Goal: Complete application form

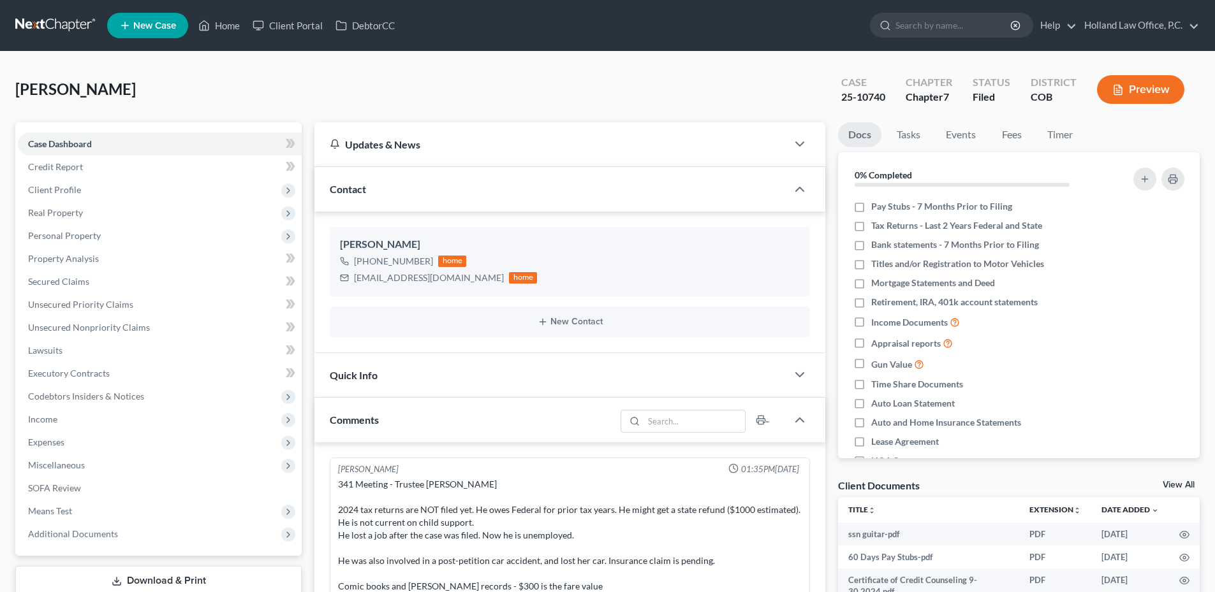
scroll to position [16, 0]
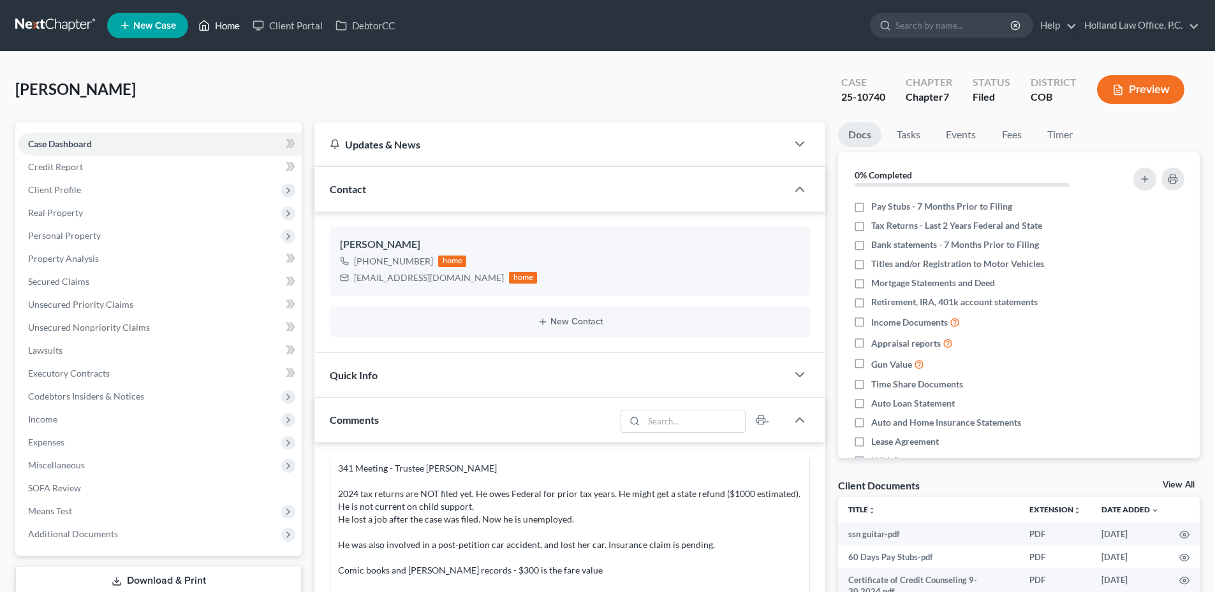
click at [204, 15] on link "Home" at bounding box center [219, 25] width 54 height 23
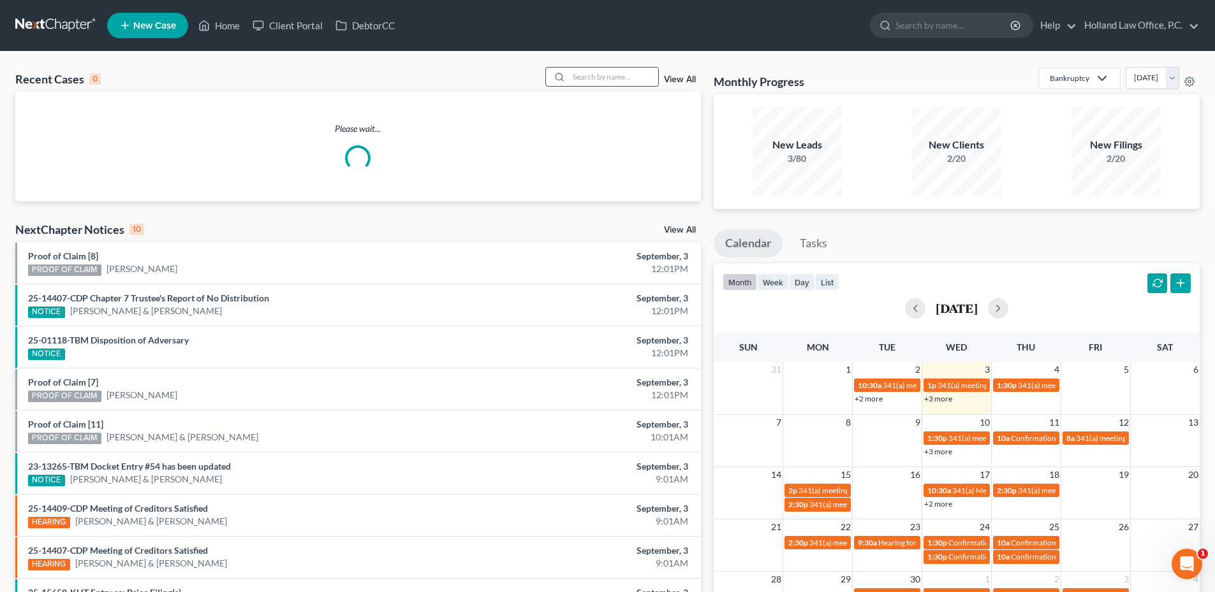
click at [621, 76] on input "search" at bounding box center [613, 77] width 89 height 18
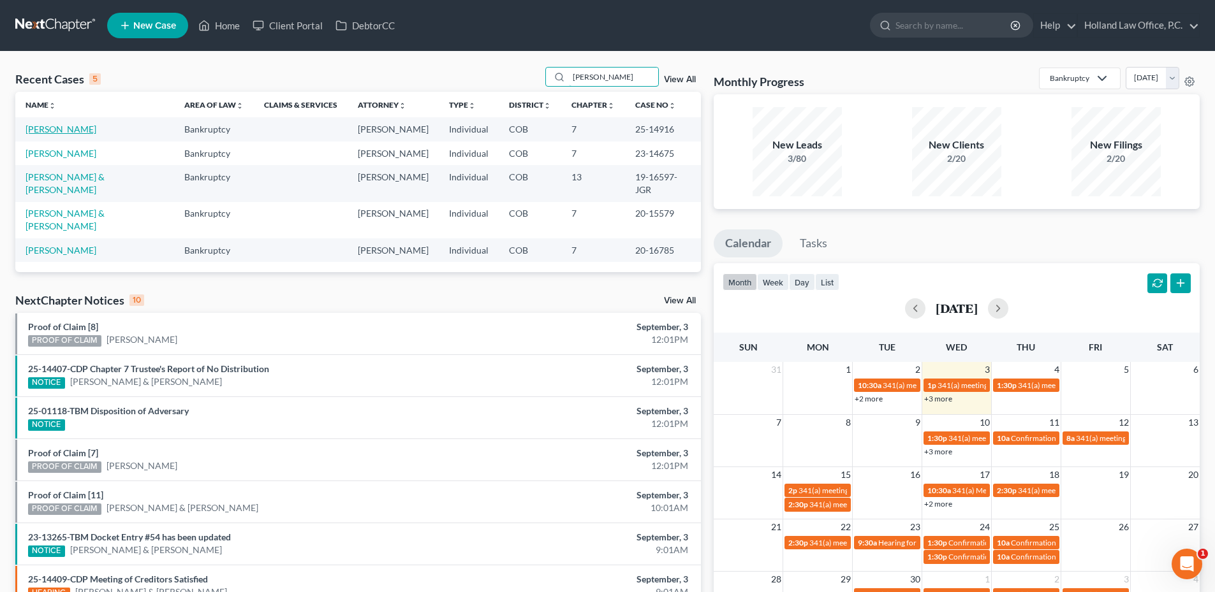
type input "peterson"
click at [65, 131] on link "[PERSON_NAME]" at bounding box center [61, 129] width 71 height 11
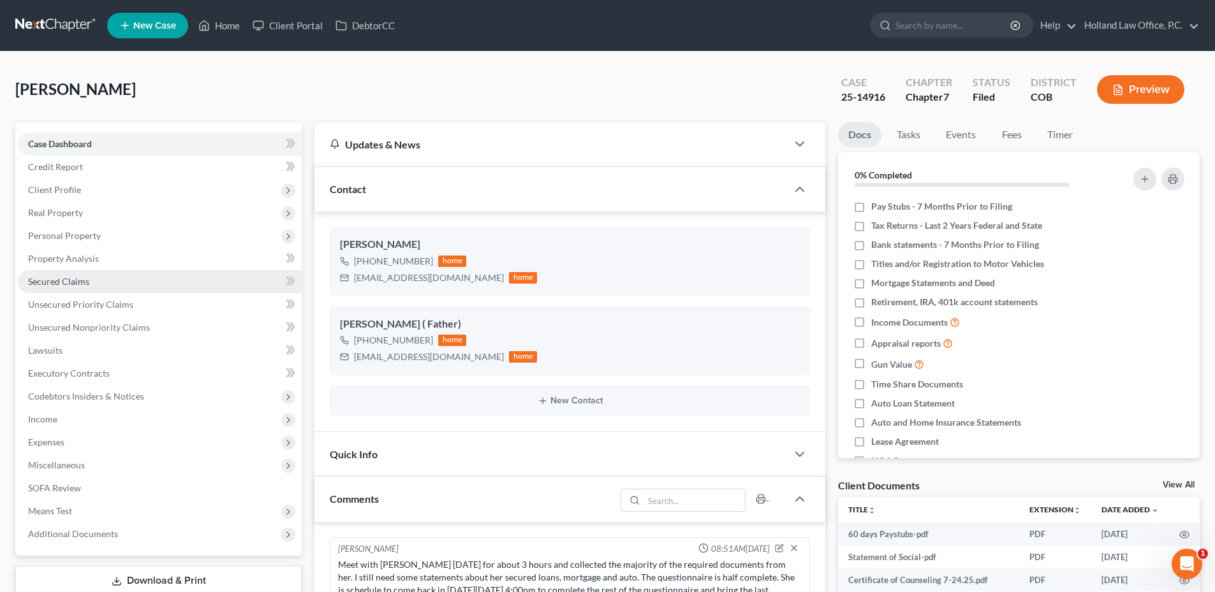
click at [83, 285] on span "Secured Claims" at bounding box center [58, 281] width 61 height 11
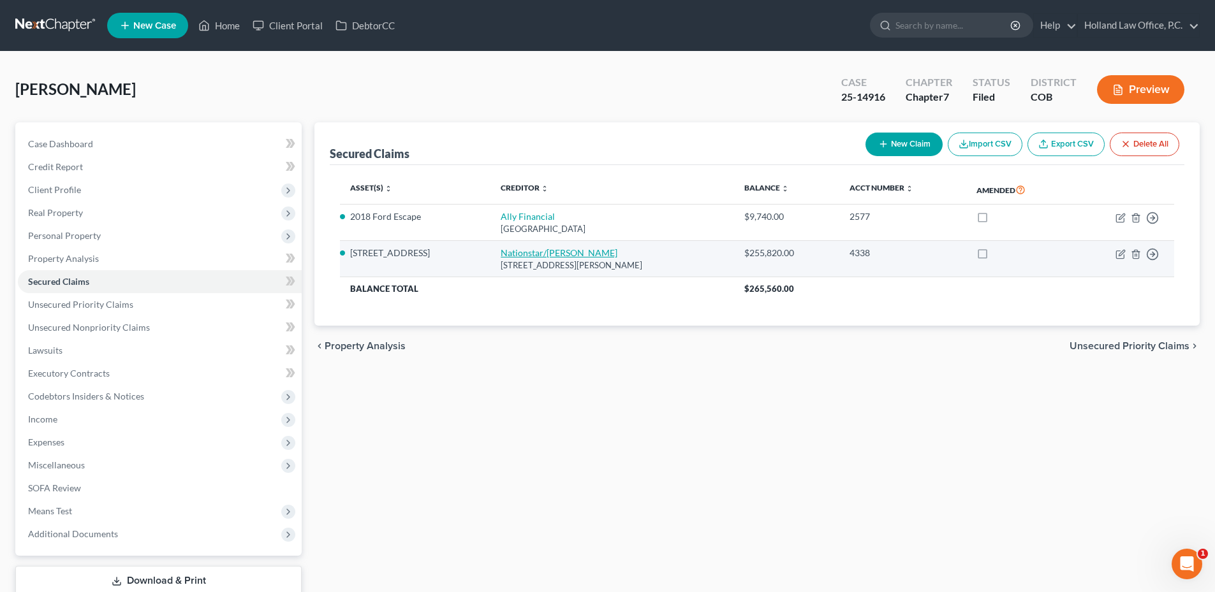
click at [529, 251] on link "Nationstar/Mr Cooper" at bounding box center [559, 252] width 117 height 11
select select "45"
select select "3"
select select "0"
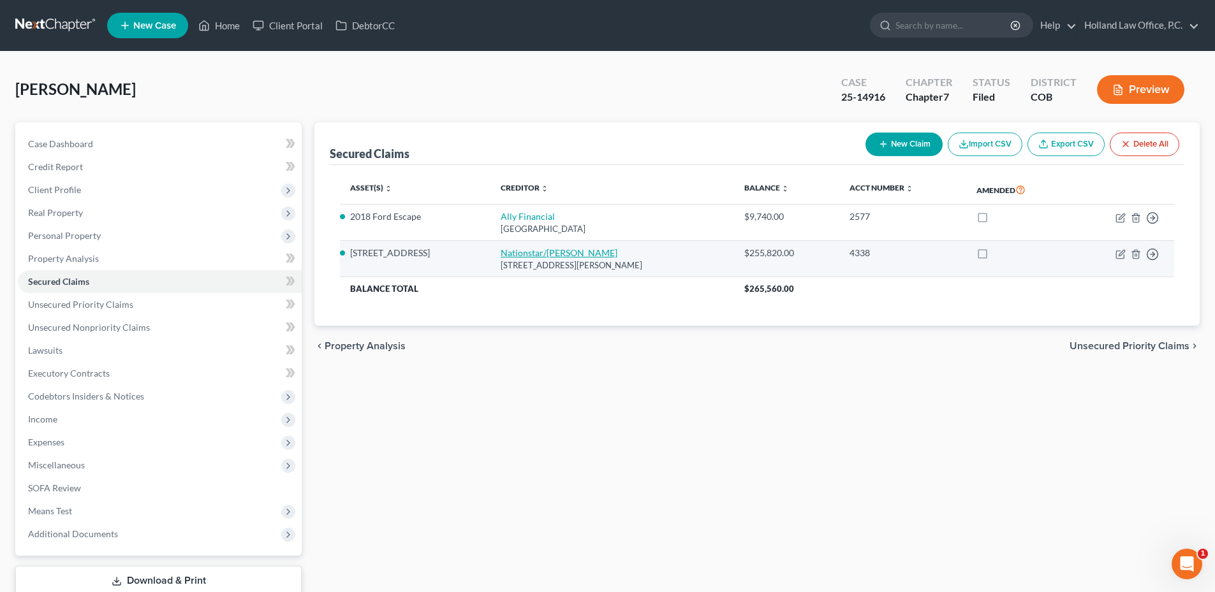
select select "0"
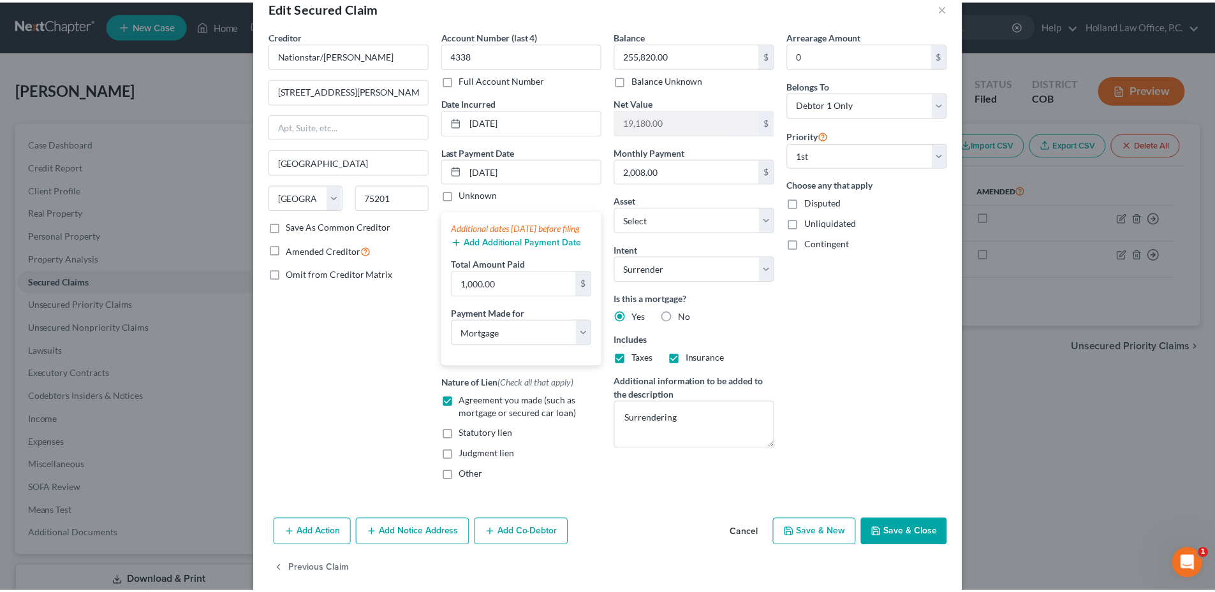
scroll to position [58, 0]
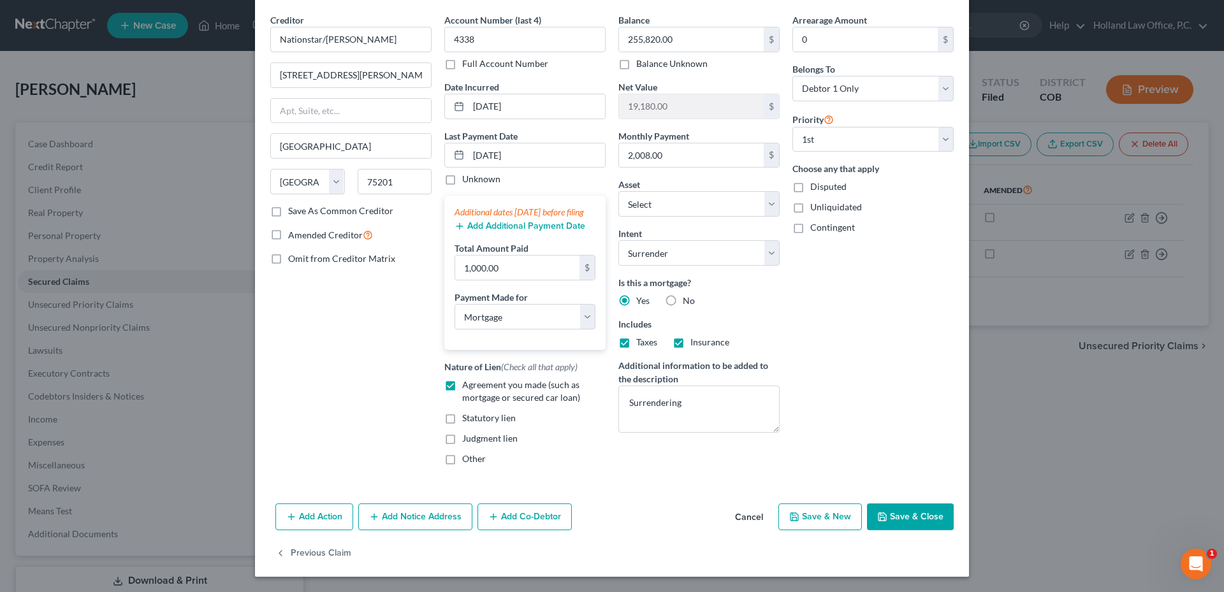
click at [917, 517] on button "Save & Close" at bounding box center [910, 517] width 87 height 27
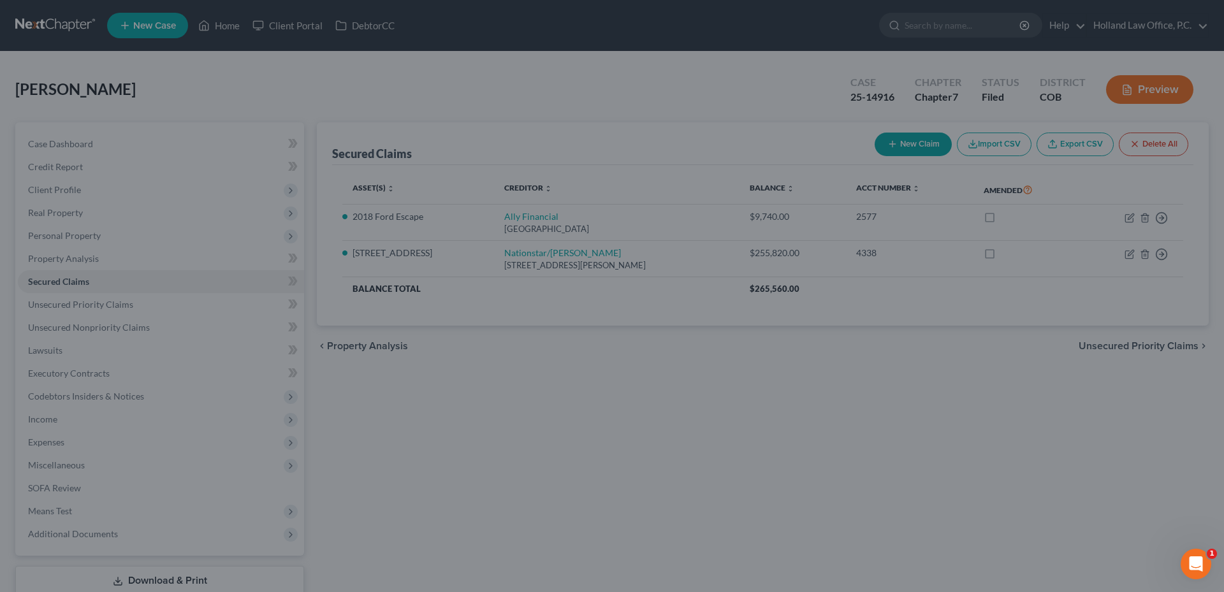
select select "17"
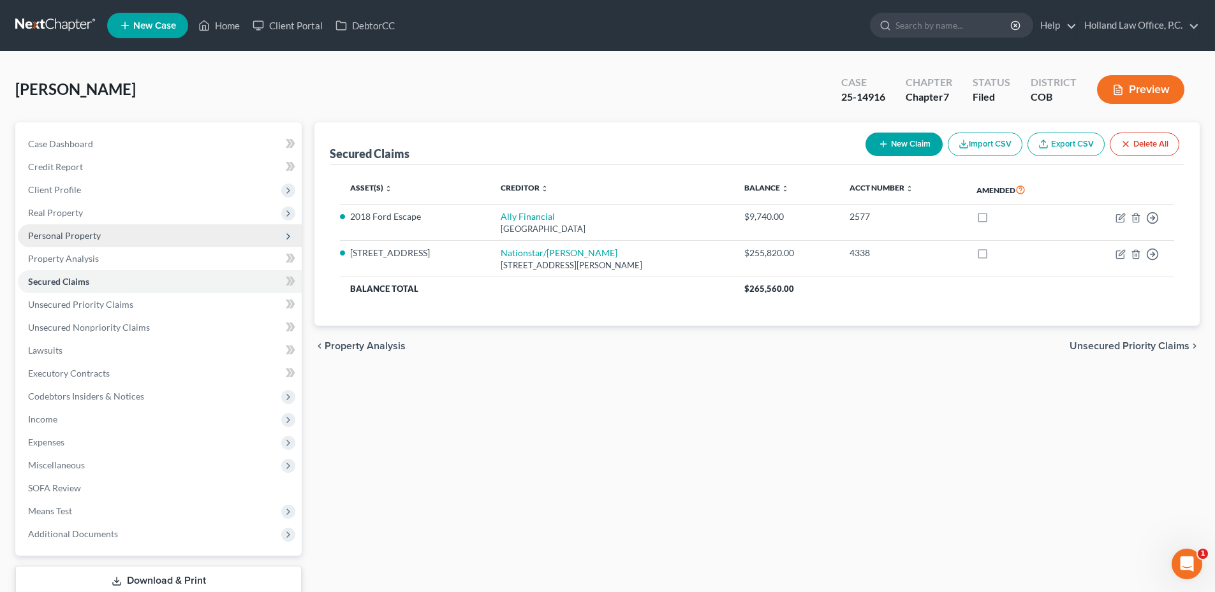
click at [91, 240] on span "Personal Property" at bounding box center [64, 235] width 73 height 11
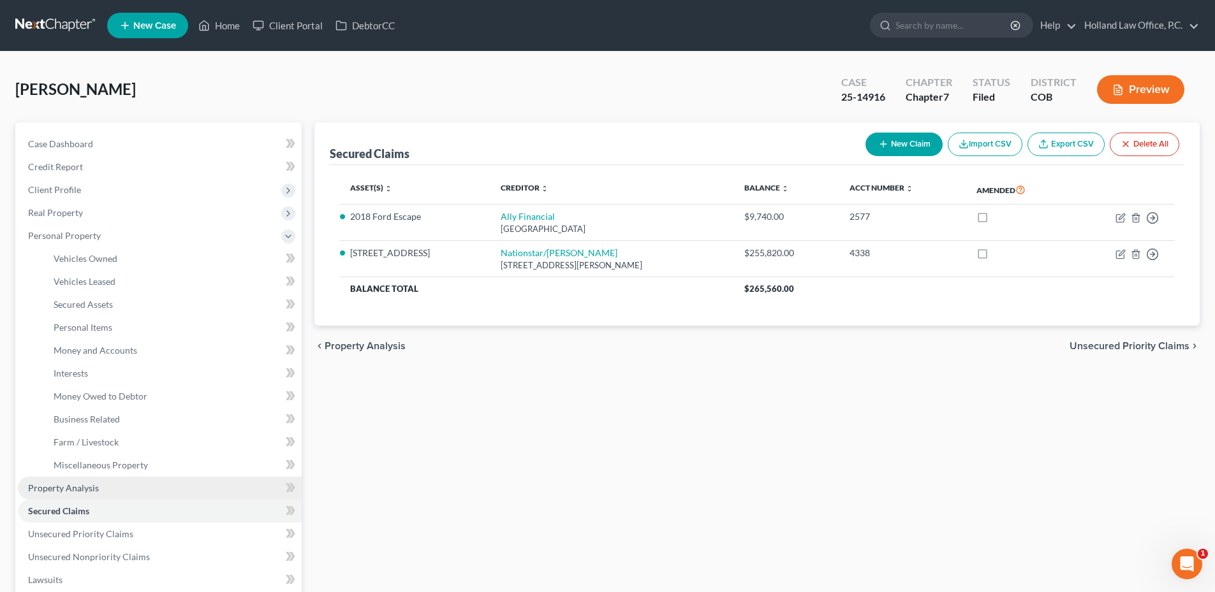
click at [98, 488] on link "Property Analysis" at bounding box center [160, 488] width 284 height 23
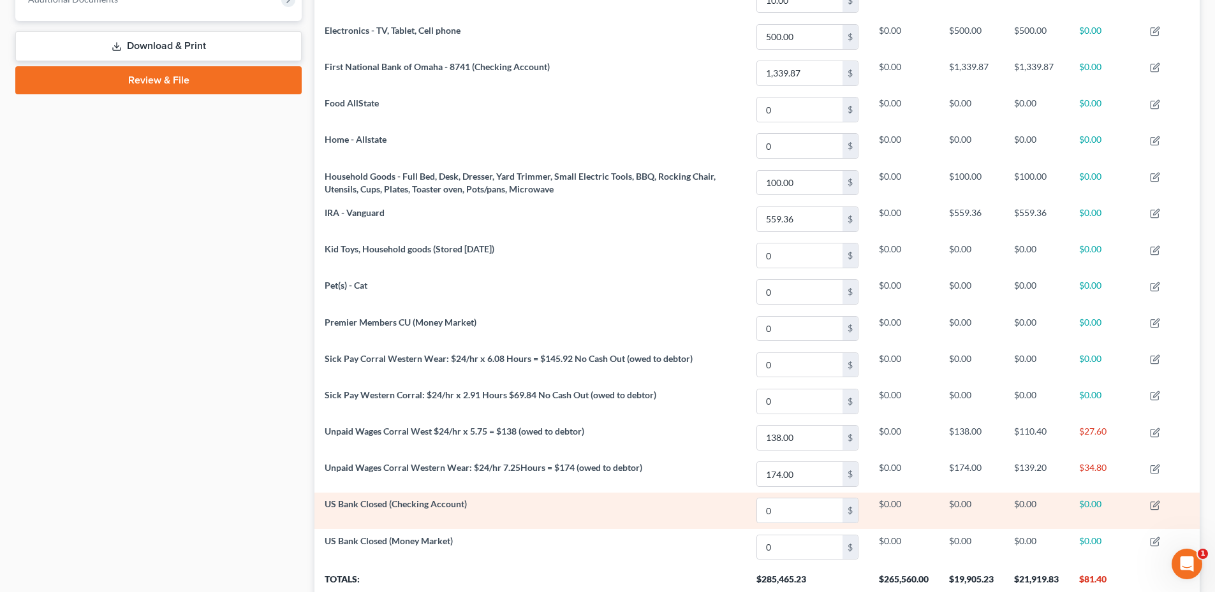
scroll to position [633, 0]
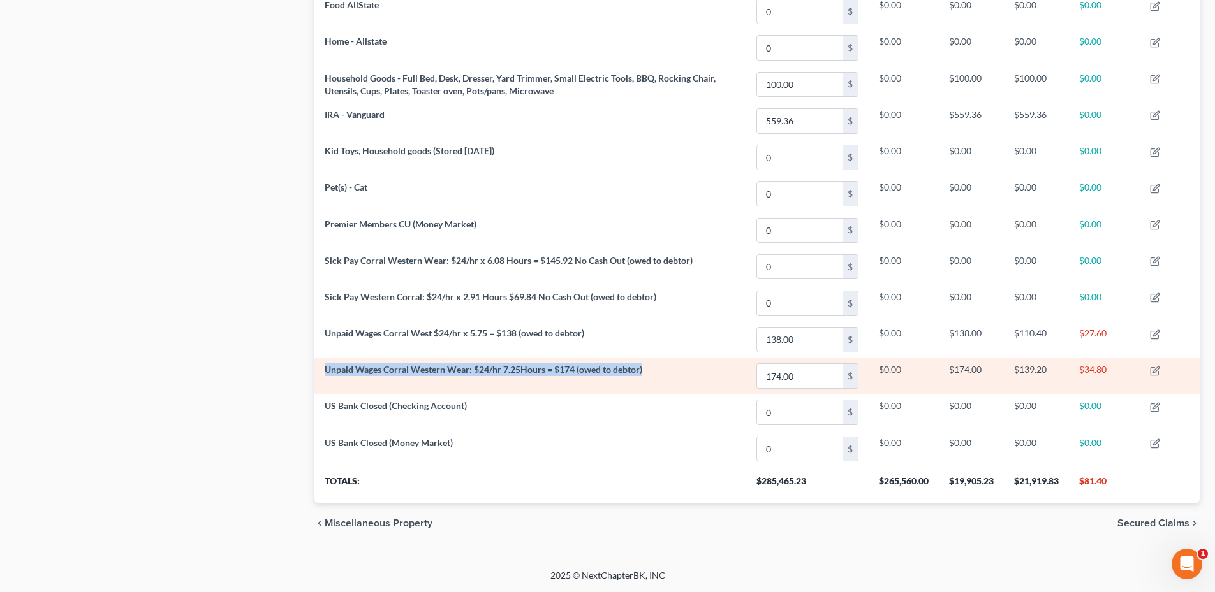
drag, startPoint x: 323, startPoint y: 363, endPoint x: 702, endPoint y: 369, distance: 378.8
click at [702, 369] on td "Unpaid Wages Corral Western Wear: $24/hr 7.25Hours = $174 (owed to debtor)" at bounding box center [530, 376] width 432 height 36
drag, startPoint x: 702, startPoint y: 369, endPoint x: 686, endPoint y: 374, distance: 16.7
click at [686, 374] on td "Unpaid Wages Corral Western Wear: $24/hr 7.25Hours = $174 (owed to debtor)" at bounding box center [530, 376] width 432 height 36
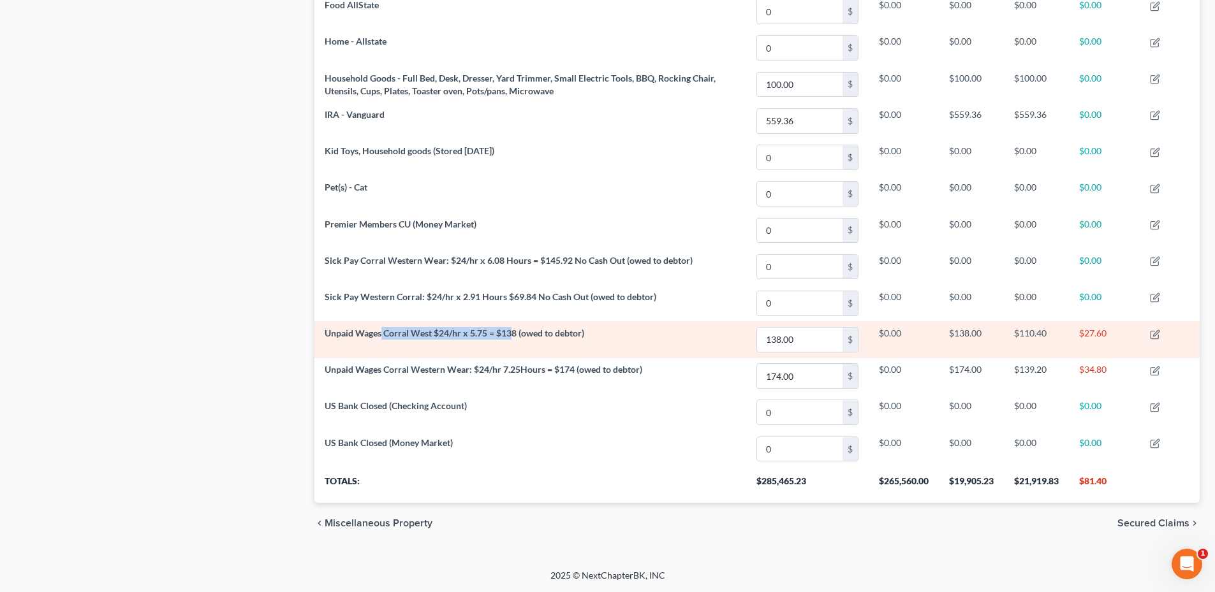
drag, startPoint x: 382, startPoint y: 336, endPoint x: 512, endPoint y: 335, distance: 130.1
click at [512, 335] on span "Unpaid Wages Corral West $24/hr x 5.75 = $138 (owed to debtor)" at bounding box center [455, 333] width 260 height 11
drag, startPoint x: 512, startPoint y: 335, endPoint x: 684, endPoint y: 332, distance: 171.6
click at [684, 332] on td "Unpaid Wages Corral West $24/hr x 5.75 = $138 (owed to debtor)" at bounding box center [530, 339] width 432 height 36
drag, startPoint x: 1078, startPoint y: 334, endPoint x: 1106, endPoint y: 334, distance: 28.1
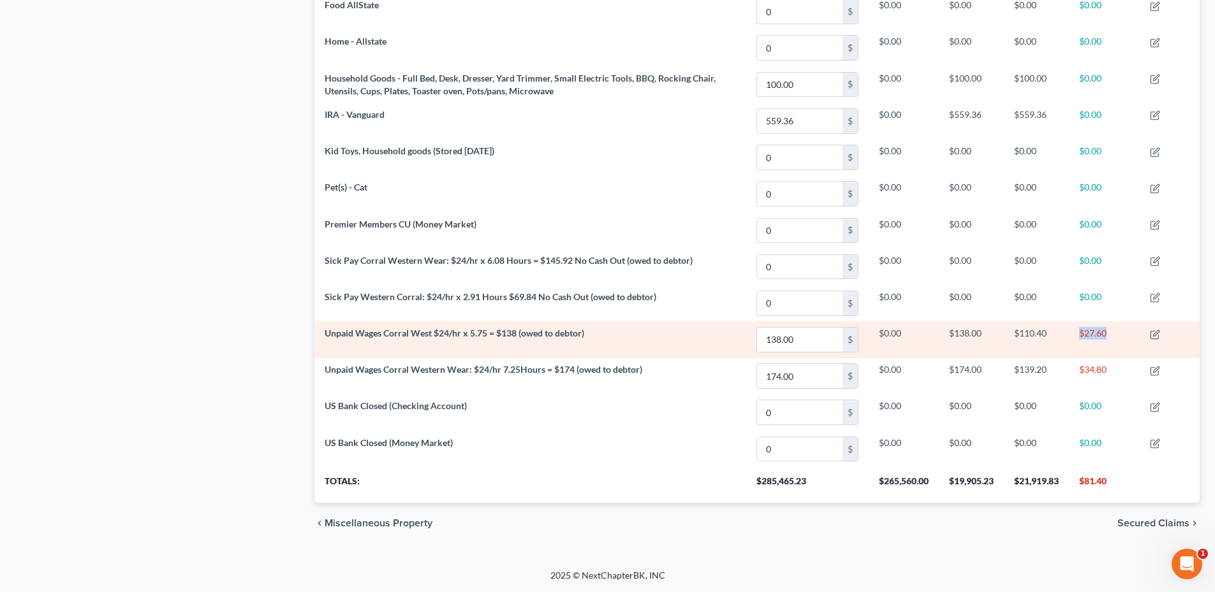
click at [1106, 334] on td "$27.60" at bounding box center [1104, 339] width 71 height 36
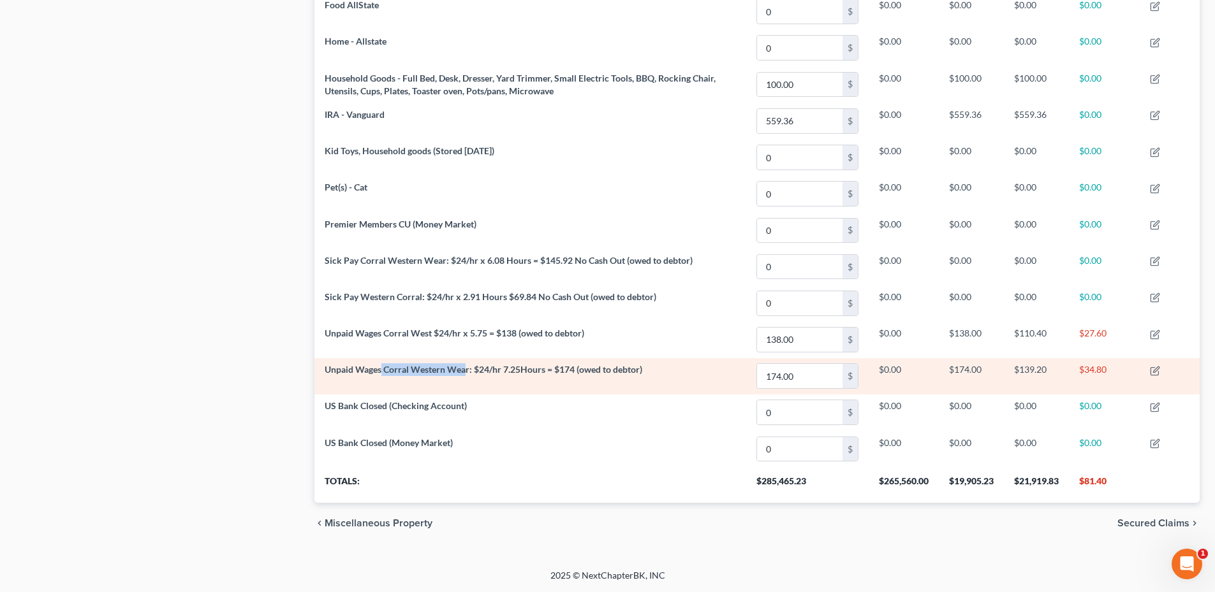
drag, startPoint x: 381, startPoint y: 370, endPoint x: 465, endPoint y: 376, distance: 83.7
click at [465, 376] on td "Unpaid Wages Corral Western Wear: $24/hr 7.25Hours = $174 (owed to debtor)" at bounding box center [530, 376] width 432 height 36
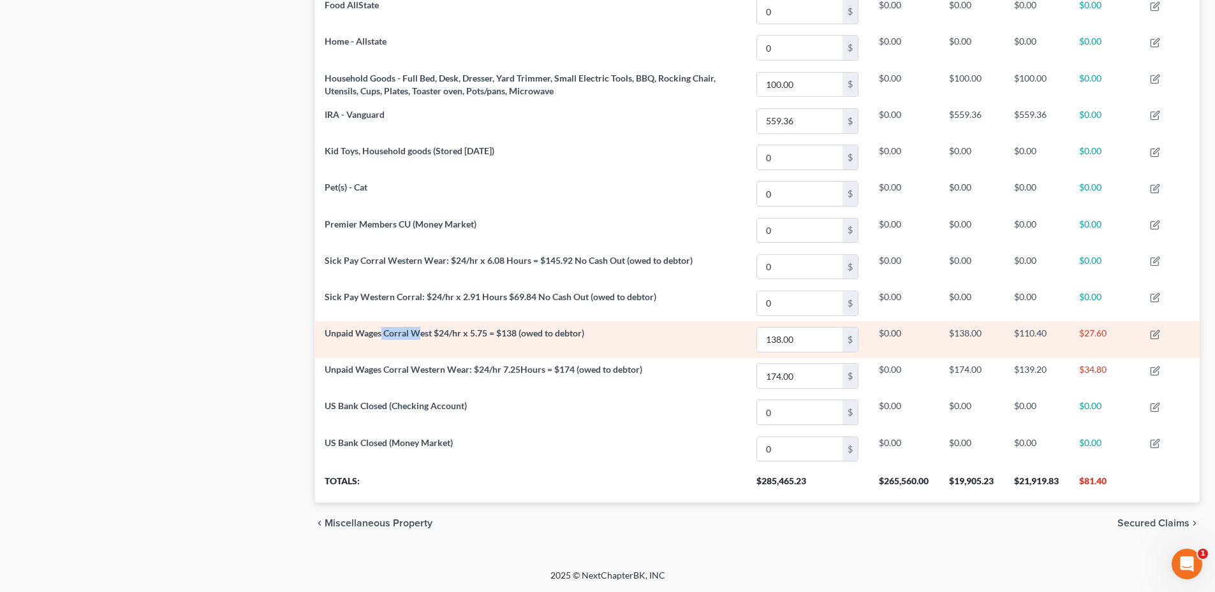
drag, startPoint x: 465, startPoint y: 376, endPoint x: 418, endPoint y: 326, distance: 68.6
click at [418, 326] on td "Unpaid Wages Corral West $24/hr x 5.75 = $138 (owed to debtor)" at bounding box center [530, 339] width 432 height 36
drag, startPoint x: 418, startPoint y: 326, endPoint x: 427, endPoint y: 330, distance: 10.1
click at [427, 330] on span "Unpaid Wages Corral West $24/hr x 5.75 = $138 (owed to debtor)" at bounding box center [455, 333] width 260 height 11
drag, startPoint x: 474, startPoint y: 332, endPoint x: 592, endPoint y: 330, distance: 118.0
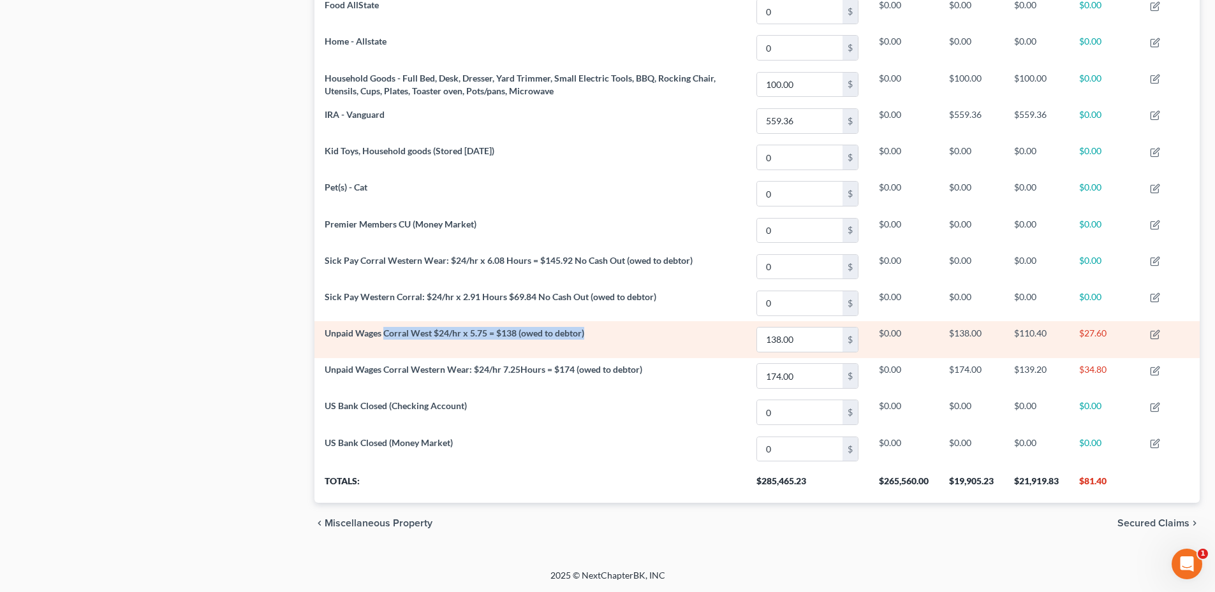
click at [592, 330] on td "Unpaid Wages Corral West $24/hr x 5.75 = $138 (owed to debtor)" at bounding box center [530, 339] width 432 height 36
click at [594, 330] on td "Unpaid Wages Corral West $24/hr x 5.75 = $138 (owed to debtor)" at bounding box center [530, 339] width 432 height 36
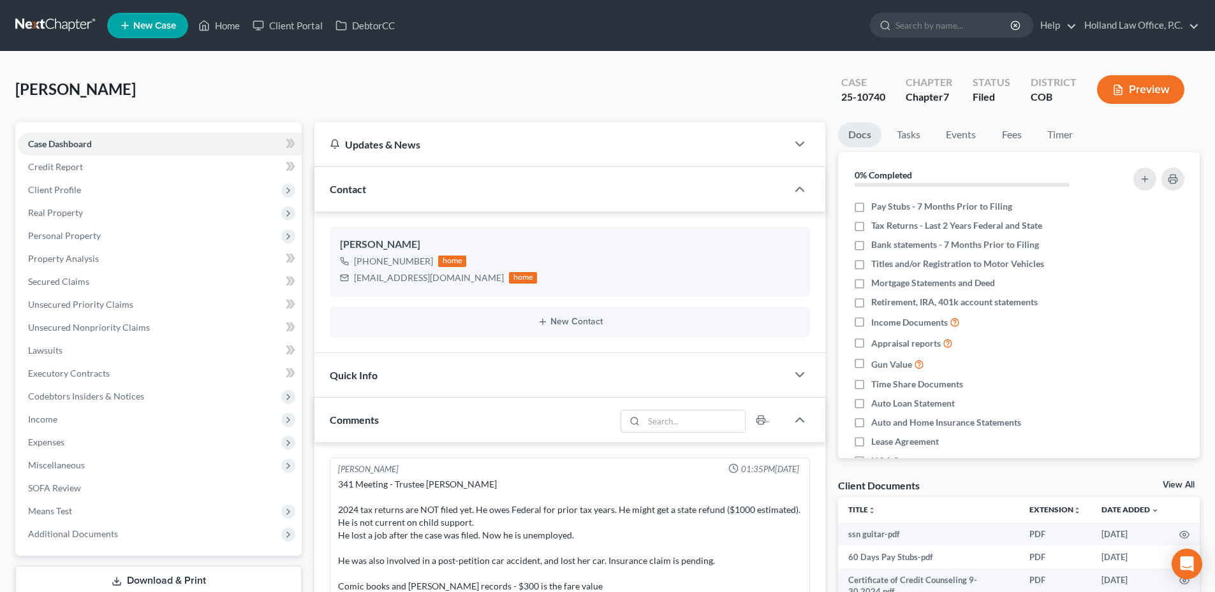
click at [198, 47] on nav "Home New Case Client Portal DebtorCC Holland Law Office, P.C. [PERSON_NAME][EMA…" at bounding box center [607, 25] width 1215 height 51
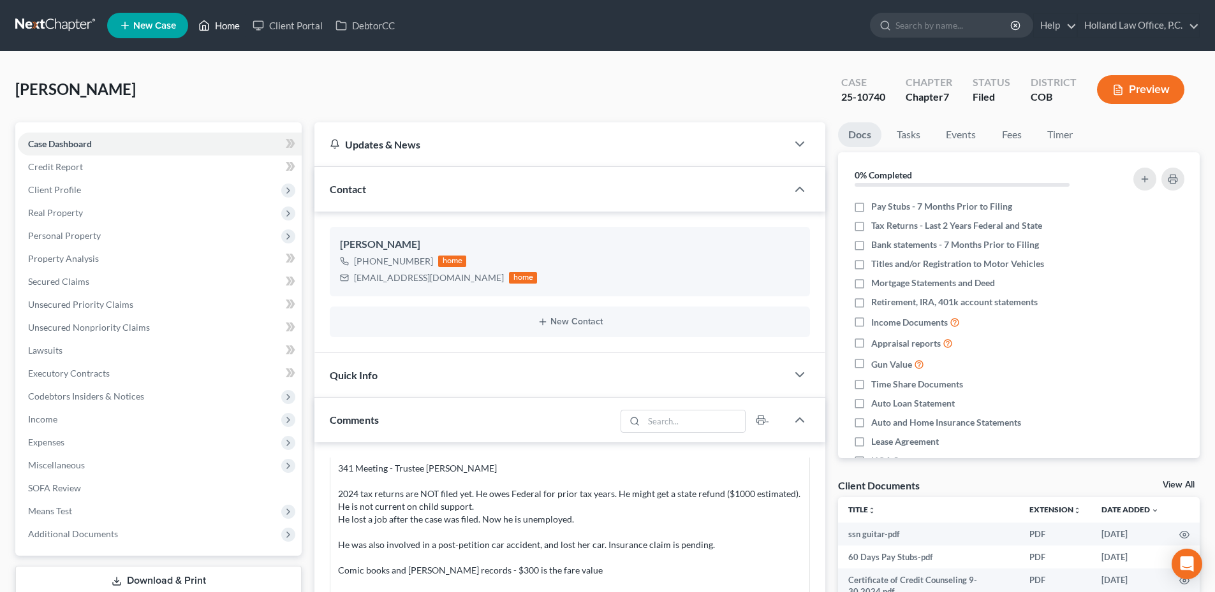
click at [215, 31] on link "Home" at bounding box center [219, 25] width 54 height 23
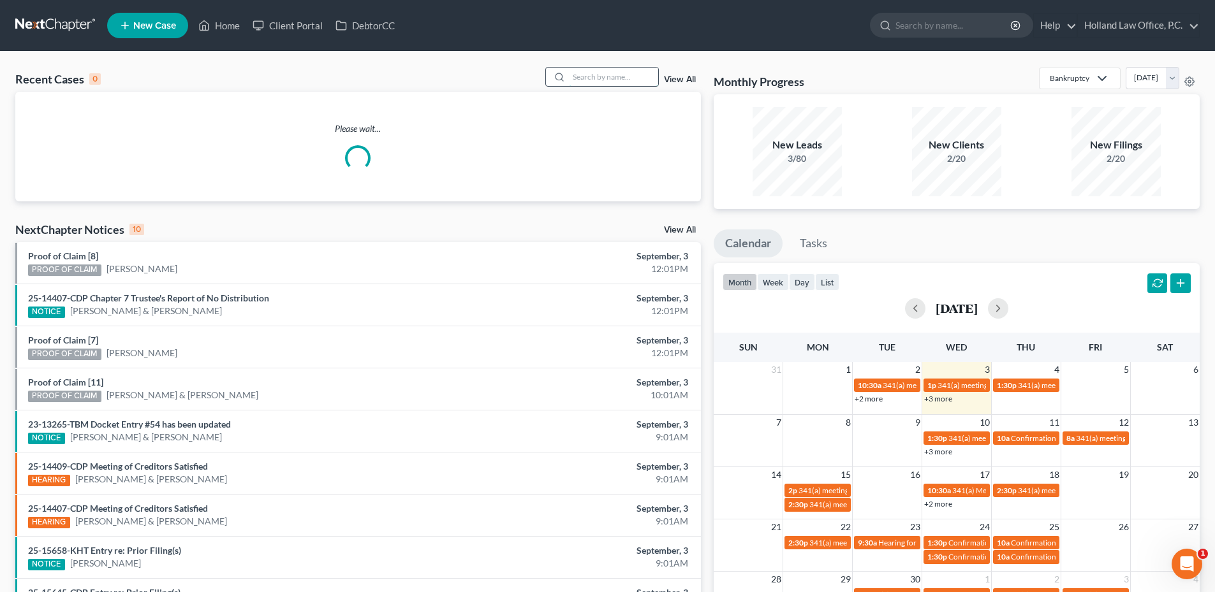
click at [631, 75] on input "search" at bounding box center [613, 77] width 89 height 18
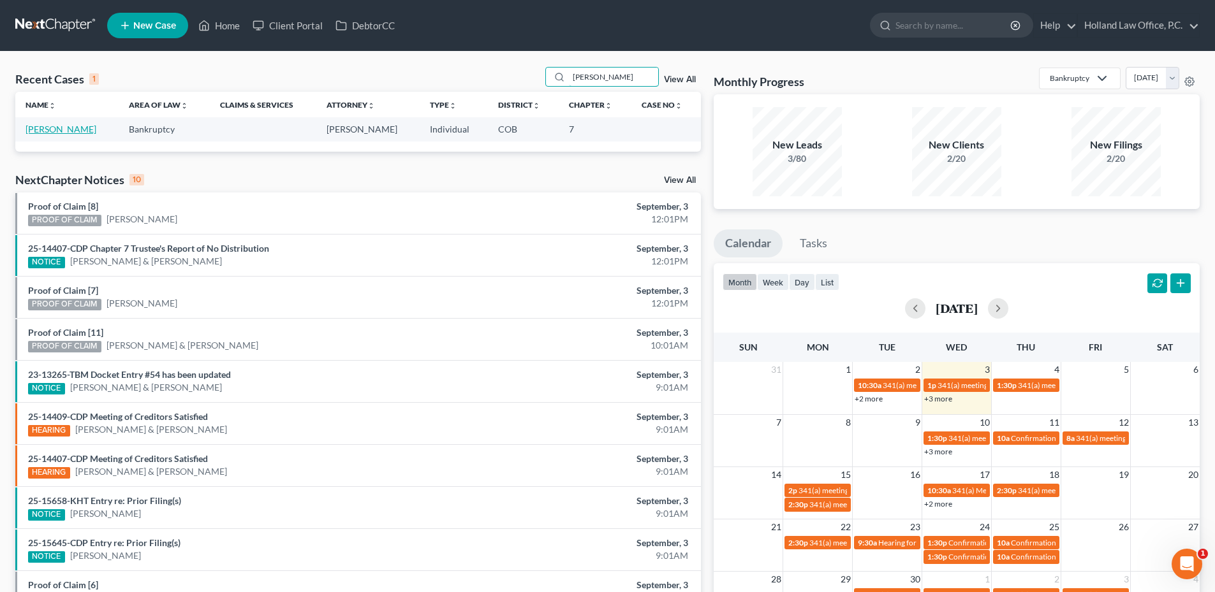
type input "[PERSON_NAME]"
click at [74, 128] on link "[PERSON_NAME]" at bounding box center [61, 129] width 71 height 11
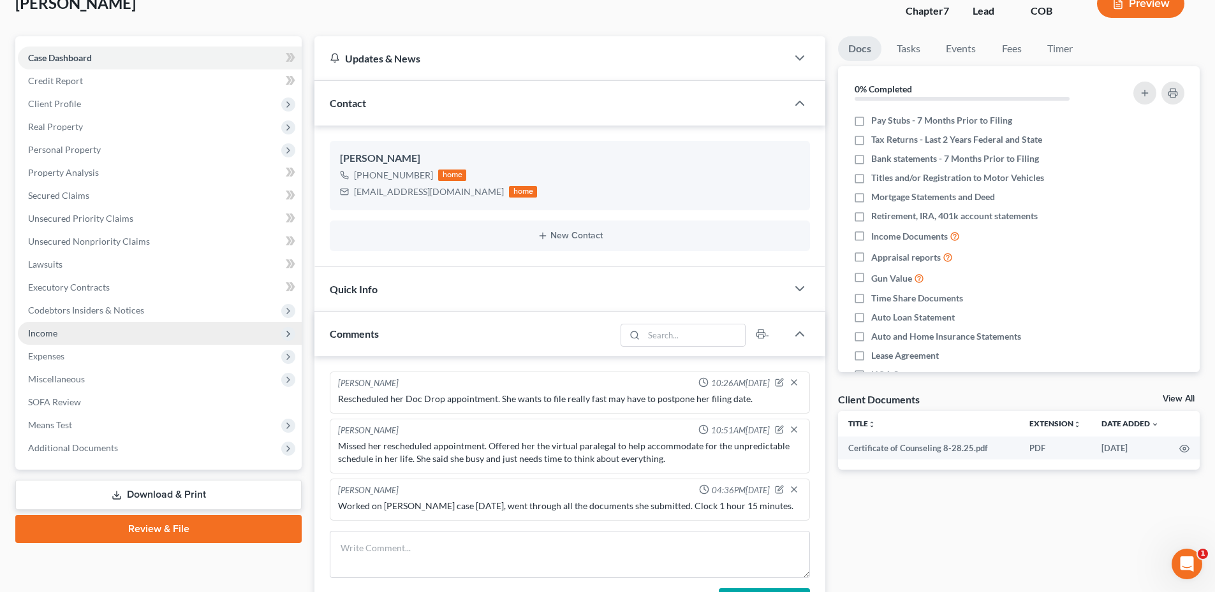
scroll to position [64, 0]
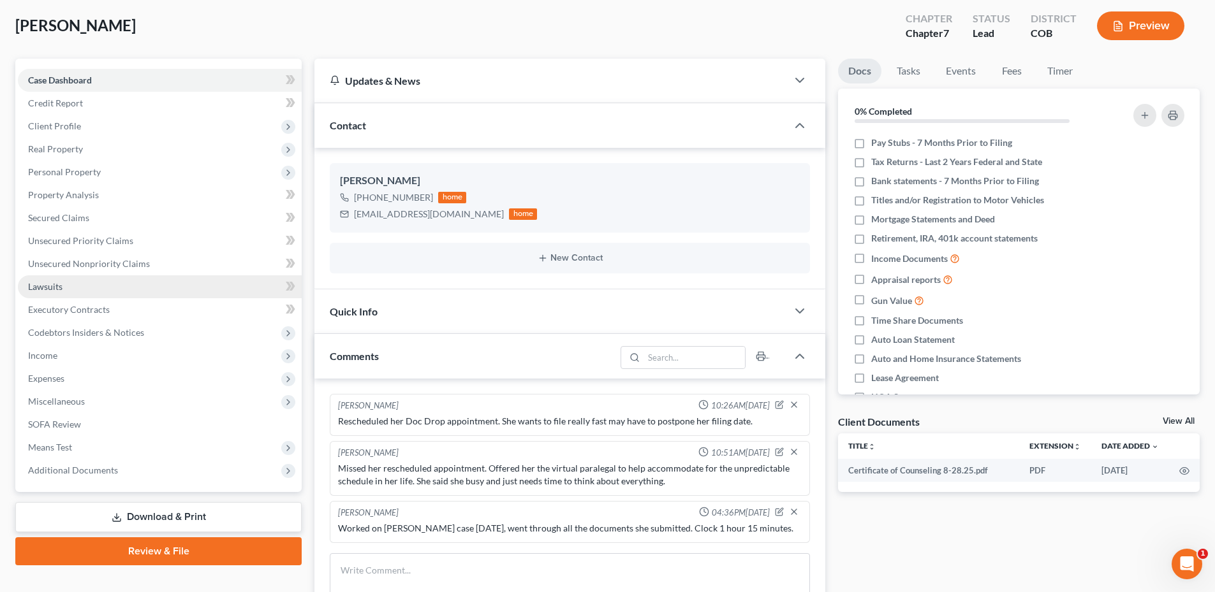
click at [96, 284] on link "Lawsuits" at bounding box center [160, 286] width 284 height 23
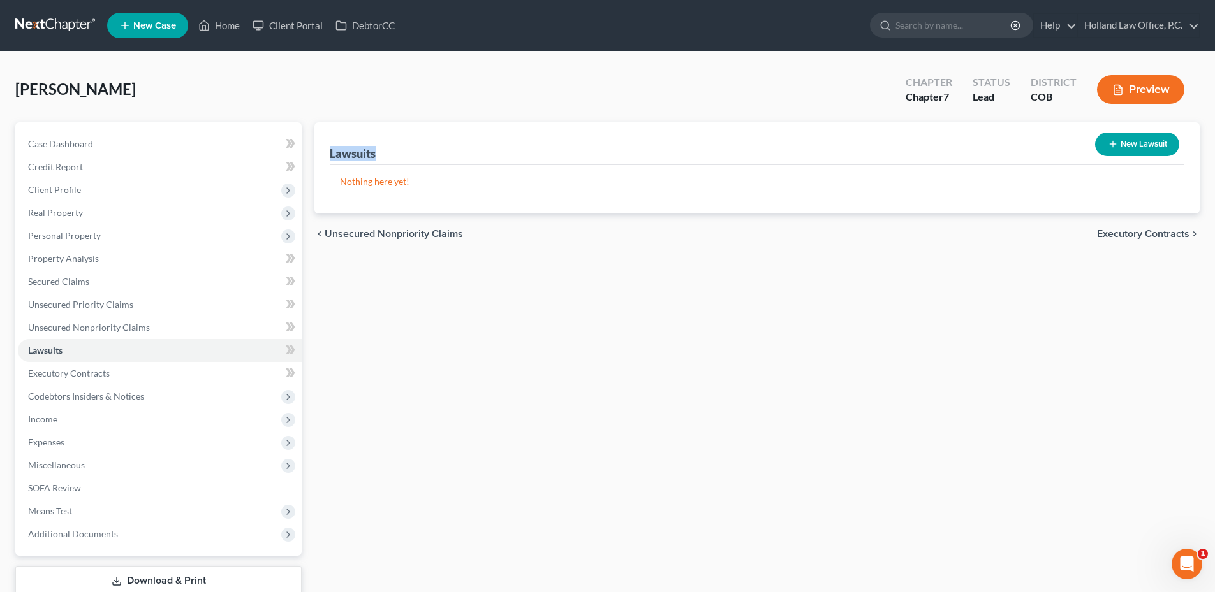
drag, startPoint x: 332, startPoint y: 149, endPoint x: 517, endPoint y: 150, distance: 185.6
click at [517, 150] on div "Lawsuits New Lawsuit" at bounding box center [757, 143] width 855 height 43
drag, startPoint x: 517, startPoint y: 150, endPoint x: 501, endPoint y: 154, distance: 16.9
click at [507, 153] on div "Lawsuits New Lawsuit" at bounding box center [757, 143] width 855 height 43
click at [163, 324] on link "Unsecured Nonpriority Claims" at bounding box center [160, 327] width 284 height 23
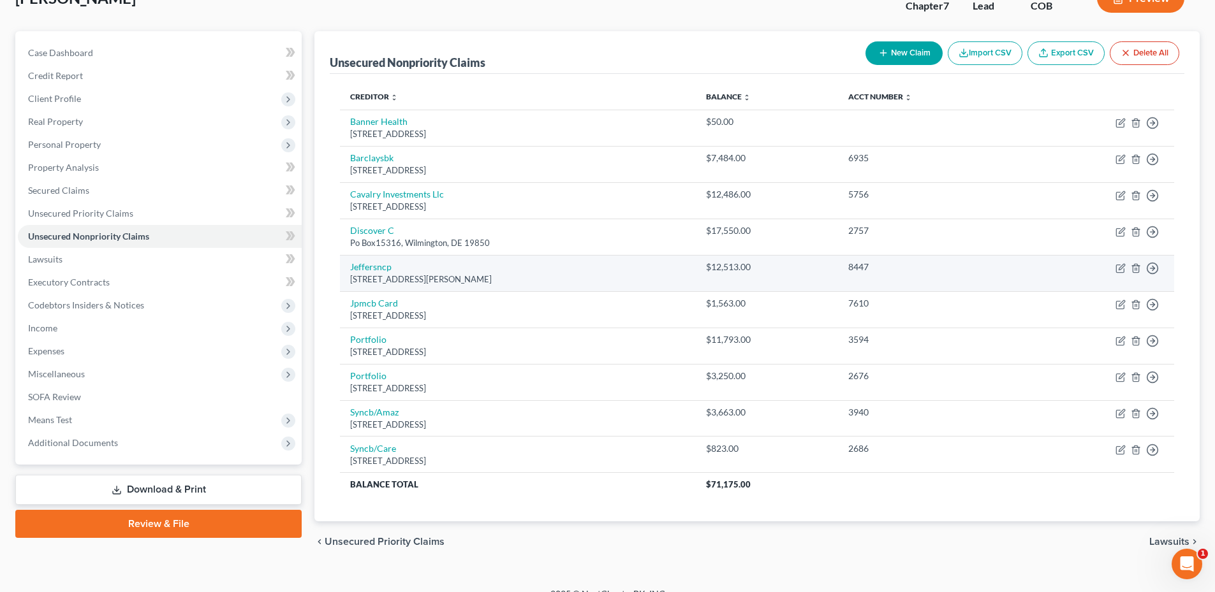
scroll to position [110, 0]
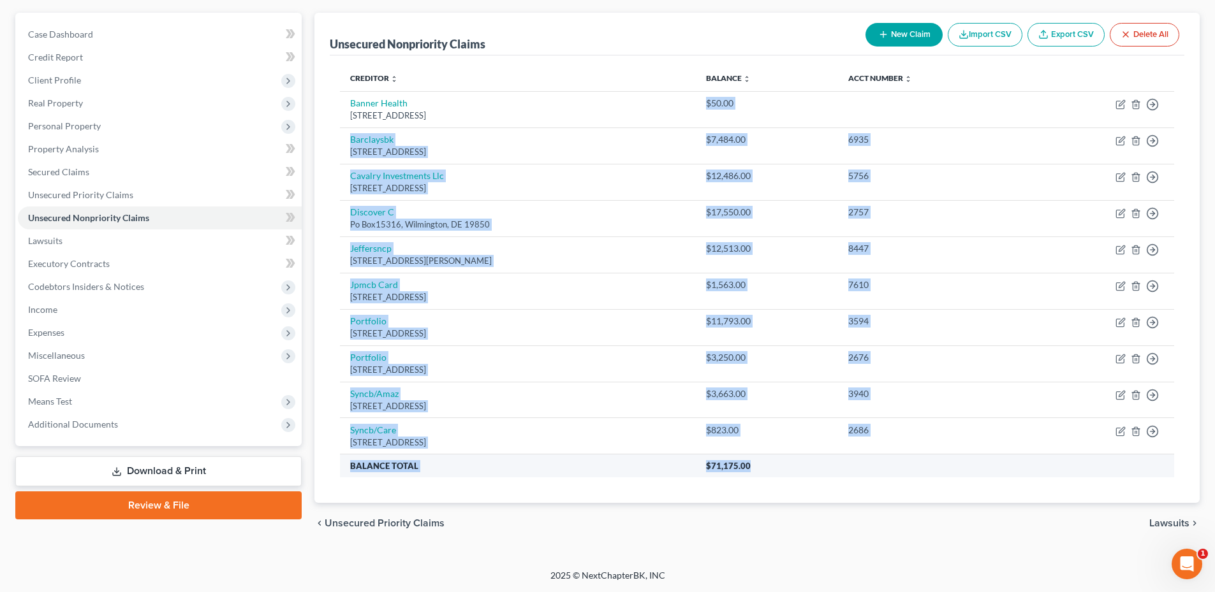
drag, startPoint x: 759, startPoint y: 104, endPoint x: 933, endPoint y: 471, distance: 405.6
click at [936, 469] on tbody "Banner Health [GEOGRAPHIC_DATA] $50.00 Move to D Move to E Move to G Move to No…" at bounding box center [757, 284] width 834 height 386
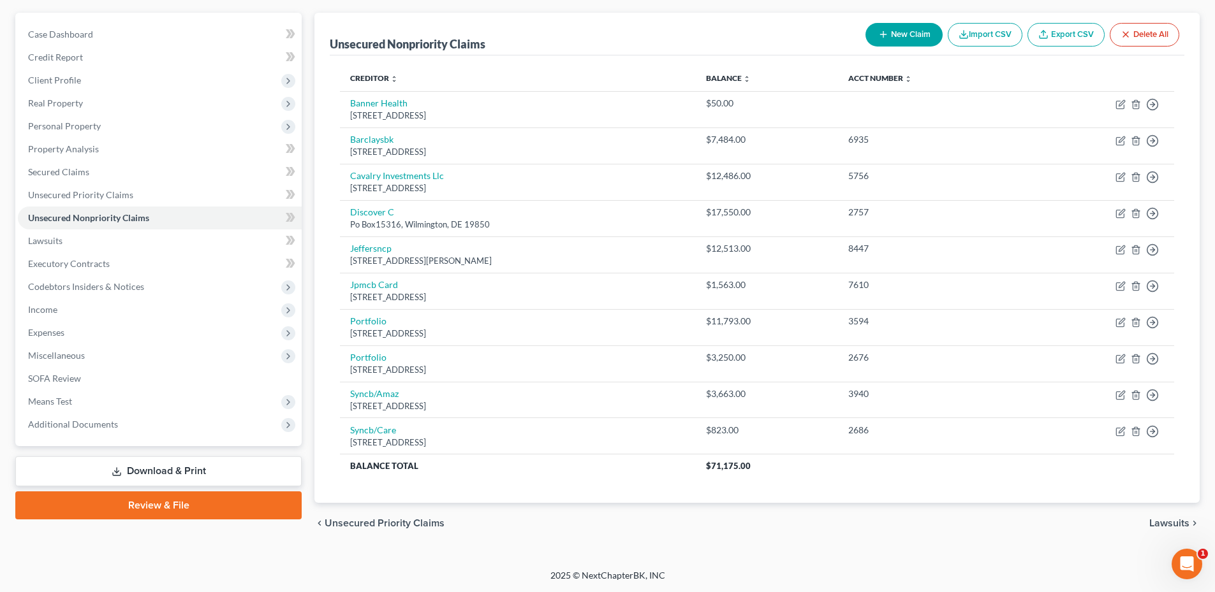
drag, startPoint x: 933, startPoint y: 471, endPoint x: 895, endPoint y: 480, distance: 39.3
click at [912, 478] on div "Creditor expand_more expand_less unfold_more Balance expand_more expand_less un…" at bounding box center [757, 279] width 855 height 448
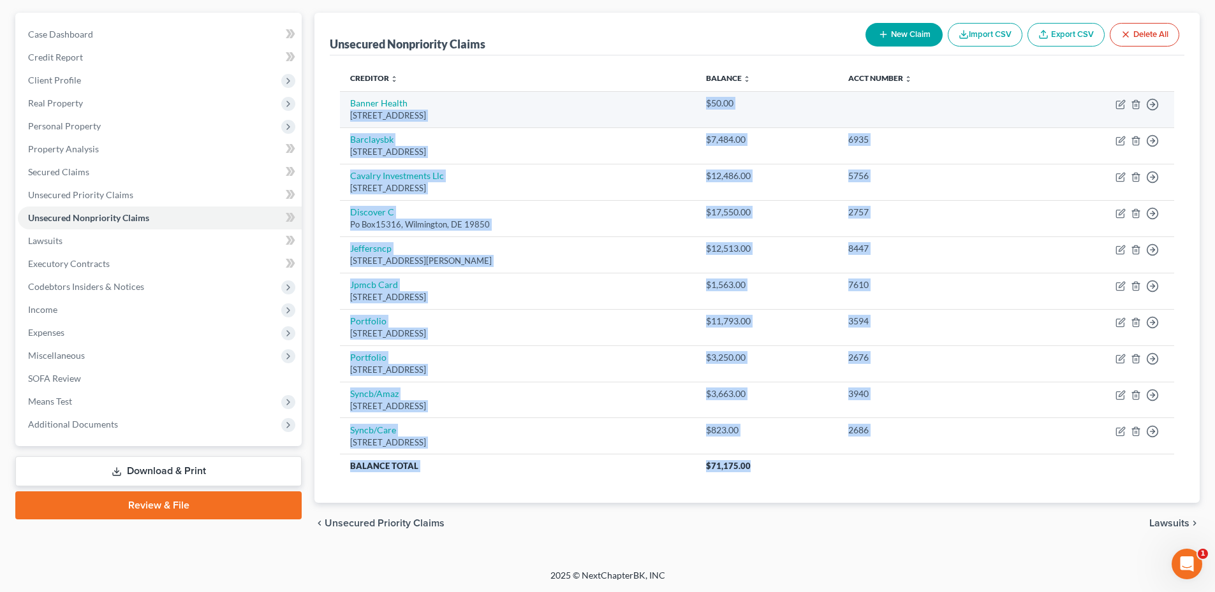
drag, startPoint x: 834, startPoint y: 476, endPoint x: 730, endPoint y: 101, distance: 389.3
click at [730, 101] on tbody "Banner Health [GEOGRAPHIC_DATA] $50.00 Move to D Move to E Move to G Move to No…" at bounding box center [757, 284] width 834 height 386
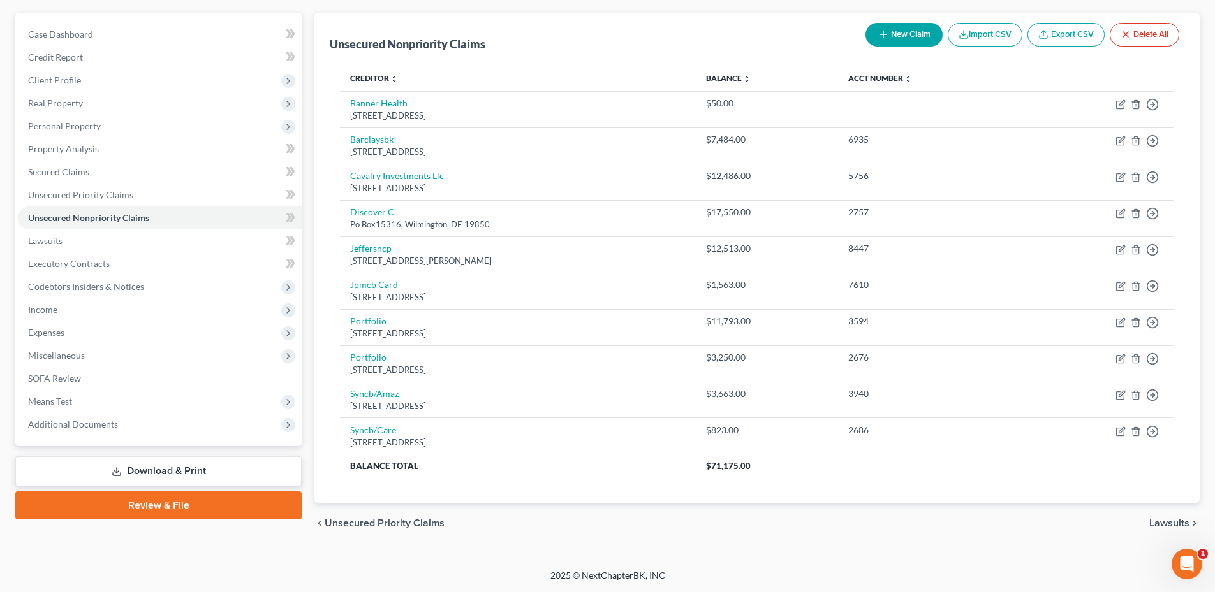
click at [663, 47] on div "Unsecured Nonpriority Claims New Claim Import CSV Export CSV Delete All" at bounding box center [757, 34] width 855 height 43
drag, startPoint x: 329, startPoint y: 43, endPoint x: 533, endPoint y: 40, distance: 204.1
click at [533, 40] on div "Unsecured Nonpriority Claims New Claim Import CSV Export CSV Delete All Credito…" at bounding box center [756, 258] width 885 height 491
click at [533, 40] on div "Unsecured Nonpriority Claims New Claim Import CSV Export CSV Delete All" at bounding box center [757, 34] width 855 height 43
click at [518, 67] on th "Creditor expand_more expand_less unfold_more" at bounding box center [517, 79] width 355 height 26
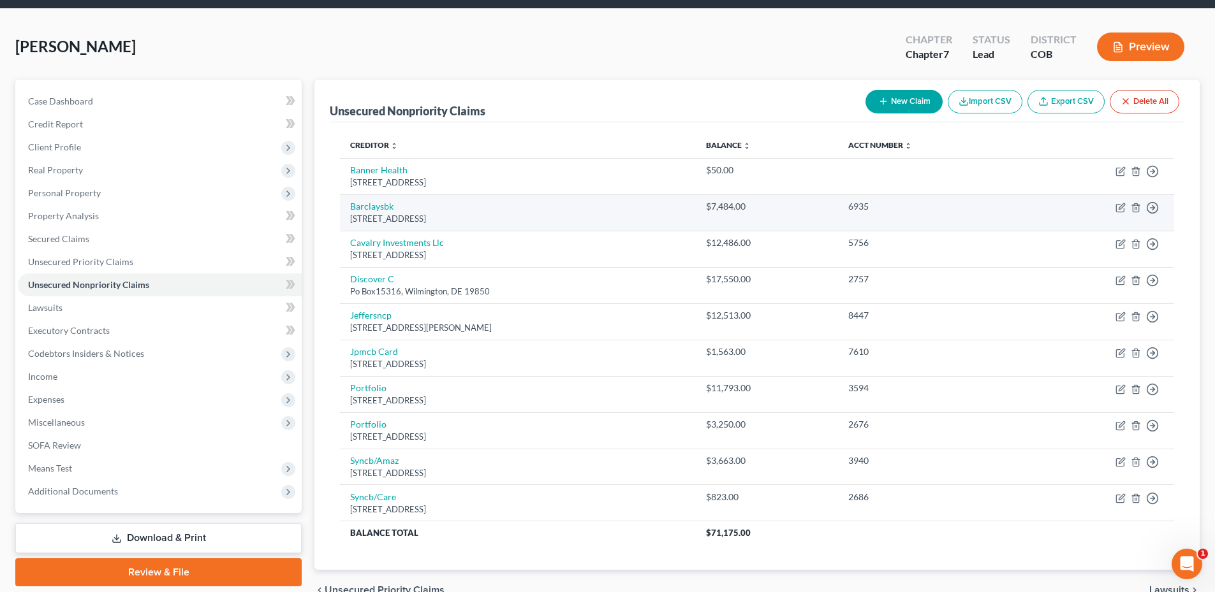
scroll to position [0, 0]
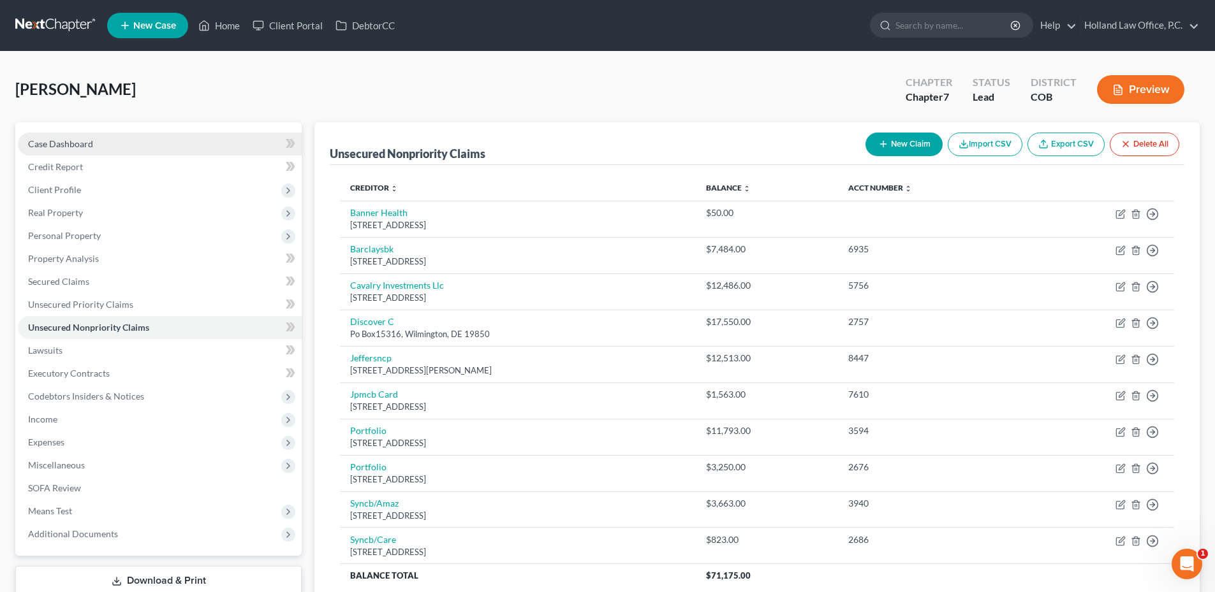
click at [99, 149] on link "Case Dashboard" at bounding box center [160, 144] width 284 height 23
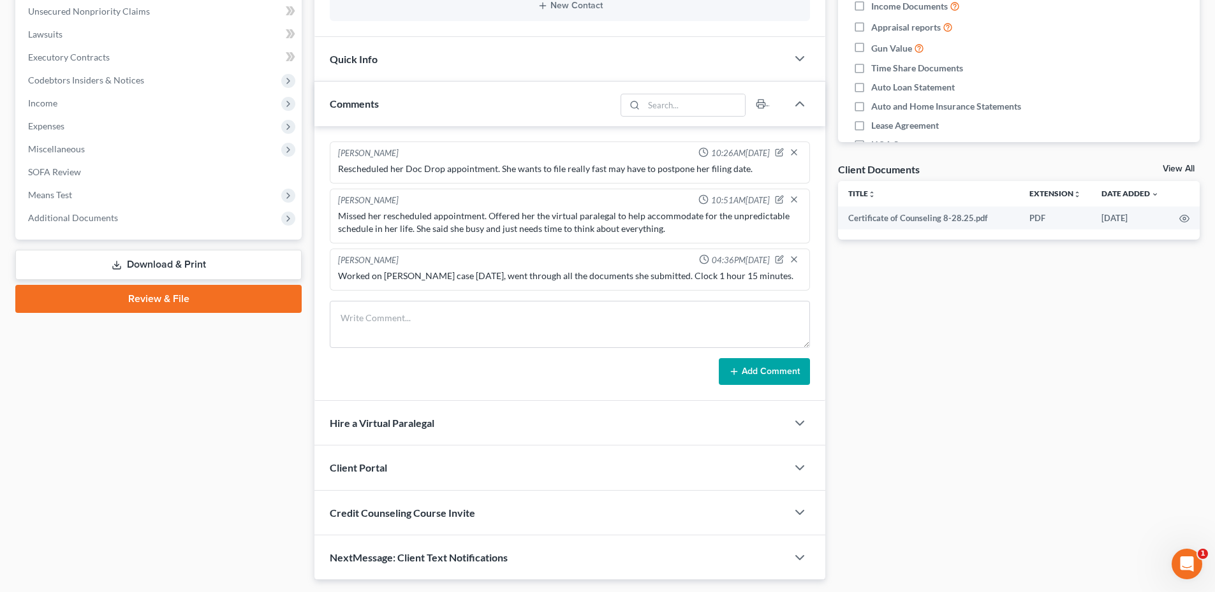
scroll to position [319, 0]
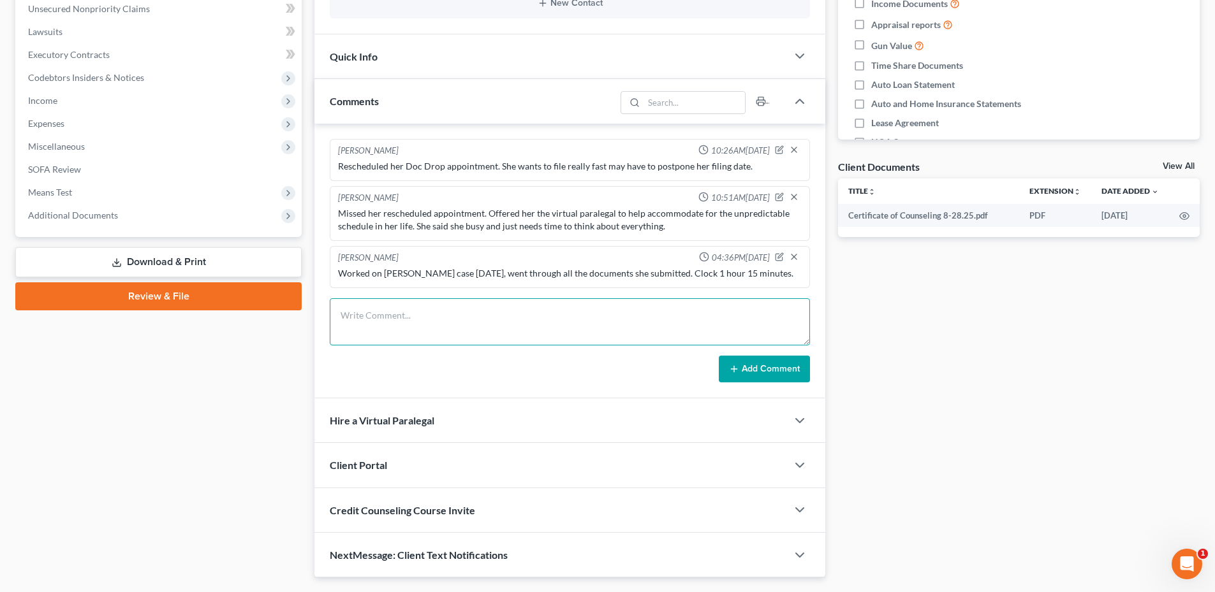
drag, startPoint x: 406, startPoint y: 325, endPoint x: 430, endPoint y: 321, distance: 24.5
click at [410, 324] on textarea at bounding box center [570, 321] width 480 height 47
type textarea "Took a phone call with [PERSON_NAME] to talk about"
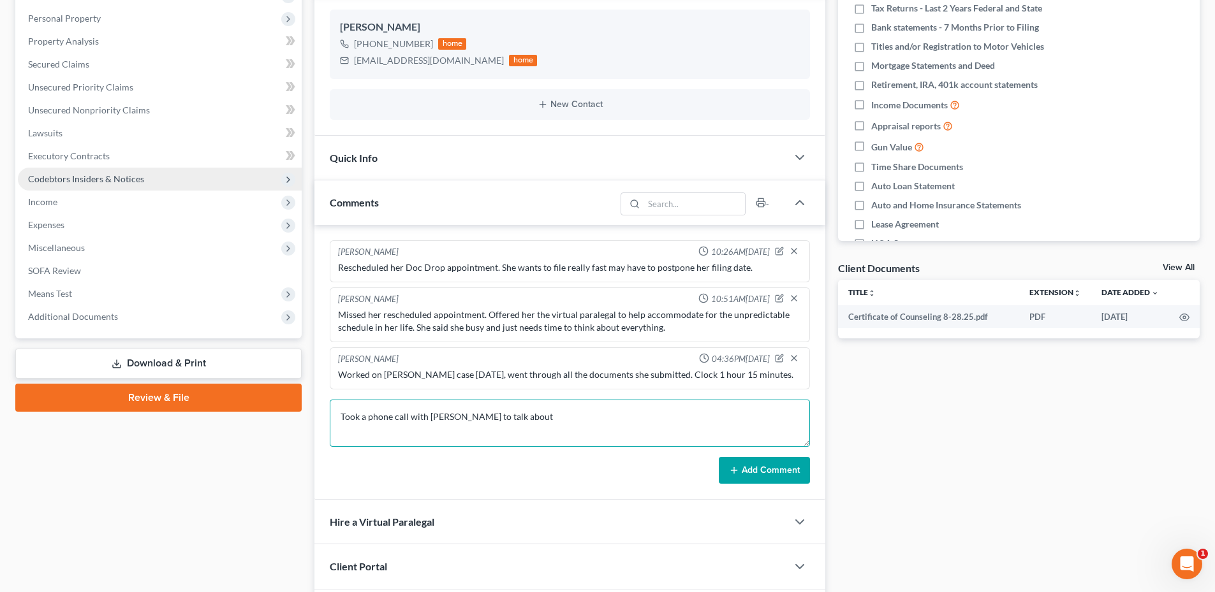
scroll to position [128, 0]
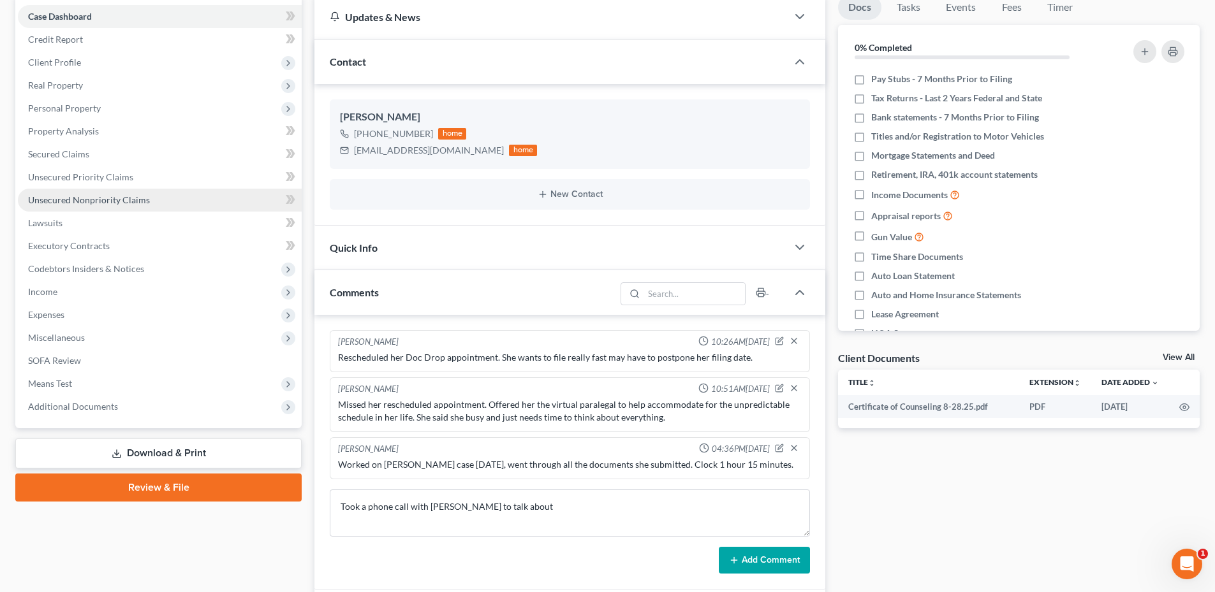
click at [140, 203] on span "Unsecured Nonpriority Claims" at bounding box center [89, 199] width 122 height 11
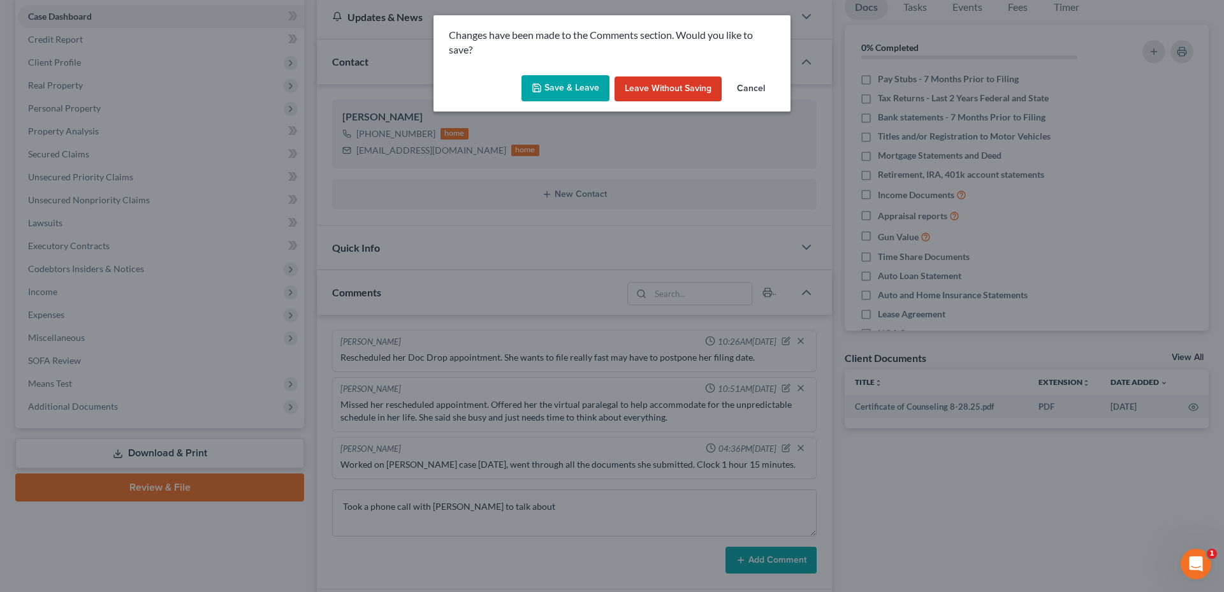
click at [545, 84] on button "Save & Leave" at bounding box center [566, 88] width 88 height 27
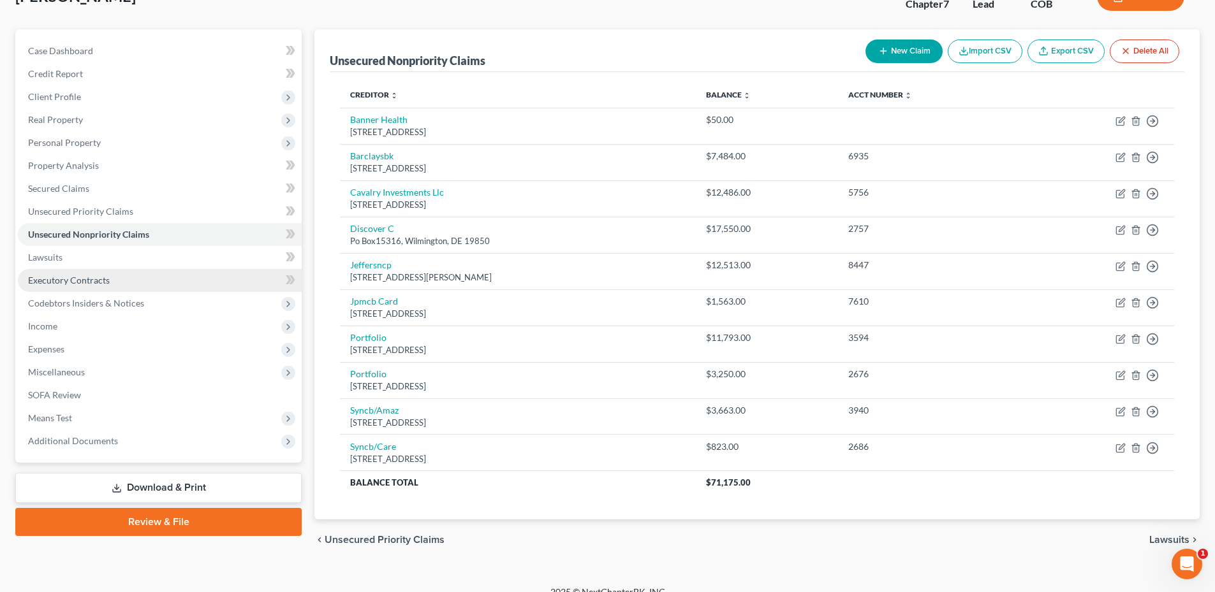
scroll to position [46, 0]
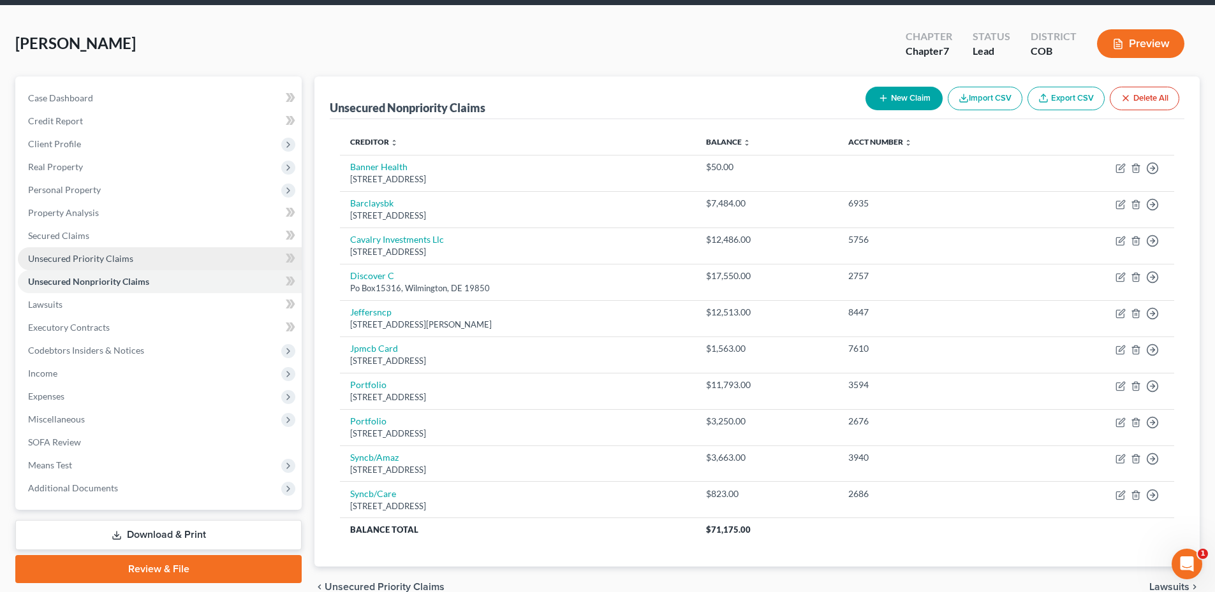
click at [96, 266] on link "Unsecured Priority Claims" at bounding box center [160, 258] width 284 height 23
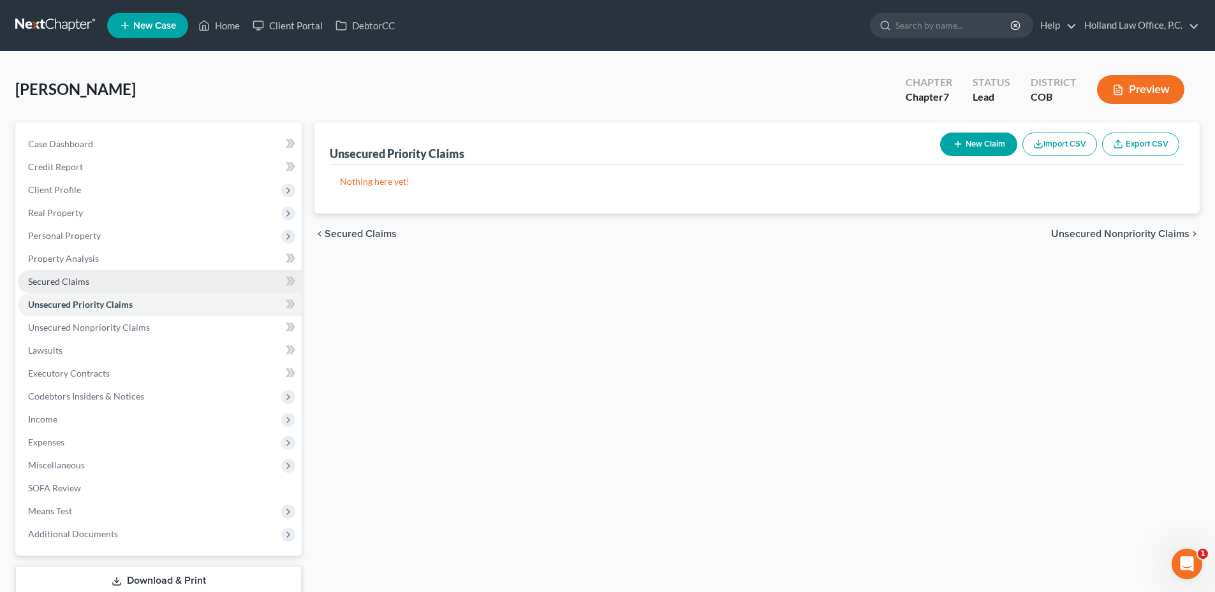
click at [74, 287] on link "Secured Claims" at bounding box center [160, 281] width 284 height 23
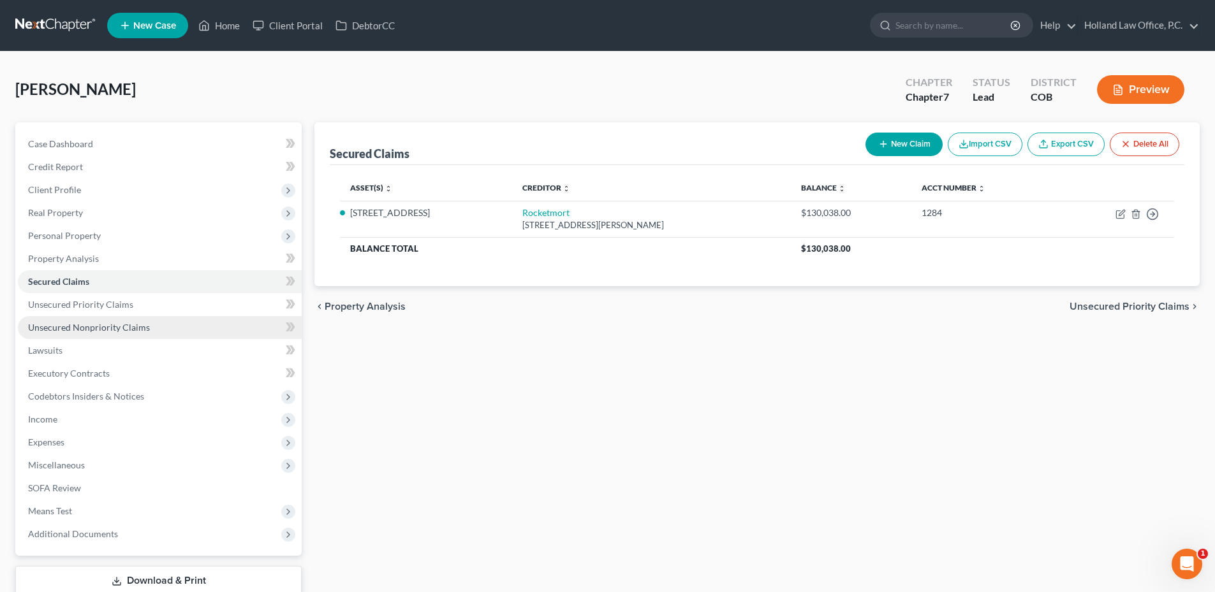
click at [101, 326] on span "Unsecured Nonpriority Claims" at bounding box center [89, 327] width 122 height 11
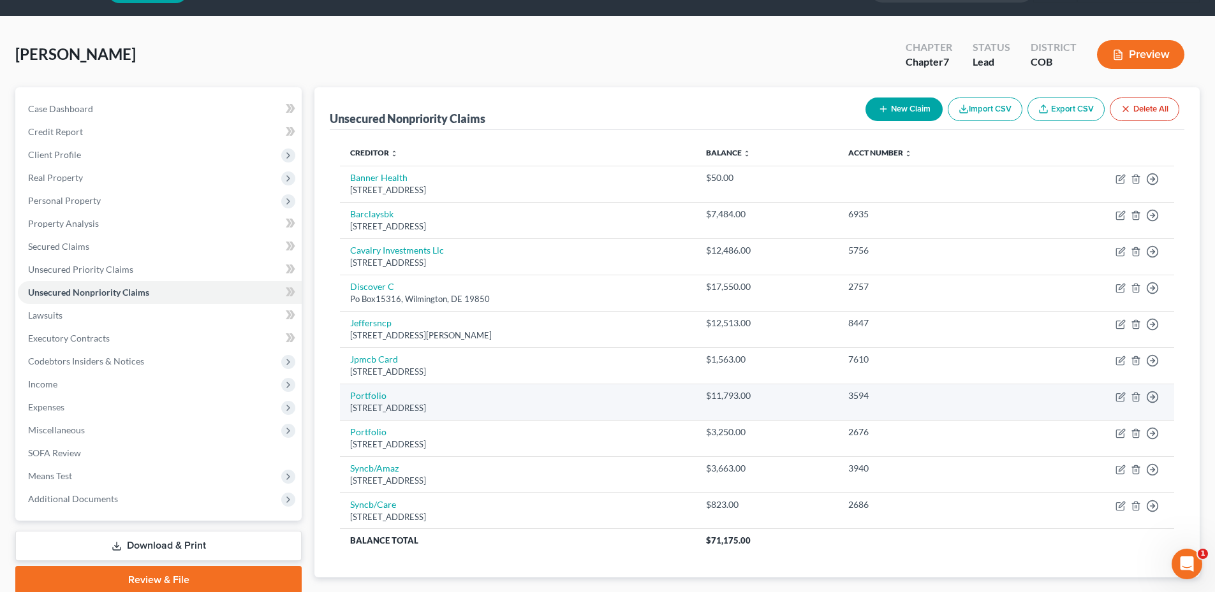
scroll to position [64, 0]
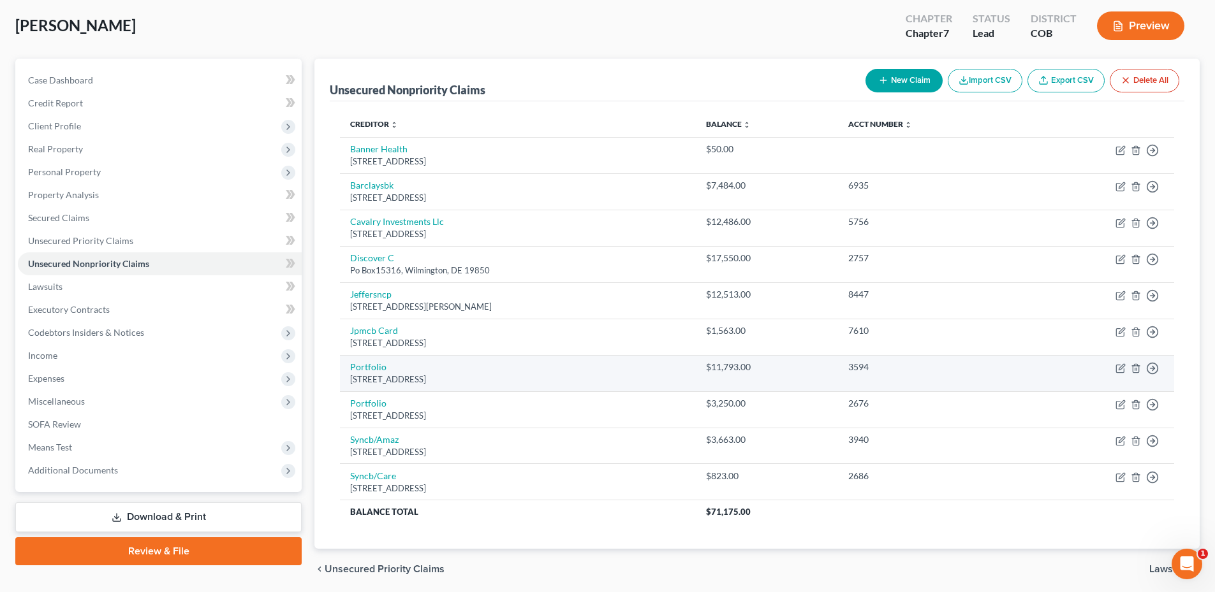
click at [18, 253] on link "Unsecured Nonpriority Claims" at bounding box center [160, 264] width 284 height 23
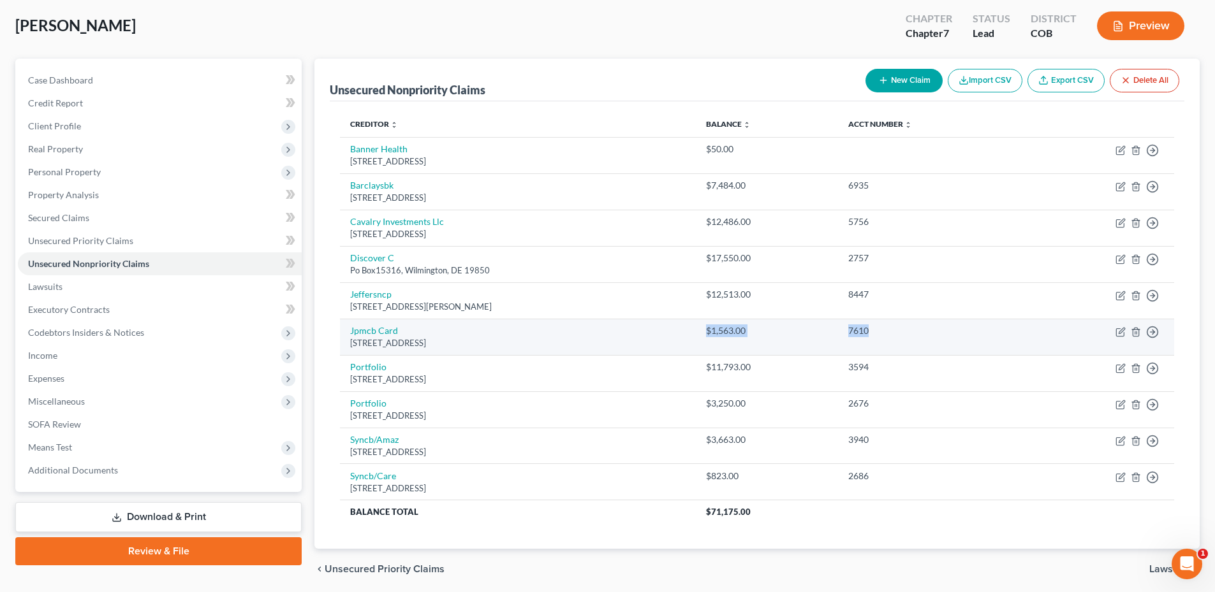
drag, startPoint x: 759, startPoint y: 330, endPoint x: 928, endPoint y: 338, distance: 168.6
click at [928, 338] on tr "Jpmcb Card [STREET_ADDRESS] $1,563.00 7610 Move to D Move to E Move to G Move t…" at bounding box center [757, 337] width 834 height 36
click at [927, 334] on div "7610" at bounding box center [930, 331] width 165 height 13
drag, startPoint x: 921, startPoint y: 332, endPoint x: 758, endPoint y: 327, distance: 164.0
click at [758, 327] on tr "Jpmcb Card [STREET_ADDRESS] $1,563.00 7610 Move to D Move to E Move to G Move t…" at bounding box center [757, 337] width 834 height 36
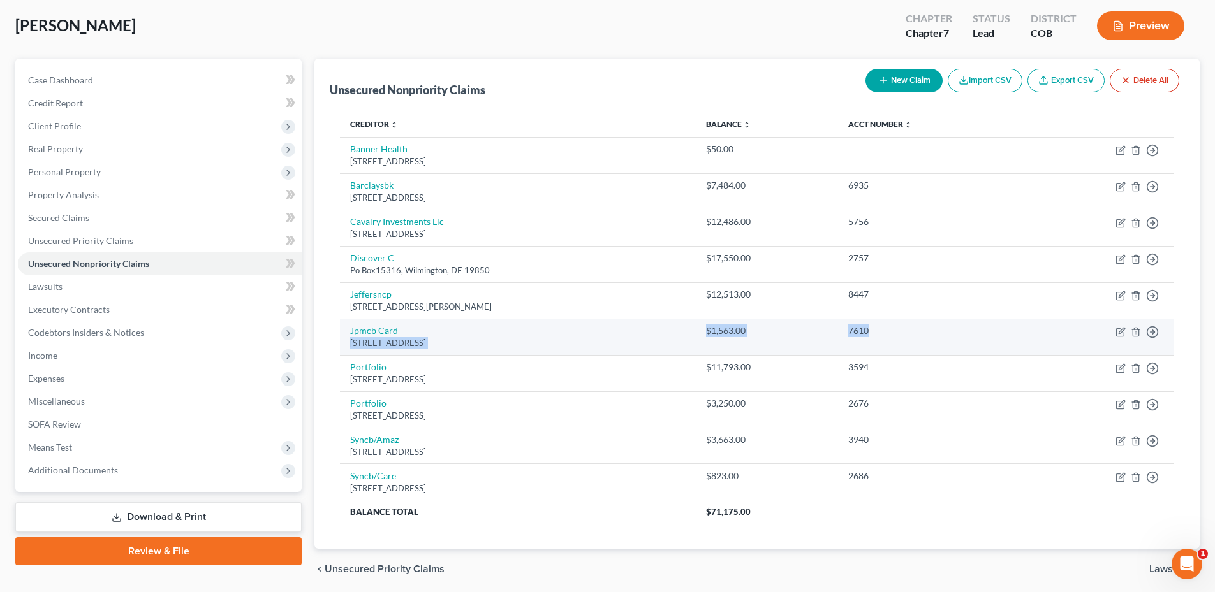
click at [695, 327] on td "Jpmcb Card [STREET_ADDRESS]" at bounding box center [517, 337] width 355 height 36
drag, startPoint x: 773, startPoint y: 327, endPoint x: 927, endPoint y: 332, distance: 154.4
click at [927, 332] on tr "Jpmcb Card [STREET_ADDRESS] $1,563.00 7610 Move to D Move to E Move to G Move t…" at bounding box center [757, 337] width 834 height 36
click at [927, 332] on div "7610" at bounding box center [930, 331] width 165 height 13
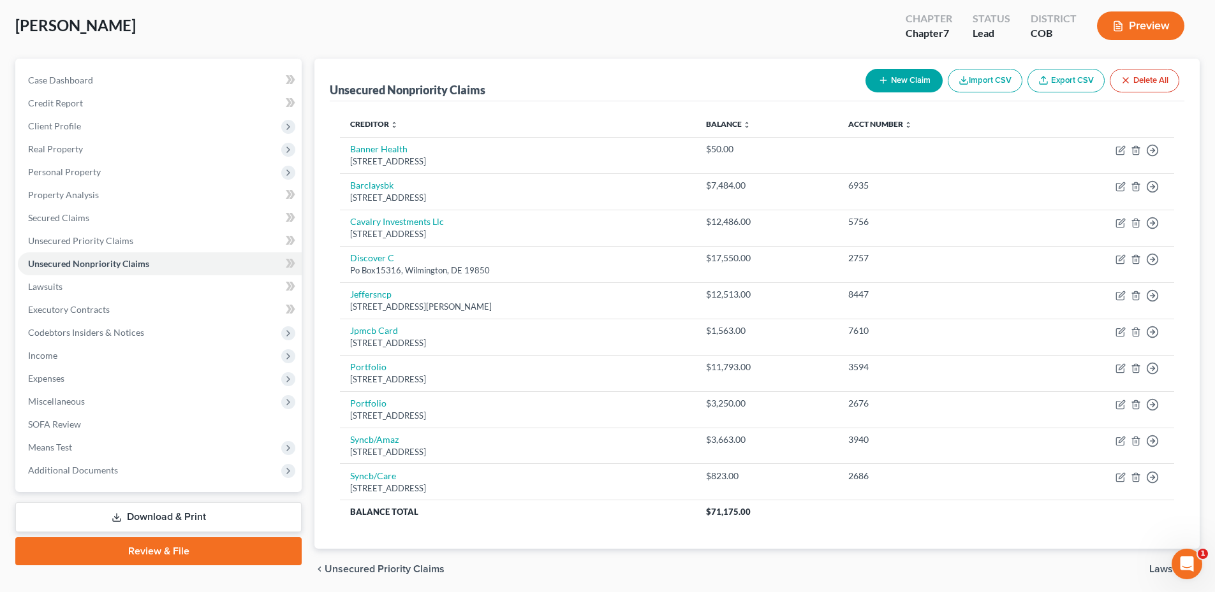
scroll to position [0, 0]
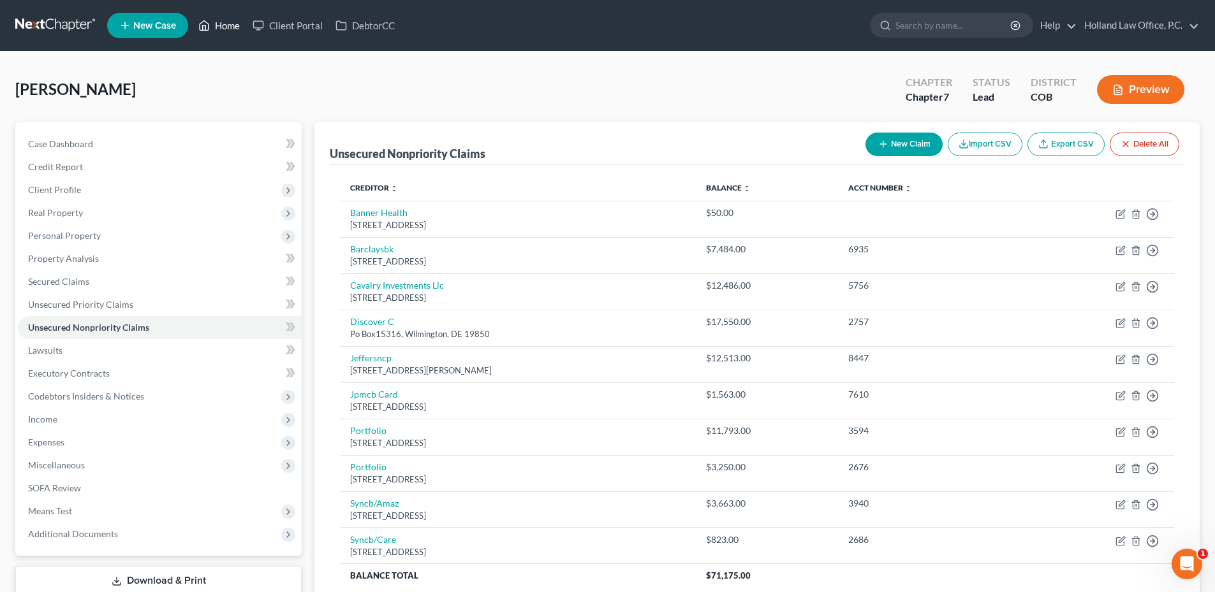
click at [230, 30] on link "Home" at bounding box center [219, 25] width 54 height 23
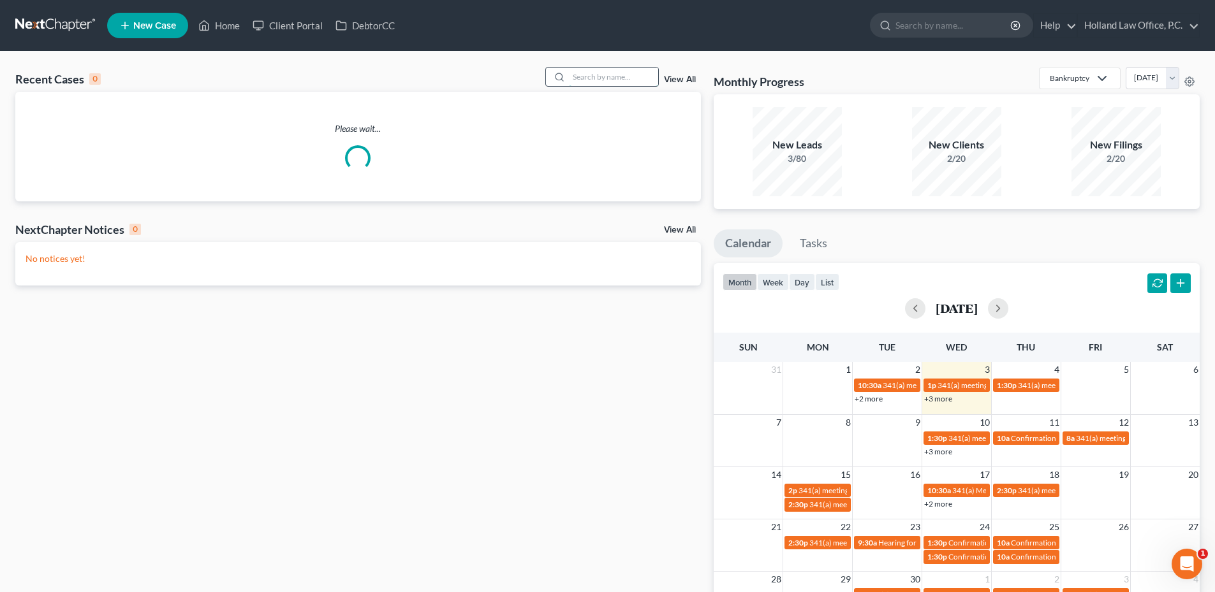
click at [607, 81] on input "search" at bounding box center [613, 77] width 89 height 18
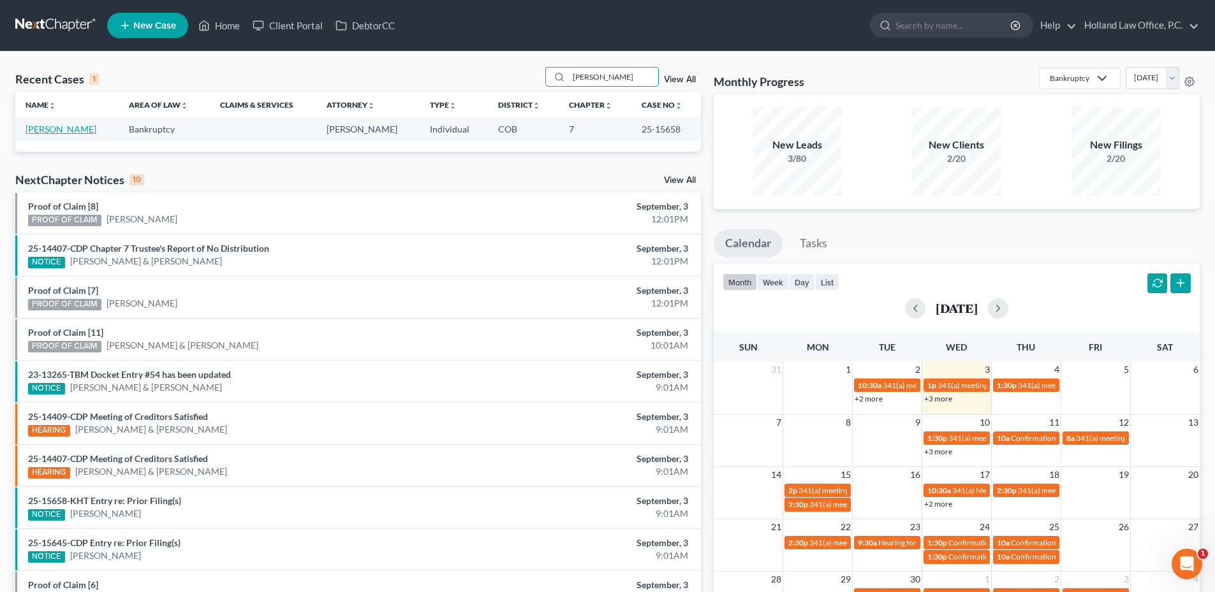
type input "[PERSON_NAME]"
click at [64, 130] on link "[PERSON_NAME]" at bounding box center [61, 129] width 71 height 11
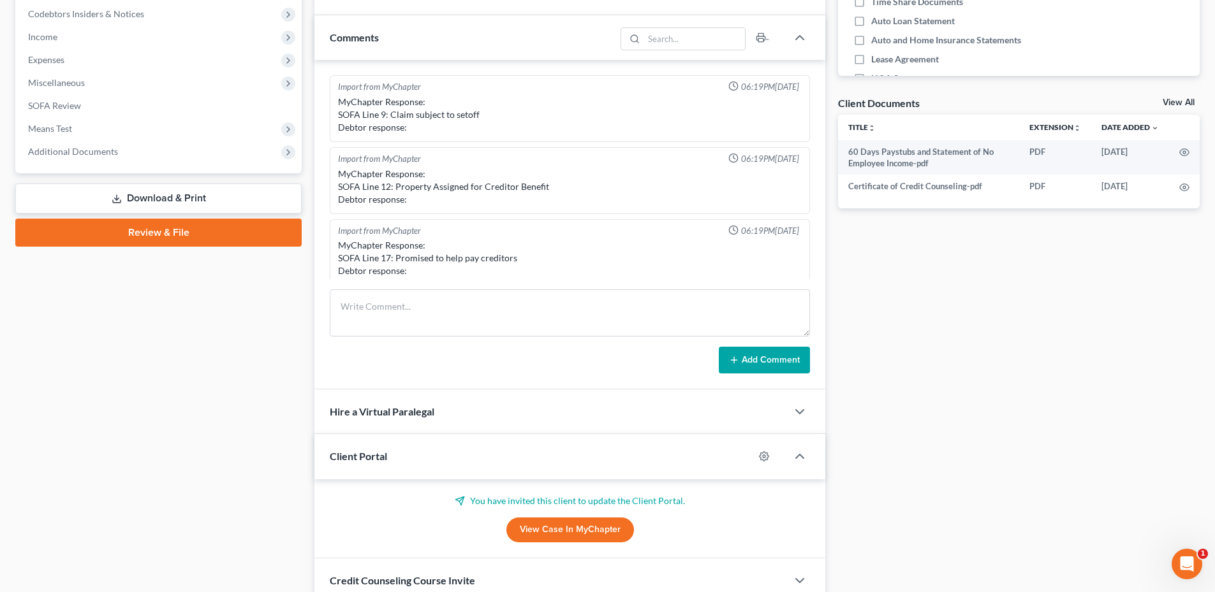
scroll to position [471, 0]
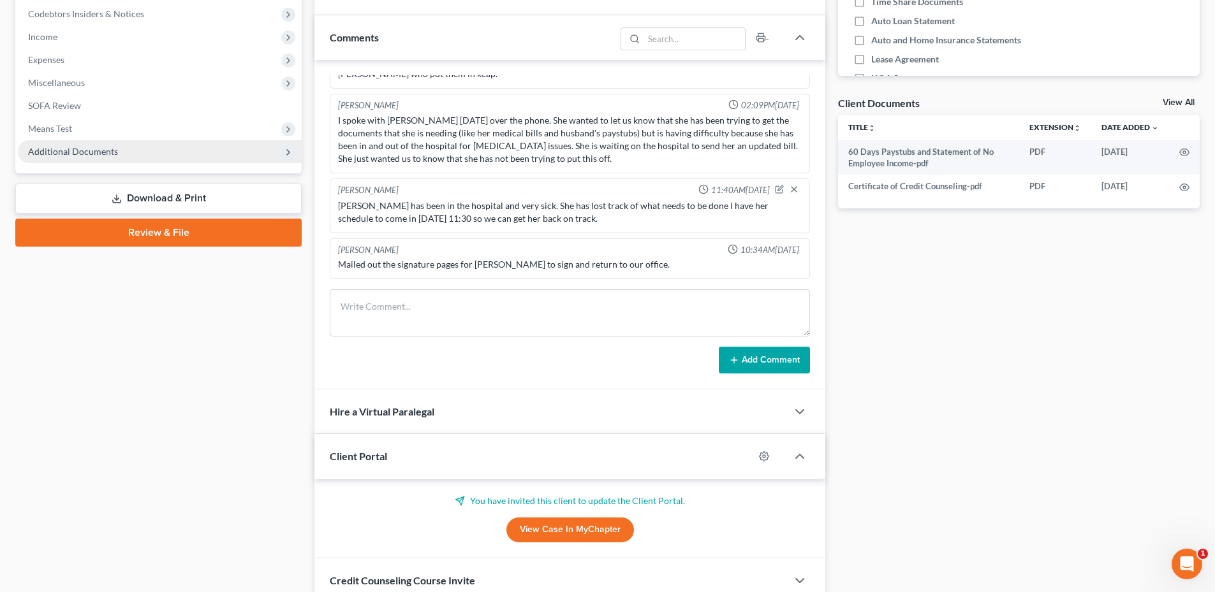
click at [82, 150] on span "Additional Documents" at bounding box center [73, 151] width 90 height 11
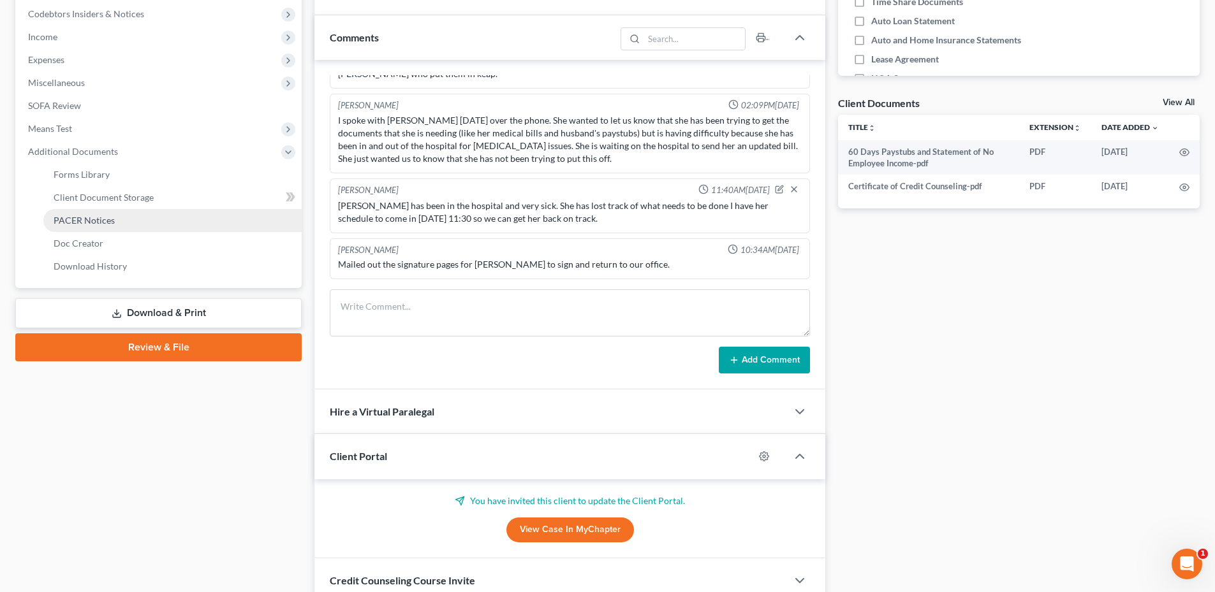
click at [92, 219] on span "PACER Notices" at bounding box center [84, 220] width 61 height 11
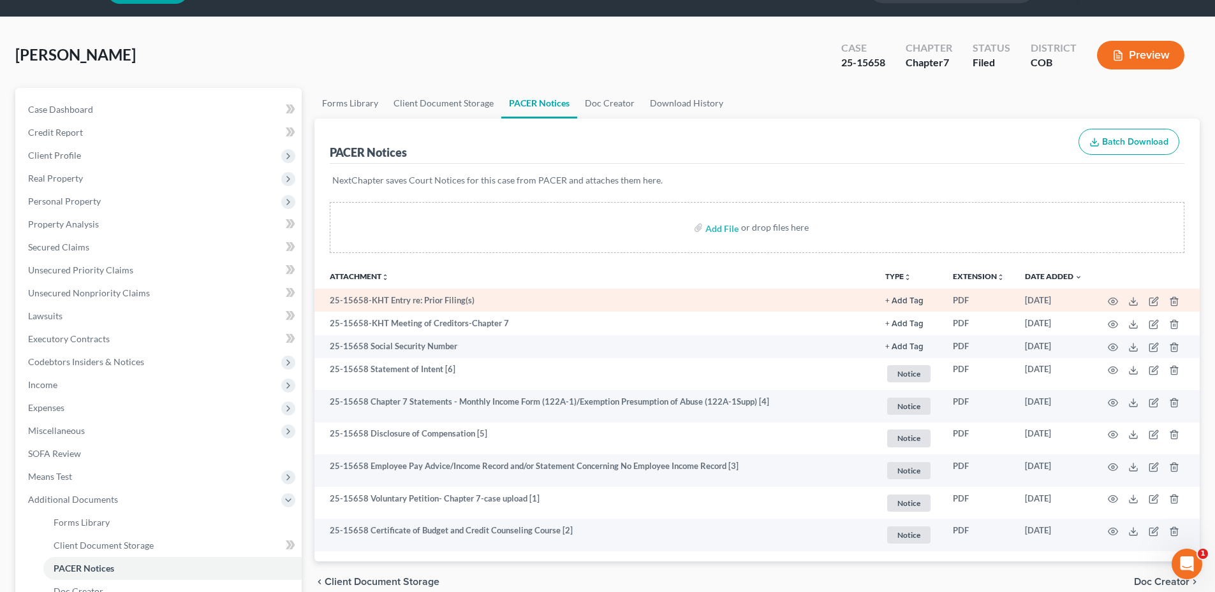
scroll to position [64, 0]
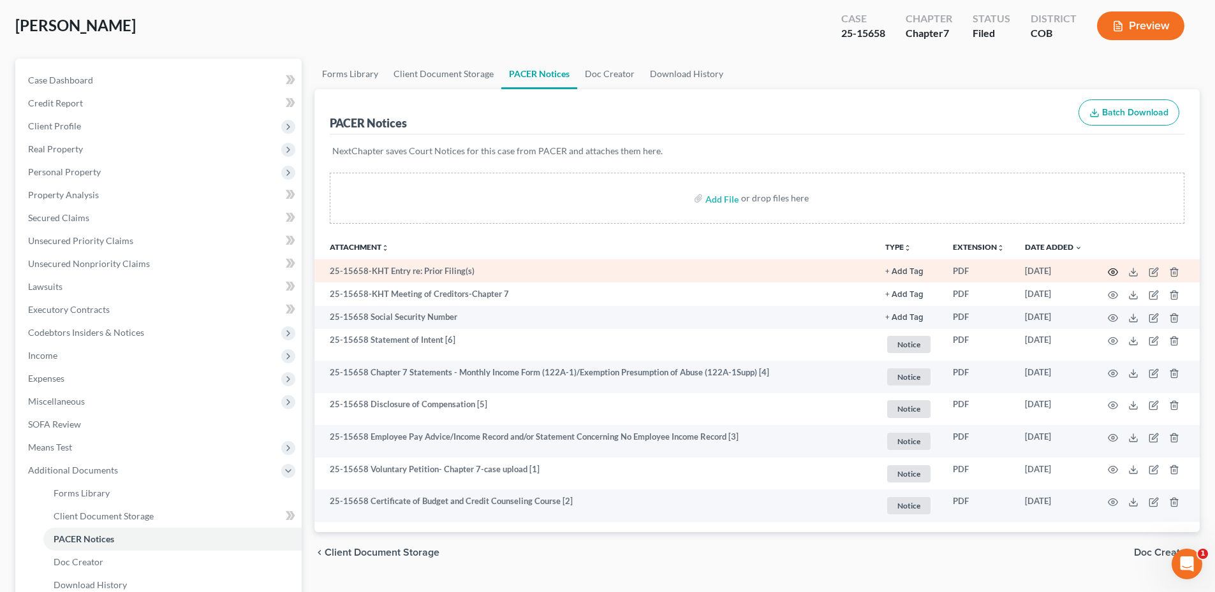
click at [1111, 270] on icon "button" at bounding box center [1113, 272] width 10 height 10
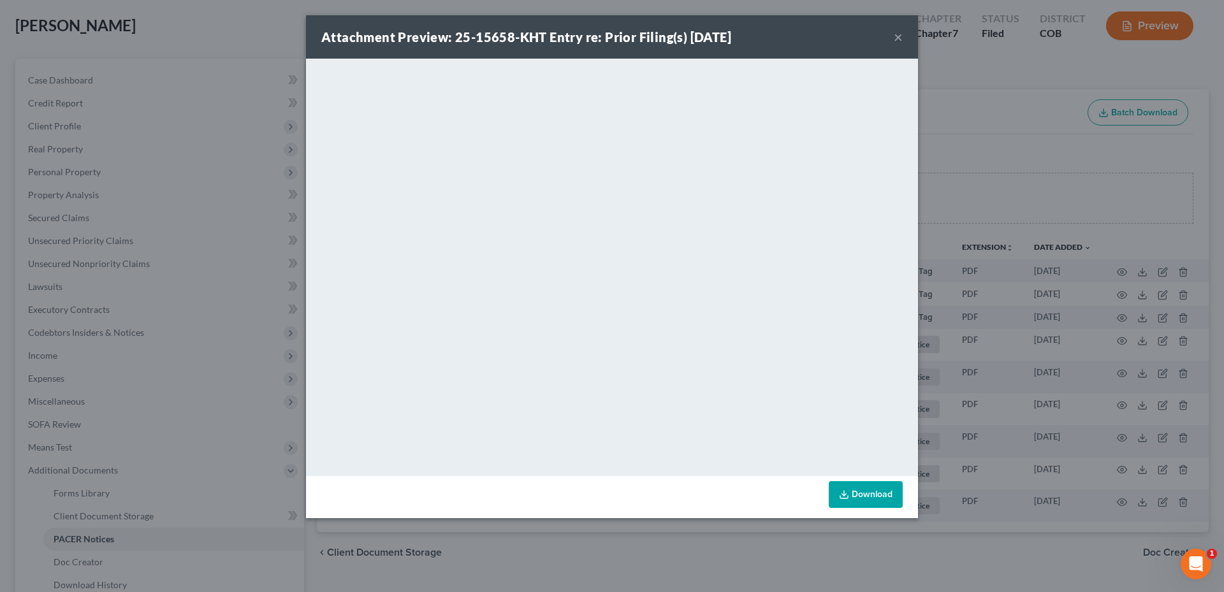
click at [895, 43] on button "×" at bounding box center [898, 36] width 9 height 15
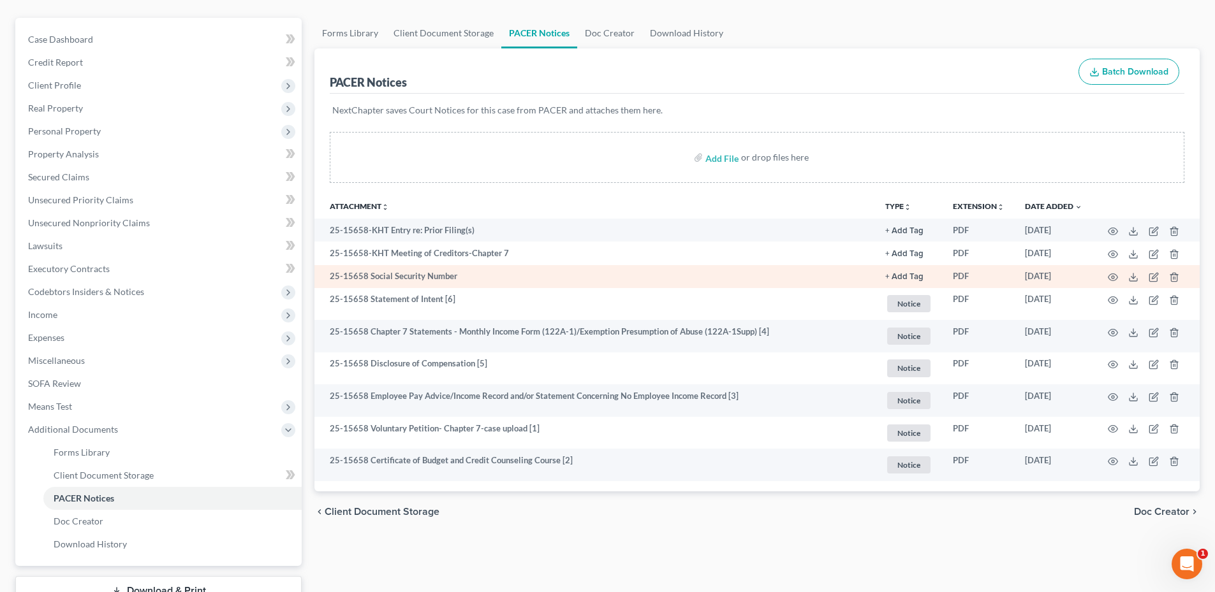
scroll to position [128, 0]
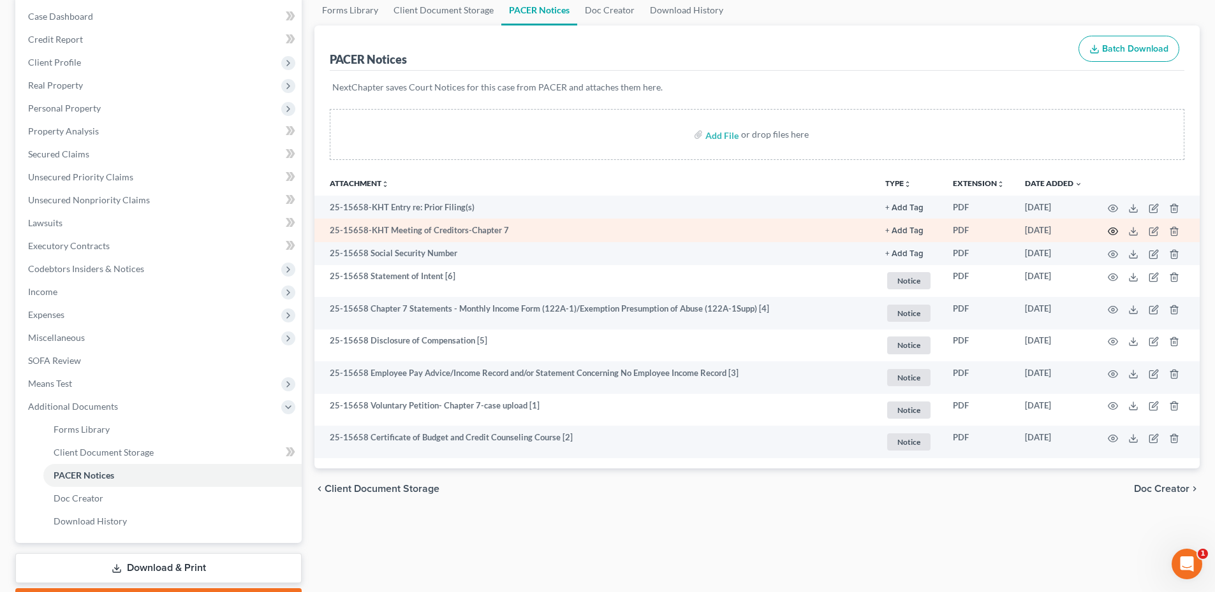
click at [1115, 231] on icon "button" at bounding box center [1113, 231] width 10 height 10
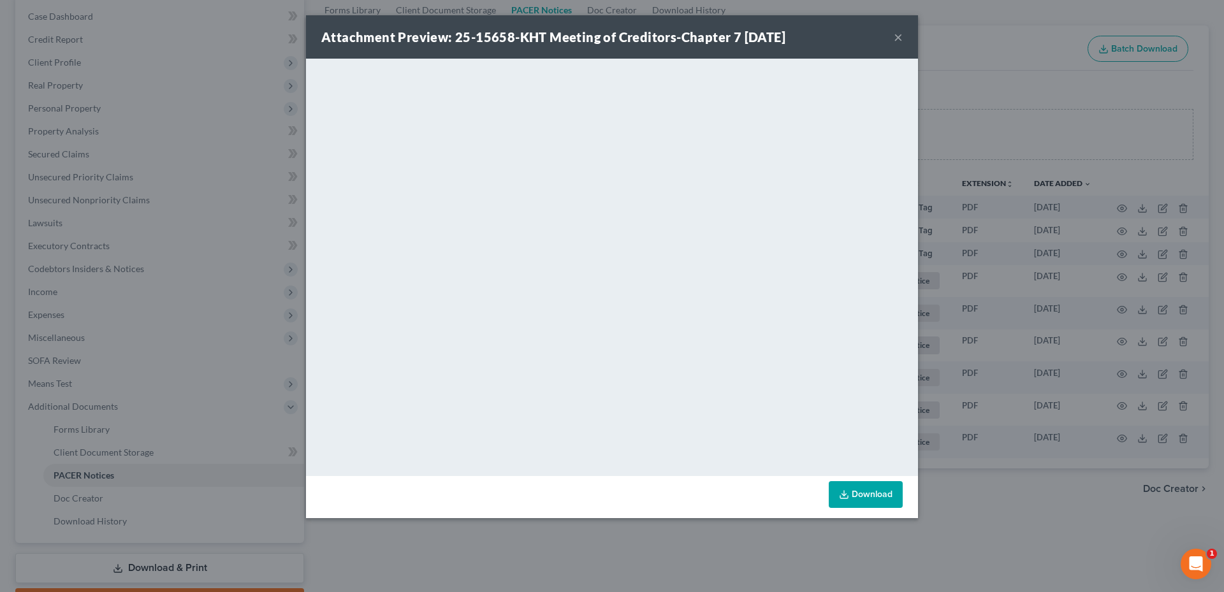
click at [899, 35] on button "×" at bounding box center [898, 36] width 9 height 15
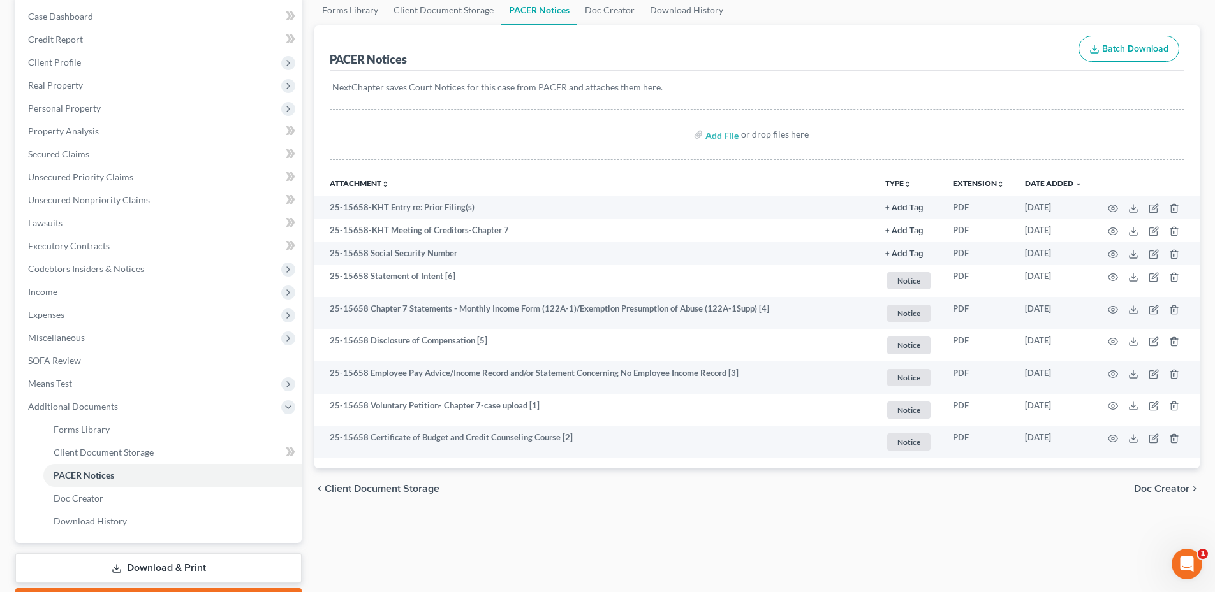
scroll to position [0, 0]
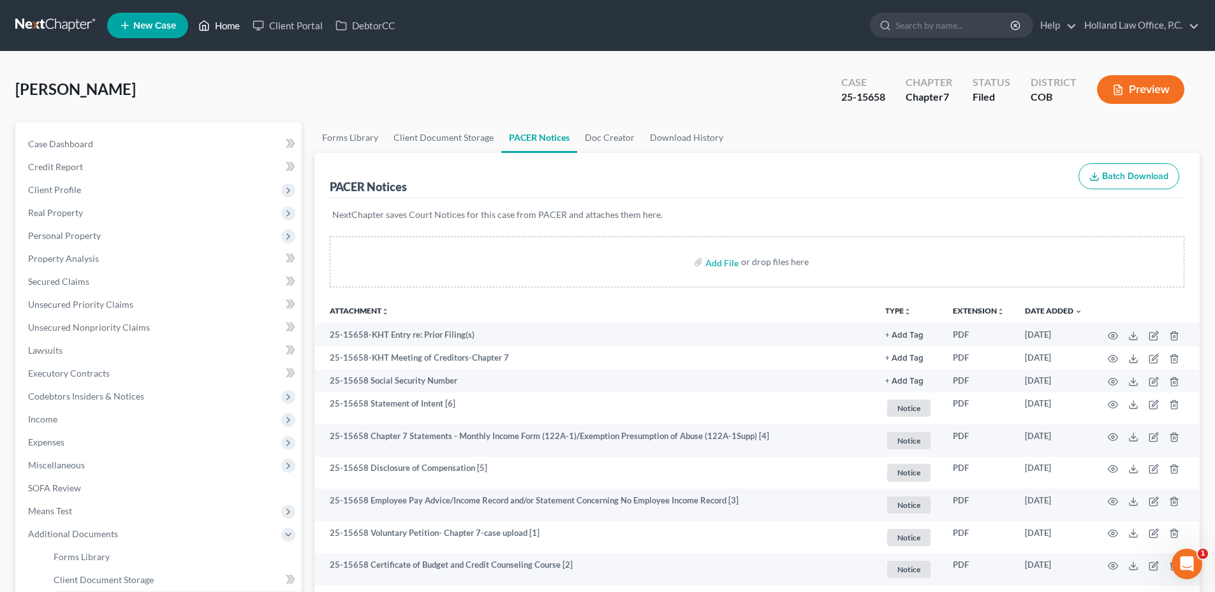
click at [214, 22] on link "Home" at bounding box center [219, 25] width 54 height 23
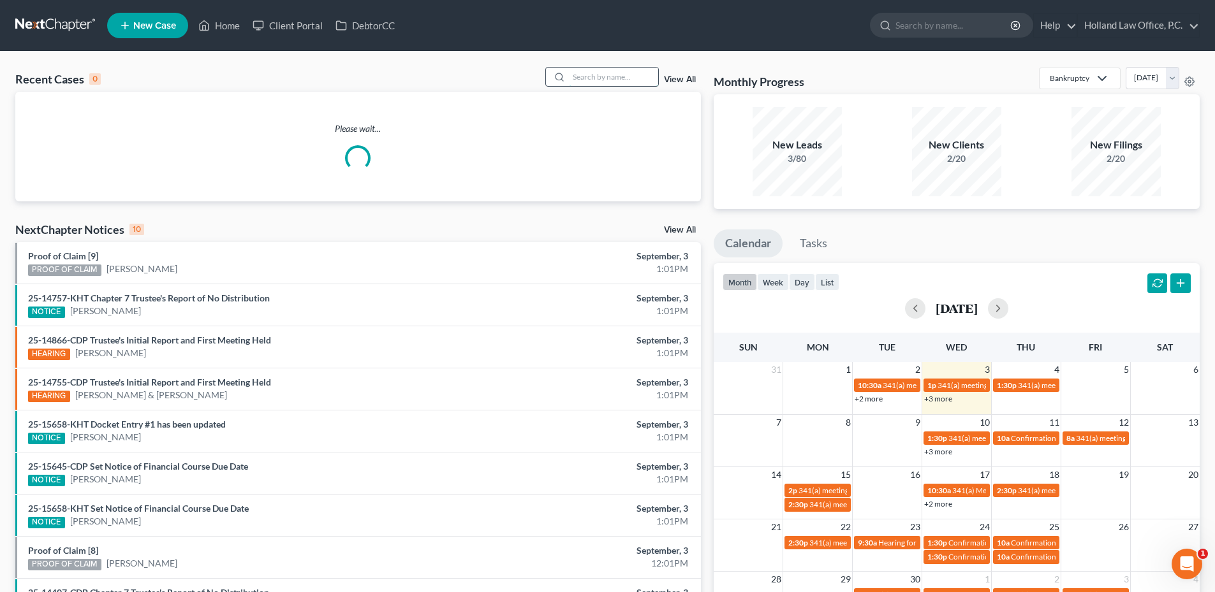
click at [575, 78] on input "search" at bounding box center [613, 77] width 89 height 18
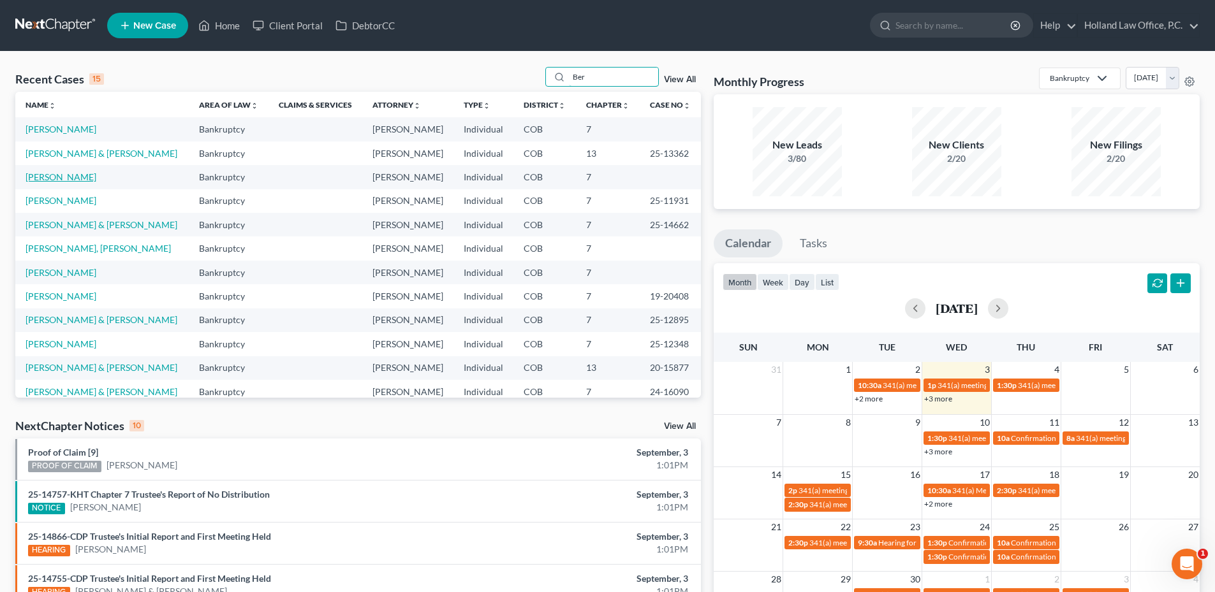
type input "Ber"
click at [62, 182] on link "[PERSON_NAME]" at bounding box center [61, 177] width 71 height 11
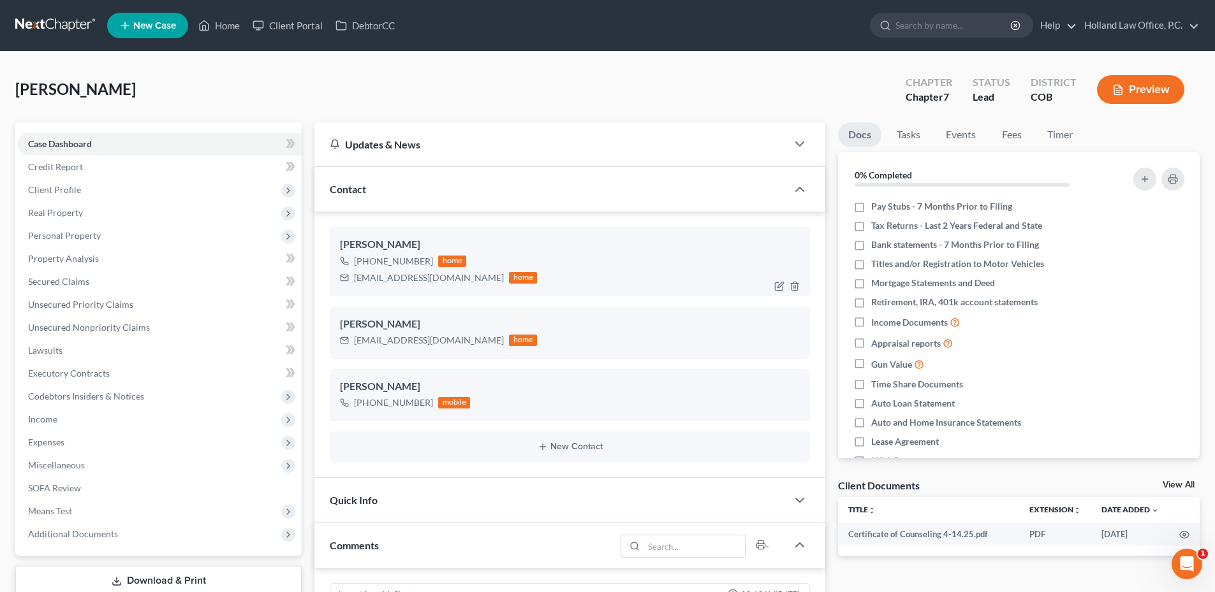
scroll to position [281, 0]
click at [796, 344] on icon "button" at bounding box center [794, 349] width 10 height 10
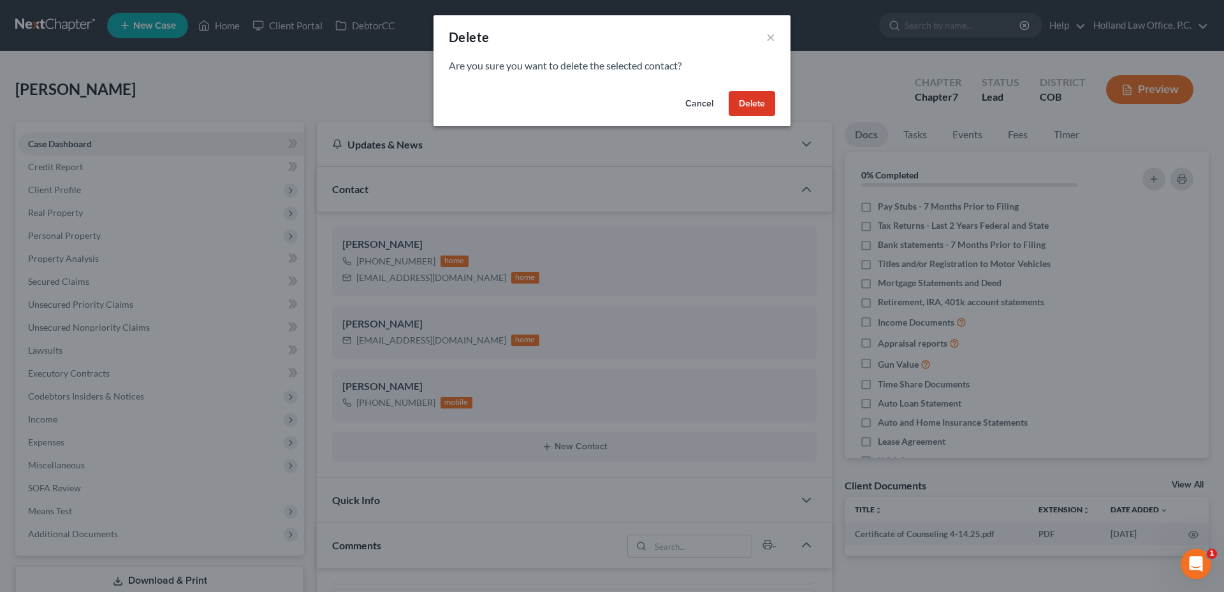
click at [756, 100] on button "Delete" at bounding box center [752, 104] width 47 height 26
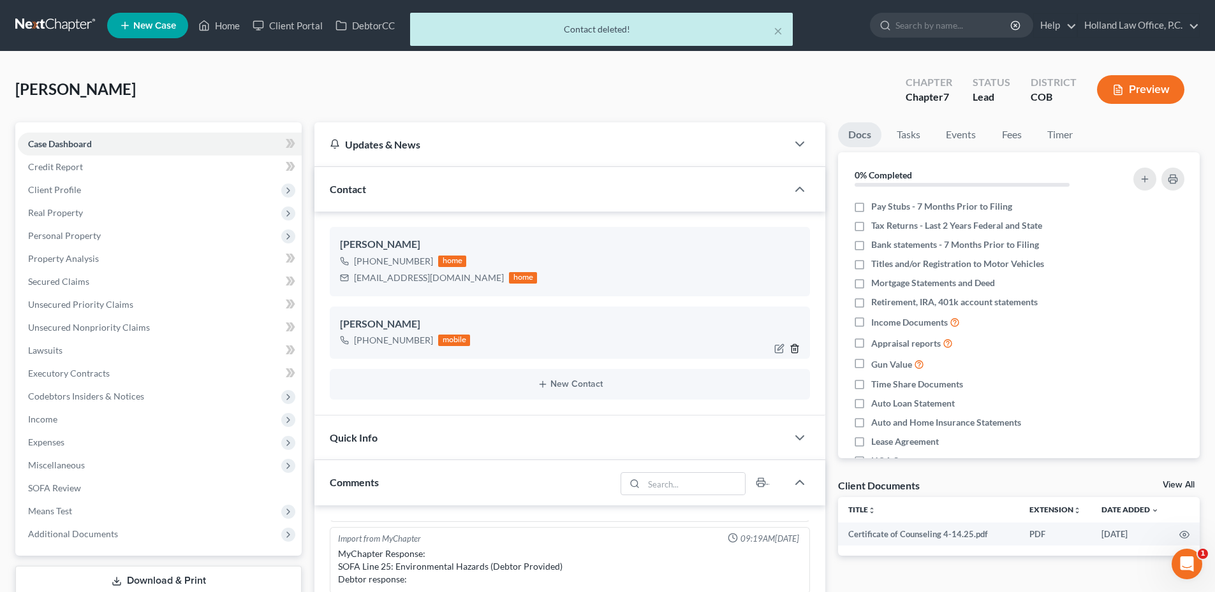
click at [798, 348] on icon "button" at bounding box center [794, 349] width 10 height 10
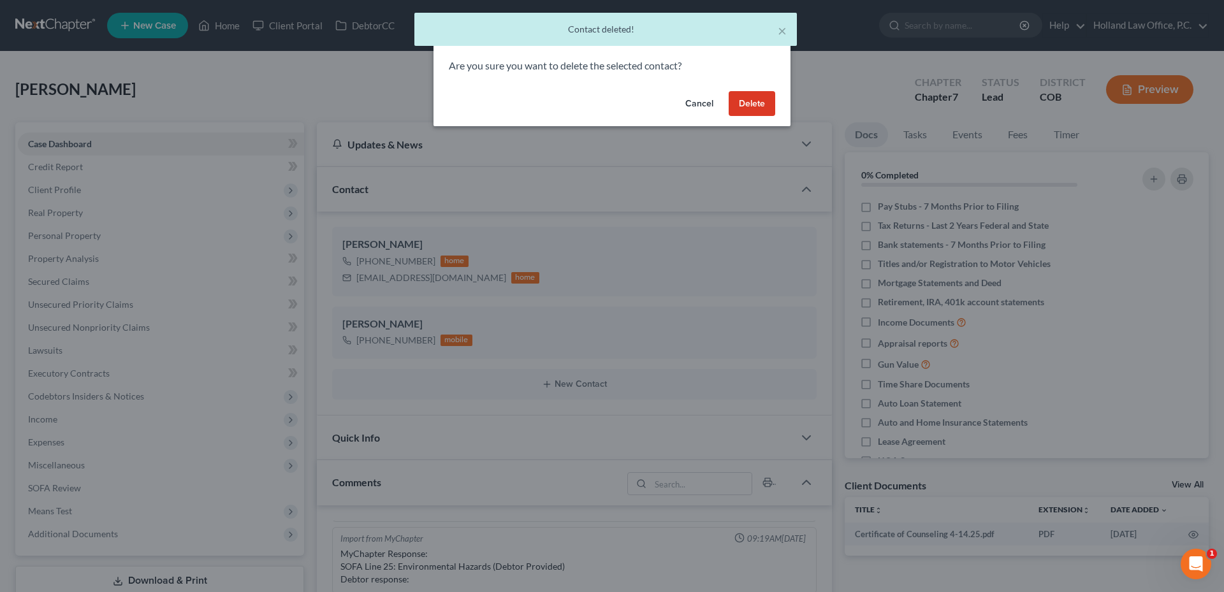
click at [761, 103] on button "Delete" at bounding box center [752, 104] width 47 height 26
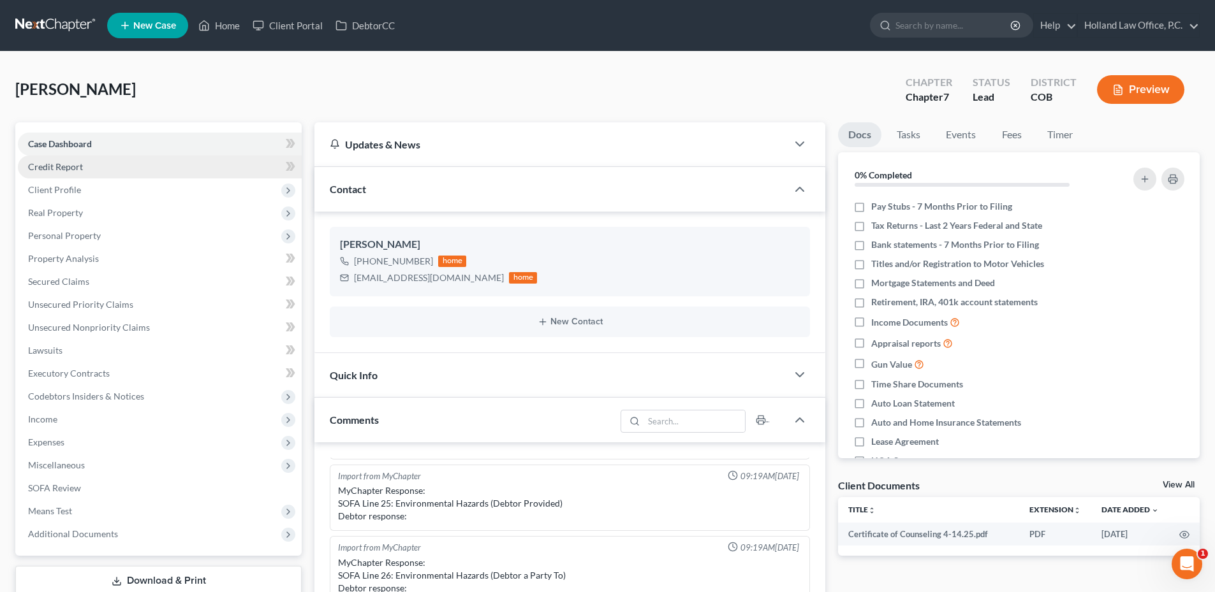
click at [87, 172] on link "Credit Report" at bounding box center [160, 167] width 284 height 23
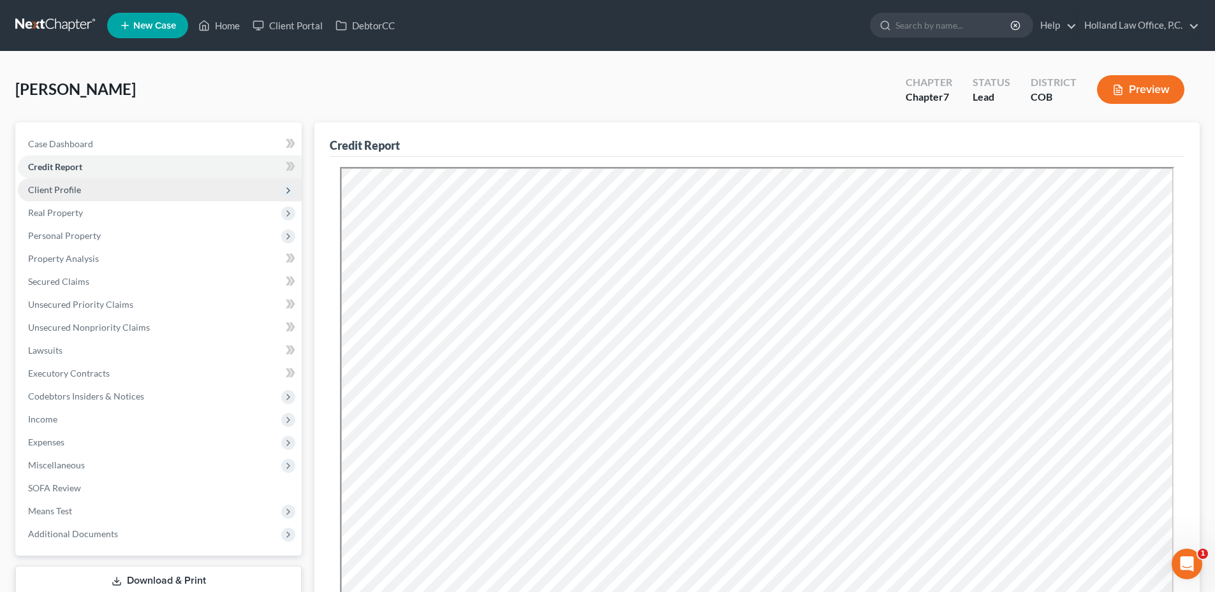
click at [101, 188] on span "Client Profile" at bounding box center [160, 190] width 284 height 23
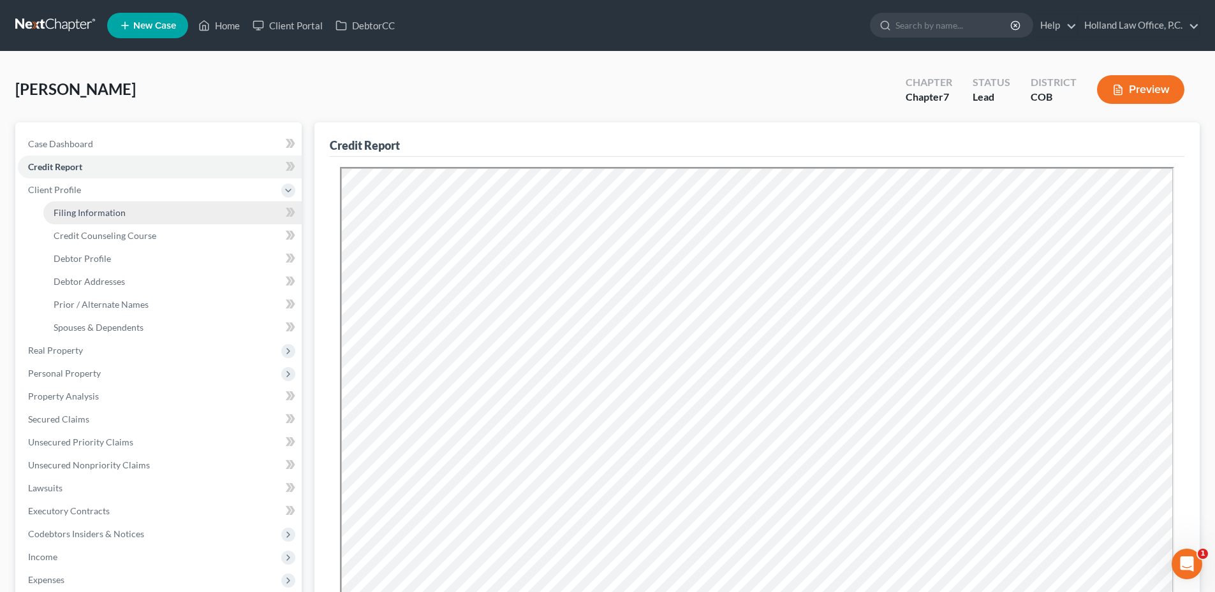
click at [105, 209] on span "Filing Information" at bounding box center [90, 212] width 72 height 11
select select "1"
select select "0"
select select "5"
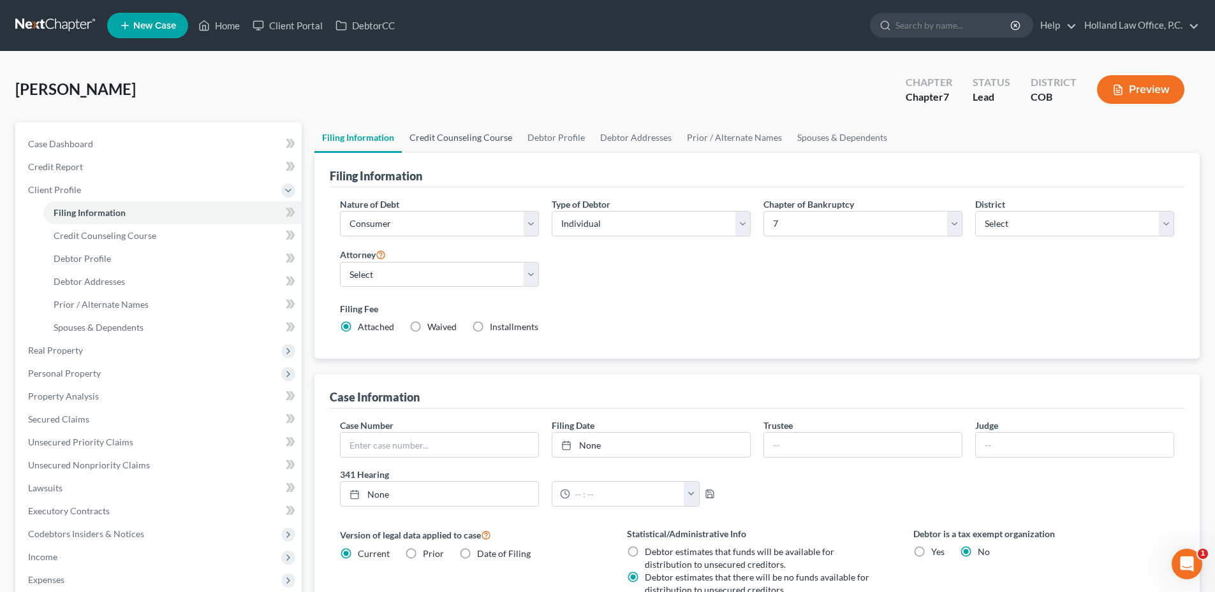
click at [434, 136] on link "Credit Counseling Course" at bounding box center [461, 137] width 118 height 31
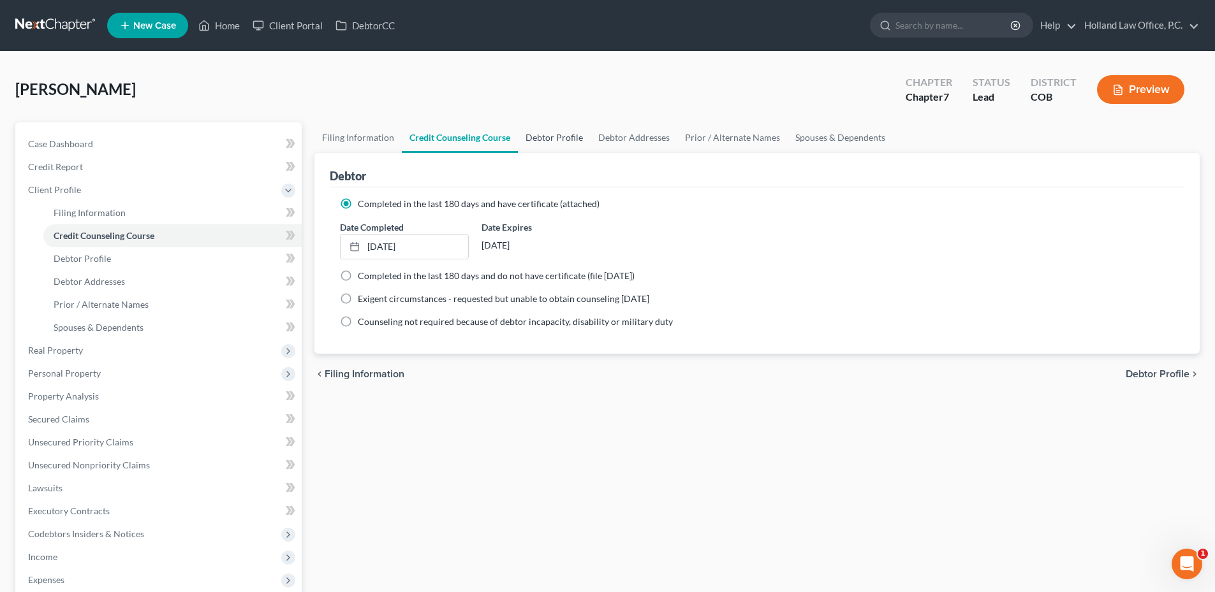
click at [560, 138] on link "Debtor Profile" at bounding box center [554, 137] width 73 height 31
select select "0"
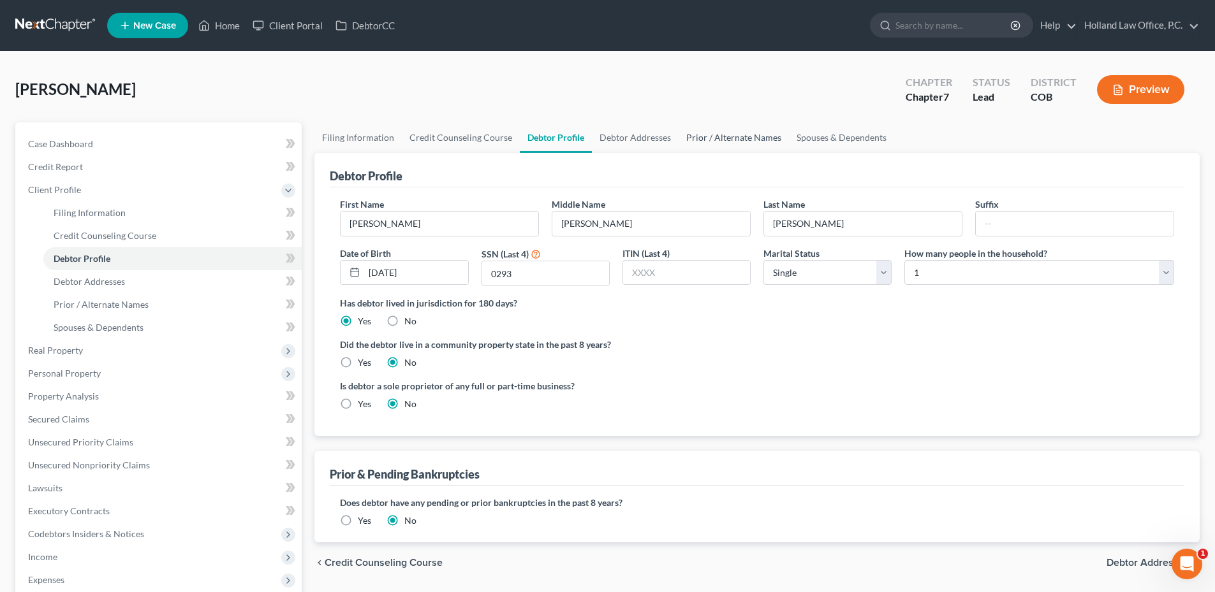
click at [686, 128] on link "Prior / Alternate Names" at bounding box center [734, 137] width 110 height 31
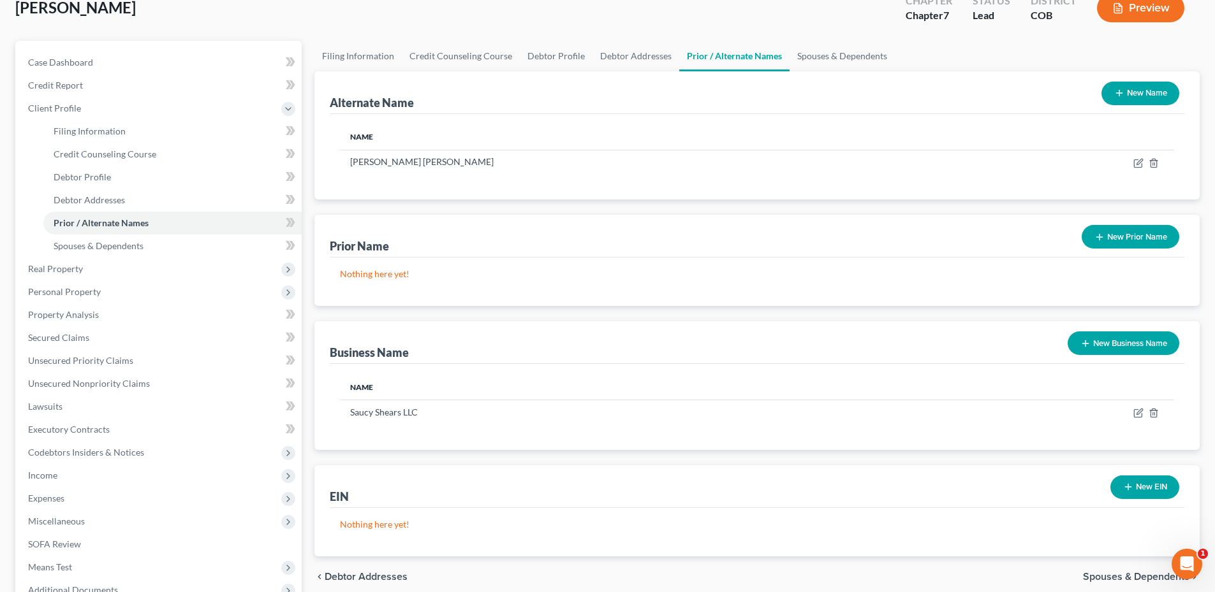
scroll to position [191, 0]
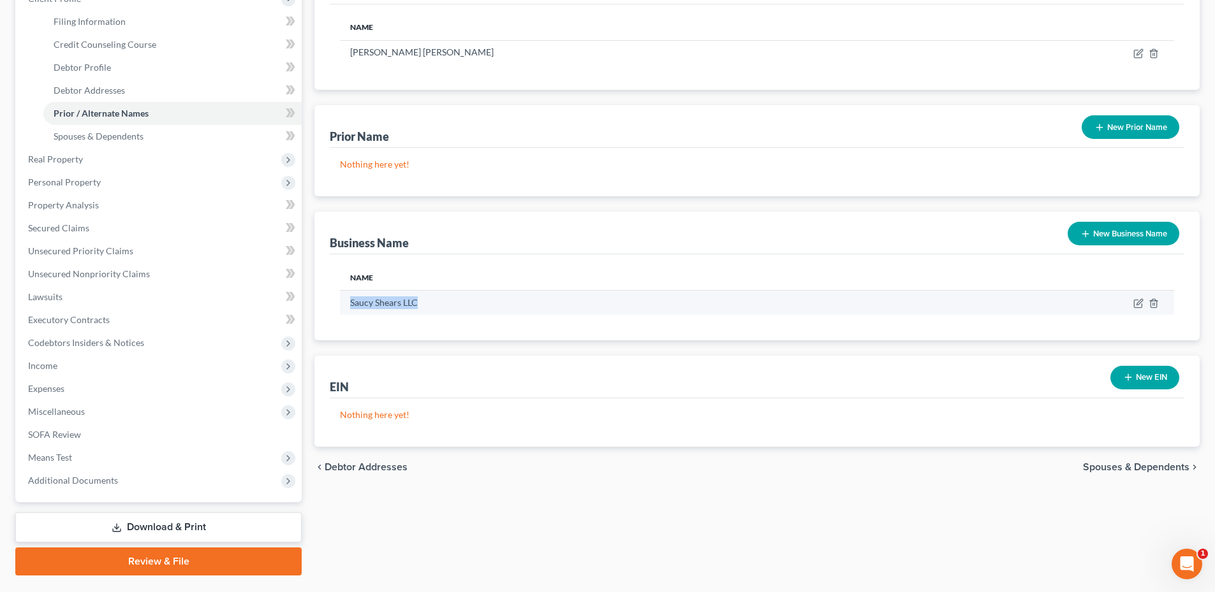
drag, startPoint x: 349, startPoint y: 301, endPoint x: 478, endPoint y: 297, distance: 129.5
click at [478, 297] on td "Saucy Shears LLC" at bounding box center [604, 303] width 528 height 24
drag, startPoint x: 478, startPoint y: 297, endPoint x: 469, endPoint y: 309, distance: 15.4
click at [469, 309] on td "Saucy Shears LLC" at bounding box center [604, 303] width 528 height 24
click at [1154, 305] on line "button" at bounding box center [1154, 305] width 0 height 3
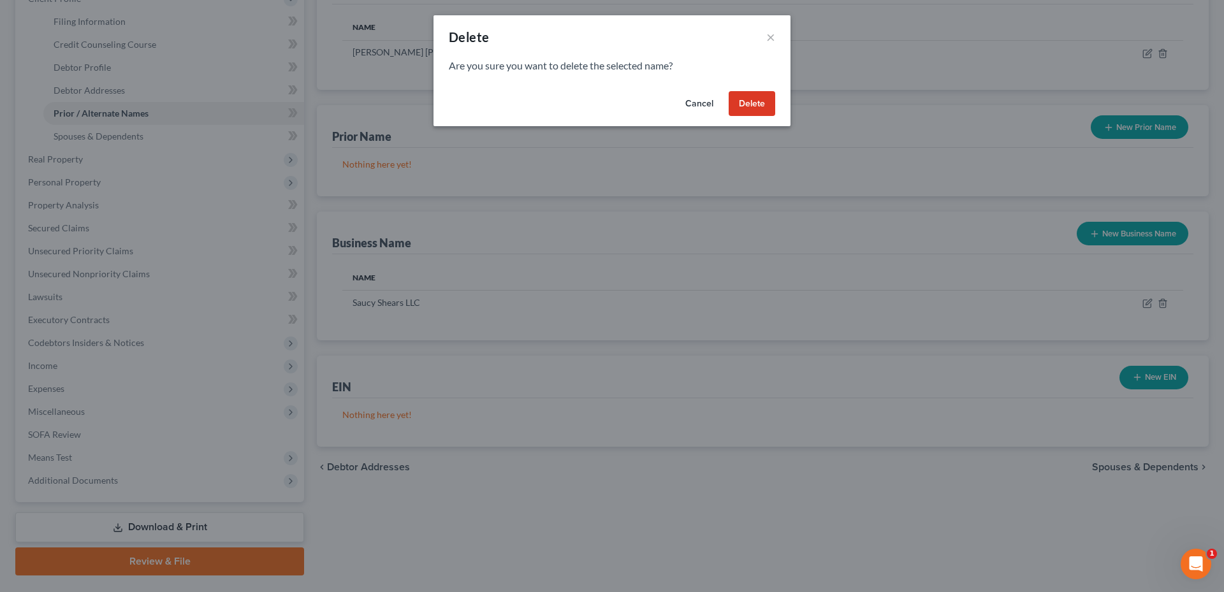
drag, startPoint x: 763, startPoint y: 112, endPoint x: 716, endPoint y: 201, distance: 100.4
click at [742, 215] on div "Delete × Are you sure you want to delete the selected name? Cancel Delete" at bounding box center [612, 296] width 1224 height 592
click at [712, 107] on button "Cancel" at bounding box center [699, 104] width 48 height 26
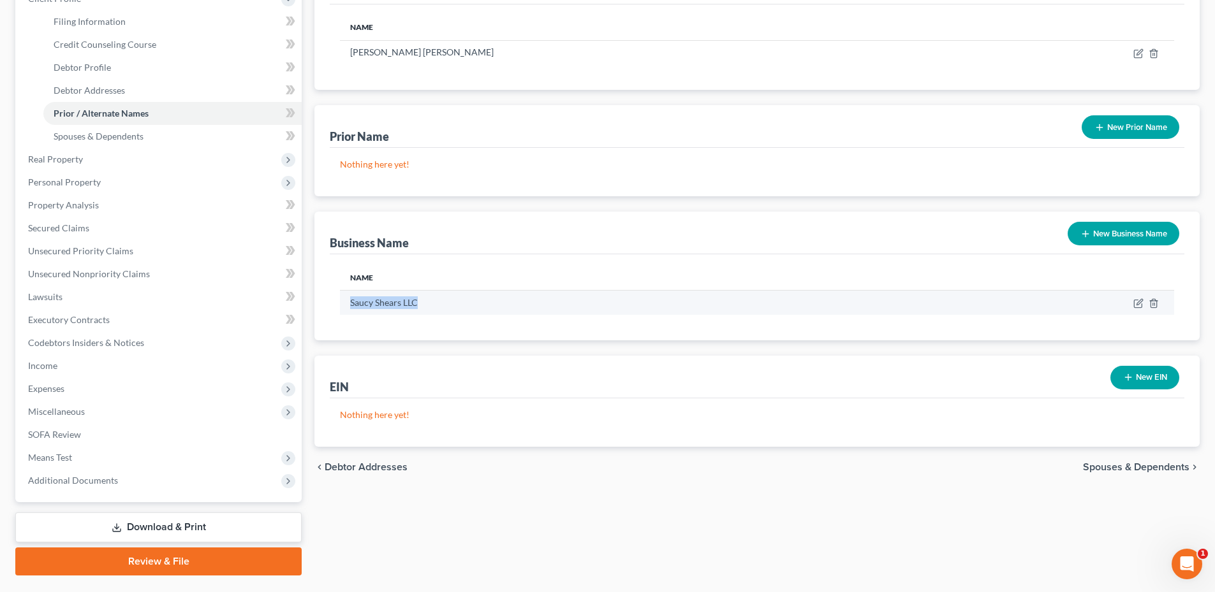
drag, startPoint x: 421, startPoint y: 301, endPoint x: 349, endPoint y: 305, distance: 71.5
click at [349, 305] on td "Saucy Shears LLC" at bounding box center [604, 303] width 528 height 24
drag, startPoint x: 359, startPoint y: 305, endPoint x: 370, endPoint y: 304, distance: 11.5
copy td "Saucy Shears LLC"
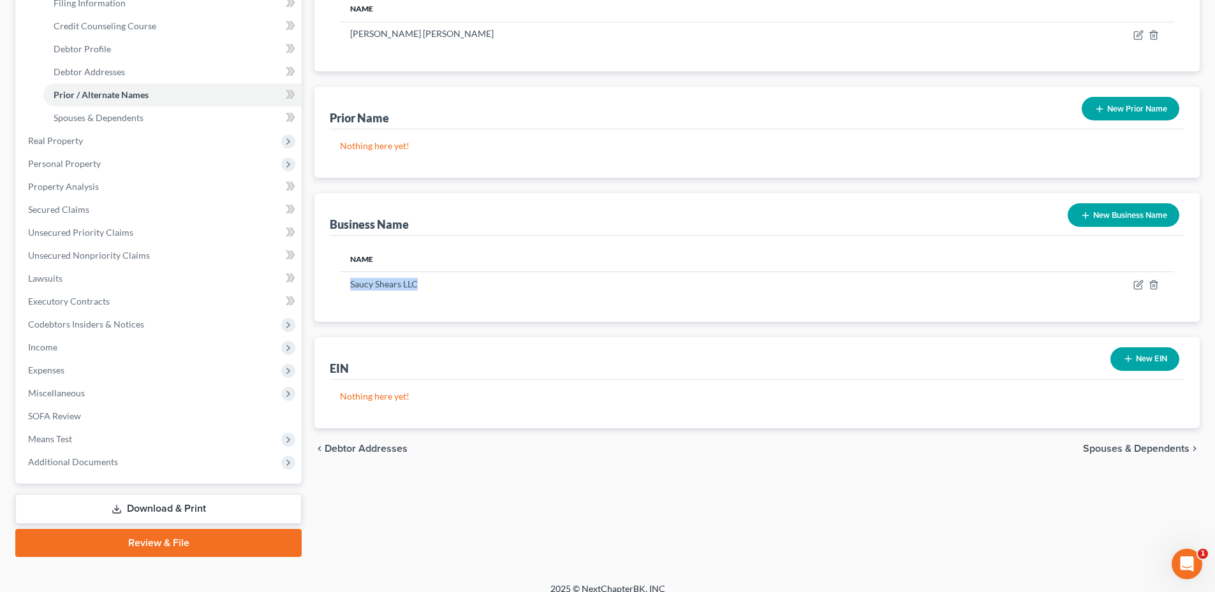
scroll to position [223, 0]
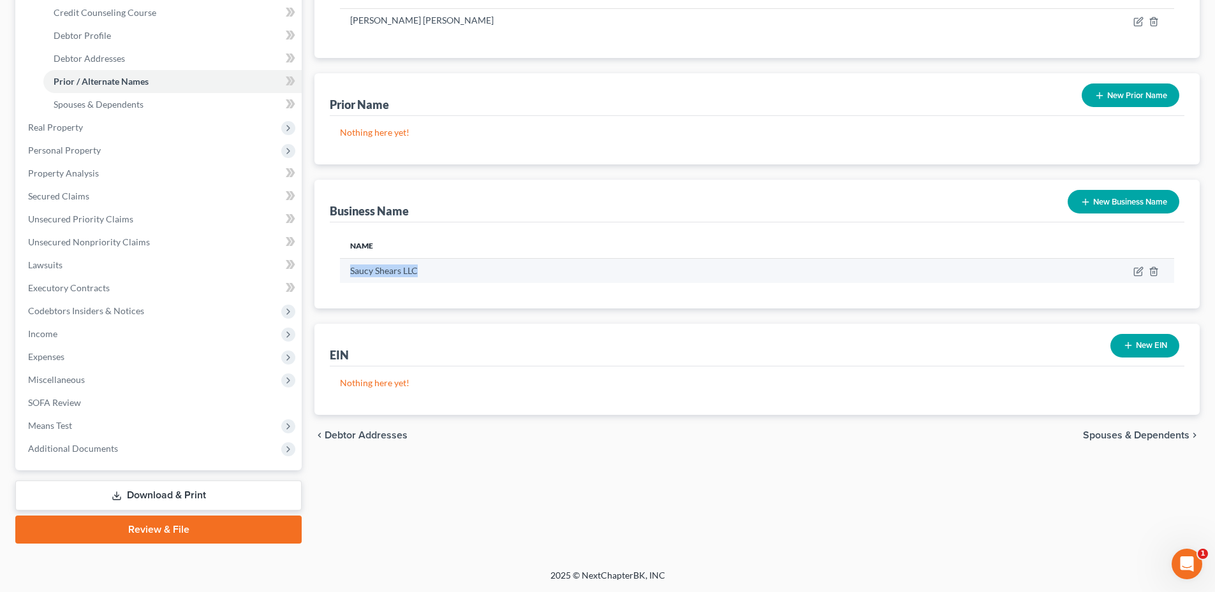
click at [437, 259] on td "Saucy Shears LLC" at bounding box center [604, 271] width 528 height 24
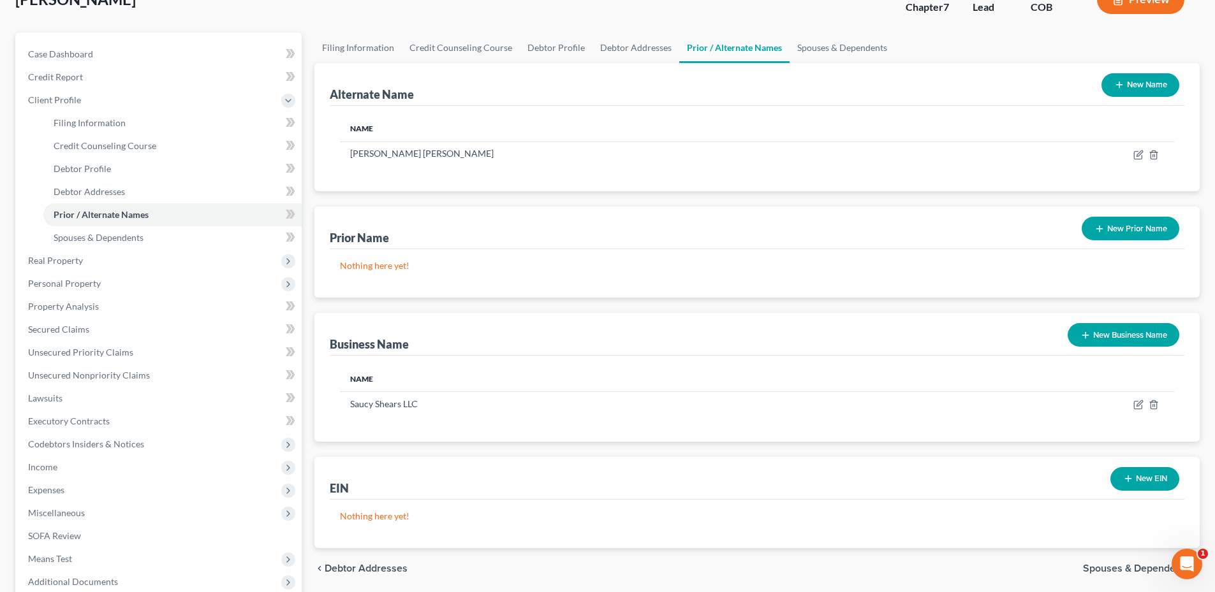
scroll to position [0, 0]
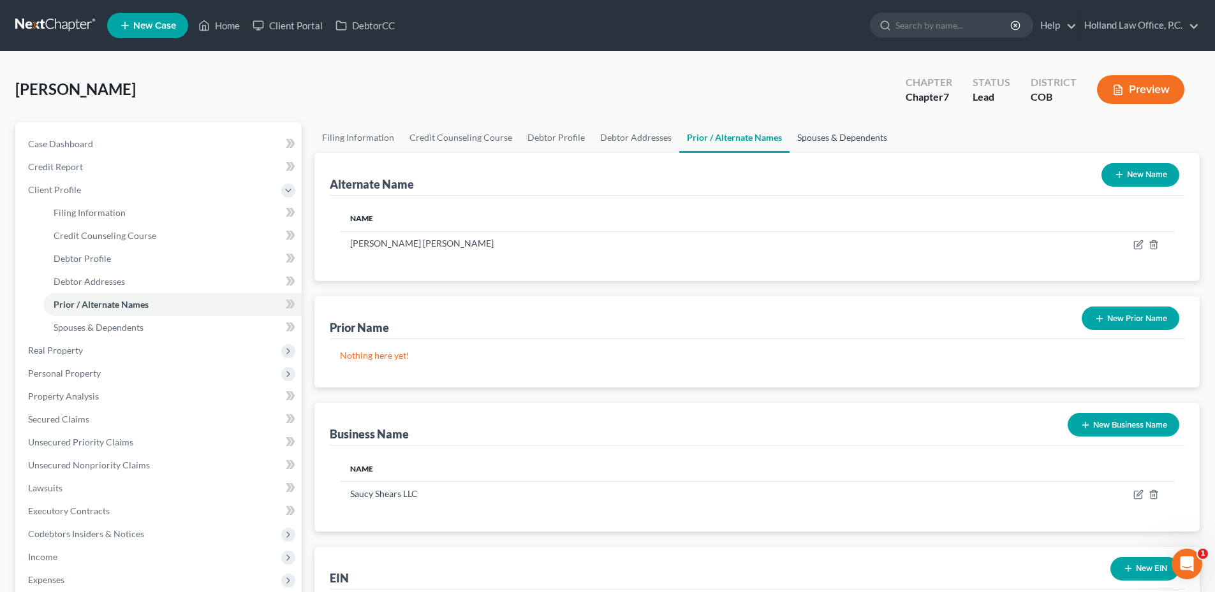
click at [817, 139] on link "Spouses & Dependents" at bounding box center [841, 137] width 105 height 31
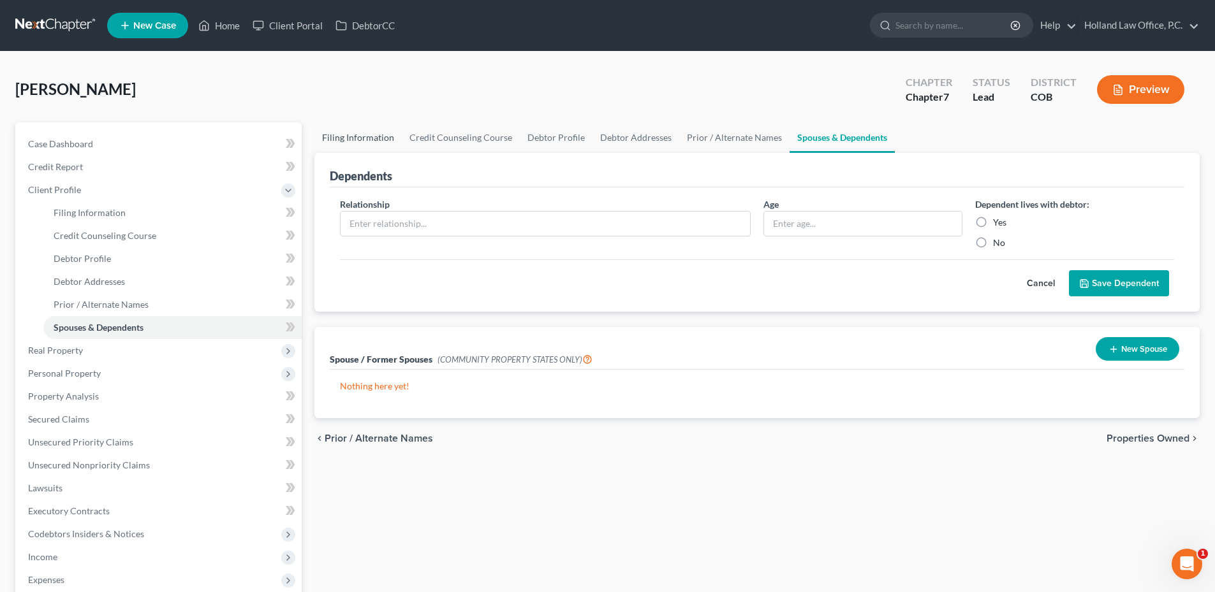
click at [372, 125] on link "Filing Information" at bounding box center [357, 137] width 87 height 31
select select "1"
select select "0"
select select "11"
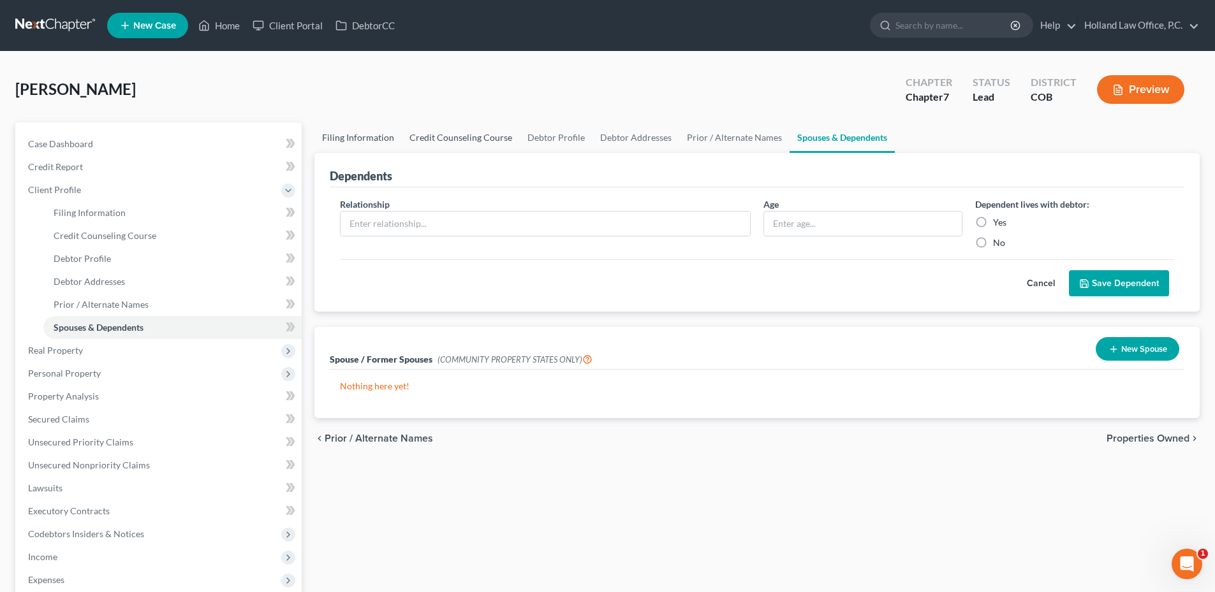
select select "0"
select select "5"
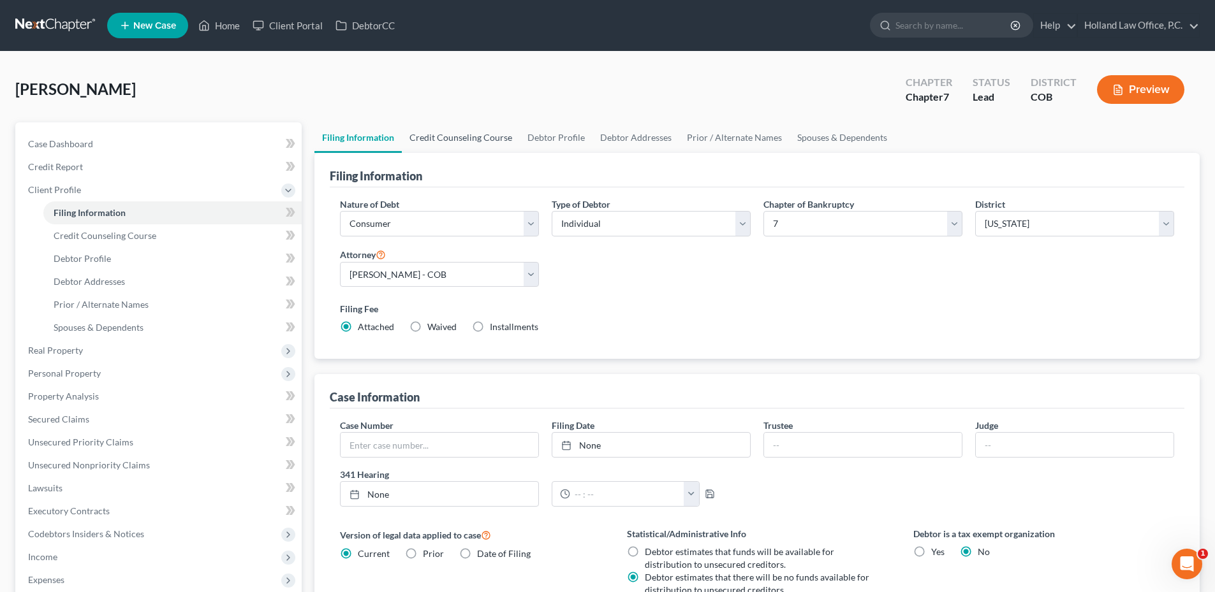
click at [499, 142] on link "Credit Counseling Course" at bounding box center [461, 137] width 118 height 31
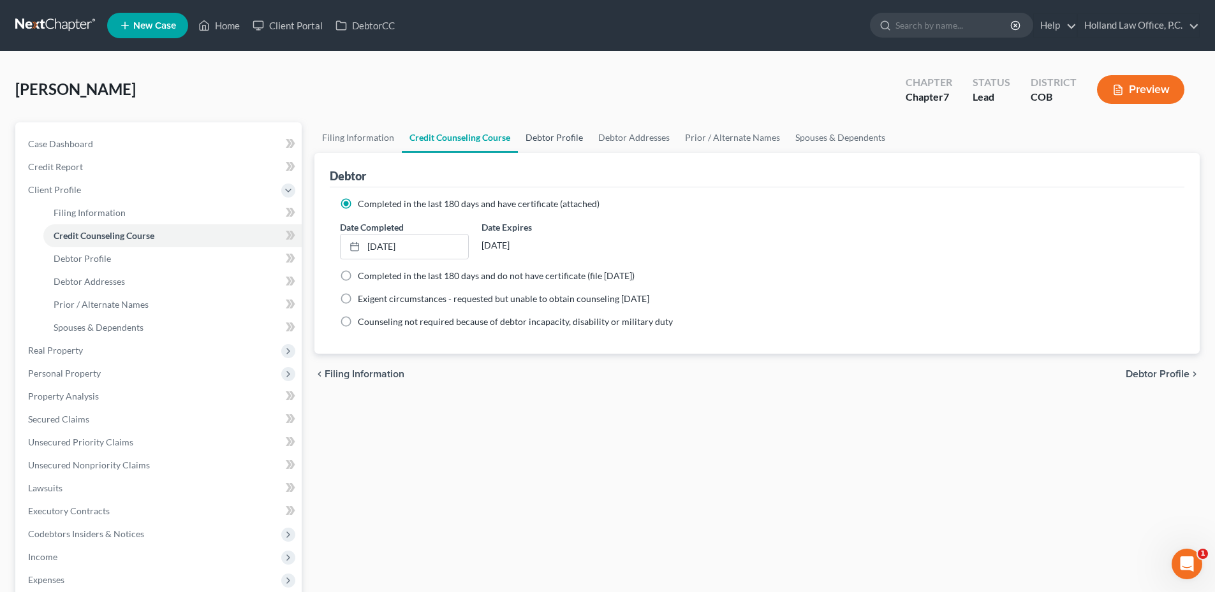
click at [518, 133] on link "Debtor Profile" at bounding box center [554, 137] width 73 height 31
select select "0"
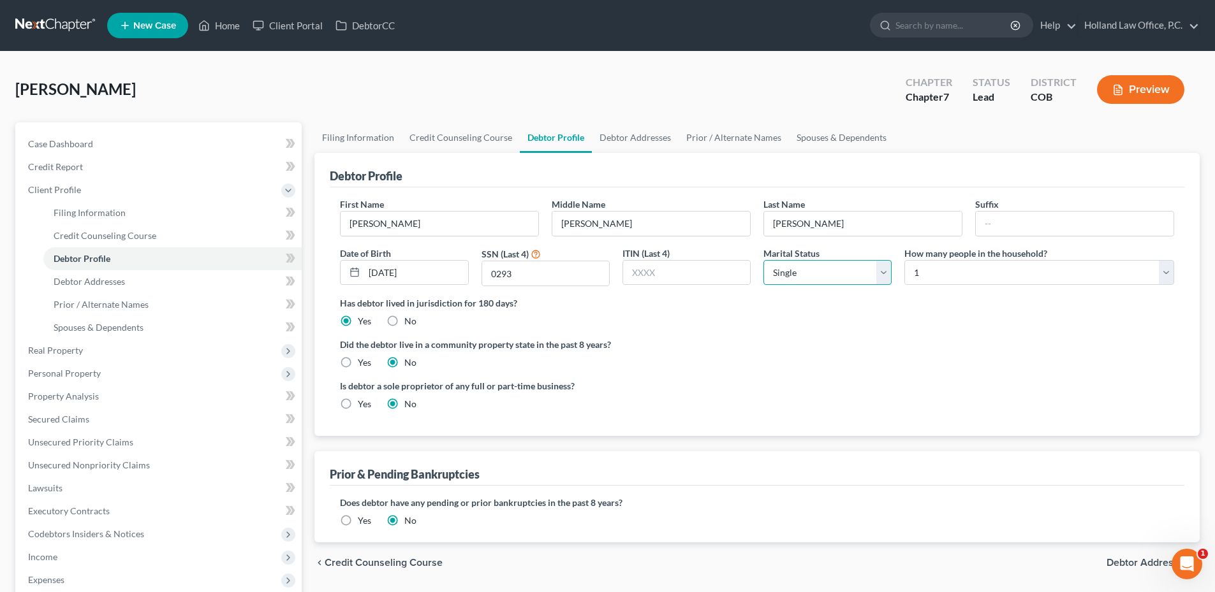
drag, startPoint x: 876, startPoint y: 272, endPoint x: 859, endPoint y: 282, distance: 19.5
click at [876, 272] on select "Select Single Married Separated Divorced Widowed" at bounding box center [827, 273] width 128 height 26
select select "3"
click at [763, 260] on select "Select Single Married Separated Divorced Widowed" at bounding box center [827, 273] width 128 height 26
click at [425, 135] on link "Credit Counseling Course" at bounding box center [461, 137] width 118 height 31
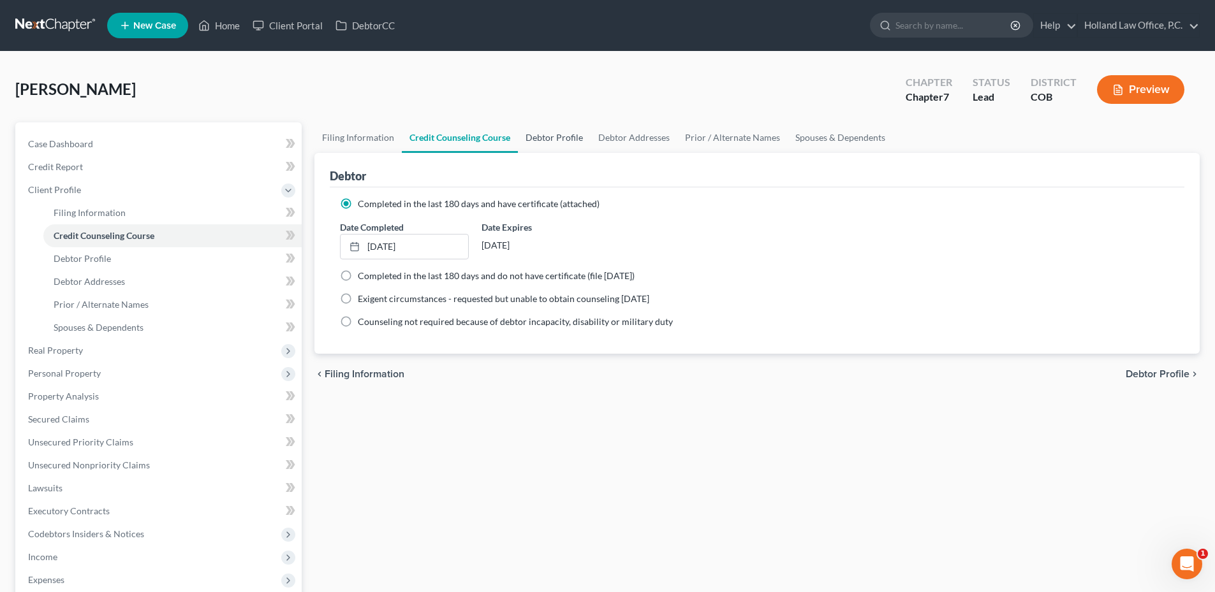
click at [539, 148] on link "Debtor Profile" at bounding box center [554, 137] width 73 height 31
select select "3"
select select "0"
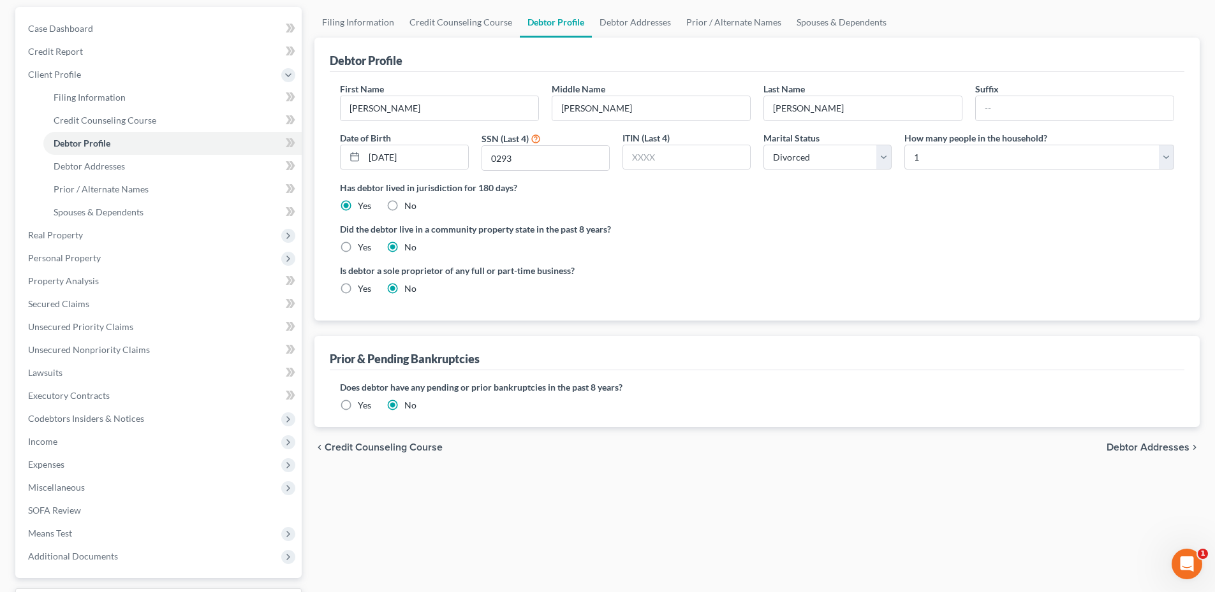
scroll to position [223, 0]
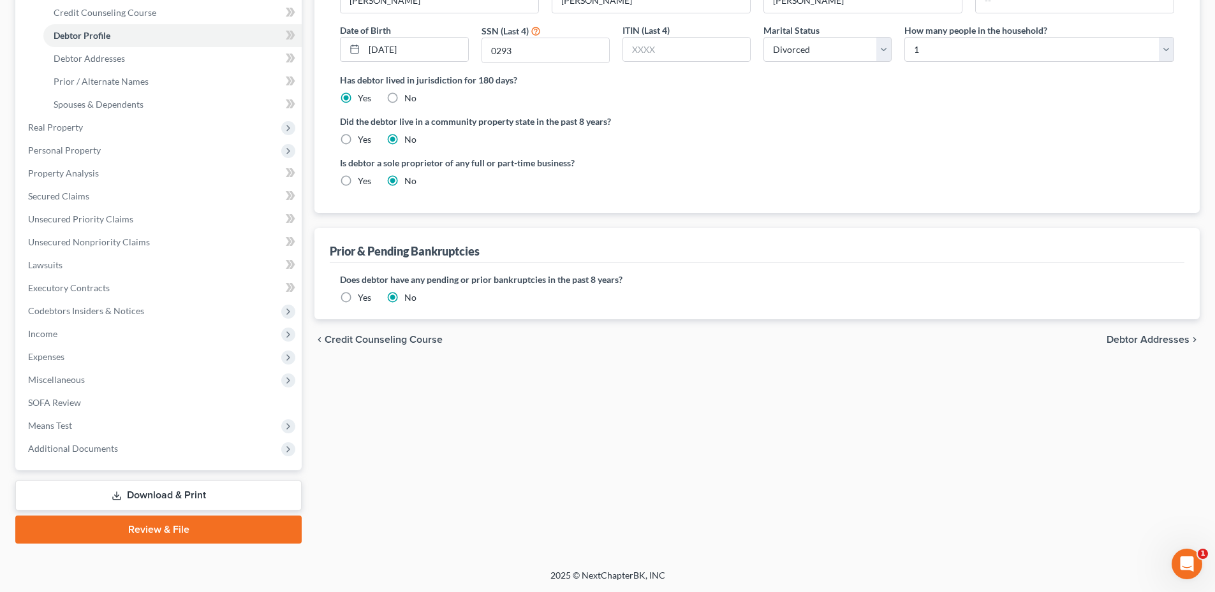
click at [370, 302] on label "Yes" at bounding box center [364, 297] width 13 height 13
click at [370, 300] on input "Yes" at bounding box center [367, 295] width 8 height 8
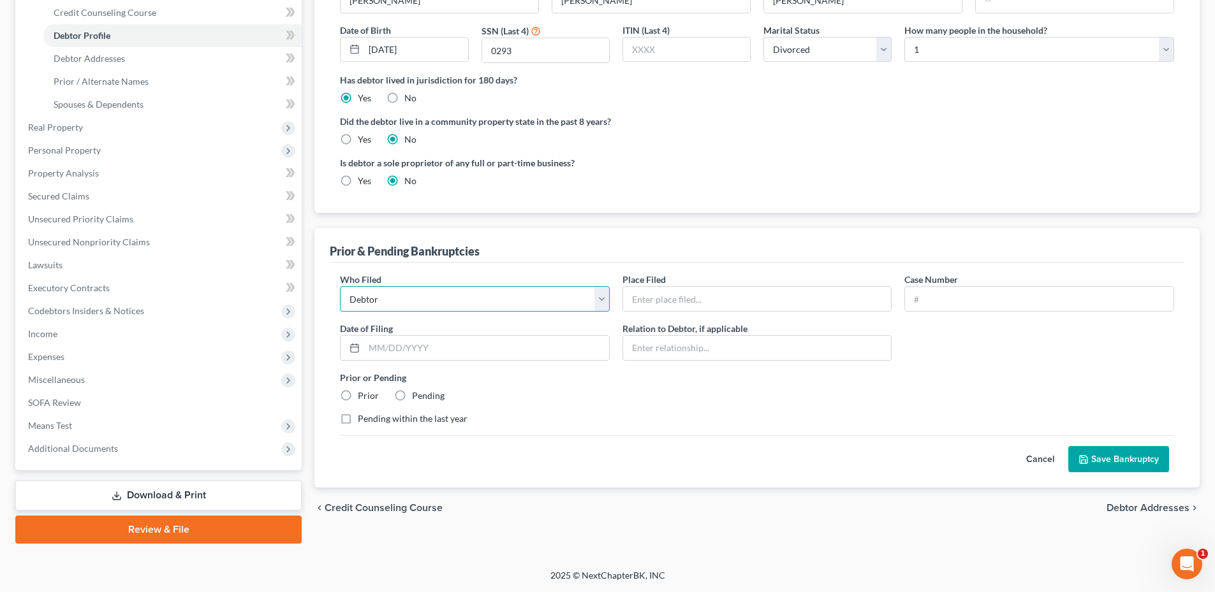
click at [382, 305] on select "Debtor Other" at bounding box center [475, 299] width 270 height 26
click at [645, 305] on input "text" at bounding box center [757, 299] width 268 height 24
click at [649, 302] on input "text" at bounding box center [757, 299] width 268 height 24
type input "[GEOGRAPHIC_DATA], Co"
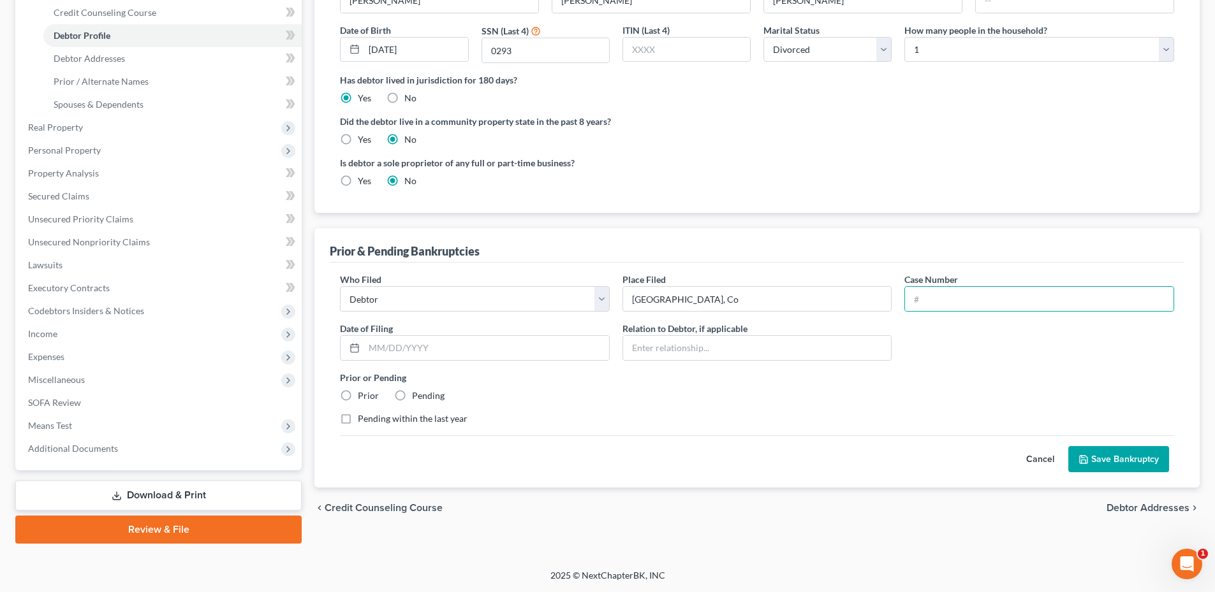
click at [1031, 460] on button "Cancel" at bounding box center [1040, 460] width 56 height 26
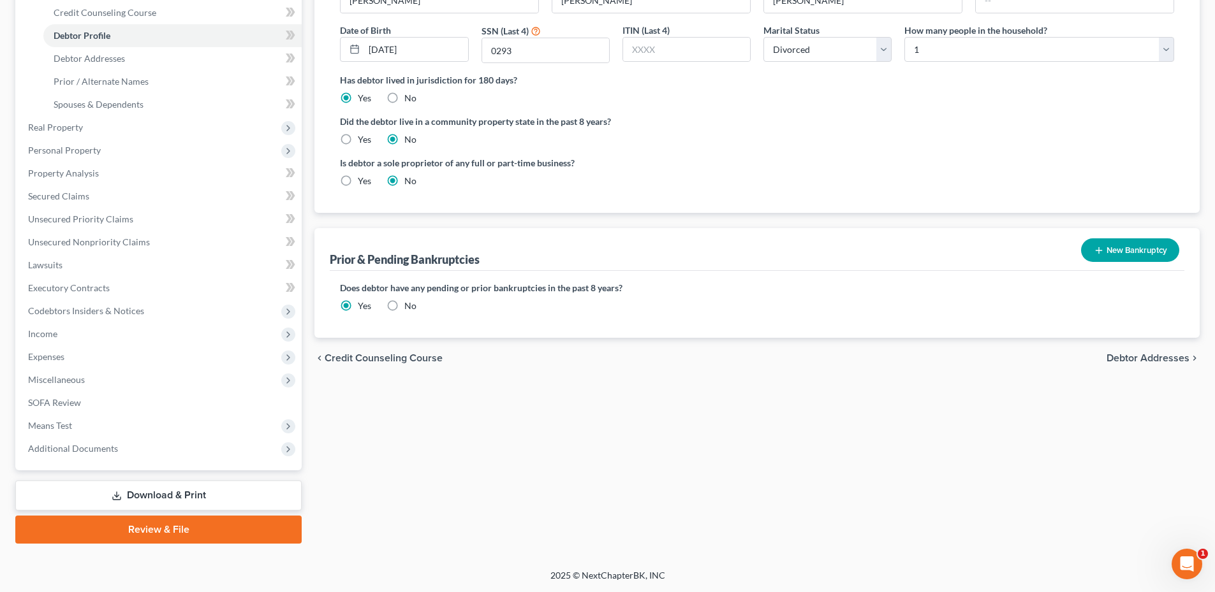
click at [404, 312] on label "No" at bounding box center [410, 306] width 12 height 13
click at [409, 308] on input "No" at bounding box center [413, 304] width 8 height 8
radio input "true"
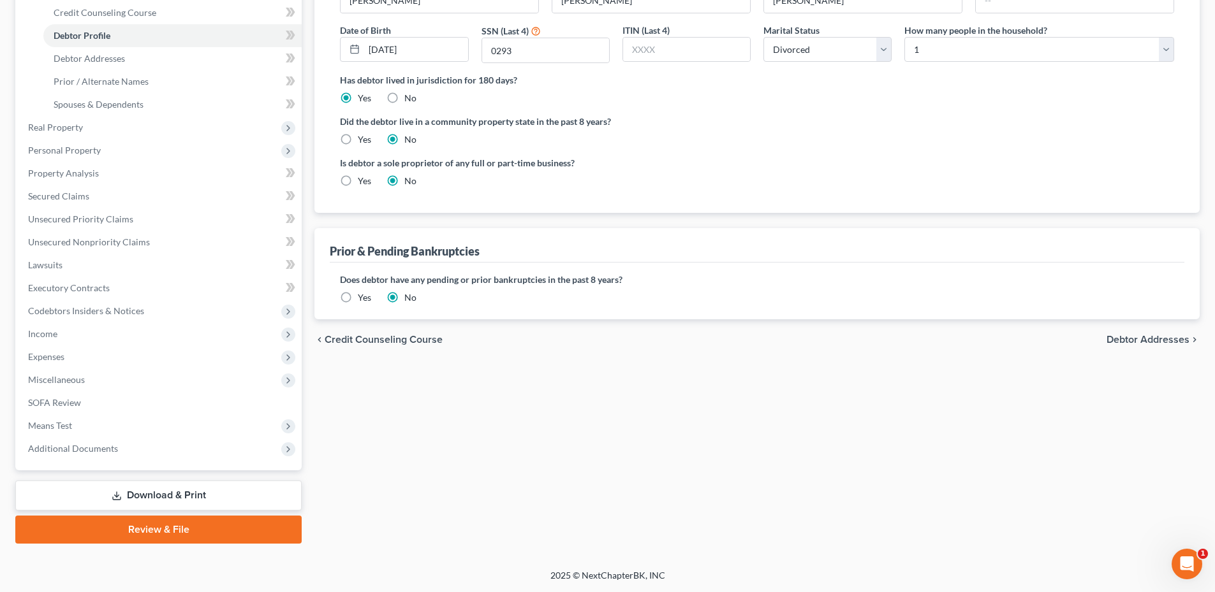
scroll to position [0, 0]
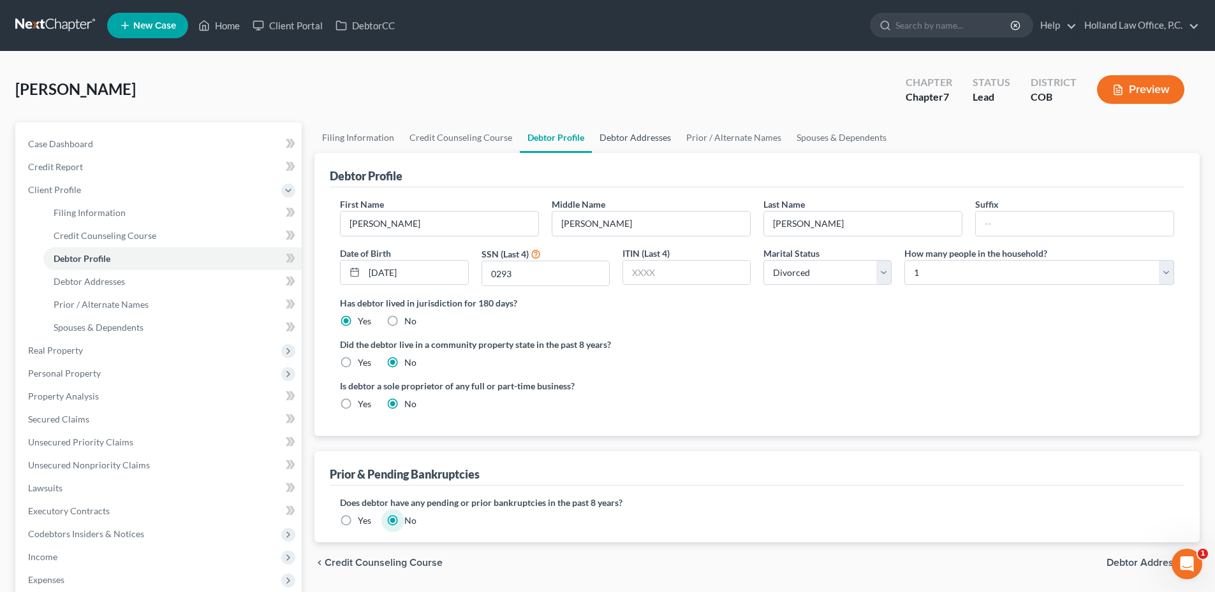
click at [631, 143] on link "Debtor Addresses" at bounding box center [635, 137] width 87 height 31
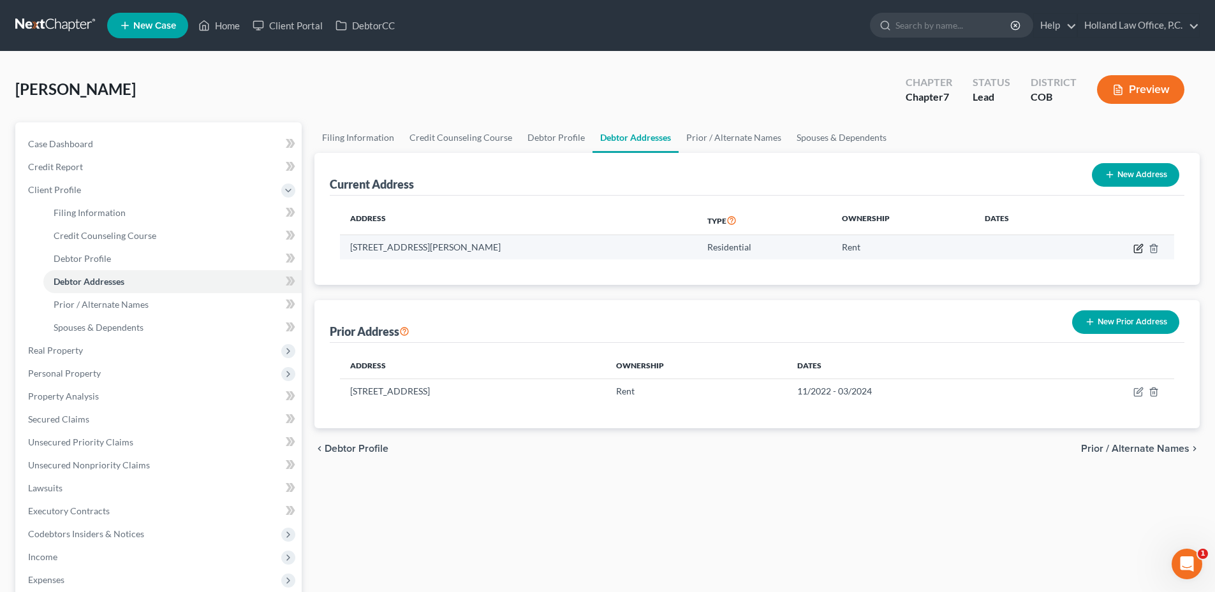
click at [1138, 249] on icon "button" at bounding box center [1138, 249] width 10 height 10
select select "5"
select select "0"
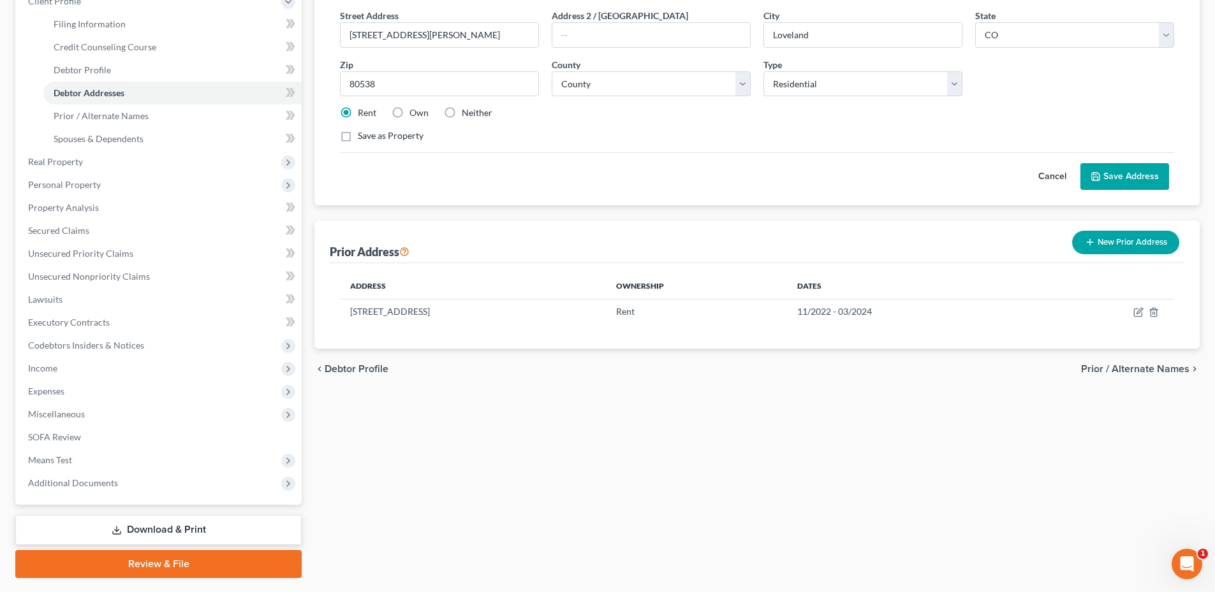
scroll to position [191, 0]
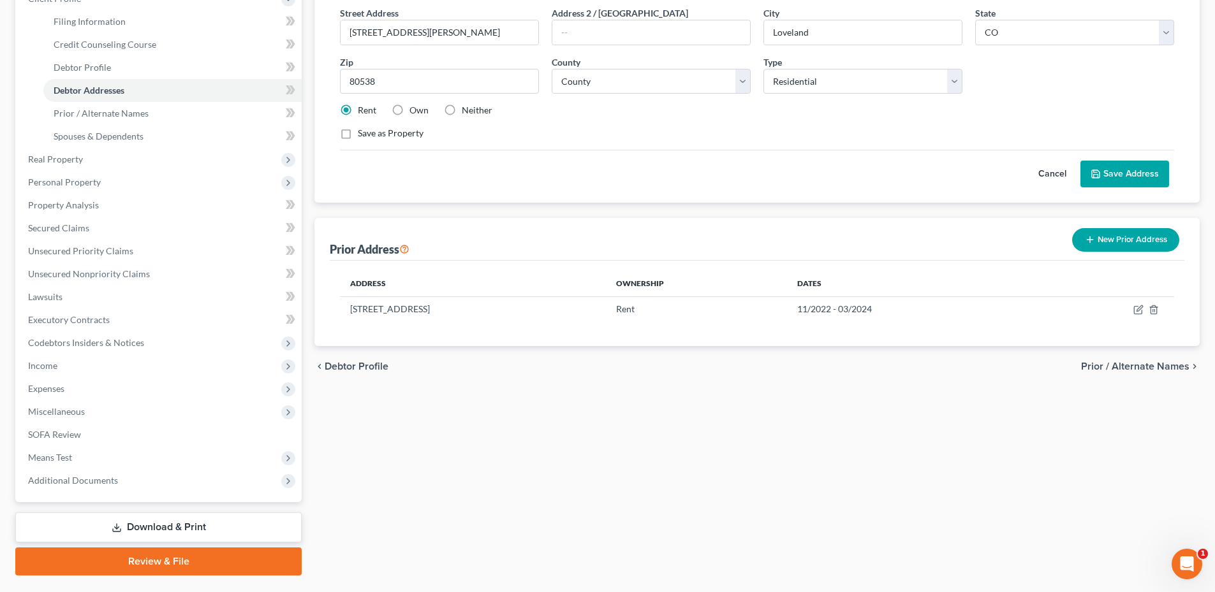
click at [1141, 177] on button "Save Address" at bounding box center [1124, 174] width 89 height 27
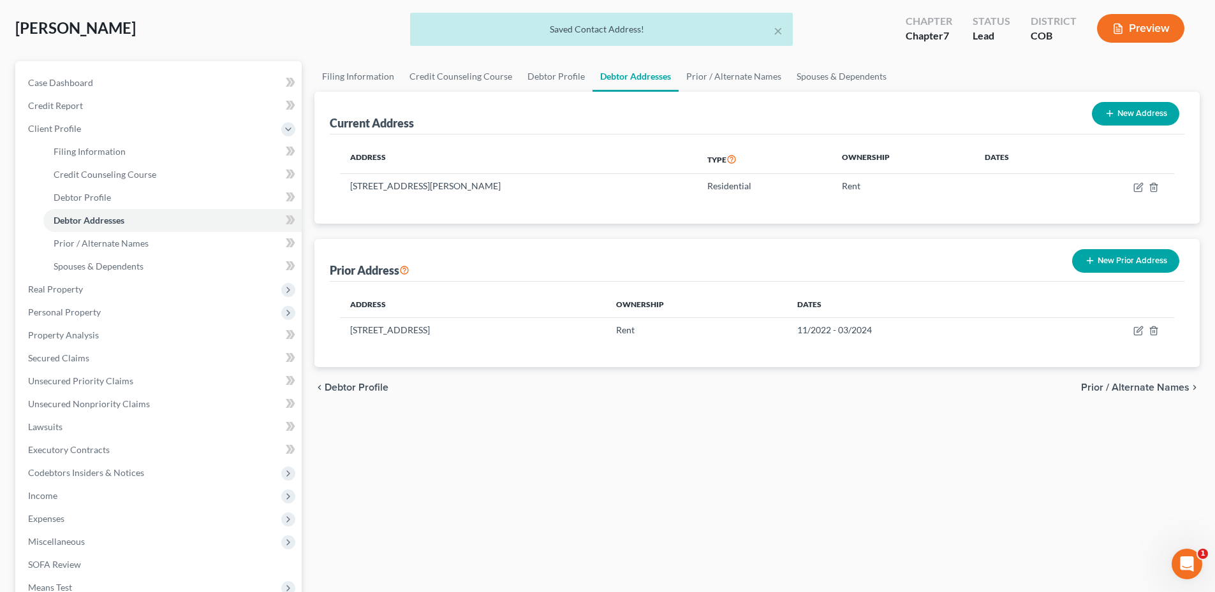
scroll to position [0, 0]
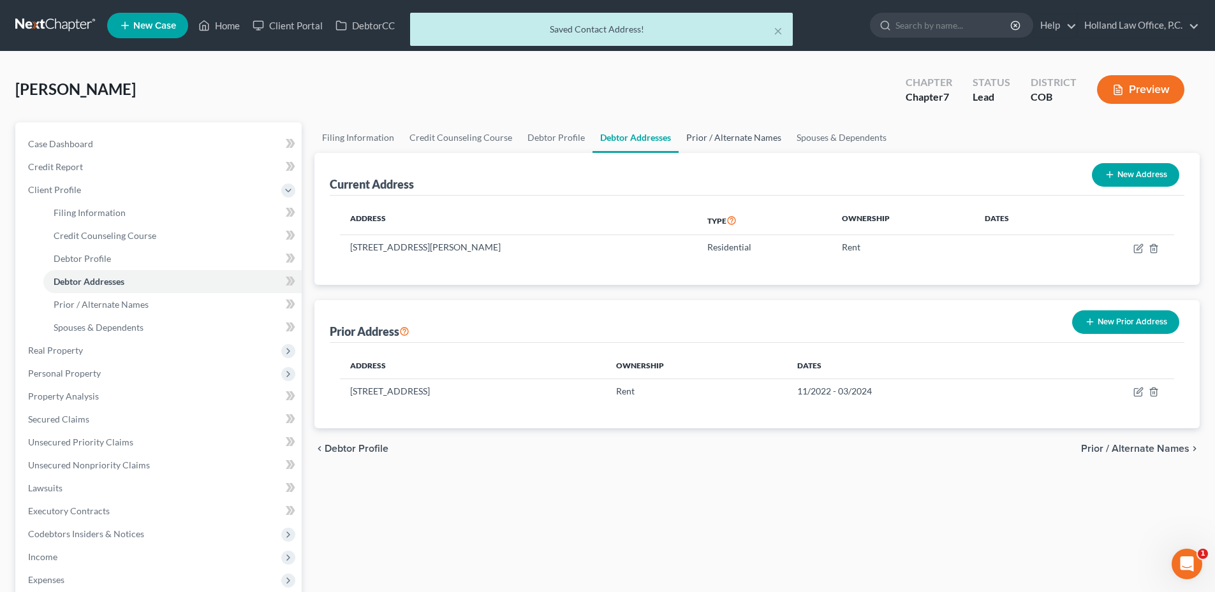
click at [705, 141] on link "Prior / Alternate Names" at bounding box center [734, 137] width 110 height 31
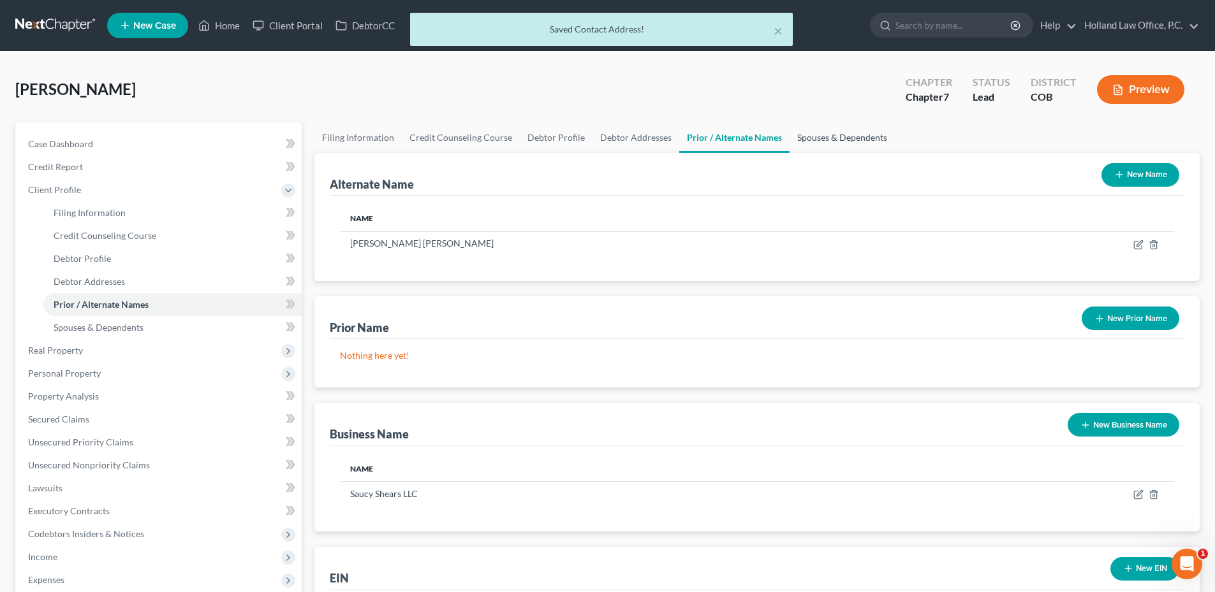
click at [859, 140] on link "Spouses & Dependents" at bounding box center [841, 137] width 105 height 31
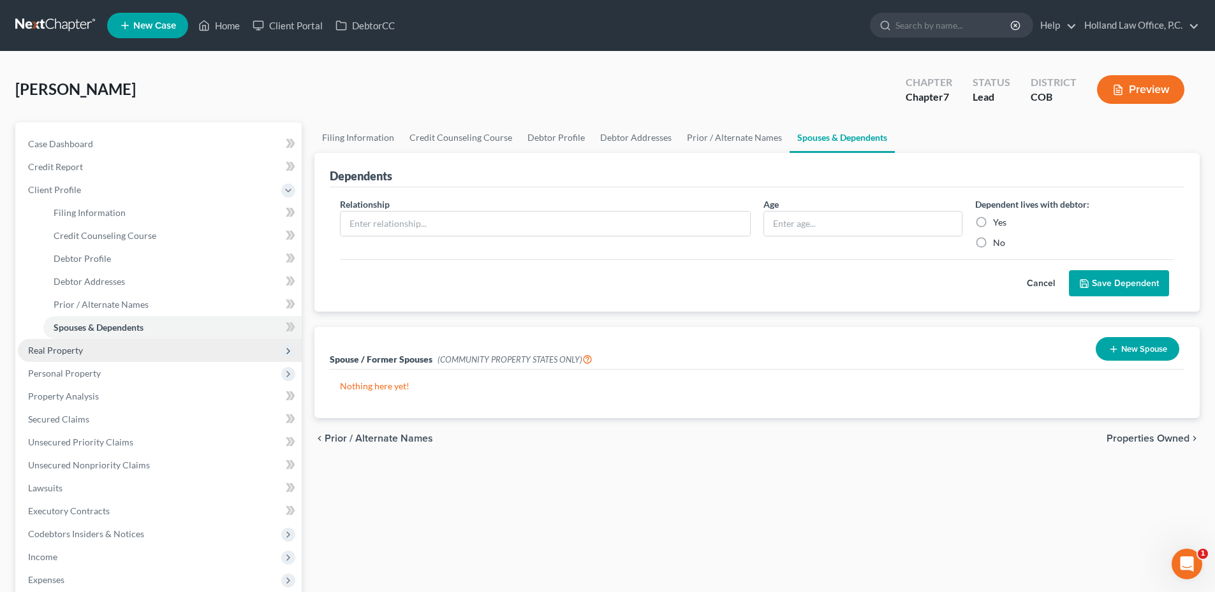
click at [80, 357] on span "Real Property" at bounding box center [160, 350] width 284 height 23
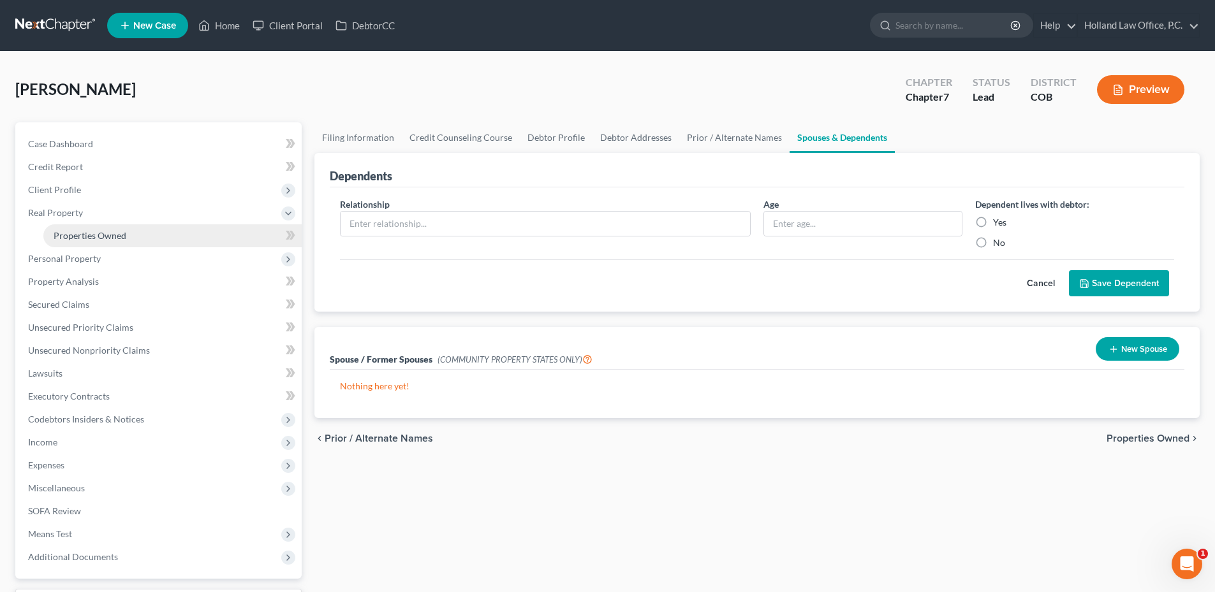
click at [141, 229] on link "Properties Owned" at bounding box center [172, 235] width 258 height 23
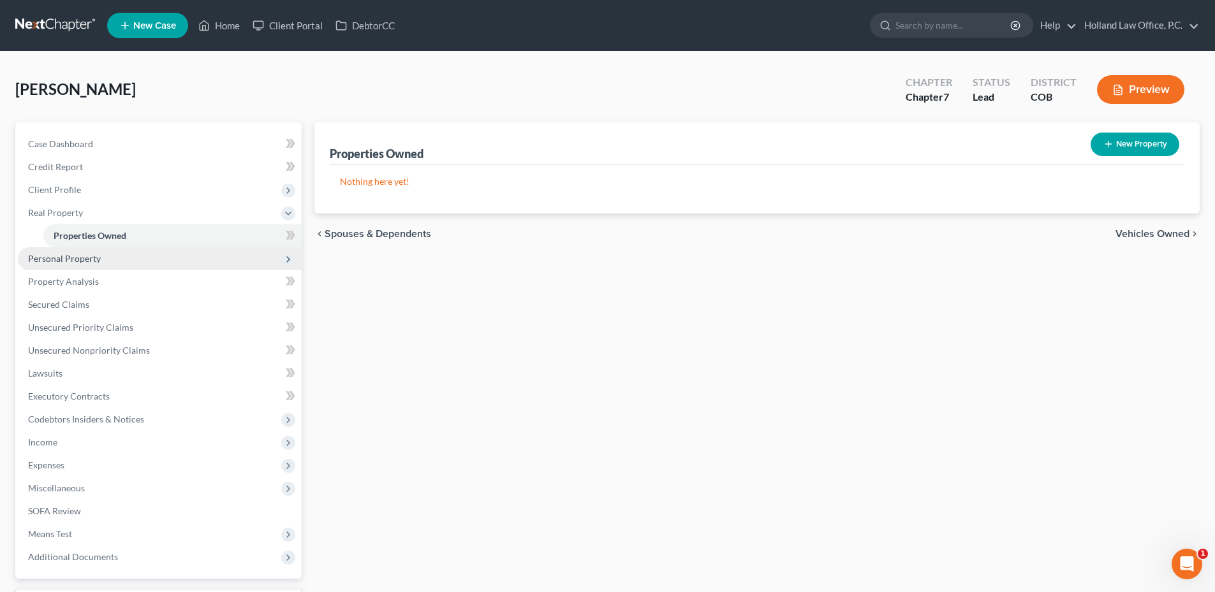
click at [85, 260] on span "Personal Property" at bounding box center [64, 258] width 73 height 11
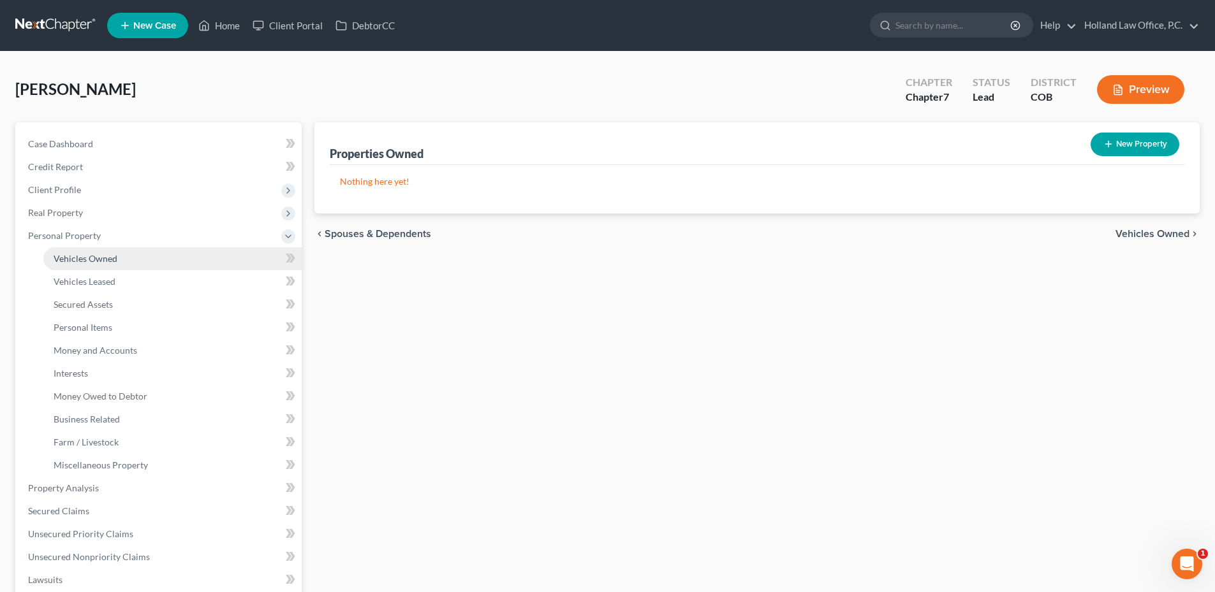
click at [138, 255] on link "Vehicles Owned" at bounding box center [172, 258] width 258 height 23
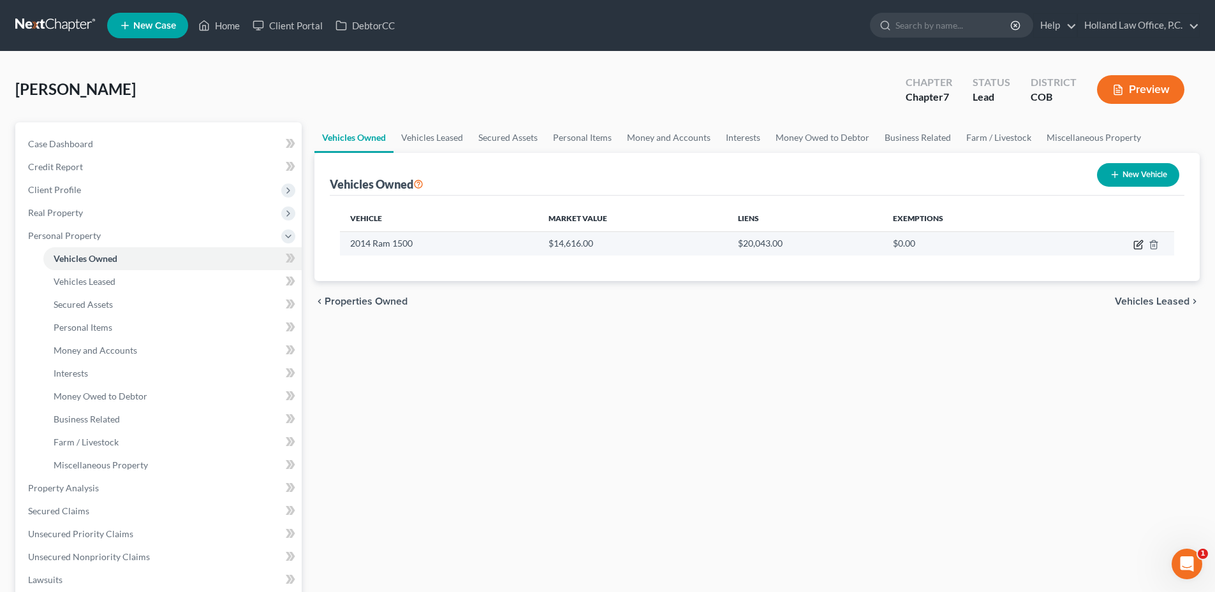
click at [1135, 244] on icon "button" at bounding box center [1138, 245] width 10 height 10
select select "0"
select select "12"
select select "1"
select select "0"
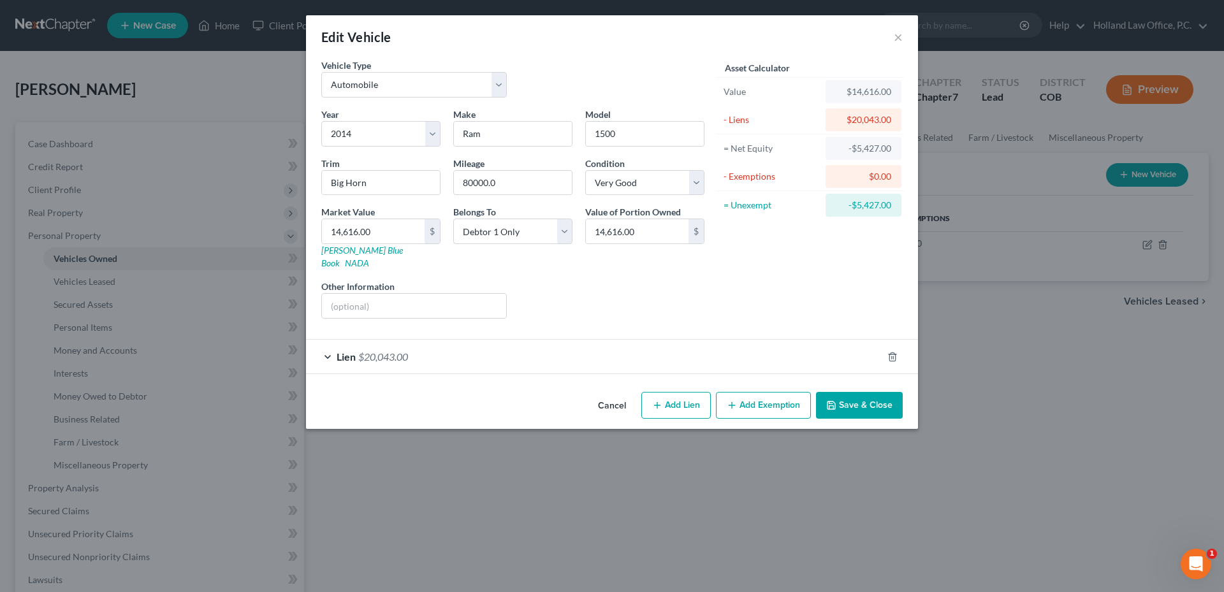
click at [766, 392] on button "Add Exemption" at bounding box center [763, 405] width 95 height 27
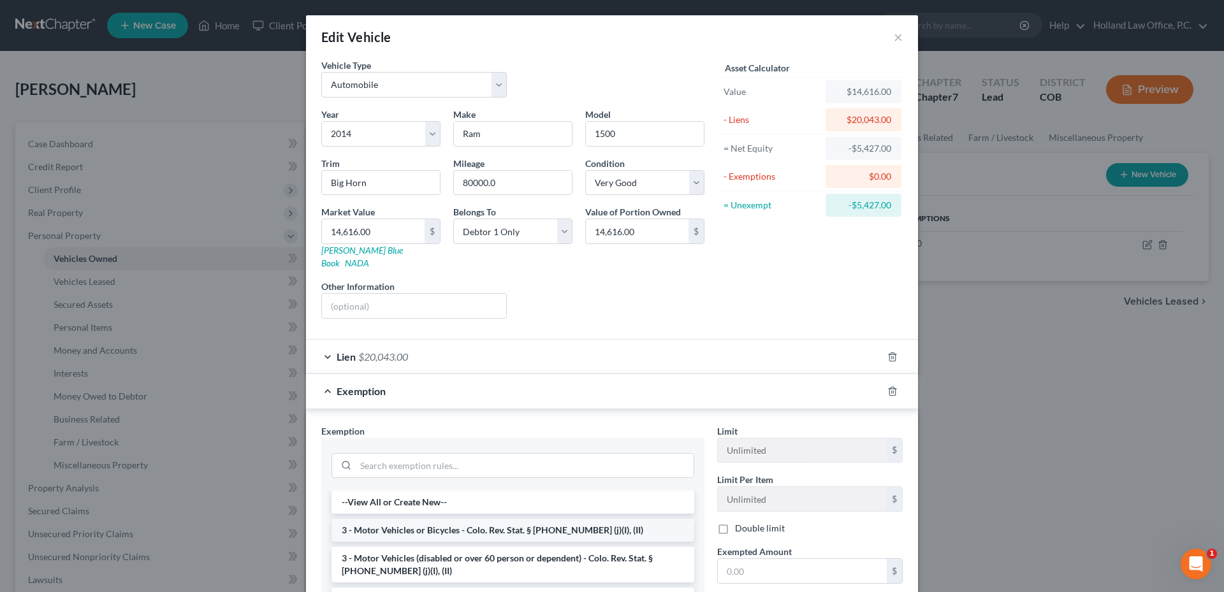
click at [432, 524] on li "3 - Motor Vehicles or Bicycles - Colo. Rev. Stat. § [PHONE_NUMBER] (j)(I), (II)" at bounding box center [513, 530] width 363 height 23
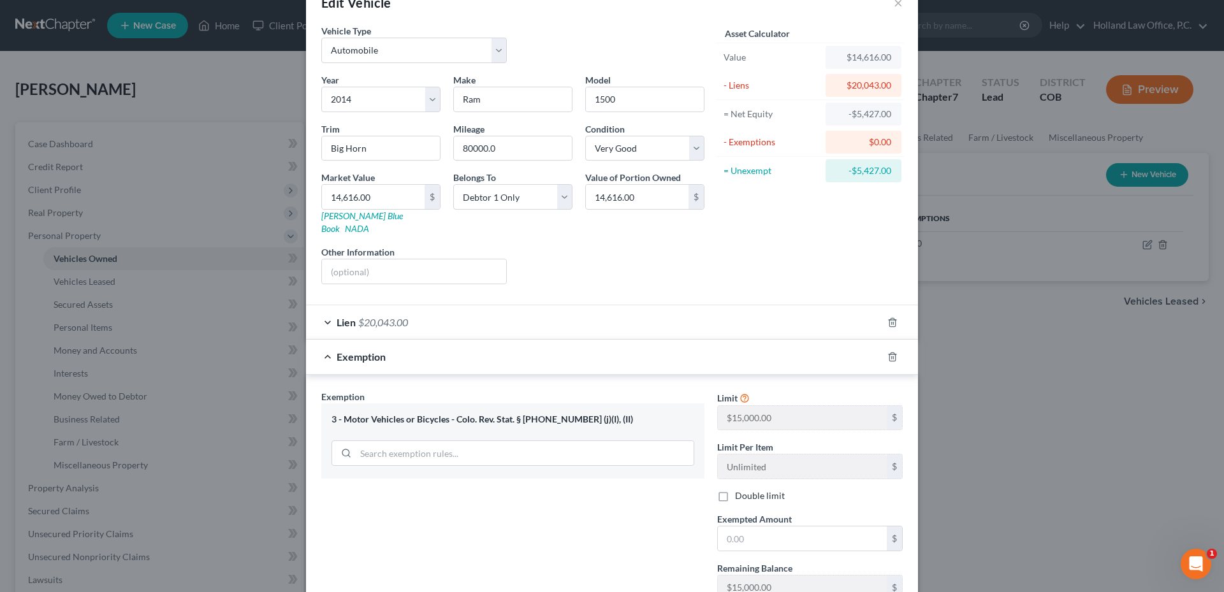
scroll to position [64, 0]
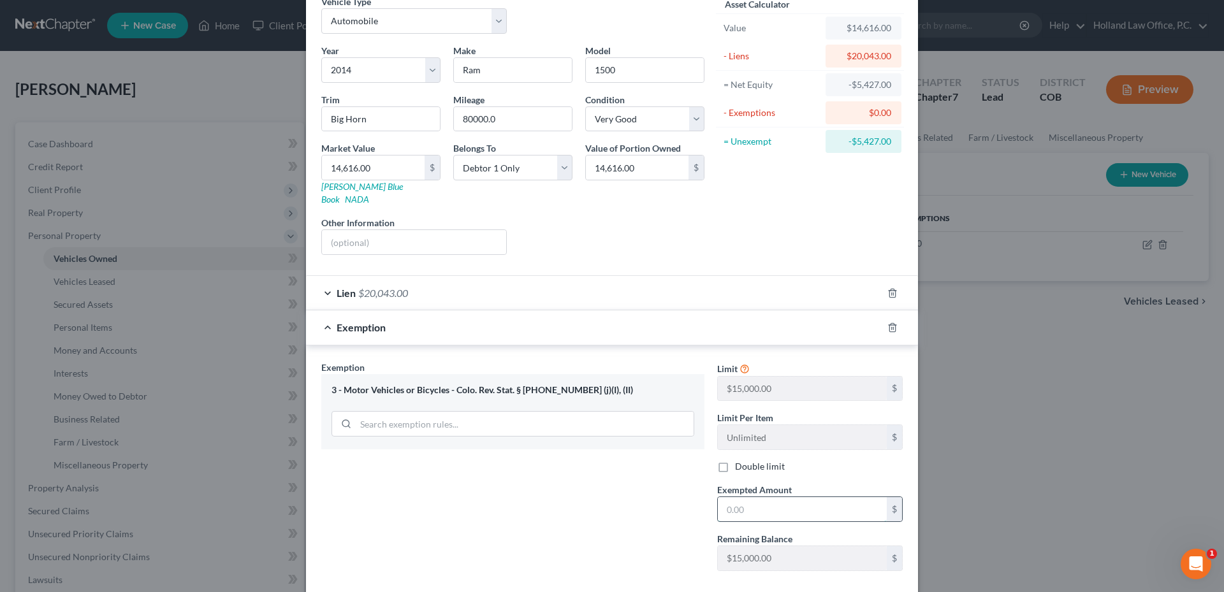
click at [752, 499] on input "text" at bounding box center [802, 509] width 169 height 24
type input "5,427.00"
drag, startPoint x: 768, startPoint y: 503, endPoint x: 696, endPoint y: 521, distance: 73.8
click at [697, 521] on div "Exemption Set must be selected for CA. Exemption * 3 - Motor Vehicles or Bicycl…" at bounding box center [612, 471] width 594 height 221
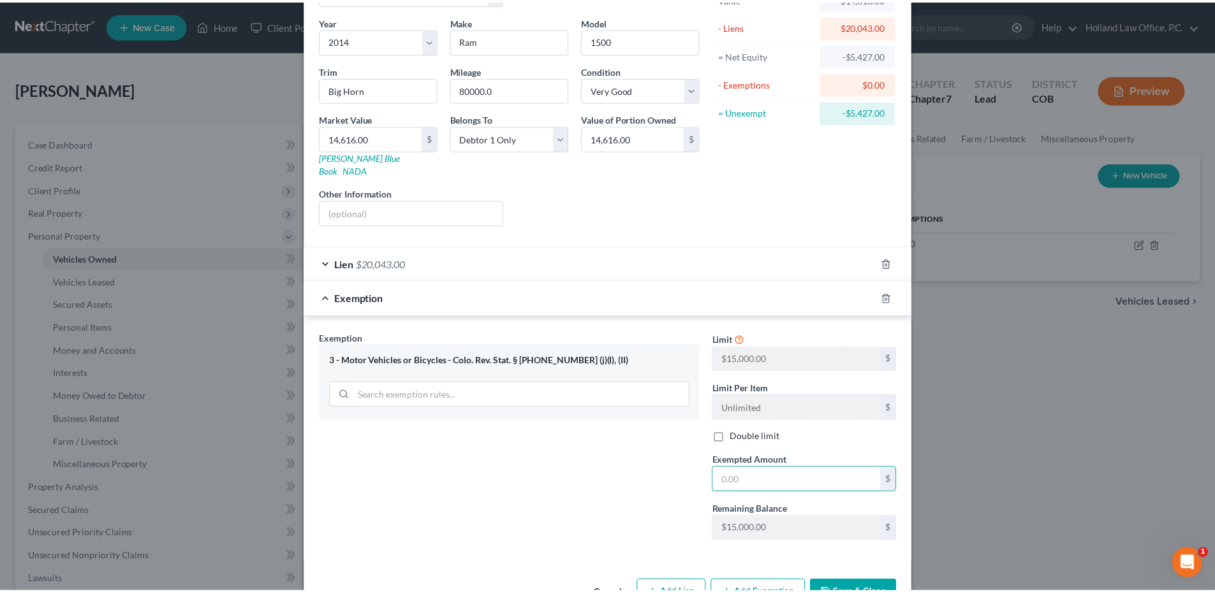
scroll to position [121, 0]
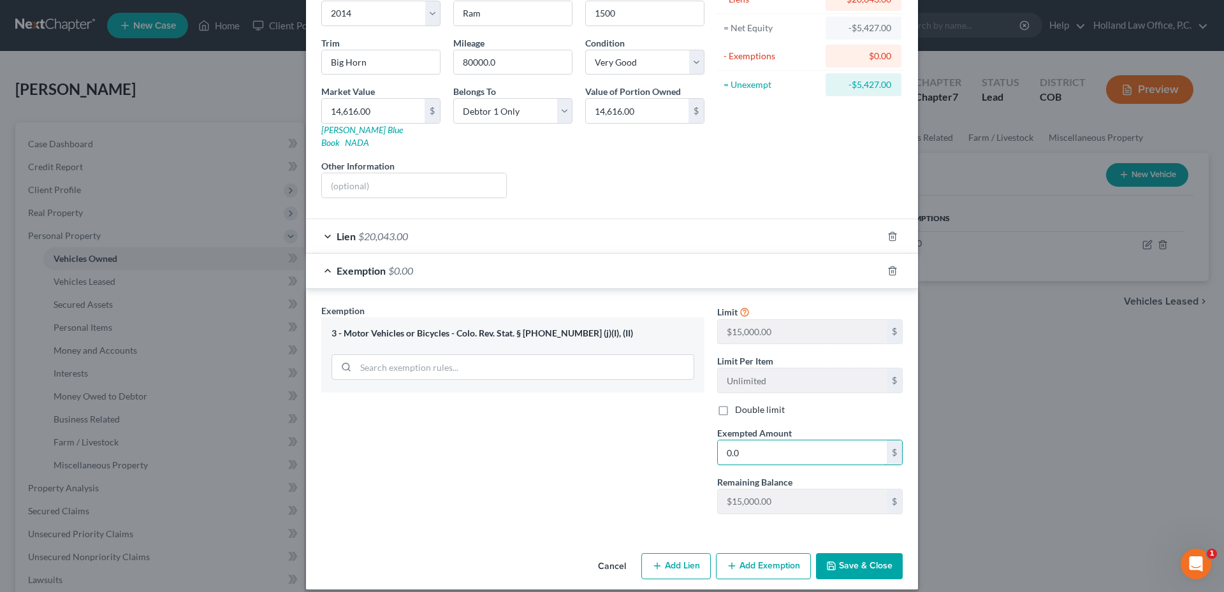
type input "0.0"
click at [851, 554] on button "Save & Close" at bounding box center [859, 567] width 87 height 27
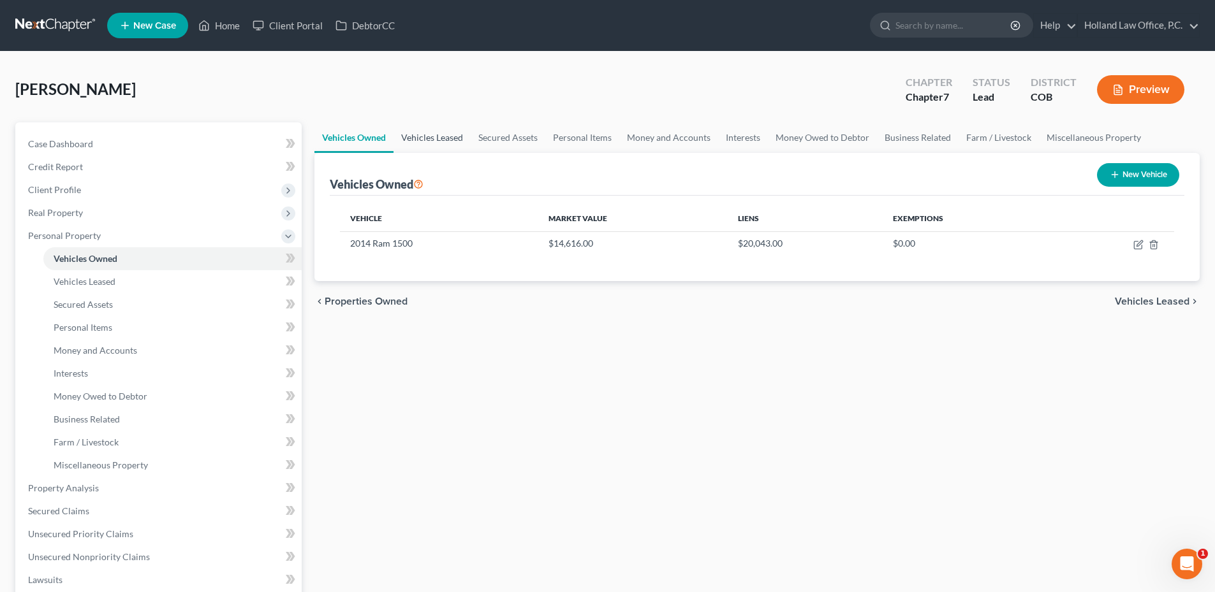
click at [415, 129] on link "Vehicles Leased" at bounding box center [431, 137] width 77 height 31
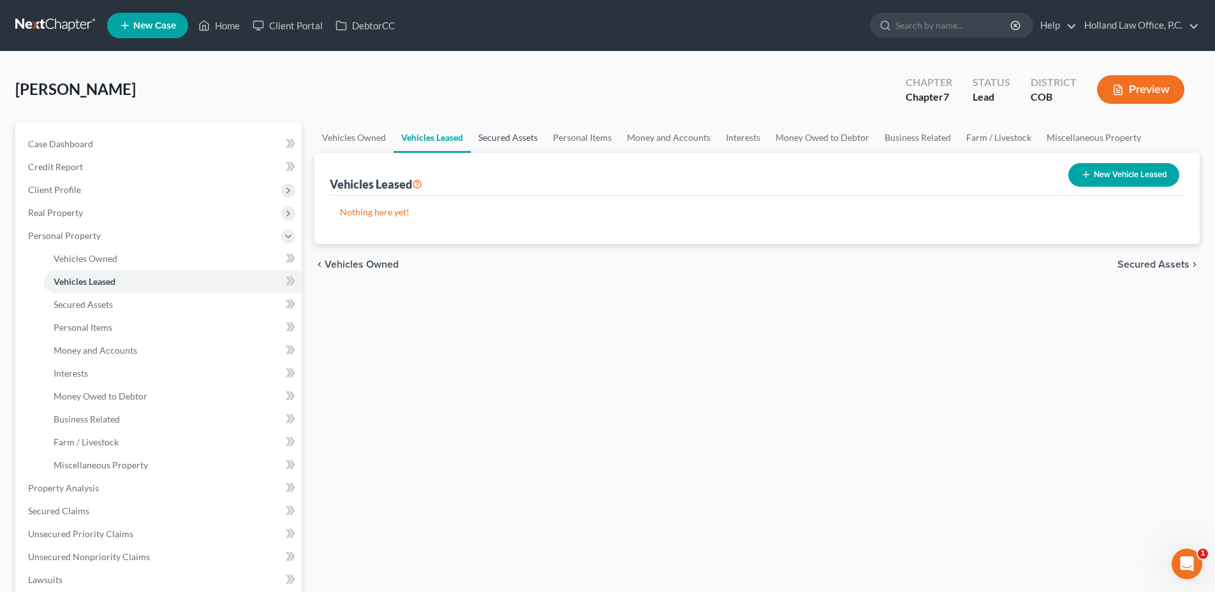
click at [498, 142] on link "Secured Assets" at bounding box center [508, 137] width 75 height 31
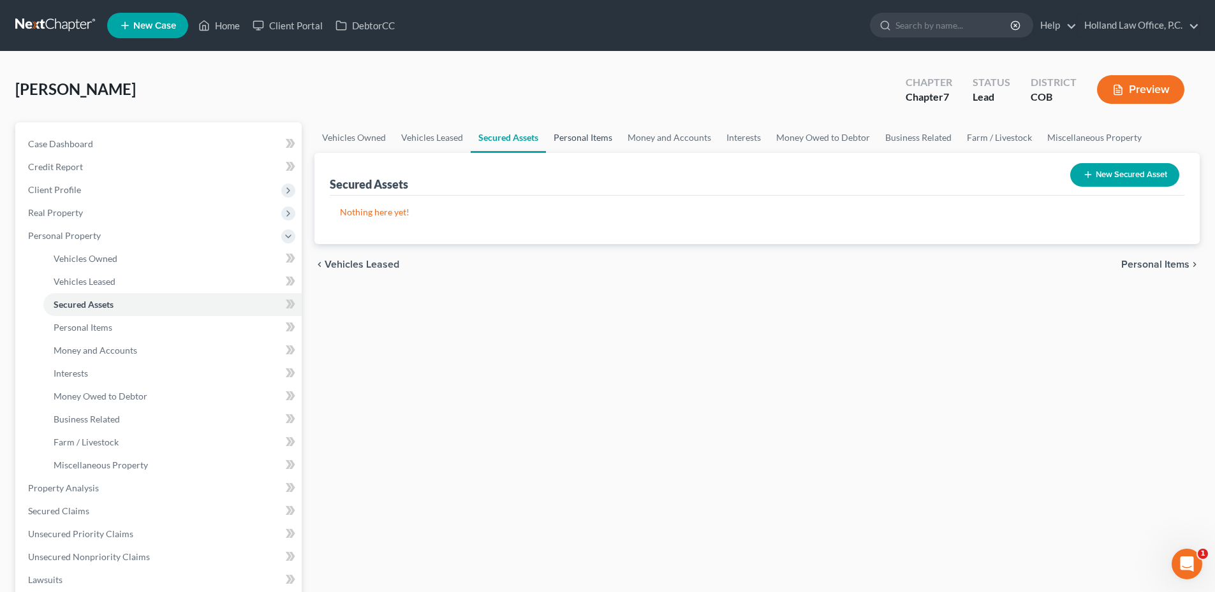
click at [560, 136] on link "Personal Items" at bounding box center [583, 137] width 74 height 31
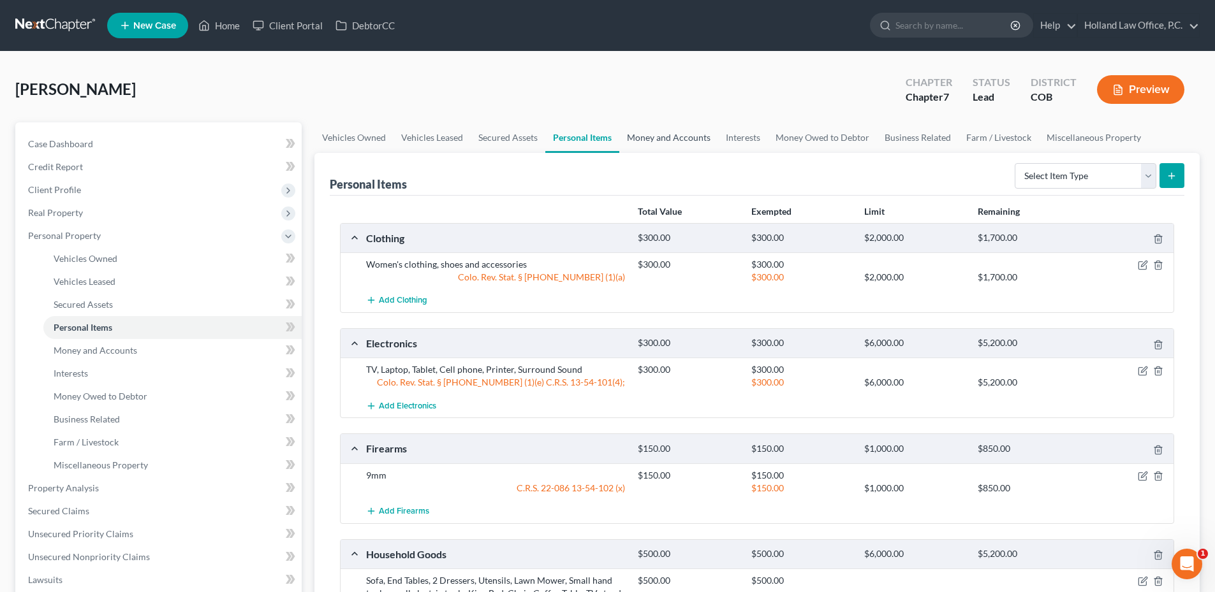
click at [698, 138] on link "Money and Accounts" at bounding box center [668, 137] width 99 height 31
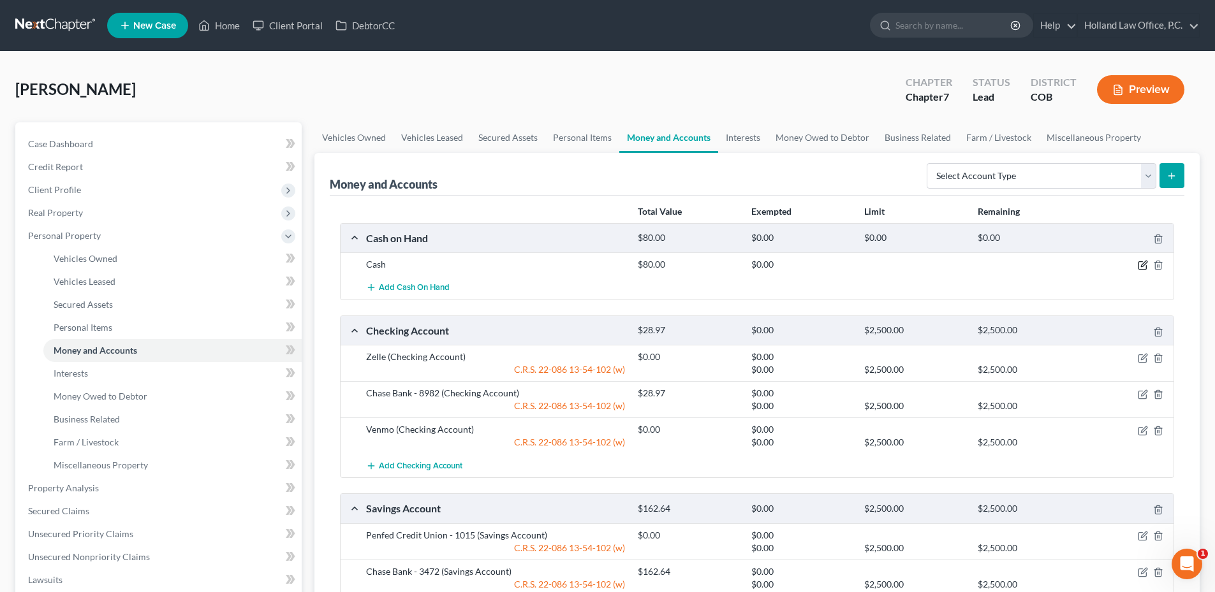
click at [1139, 260] on icon "button" at bounding box center [1143, 265] width 10 height 10
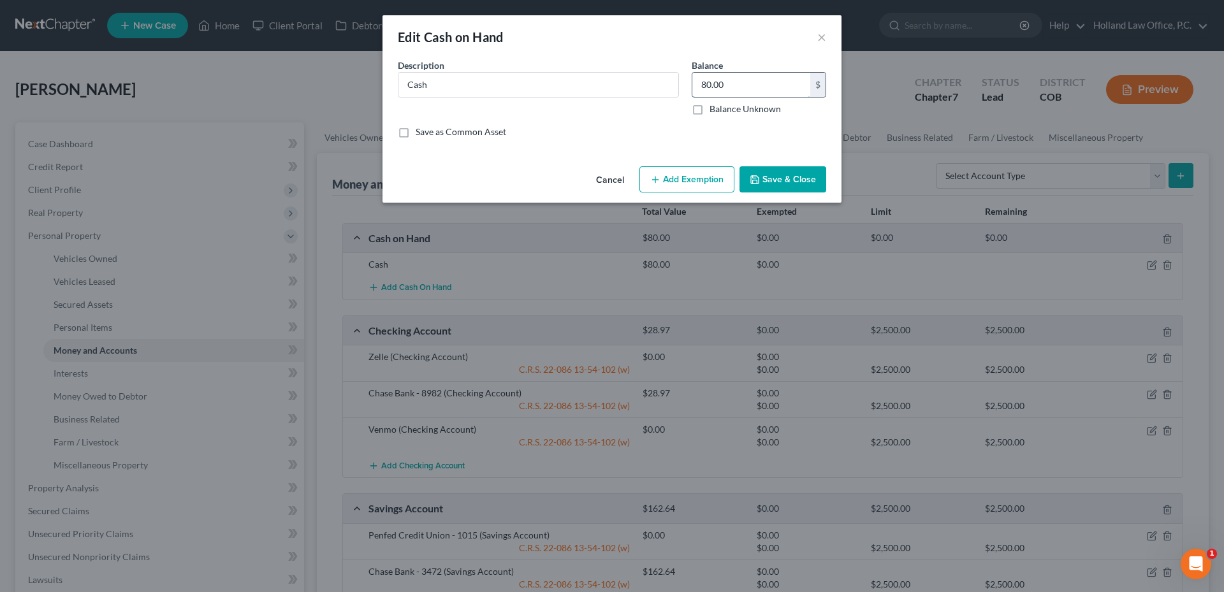
click at [734, 85] on input "80.00" at bounding box center [752, 85] width 118 height 24
type input "50.00"
click at [807, 177] on button "Save & Close" at bounding box center [783, 179] width 87 height 27
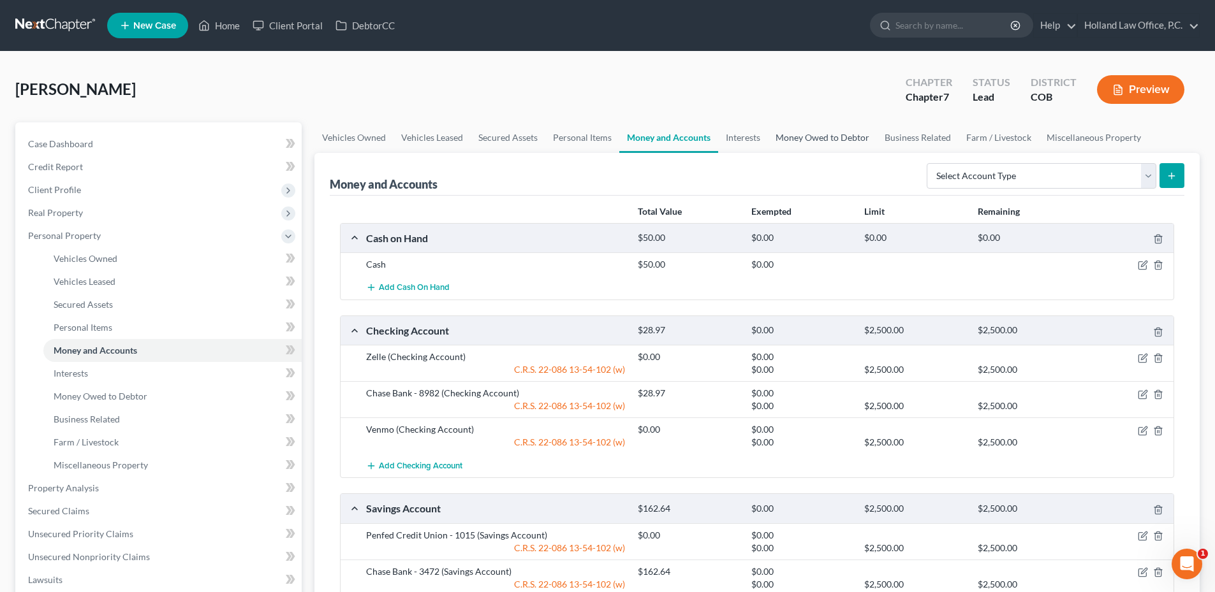
click at [768, 134] on link "Money Owed to Debtor" at bounding box center [822, 137] width 109 height 31
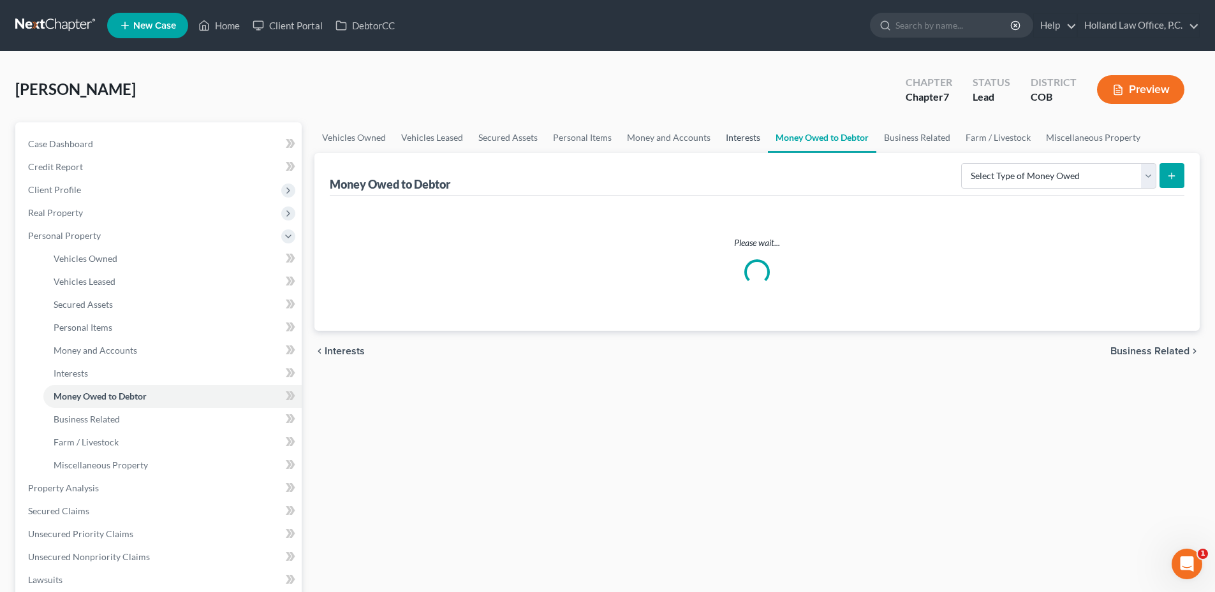
click at [749, 138] on link "Interests" at bounding box center [743, 137] width 50 height 31
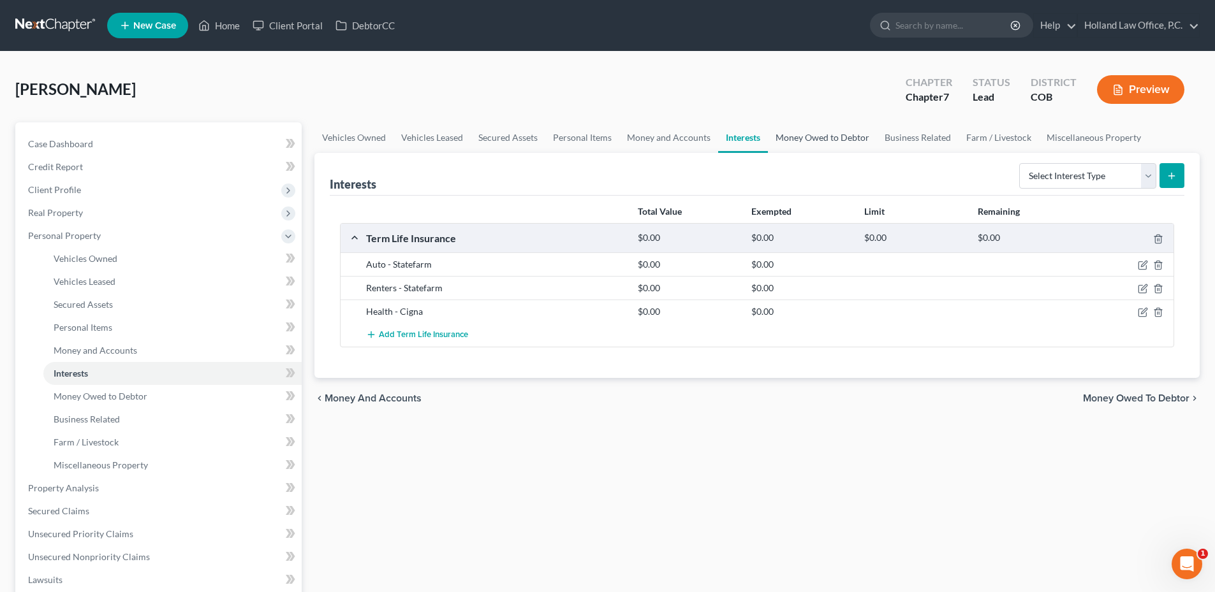
click at [798, 141] on link "Money Owed to Debtor" at bounding box center [822, 137] width 109 height 31
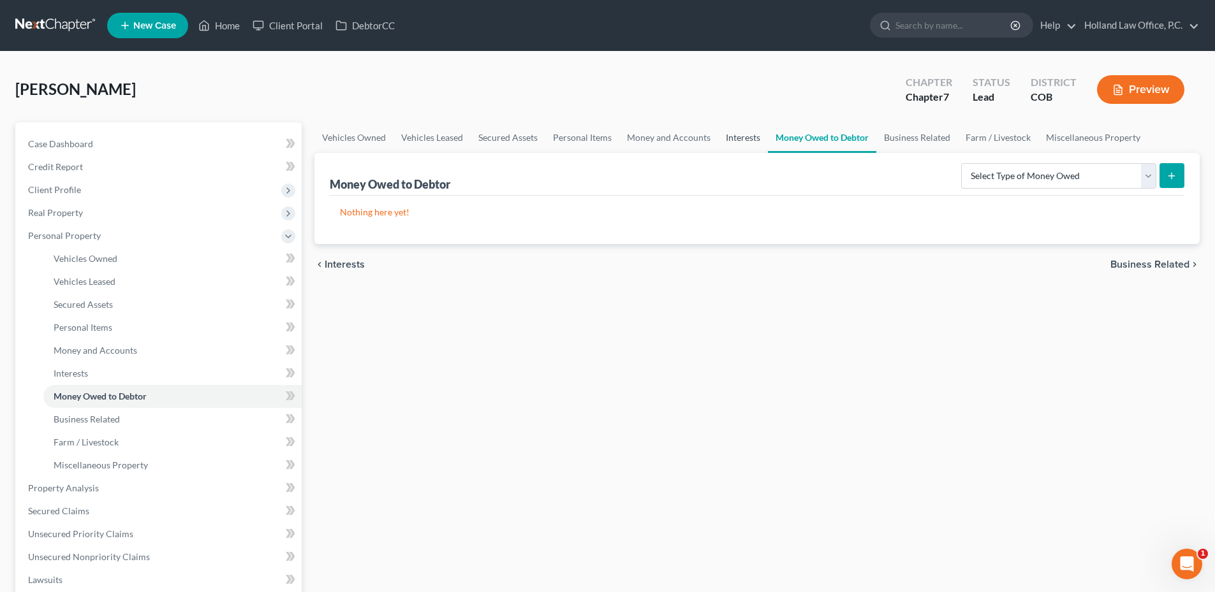
click at [728, 145] on link "Interests" at bounding box center [743, 137] width 50 height 31
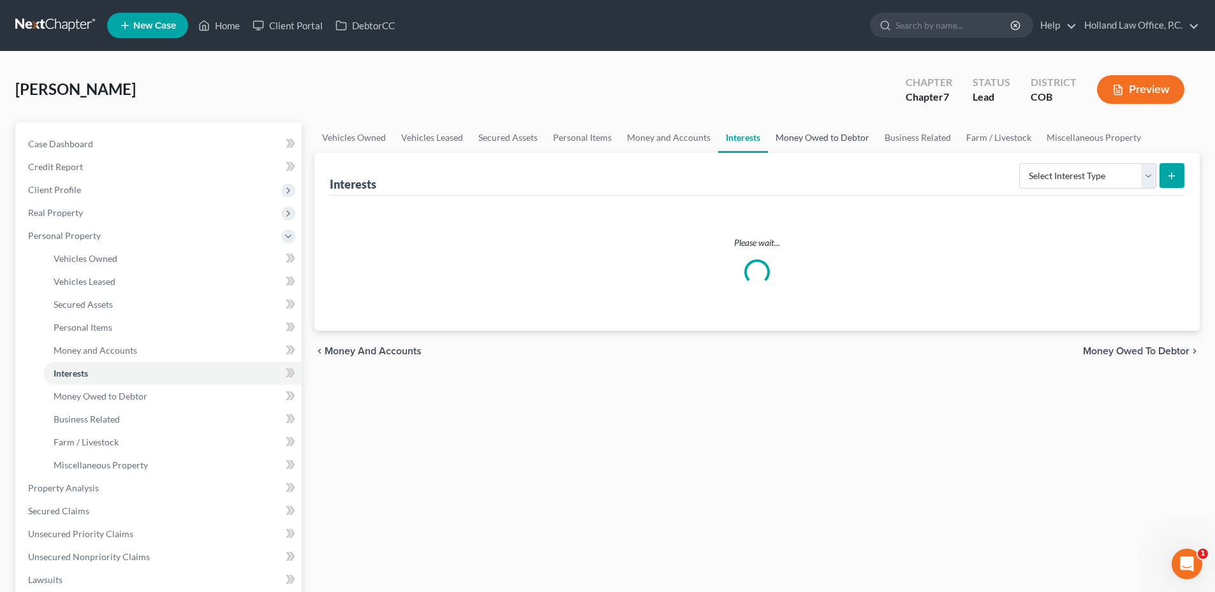
click at [835, 140] on link "Money Owed to Debtor" at bounding box center [822, 137] width 109 height 31
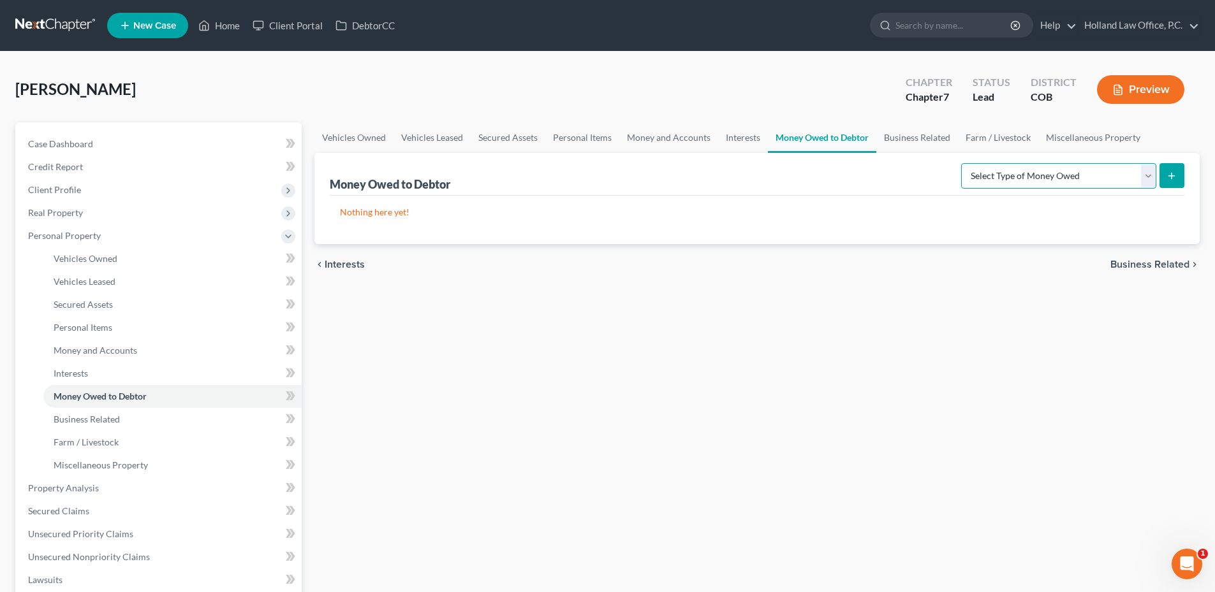
drag, startPoint x: 1082, startPoint y: 184, endPoint x: 1069, endPoint y: 175, distance: 15.6
click at [1082, 184] on select "Select Type of Money Owed Accounts Receivable Alimony Child Support Claims Agai…" at bounding box center [1058, 176] width 195 height 26
select select "unpaid_wages"
click at [963, 163] on select "Select Type of Money Owed Accounts Receivable Alimony Child Support Claims Agai…" at bounding box center [1058, 176] width 195 height 26
click at [1165, 170] on button "submit" at bounding box center [1171, 175] width 25 height 25
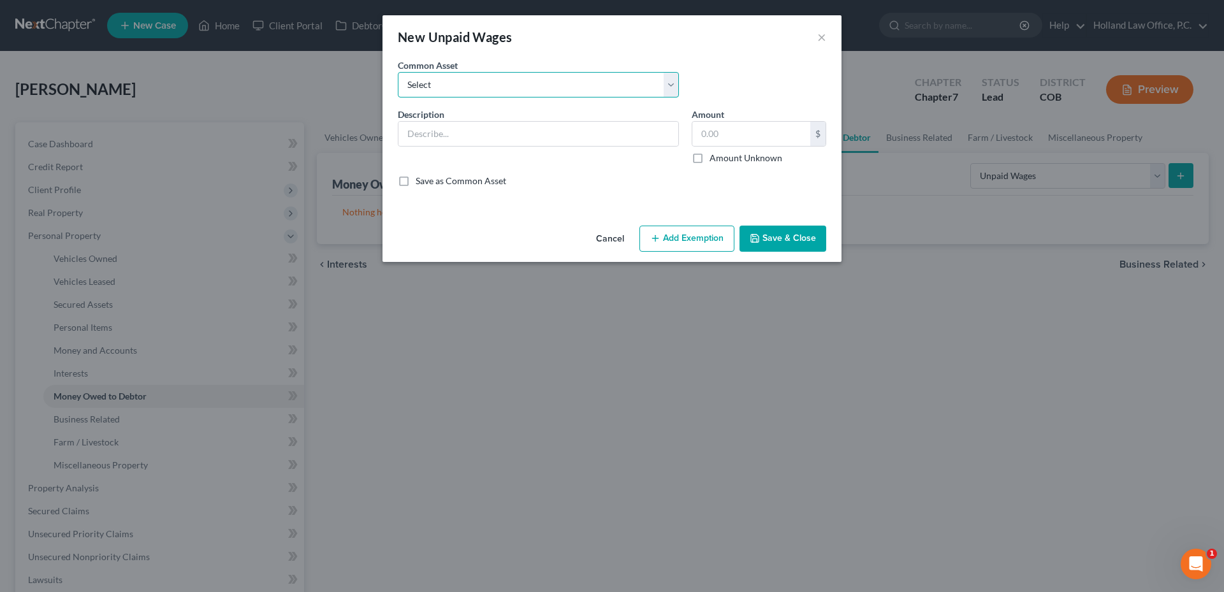
click at [518, 77] on select "Select Brush Livestock of [US_STATE] Inc" at bounding box center [538, 85] width 281 height 26
click at [515, 81] on select "Select Brush Livestock of [US_STATE] Inc" at bounding box center [538, 85] width 281 height 26
click at [515, 82] on select "Select Brush Livestock of [US_STATE] Inc" at bounding box center [538, 85] width 281 height 26
drag, startPoint x: 515, startPoint y: 82, endPoint x: 504, endPoint y: 90, distance: 13.1
click at [515, 82] on select "Select Brush Livestock of [US_STATE] Inc" at bounding box center [538, 85] width 281 height 26
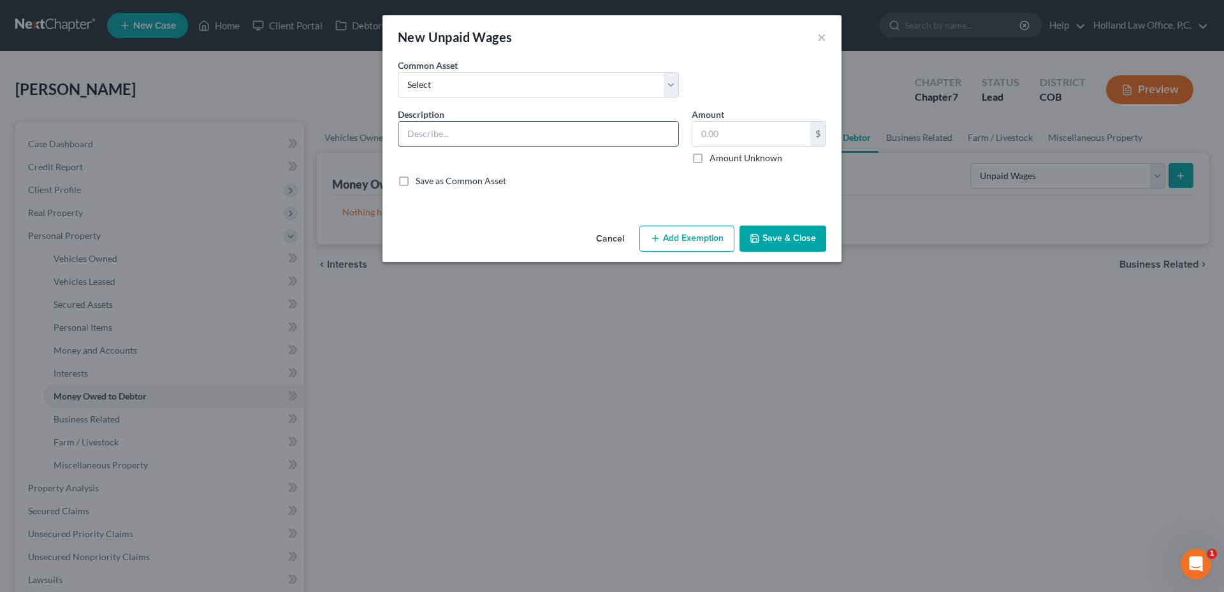
click at [437, 135] on input "text" at bounding box center [539, 134] width 280 height 24
click at [549, 136] on input "Bootstrap Brewing Company" at bounding box center [539, 134] width 280 height 24
click at [741, 140] on input "text" at bounding box center [752, 134] width 118 height 24
click at [569, 133] on input "Bootstrap Brewing Company" at bounding box center [539, 134] width 280 height 24
type input "B"
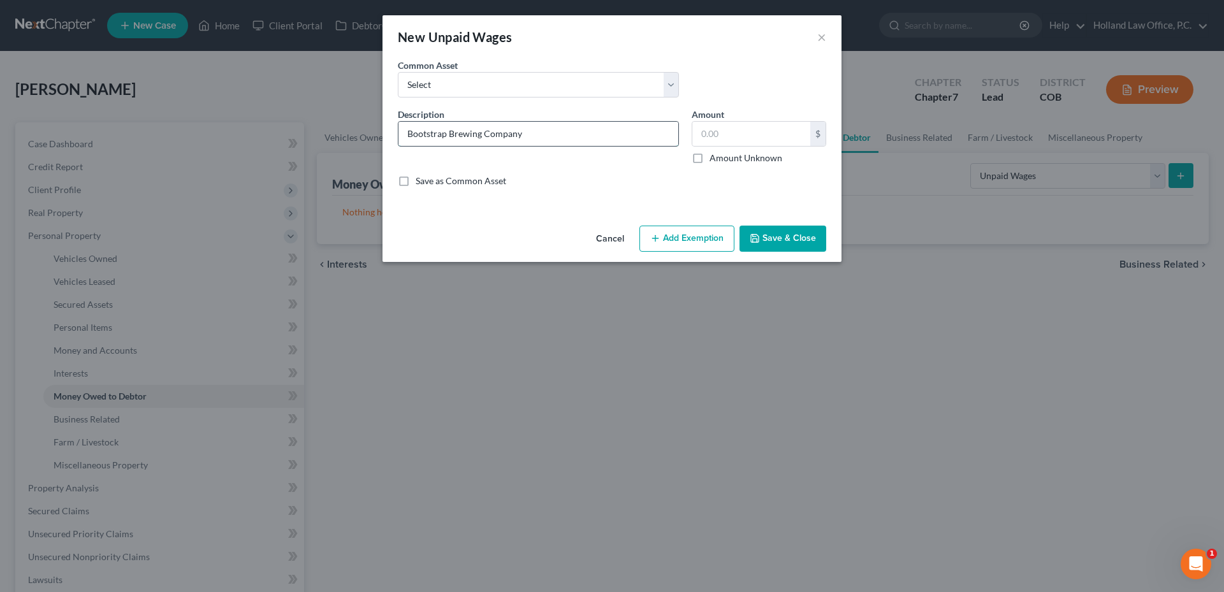
click at [525, 136] on input "Bootstrap Brewing Company" at bounding box center [539, 134] width 280 height 24
type input "Bootstrap Brewing Company: 0.00 x $14.75/hrs ="
click at [726, 132] on input "text" at bounding box center [752, 134] width 118 height 24
type input "0.00"
click at [699, 247] on button "Add Exemption" at bounding box center [687, 239] width 95 height 27
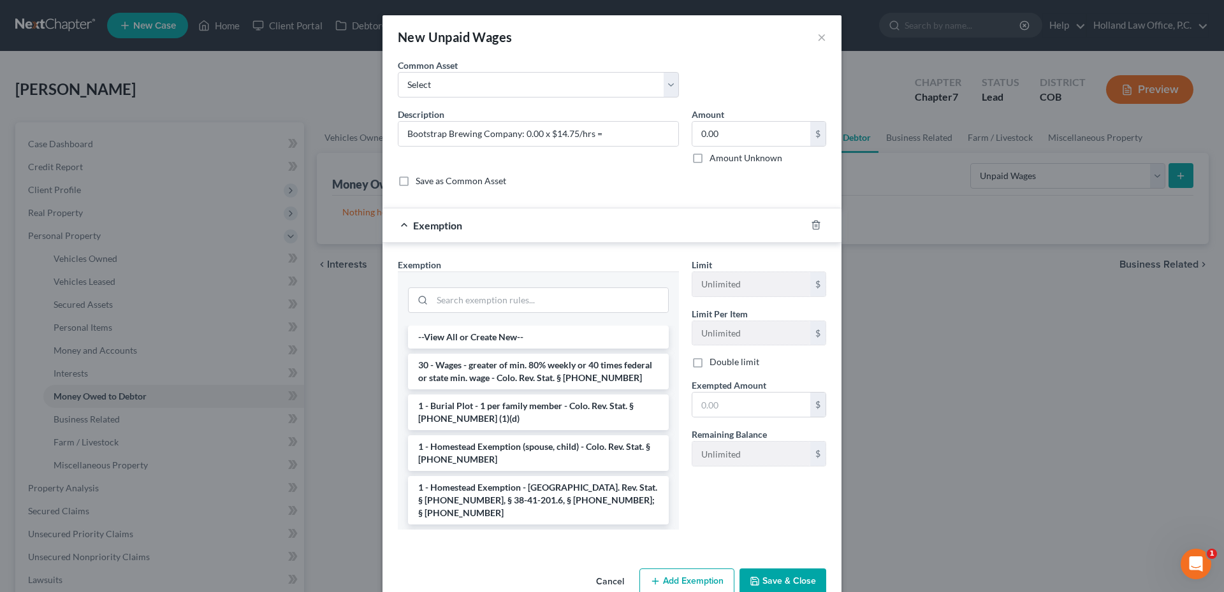
click at [488, 374] on li "30 - Wages - greater of min. 80% weekly or 40 times federal or state min. wage …" at bounding box center [538, 372] width 261 height 36
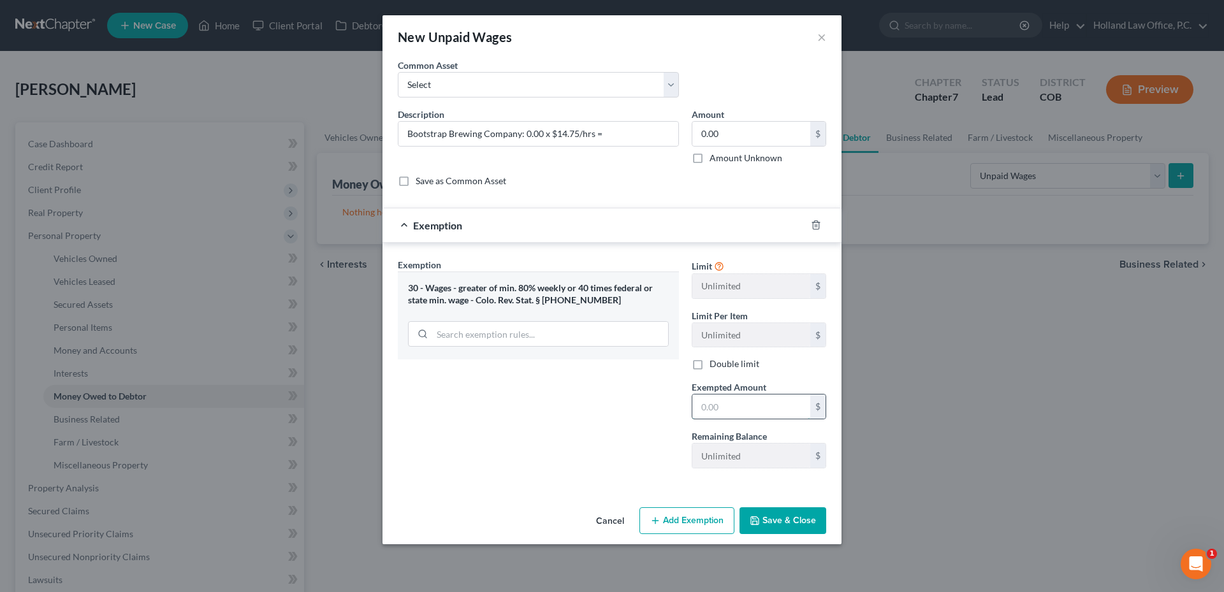
click at [721, 416] on input "text" at bounding box center [752, 407] width 118 height 24
type input "0.0"
click at [566, 468] on div "Exemption Set must be selected for CA. Exemption * 30 - Wages - greater of min.…" at bounding box center [539, 368] width 294 height 221
click at [787, 517] on button "Save & Close" at bounding box center [783, 521] width 87 height 27
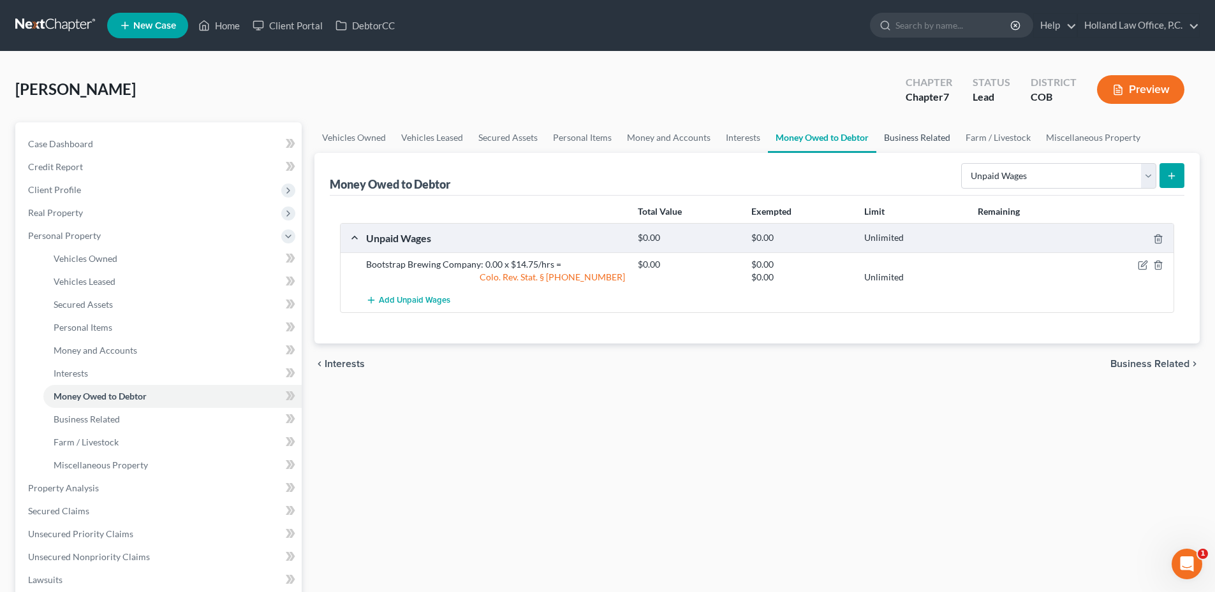
click at [884, 144] on link "Business Related" at bounding box center [917, 137] width 82 height 31
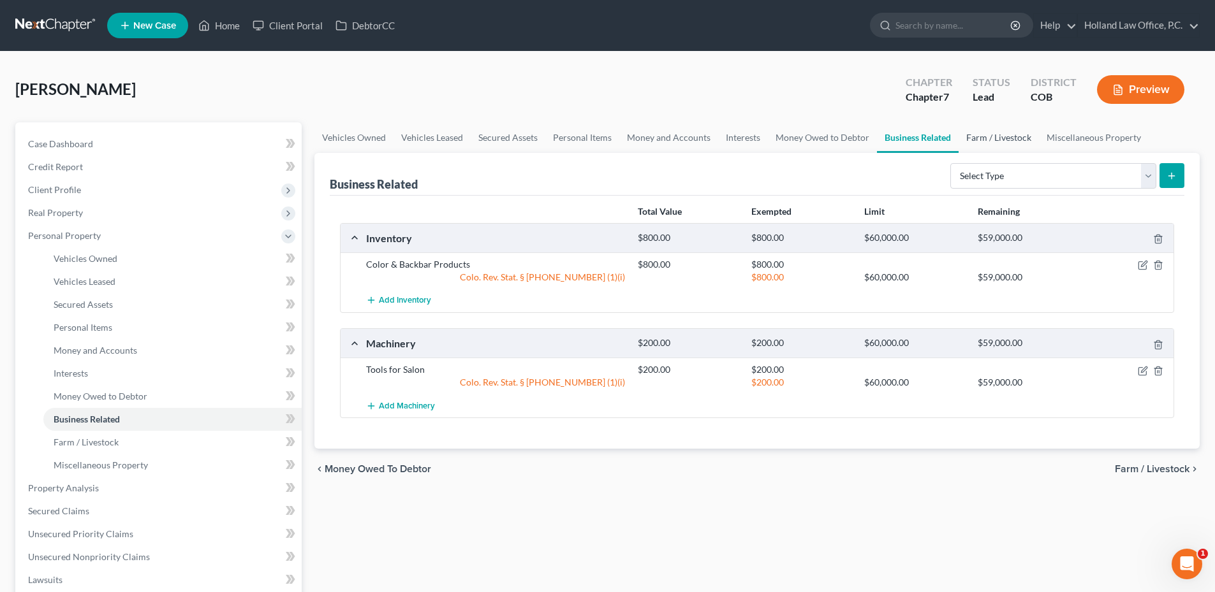
click at [988, 140] on link "Farm / Livestock" at bounding box center [998, 137] width 80 height 31
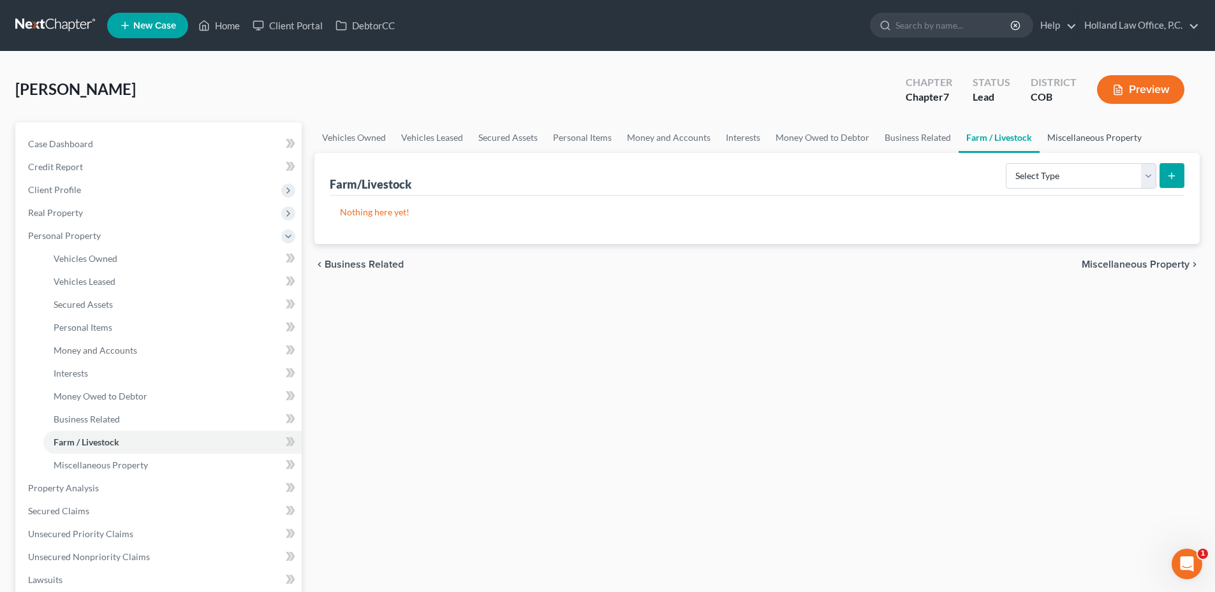
click at [1089, 137] on link "Miscellaneous Property" at bounding box center [1094, 137] width 110 height 31
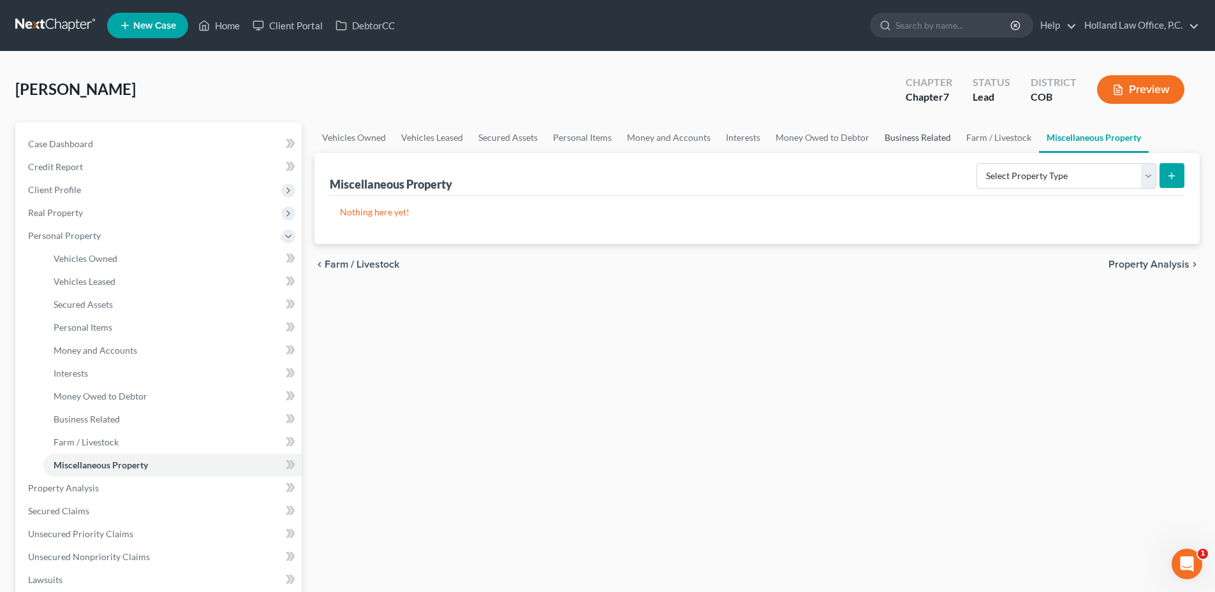
click at [914, 136] on link "Business Related" at bounding box center [918, 137] width 82 height 31
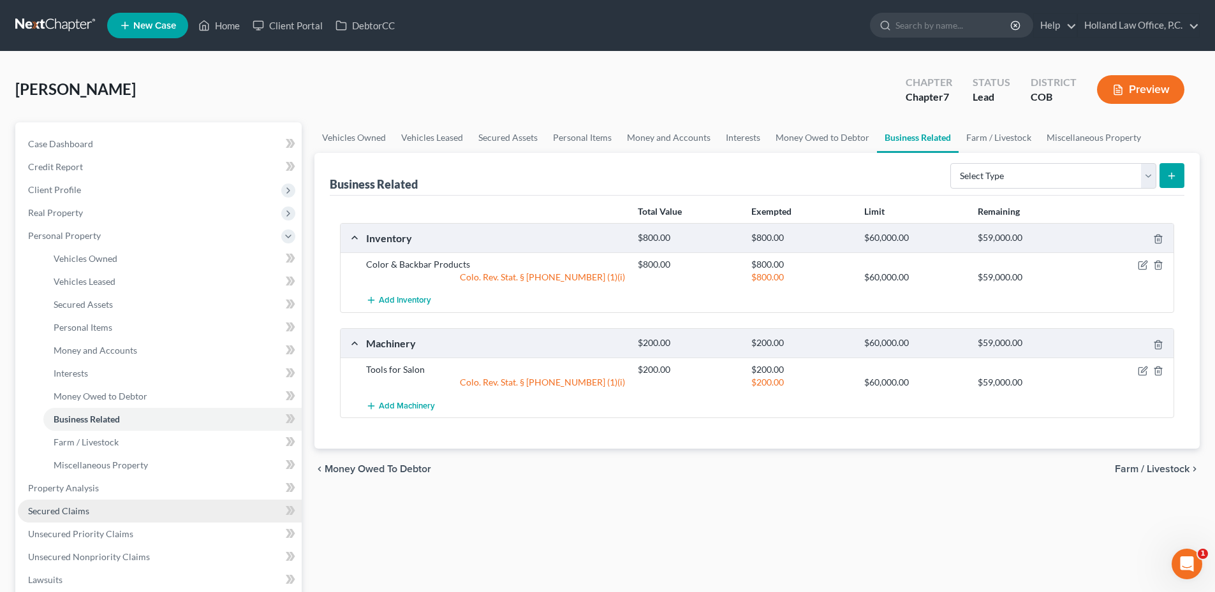
click at [102, 513] on link "Secured Claims" at bounding box center [160, 511] width 284 height 23
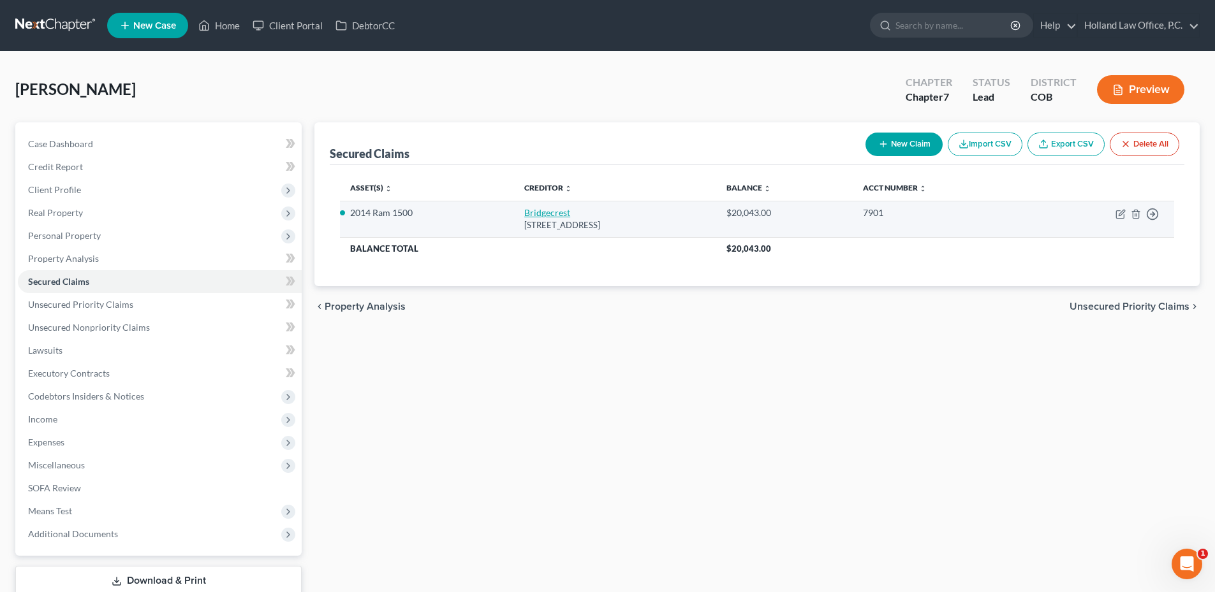
click at [524, 210] on link "Bridgecrest" at bounding box center [547, 212] width 46 height 11
select select "3"
select select "0"
select select "2"
select select "0"
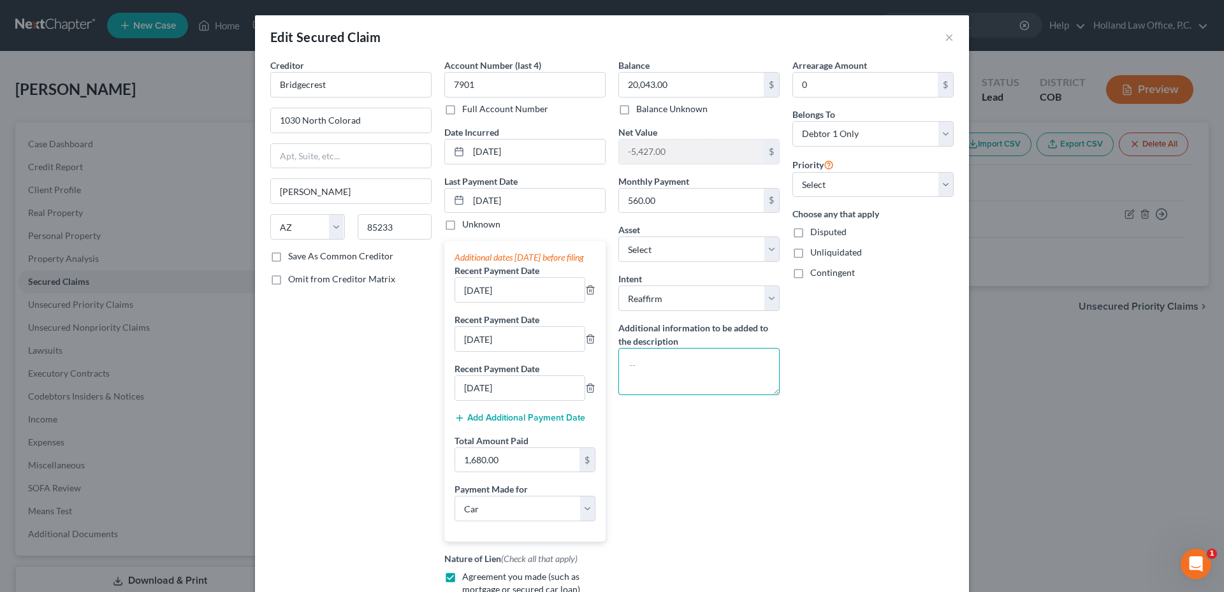
click at [660, 362] on textarea at bounding box center [699, 371] width 161 height 47
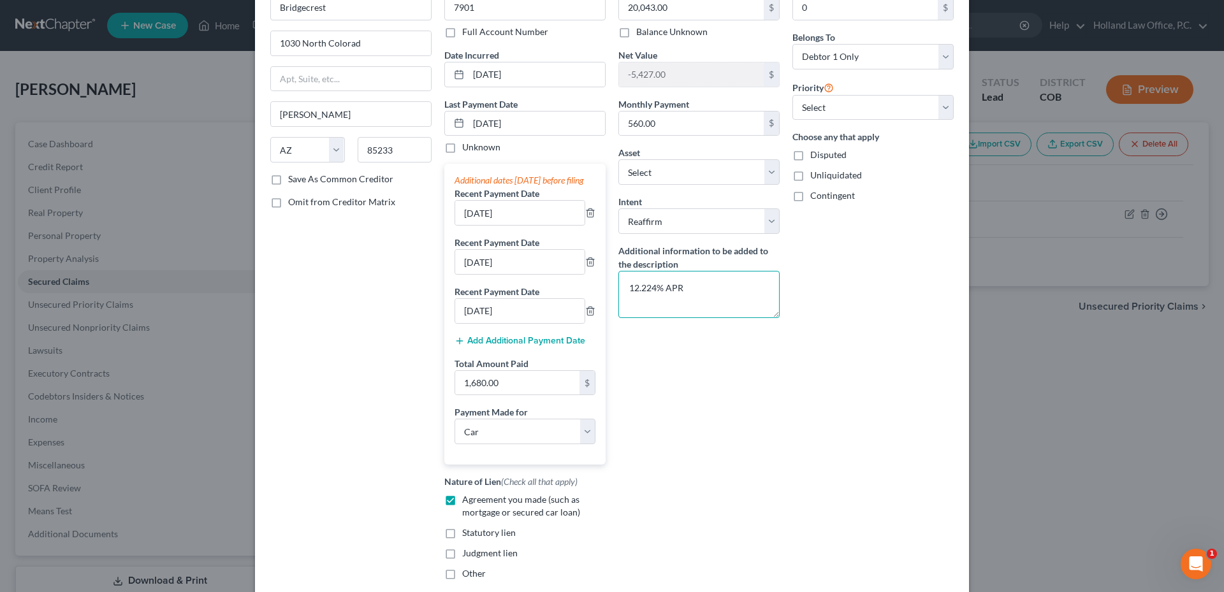
scroll to position [179, 0]
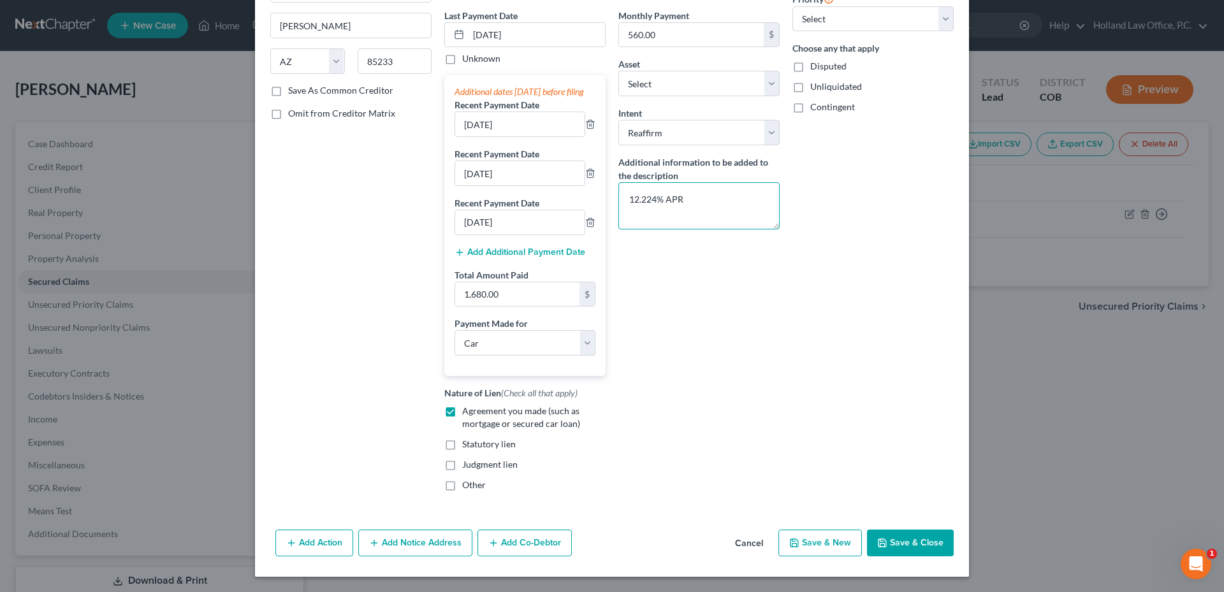
type textarea "12.224% APR"
click at [908, 536] on button "Save & Close" at bounding box center [910, 543] width 87 height 27
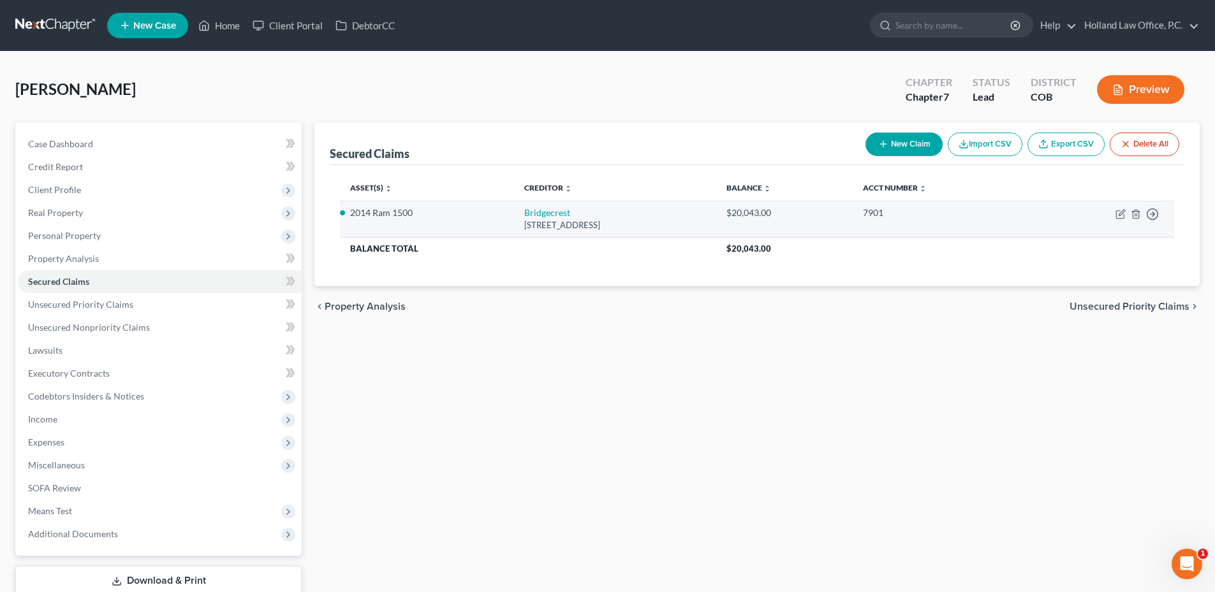
click at [1117, 220] on td "Move to E Move to F Move to G Move to Notice Only" at bounding box center [1101, 219] width 145 height 36
click at [1123, 214] on icon "button" at bounding box center [1120, 214] width 10 height 10
select select "3"
select select "0"
select select "2"
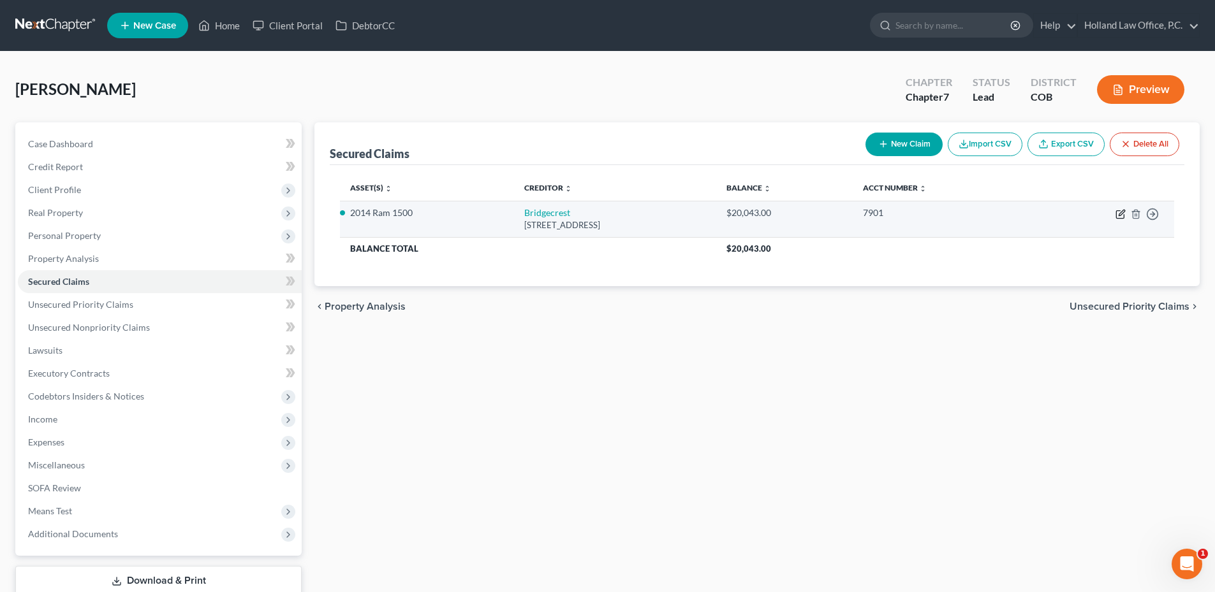
select select "0"
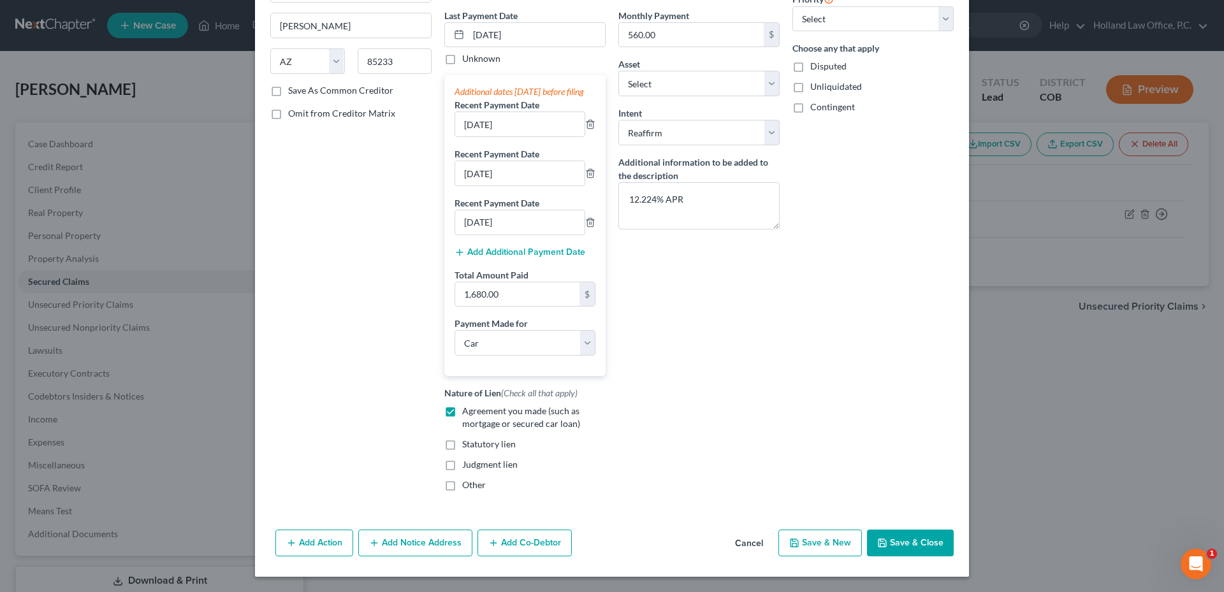
drag, startPoint x: 912, startPoint y: 545, endPoint x: 879, endPoint y: 540, distance: 32.9
click at [913, 546] on button "Save & Close" at bounding box center [910, 543] width 87 height 27
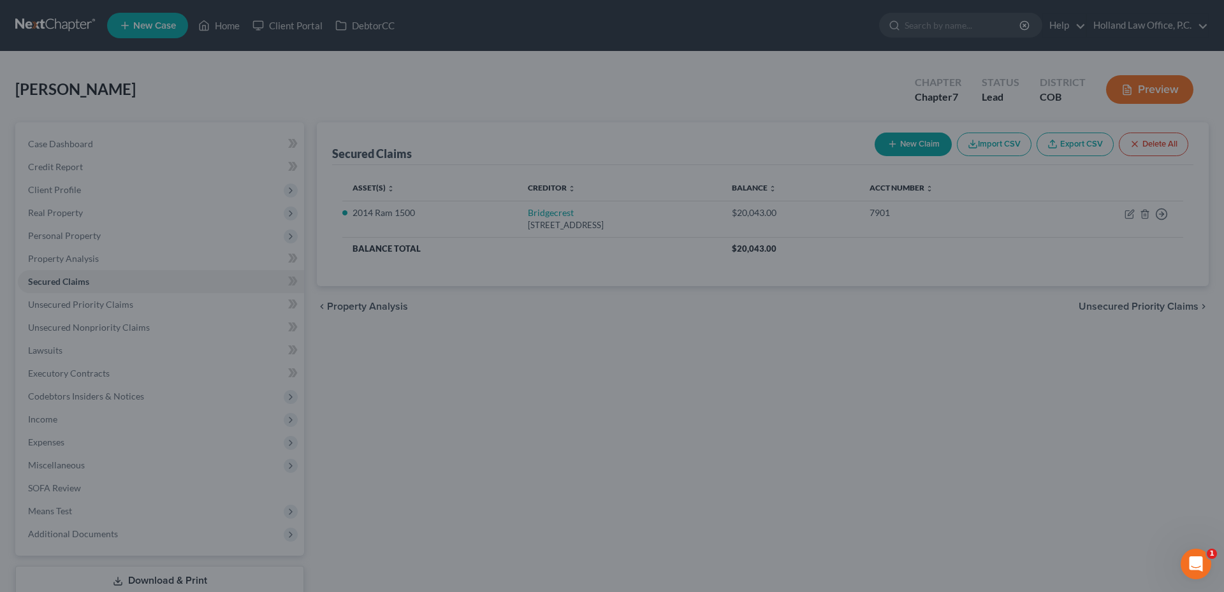
select select "7"
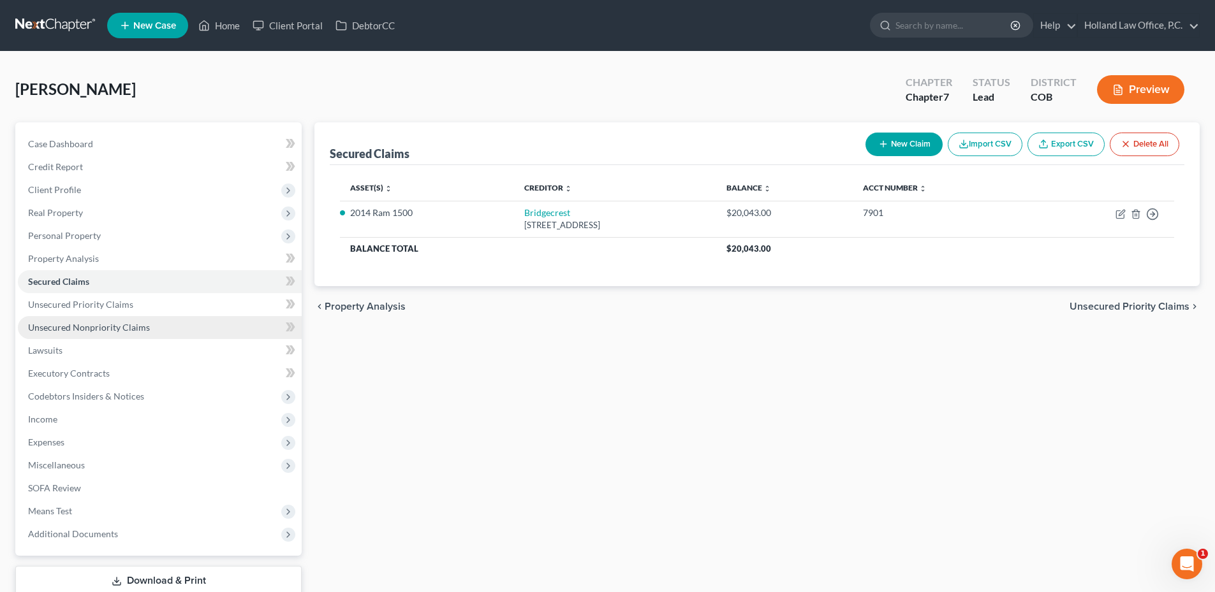
click at [115, 324] on span "Unsecured Nonpriority Claims" at bounding box center [89, 327] width 122 height 11
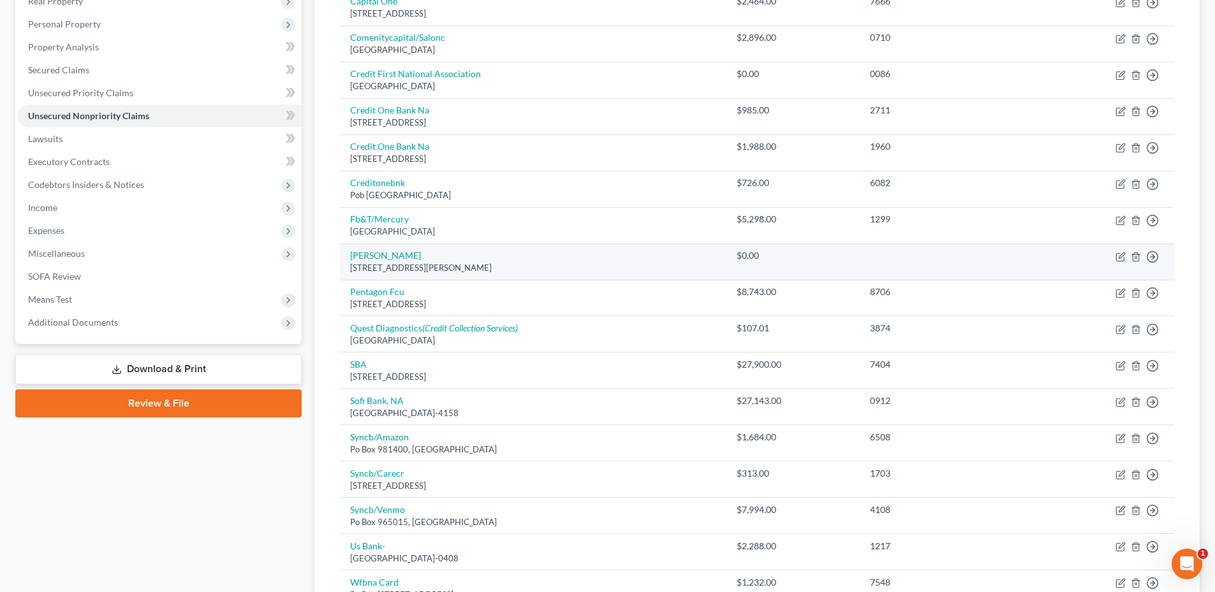
scroll to position [364, 0]
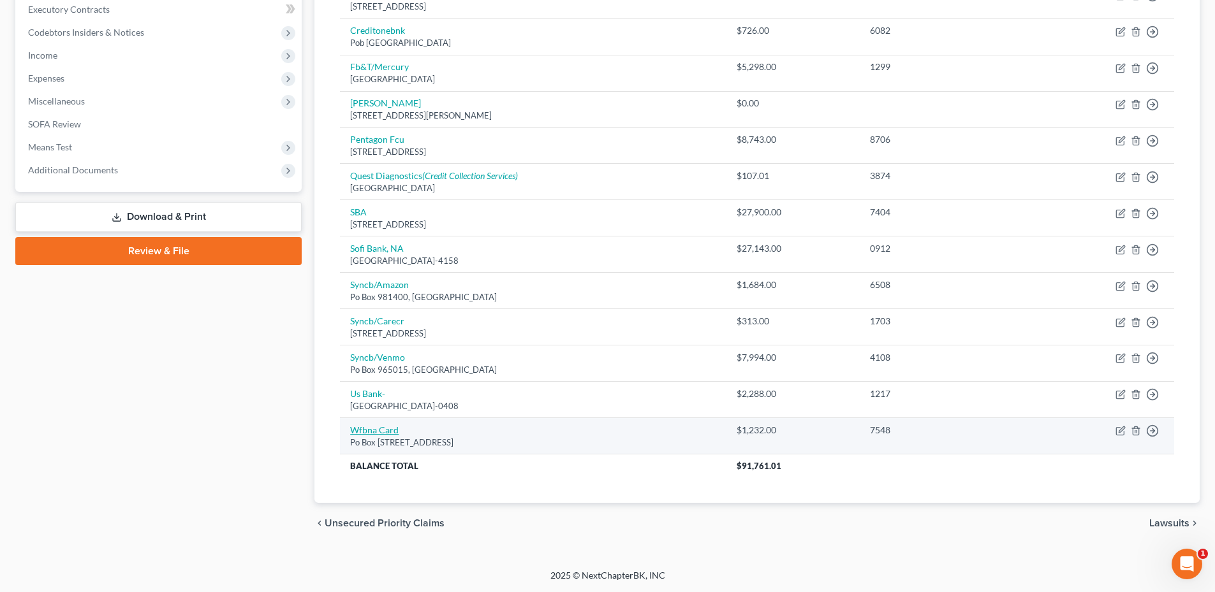
click at [385, 432] on link "Wfbna Card" at bounding box center [374, 430] width 48 height 11
select select "16"
select select "2"
select select "0"
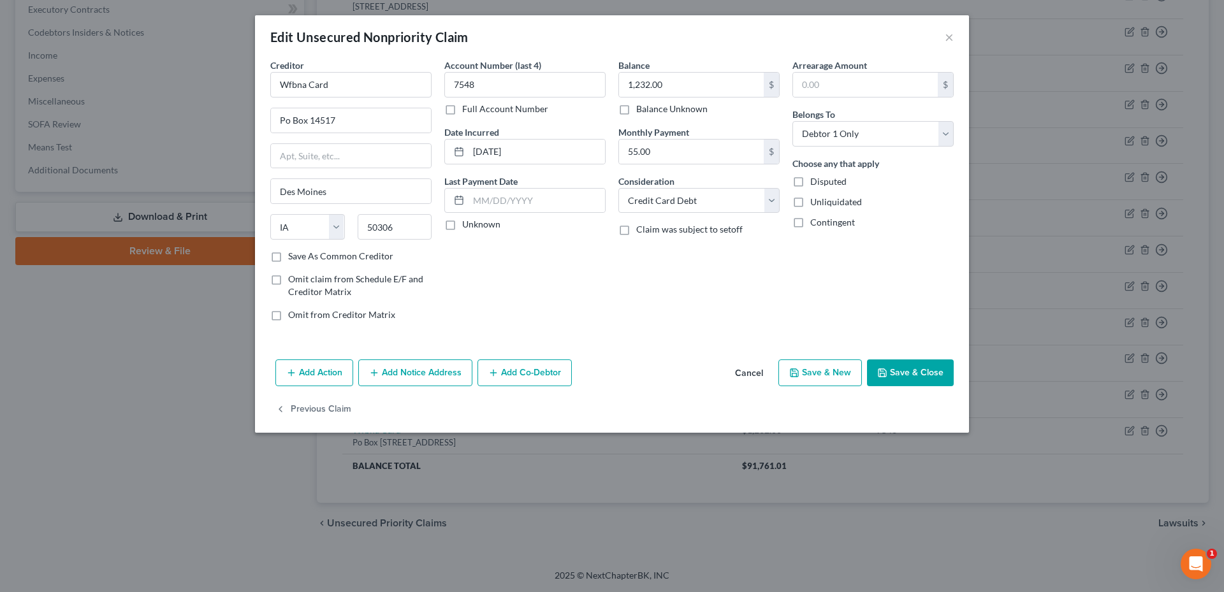
click at [745, 372] on button "Cancel" at bounding box center [749, 374] width 48 height 26
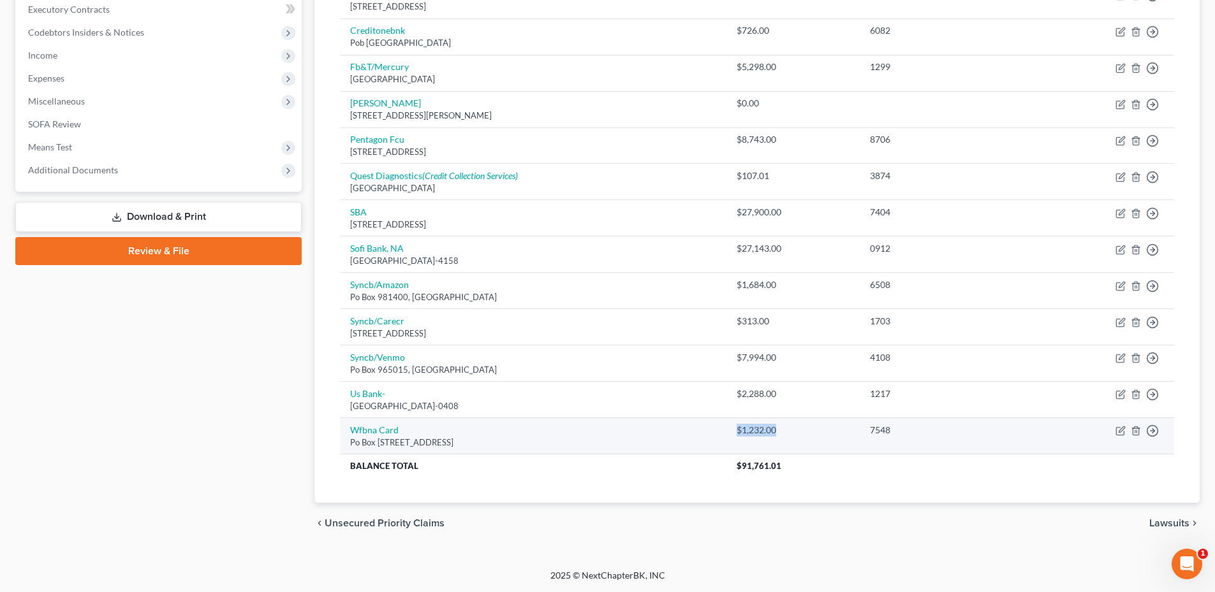
drag, startPoint x: 755, startPoint y: 432, endPoint x: 807, endPoint y: 437, distance: 52.6
click at [807, 437] on td "$1,232.00" at bounding box center [792, 436] width 133 height 36
click at [807, 438] on td "$1,232.00" at bounding box center [792, 436] width 133 height 36
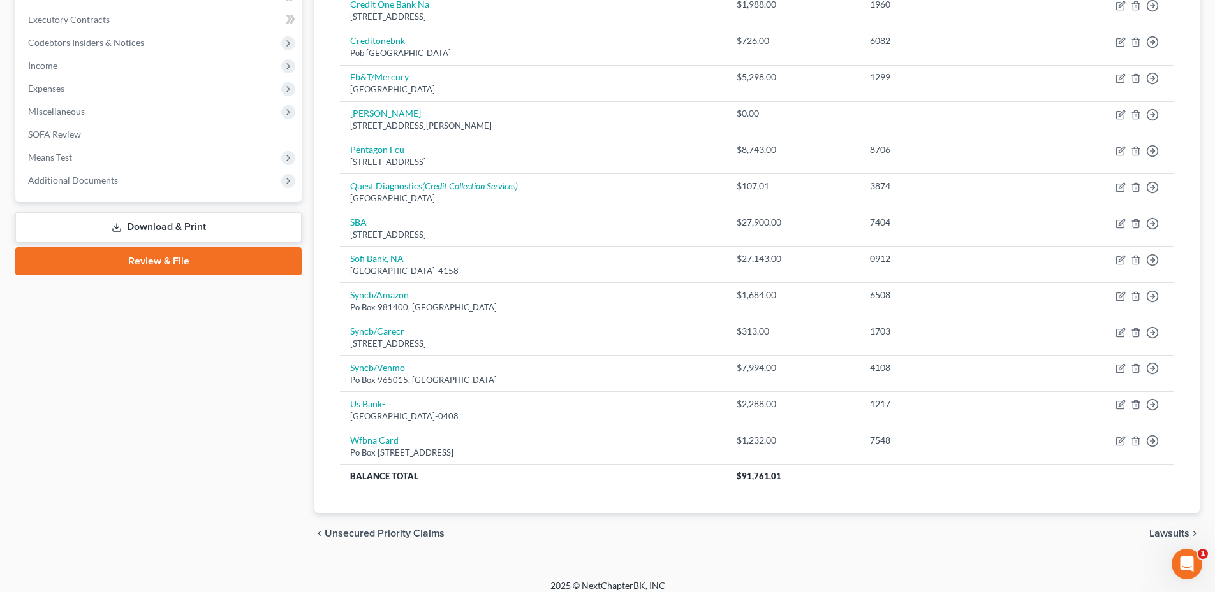
scroll to position [0, 0]
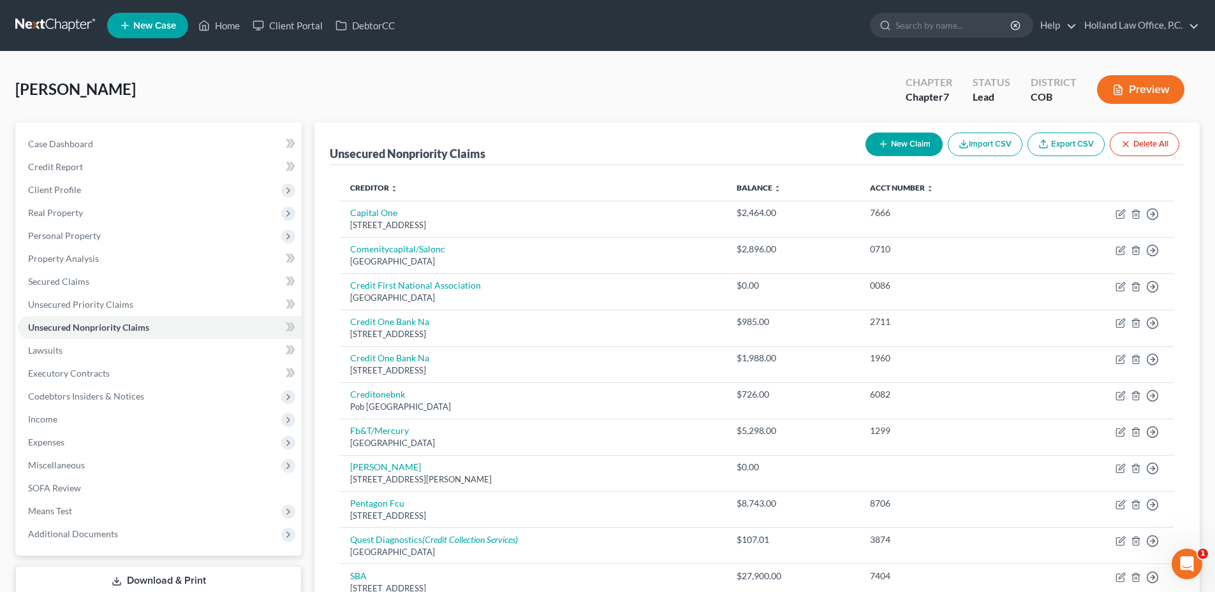
click at [906, 140] on button "New Claim" at bounding box center [903, 145] width 77 height 24
select select "0"
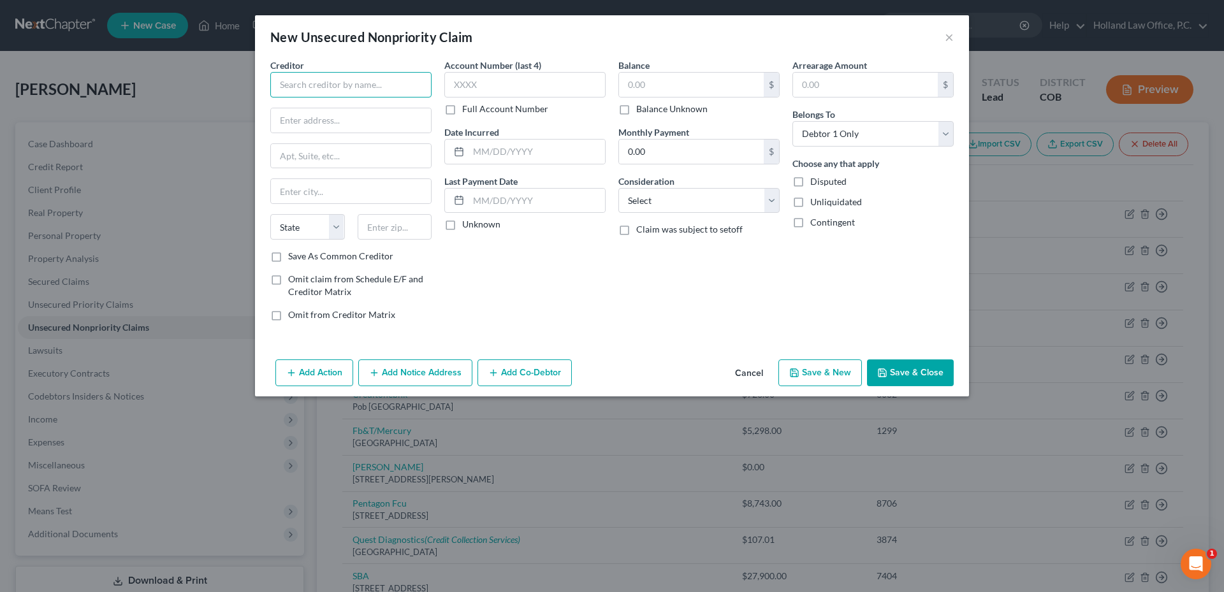
click at [313, 86] on input "text" at bounding box center [350, 85] width 161 height 26
click at [363, 85] on input "[PERSON_NAME] Fargo" at bounding box center [350, 85] width 161 height 26
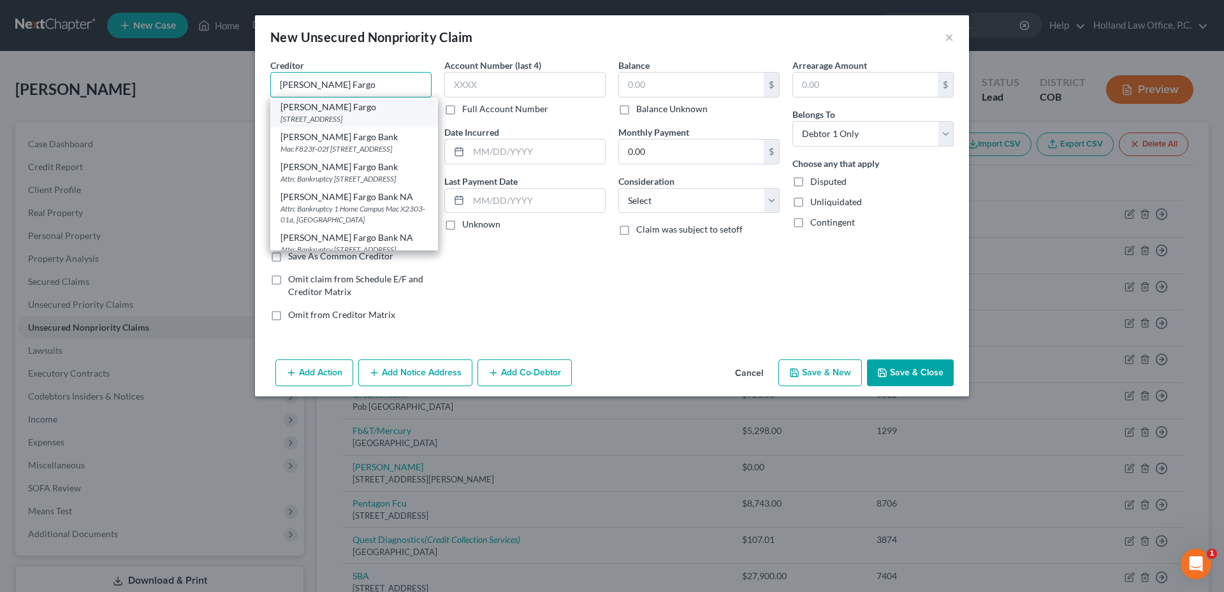
type input "[PERSON_NAME] Fargo"
click at [339, 114] on div "[PERSON_NAME][GEOGRAPHIC_DATA][STREET_ADDRESS]" at bounding box center [354, 113] width 168 height 30
type input "PO Box 6995"
type input "[GEOGRAPHIC_DATA]"
select select "38"
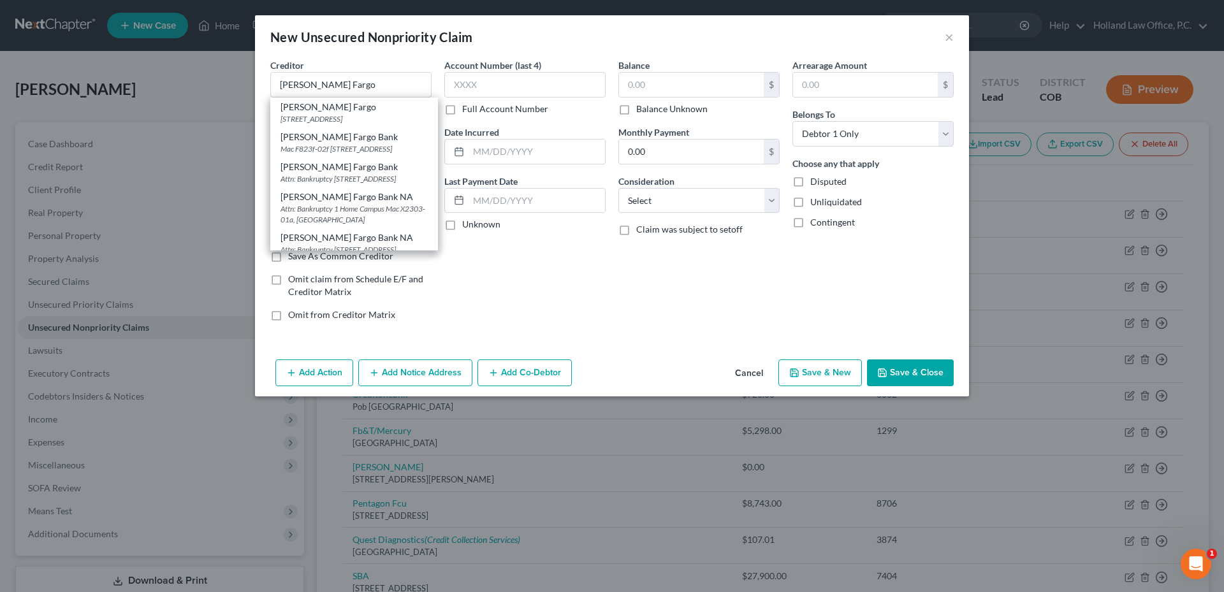
type input "97228-6995"
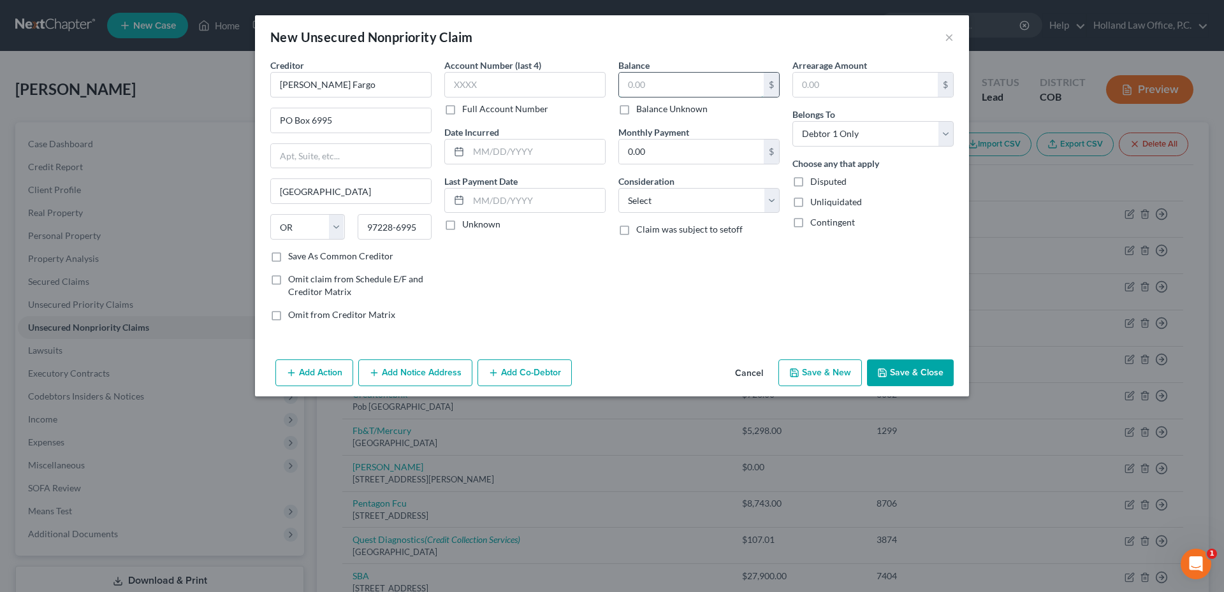
click at [670, 89] on input "text" at bounding box center [691, 85] width 145 height 24
type input "1,301.75"
drag, startPoint x: 672, startPoint y: 194, endPoint x: 665, endPoint y: 194, distance: 7.0
click at [672, 194] on select "Select Cable / Satellite Services Collection Agency Credit Card Debt Debt Couns…" at bounding box center [699, 201] width 161 height 26
select select "14"
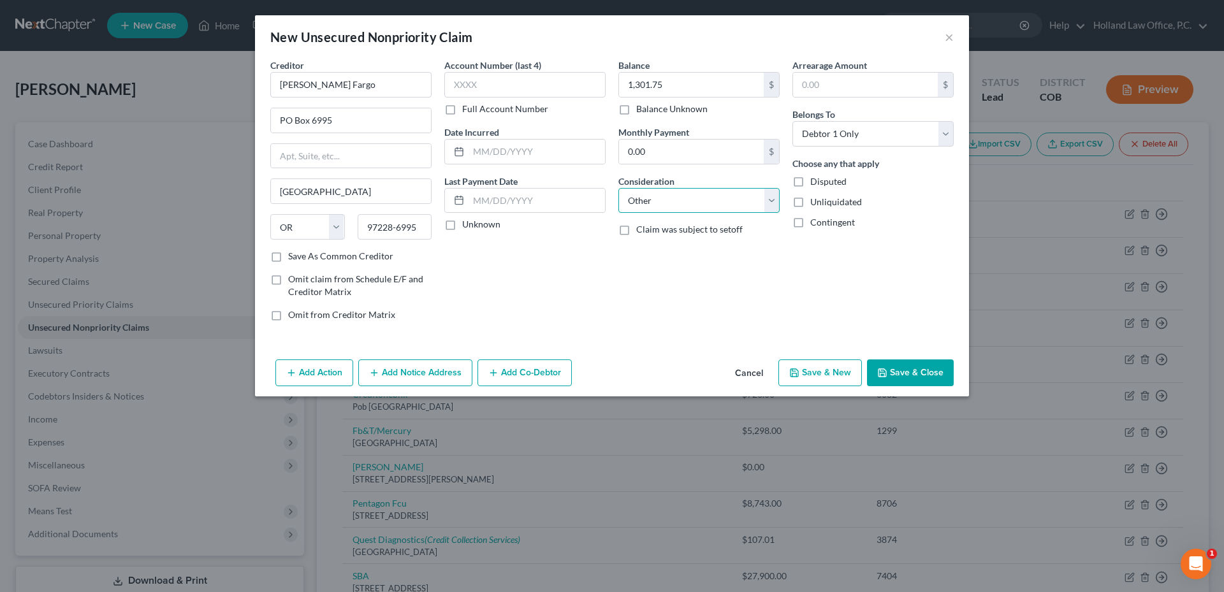
click at [619, 188] on select "Select Cable / Satellite Services Collection Agency Credit Card Debt Debt Couns…" at bounding box center [699, 201] width 161 height 26
click at [659, 250] on input "text" at bounding box center [699, 249] width 160 height 24
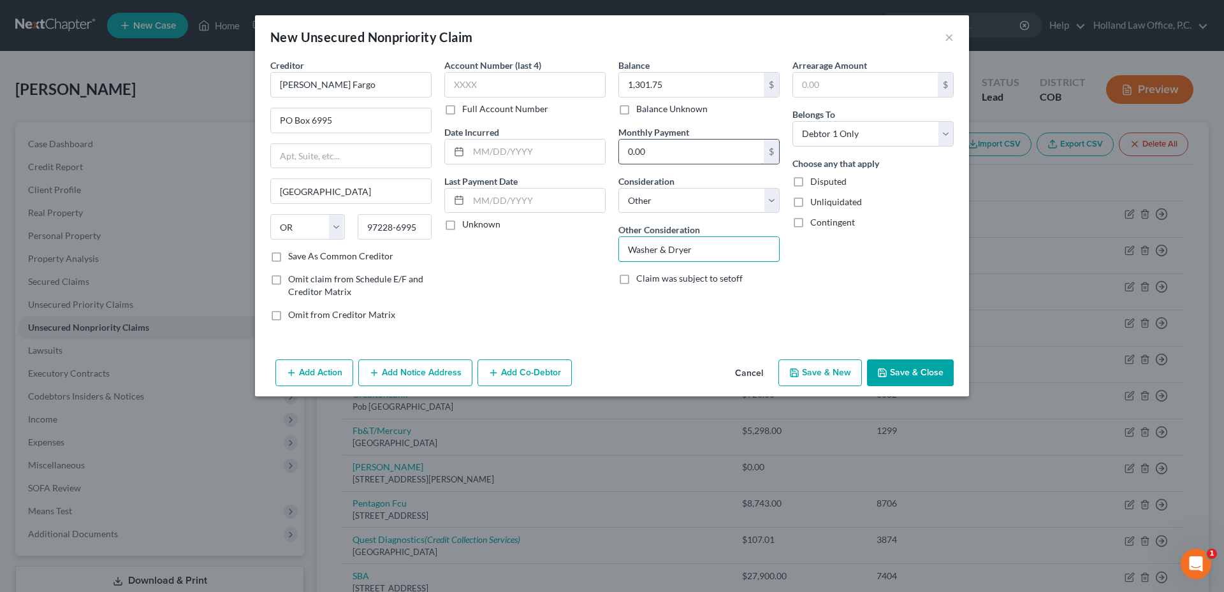
type input "Washer & Dryer"
click at [634, 150] on input "0.00" at bounding box center [691, 152] width 145 height 24
type input "100.00"
click at [915, 368] on button "Save & Close" at bounding box center [910, 373] width 87 height 27
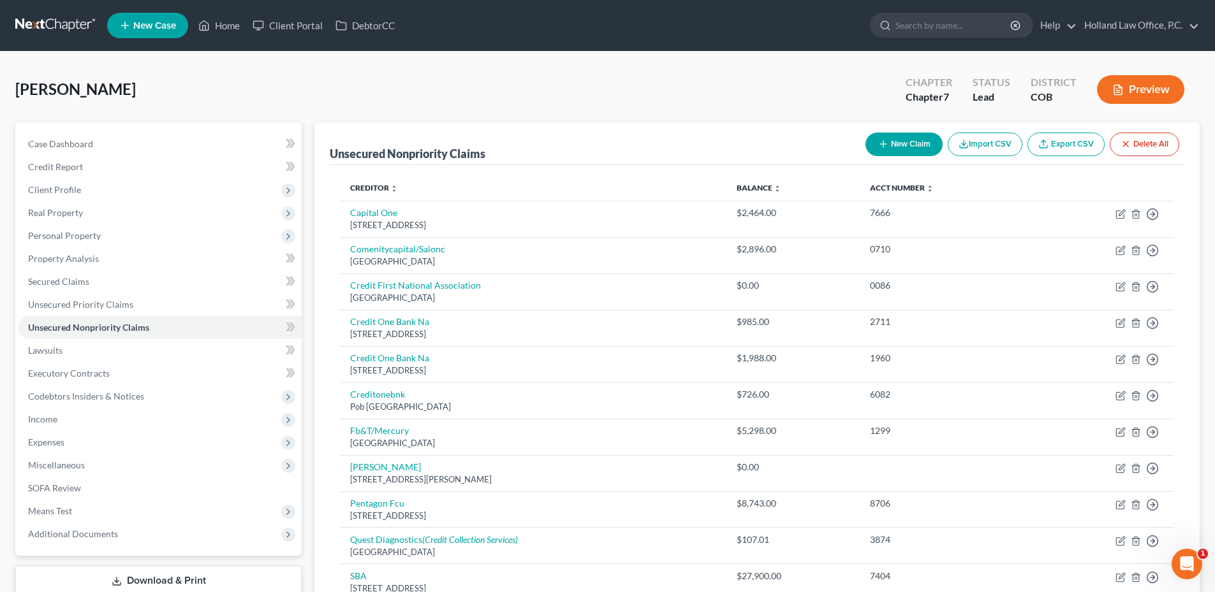
scroll to position [191, 0]
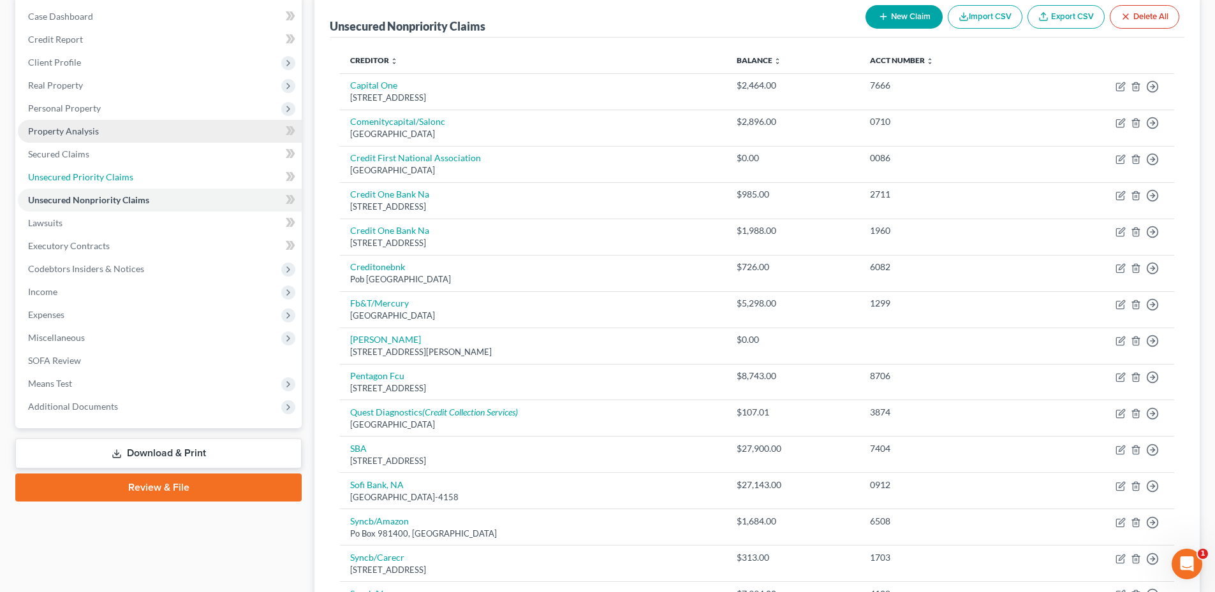
drag, startPoint x: 89, startPoint y: 176, endPoint x: 103, endPoint y: 181, distance: 15.5
click at [89, 176] on span "Unsecured Priority Claims" at bounding box center [80, 177] width 105 height 11
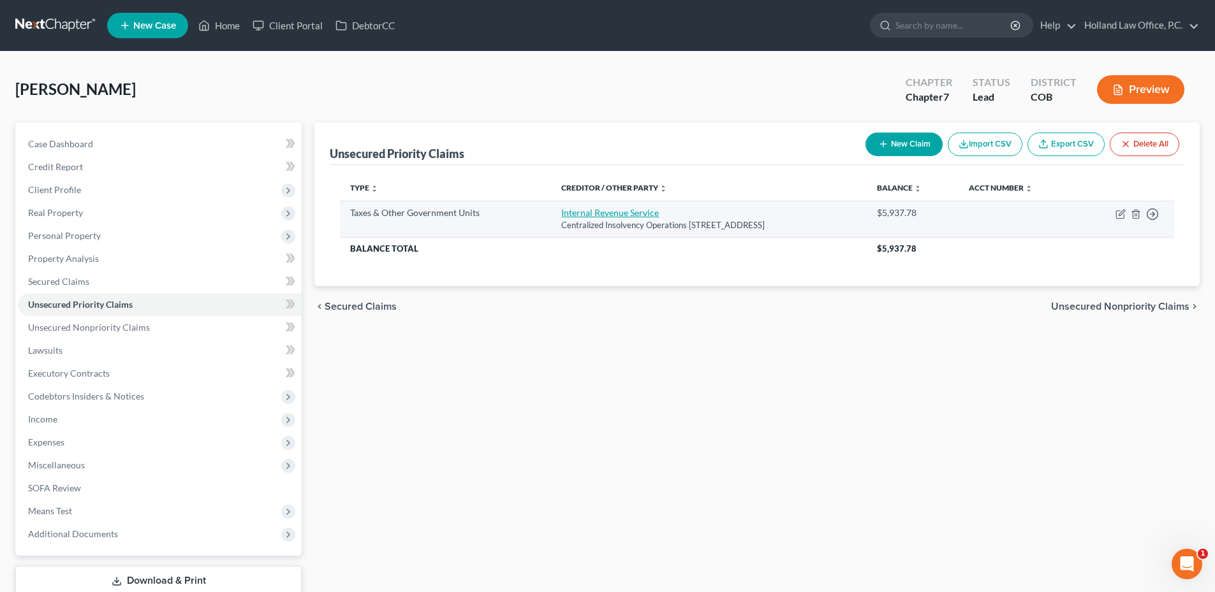
click at [611, 210] on link "Internal Revenue Service" at bounding box center [610, 212] width 98 height 11
select select "0"
select select "39"
select select "0"
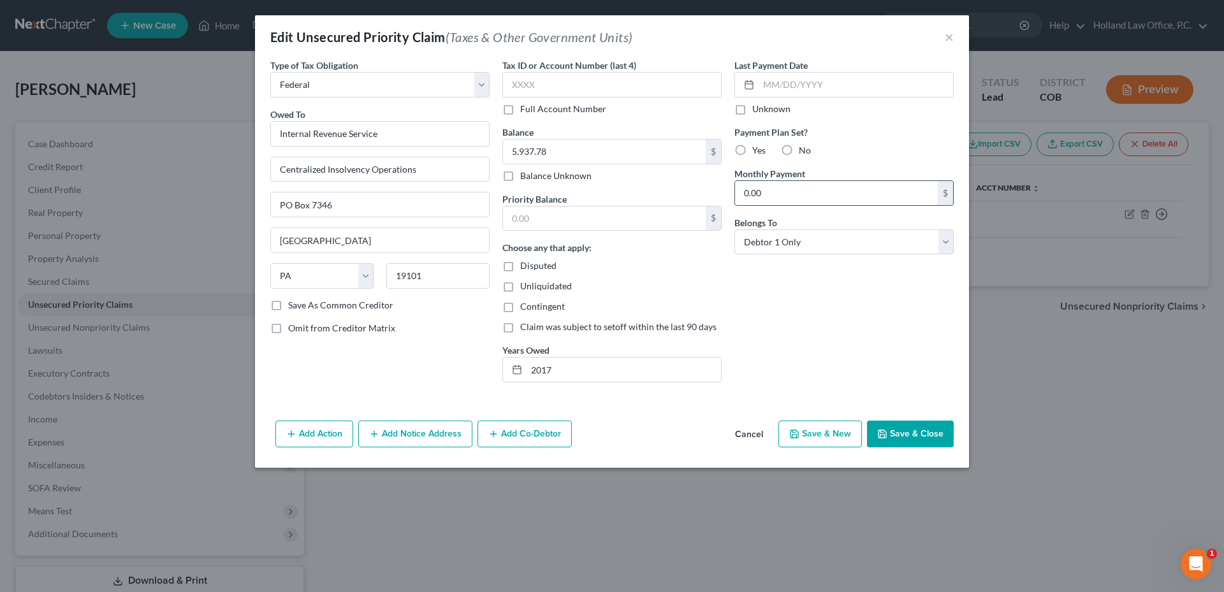
click at [802, 190] on input "0.00" at bounding box center [836, 193] width 203 height 24
click at [752, 145] on label "Yes" at bounding box center [758, 150] width 13 height 13
click at [758, 145] on input "Yes" at bounding box center [762, 148] width 8 height 8
radio input "true"
click at [768, 191] on input "0.00" at bounding box center [836, 193] width 203 height 24
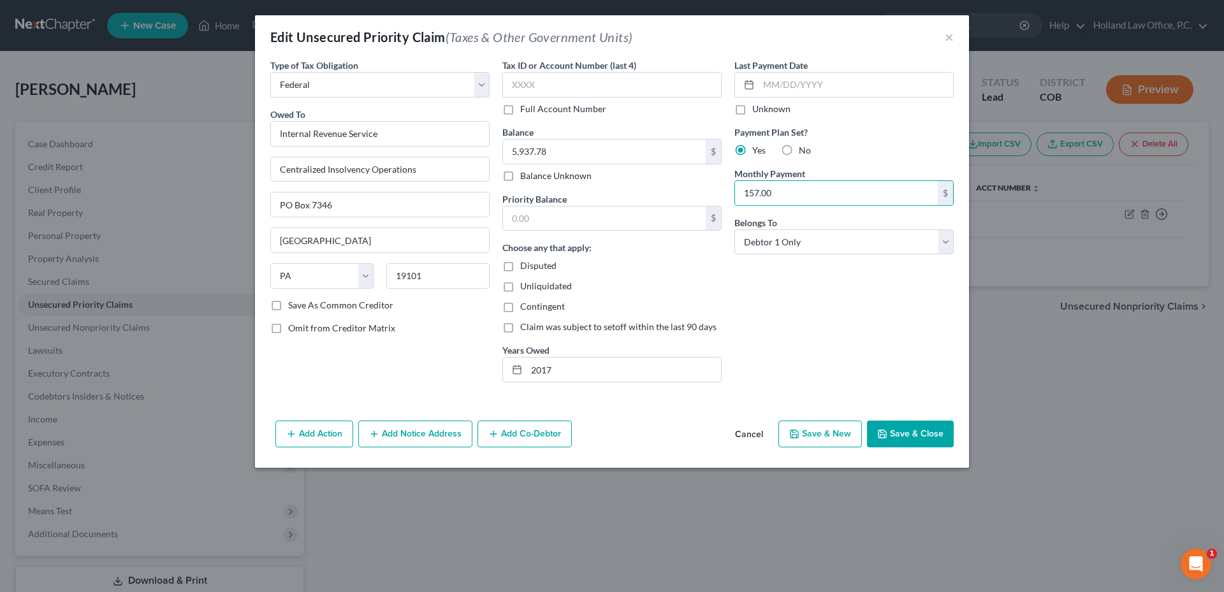
type input "157.00"
click at [854, 322] on div "Last Payment Date Unknown Payment Plan Set? Yes No Monthly Payment 157.00 $ Bel…" at bounding box center [844, 226] width 232 height 334
drag, startPoint x: 932, startPoint y: 436, endPoint x: 853, endPoint y: 352, distance: 115.0
click at [856, 352] on div "Edit Unsecured Priority Claim (Taxes & Other Government Units) × Type of Tax Ob…" at bounding box center [612, 241] width 714 height 453
click at [935, 440] on button "Save & Close" at bounding box center [910, 434] width 87 height 27
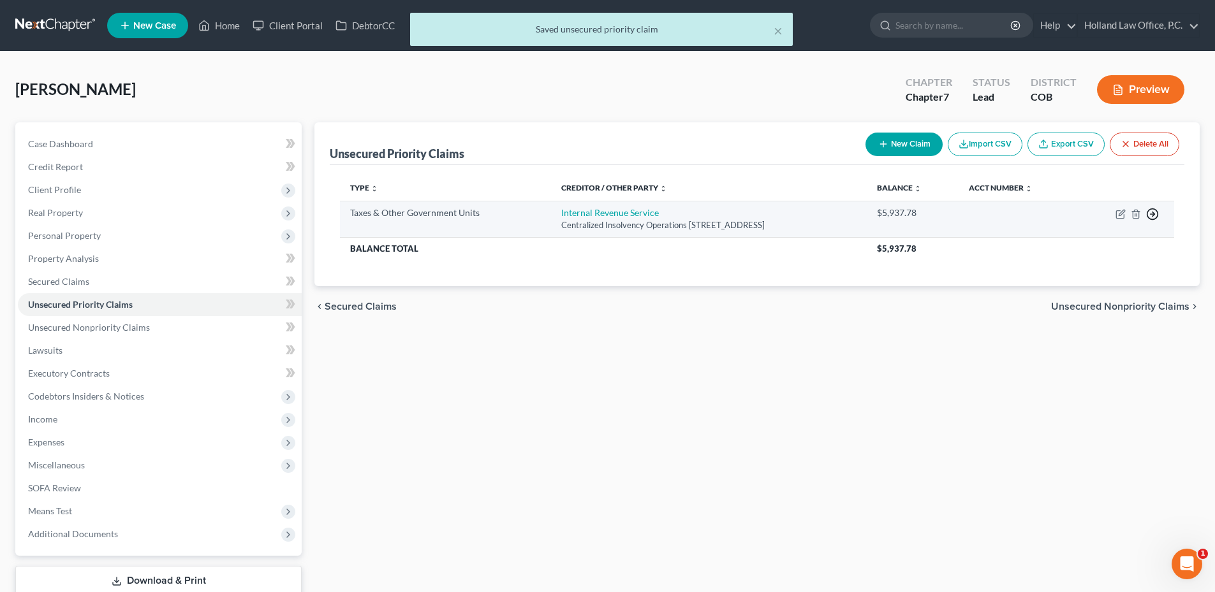
click at [1153, 217] on icon "button" at bounding box center [1152, 214] width 13 height 13
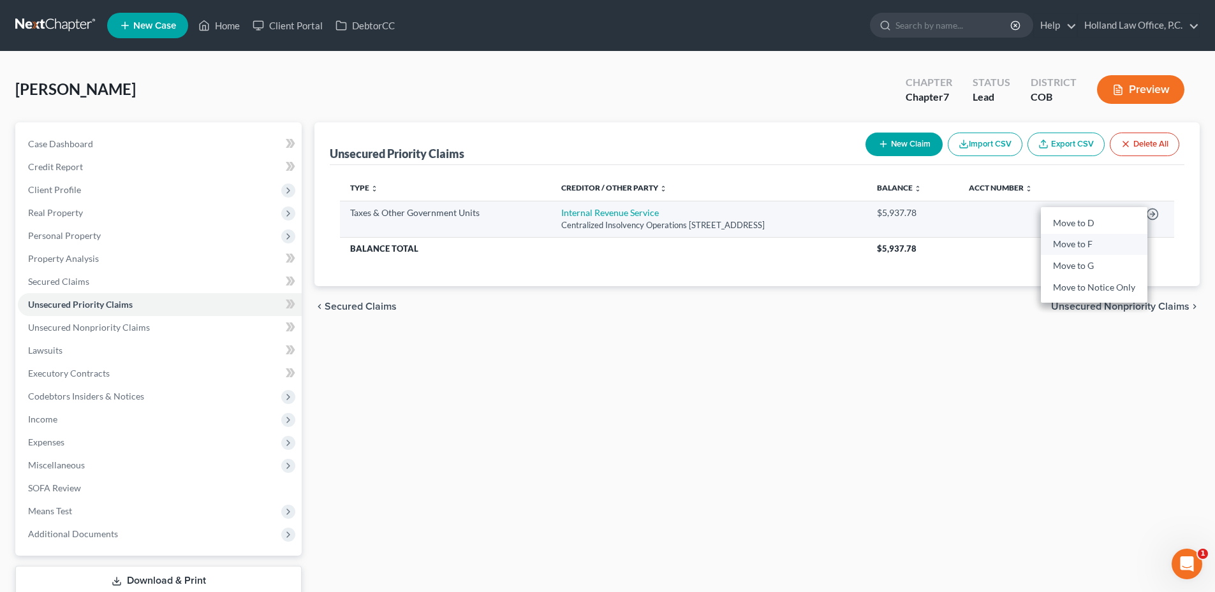
click at [1085, 240] on link "Move to F" at bounding box center [1094, 245] width 106 height 22
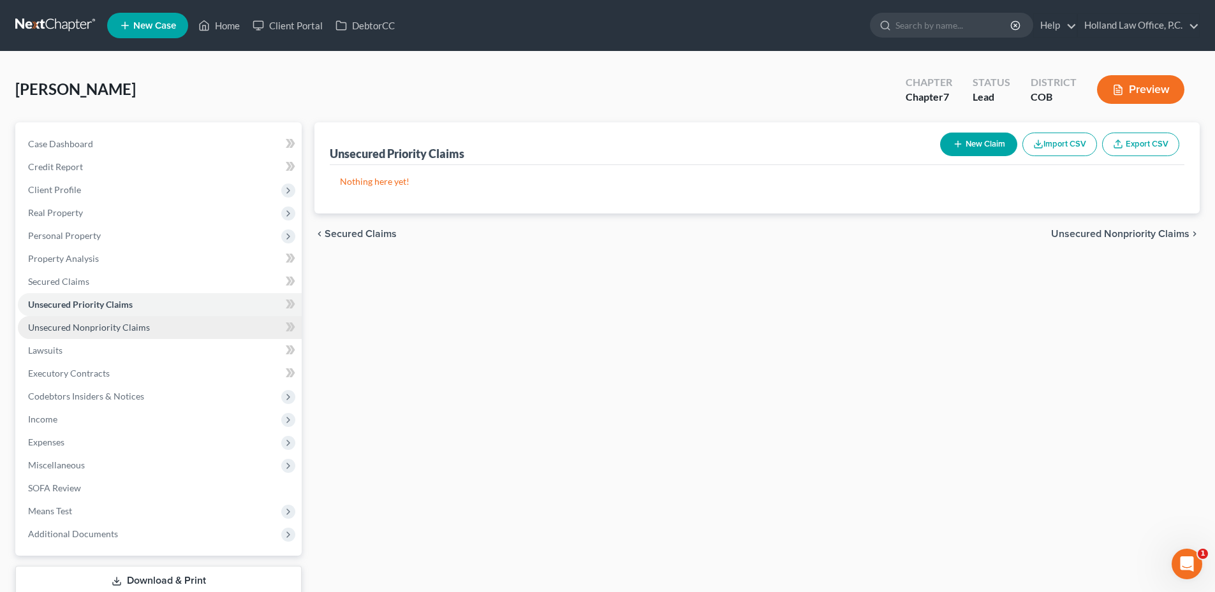
click at [107, 319] on link "Unsecured Nonpriority Claims" at bounding box center [160, 327] width 284 height 23
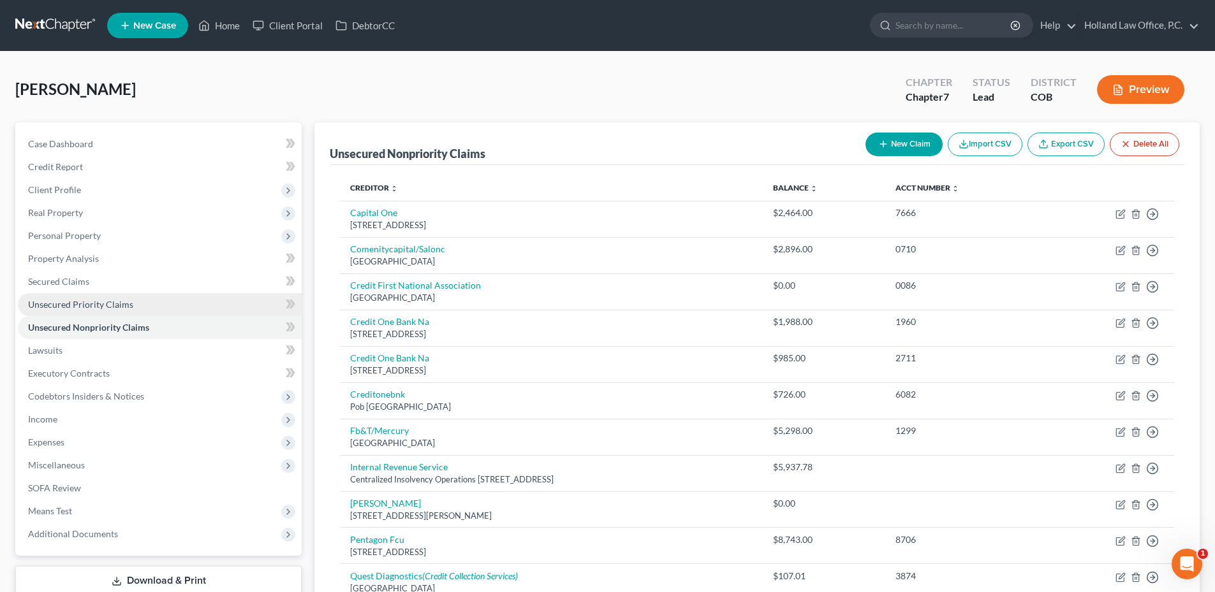
click at [95, 312] on link "Unsecured Priority Claims" at bounding box center [160, 304] width 284 height 23
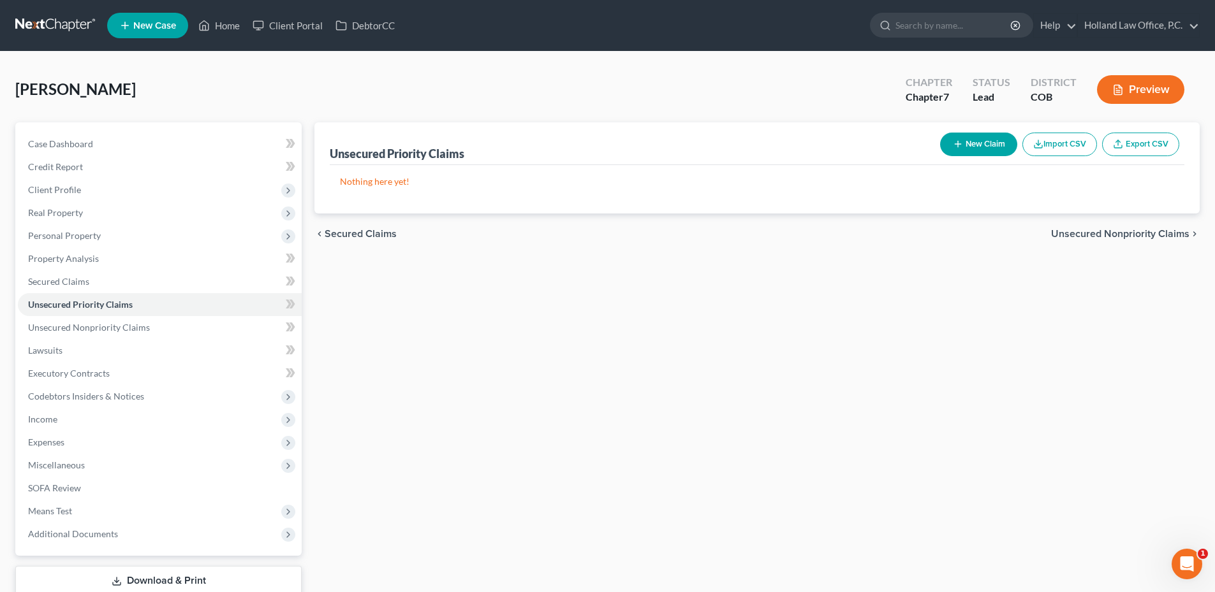
click at [960, 134] on button "New Claim" at bounding box center [978, 145] width 77 height 24
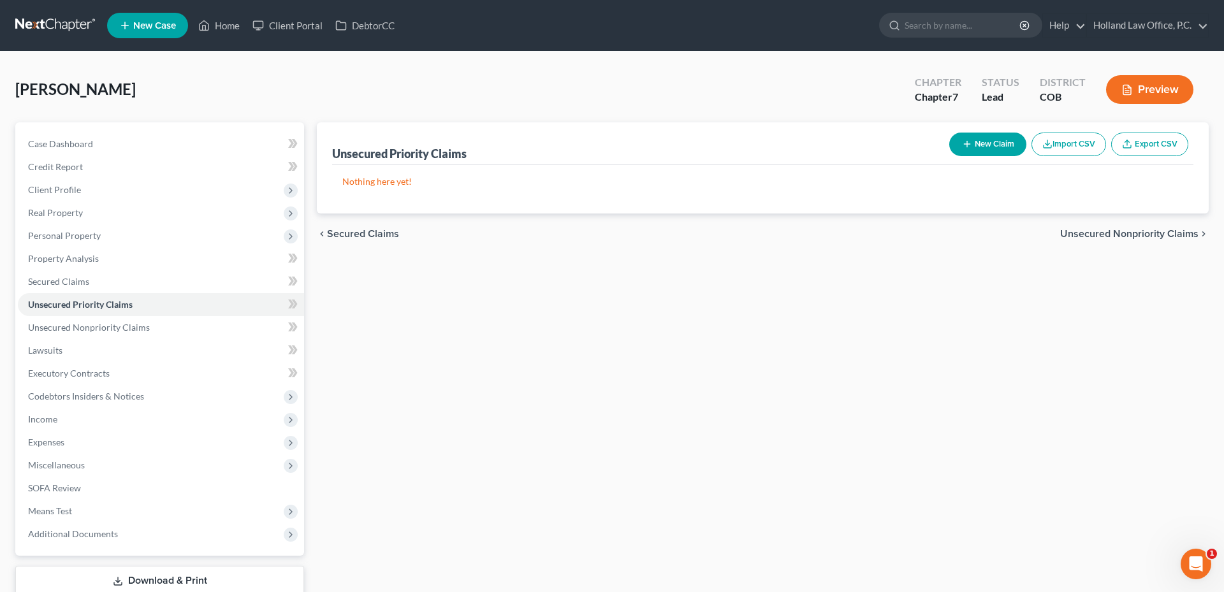
select select "0"
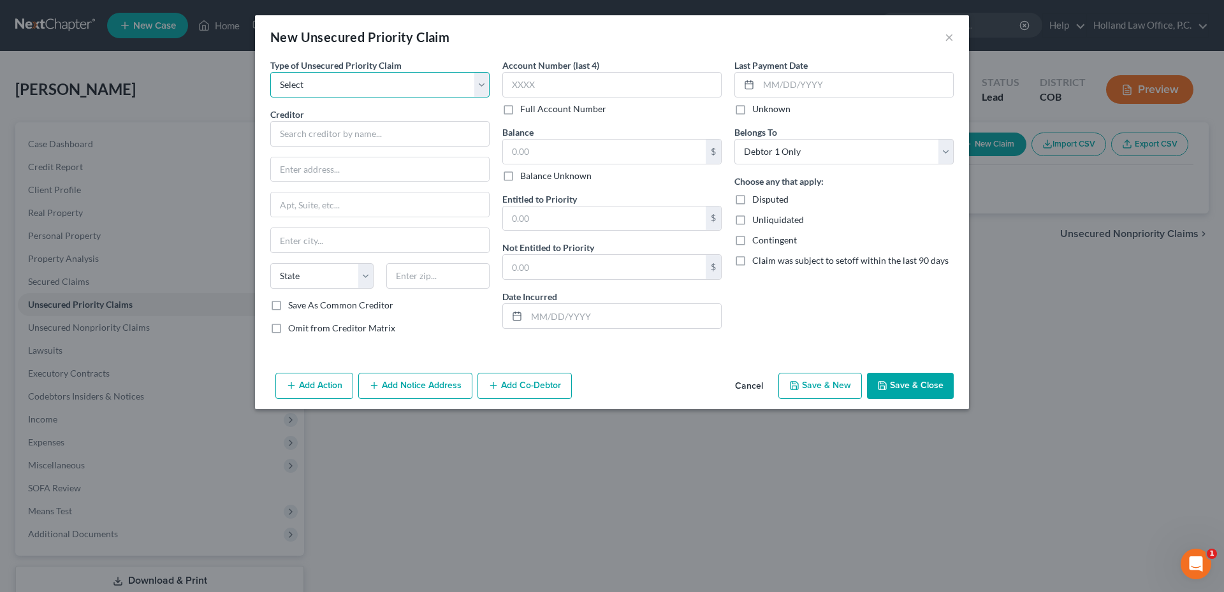
drag, startPoint x: 330, startPoint y: 84, endPoint x: 321, endPoint y: 92, distance: 12.2
click at [330, 84] on select "Select Taxes & Other Government Units Domestic Support Obligations Extensions o…" at bounding box center [379, 85] width 219 height 26
select select "0"
click at [270, 72] on select "Select Taxes & Other Government Units Domestic Support Obligations Extensions o…" at bounding box center [379, 85] width 219 height 26
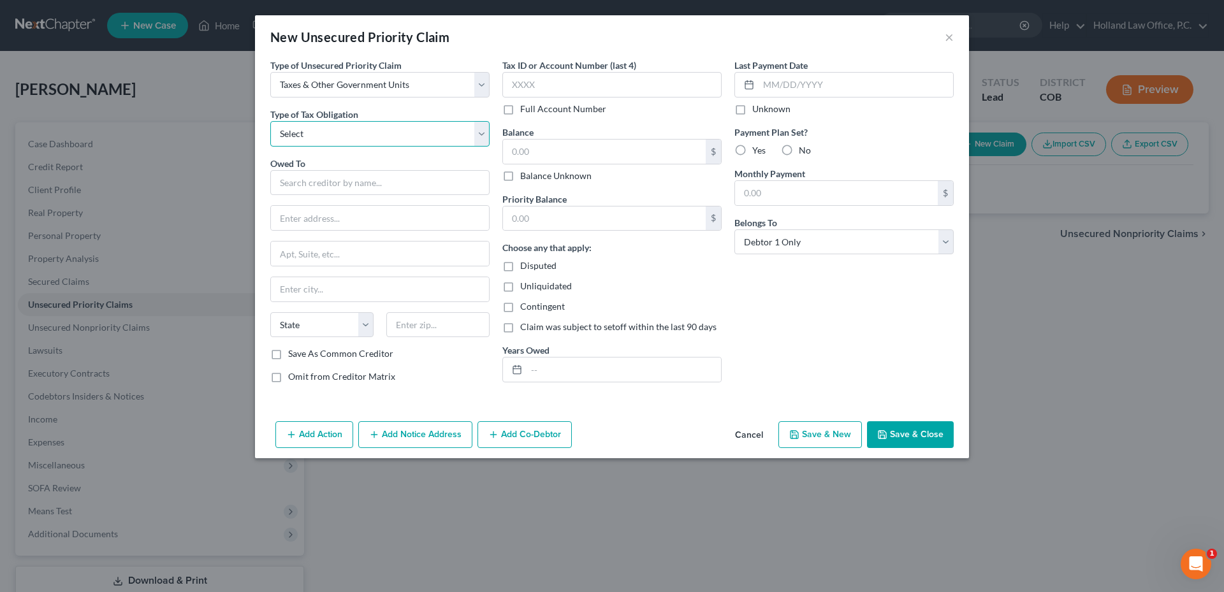
drag, startPoint x: 317, startPoint y: 98, endPoint x: 313, endPoint y: 128, distance: 30.2
click at [314, 125] on select "Select Federal City State Franchise Tax Board Other" at bounding box center [379, 134] width 219 height 26
select select "0"
click at [270, 121] on select "Select Federal City State Franchise Tax Board Other" at bounding box center [379, 134] width 219 height 26
click at [307, 177] on input "text" at bounding box center [379, 183] width 219 height 26
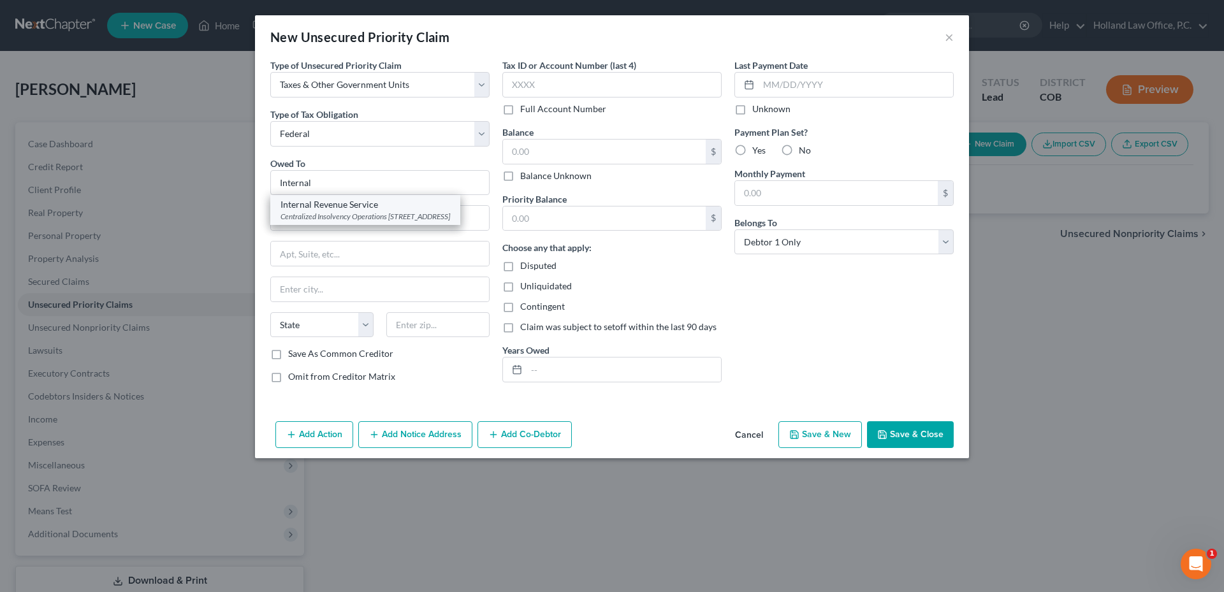
click at [343, 222] on div "Centralized Insolvency Operations [STREET_ADDRESS]" at bounding box center [366, 216] width 170 height 11
type input "Internal Revenue Service"
type input "Centralized Insolvency Operations"
type input "PO Box 7346"
type input "[GEOGRAPHIC_DATA]"
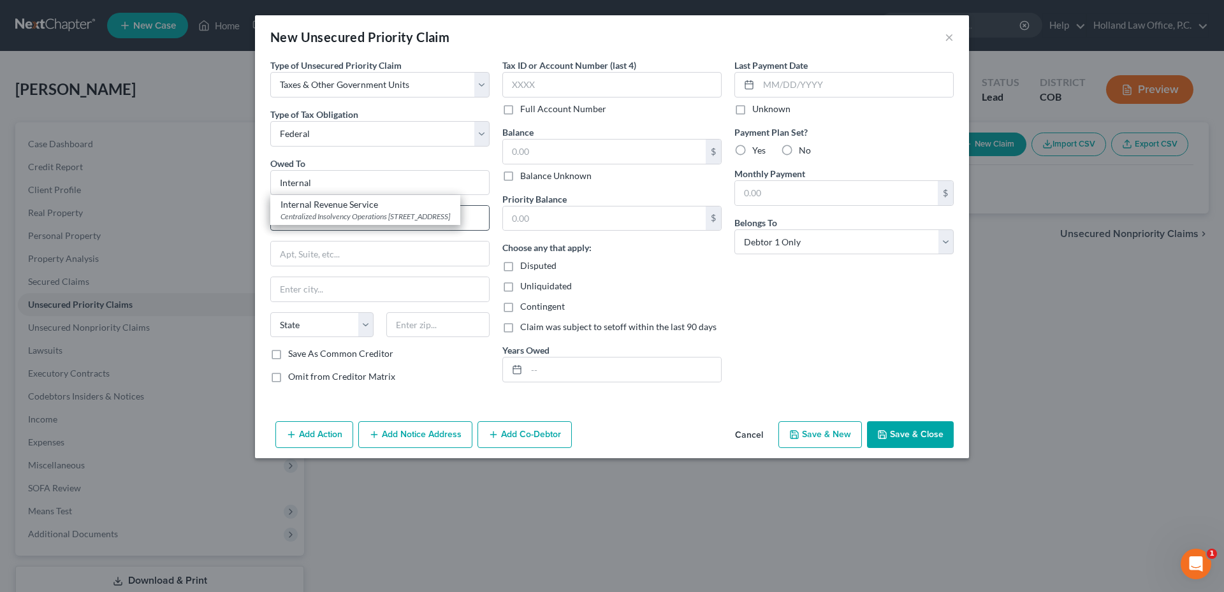
select select "39"
type input "19101"
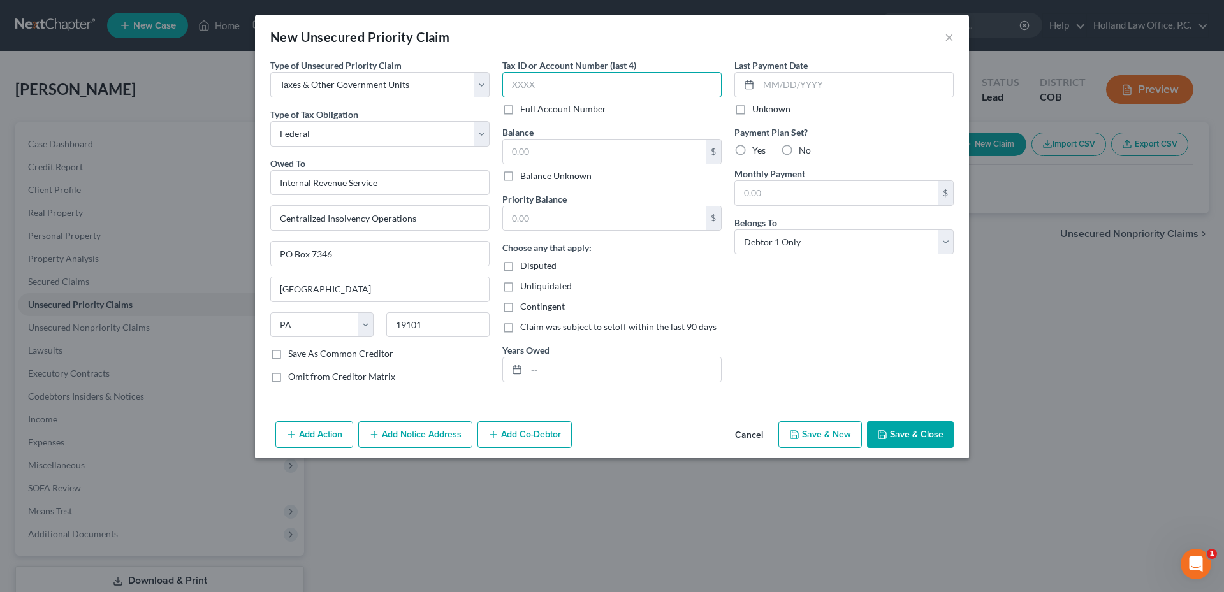
click at [563, 82] on input "text" at bounding box center [612, 85] width 219 height 26
click at [561, 378] on input "text" at bounding box center [624, 370] width 194 height 24
type input "2024"
click at [531, 143] on input "text" at bounding box center [604, 152] width 203 height 24
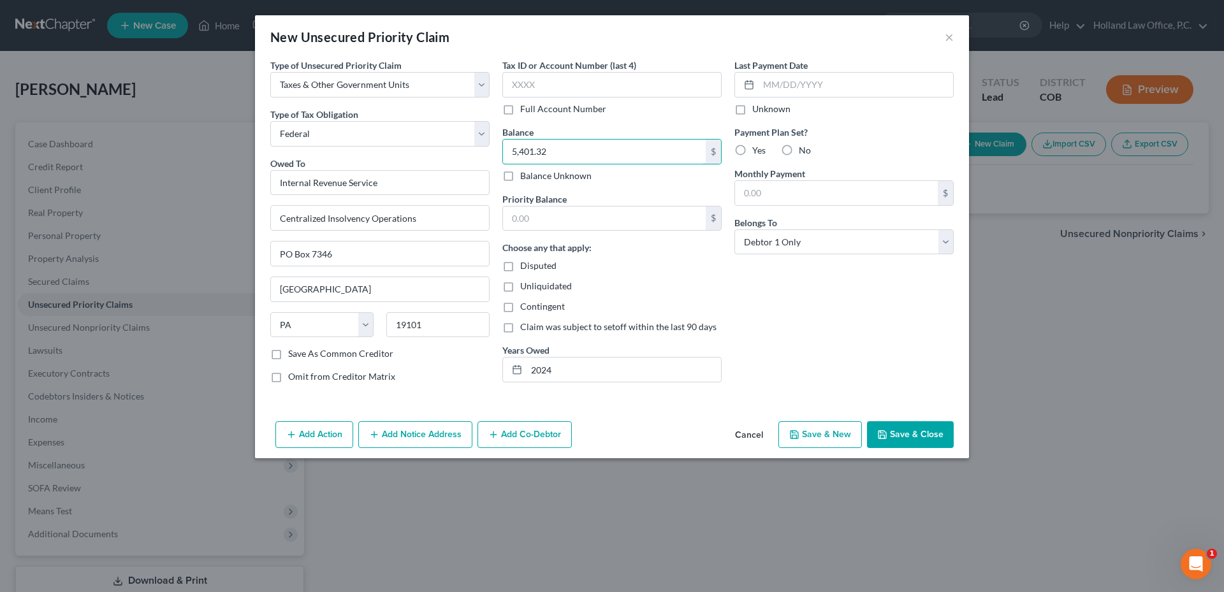
type input "5,401.32"
click at [901, 432] on button "Save & Close" at bounding box center [910, 435] width 87 height 27
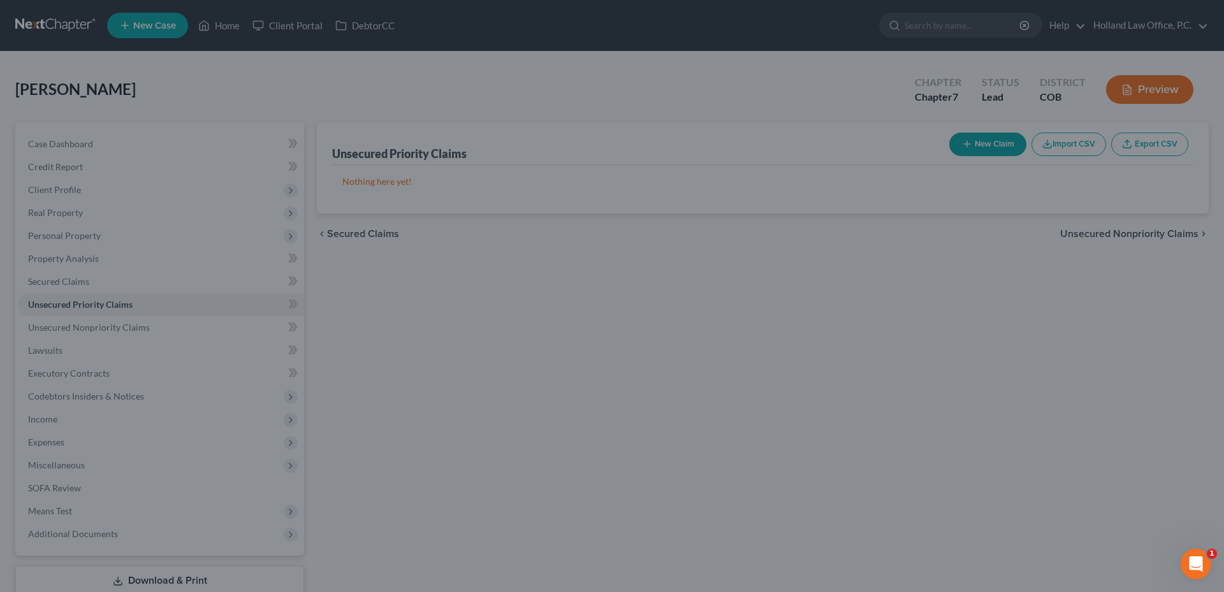
type input "0.00"
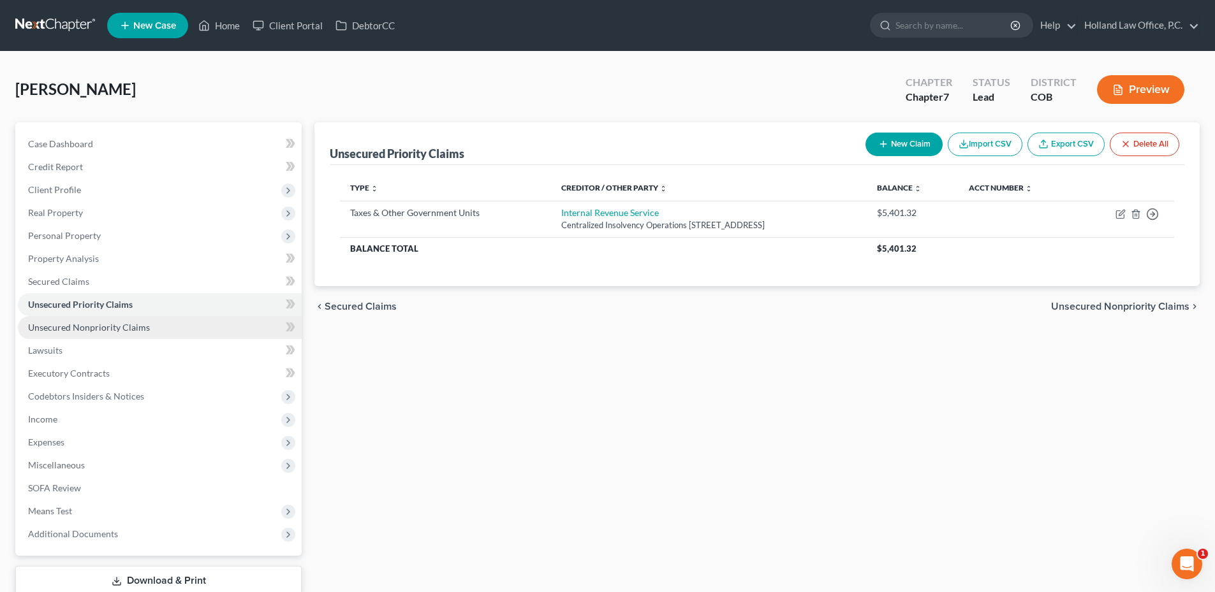
click at [90, 325] on span "Unsecured Nonpriority Claims" at bounding box center [89, 327] width 122 height 11
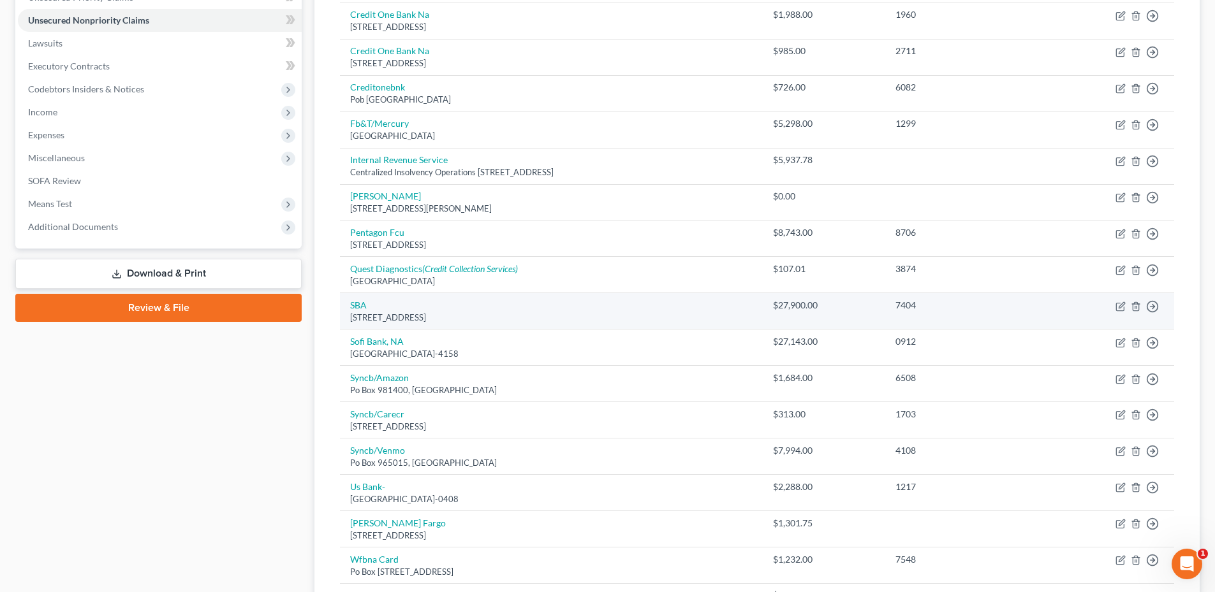
scroll to position [319, 0]
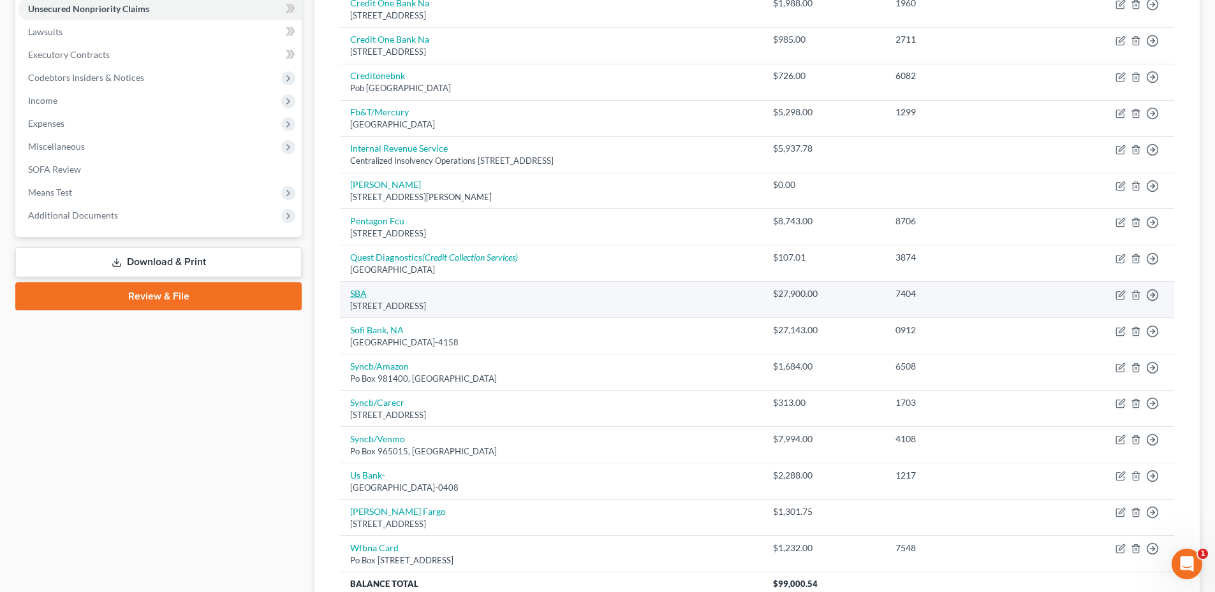
click at [360, 295] on link "SBA" at bounding box center [358, 293] width 17 height 11
select select "38"
select select "0"
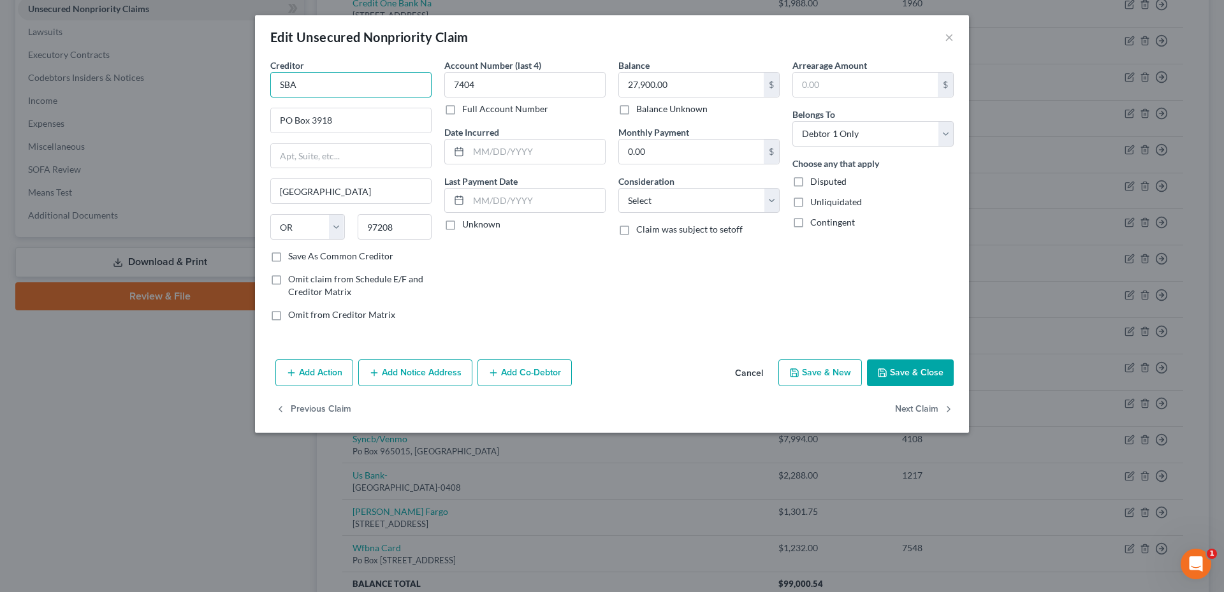
click at [327, 73] on input "SBA" at bounding box center [350, 85] width 161 height 26
click at [339, 83] on input "Small Business Loan" at bounding box center [350, 85] width 161 height 26
click at [342, 83] on input "Small Business Loan" at bounding box center [350, 85] width 161 height 26
click at [346, 80] on input "Small Business Loan" at bounding box center [350, 85] width 161 height 26
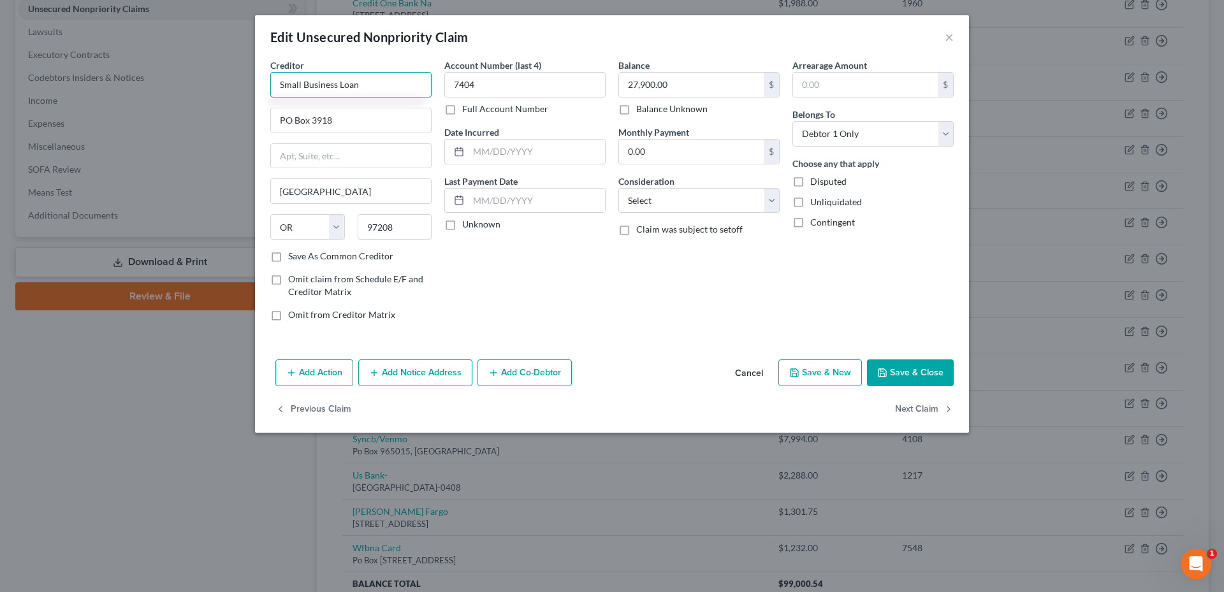
click at [346, 80] on input "Small Business Loan" at bounding box center [350, 85] width 161 height 26
type input "Small Business Assoication"
click at [645, 294] on div "Balance 27,900.00 $ Balance Unknown Balance Undetermined 27,900.00 $ Balance Un…" at bounding box center [699, 195] width 174 height 273
click at [684, 154] on input "0.00" at bounding box center [691, 152] width 145 height 24
type input "272.00"
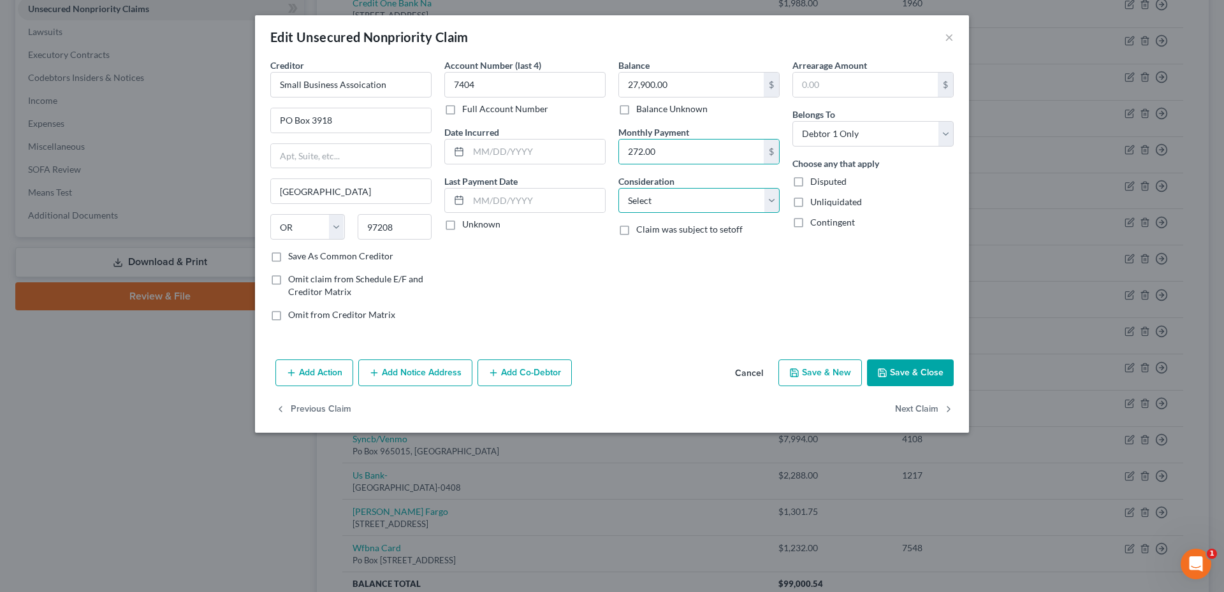
drag, startPoint x: 670, startPoint y: 194, endPoint x: 664, endPoint y: 202, distance: 9.1
click at [670, 194] on select "Select Cable / Satellite Services Collection Agency Credit Card Debt Debt Couns…" at bounding box center [699, 201] width 161 height 26
select select "14"
click at [619, 188] on select "Select Cable / Satellite Services Collection Agency Credit Card Debt Debt Couns…" at bounding box center [699, 201] width 161 height 26
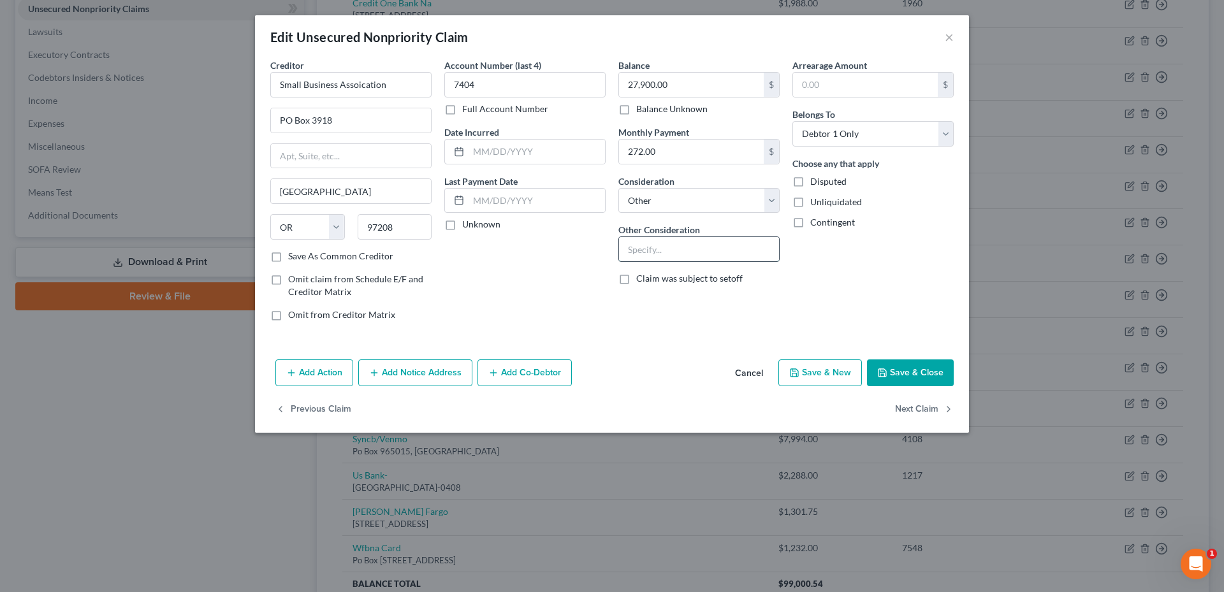
click at [661, 246] on input "text" at bounding box center [699, 249] width 160 height 24
type input "Business Debt"
click at [906, 231] on div "Arrearage Amount $ Belongs To * Select Debtor 1 Only Debtor 2 Only Debtor 1 And…" at bounding box center [873, 195] width 174 height 273
click at [923, 365] on button "Save & Close" at bounding box center [910, 373] width 87 height 27
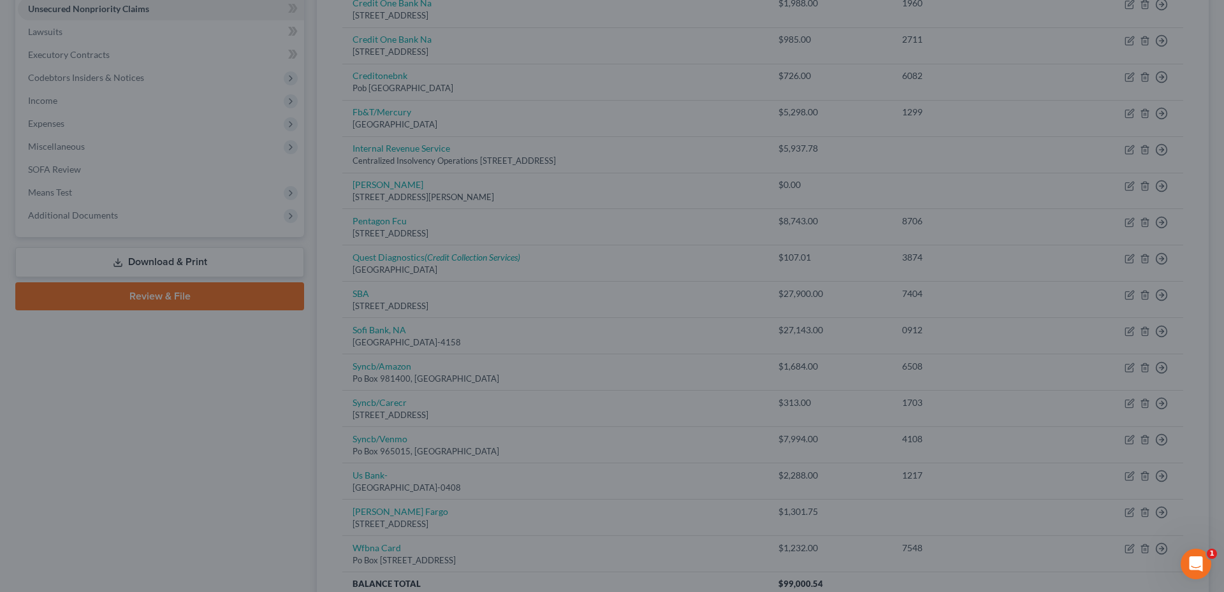
type input "0"
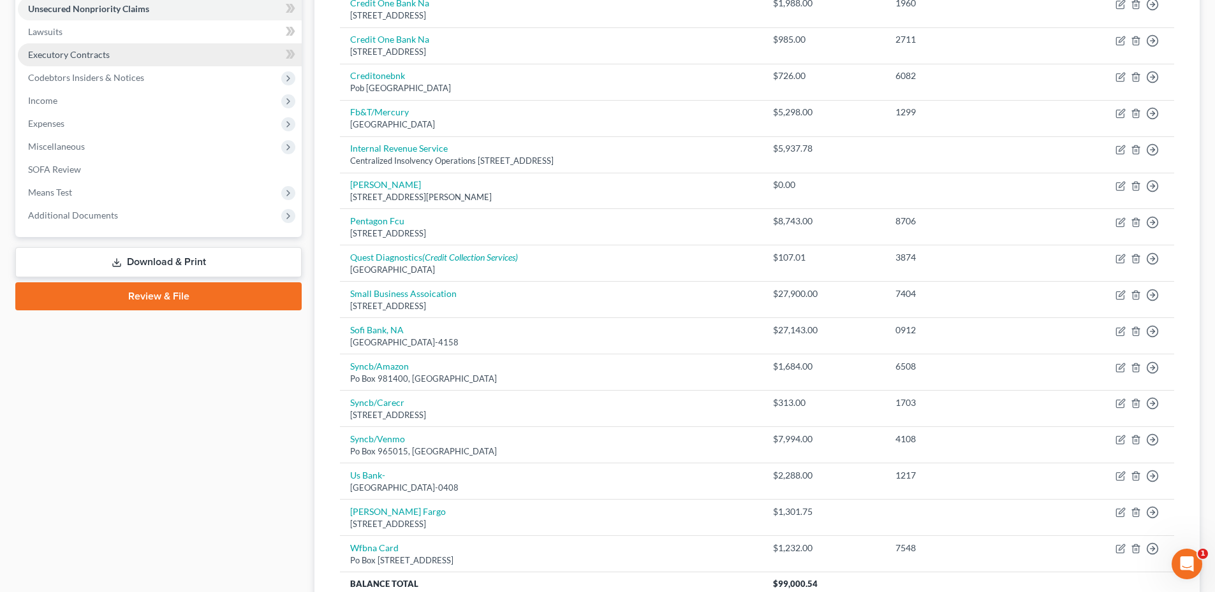
click at [80, 54] on span "Executory Contracts" at bounding box center [69, 54] width 82 height 11
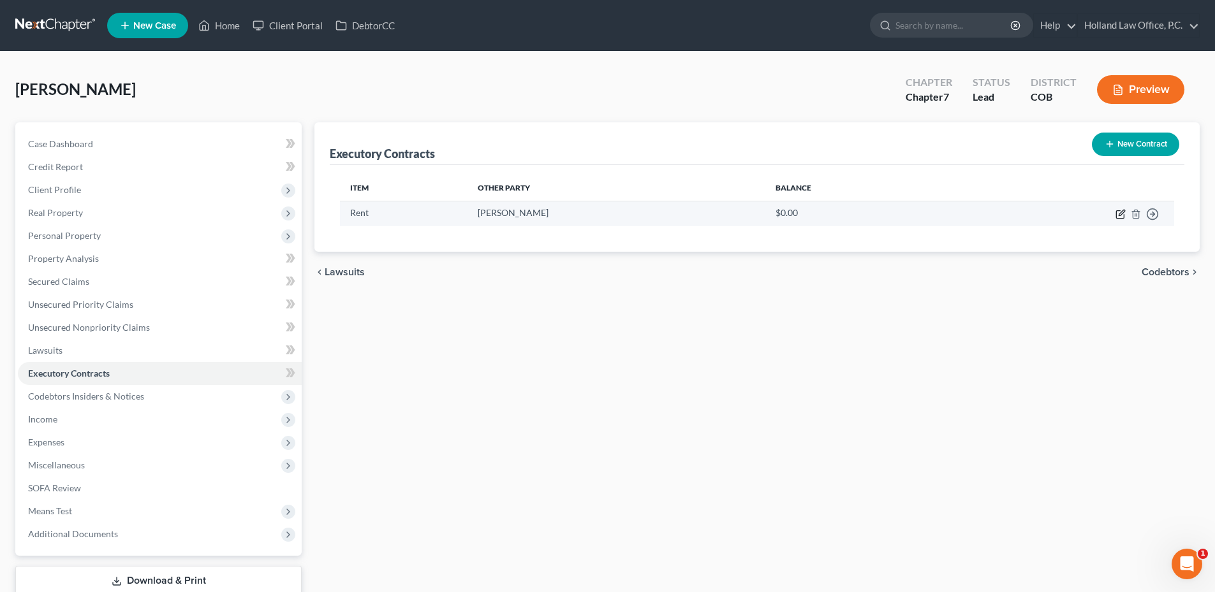
click at [1119, 216] on icon "button" at bounding box center [1122, 213] width 6 height 6
select select "3"
select select "5"
select select "0"
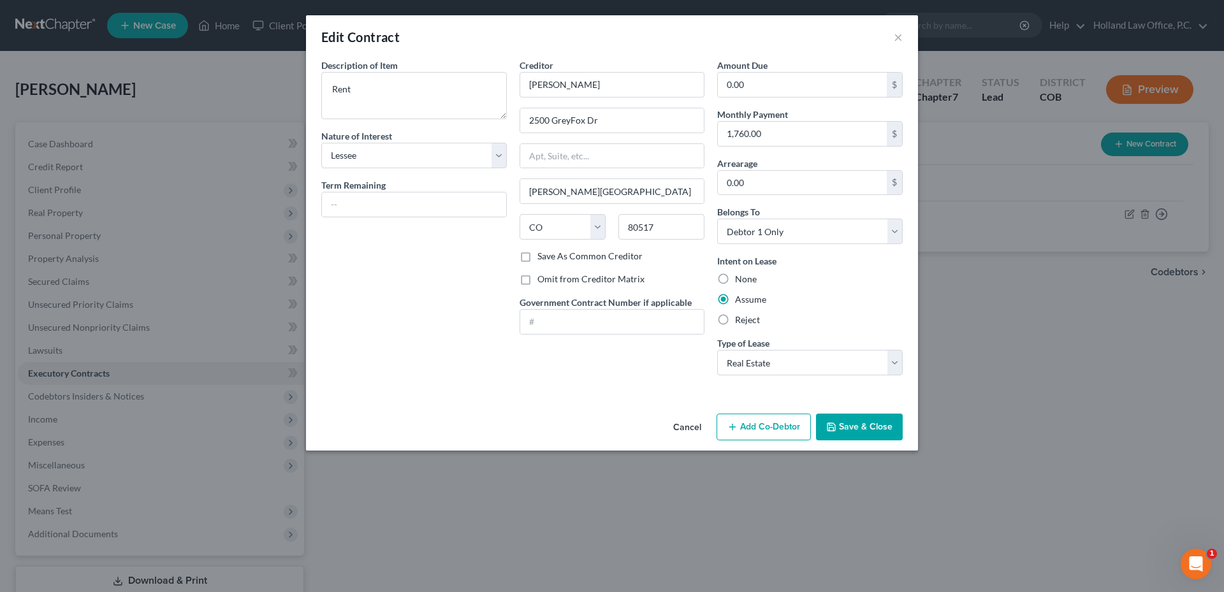
click at [863, 422] on button "Save & Close" at bounding box center [859, 427] width 87 height 27
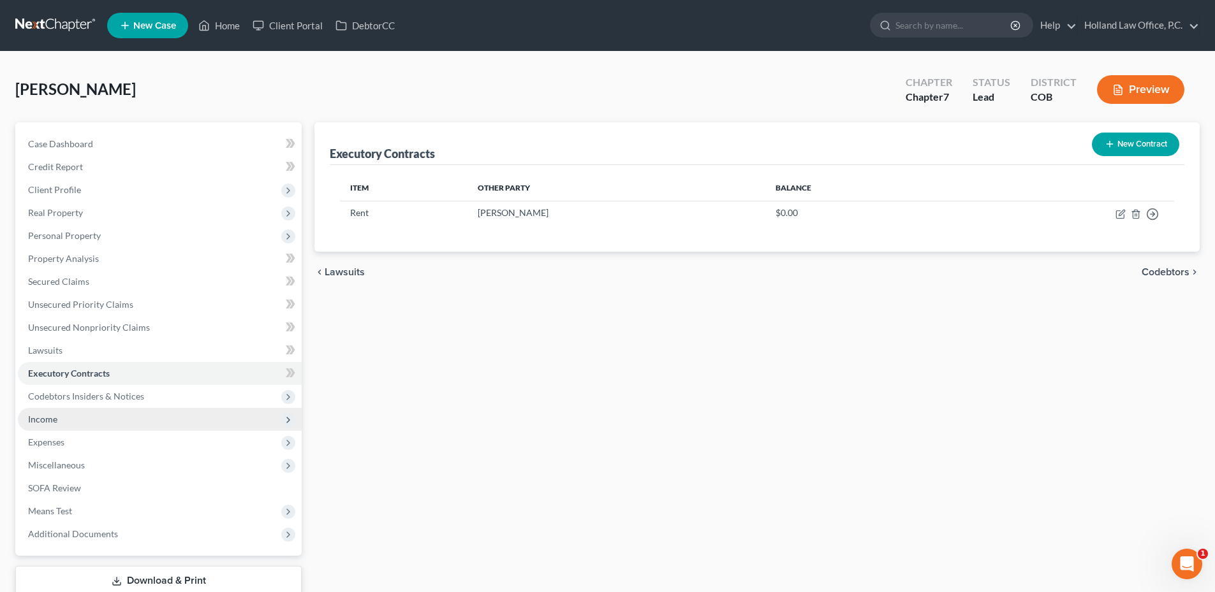
click at [62, 418] on span "Income" at bounding box center [160, 419] width 284 height 23
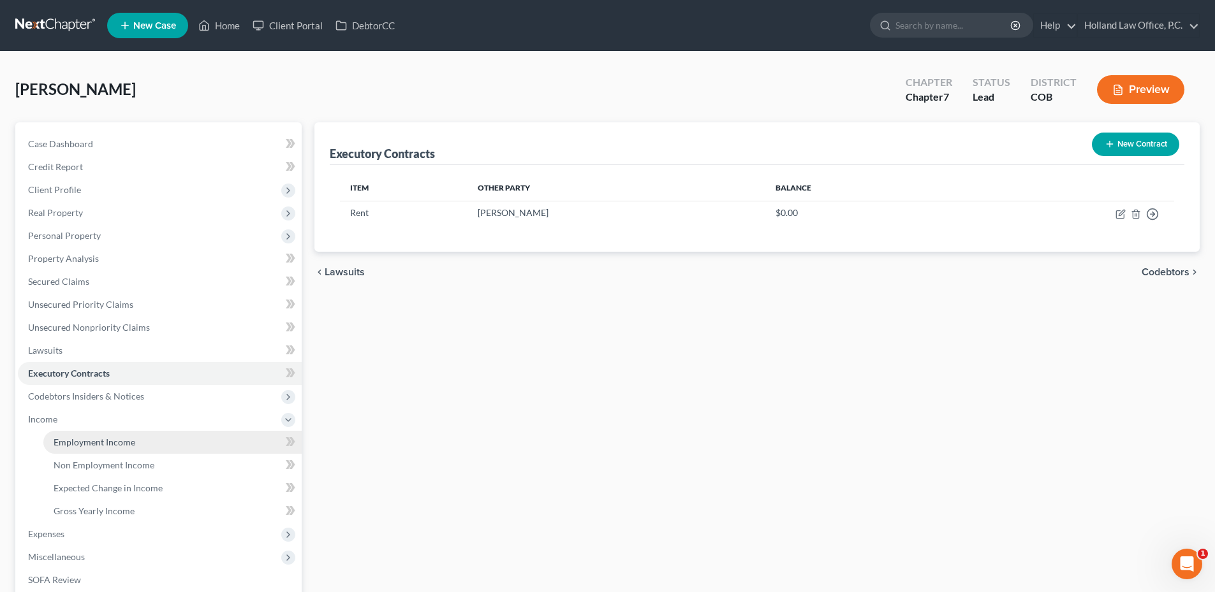
click at [101, 441] on span "Employment Income" at bounding box center [95, 442] width 82 height 11
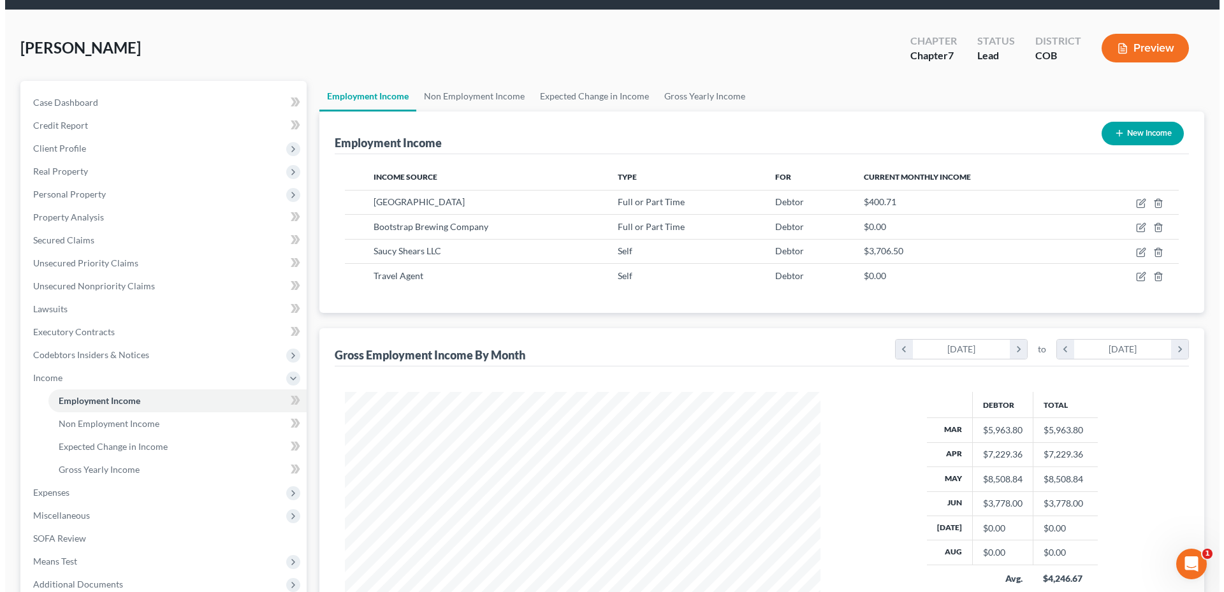
scroll to position [64, 0]
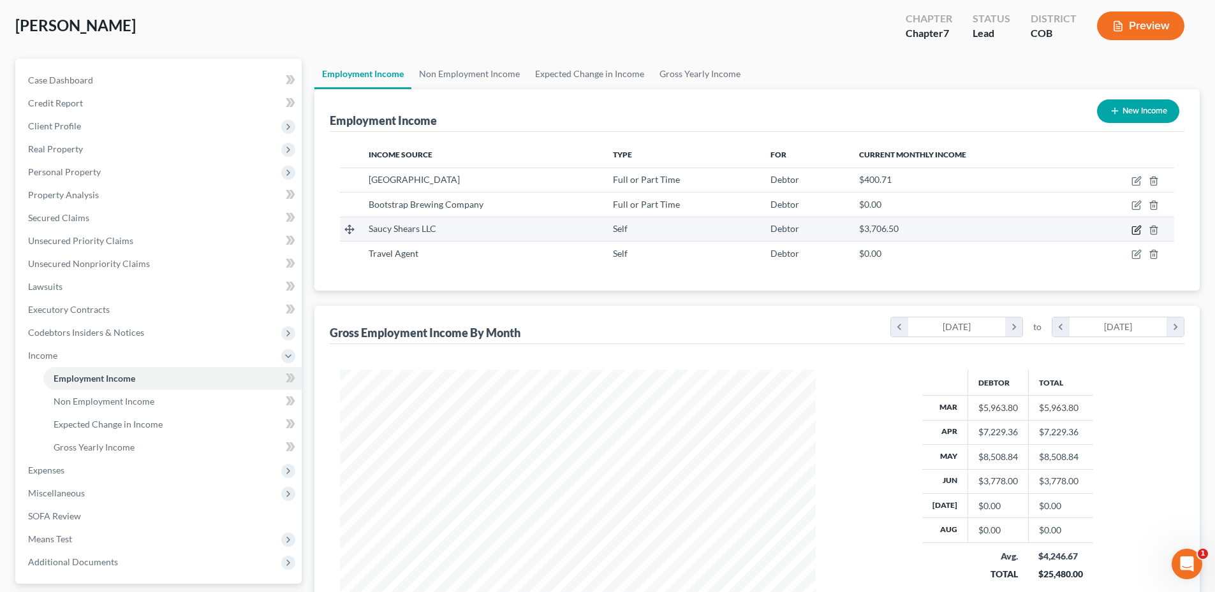
click at [1135, 230] on icon "button" at bounding box center [1136, 230] width 10 height 10
select select "1"
select select "0"
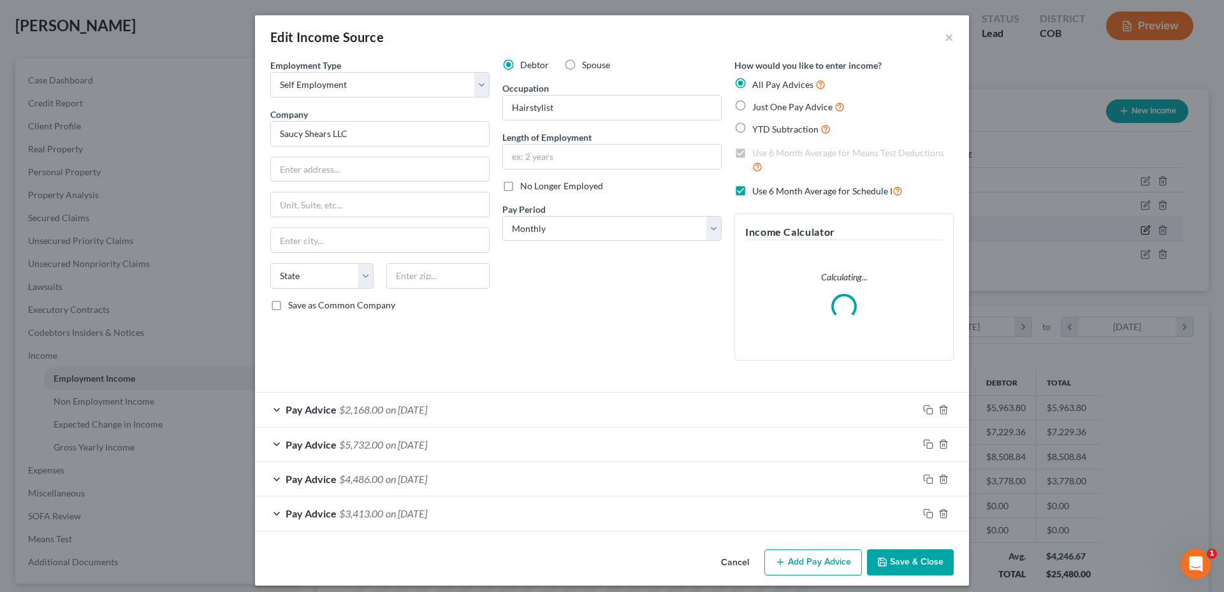
scroll to position [240, 506]
drag, startPoint x: 323, startPoint y: 136, endPoint x: 371, endPoint y: 136, distance: 48.5
click at [370, 136] on input "Saucy Shears LLC" at bounding box center [379, 134] width 219 height 26
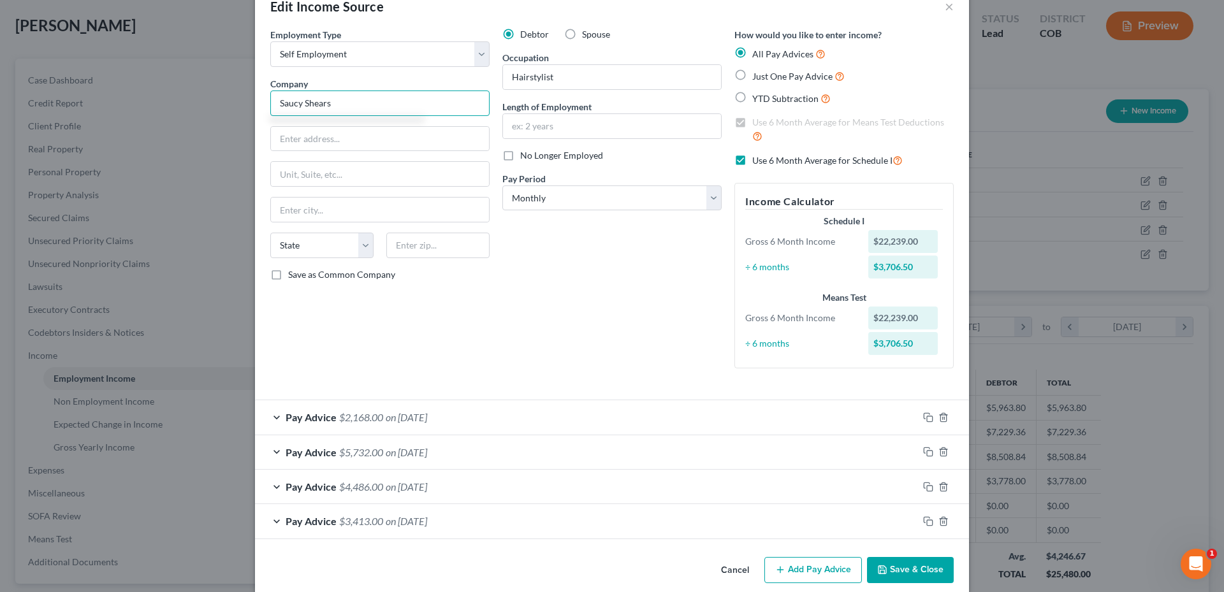
scroll to position [47, 0]
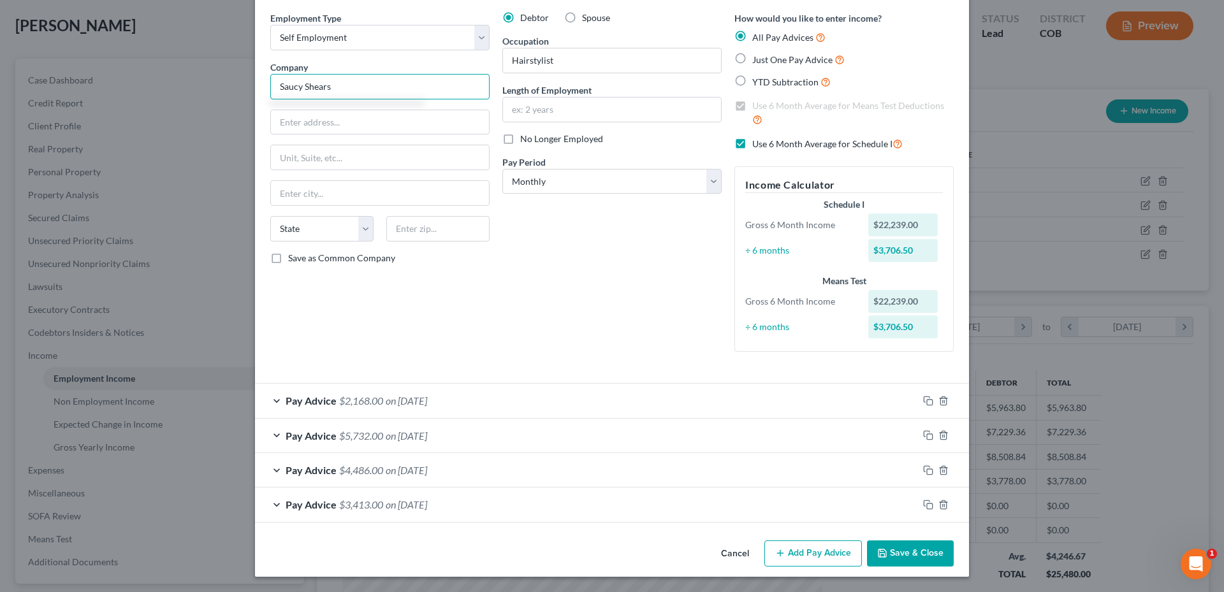
type input "Saucy Shears"
click at [823, 552] on button "Add Pay Advice" at bounding box center [814, 554] width 98 height 27
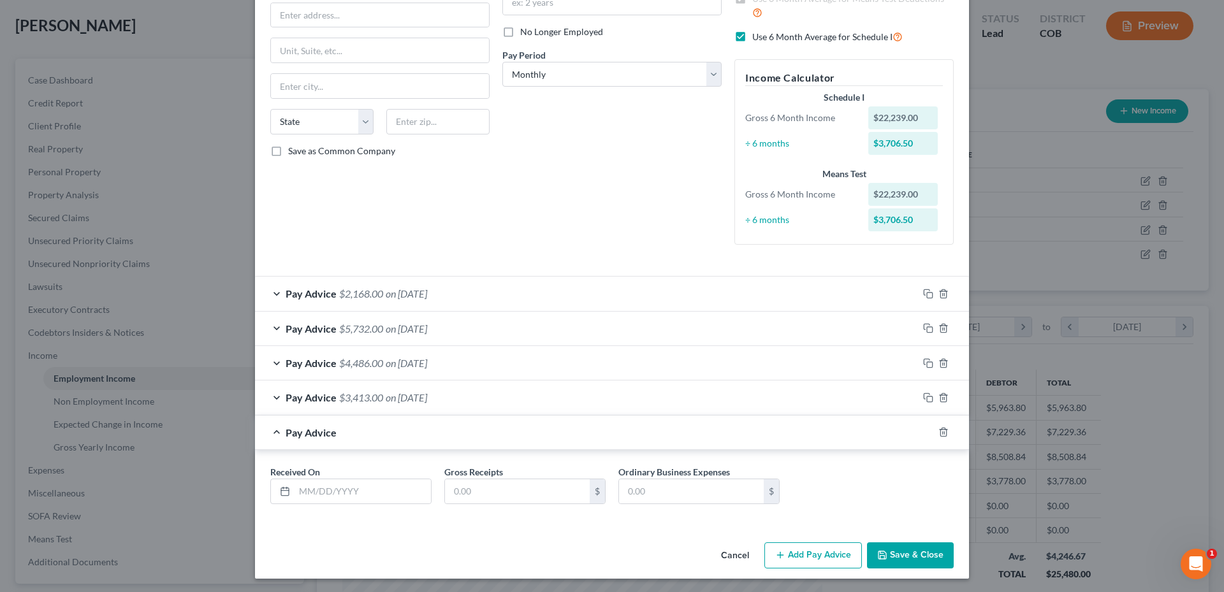
scroll to position [156, 0]
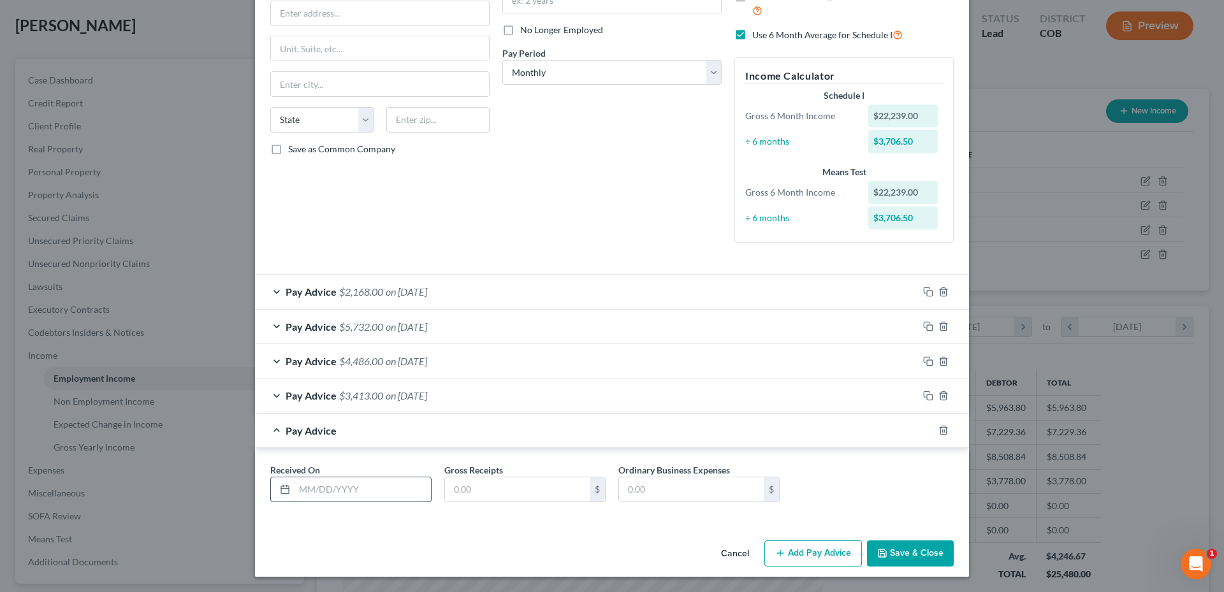
click at [331, 480] on input "text" at bounding box center [363, 490] width 136 height 24
type input "[DATE]"
type input "9,188.50"
click at [816, 554] on button "Add Pay Advice" at bounding box center [814, 554] width 98 height 27
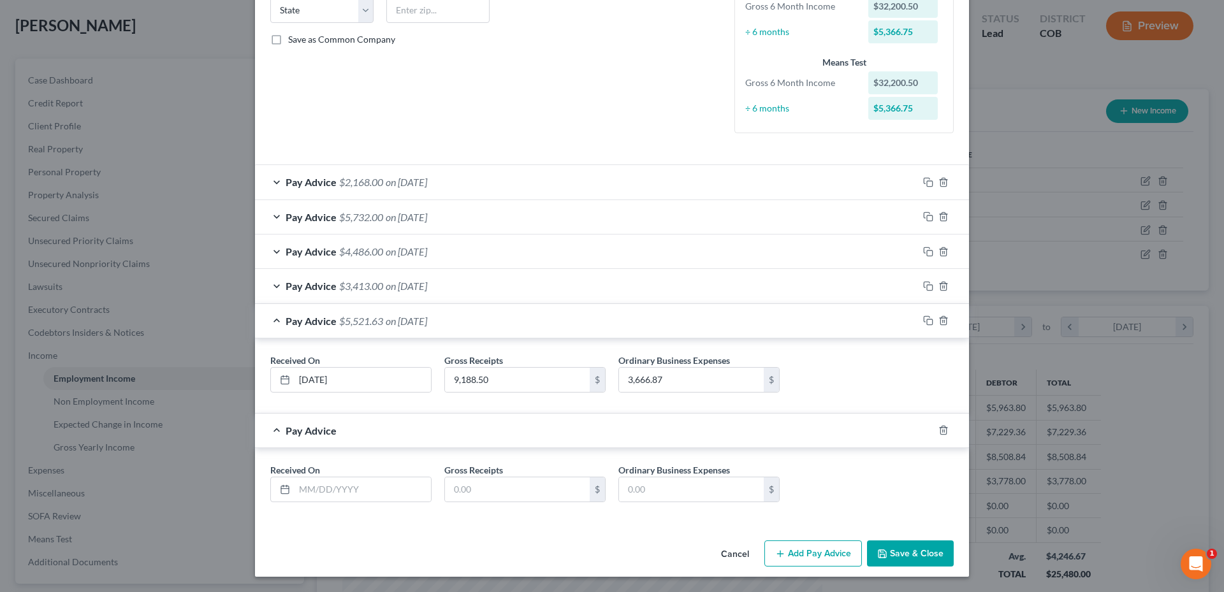
click at [315, 325] on span "Pay Advice" at bounding box center [311, 321] width 51 height 12
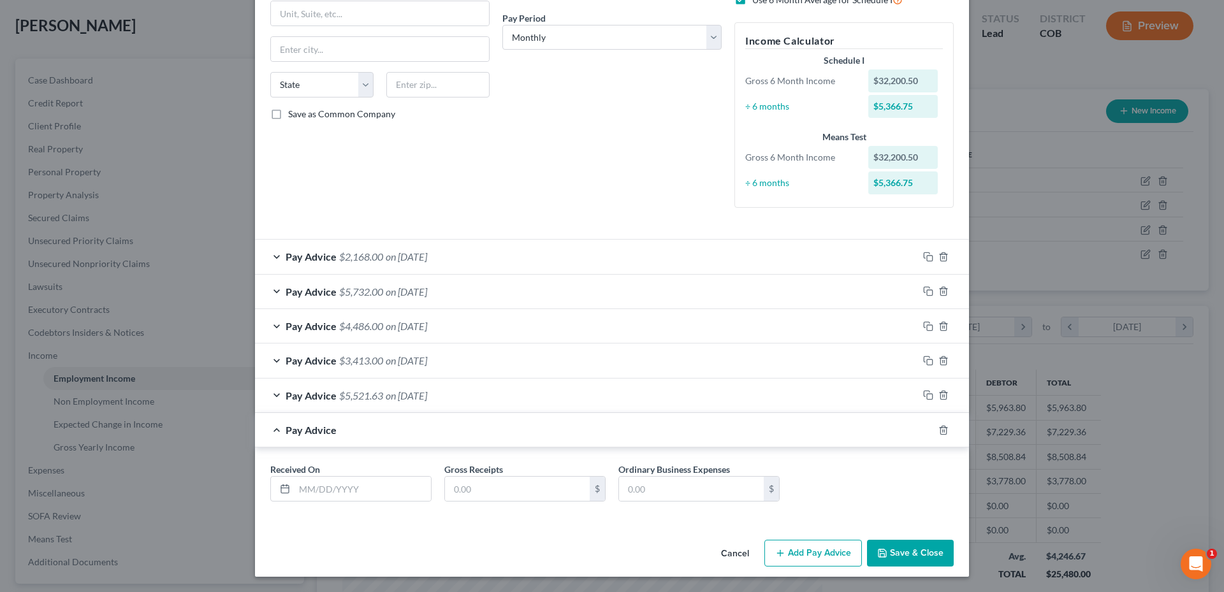
scroll to position [191, 0]
click at [327, 484] on input "text" at bounding box center [363, 489] width 136 height 24
click at [297, 408] on div "Pay Advice $5,521.63 on [DATE]" at bounding box center [586, 396] width 663 height 34
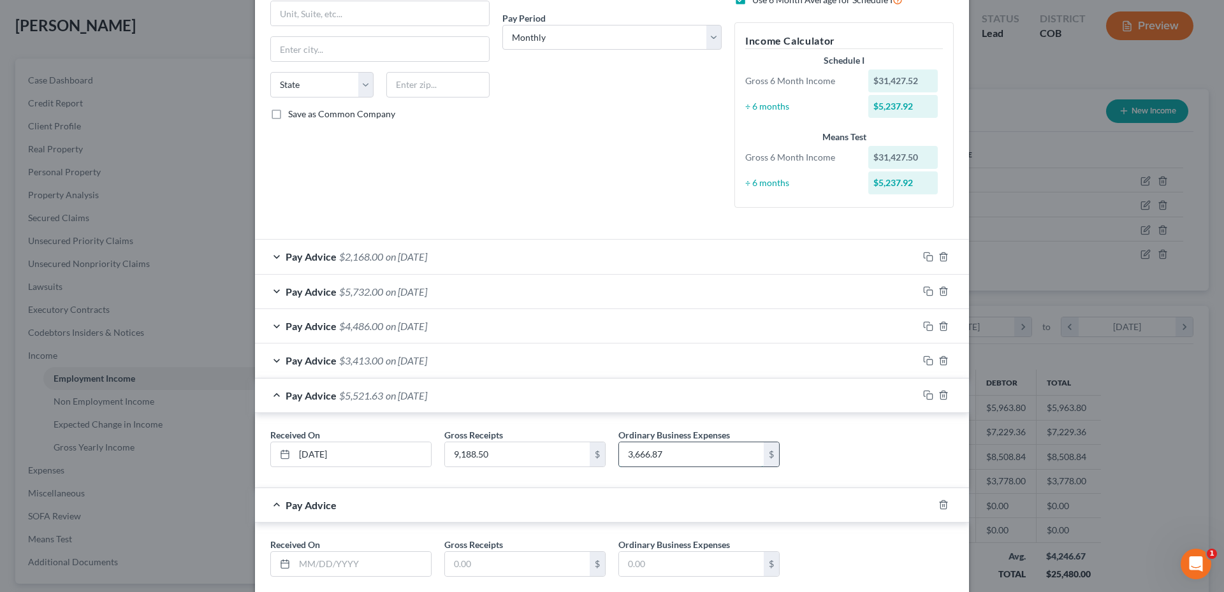
click at [665, 464] on input "3,666.87" at bounding box center [691, 455] width 145 height 24
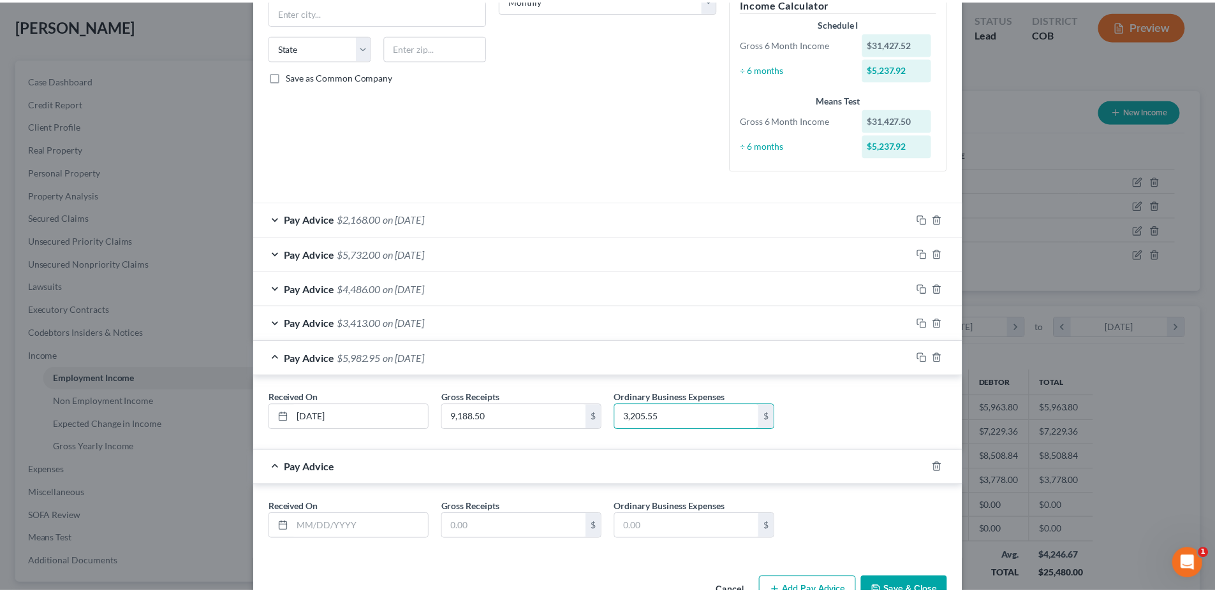
scroll to position [266, 0]
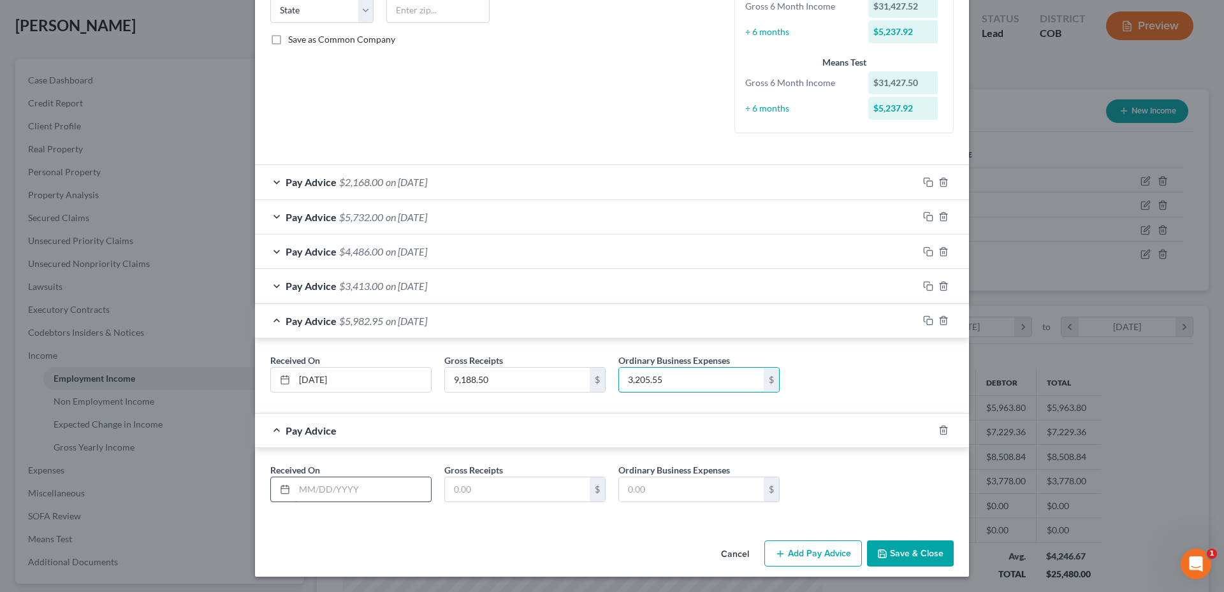
type input "3,205.55"
click at [376, 494] on input "text" at bounding box center [363, 490] width 136 height 24
type input "[DATE]"
type input "728.75"
type input "633.83"
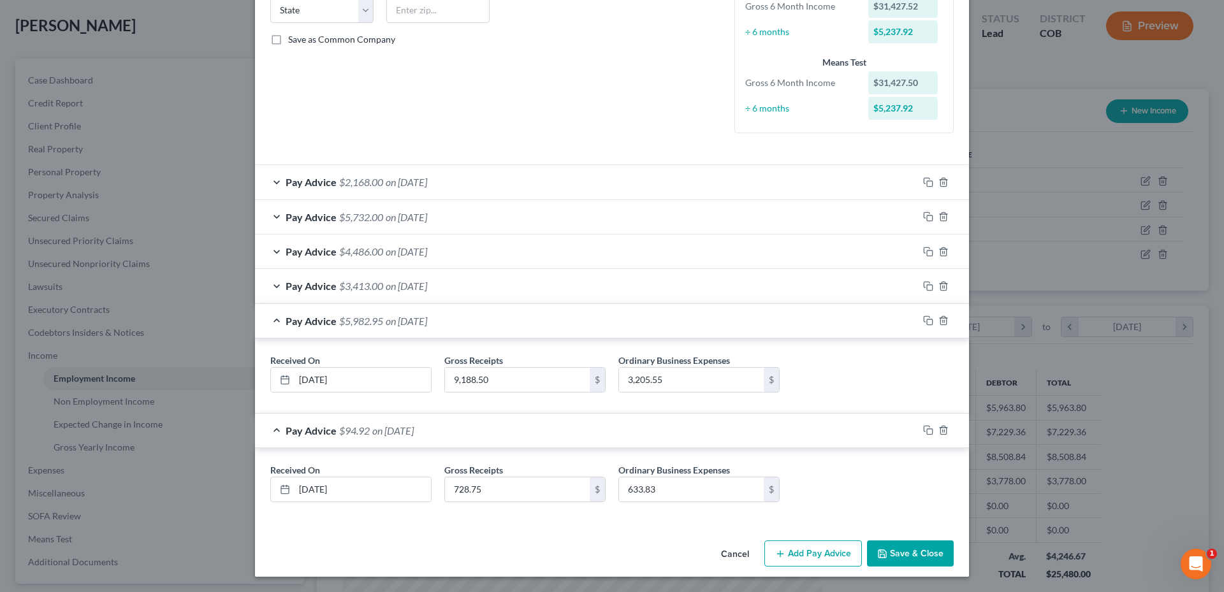
click at [930, 556] on button "Save & Close" at bounding box center [910, 554] width 87 height 27
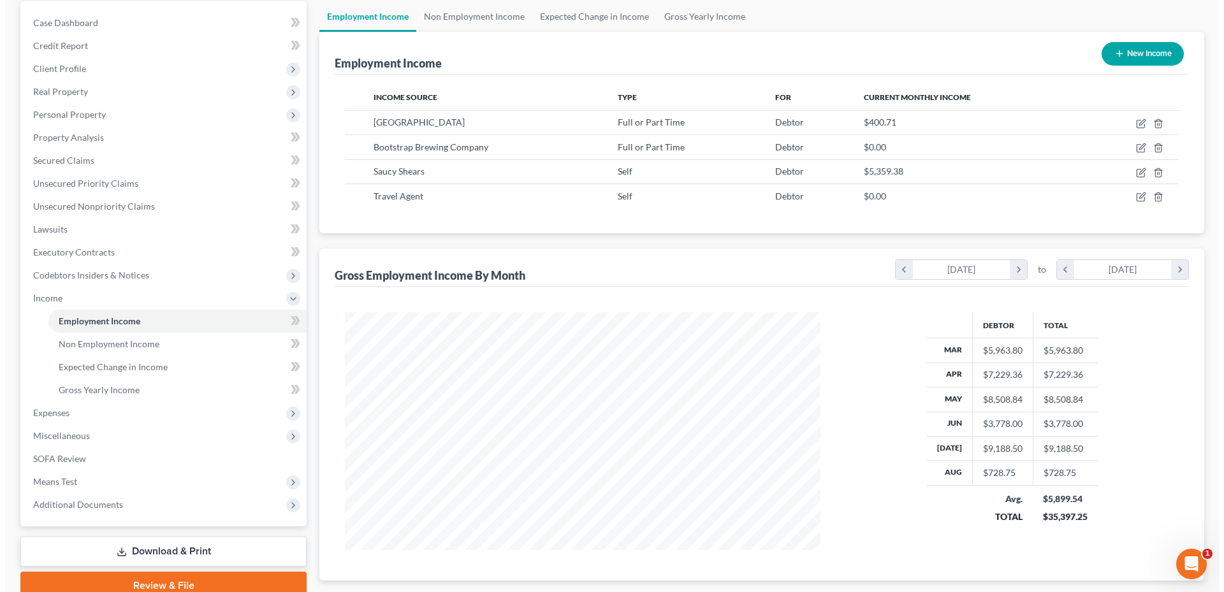
scroll to position [191, 0]
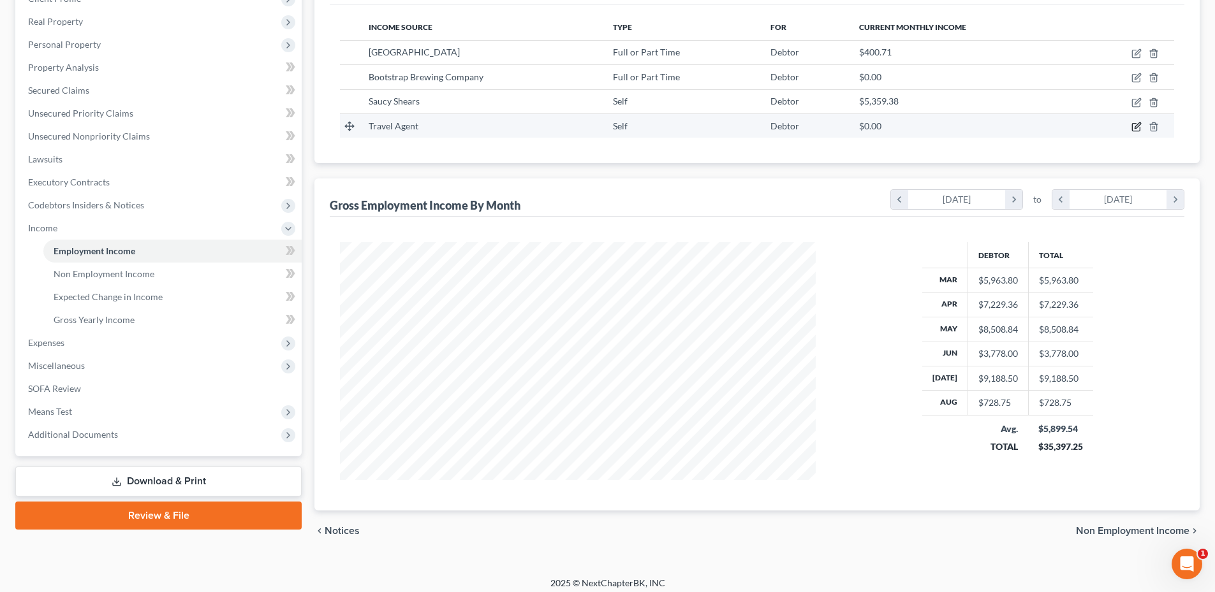
click at [1134, 129] on icon "button" at bounding box center [1136, 127] width 10 height 10
select select "1"
select select "0"
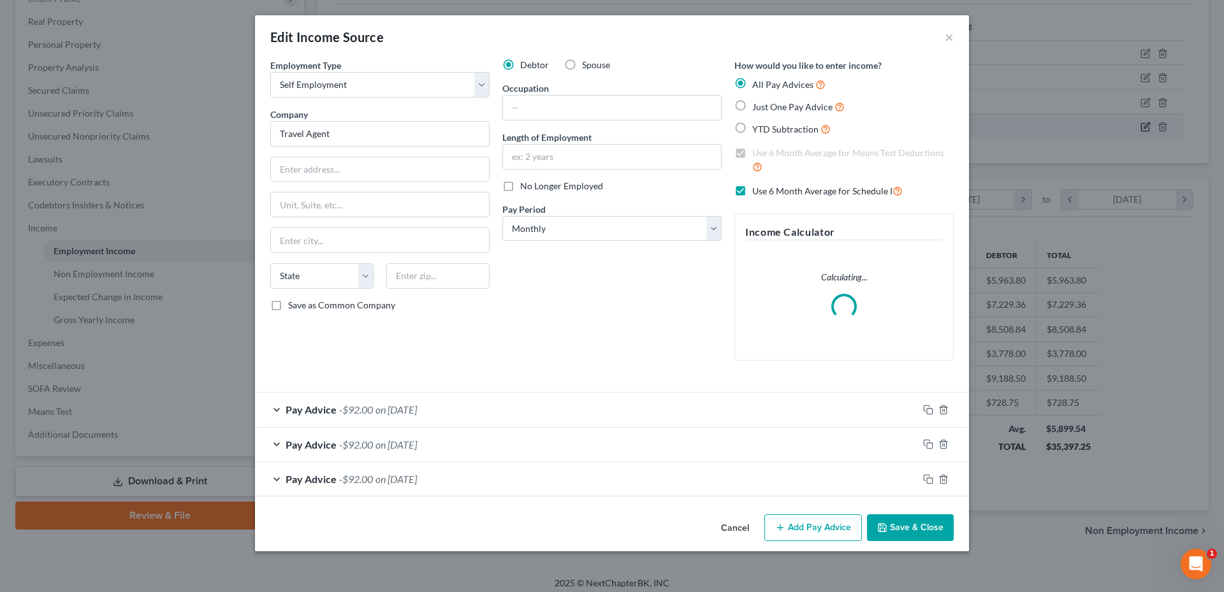
scroll to position [240, 506]
click at [816, 530] on button "Add Pay Advice" at bounding box center [814, 528] width 98 height 27
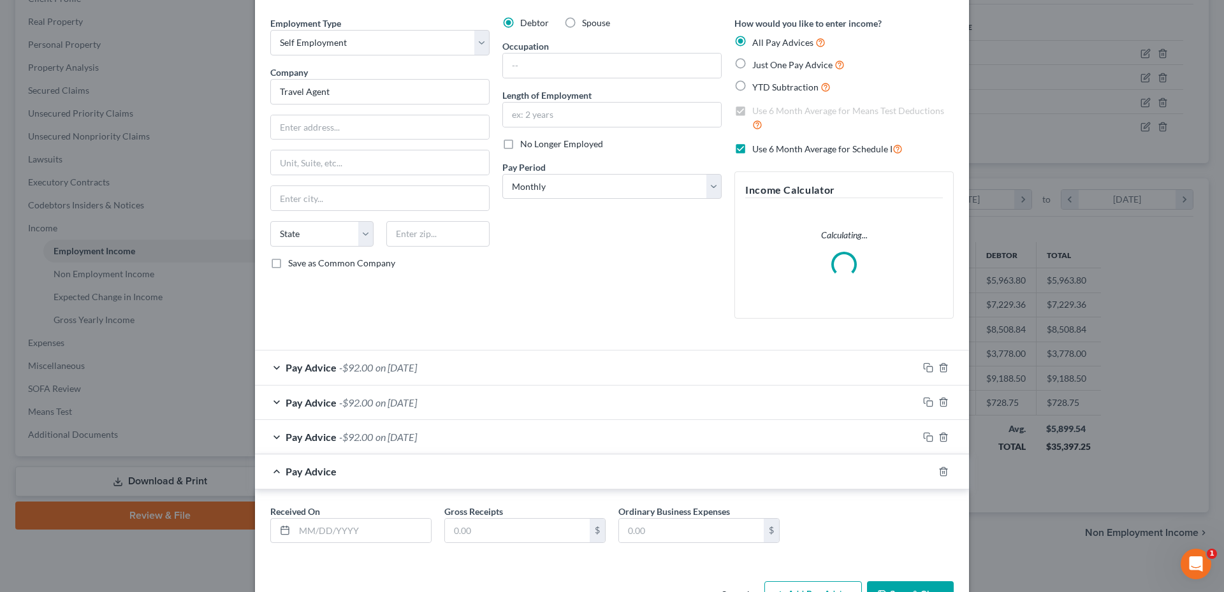
scroll to position [84, 0]
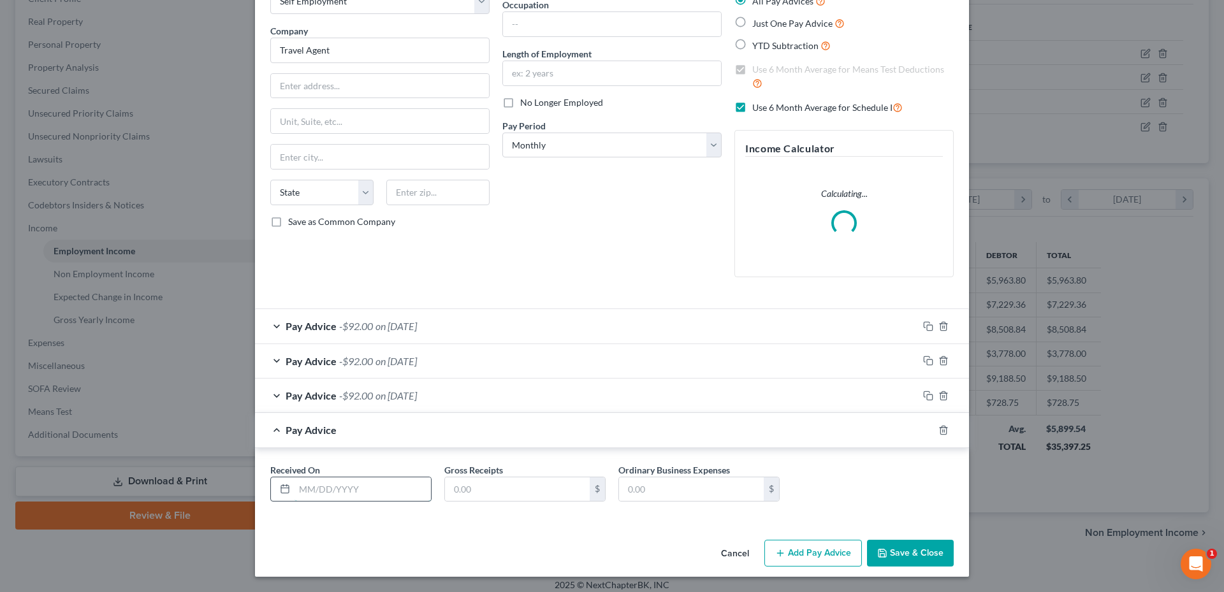
click at [305, 501] on input "text" at bounding box center [363, 490] width 136 height 24
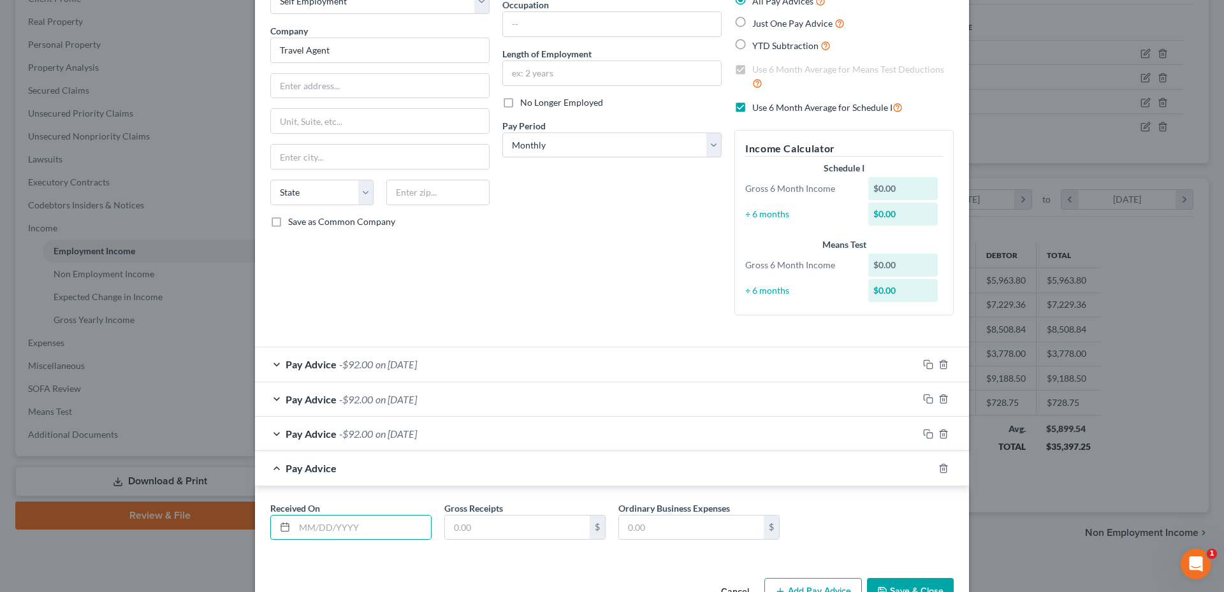
click at [378, 571] on div "Employment Type * Select Full or [DEMOGRAPHIC_DATA] Employment Self Employment …" at bounding box center [612, 274] width 714 height 598
click at [925, 366] on icon "button" at bounding box center [928, 365] width 10 height 10
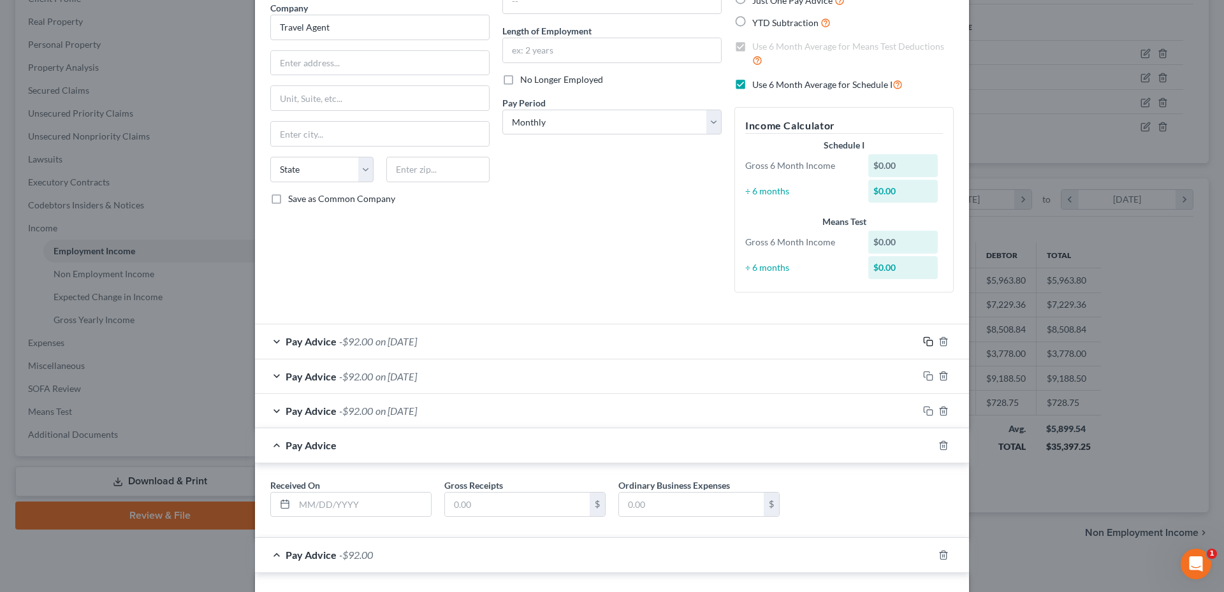
scroll to position [147, 0]
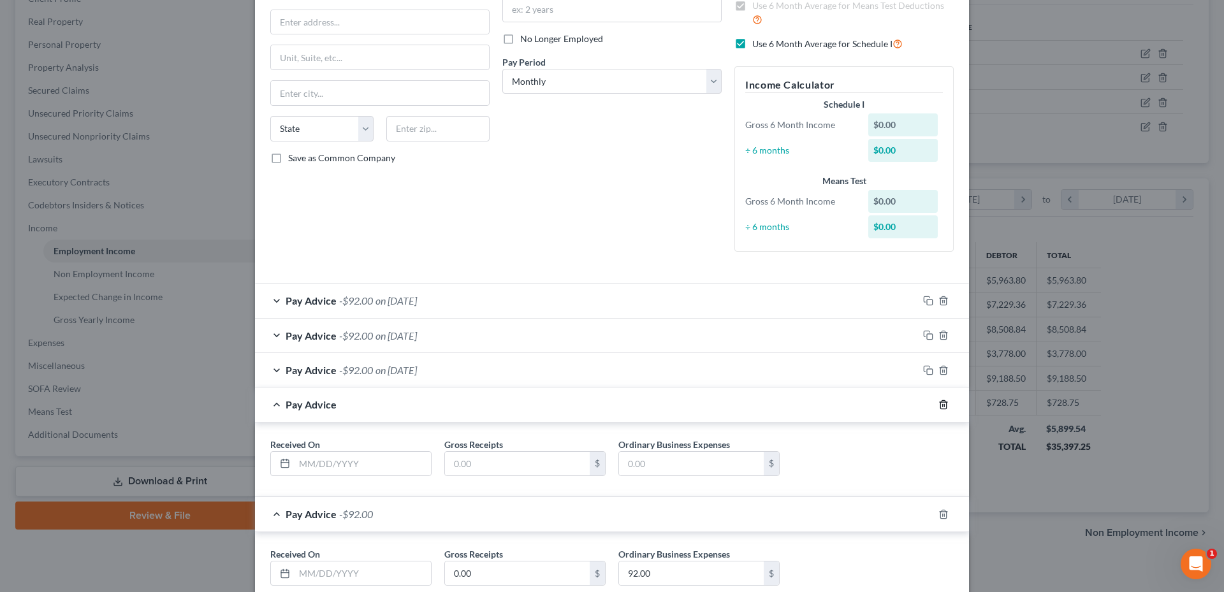
click at [939, 407] on icon "button" at bounding box center [944, 405] width 10 height 10
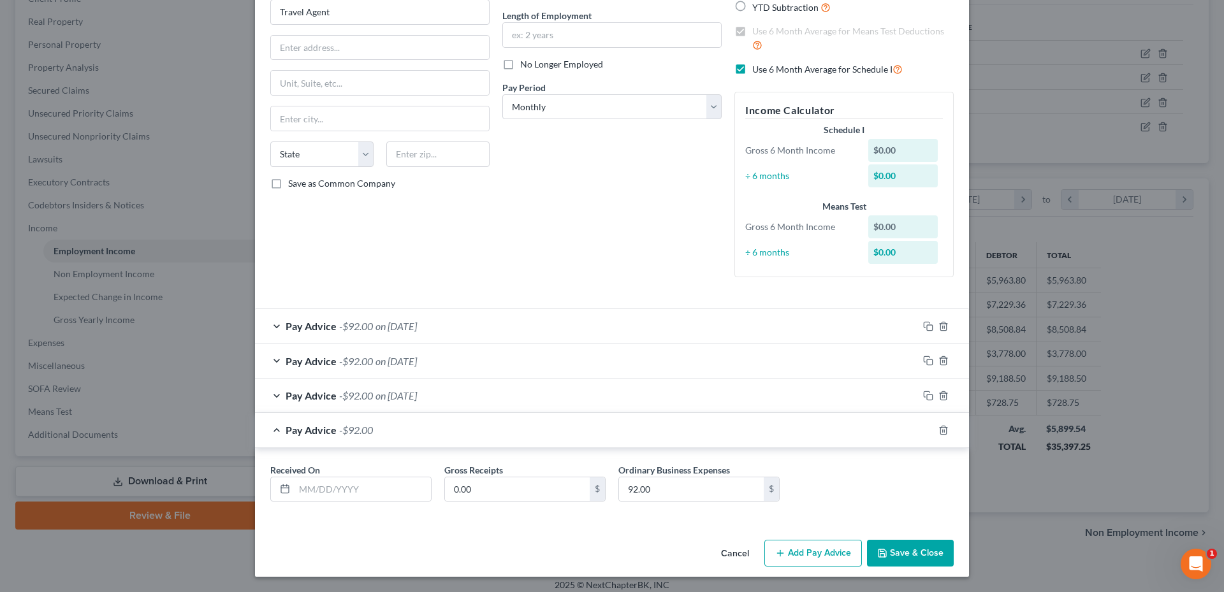
scroll to position [122, 0]
click at [335, 493] on input "text" at bounding box center [363, 490] width 136 height 24
drag, startPoint x: 455, startPoint y: 544, endPoint x: 460, endPoint y: 539, distance: 6.8
click at [455, 544] on div "Cancel Add Pay Advice Save & Close" at bounding box center [612, 556] width 714 height 42
click at [307, 492] on input "text" at bounding box center [363, 490] width 136 height 24
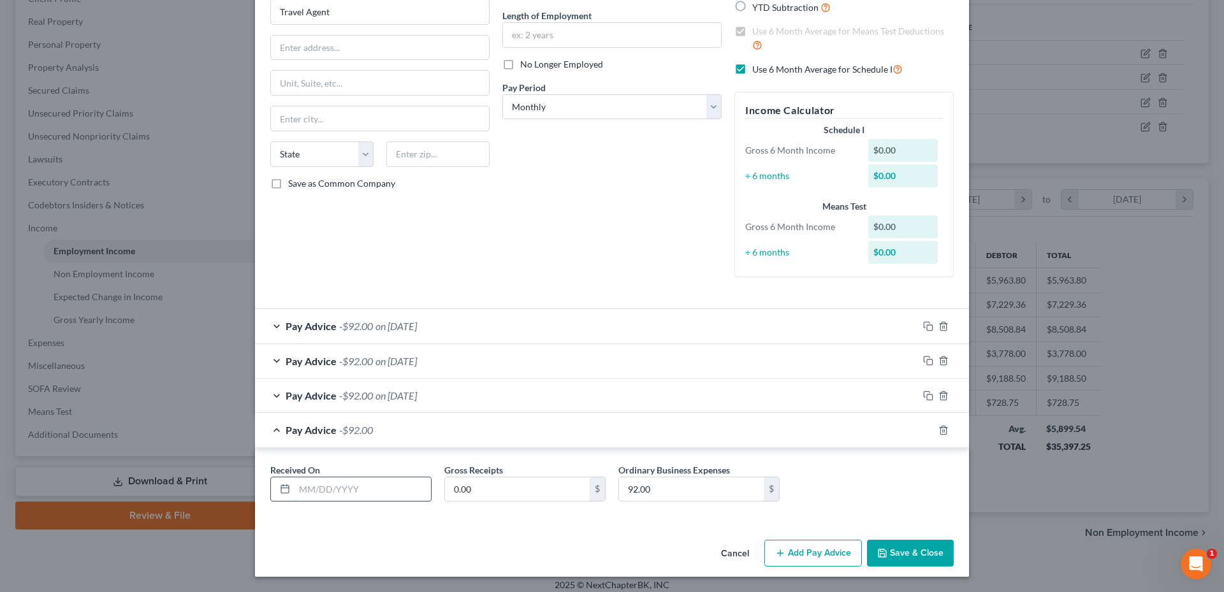
click at [305, 500] on input "text" at bounding box center [363, 490] width 136 height 24
type input "[DATE]"
click at [647, 483] on input "92.00" at bounding box center [691, 490] width 145 height 24
type input "39.95"
click at [412, 396] on span "on [DATE]" at bounding box center [396, 396] width 41 height 12
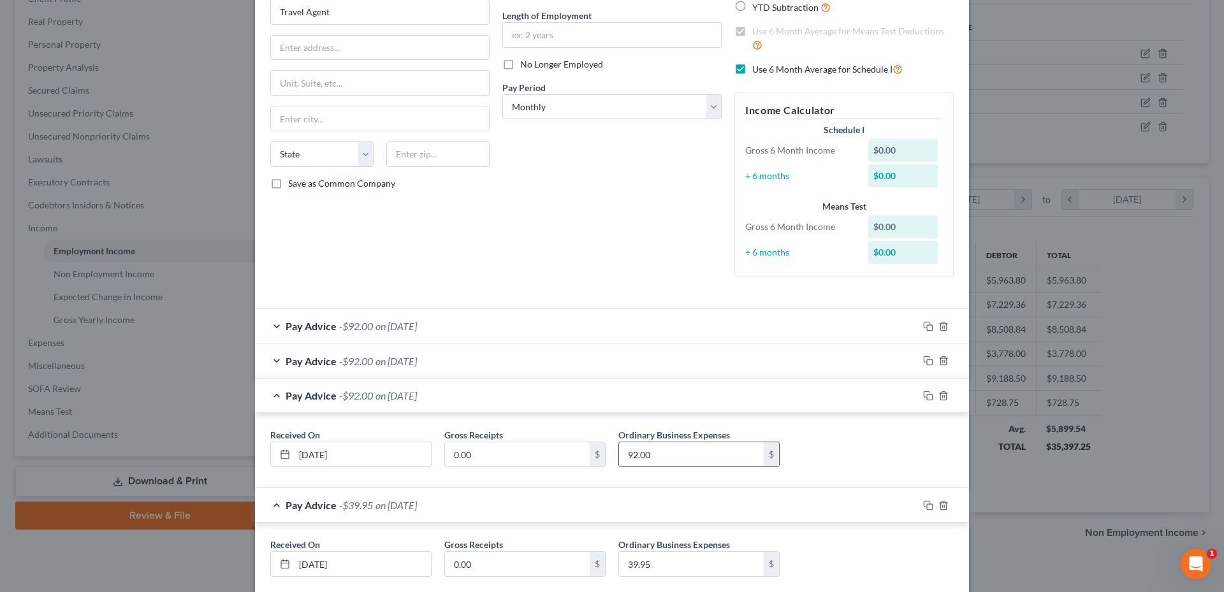
click at [685, 458] on input "92.00" at bounding box center [691, 455] width 145 height 24
type input "39.95"
click at [455, 398] on div "Pay Advice -$39.95 on [DATE]" at bounding box center [586, 396] width 663 height 34
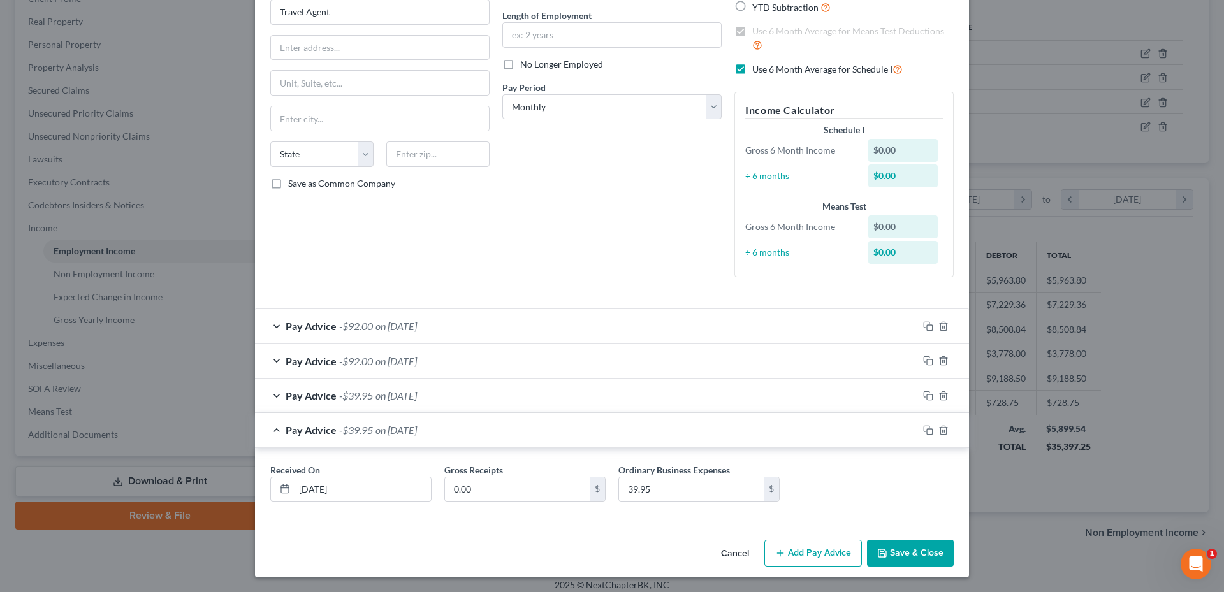
click at [417, 326] on span "on [DATE]" at bounding box center [396, 326] width 41 height 12
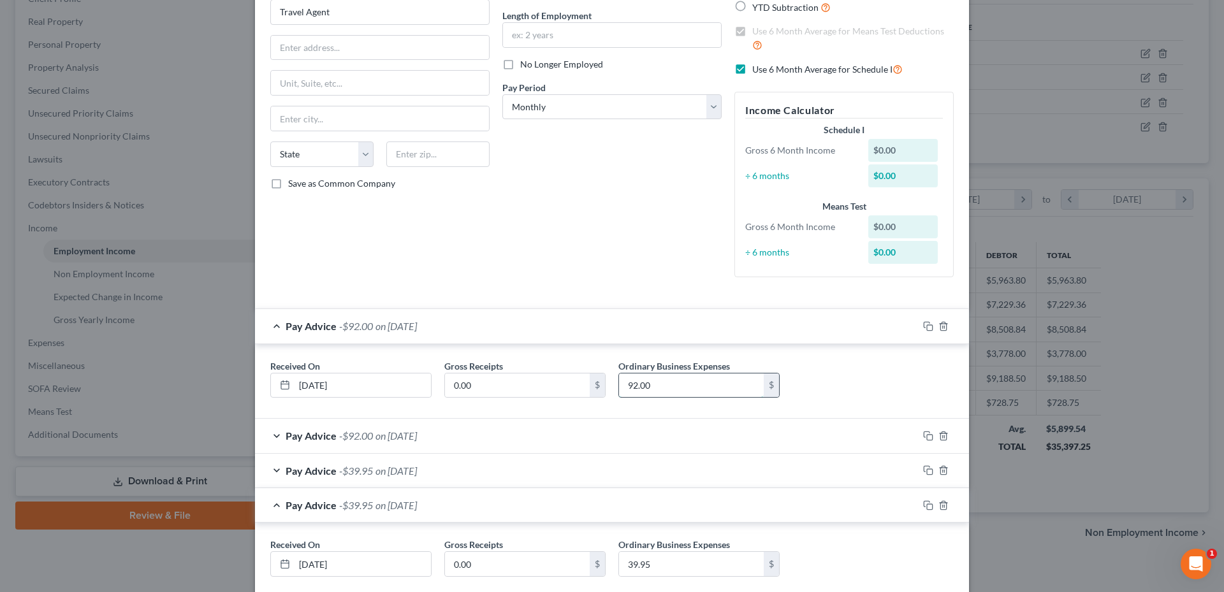
click at [668, 385] on input "92.00" at bounding box center [691, 386] width 145 height 24
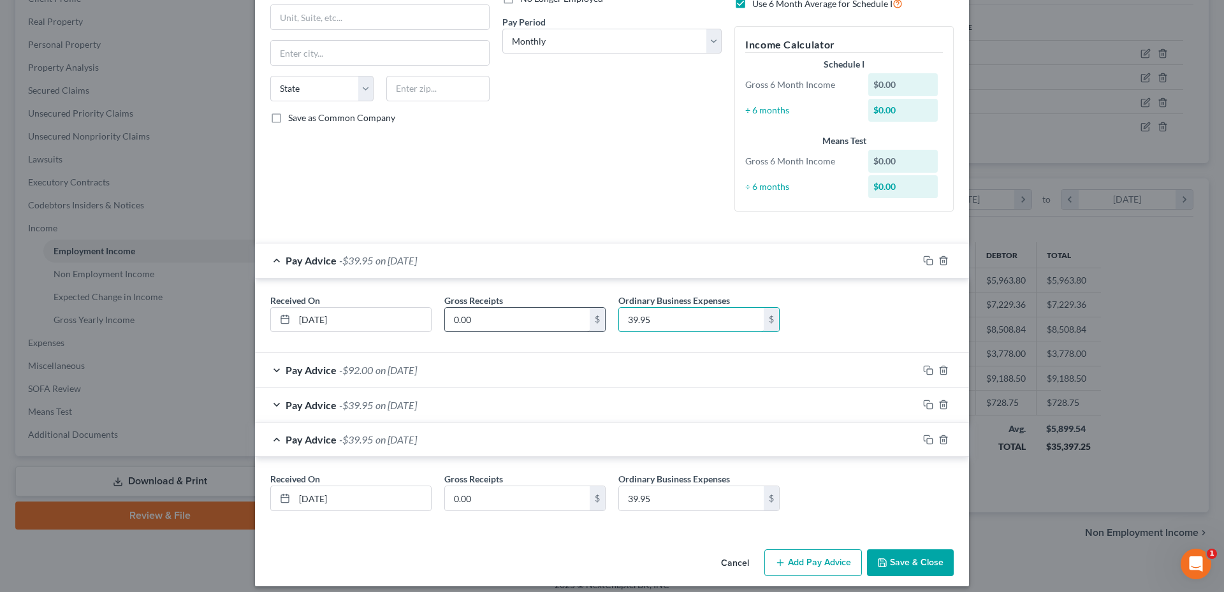
scroll to position [197, 0]
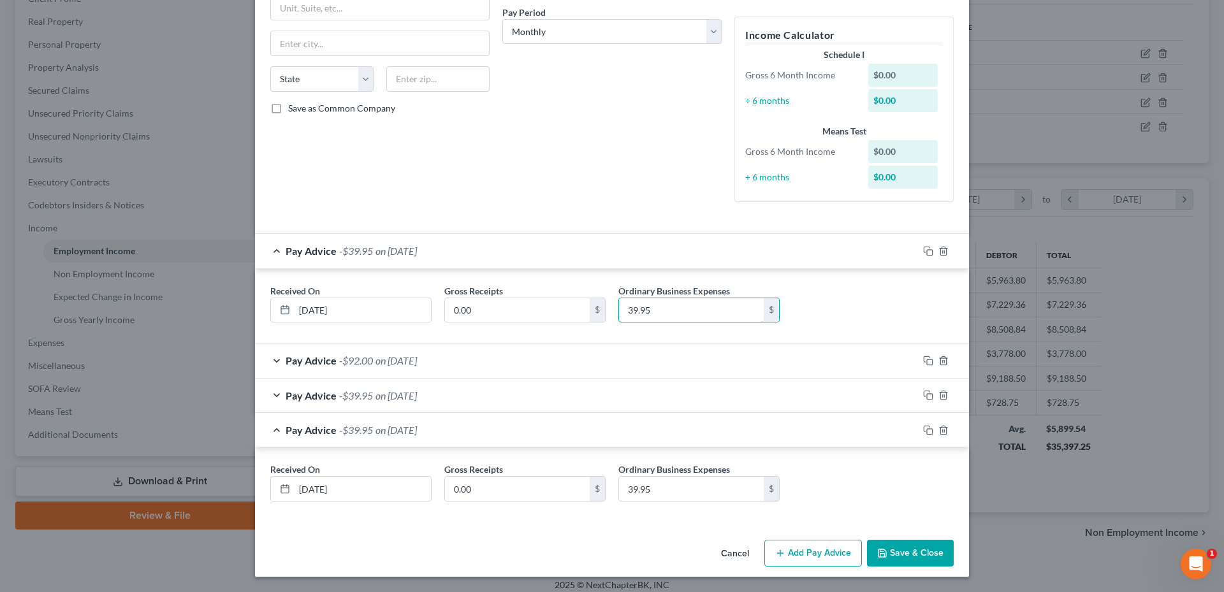
type input "39.95"
click at [476, 362] on div "Pay Advice -$92.00 on [DATE]" at bounding box center [586, 361] width 663 height 34
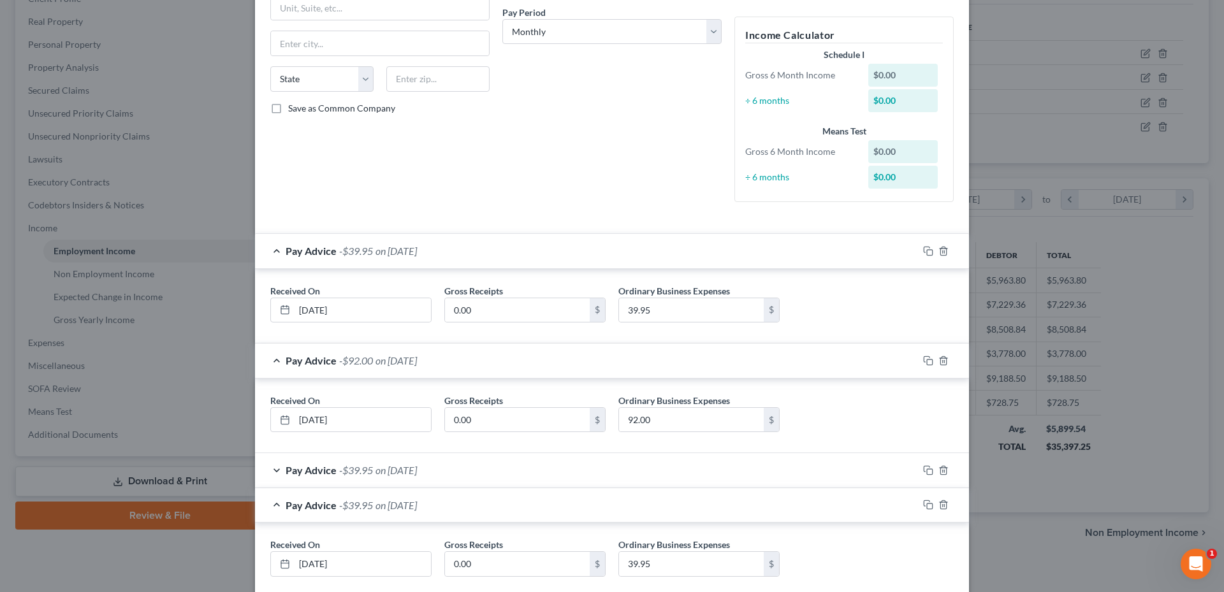
click at [671, 434] on div "Received On * [DATE] Gross Receipts 0.00 $ Ordinary Business Expenses 92.00 $" at bounding box center [612, 418] width 696 height 49
click at [658, 420] on input "92.00" at bounding box center [691, 420] width 145 height 24
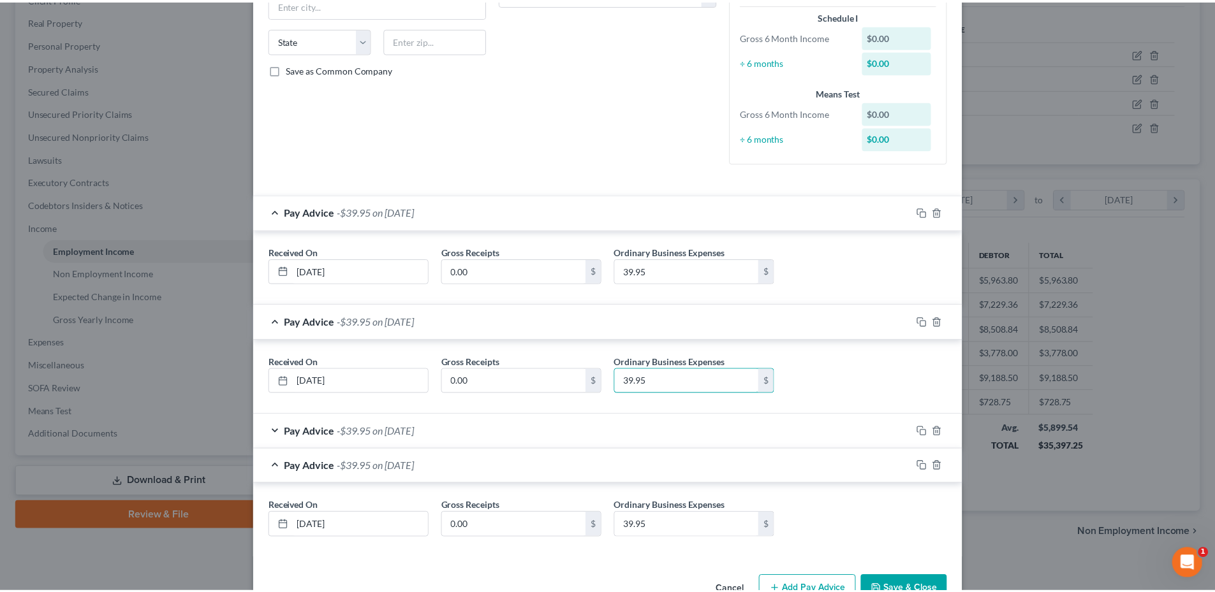
scroll to position [272, 0]
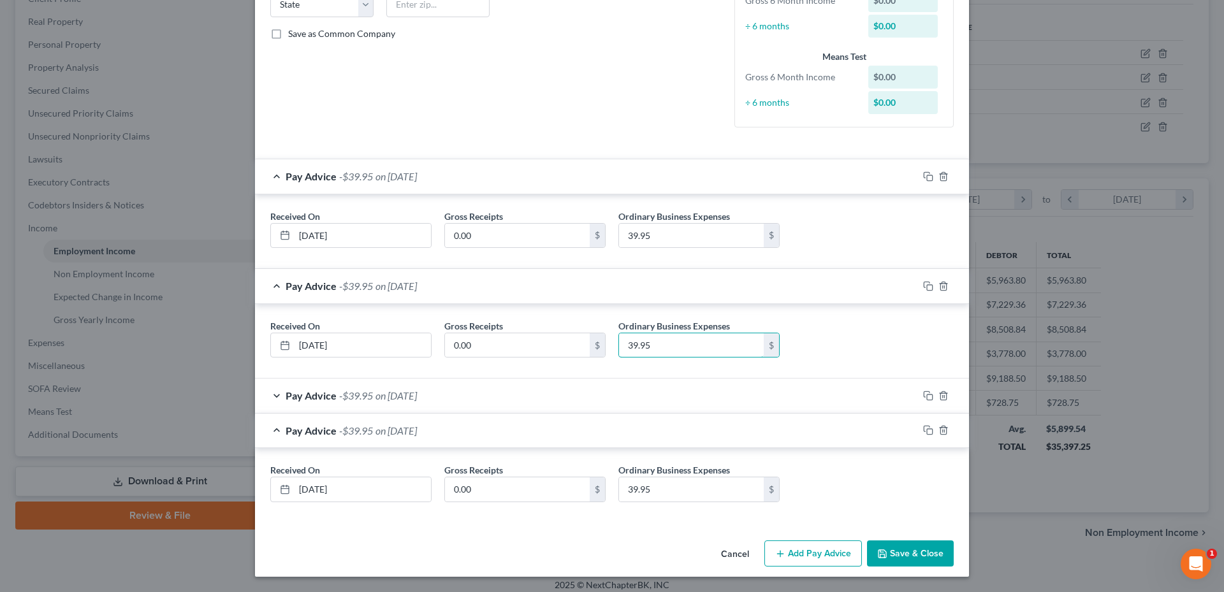
type input "39.95"
click at [919, 557] on button "Save & Close" at bounding box center [910, 554] width 87 height 27
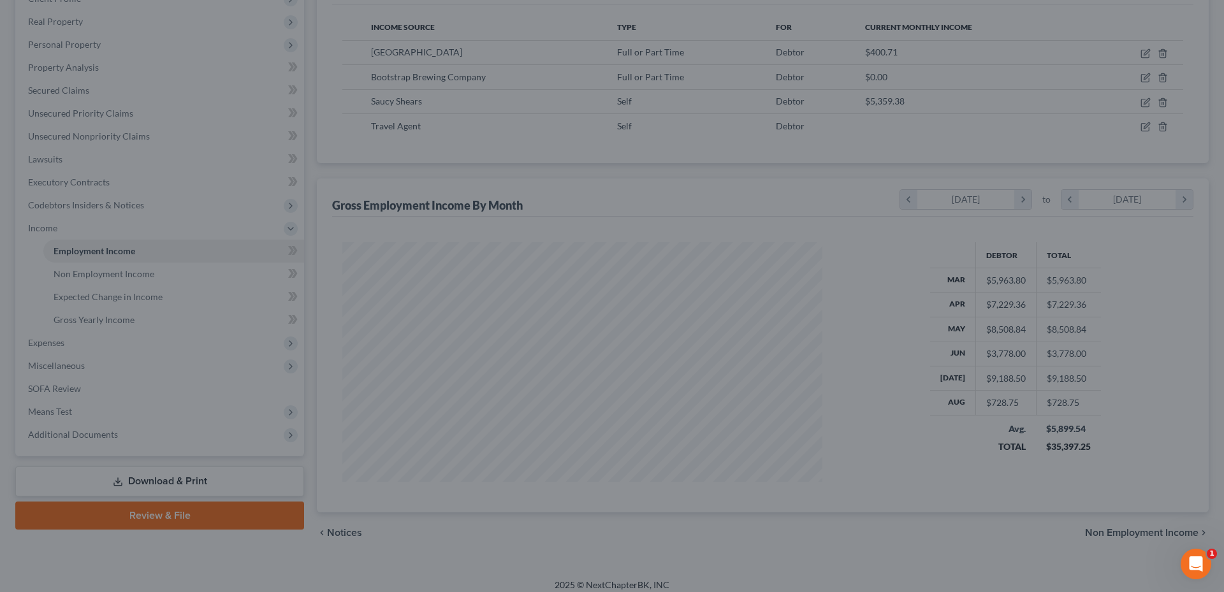
scroll to position [637455, 637192]
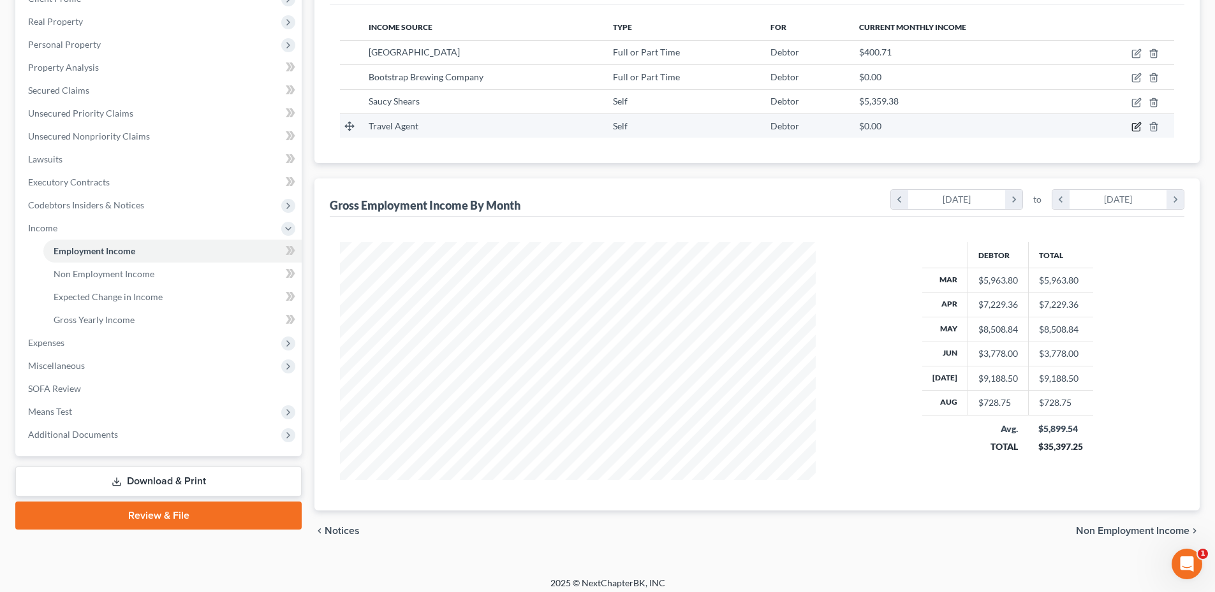
click at [1133, 130] on icon "button" at bounding box center [1136, 128] width 8 height 8
select select "1"
select select "0"
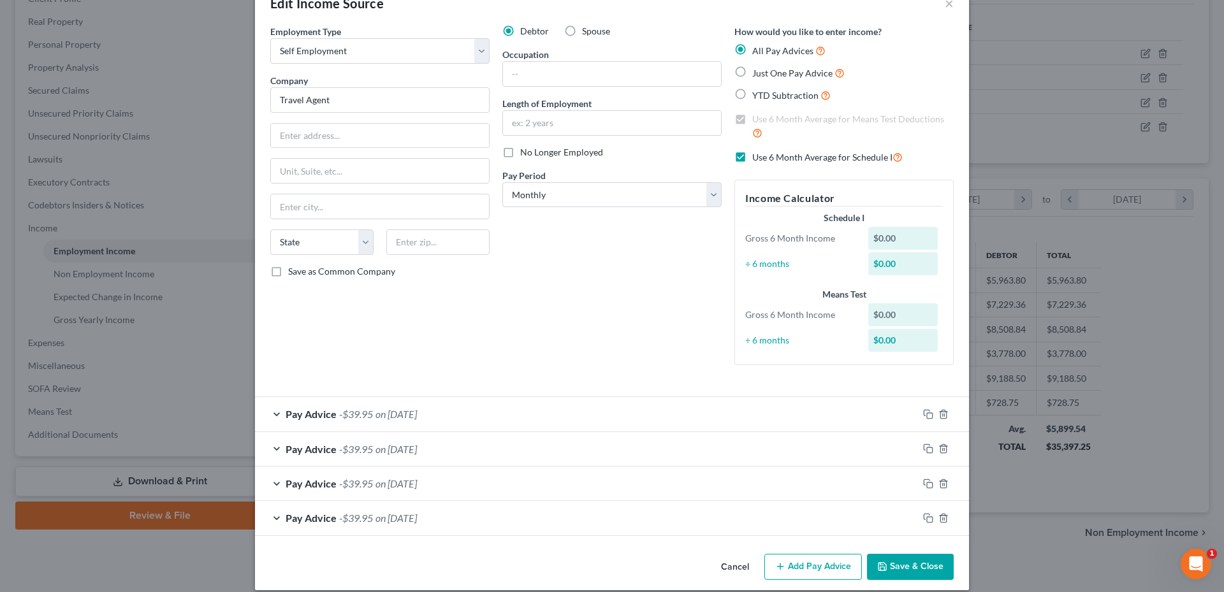
scroll to position [47, 0]
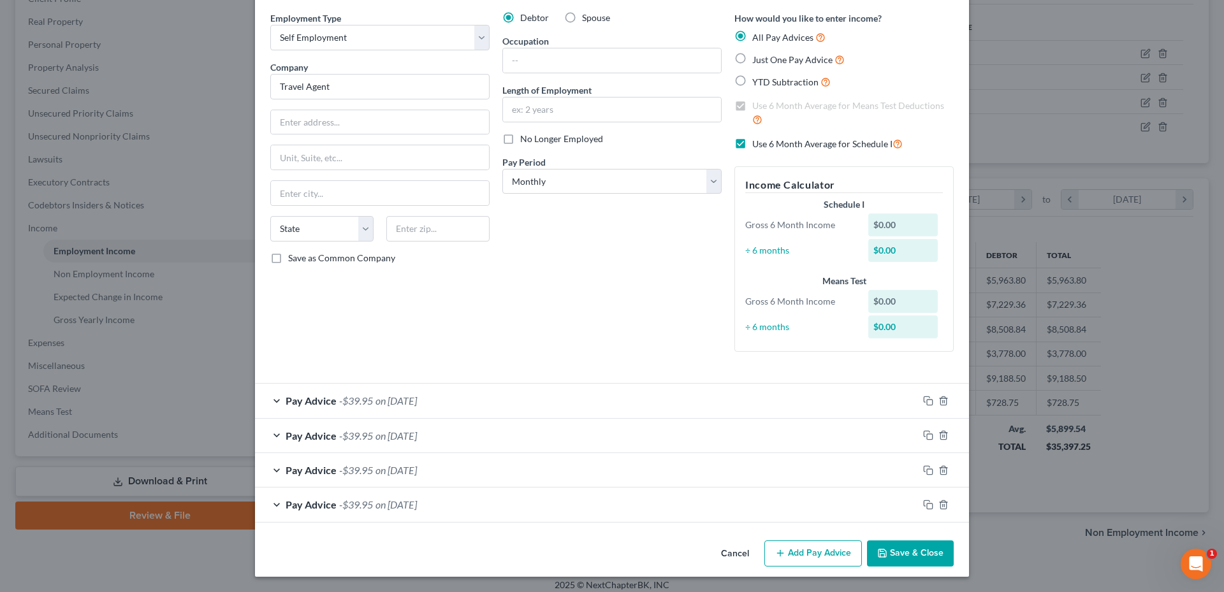
click at [819, 556] on button "Add Pay Advice" at bounding box center [814, 554] width 98 height 27
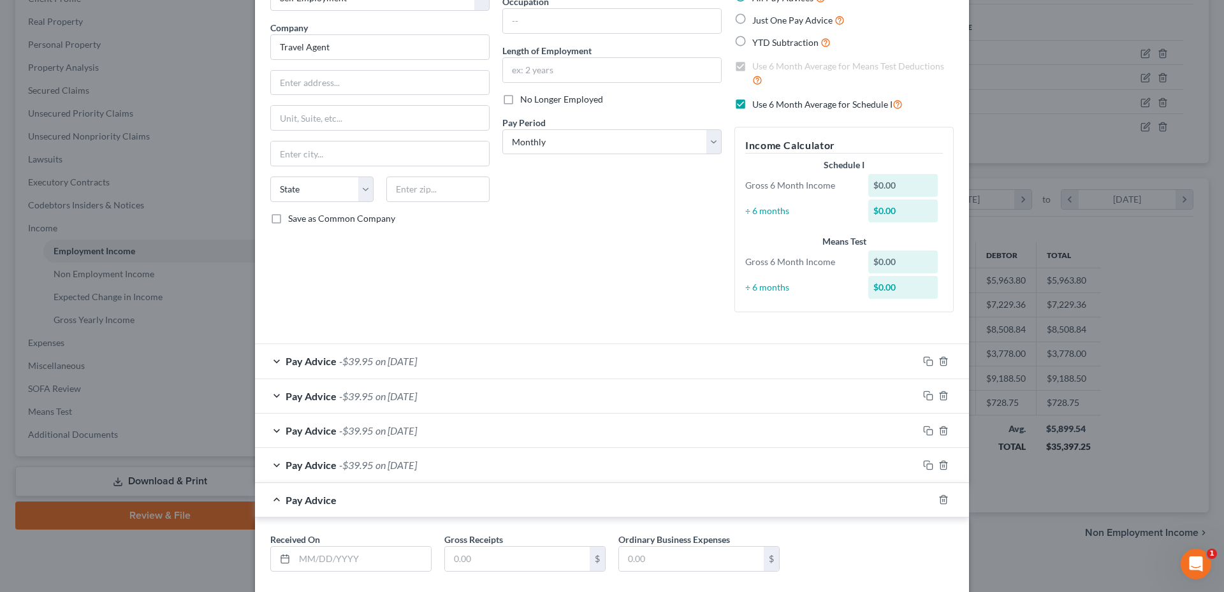
scroll to position [156, 0]
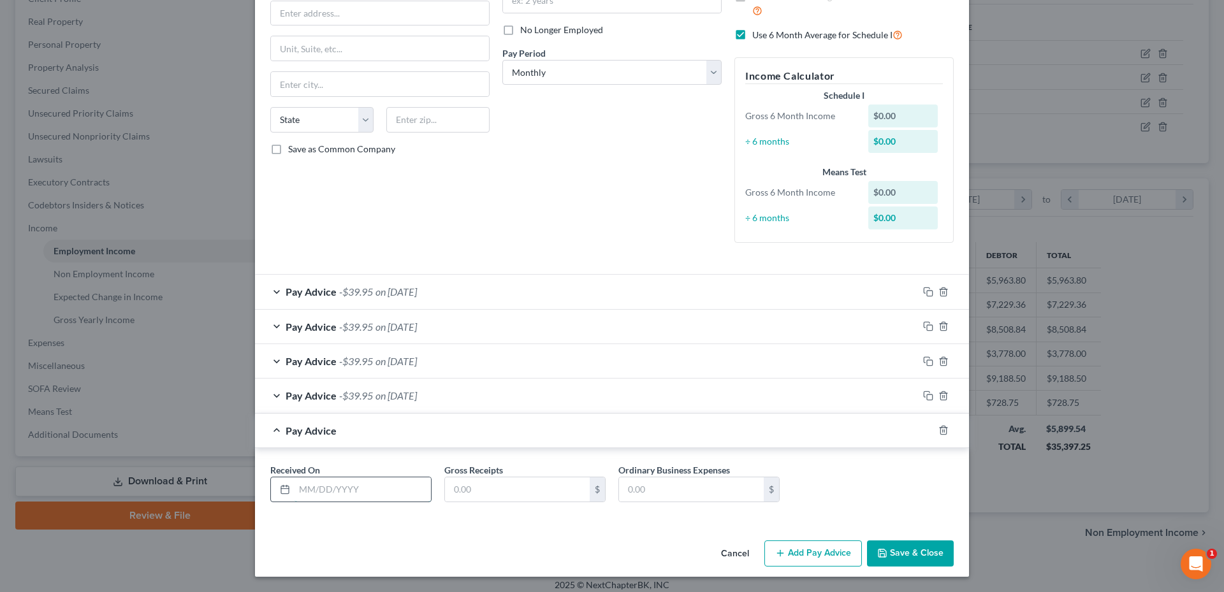
click at [342, 490] on input "text" at bounding box center [363, 490] width 136 height 24
drag, startPoint x: 342, startPoint y: 490, endPoint x: 358, endPoint y: 502, distance: 20.0
click at [342, 490] on input "text" at bounding box center [363, 490] width 136 height 24
click at [354, 522] on div "Received On * Gross Receipts $ Ordinary Business Expenses $" at bounding box center [612, 485] width 714 height 75
click at [346, 483] on input "text" at bounding box center [363, 490] width 136 height 24
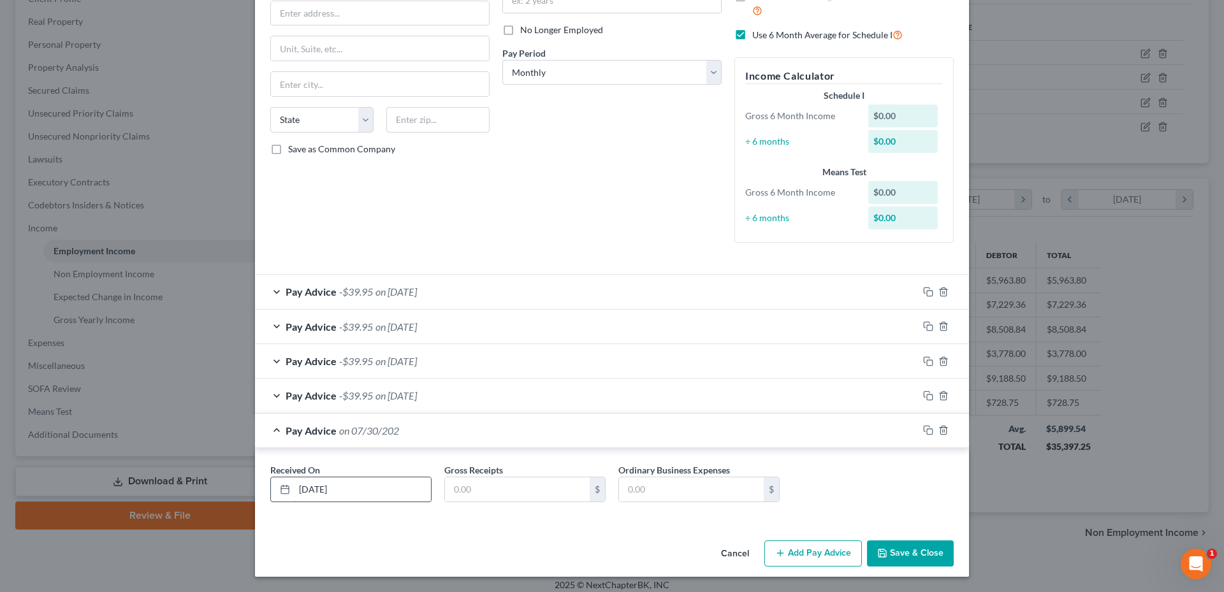
type input "[DATE]"
type input "39.95"
click at [837, 551] on button "Add Pay Advice" at bounding box center [814, 554] width 98 height 27
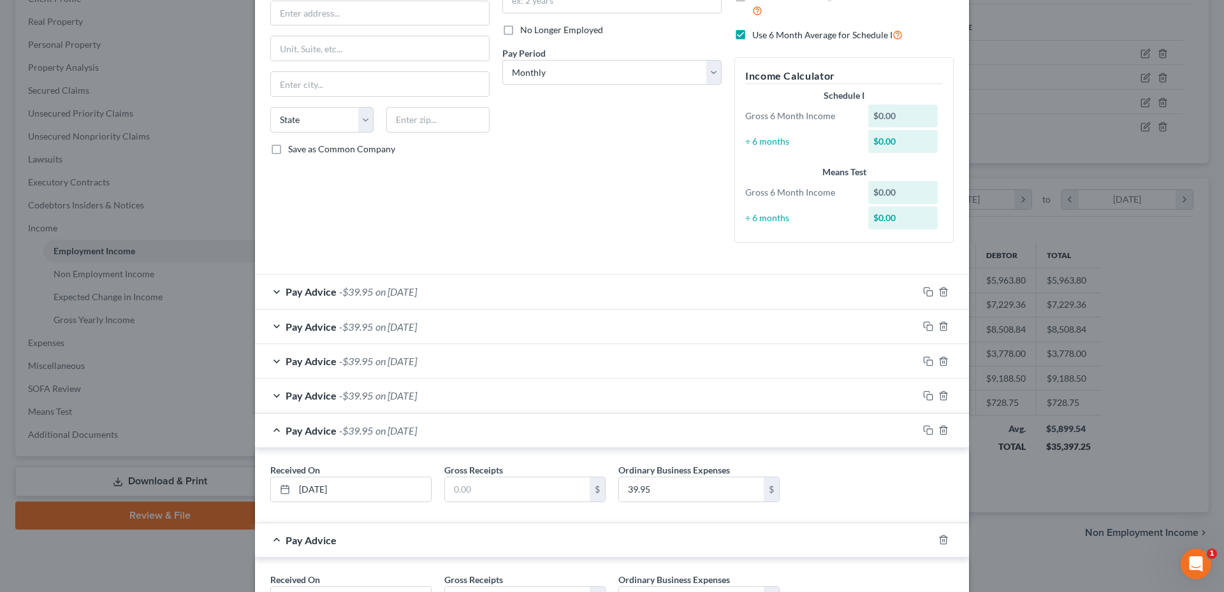
click at [374, 444] on div "Pay Advice -$39.95 on [DATE]" at bounding box center [586, 431] width 663 height 34
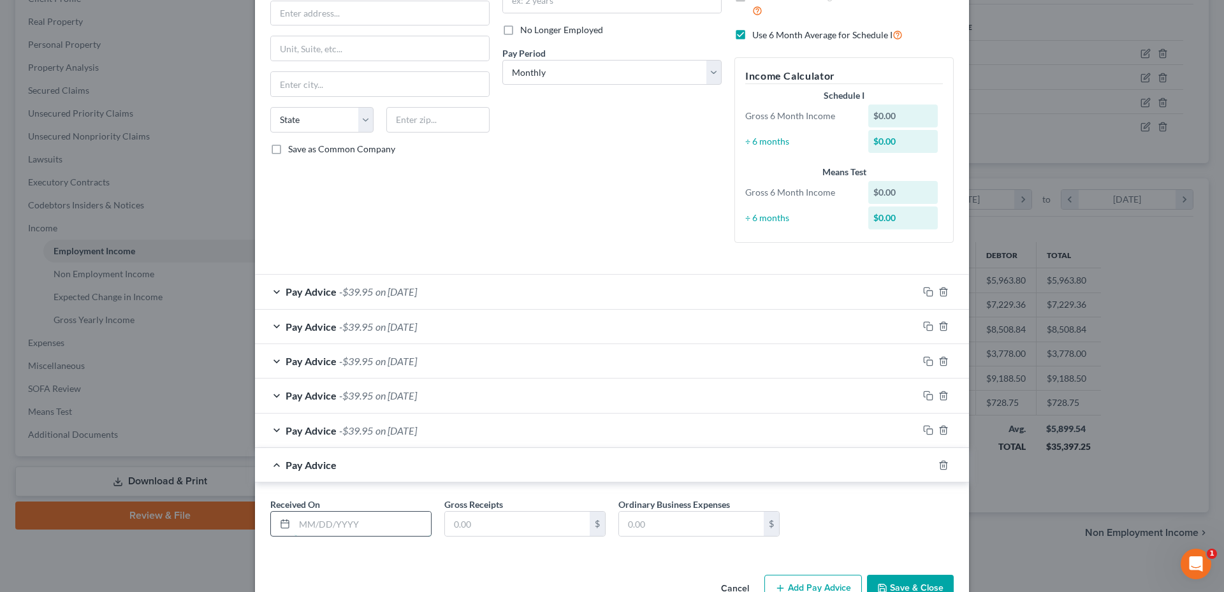
click at [321, 529] on input "text" at bounding box center [363, 524] width 136 height 24
type input "[DATE]"
type input "207.48"
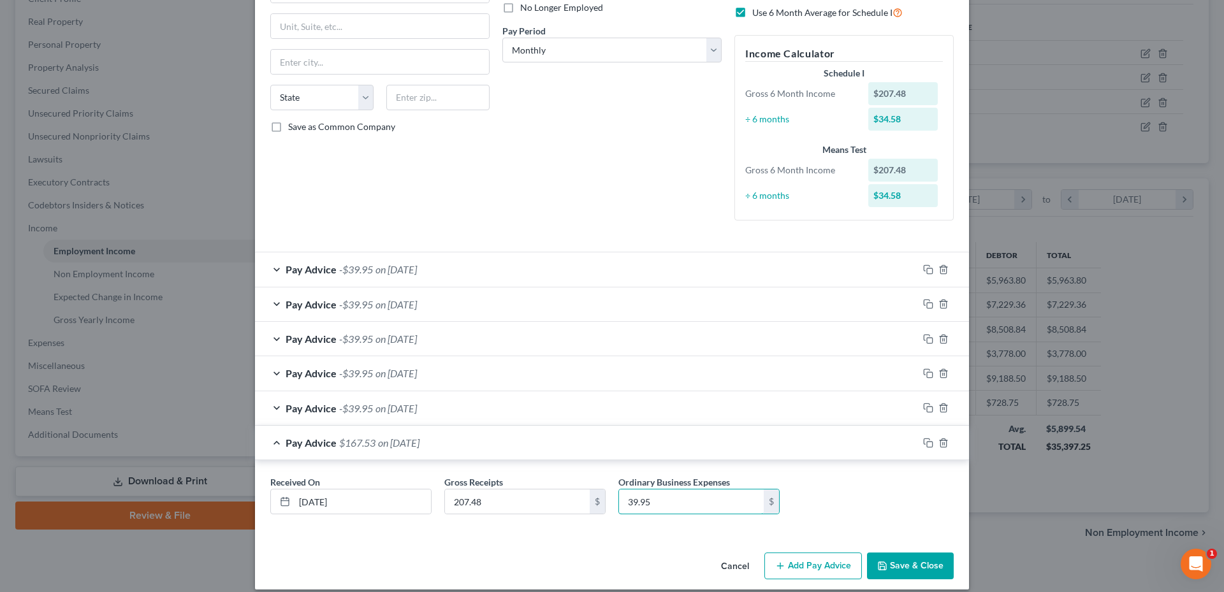
scroll to position [191, 0]
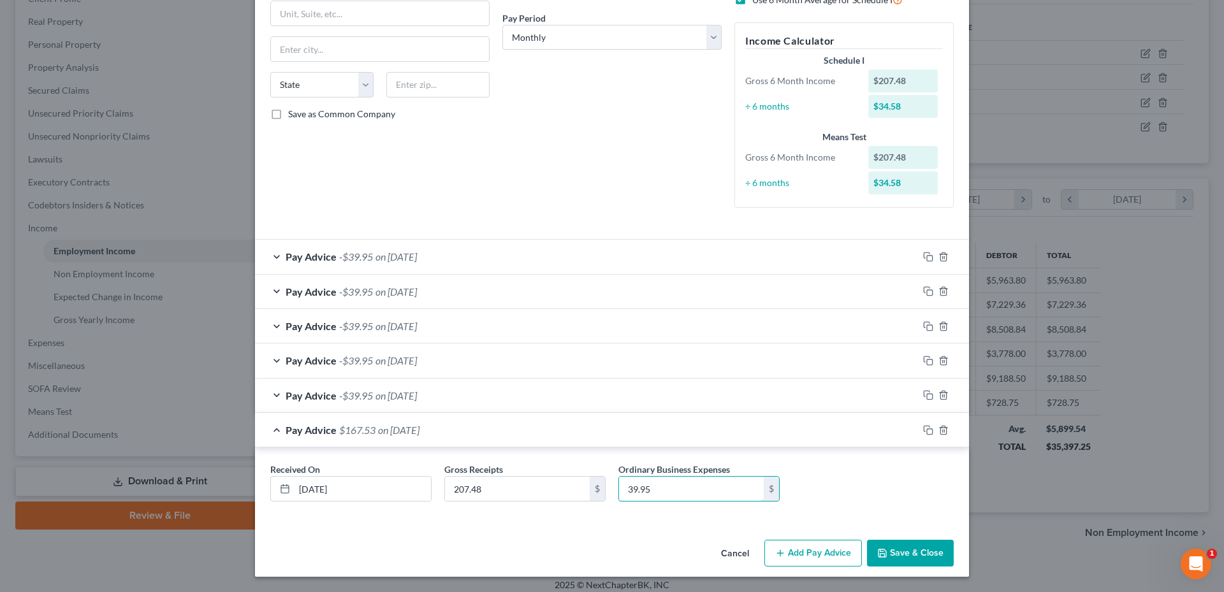
type input "39.95"
click at [821, 557] on button "Add Pay Advice" at bounding box center [814, 553] width 98 height 27
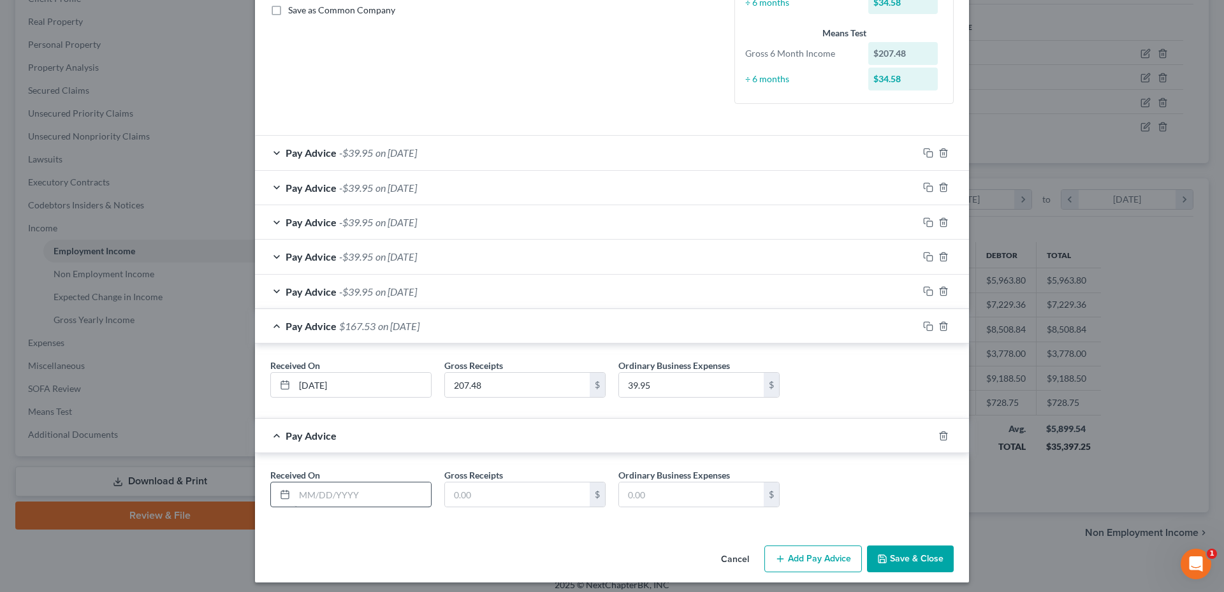
scroll to position [301, 0]
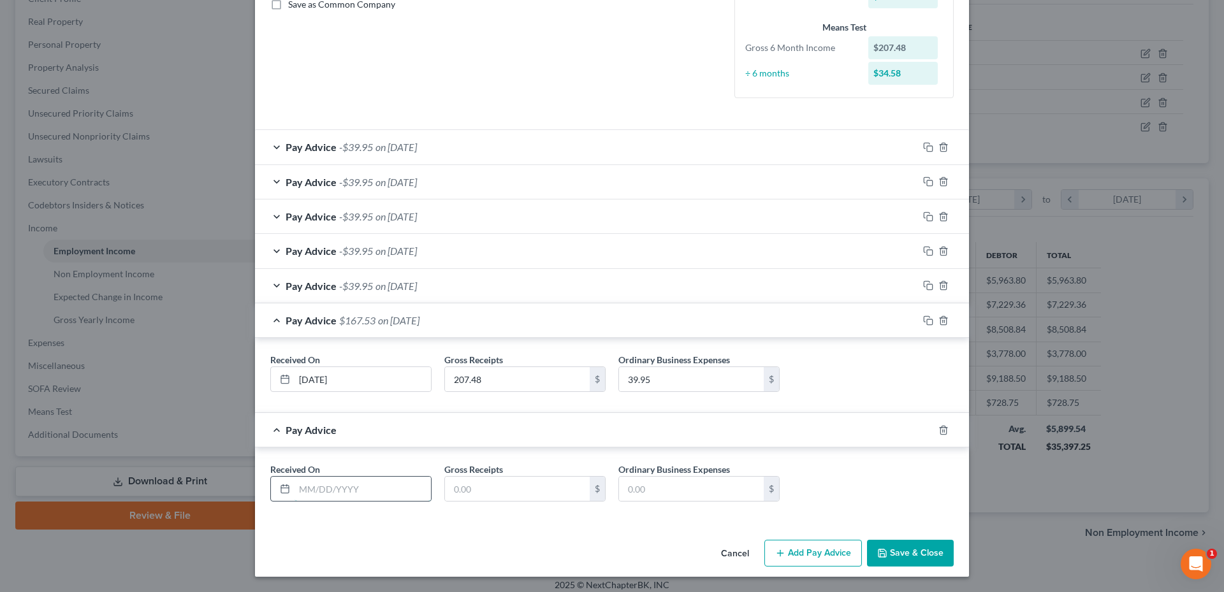
click at [355, 488] on input "text" at bounding box center [363, 489] width 136 height 24
click at [942, 436] on div at bounding box center [952, 430] width 36 height 20
click at [939, 435] on icon "button" at bounding box center [944, 430] width 10 height 10
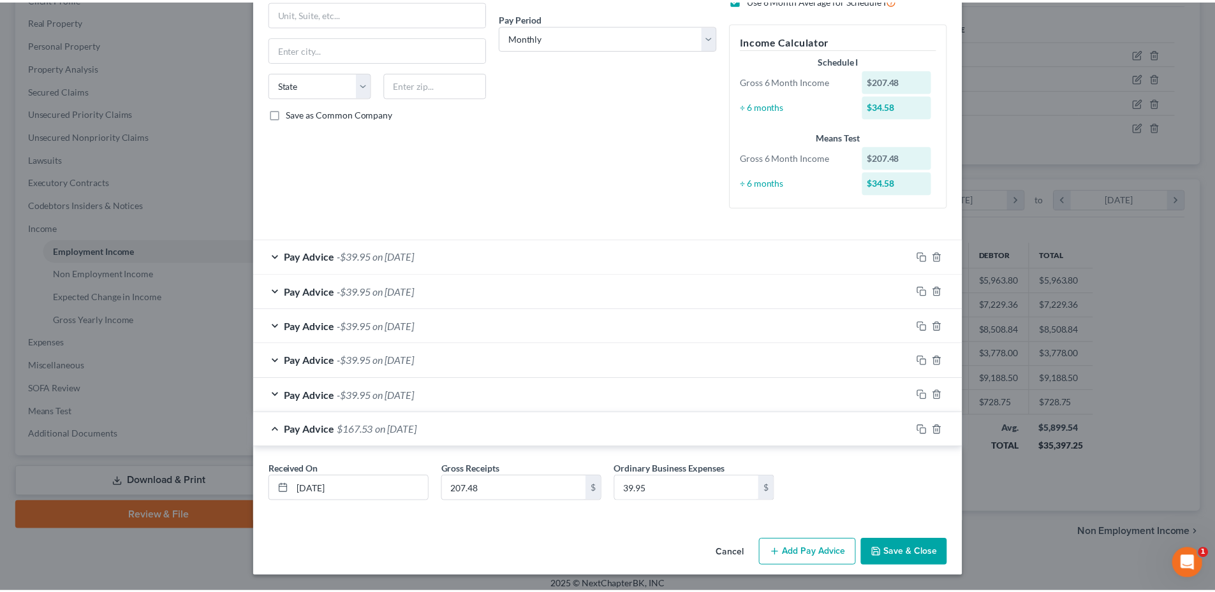
scroll to position [191, 0]
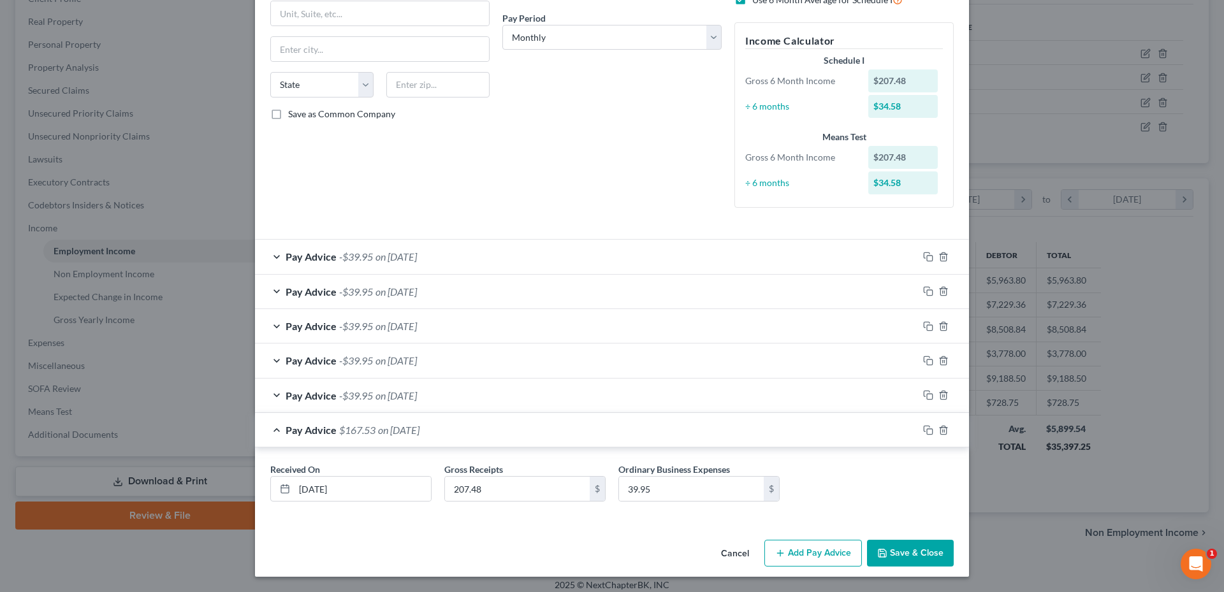
click at [907, 544] on button "Save & Close" at bounding box center [910, 553] width 87 height 27
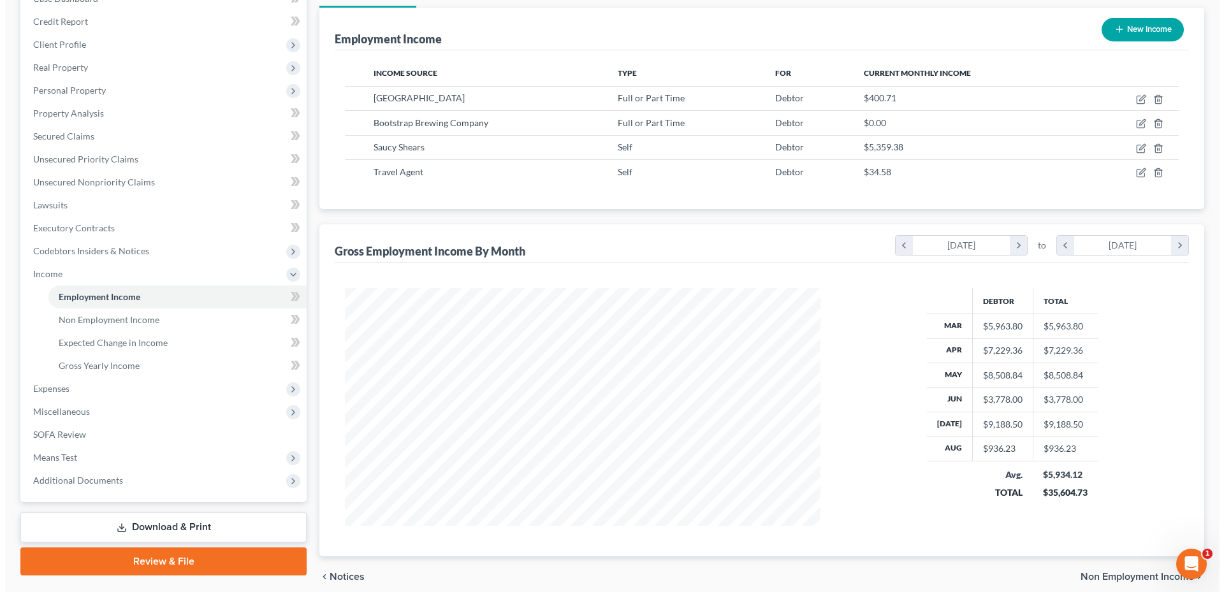
scroll to position [0, 0]
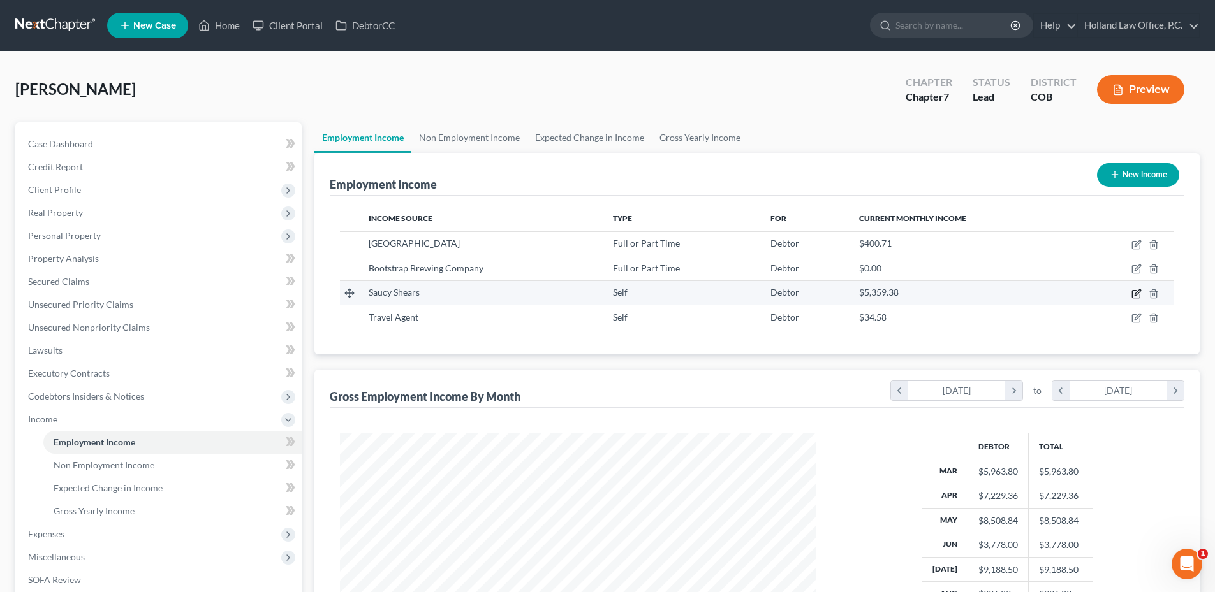
click at [1137, 297] on icon "button" at bounding box center [1136, 294] width 10 height 10
select select "1"
select select "0"
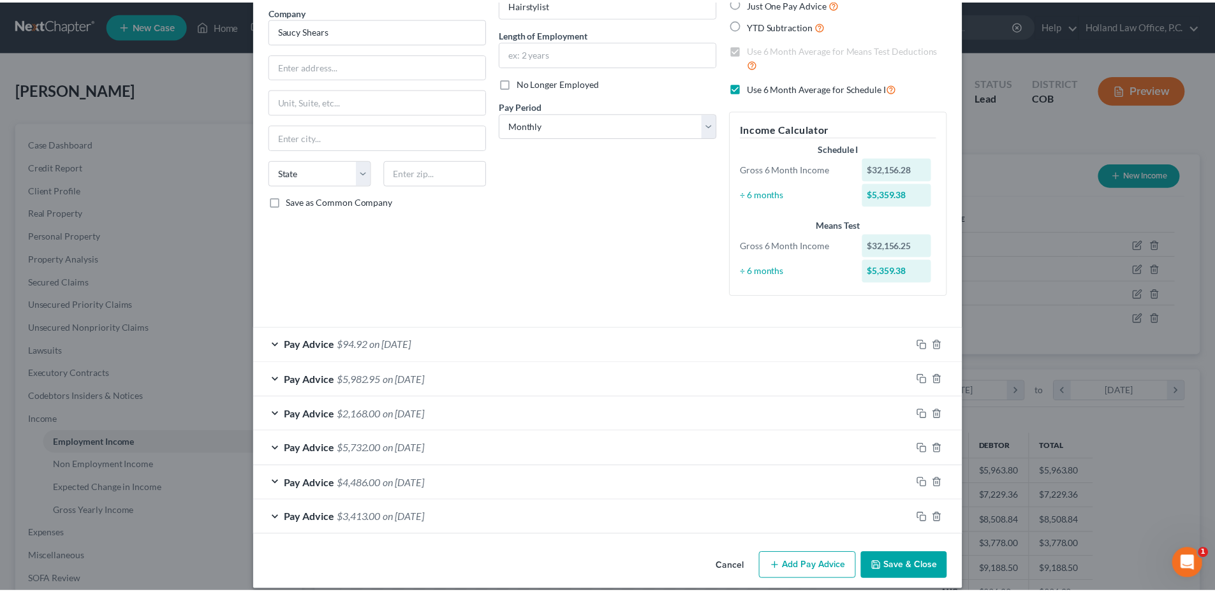
scroll to position [117, 0]
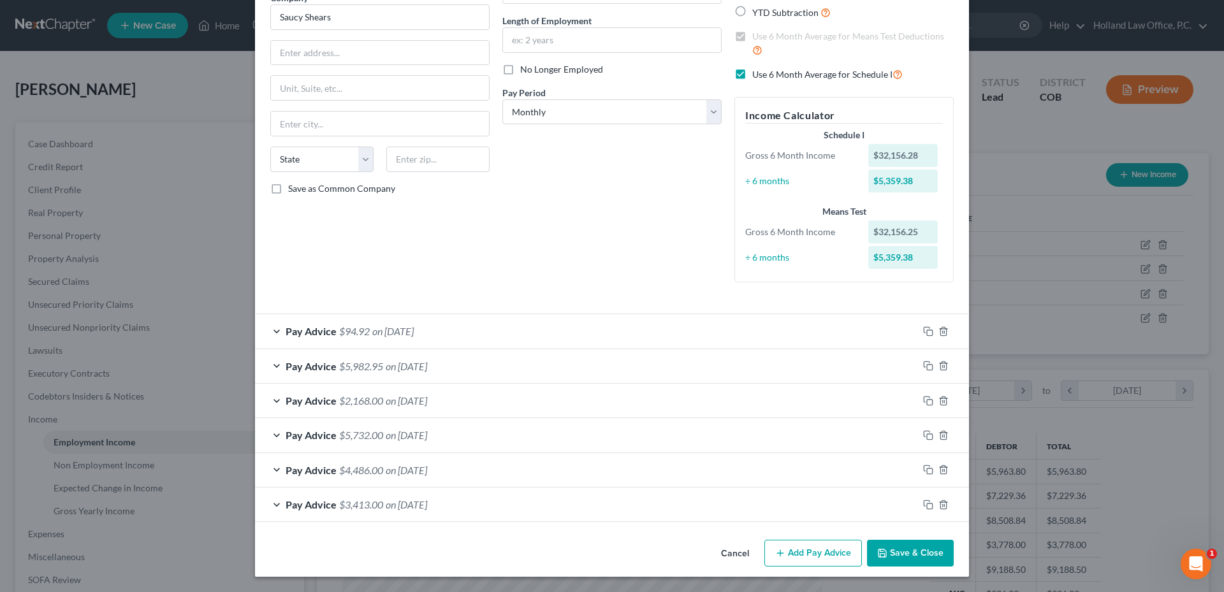
click at [914, 554] on button "Save & Close" at bounding box center [910, 553] width 87 height 27
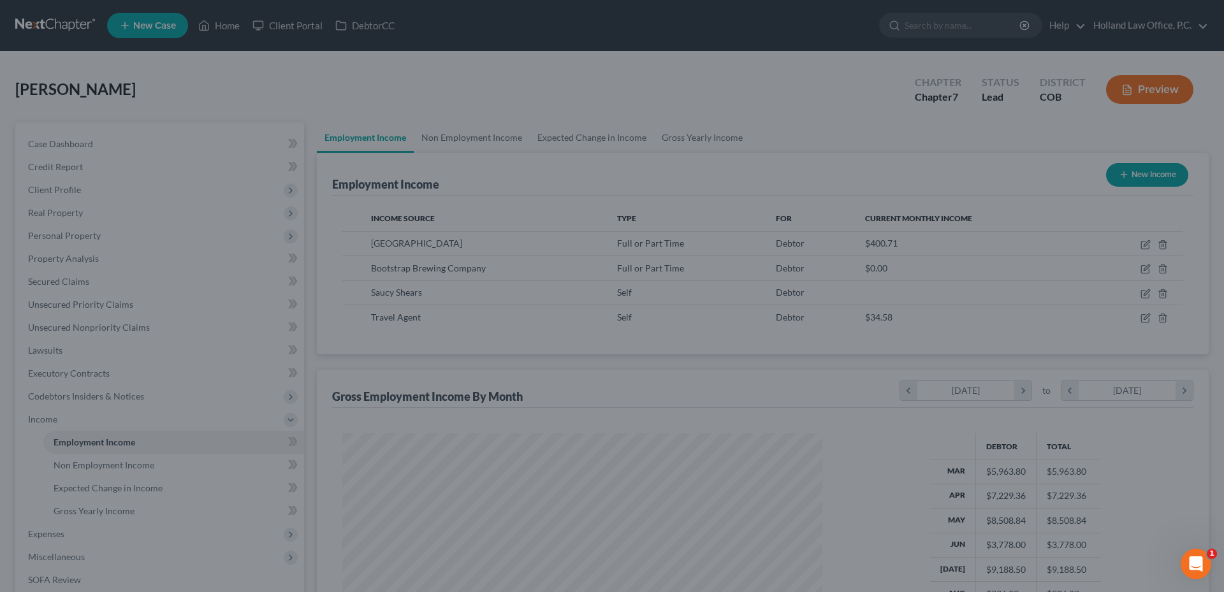
scroll to position [637455, 637192]
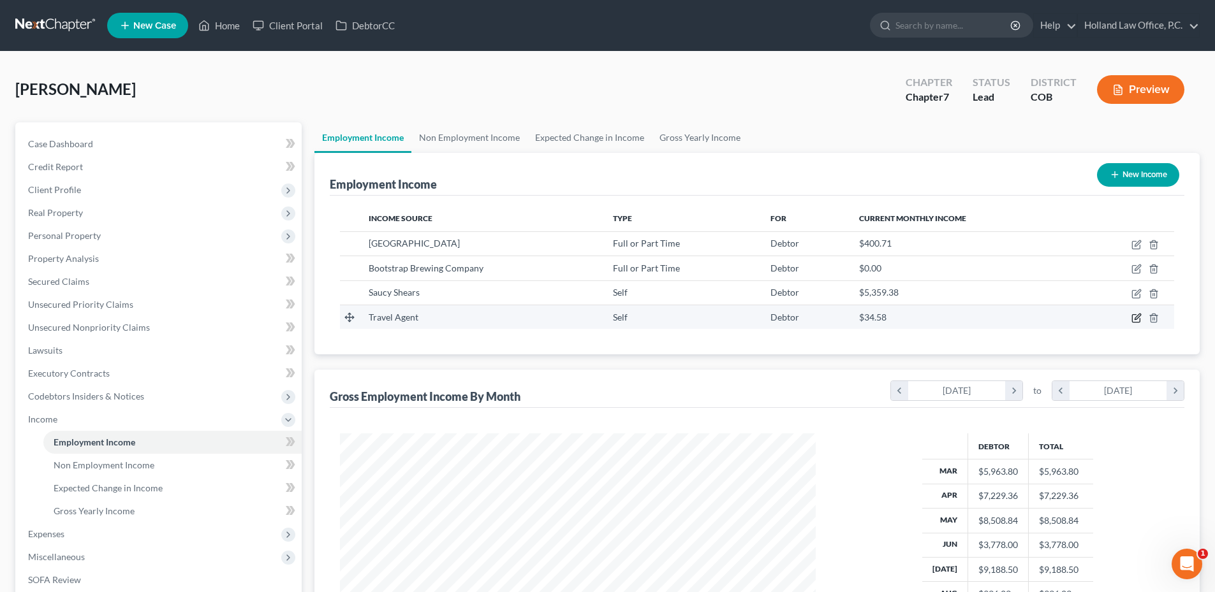
click at [1136, 319] on icon "button" at bounding box center [1137, 317] width 6 height 6
select select "1"
select select "0"
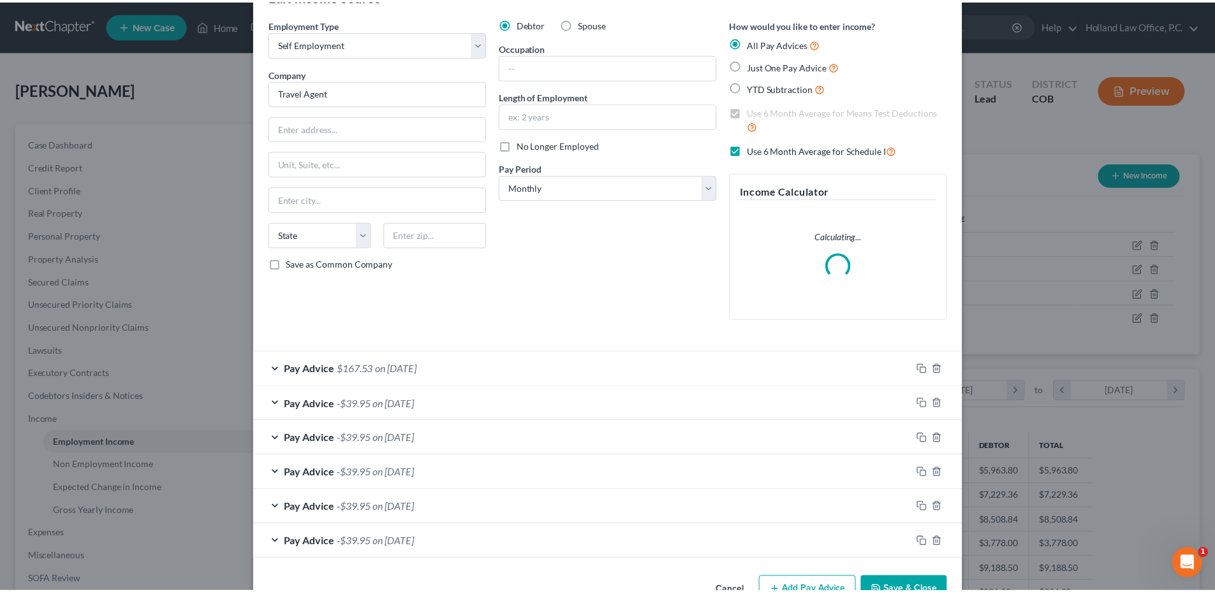
scroll to position [78, 0]
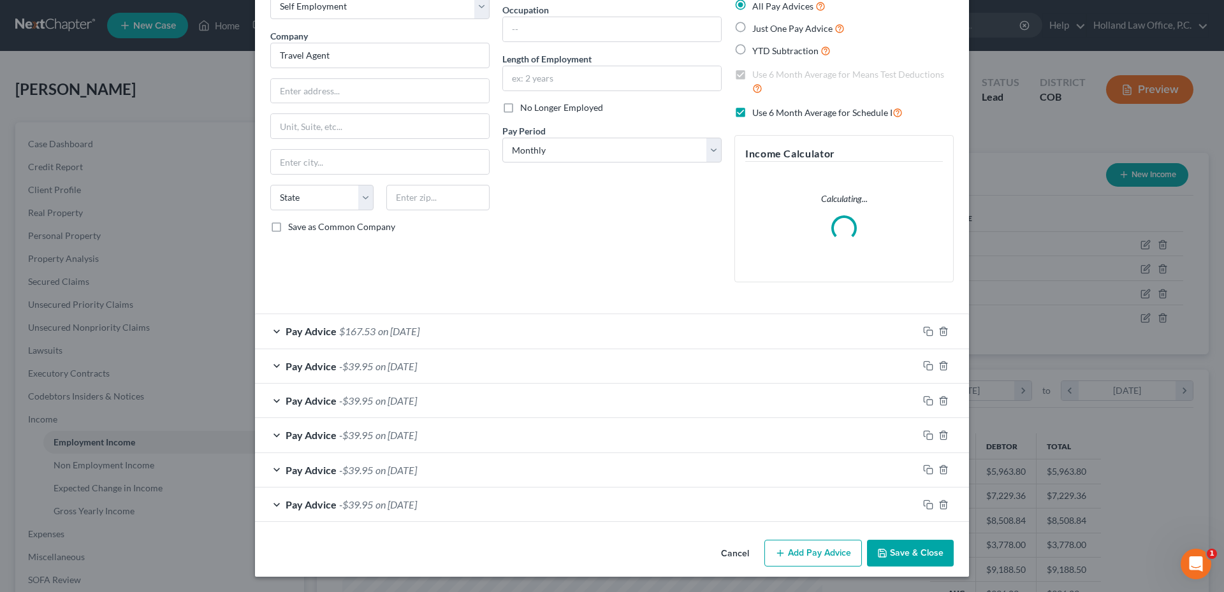
click at [917, 550] on button "Save & Close" at bounding box center [910, 553] width 87 height 27
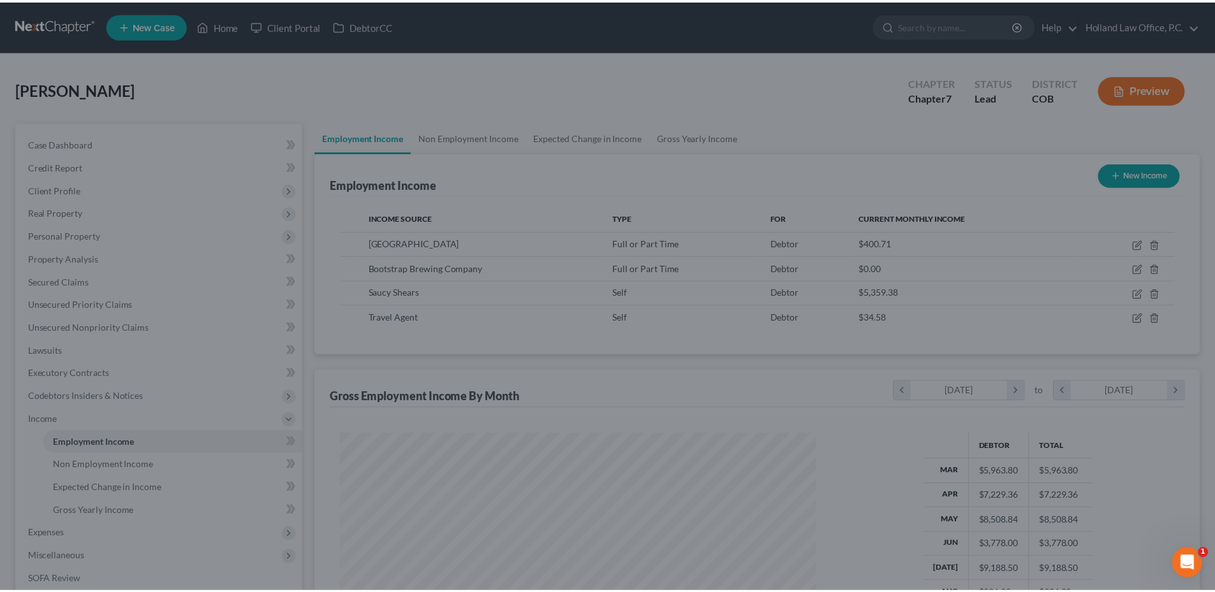
scroll to position [238, 501]
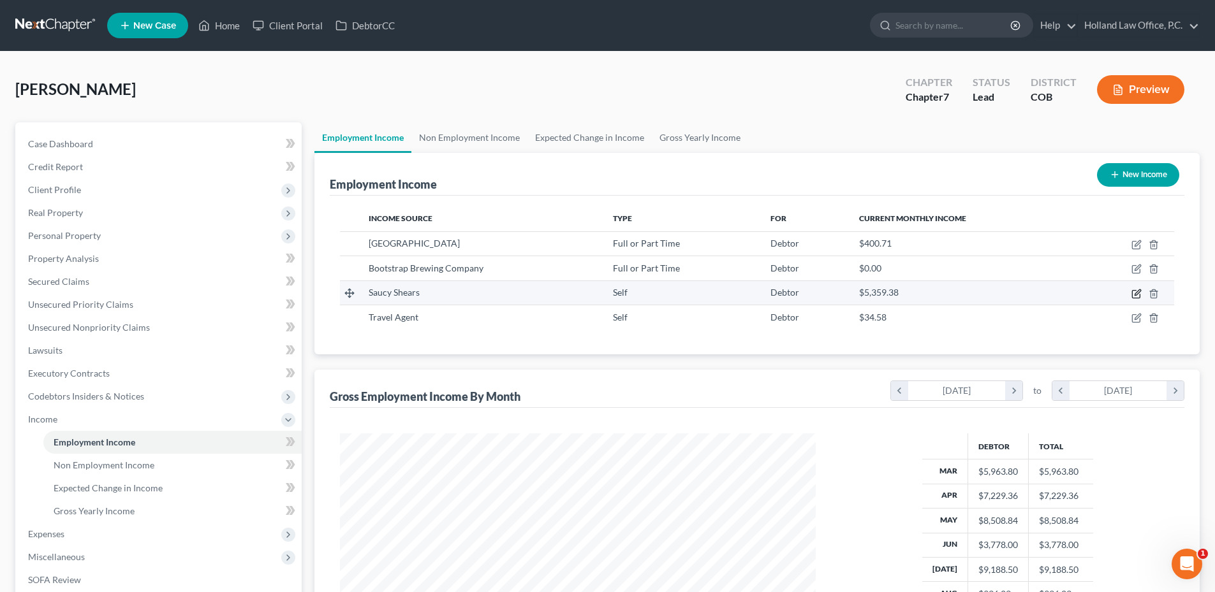
click at [1135, 298] on icon "button" at bounding box center [1136, 294] width 8 height 8
select select "1"
select select "0"
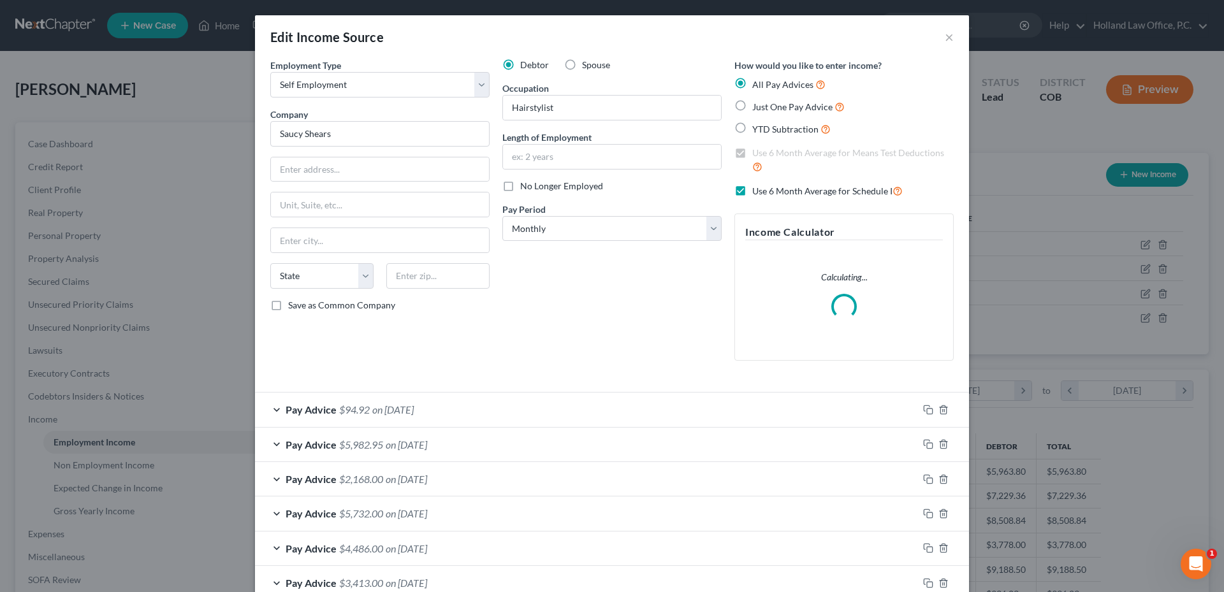
scroll to position [240, 506]
click at [358, 411] on span "$94.92" at bounding box center [354, 410] width 31 height 12
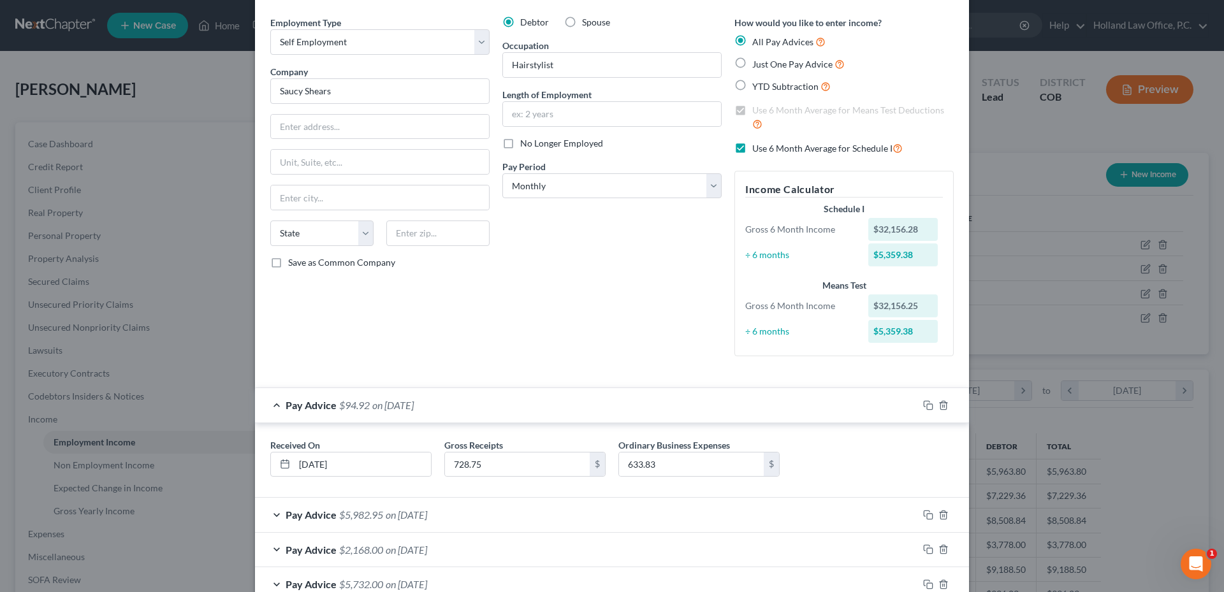
scroll to position [192, 0]
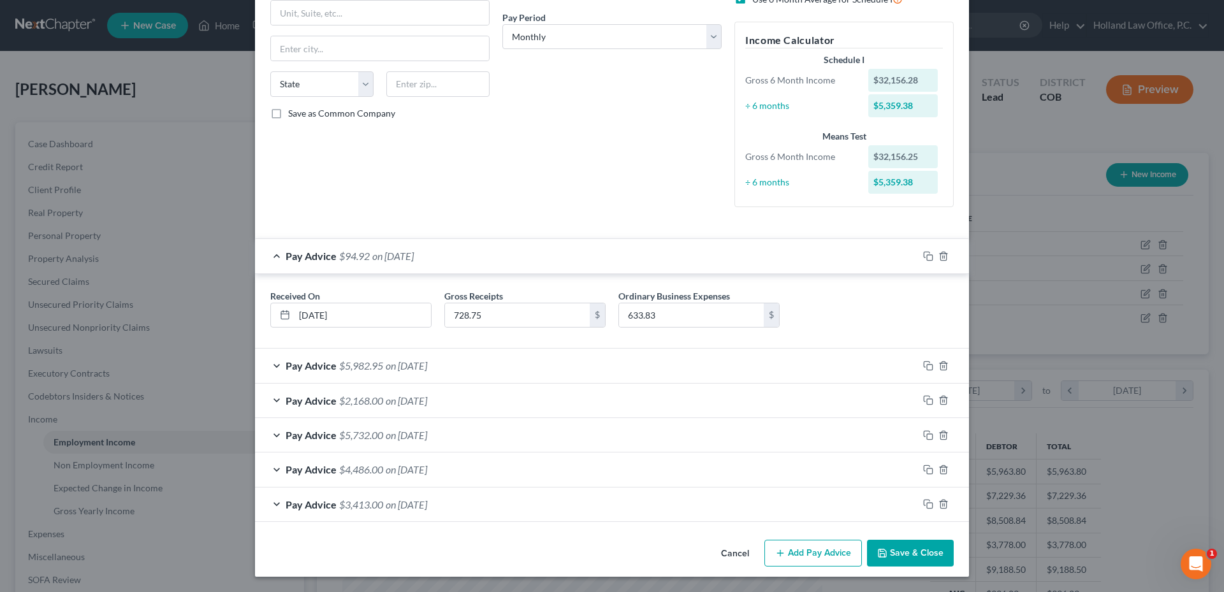
click at [427, 367] on span "on [DATE]" at bounding box center [406, 366] width 41 height 12
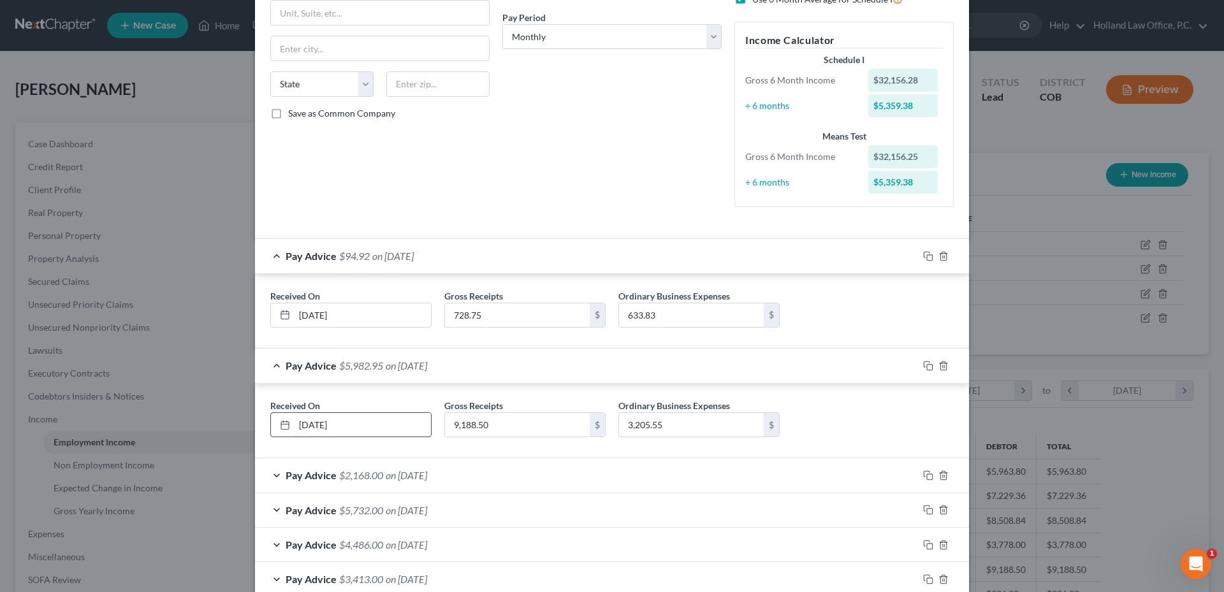
drag, startPoint x: 299, startPoint y: 429, endPoint x: 320, endPoint y: 425, distance: 21.4
click at [320, 425] on input "[DATE]" at bounding box center [363, 425] width 136 height 24
type input "[DATE]"
click at [939, 257] on icon "button" at bounding box center [944, 256] width 10 height 10
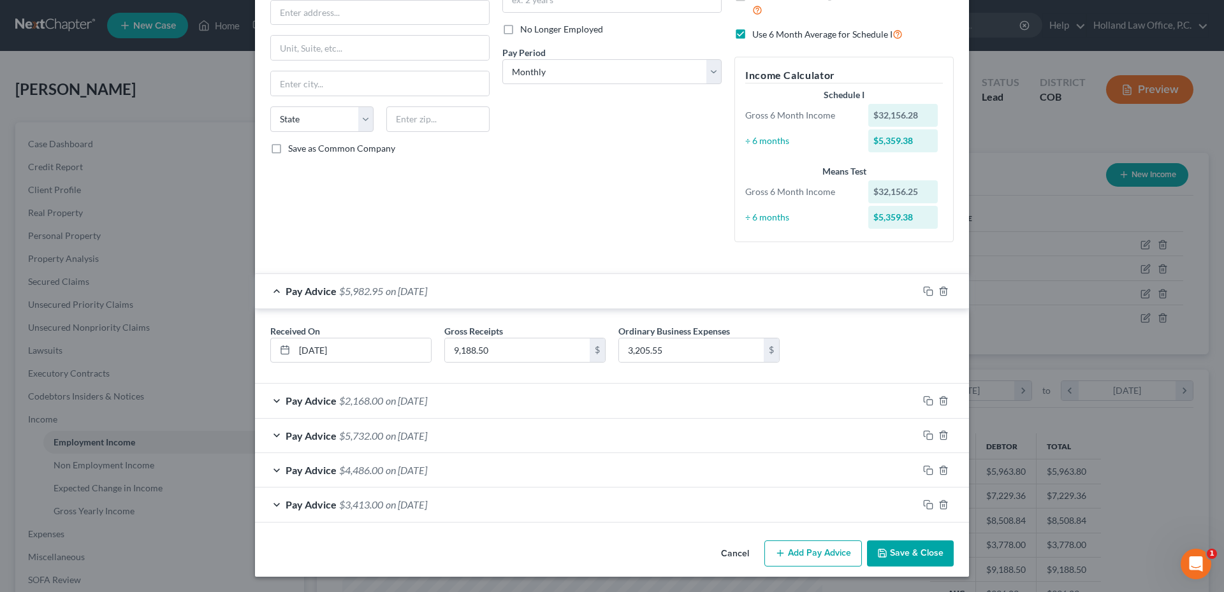
scroll to position [157, 0]
click at [823, 550] on button "Add Pay Advice" at bounding box center [814, 554] width 98 height 27
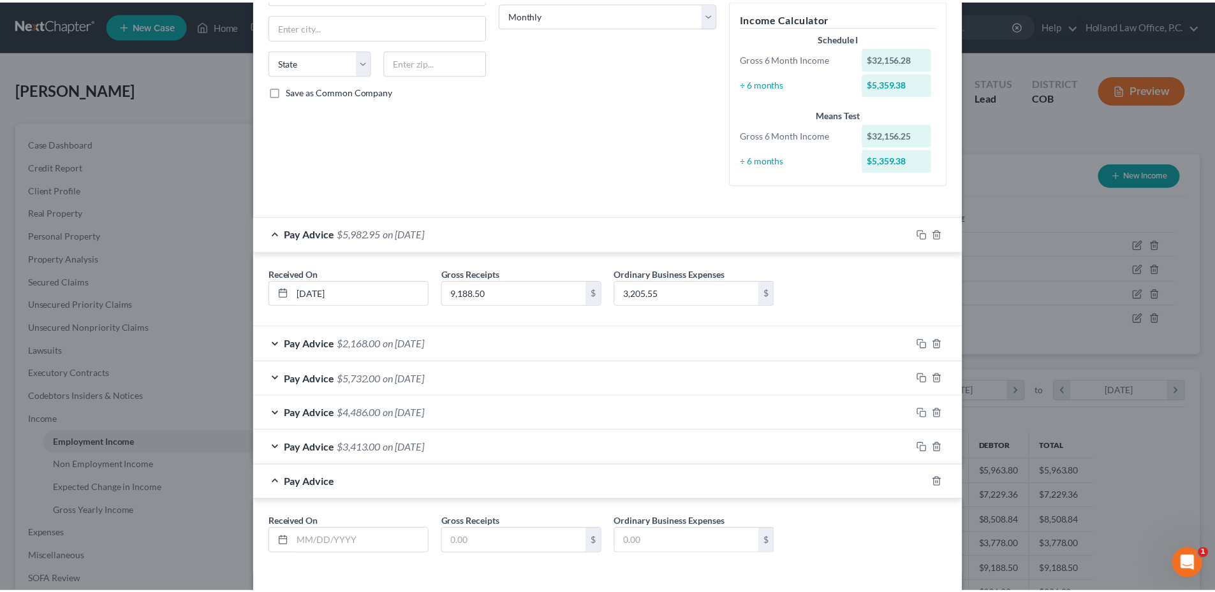
scroll to position [266, 0]
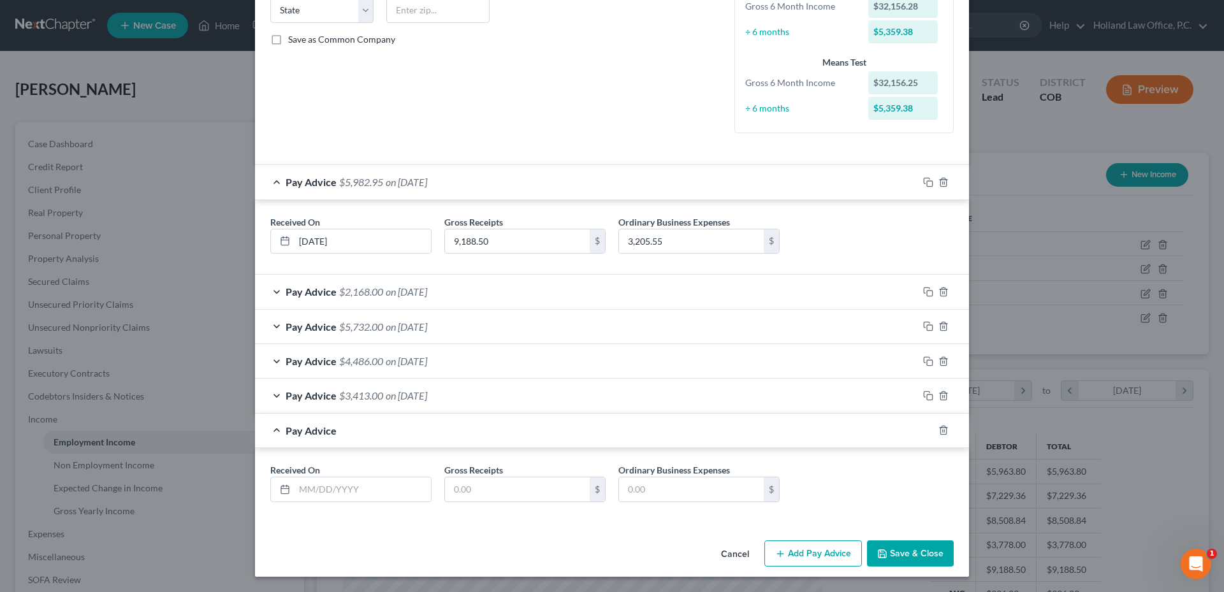
click at [319, 508] on div "Received On * Gross Receipts $ Ordinary Business Expenses $" at bounding box center [612, 488] width 696 height 49
click at [319, 503] on div "Received On * Gross Receipts $ Ordinary Business Expenses $" at bounding box center [612, 488] width 696 height 49
click at [321, 501] on input "text" at bounding box center [363, 490] width 136 height 24
type input "[DATE]"
type input "9,961.87"
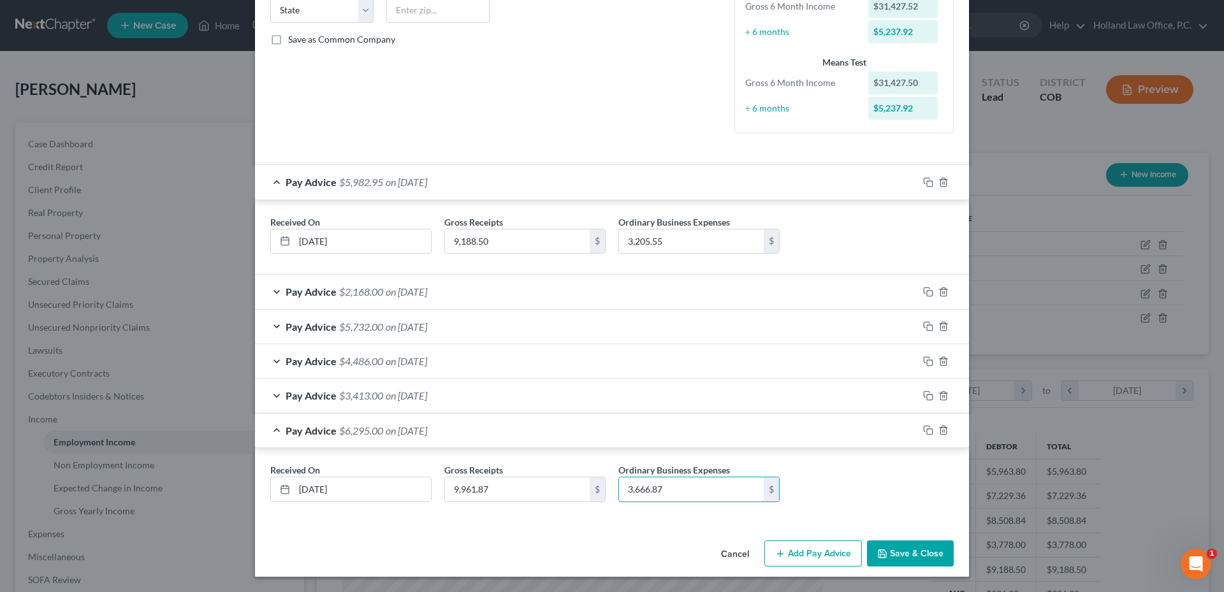
type input "3,666.87"
click at [925, 547] on button "Save & Close" at bounding box center [910, 554] width 87 height 27
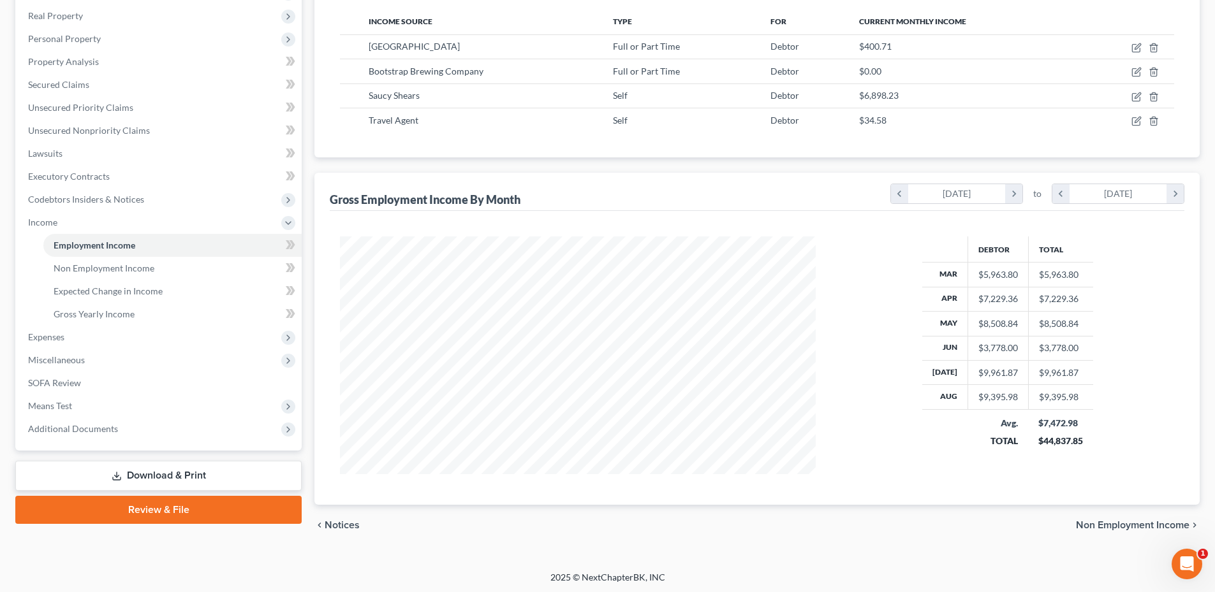
scroll to position [199, 0]
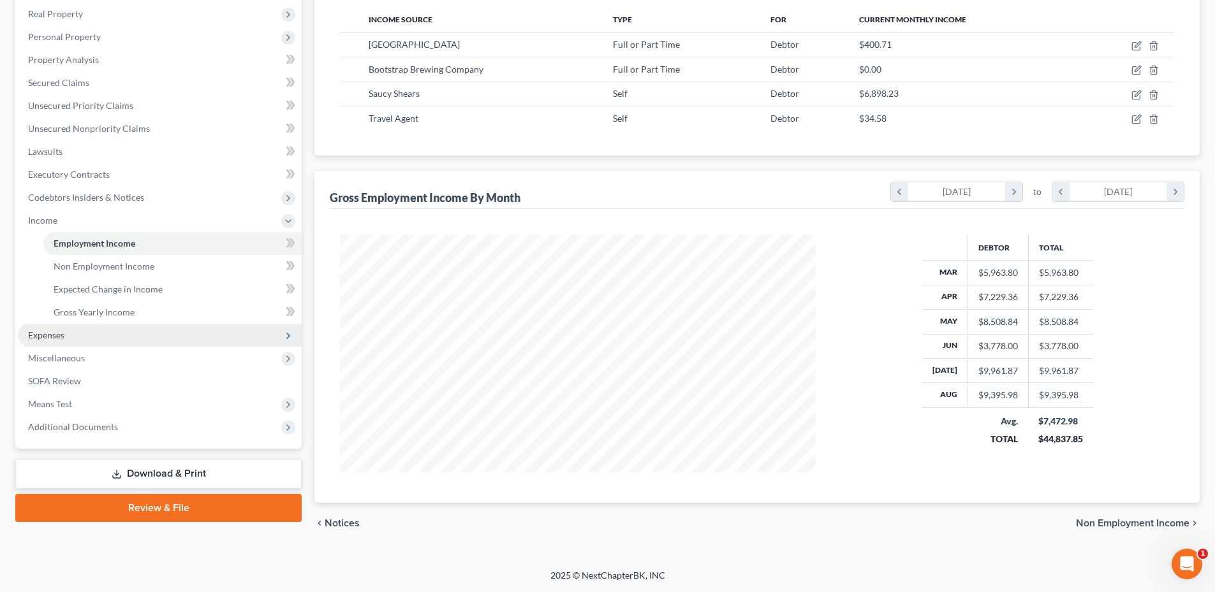
click at [77, 331] on span "Expenses" at bounding box center [160, 335] width 284 height 23
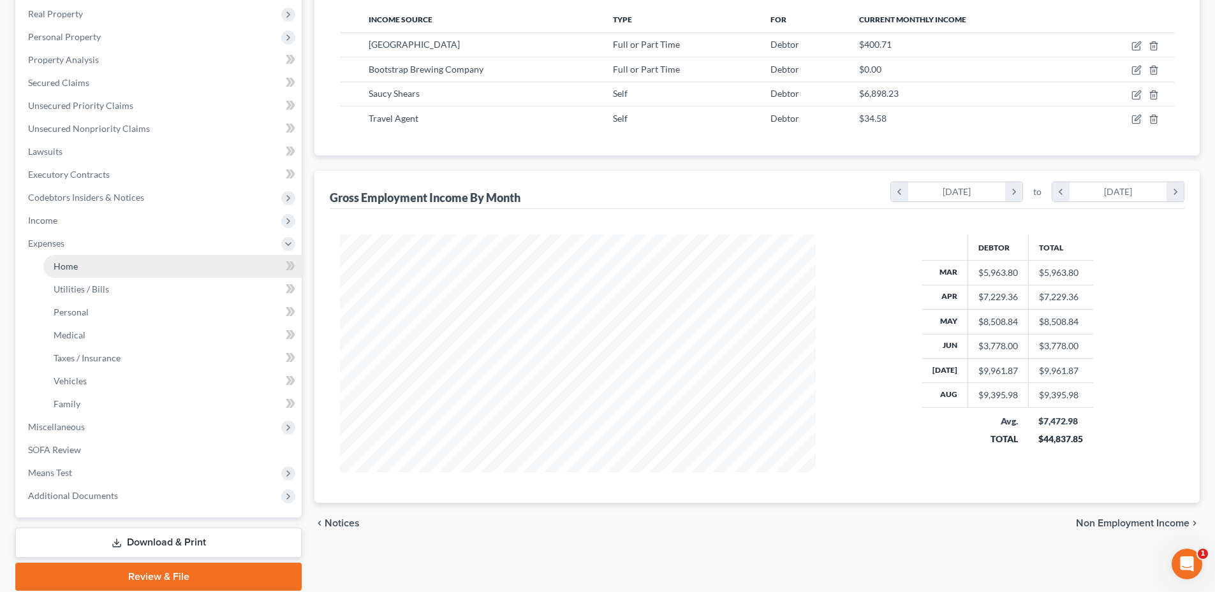
click at [73, 271] on span "Home" at bounding box center [66, 266] width 24 height 11
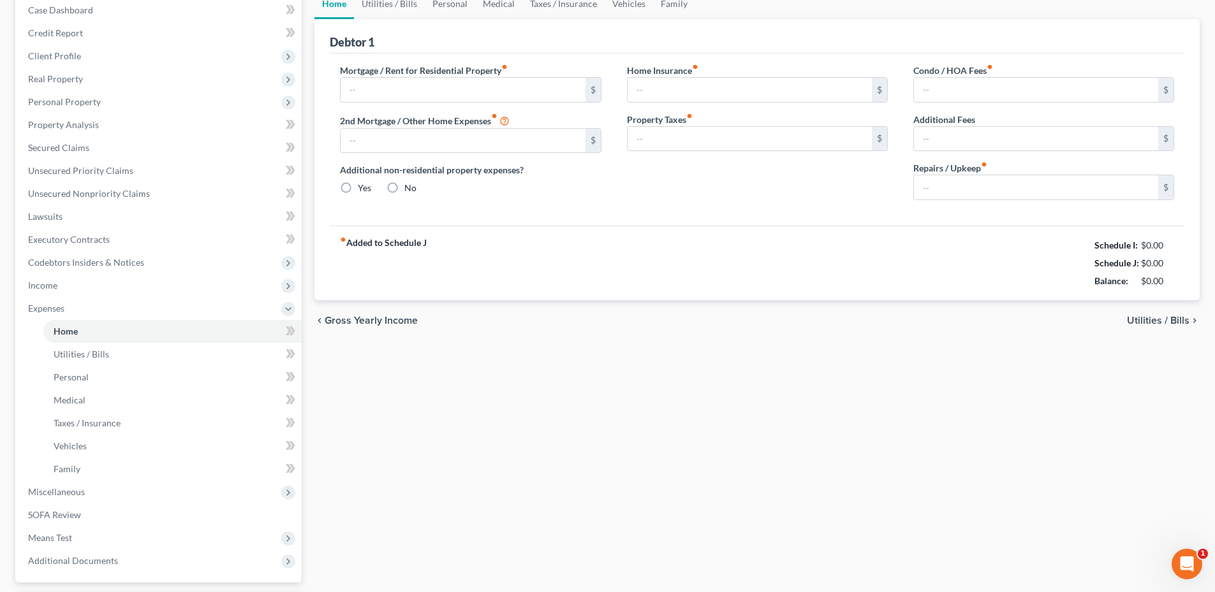
type input "1,760.00"
type input "0.00"
radio input "true"
type input "7.75"
type input "0.00"
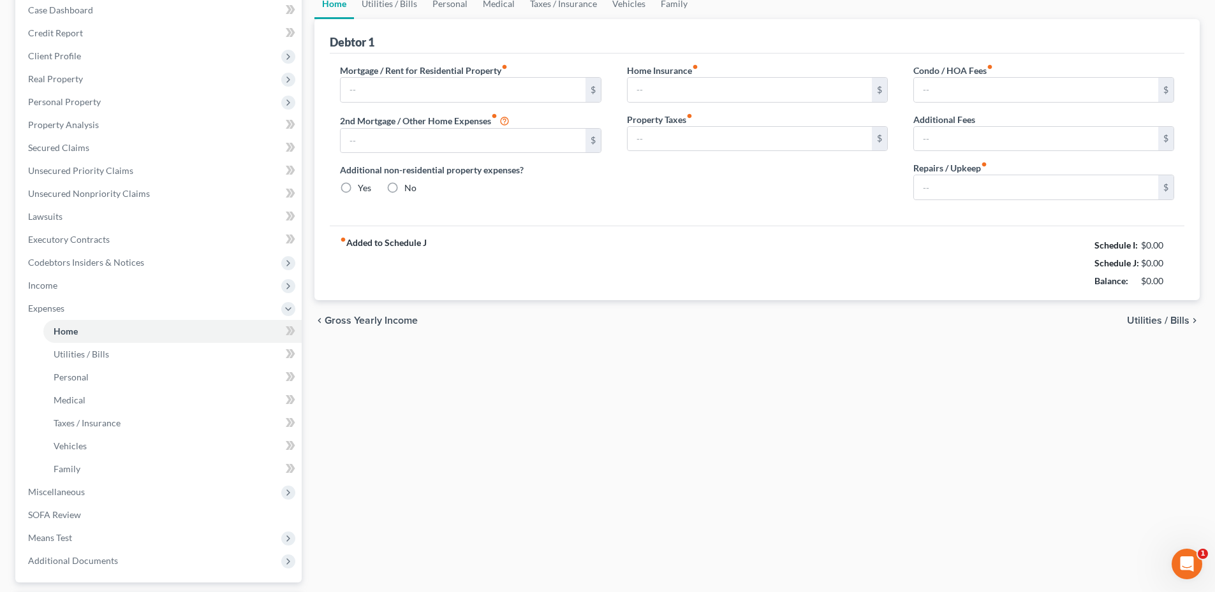
type input "0.00"
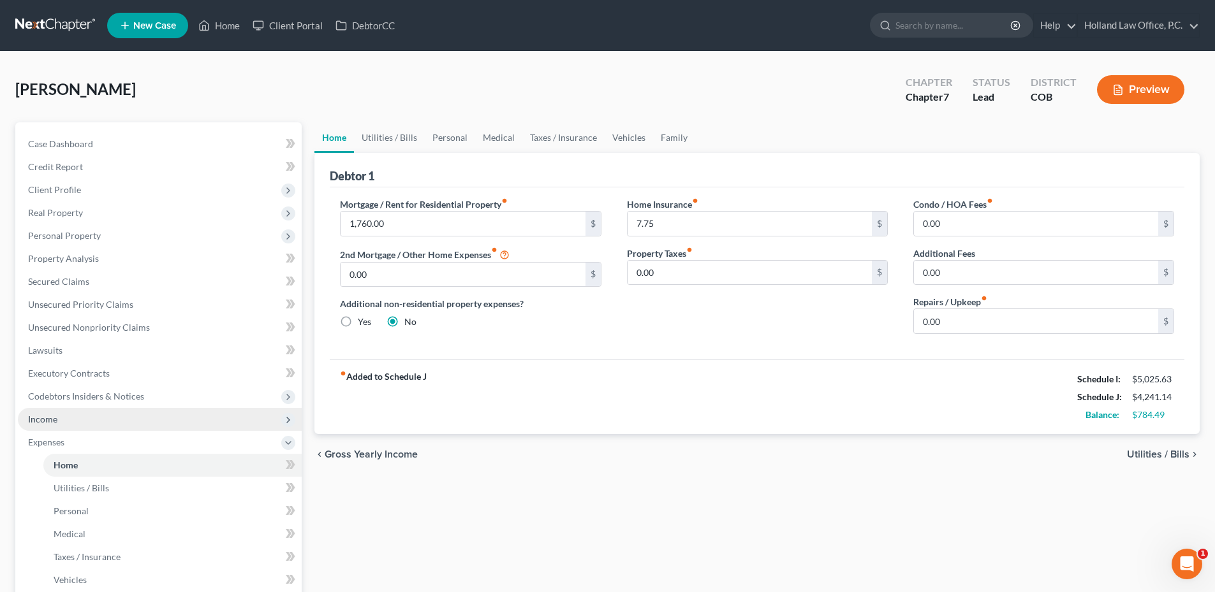
click at [66, 418] on span "Income" at bounding box center [160, 419] width 284 height 23
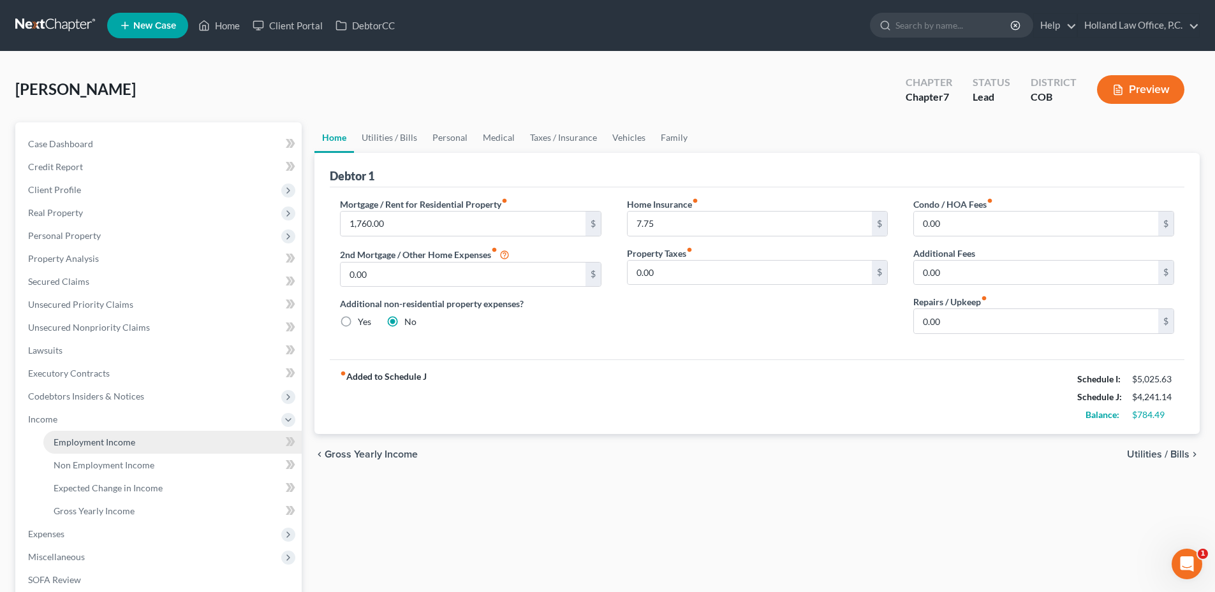
click at [108, 445] on span "Employment Income" at bounding box center [95, 442] width 82 height 11
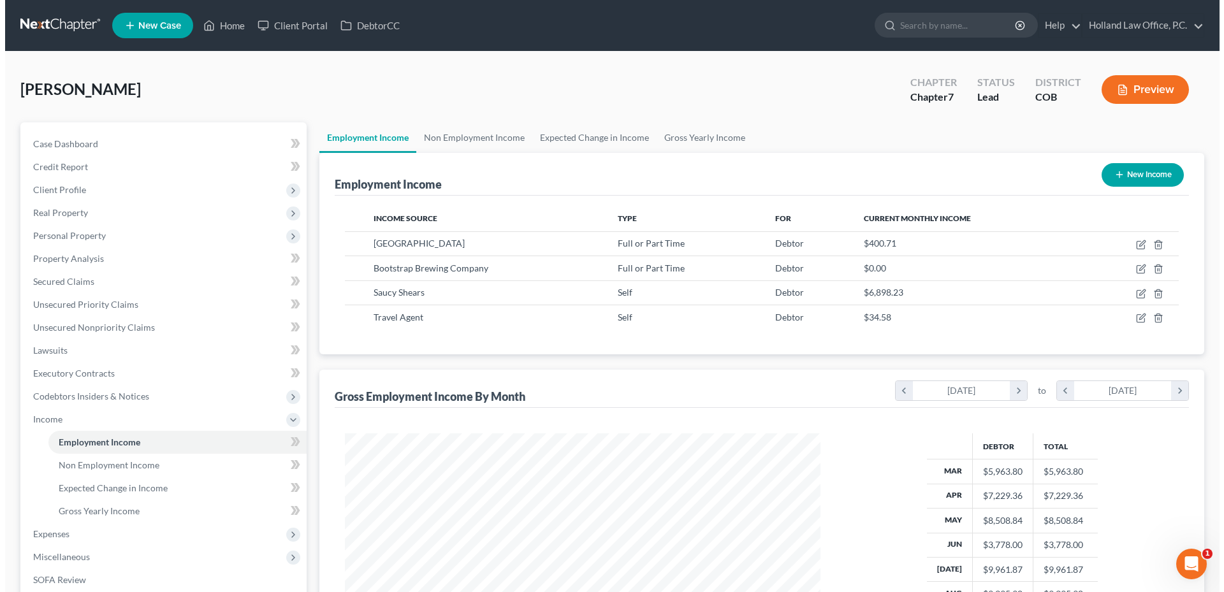
scroll to position [238, 501]
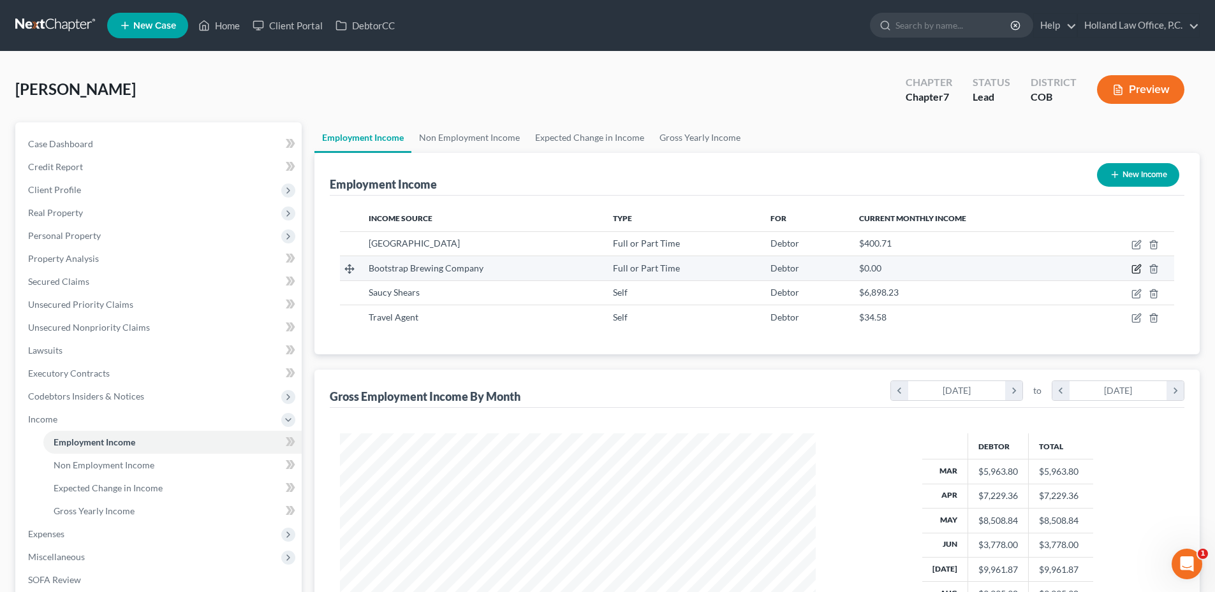
click at [1141, 267] on icon "button" at bounding box center [1136, 269] width 10 height 10
select select "0"
select select "5"
select select "2"
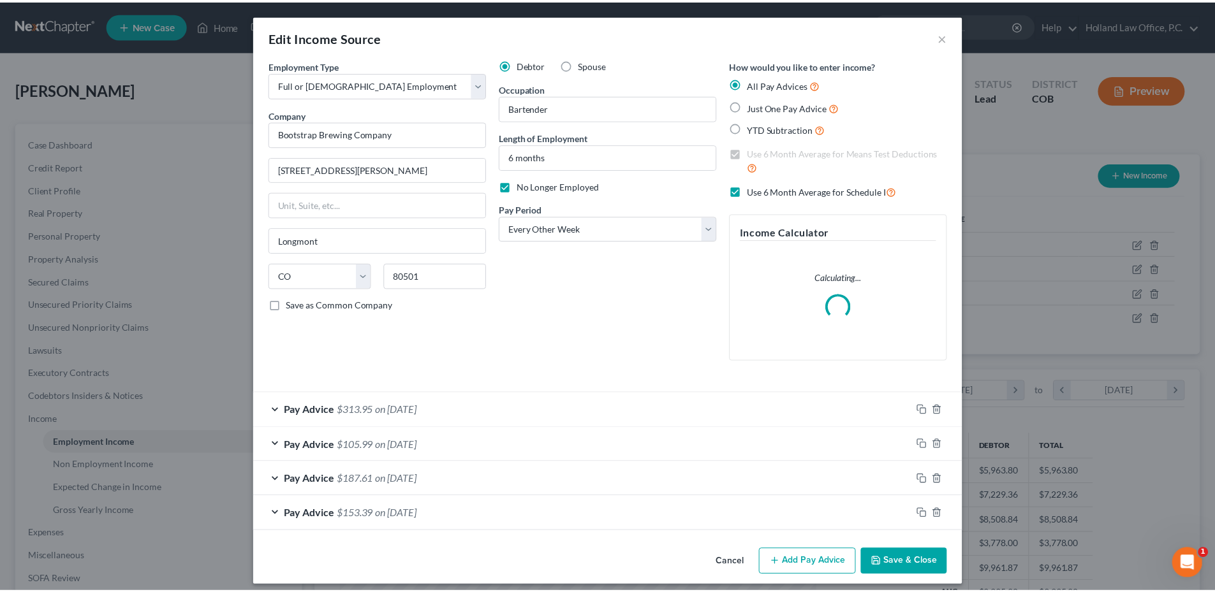
scroll to position [9, 0]
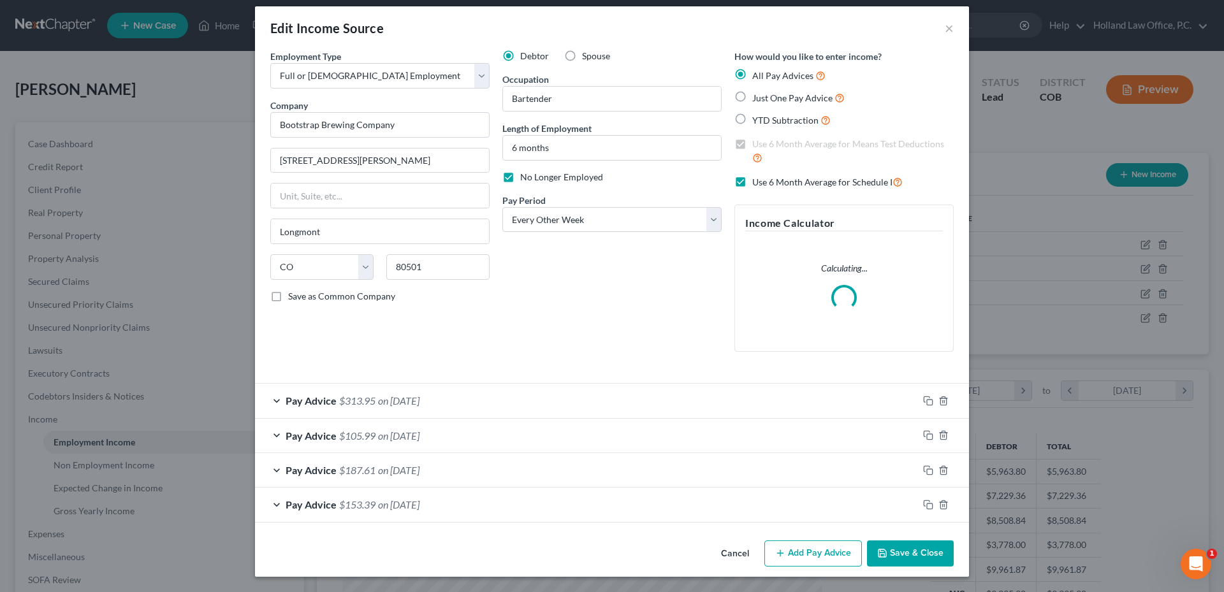
click at [927, 552] on button "Save & Close" at bounding box center [910, 554] width 87 height 27
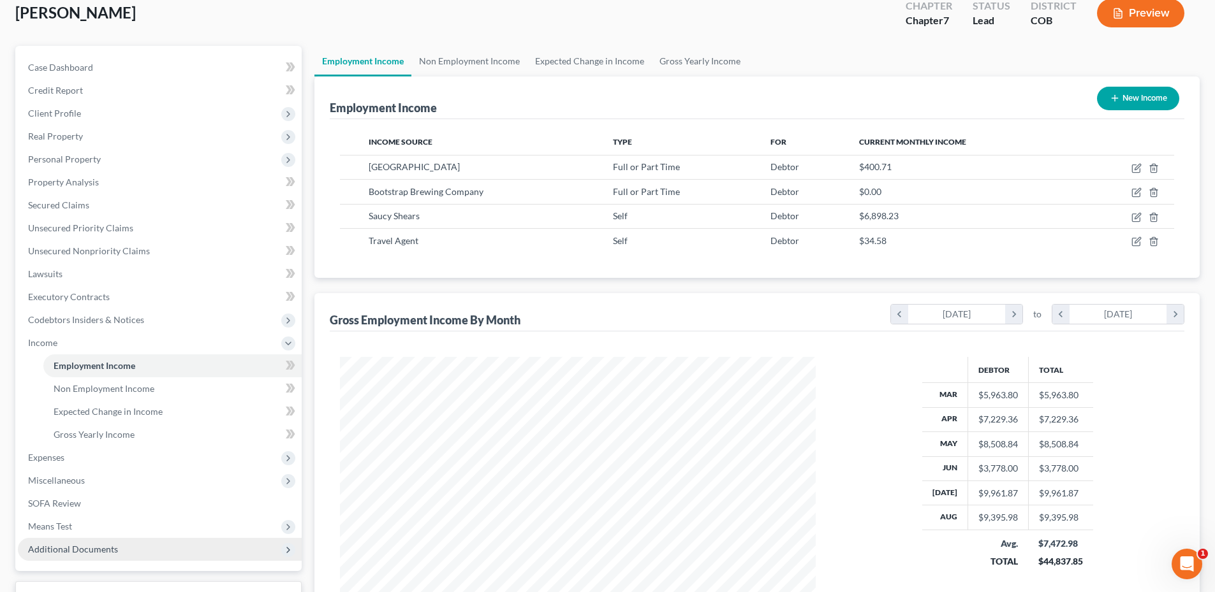
scroll to position [191, 0]
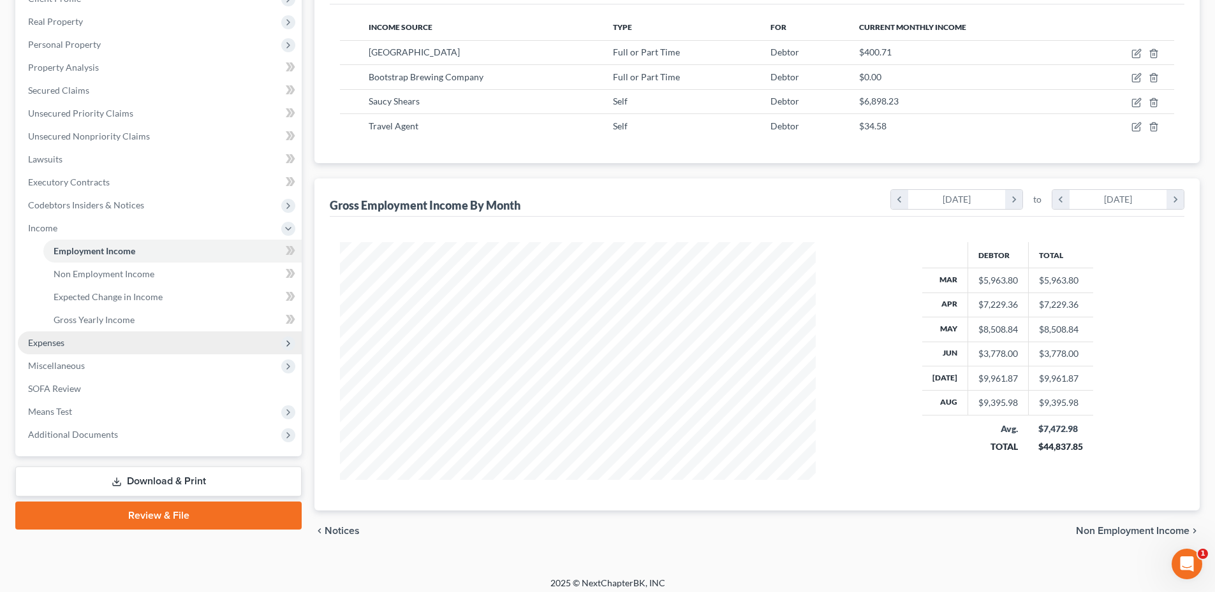
click at [78, 338] on span "Expenses" at bounding box center [160, 343] width 284 height 23
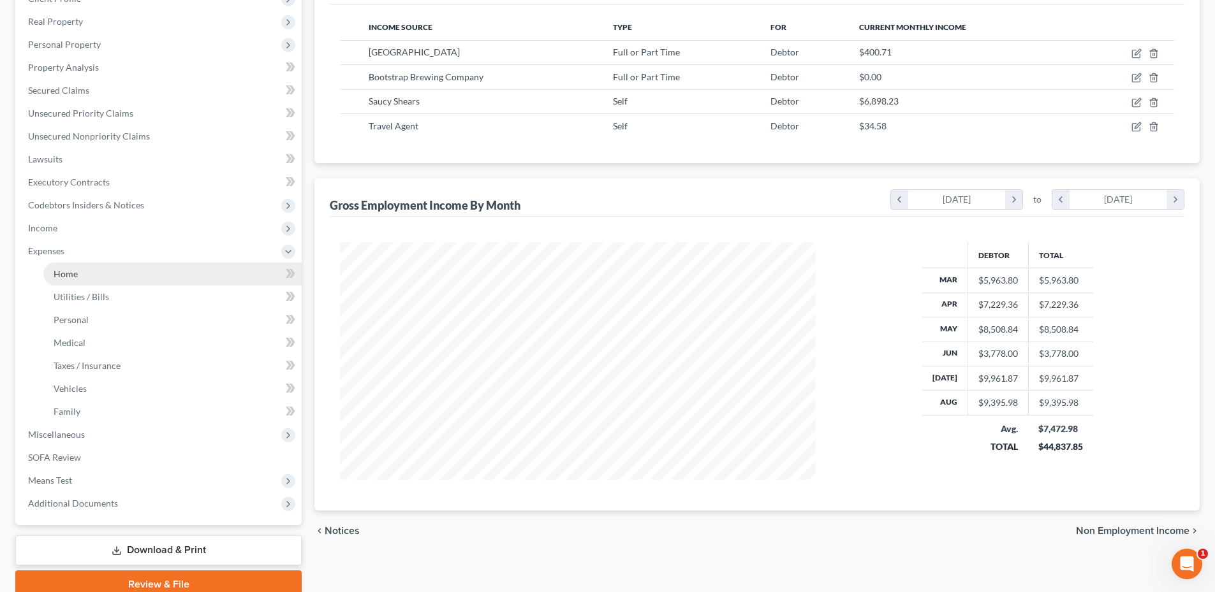
click at [93, 278] on link "Home" at bounding box center [172, 274] width 258 height 23
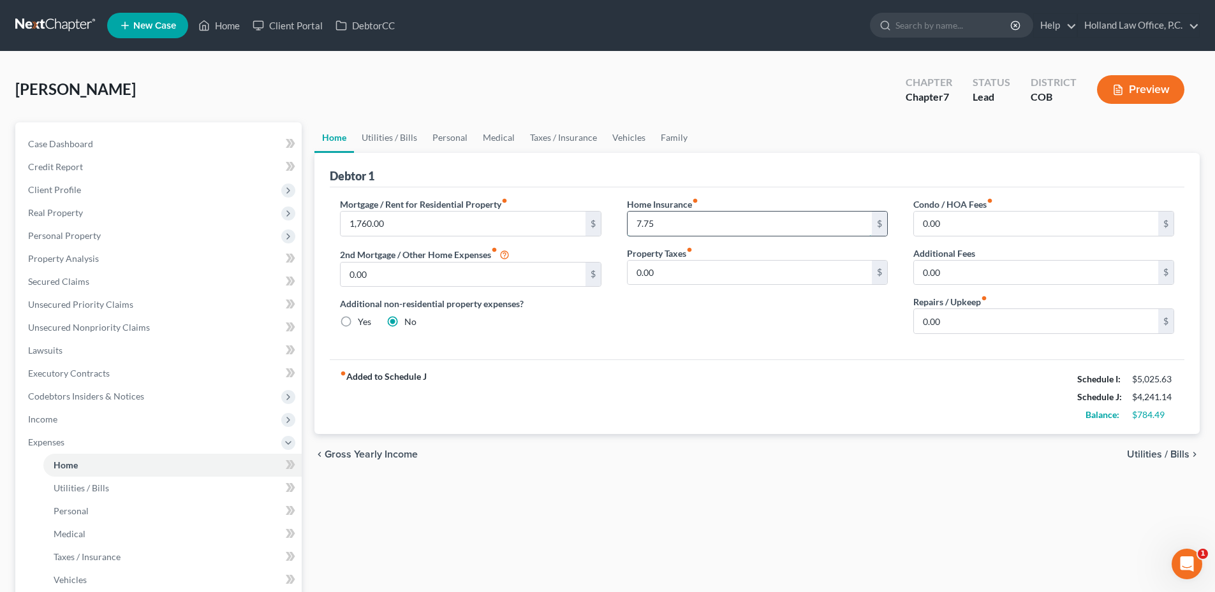
click at [647, 233] on input "7.75" at bounding box center [749, 224] width 244 height 24
click at [670, 331] on div "Home Insurance fiber_manual_record $ Property Taxes fiber_manual_record 0.00 $" at bounding box center [757, 271] width 286 height 147
click at [451, 142] on link "Personal" at bounding box center [450, 137] width 50 height 31
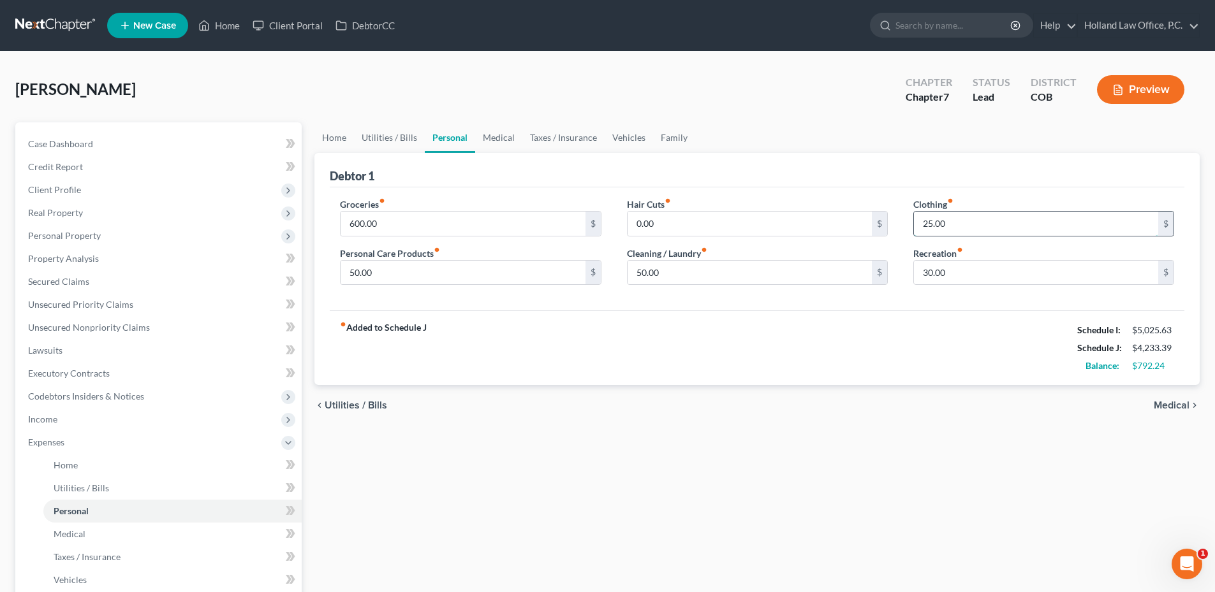
click at [960, 221] on input "25.00" at bounding box center [1036, 224] width 244 height 24
click at [638, 342] on div "fiber_manual_record Added to Schedule J Schedule I: $5,025.63 Schedule J: $4,23…" at bounding box center [757, 348] width 855 height 75
click at [485, 135] on link "Medical" at bounding box center [498, 137] width 47 height 31
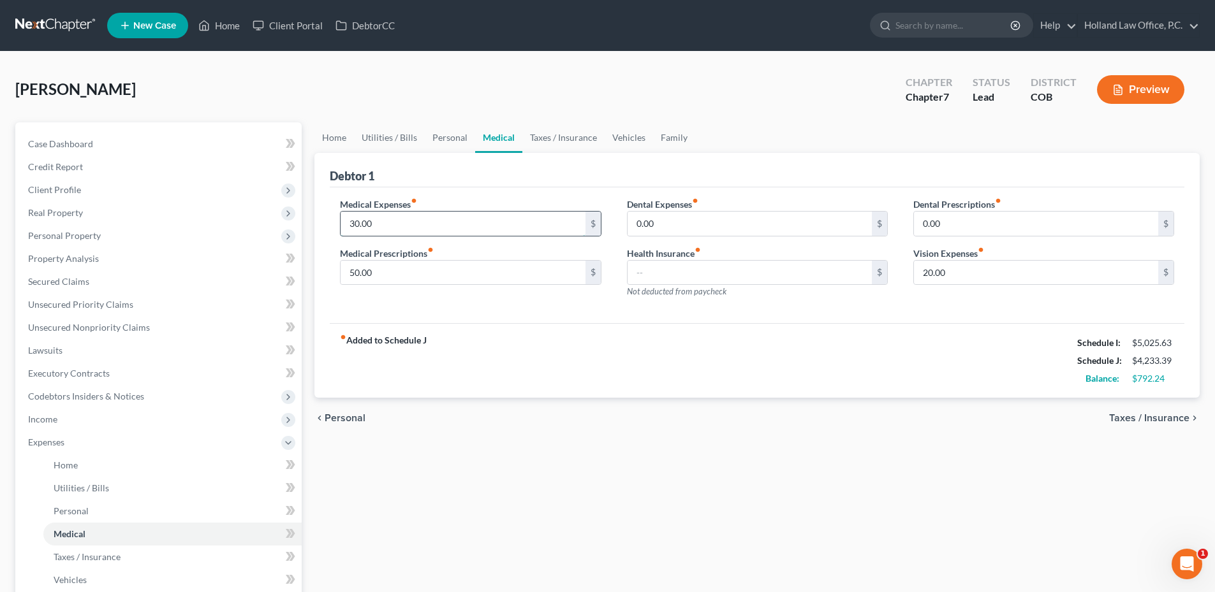
click at [456, 223] on input "30.00" at bounding box center [463, 224] width 244 height 24
type input "100.00"
click at [369, 274] on input "50.00" at bounding box center [463, 273] width 244 height 24
click at [950, 275] on input "20.00" at bounding box center [1036, 273] width 244 height 24
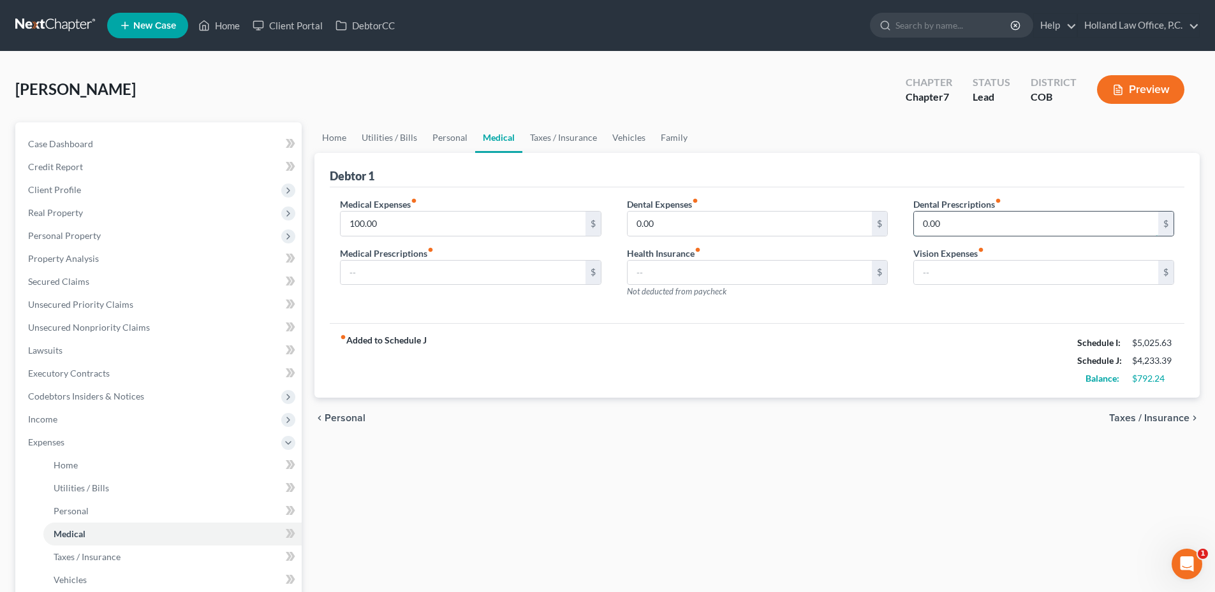
click at [941, 233] on input "0.00" at bounding box center [1036, 224] width 244 height 24
click at [675, 231] on input "0.00" at bounding box center [749, 224] width 244 height 24
click at [599, 334] on div "fiber_manual_record Added to Schedule J Schedule I: $5,025.63 Schedule J: $4,23…" at bounding box center [757, 360] width 855 height 75
click at [557, 130] on link "Taxes / Insurance" at bounding box center [563, 137] width 82 height 31
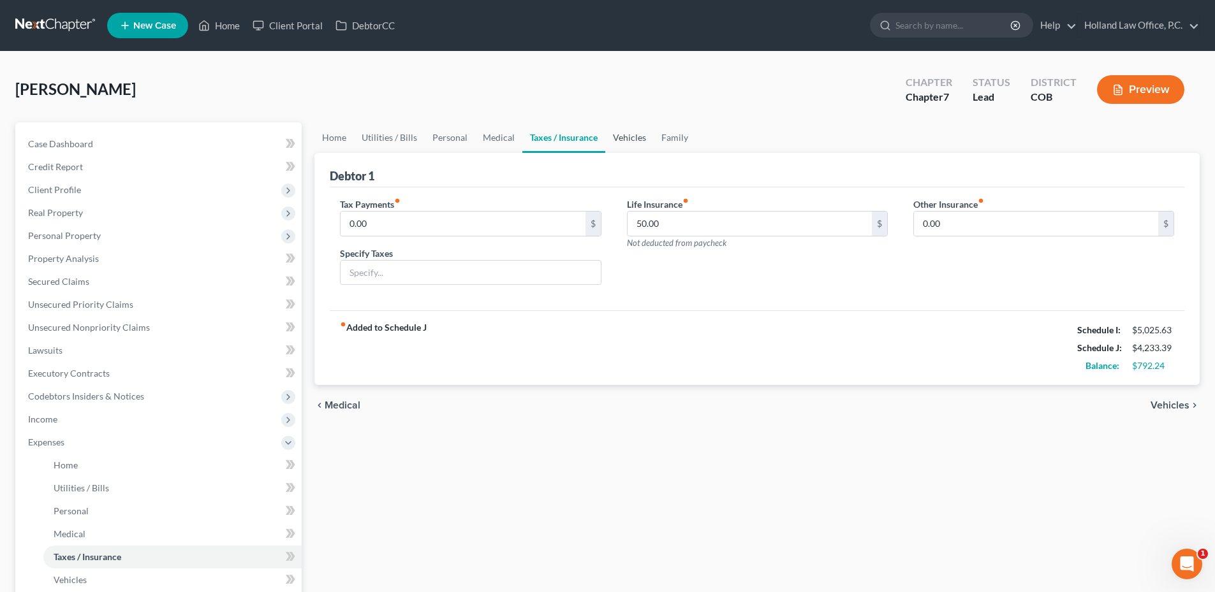
click at [608, 144] on link "Vehicles" at bounding box center [629, 137] width 48 height 31
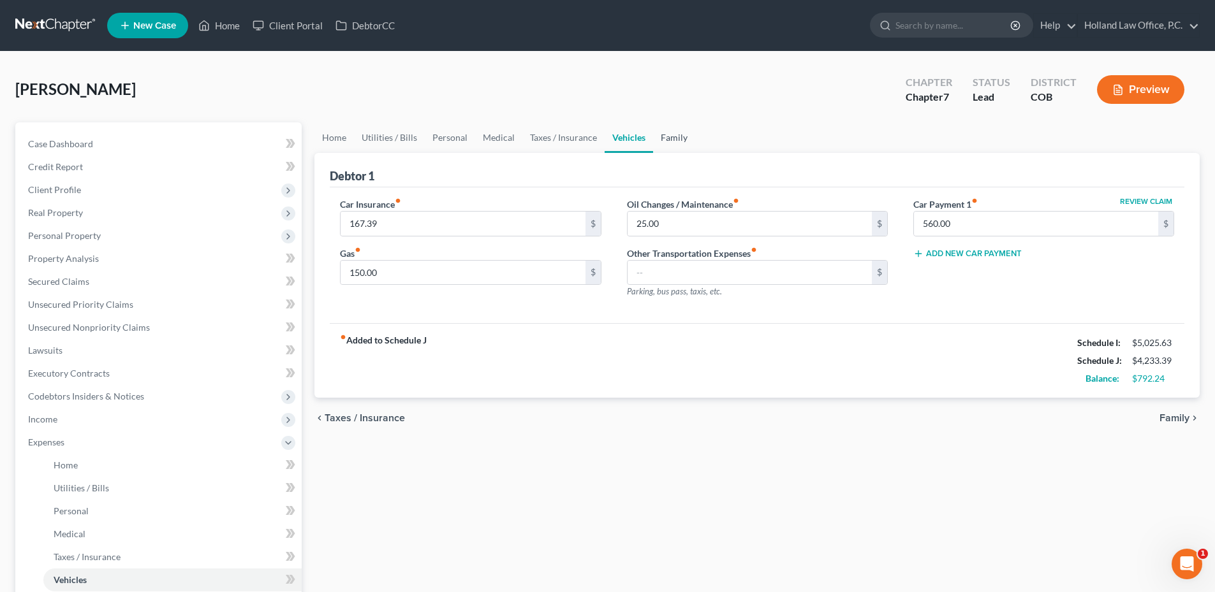
click at [678, 146] on link "Family" at bounding box center [674, 137] width 42 height 31
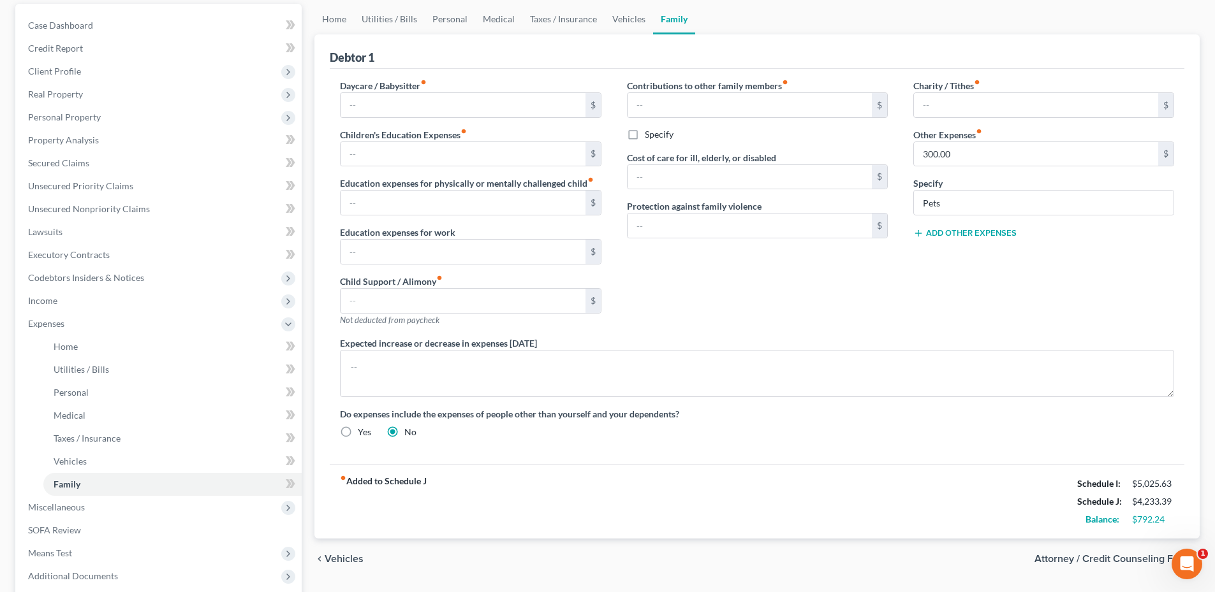
scroll to position [246, 0]
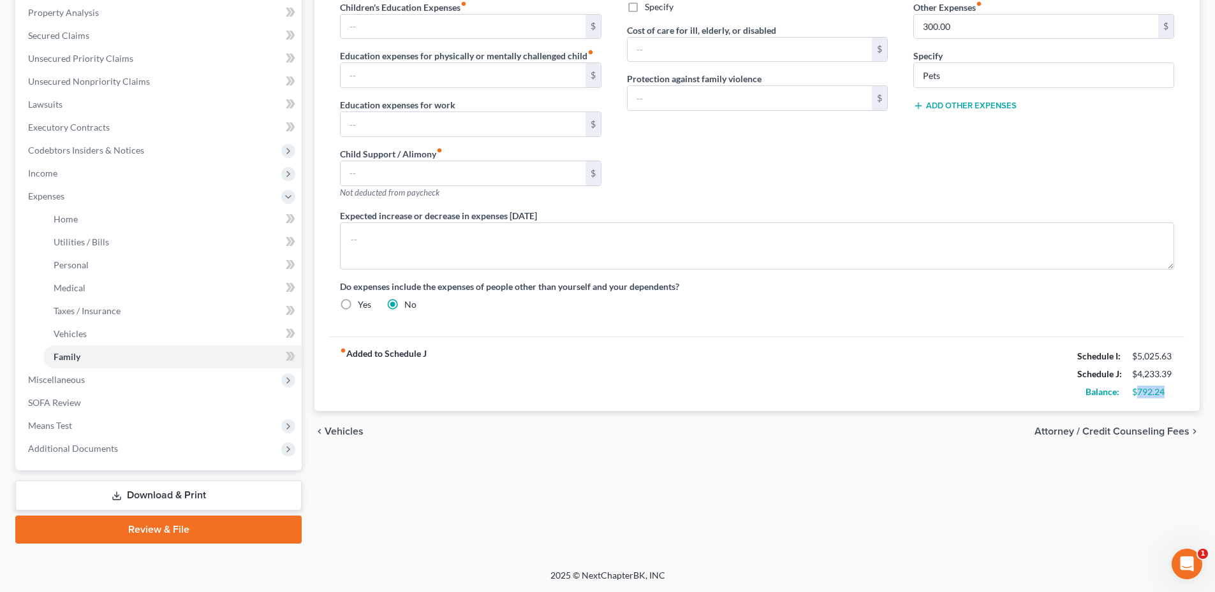
drag, startPoint x: 1134, startPoint y: 395, endPoint x: 1164, endPoint y: 393, distance: 29.4
click at [1164, 393] on div "$792.24" at bounding box center [1153, 392] width 42 height 13
click at [1166, 393] on div "$792.24" at bounding box center [1153, 392] width 42 height 13
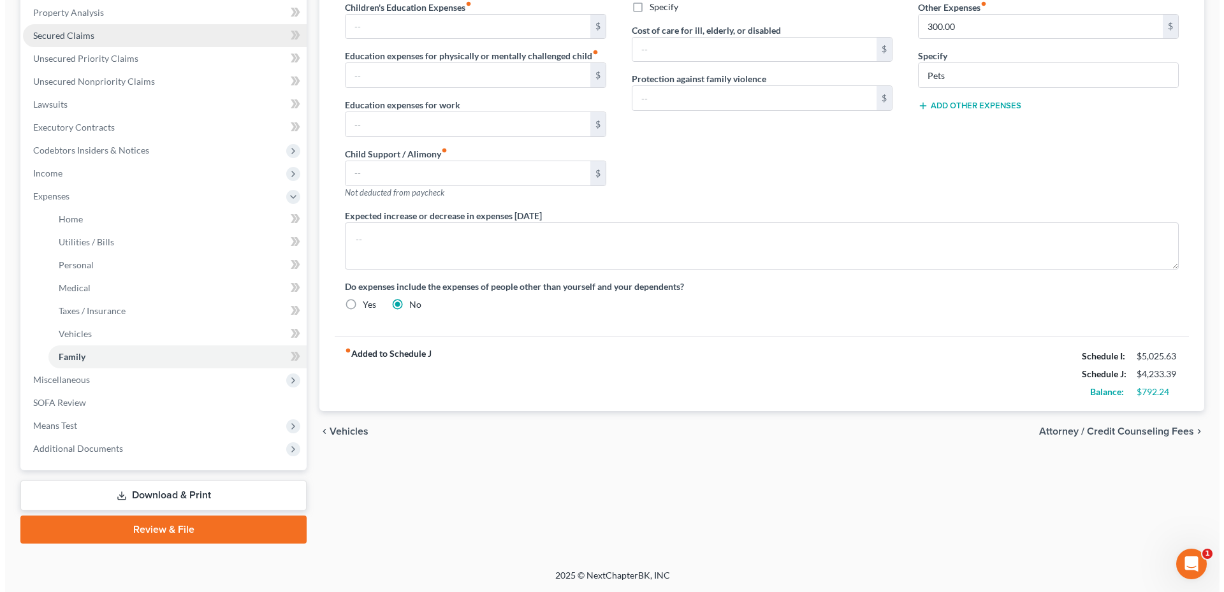
scroll to position [55, 0]
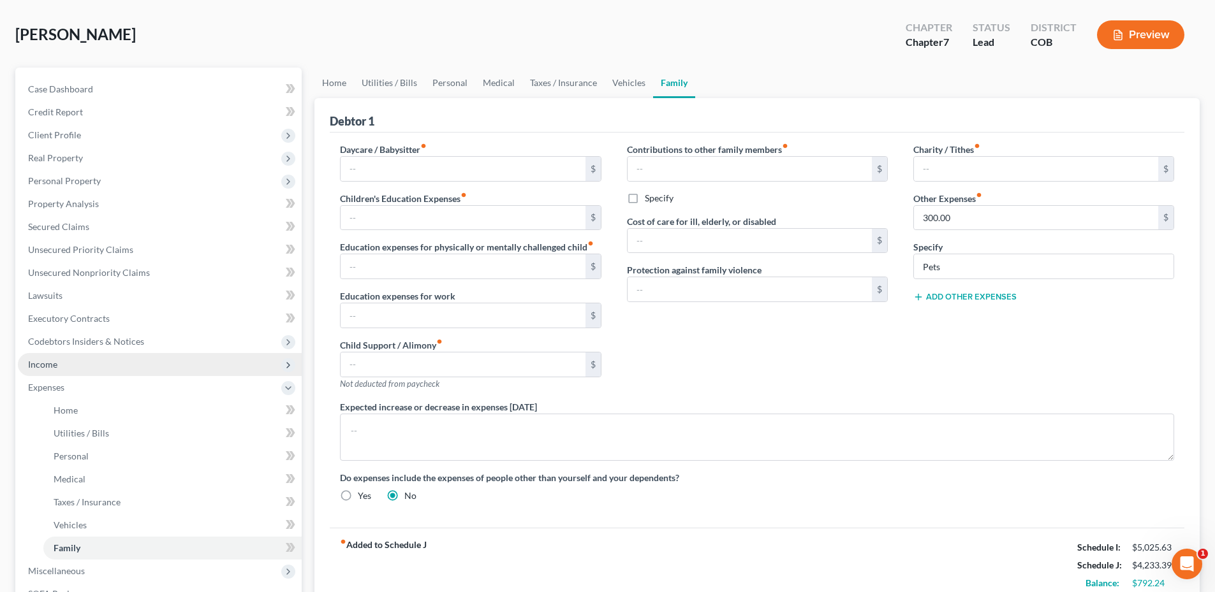
click at [67, 370] on span "Income" at bounding box center [160, 364] width 284 height 23
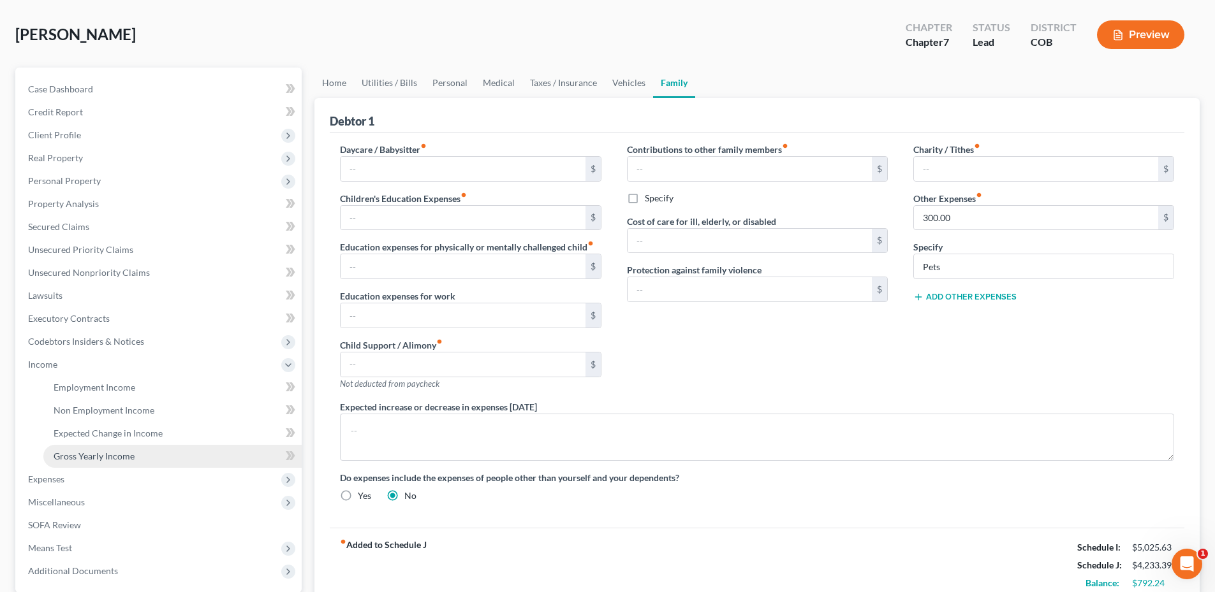
click at [91, 459] on span "Gross Yearly Income" at bounding box center [94, 456] width 81 height 11
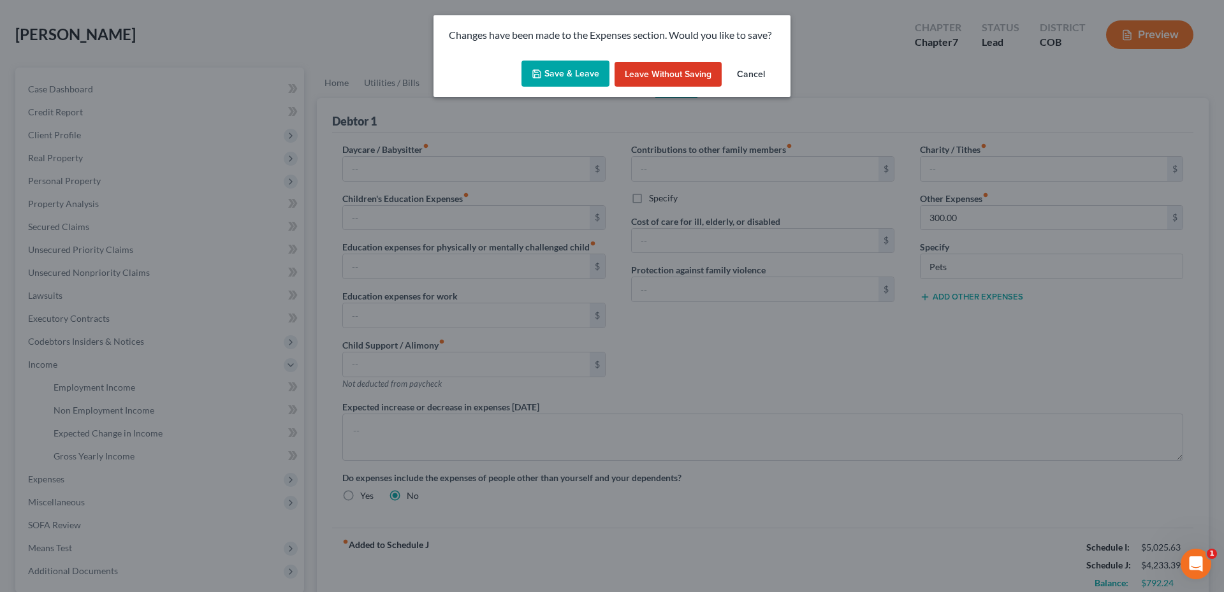
click at [564, 79] on button "Save & Leave" at bounding box center [566, 74] width 88 height 27
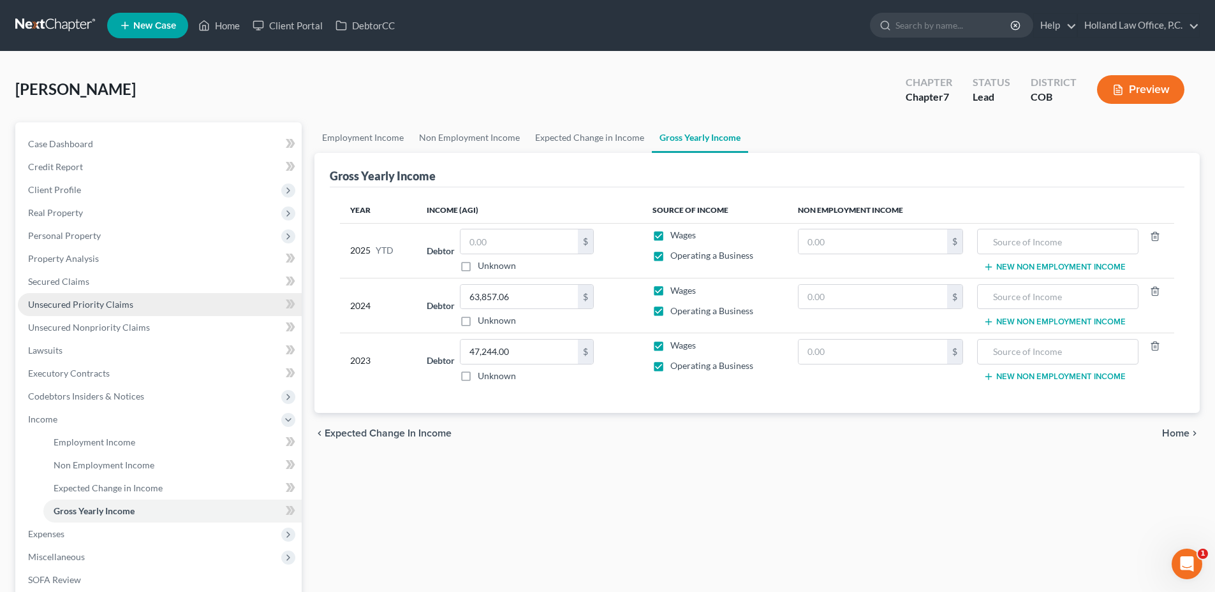
drag, startPoint x: 70, startPoint y: 307, endPoint x: 89, endPoint y: 307, distance: 19.8
click at [70, 307] on span "Unsecured Priority Claims" at bounding box center [80, 304] width 105 height 11
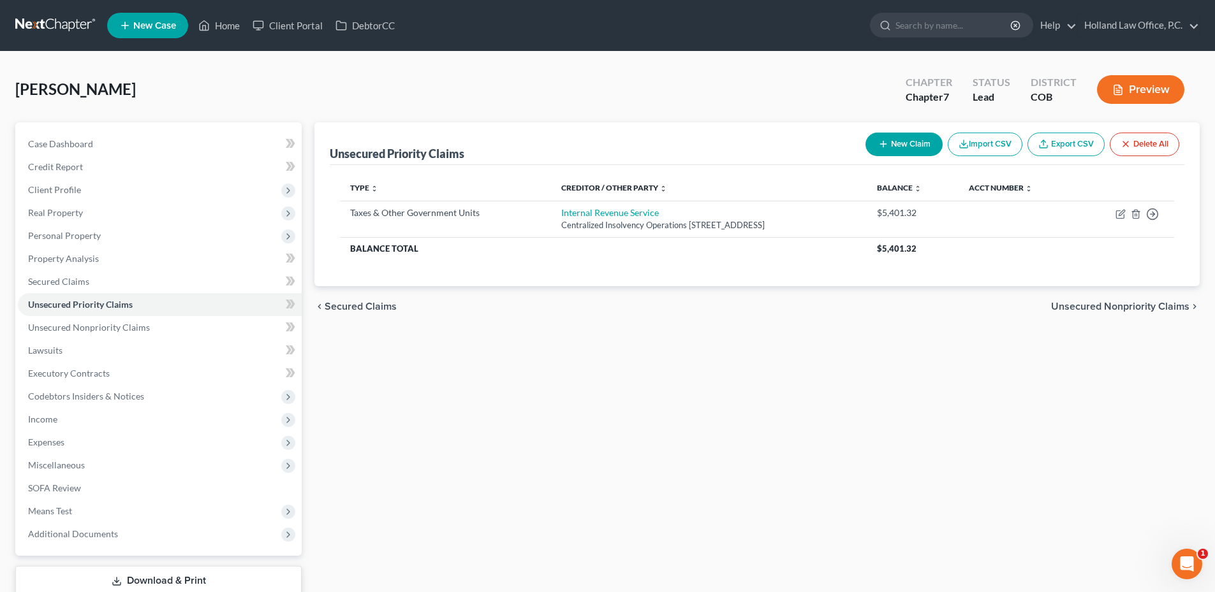
click at [885, 144] on icon "button" at bounding box center [883, 144] width 10 height 10
select select "0"
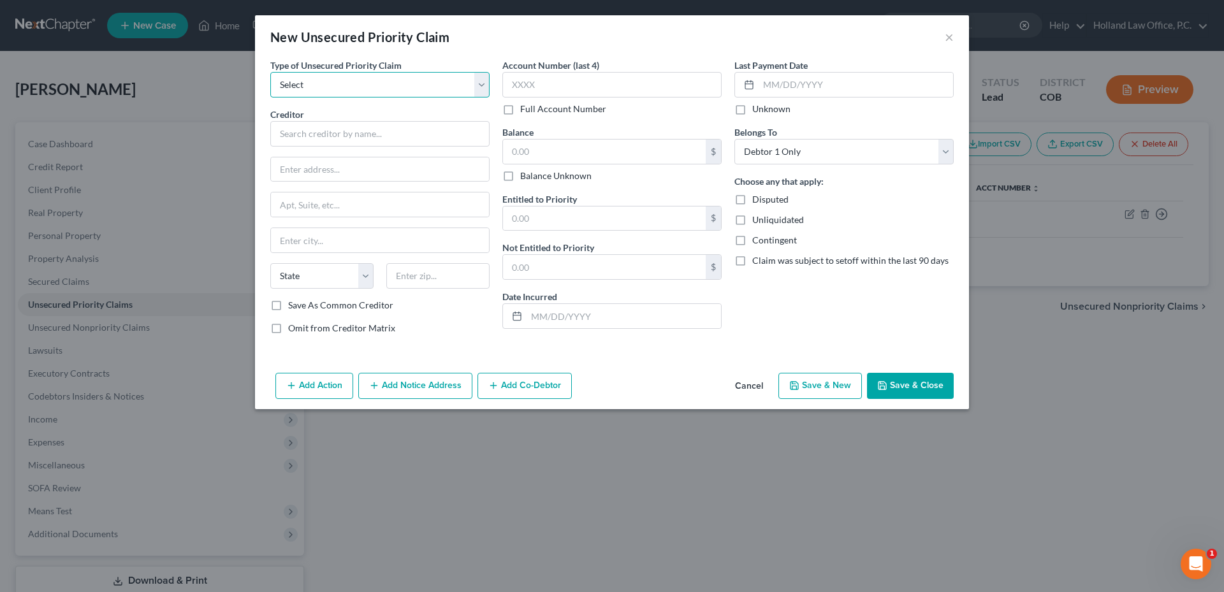
drag, startPoint x: 326, startPoint y: 79, endPoint x: 321, endPoint y: 98, distance: 19.8
click at [326, 79] on select "Select Taxes & Other Government Units Domestic Support Obligations Extensions o…" at bounding box center [379, 85] width 219 height 26
select select "0"
click at [270, 72] on select "Select Taxes & Other Government Units Domestic Support Obligations Extensions o…" at bounding box center [379, 85] width 219 height 26
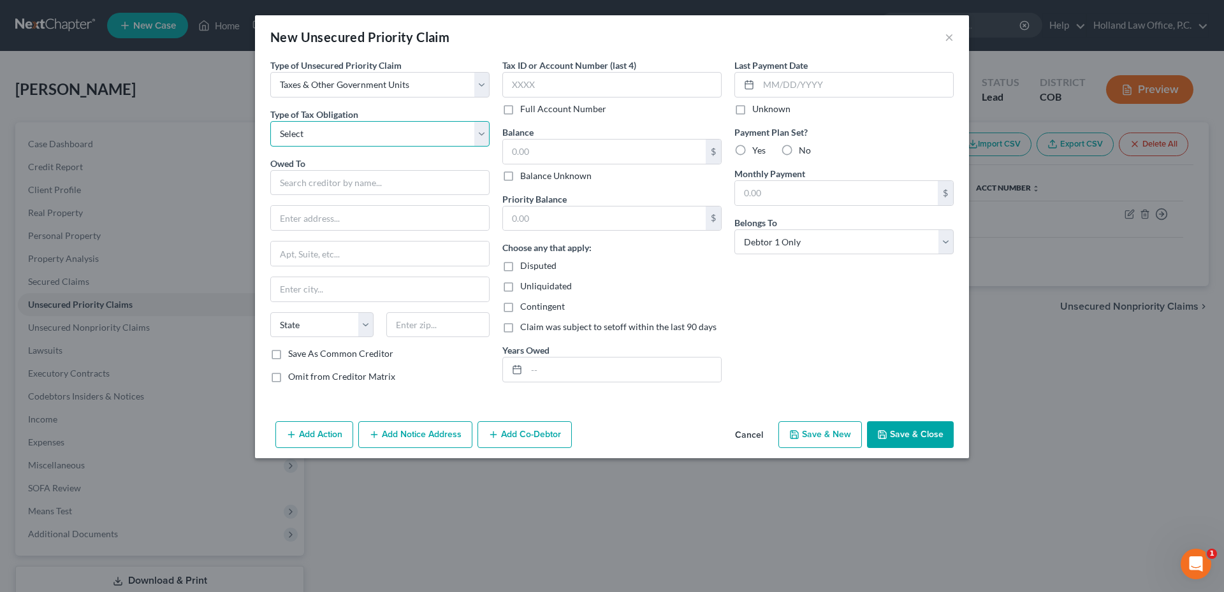
drag, startPoint x: 321, startPoint y: 98, endPoint x: 319, endPoint y: 125, distance: 26.9
click at [319, 125] on select "Select Federal City State Franchise Tax Board Other" at bounding box center [379, 134] width 219 height 26
select select "0"
click at [270, 121] on select "Select Federal City State Franchise Tax Board Other" at bounding box center [379, 134] width 219 height 26
click at [311, 182] on input "text" at bounding box center [379, 183] width 219 height 26
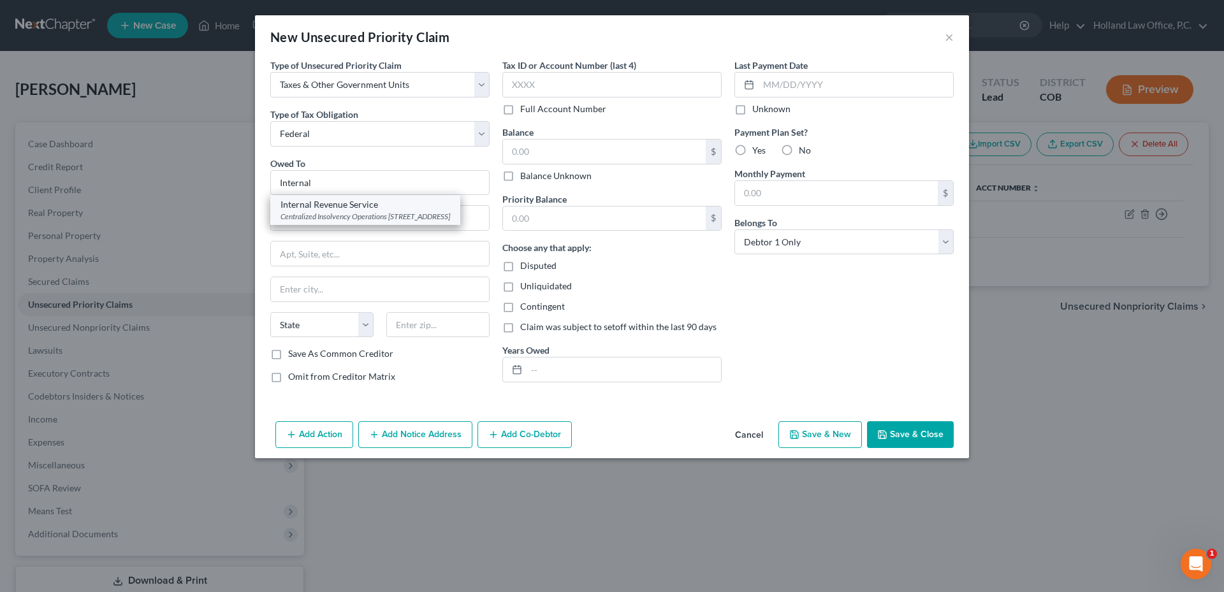
click at [344, 220] on div "Centralized Insolvency Operations [STREET_ADDRESS]" at bounding box center [366, 216] width 170 height 11
type input "Internal Revenue Service"
type input "Centralized Insolvency Operations"
type input "PO Box 7346"
type input "[GEOGRAPHIC_DATA]"
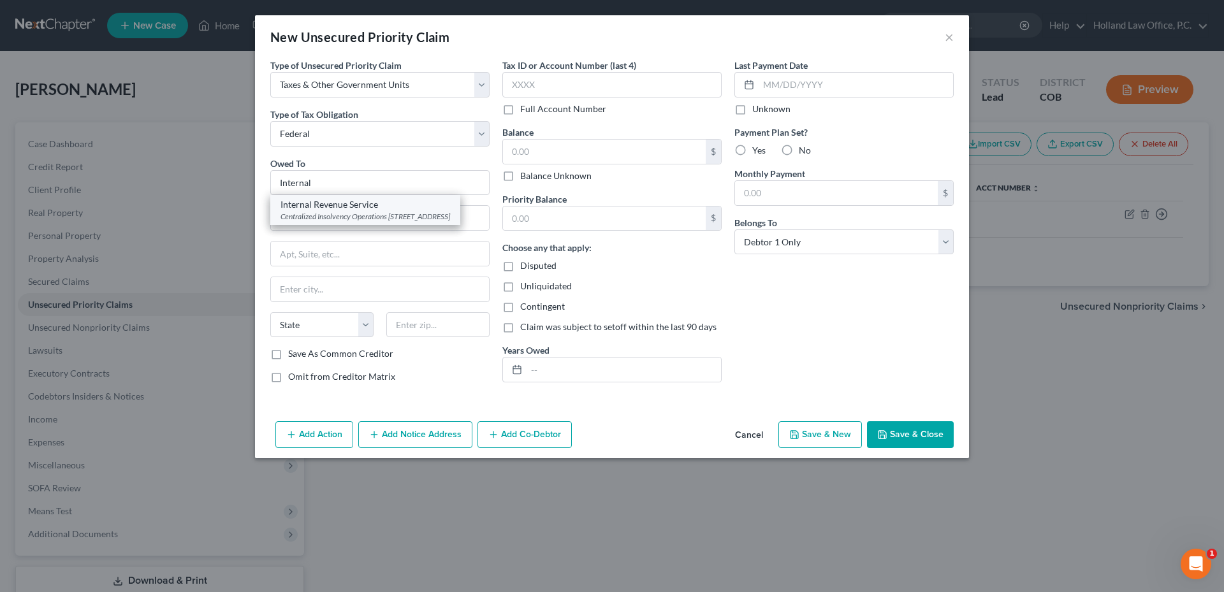
select select "39"
type input "19101"
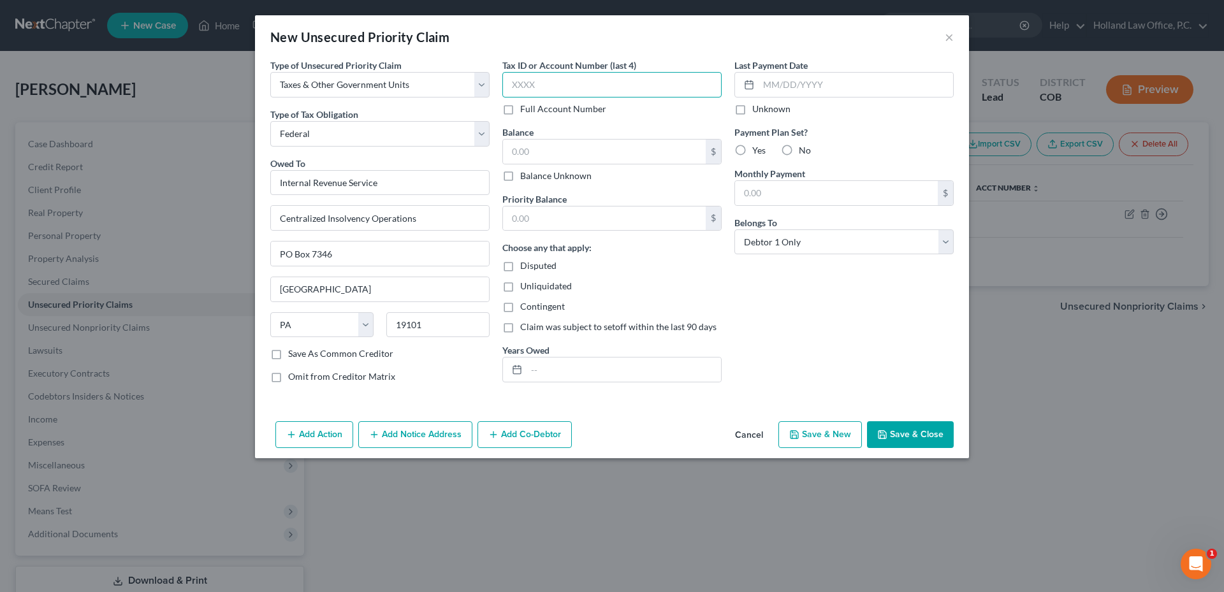
click at [592, 85] on input "text" at bounding box center [612, 85] width 219 height 26
click at [572, 144] on input "text" at bounding box center [604, 152] width 203 height 24
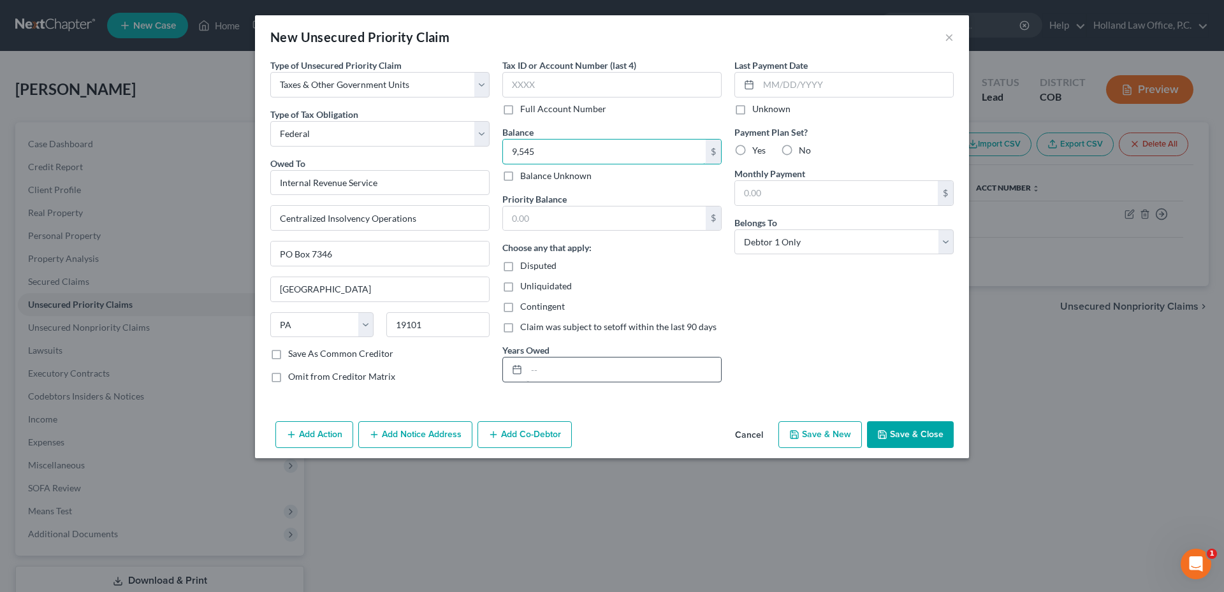
type input "9,545"
click at [565, 360] on input "text" at bounding box center [624, 370] width 194 height 24
type input "2023"
click at [844, 319] on div "Last Payment Date Unknown Payment Plan Set? Yes No Monthly Payment $ Belongs To…" at bounding box center [844, 226] width 232 height 335
click at [945, 436] on button "Save & Close" at bounding box center [910, 435] width 87 height 27
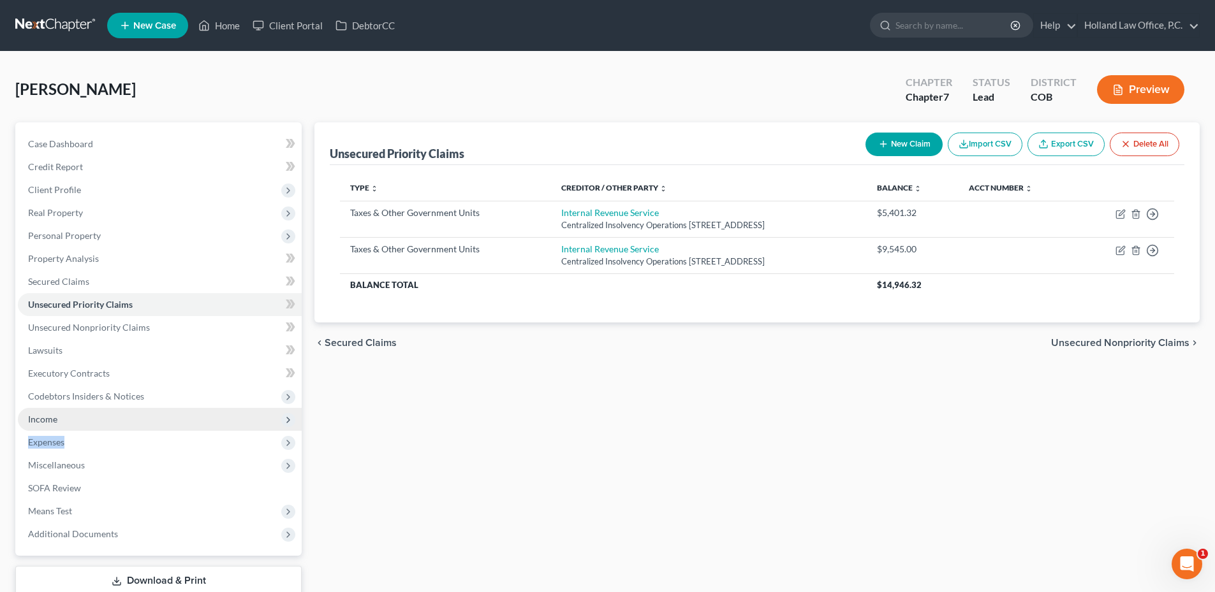
drag, startPoint x: 71, startPoint y: 445, endPoint x: 78, endPoint y: 425, distance: 21.6
click at [78, 425] on ul "Case Dashboard Payments Invoices Payments Payments Credit Report Client Profile" at bounding box center [160, 339] width 284 height 413
click at [78, 425] on span "Income" at bounding box center [160, 419] width 284 height 23
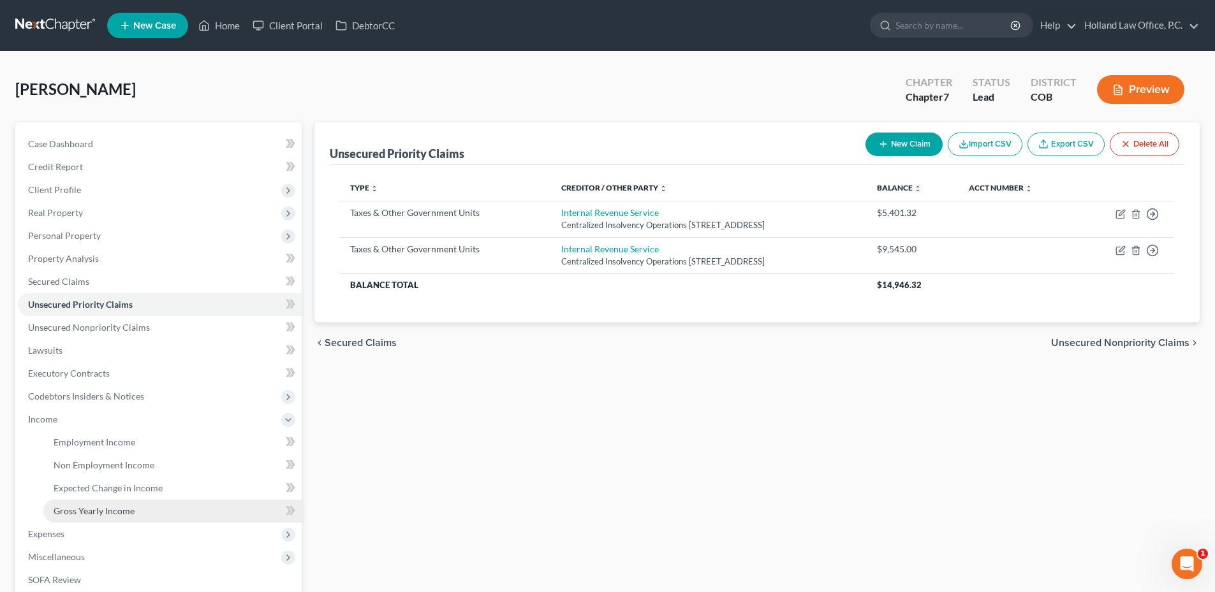
click at [107, 517] on link "Gross Yearly Income" at bounding box center [172, 511] width 258 height 23
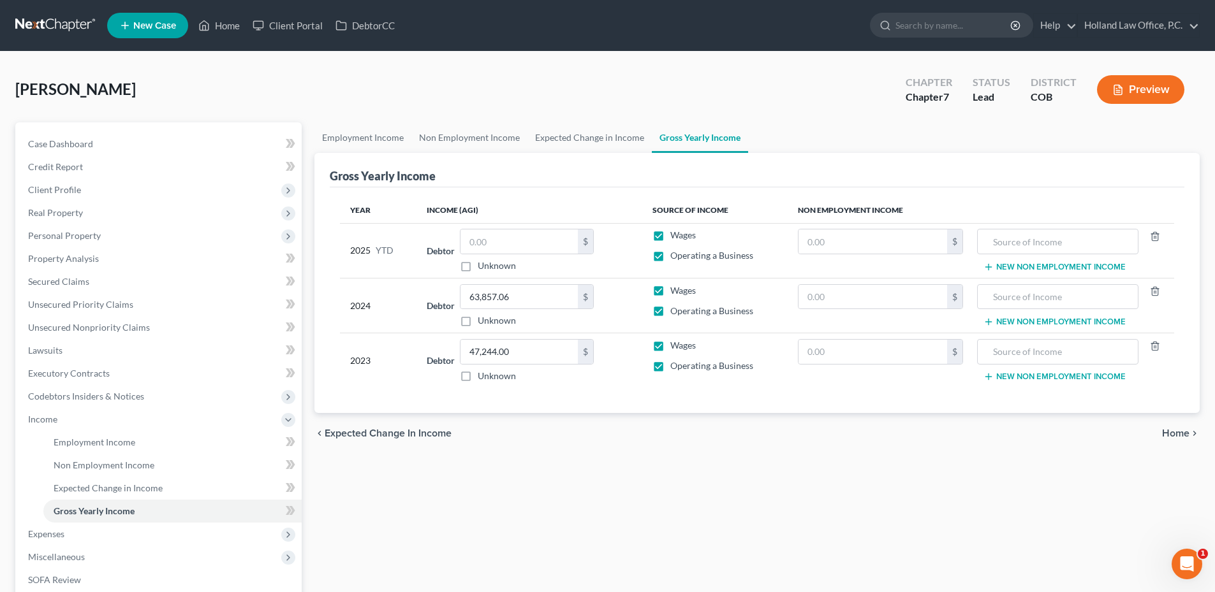
click at [670, 344] on label "Wages" at bounding box center [683, 345] width 26 height 13
click at [675, 344] on input "Wages" at bounding box center [679, 343] width 8 height 8
checkbox input "false"
click at [548, 300] on input "63,857.06" at bounding box center [518, 297] width 117 height 24
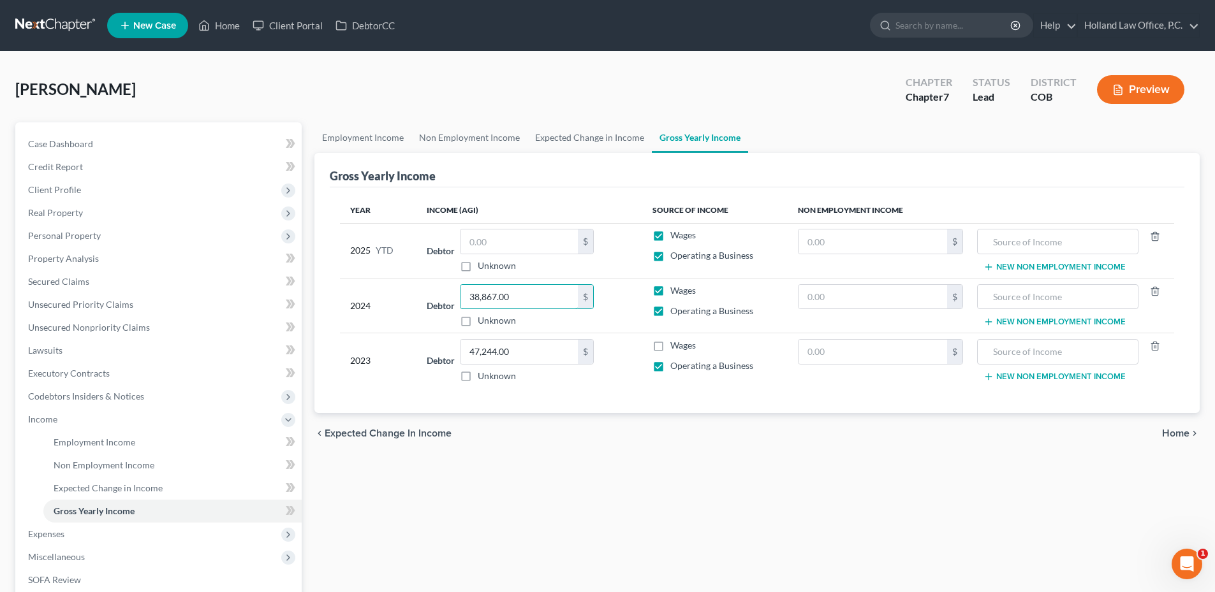
type input "38,867.00"
click at [765, 419] on div "chevron_left Expected Change in Income Home chevron_right" at bounding box center [756, 433] width 885 height 41
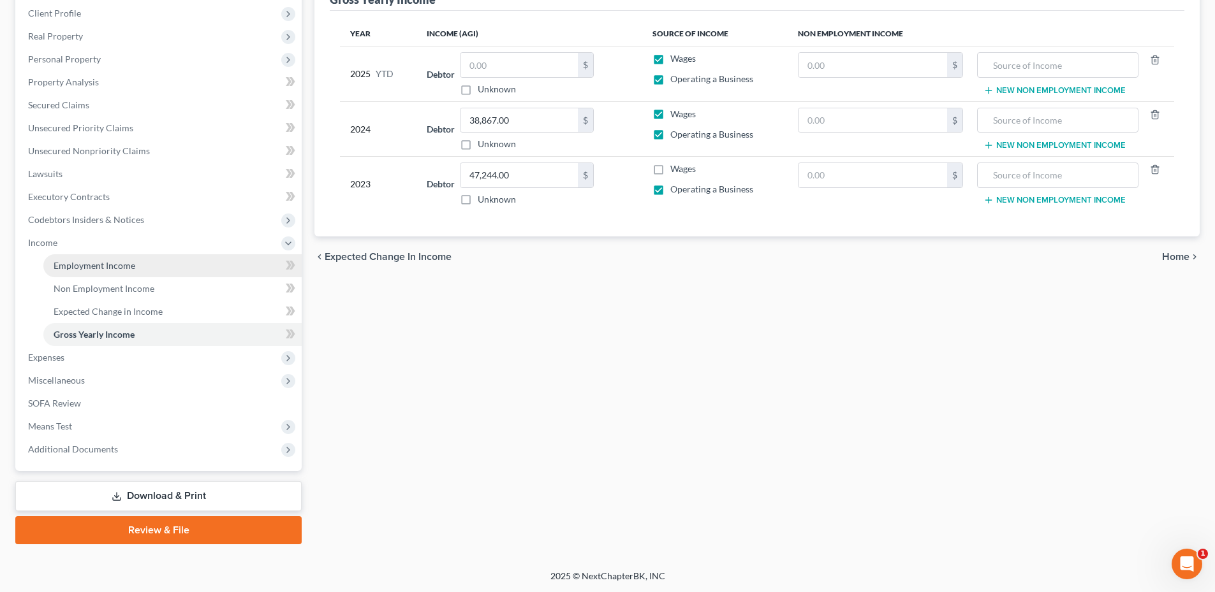
scroll to position [177, 0]
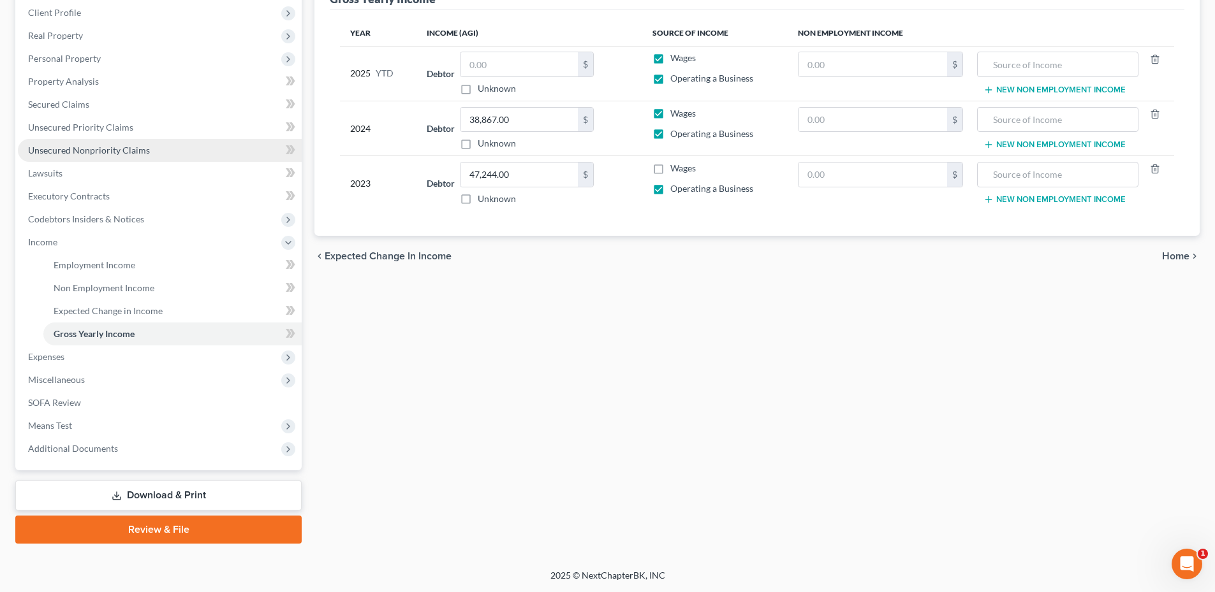
click at [96, 154] on span "Unsecured Nonpriority Claims" at bounding box center [89, 150] width 122 height 11
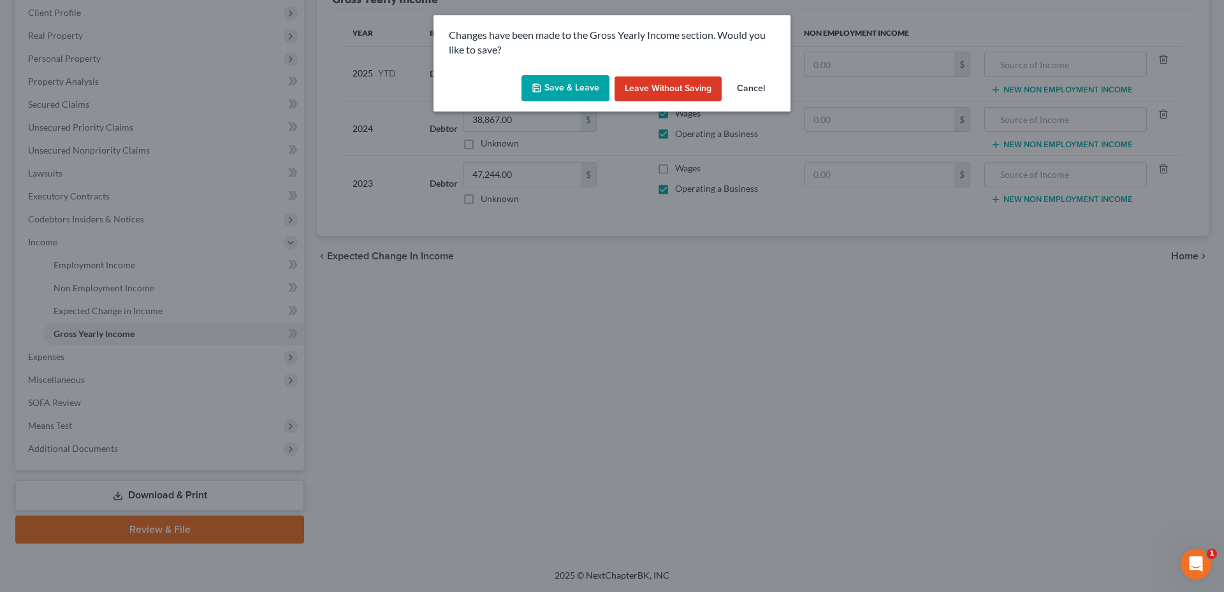
click at [552, 82] on button "Save & Leave" at bounding box center [566, 88] width 88 height 27
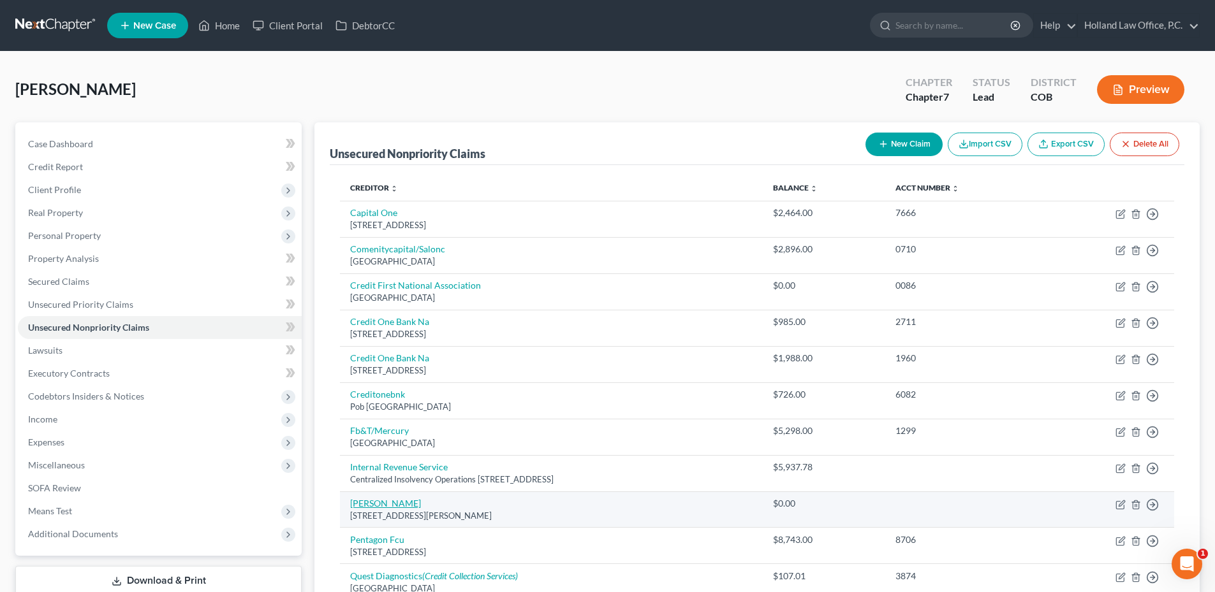
click at [397, 506] on link "[PERSON_NAME]" at bounding box center [385, 503] width 71 height 11
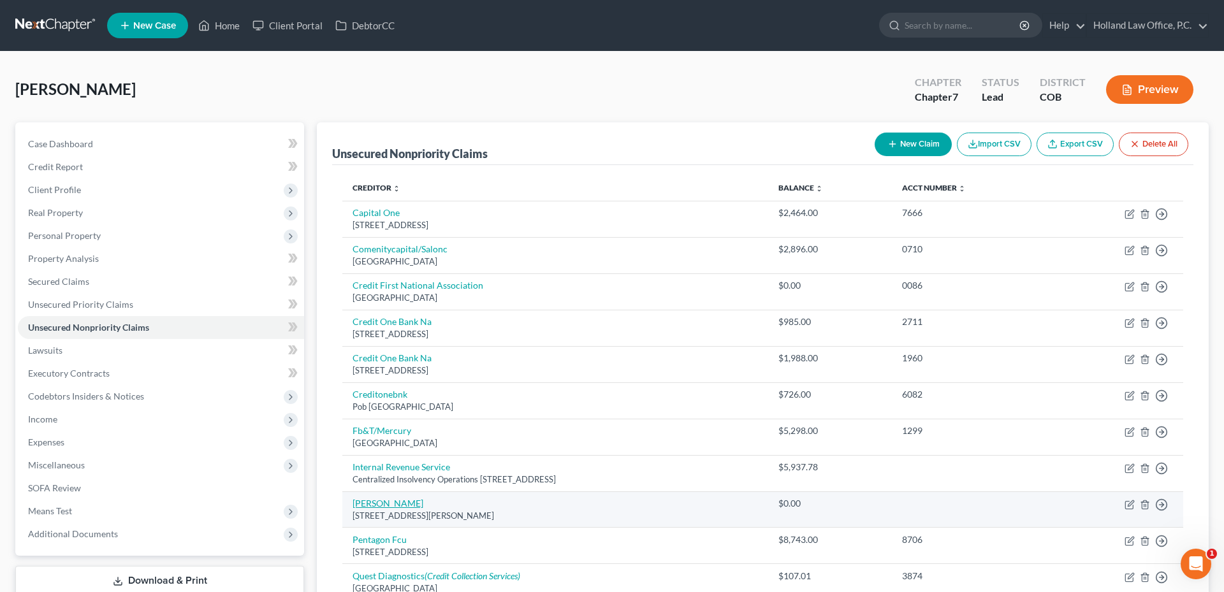
select select "5"
select select "0"
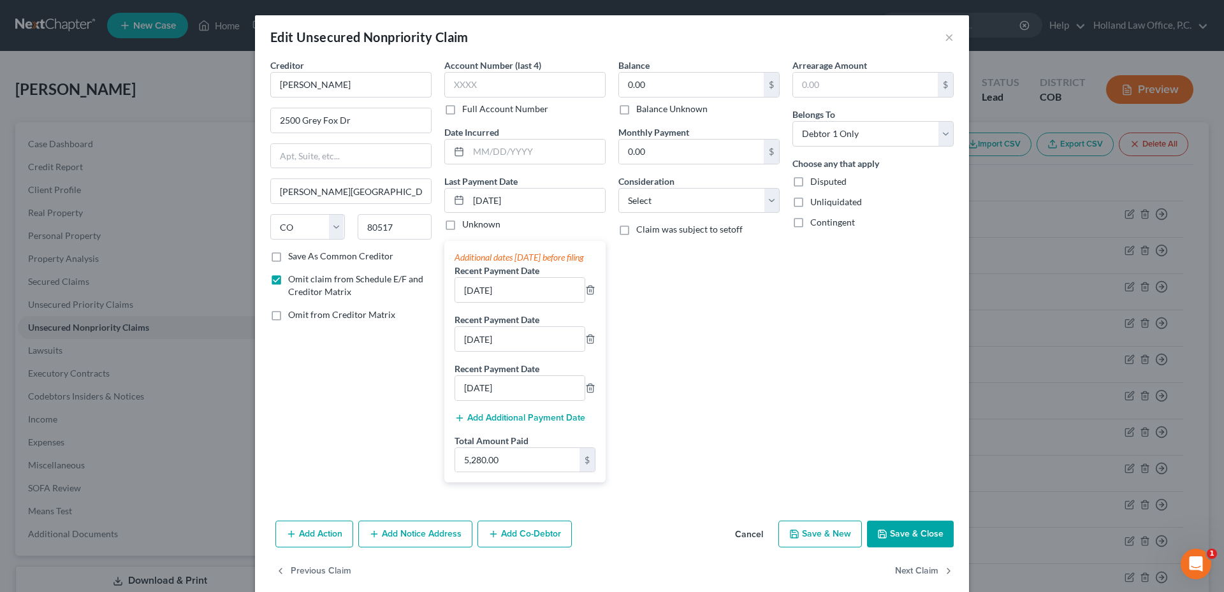
click at [892, 548] on button "Save & Close" at bounding box center [910, 534] width 87 height 27
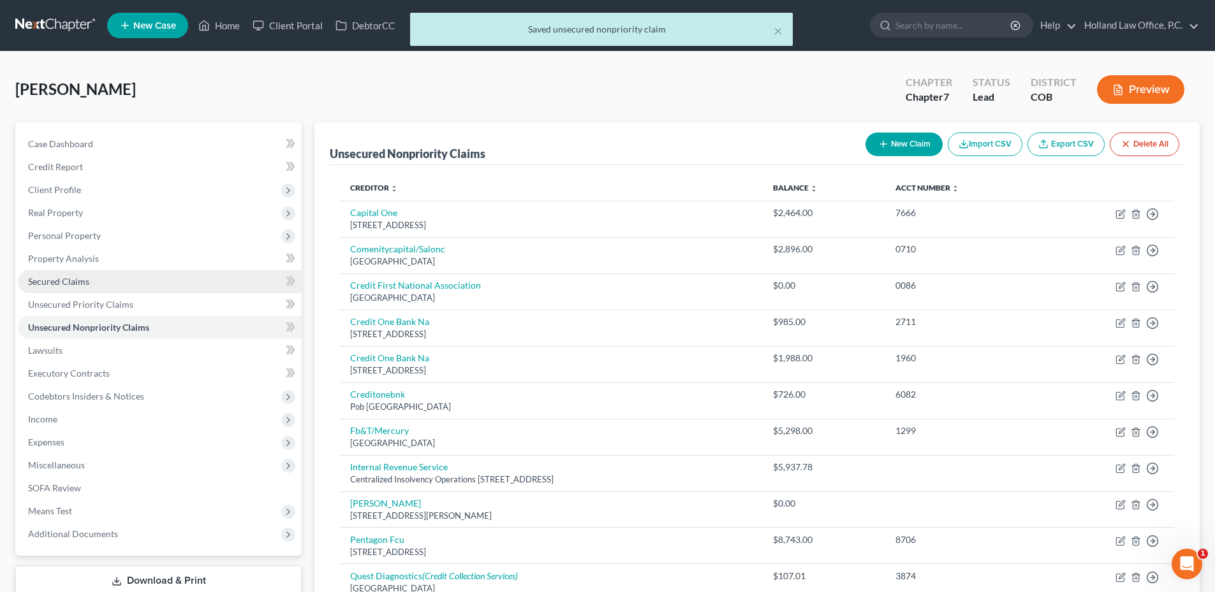
click at [91, 280] on link "Secured Claims" at bounding box center [160, 281] width 284 height 23
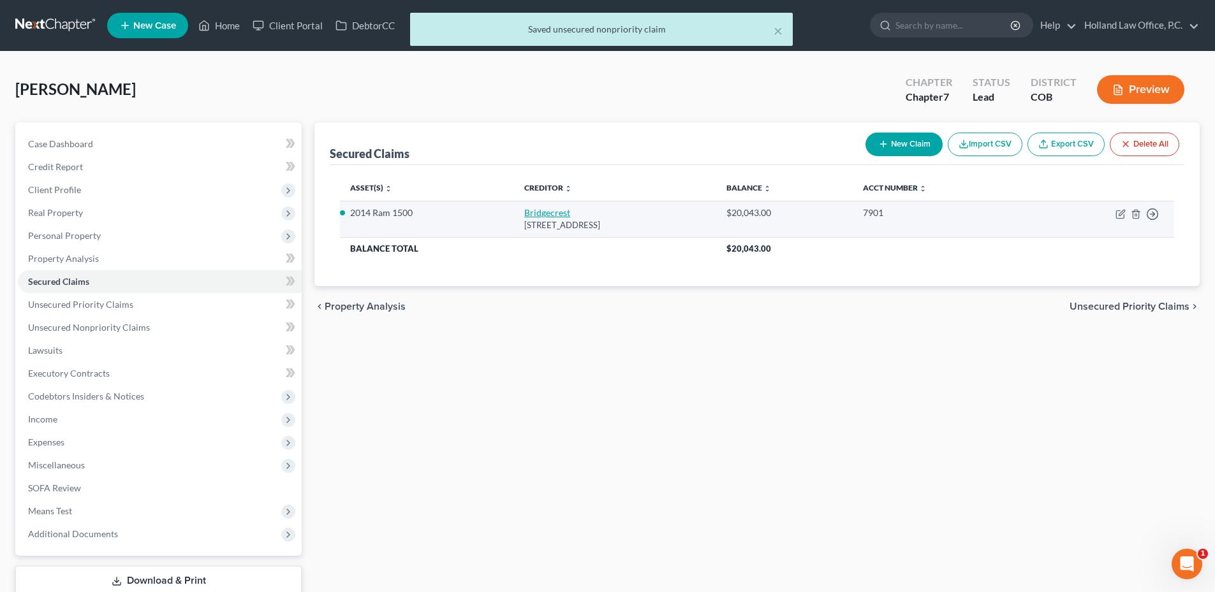
click at [524, 218] on link "Bridgecrest" at bounding box center [547, 212] width 46 height 11
select select "3"
select select "0"
select select "2"
select select "0"
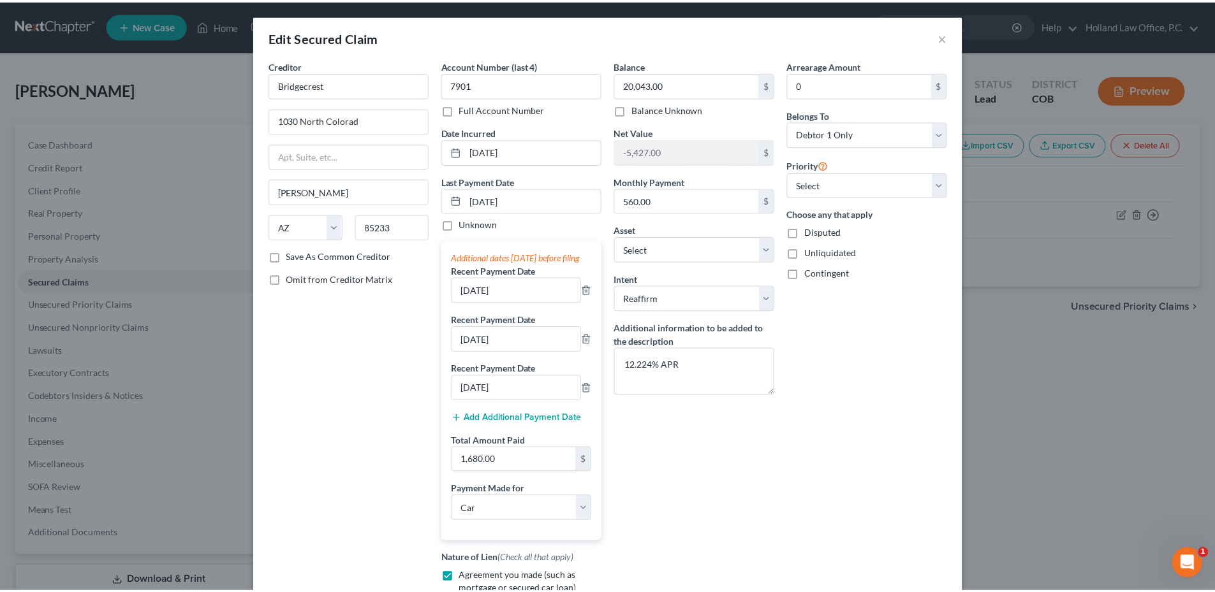
scroll to position [179, 0]
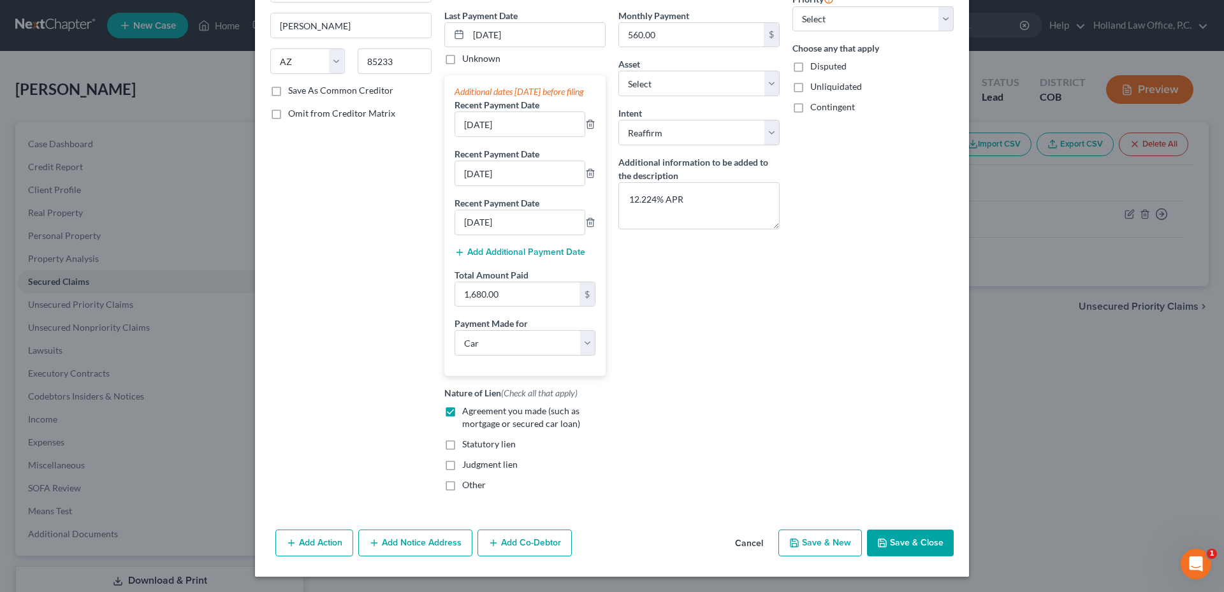
click at [903, 533] on button "Save & Close" at bounding box center [910, 543] width 87 height 27
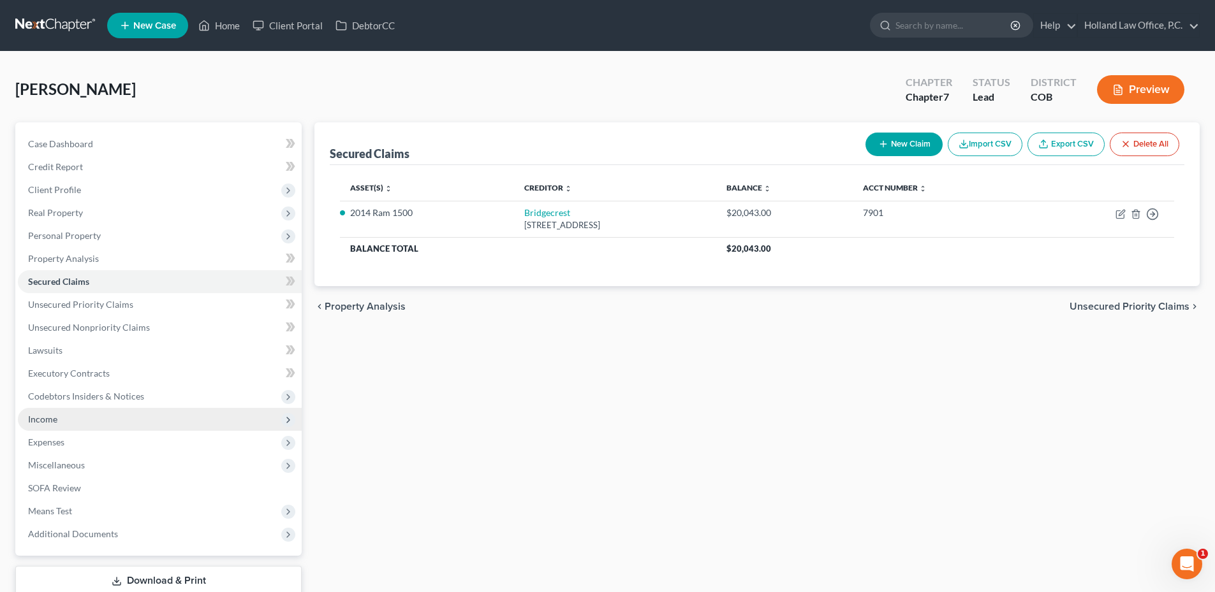
click at [73, 425] on span "Income" at bounding box center [160, 419] width 284 height 23
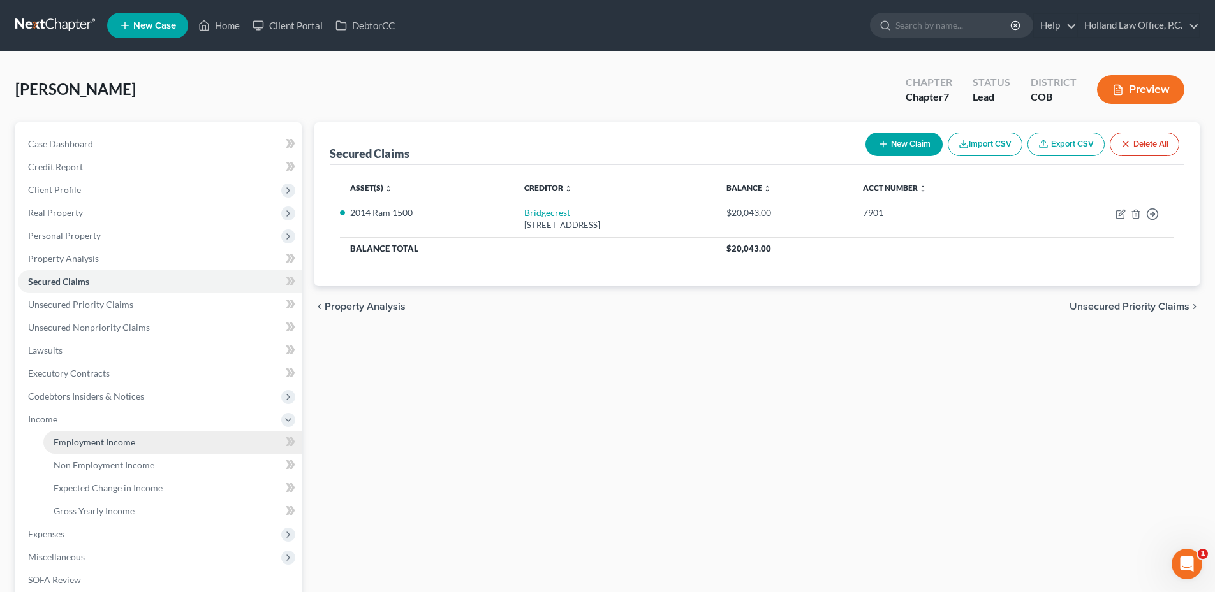
click at [108, 437] on span "Employment Income" at bounding box center [95, 442] width 82 height 11
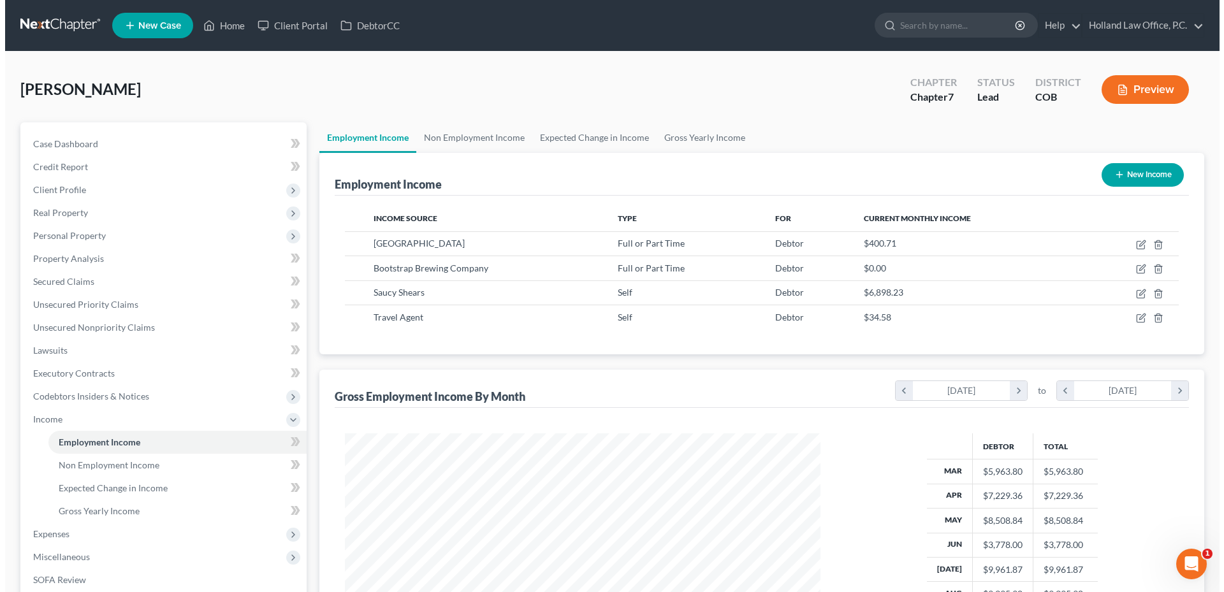
scroll to position [238, 501]
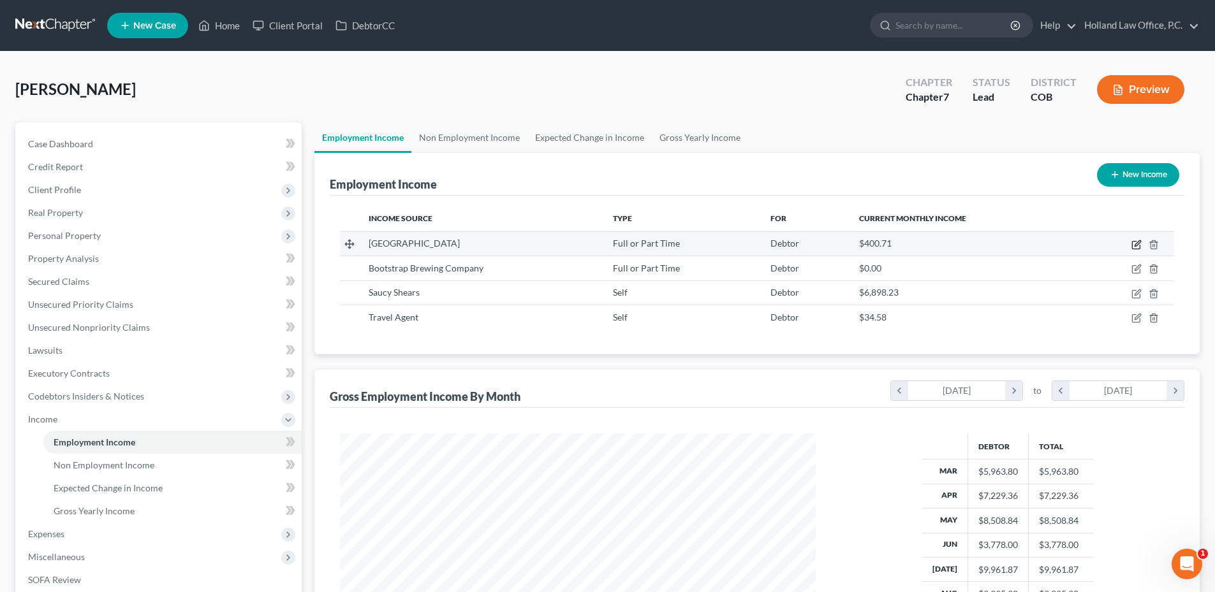
click at [1138, 246] on icon "button" at bounding box center [1136, 245] width 10 height 10
select select "0"
select select "5"
select select "2"
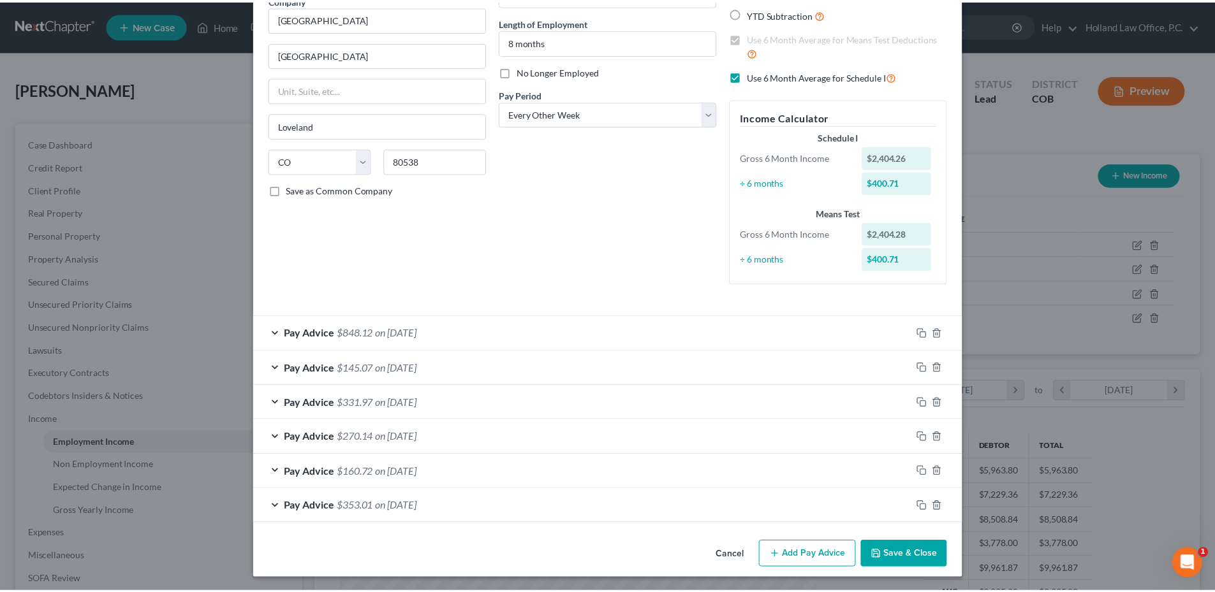
scroll to position [117, 0]
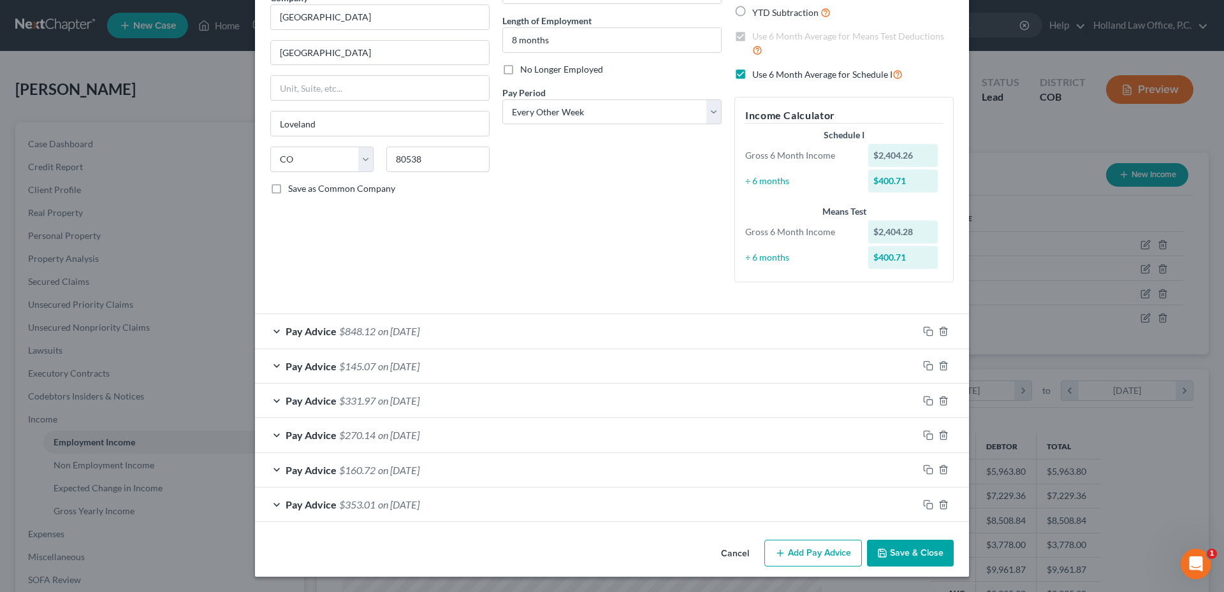
click at [908, 552] on button "Save & Close" at bounding box center [910, 553] width 87 height 27
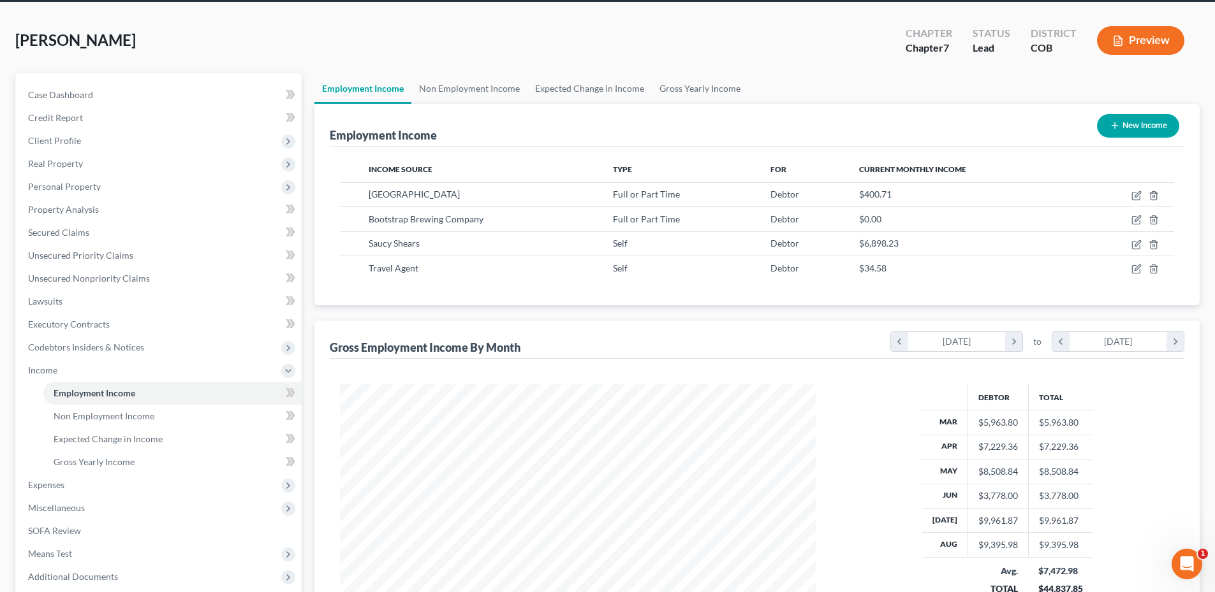
scroll to position [0, 0]
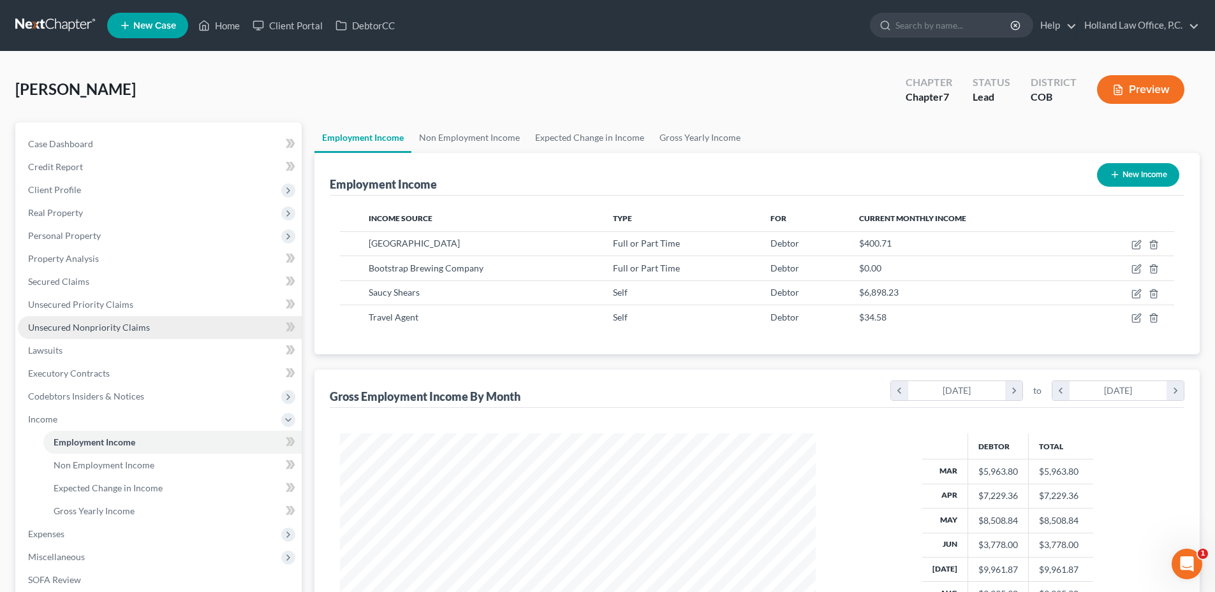
click at [85, 335] on link "Unsecured Nonpriority Claims" at bounding box center [160, 327] width 284 height 23
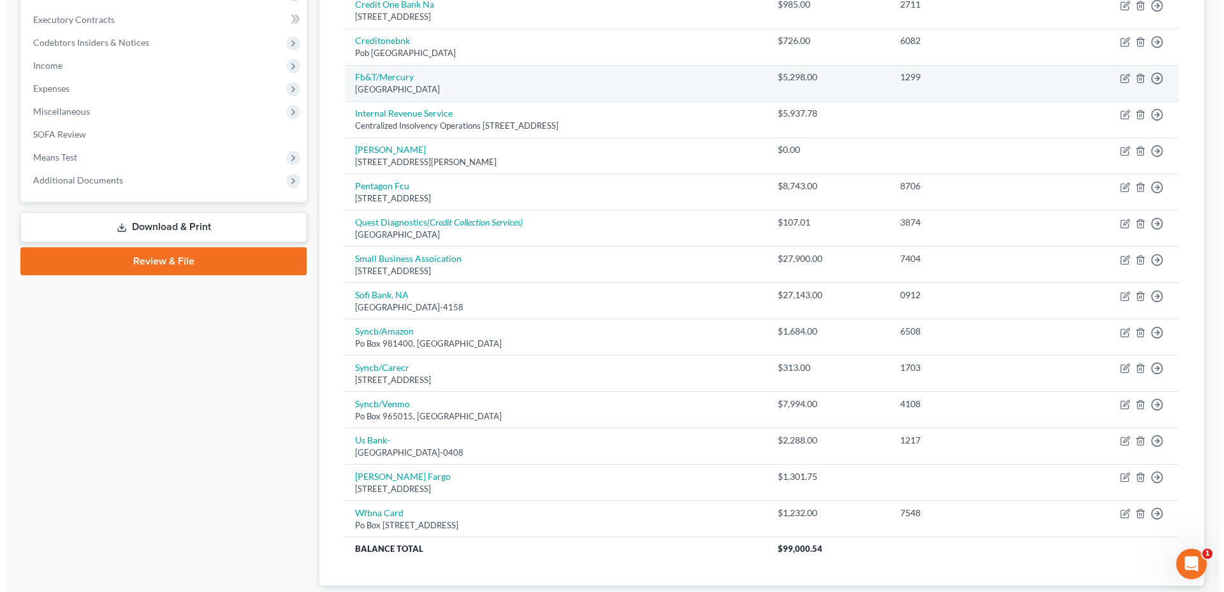
scroll to position [54, 0]
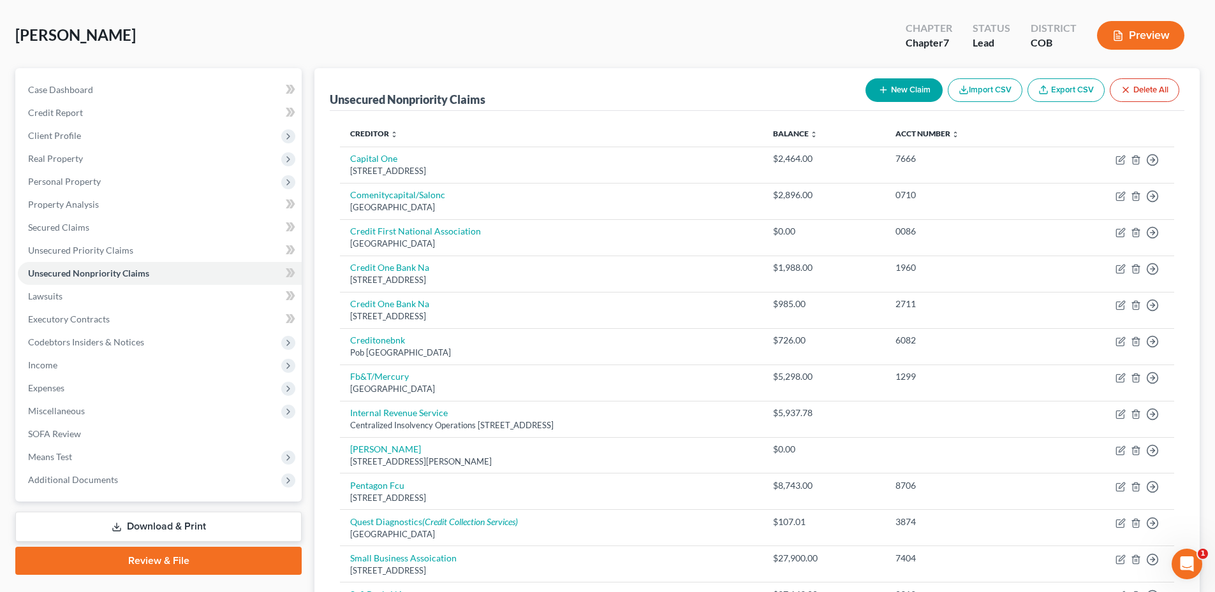
click at [912, 78] on button "New Claim" at bounding box center [903, 90] width 77 height 24
select select "0"
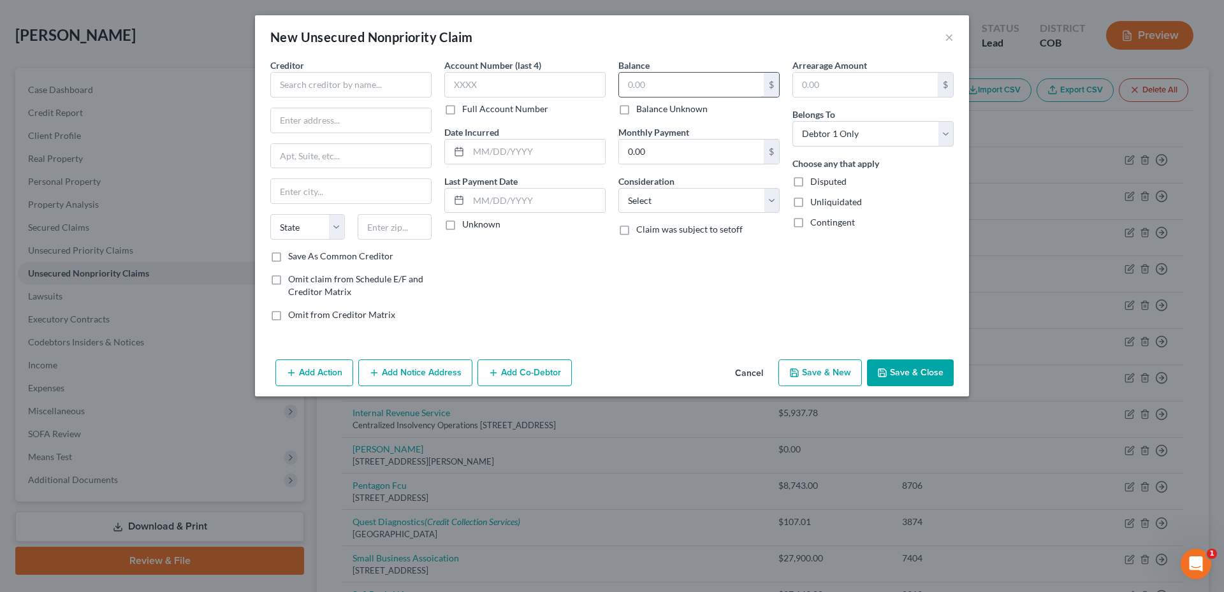
click at [673, 80] on input "text" at bounding box center [691, 85] width 145 height 24
type input "9,066.48"
click at [429, 367] on button "Add Notice Address" at bounding box center [415, 373] width 114 height 27
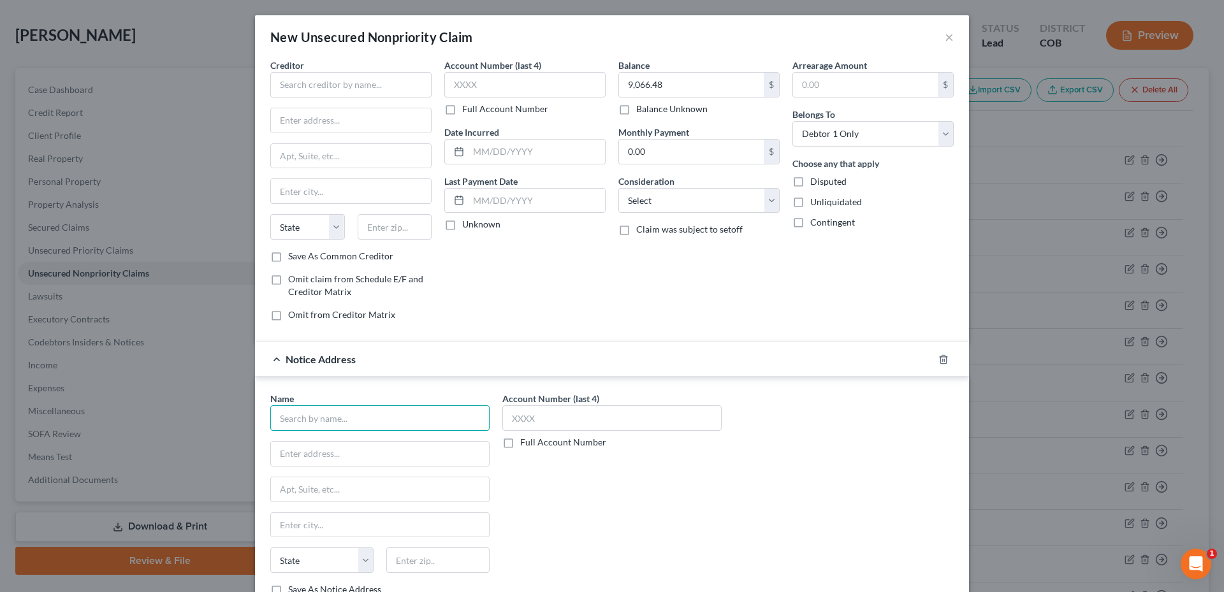
click at [311, 431] on input "text" at bounding box center [379, 419] width 219 height 26
type input "DNF Associates LLC"
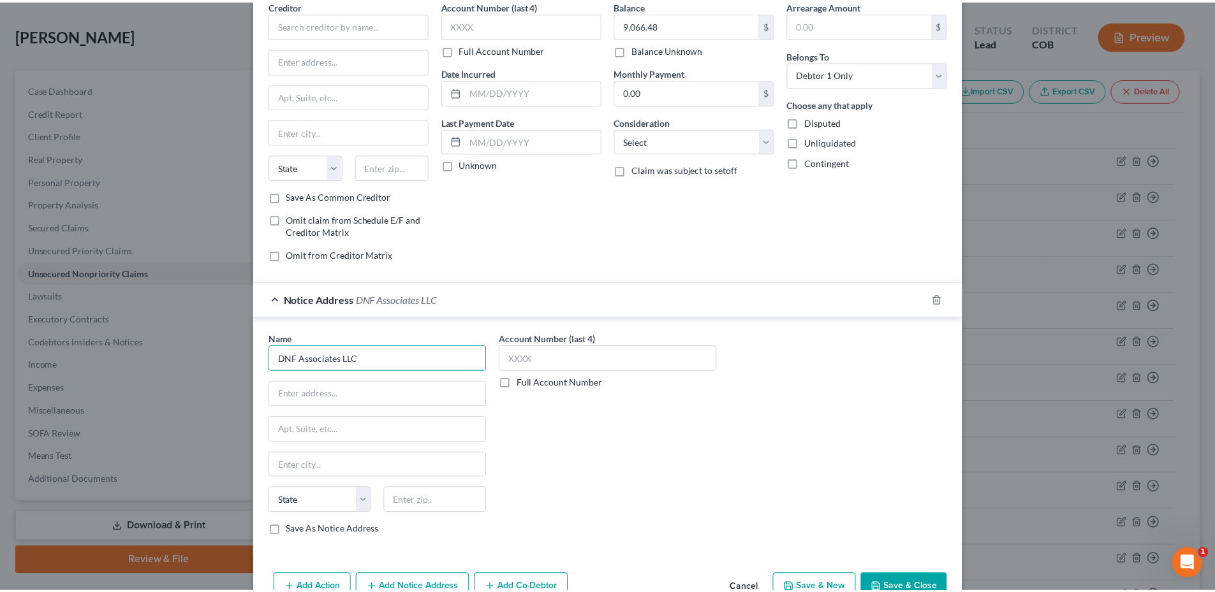
scroll to position [94, 0]
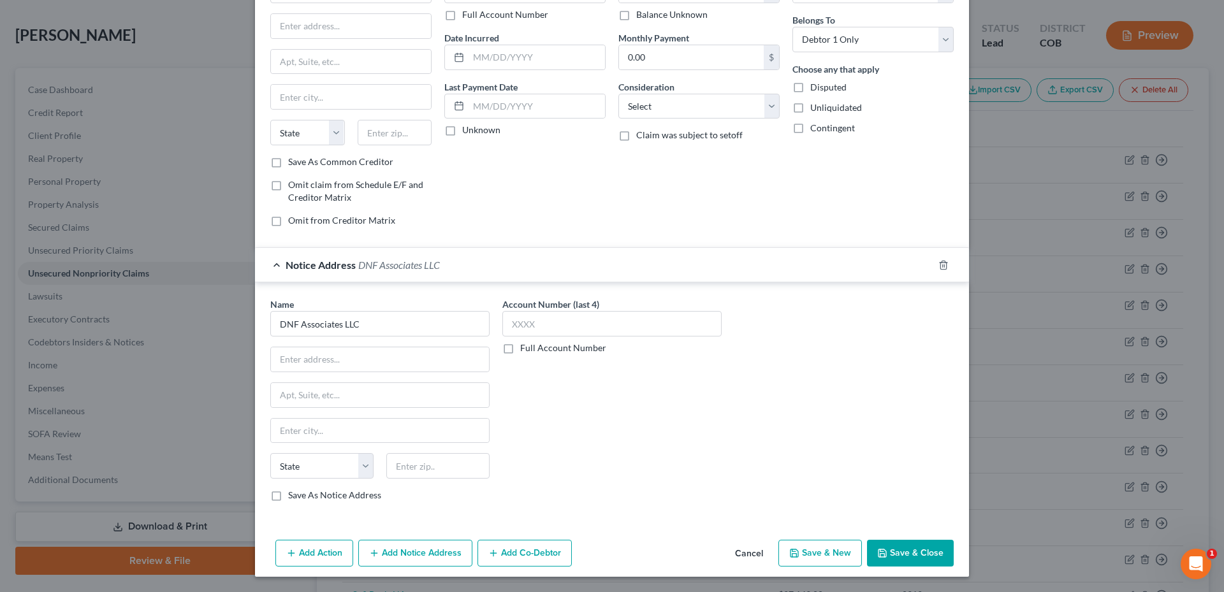
drag, startPoint x: 739, startPoint y: 545, endPoint x: 641, endPoint y: 477, distance: 119.2
click at [740, 545] on button "Cancel" at bounding box center [749, 554] width 48 height 26
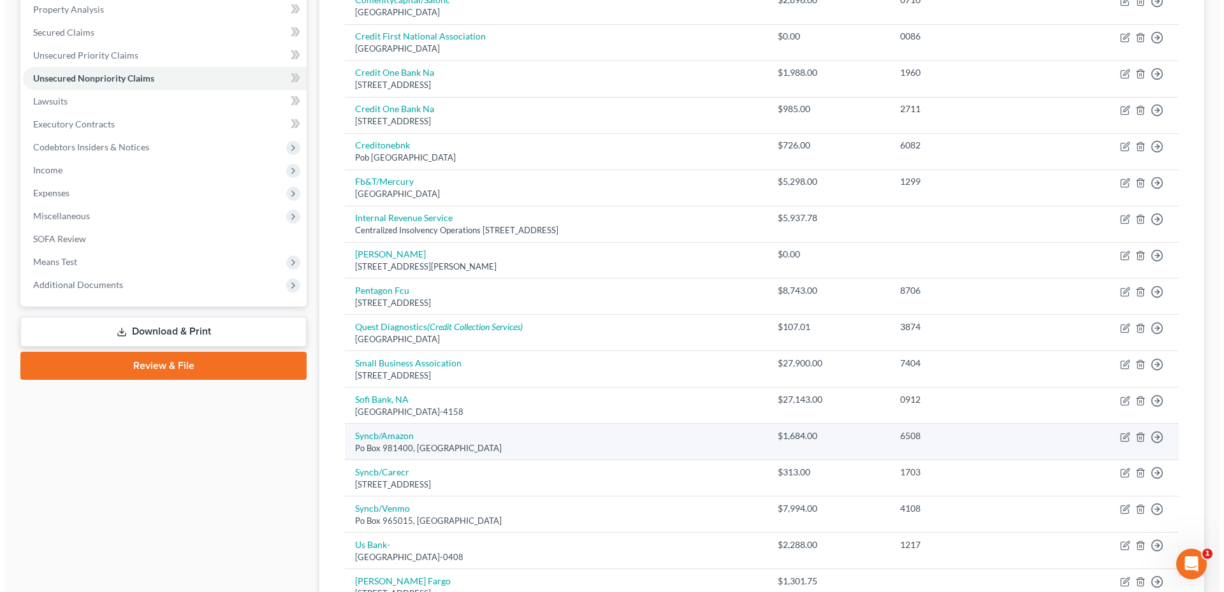
scroll to position [246, 0]
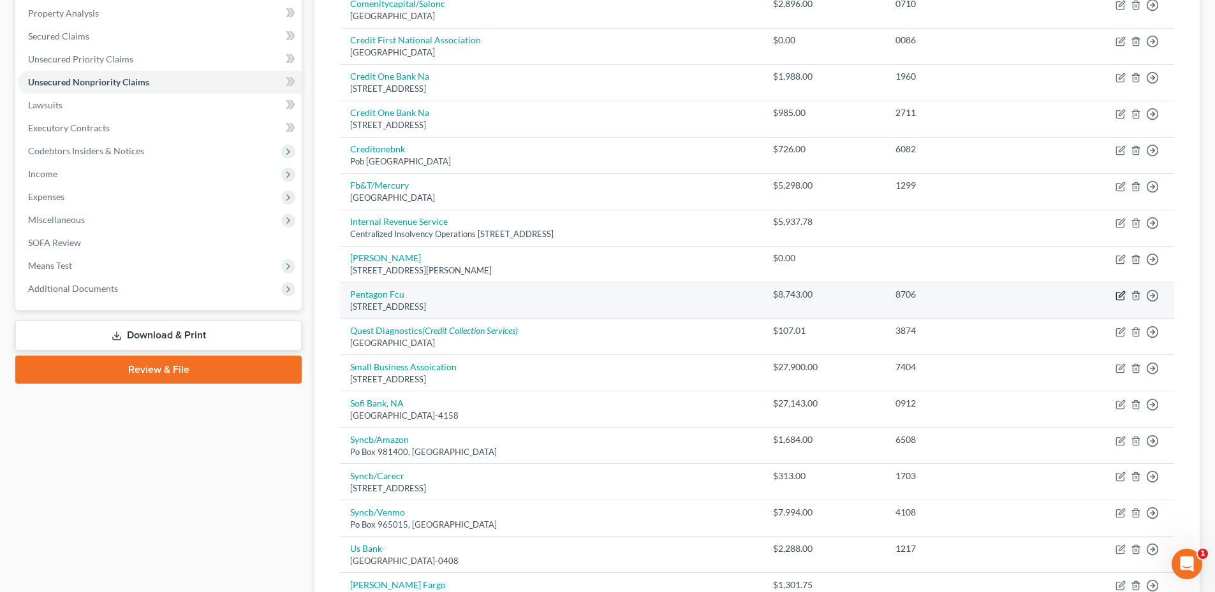
click at [1120, 293] on icon "button" at bounding box center [1120, 296] width 10 height 10
select select "48"
select select "0"
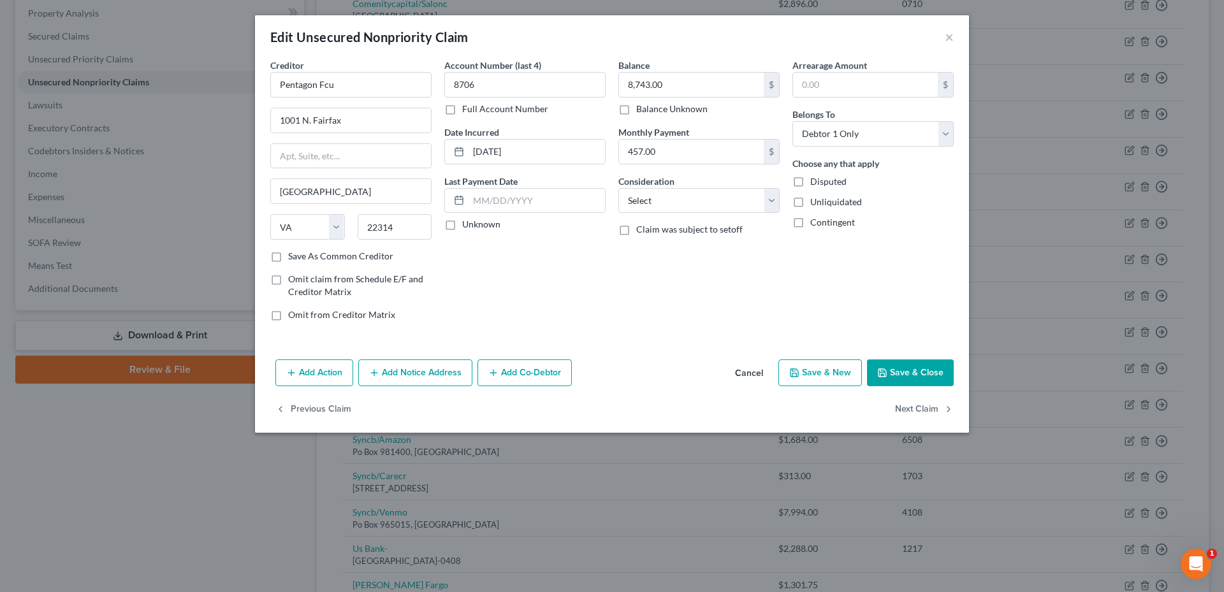
click at [424, 371] on button "Add Notice Address" at bounding box center [415, 373] width 114 height 27
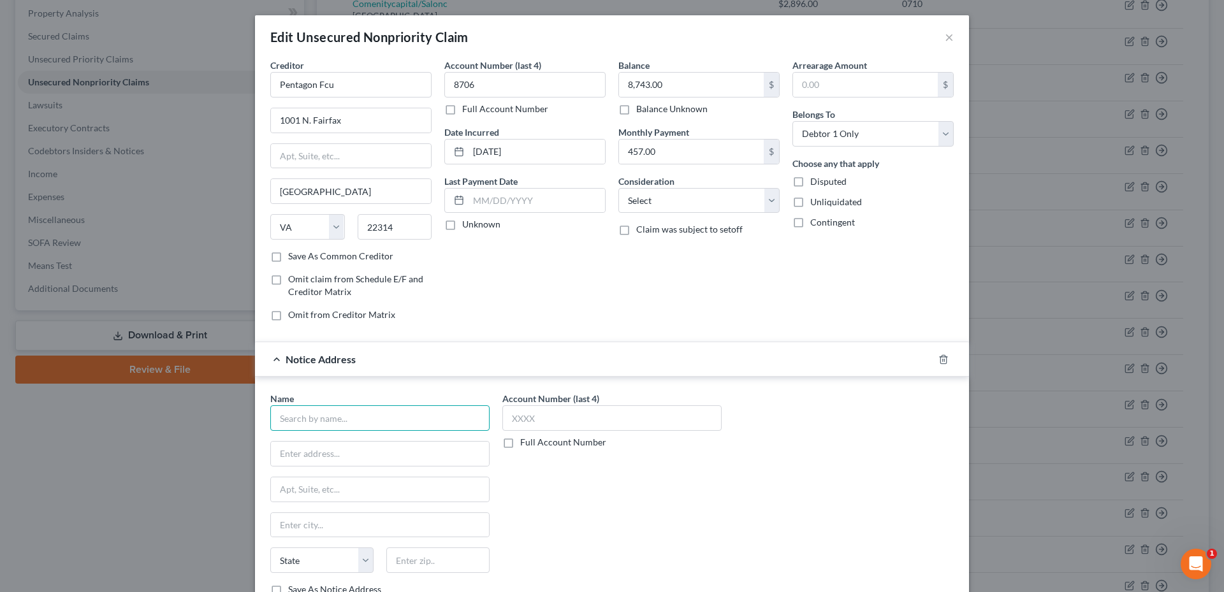
click at [363, 422] on input "text" at bounding box center [379, 419] width 219 height 26
click at [353, 424] on input "DNF Asso" at bounding box center [379, 419] width 219 height 26
type input "DNF Associates LLC"
type input "3"
type input "[STREET_ADDRESS]"
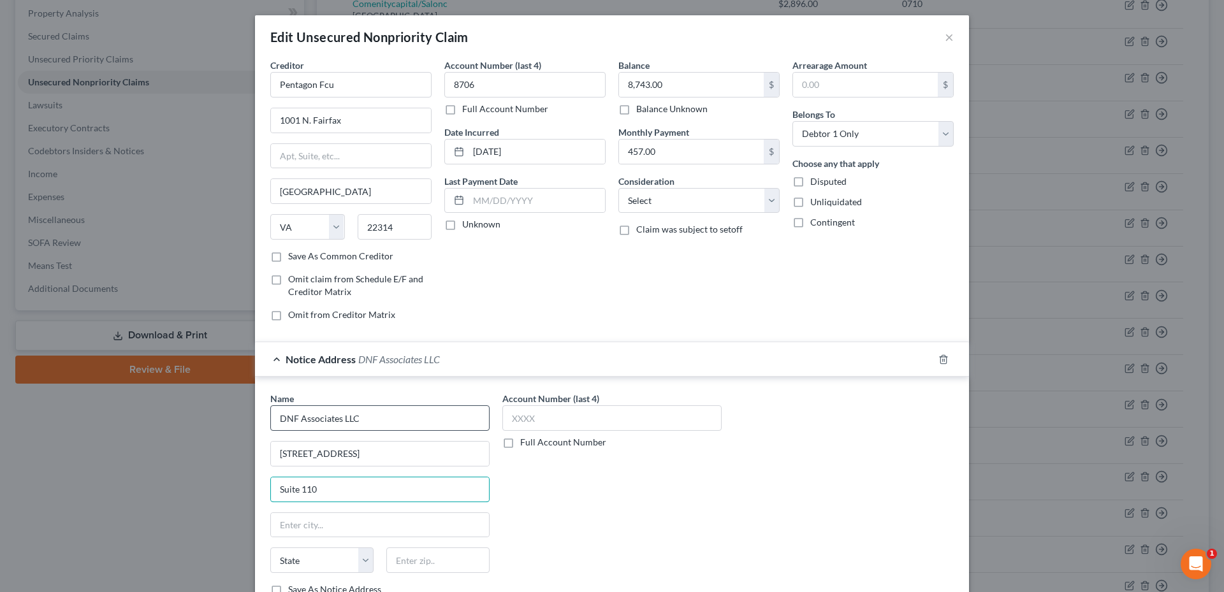
type input "Suite 110"
type input "14068"
type input "[GEOGRAPHIC_DATA]"
select select "35"
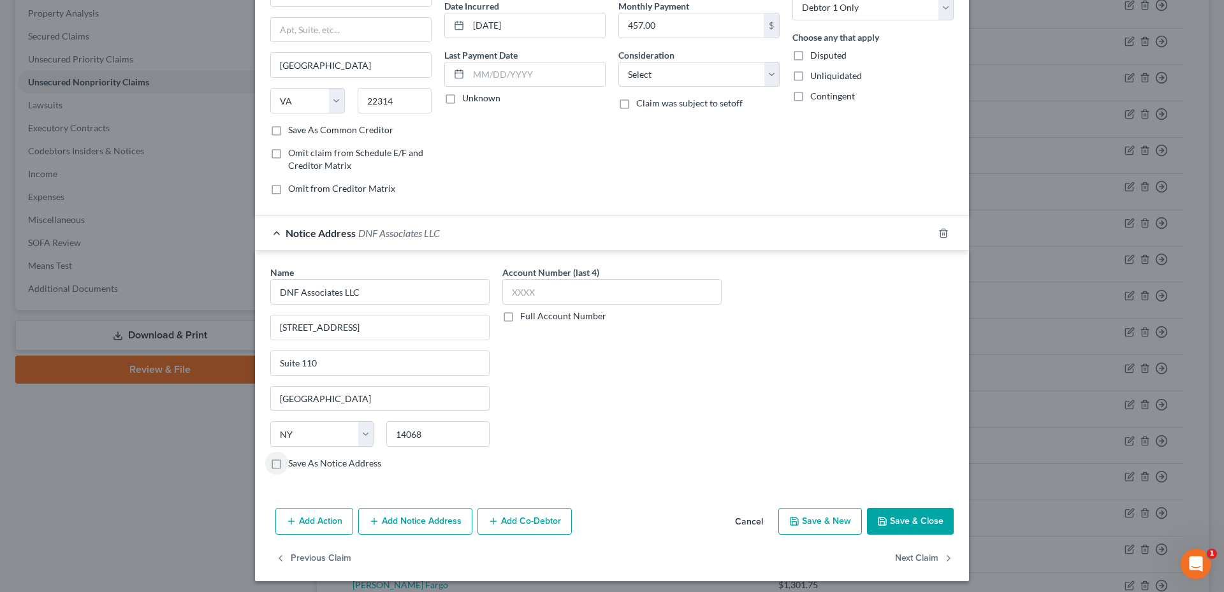
scroll to position [128, 0]
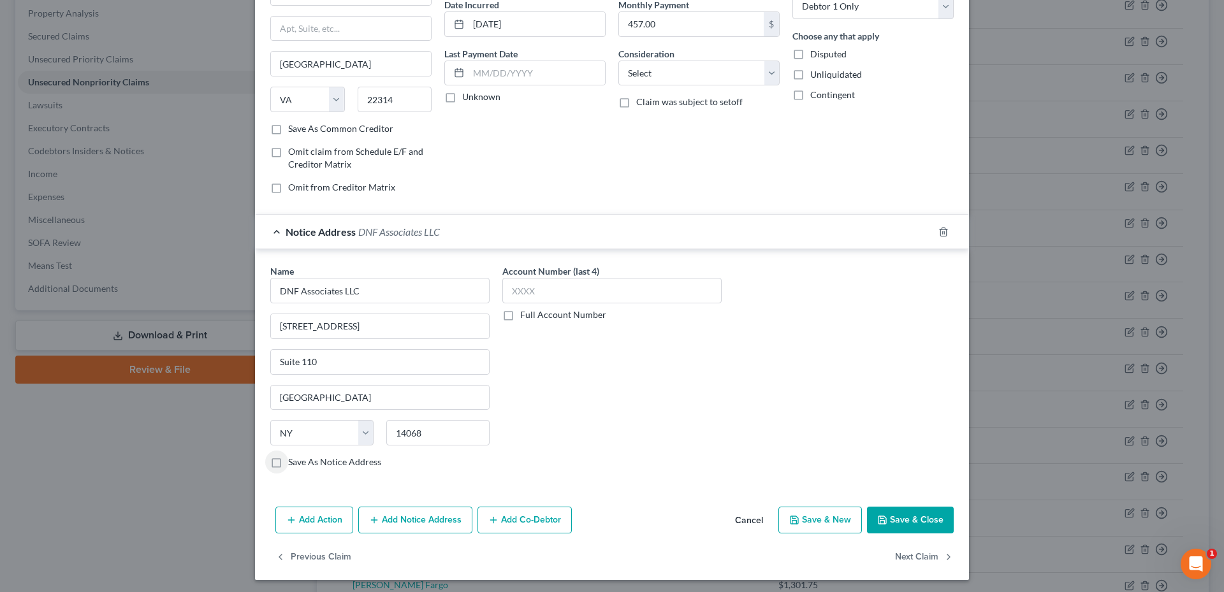
click at [426, 522] on button "Add Notice Address" at bounding box center [415, 520] width 114 height 27
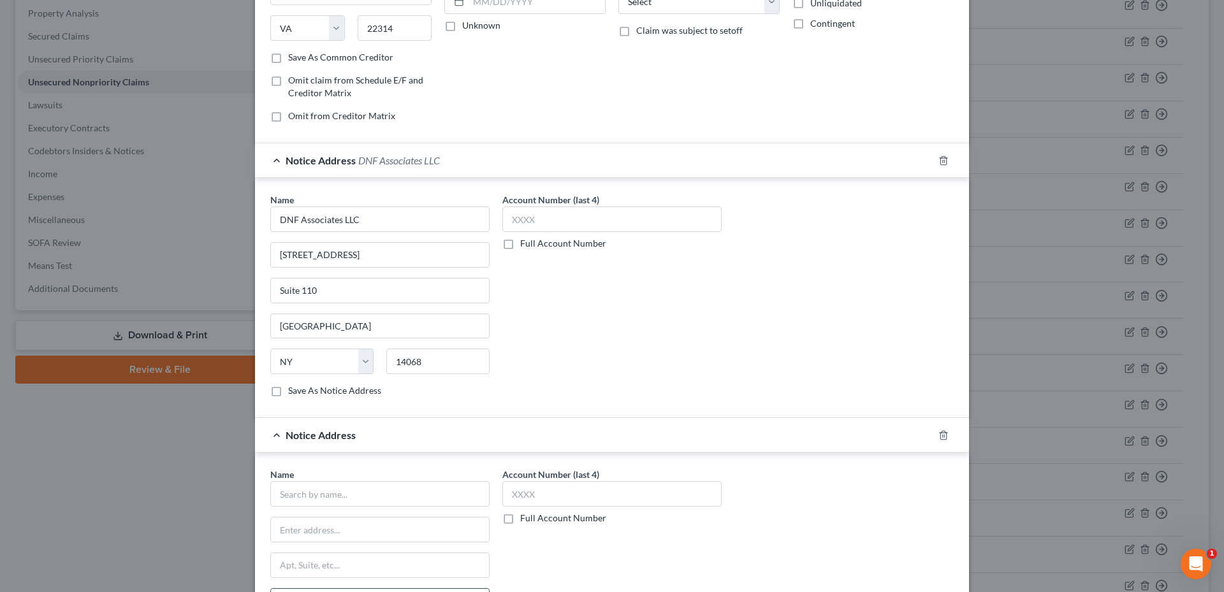
scroll to position [319, 0]
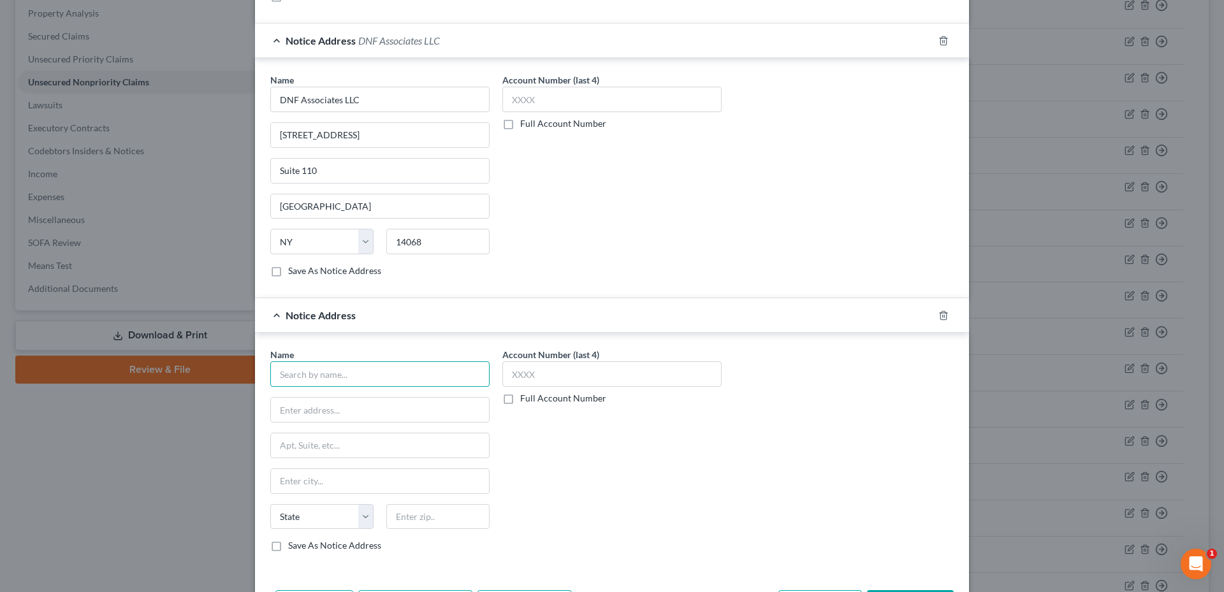
click at [334, 379] on input "text" at bounding box center [379, 375] width 219 height 26
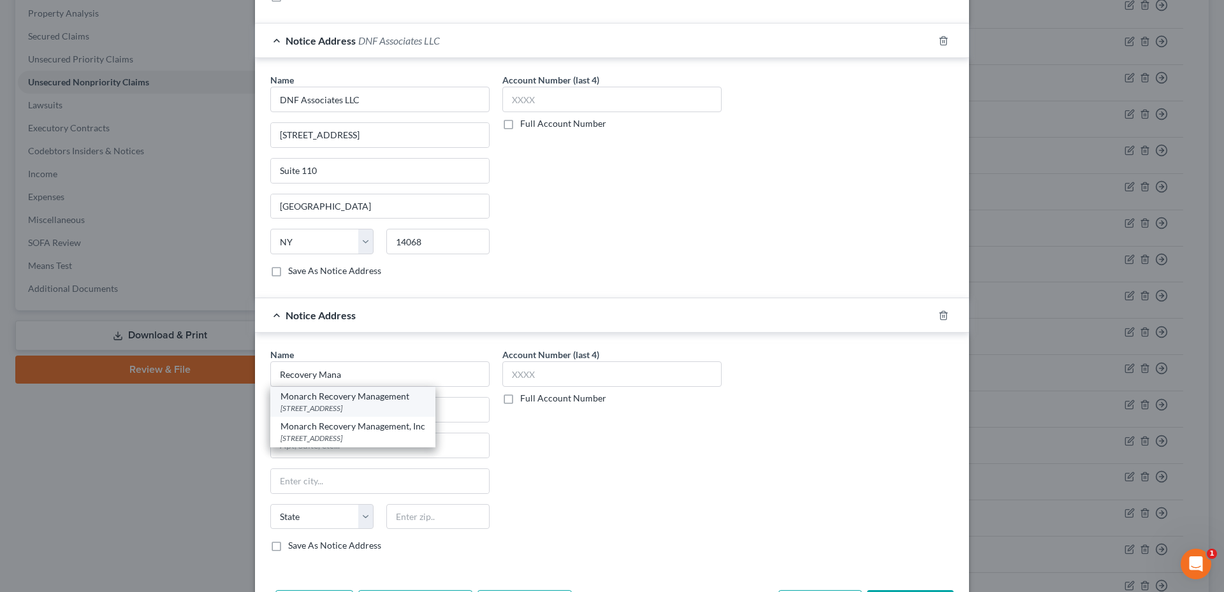
click at [355, 401] on div "Monarch Recovery Management" at bounding box center [353, 396] width 145 height 13
type input "Monarch Recovery Management"
type input "PO Box 16119"
type input "Bensalem"
select select "39"
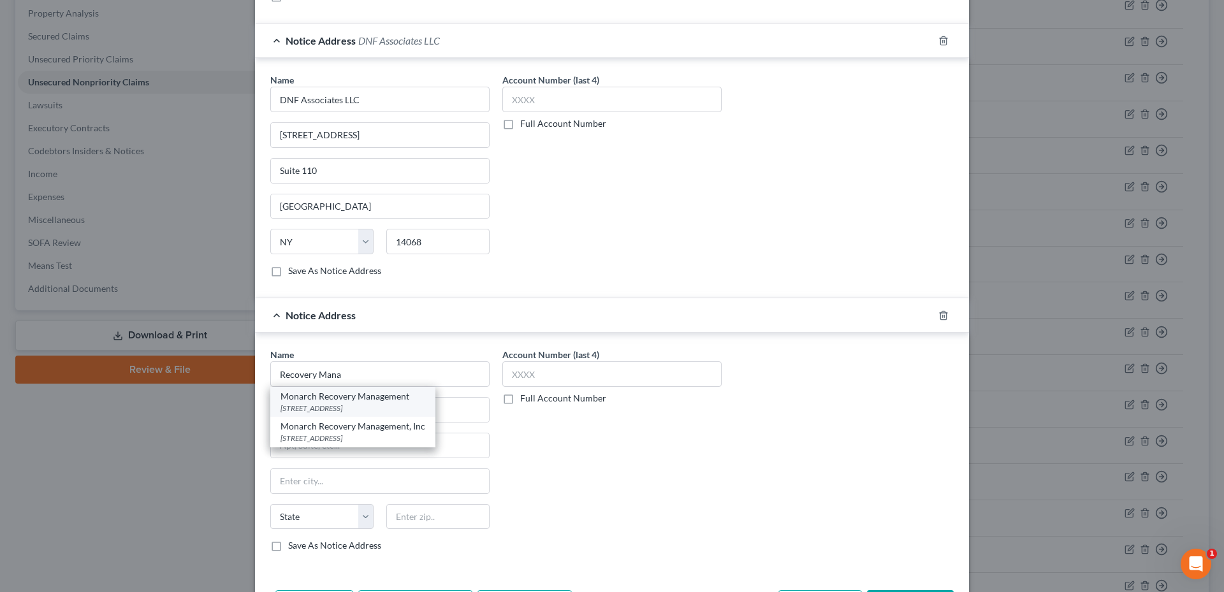
type input "19020"
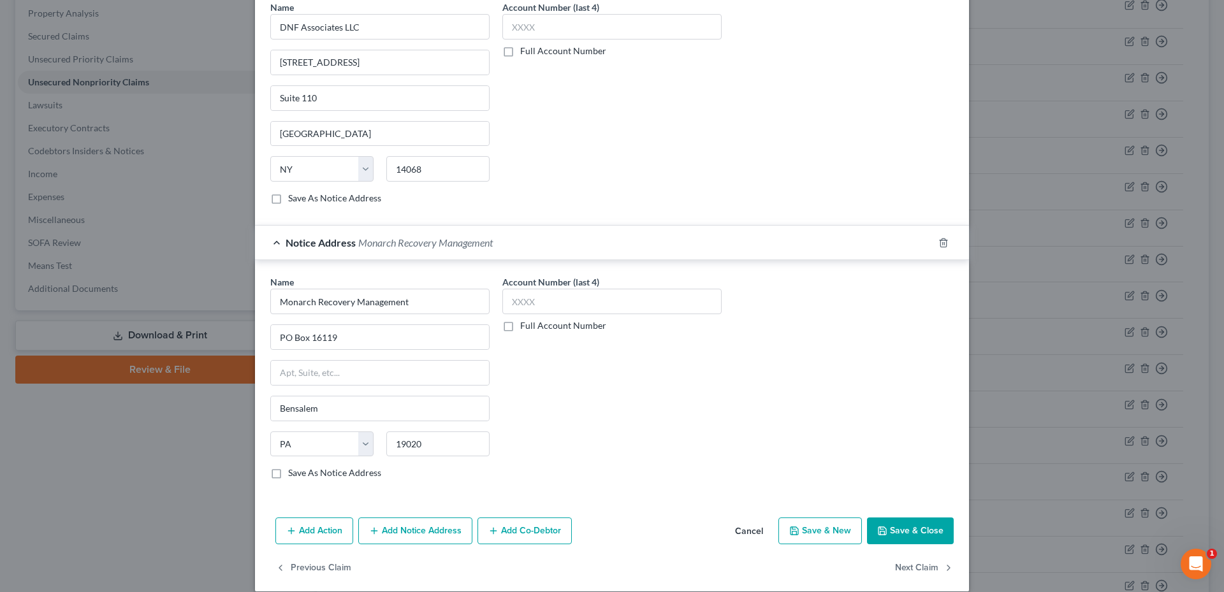
scroll to position [406, 0]
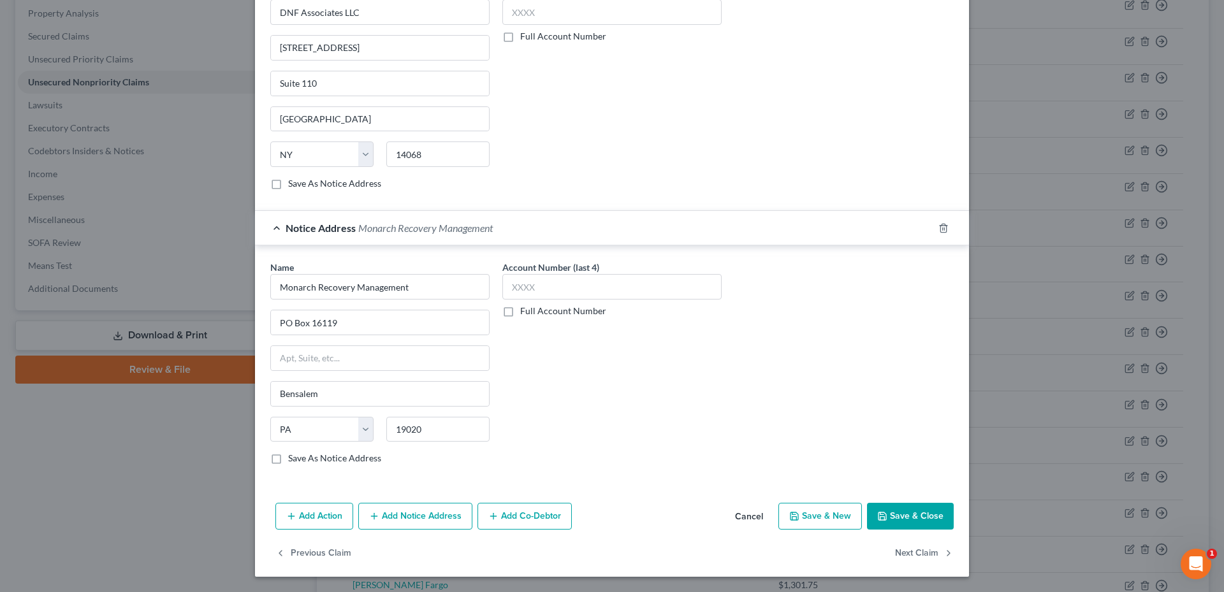
click at [899, 522] on button "Save & Close" at bounding box center [910, 516] width 87 height 27
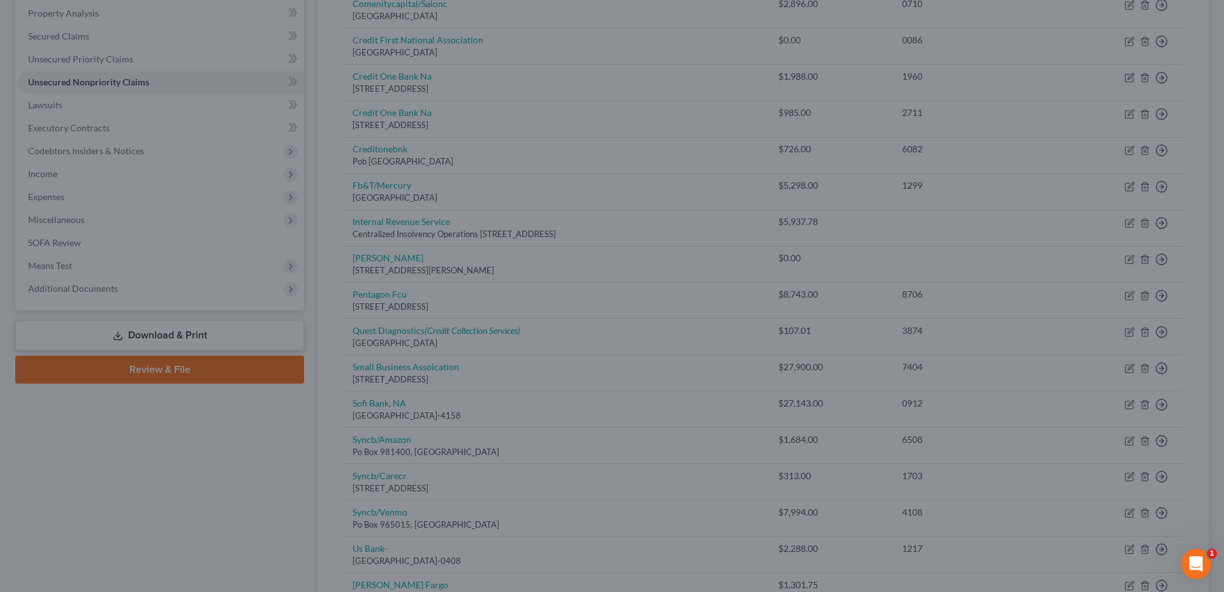
type input "0"
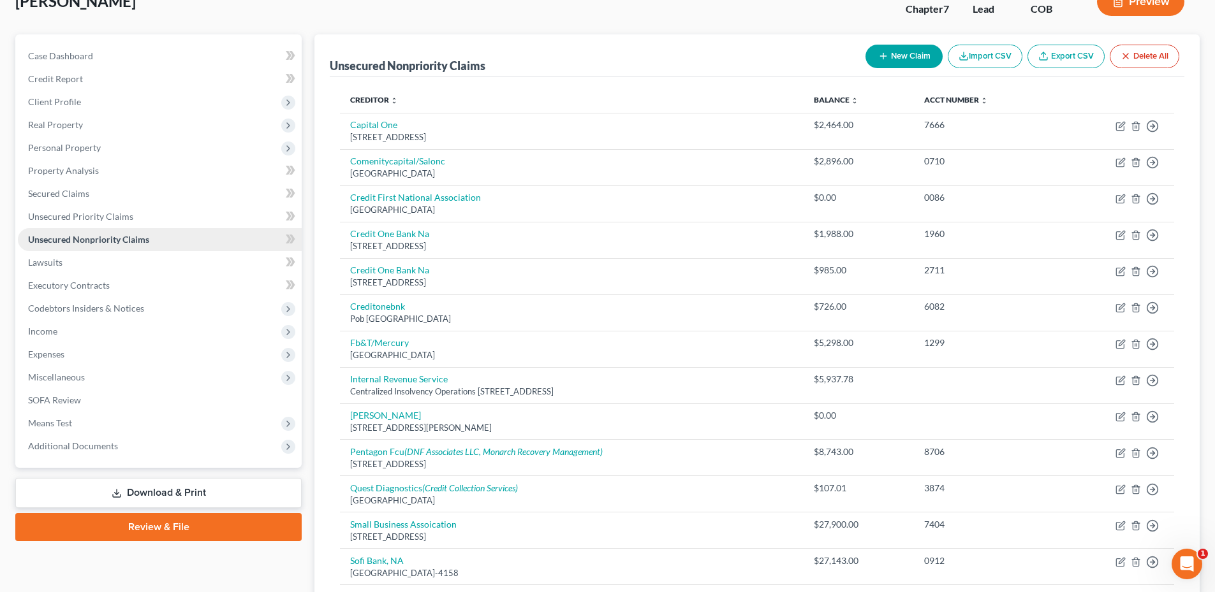
scroll to position [0, 0]
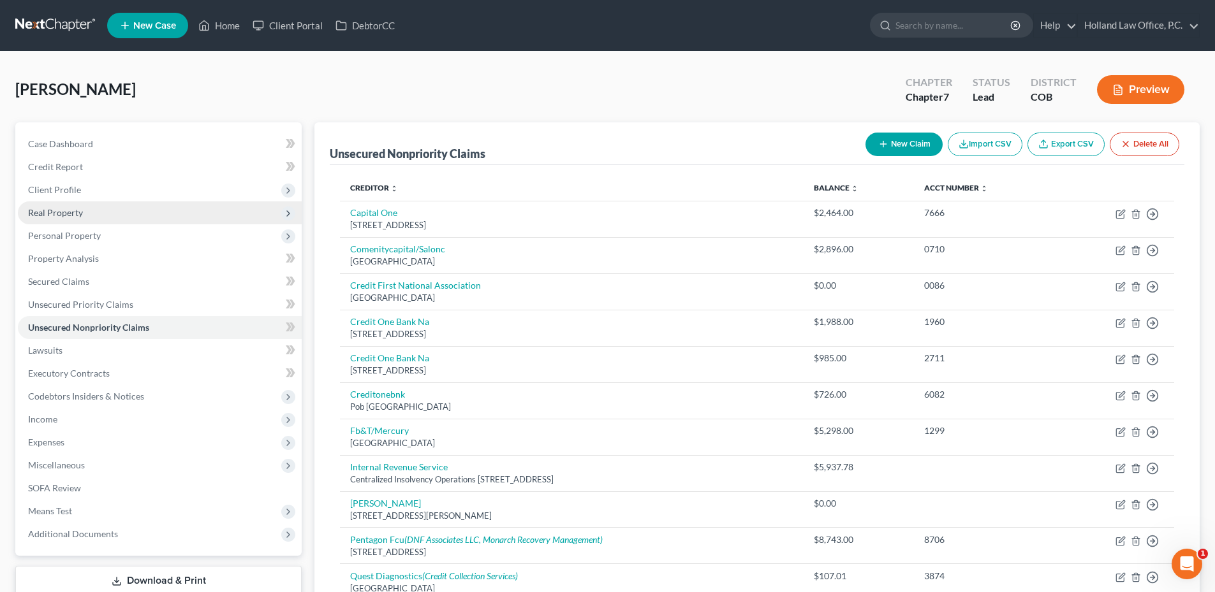
click at [71, 216] on span "Real Property" at bounding box center [55, 212] width 55 height 11
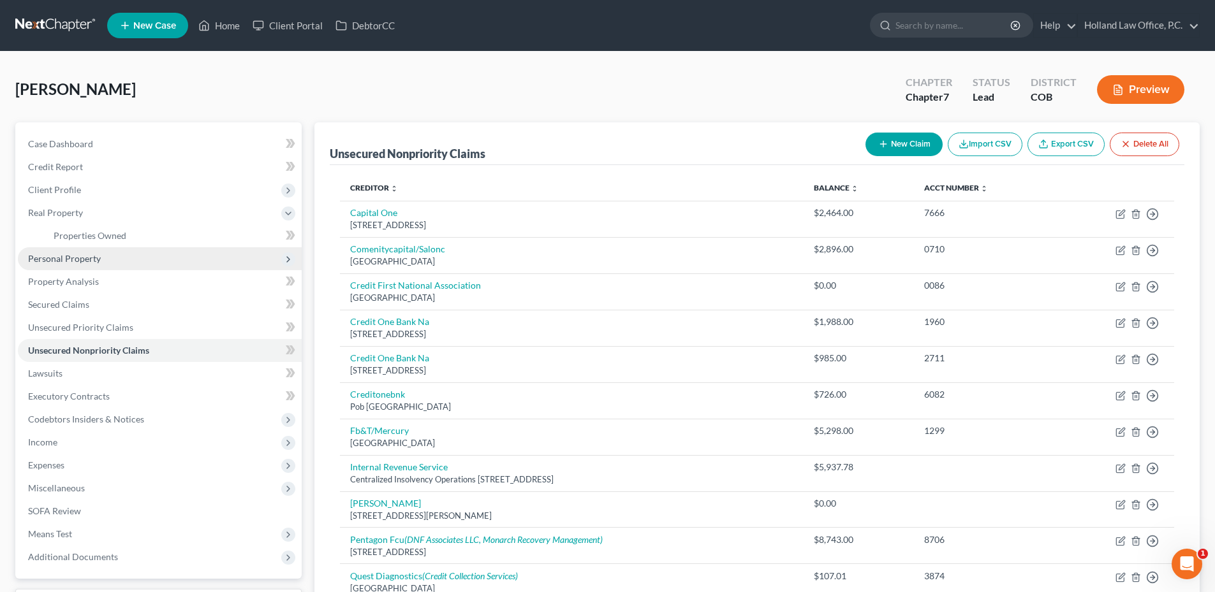
click at [82, 262] on span "Personal Property" at bounding box center [64, 258] width 73 height 11
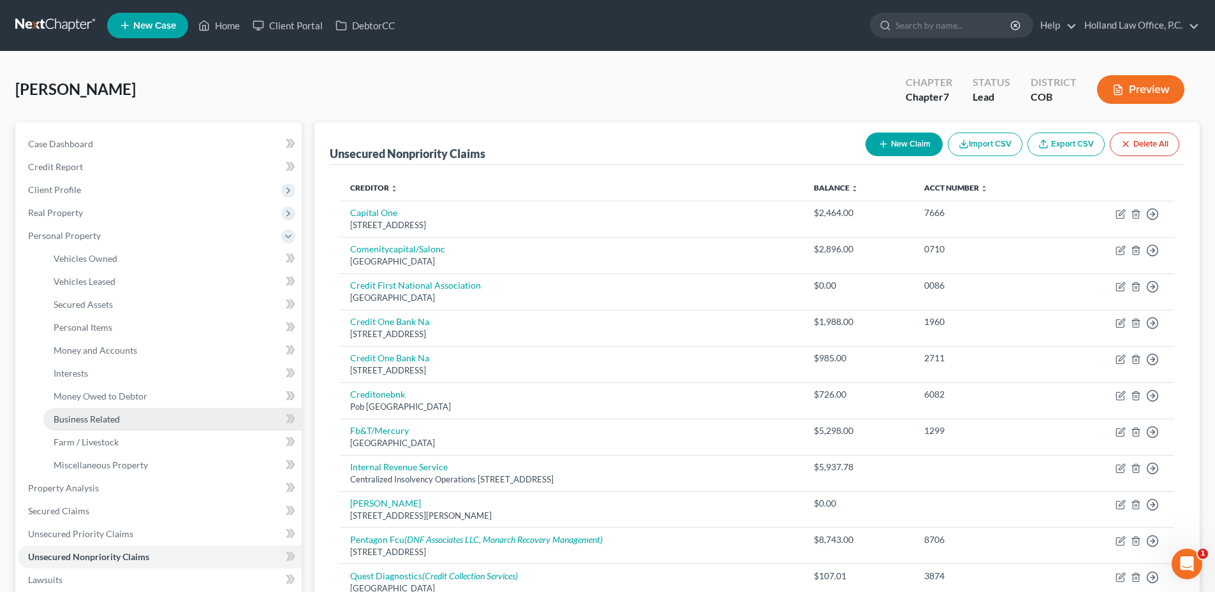
click at [98, 411] on link "Business Related" at bounding box center [172, 419] width 258 height 23
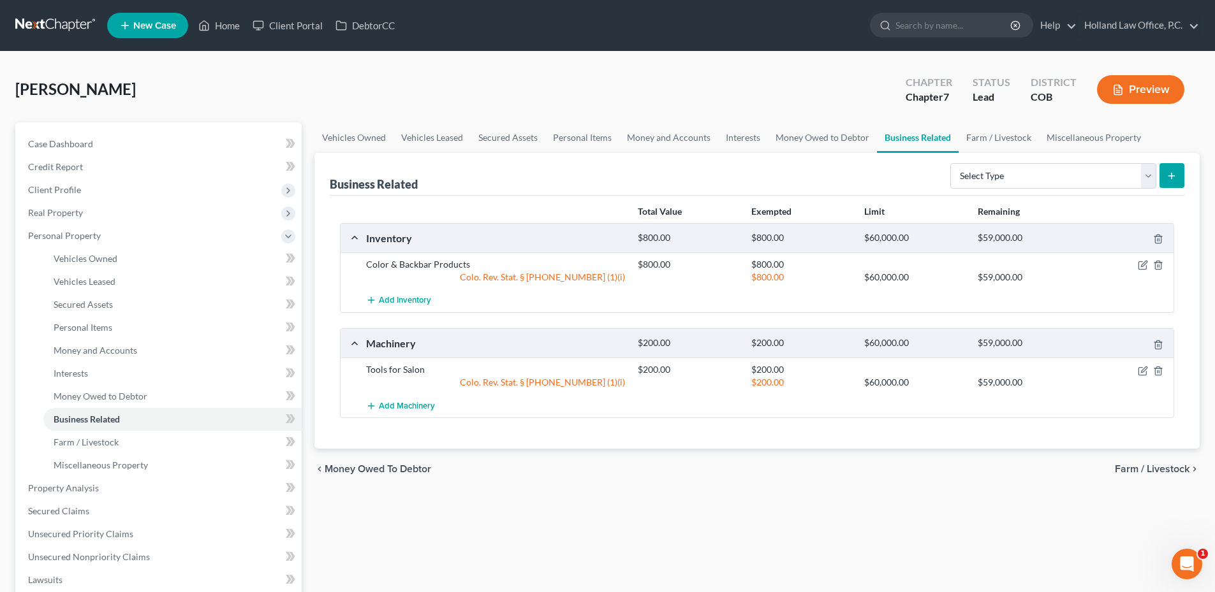
click at [814, 159] on div "Business Related Select Type Customer Lists Franchises Inventory Licenses Machi…" at bounding box center [757, 174] width 855 height 43
click at [728, 137] on link "Interests" at bounding box center [743, 137] width 50 height 31
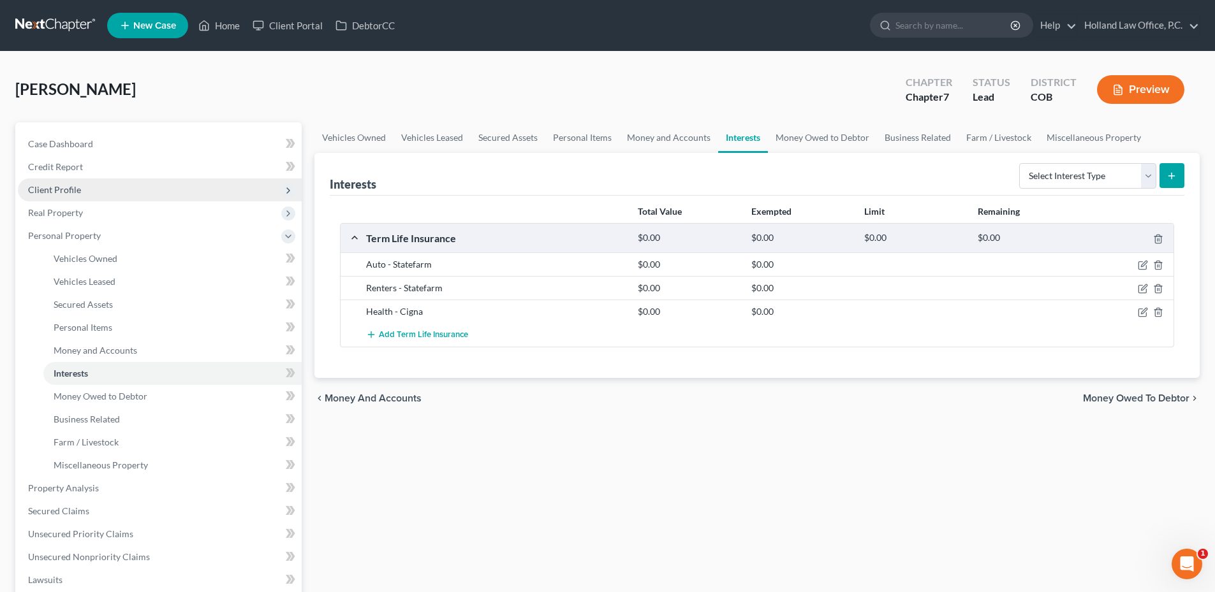
click at [57, 194] on span "Client Profile" at bounding box center [54, 189] width 53 height 11
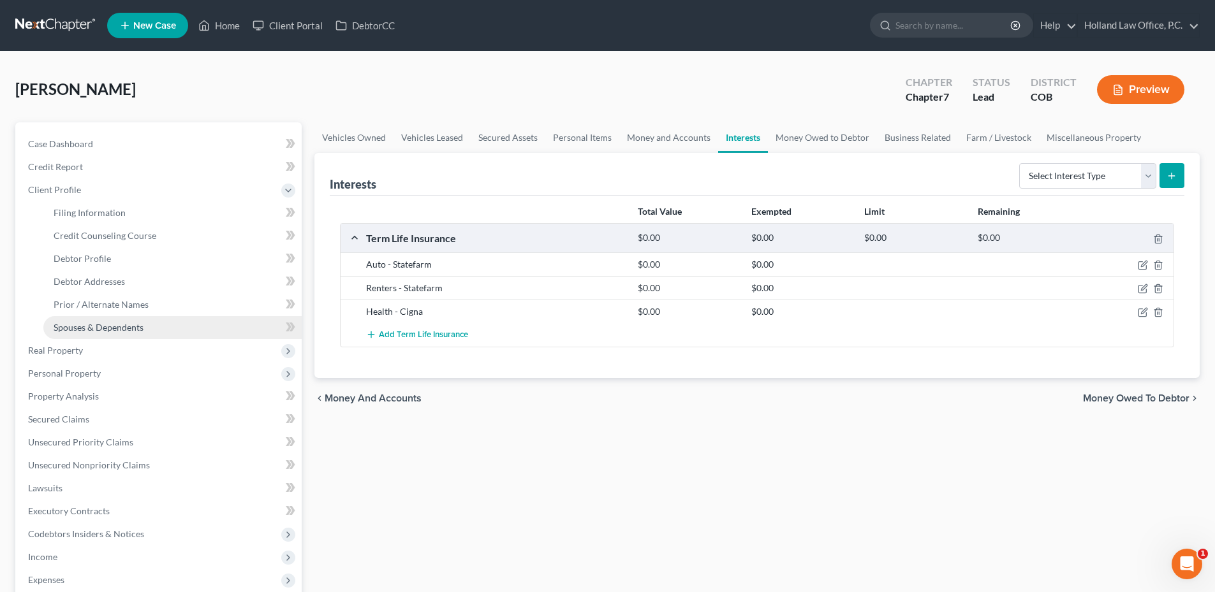
click at [110, 325] on span "Spouses & Dependents" at bounding box center [99, 327] width 90 height 11
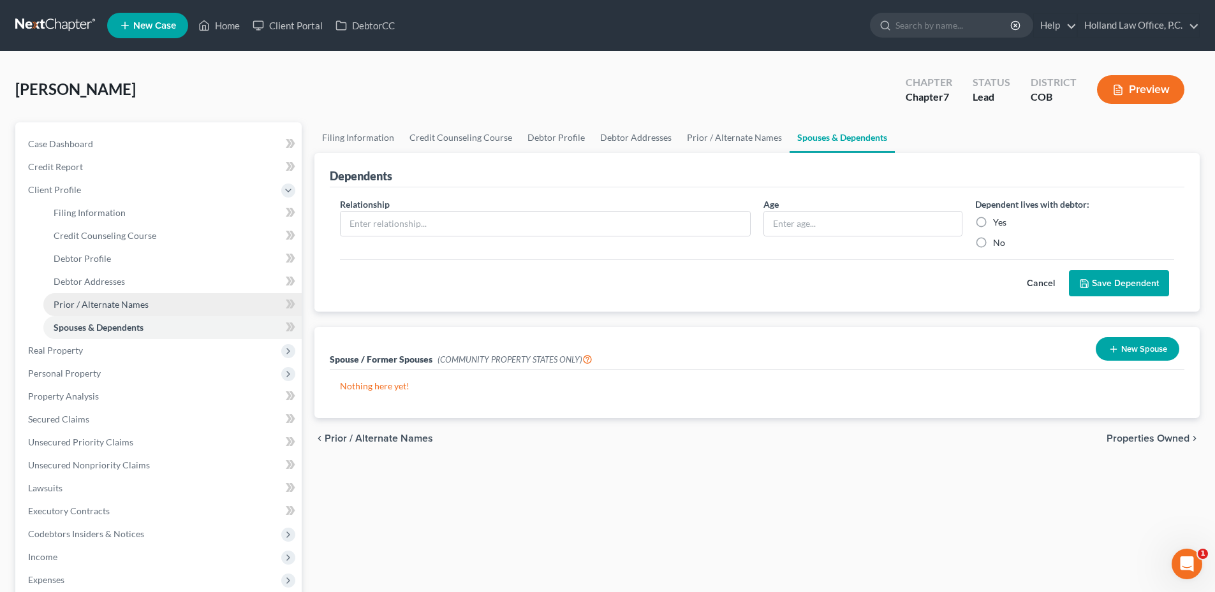
click at [124, 304] on span "Prior / Alternate Names" at bounding box center [101, 304] width 95 height 11
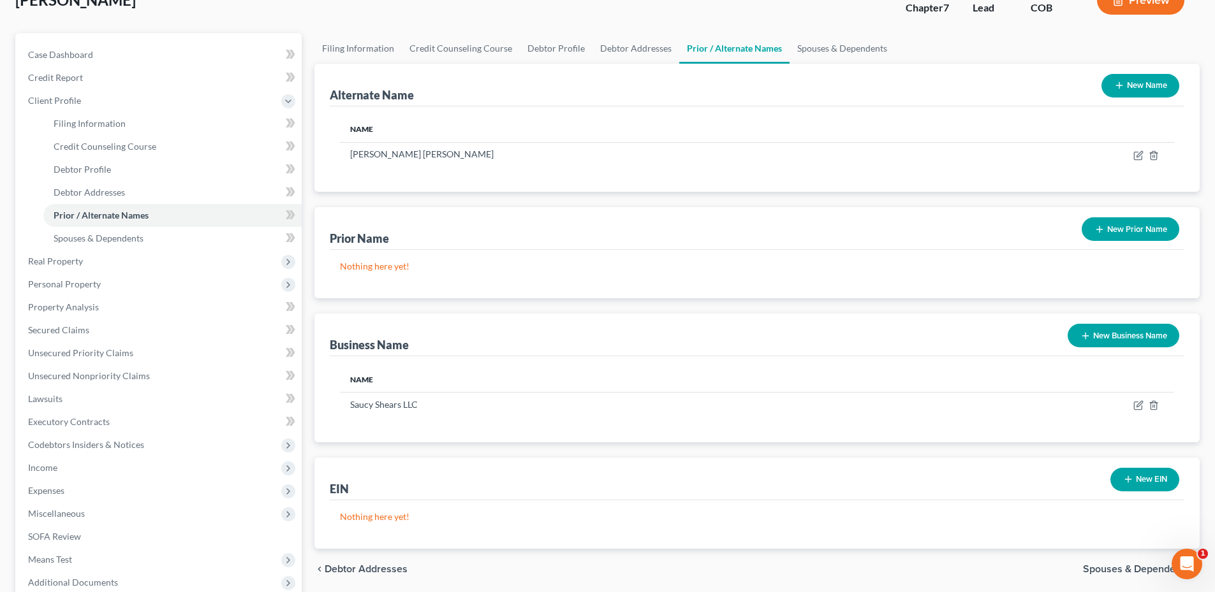
scroll to position [191, 0]
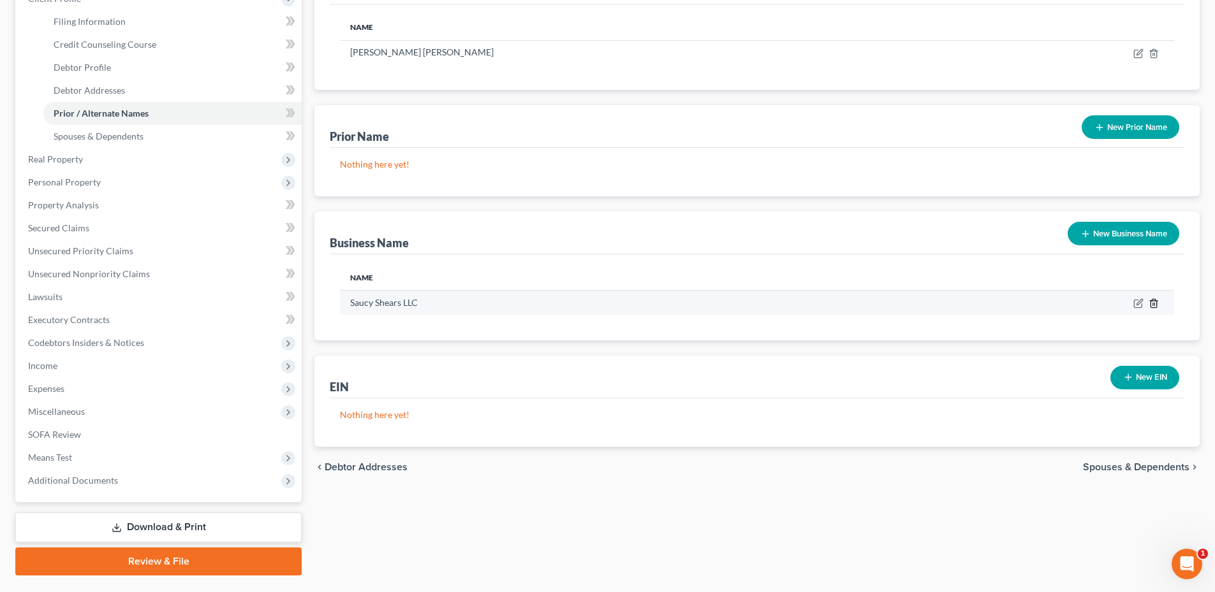
click at [1154, 304] on icon "button" at bounding box center [1153, 303] width 10 height 10
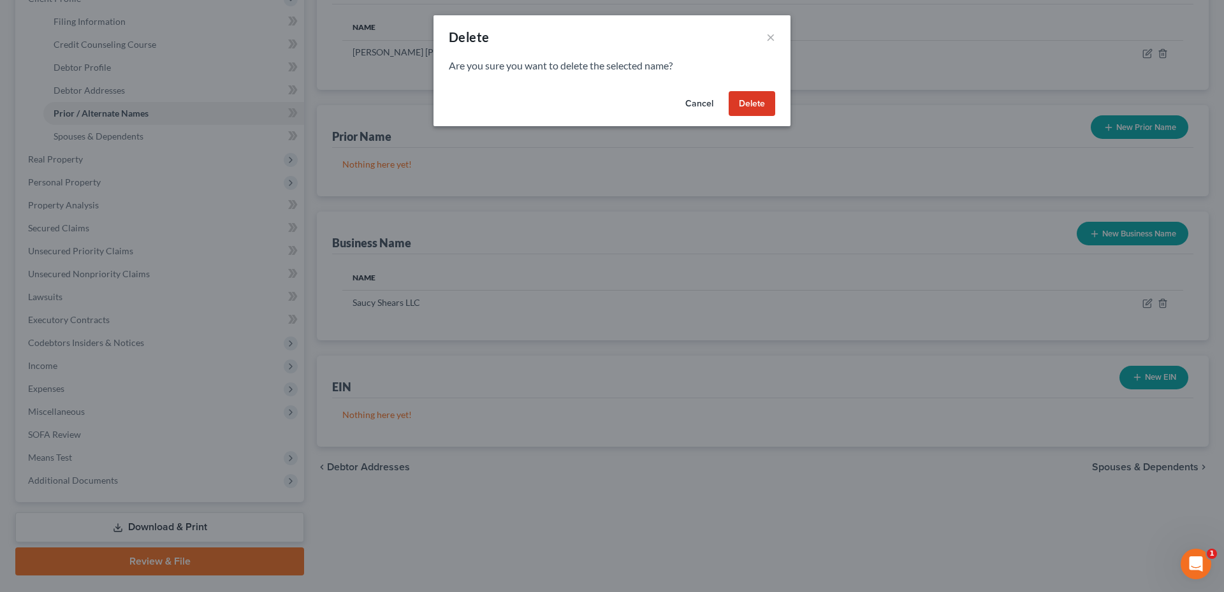
click at [772, 108] on button "Delete" at bounding box center [752, 104] width 47 height 26
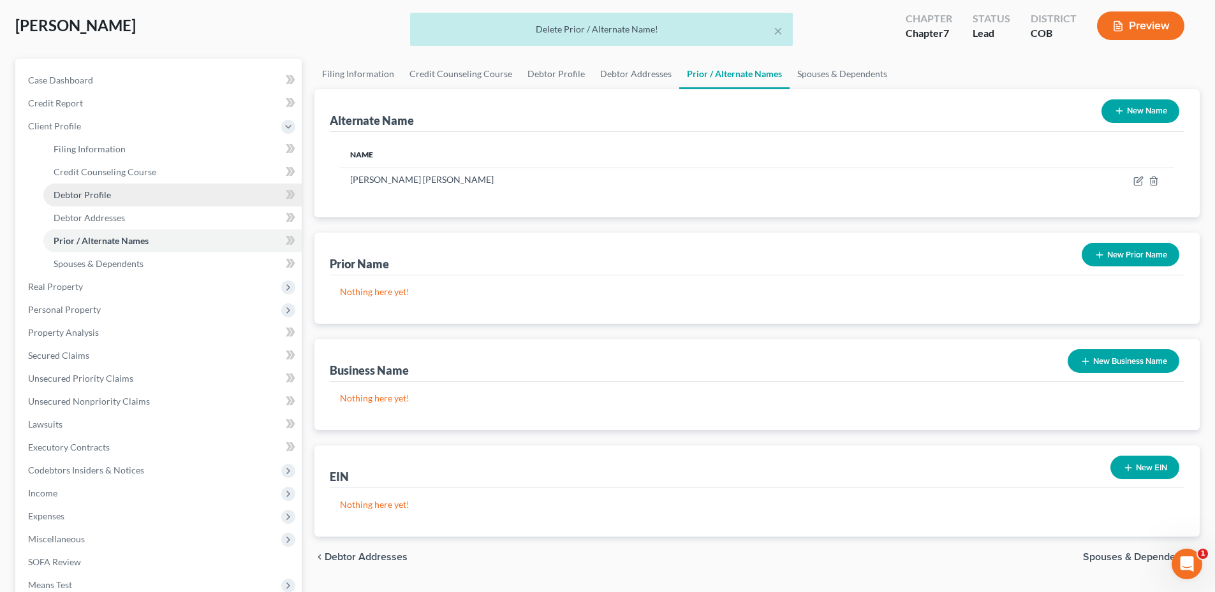
click at [121, 195] on link "Debtor Profile" at bounding box center [172, 195] width 258 height 23
select select "3"
select select "0"
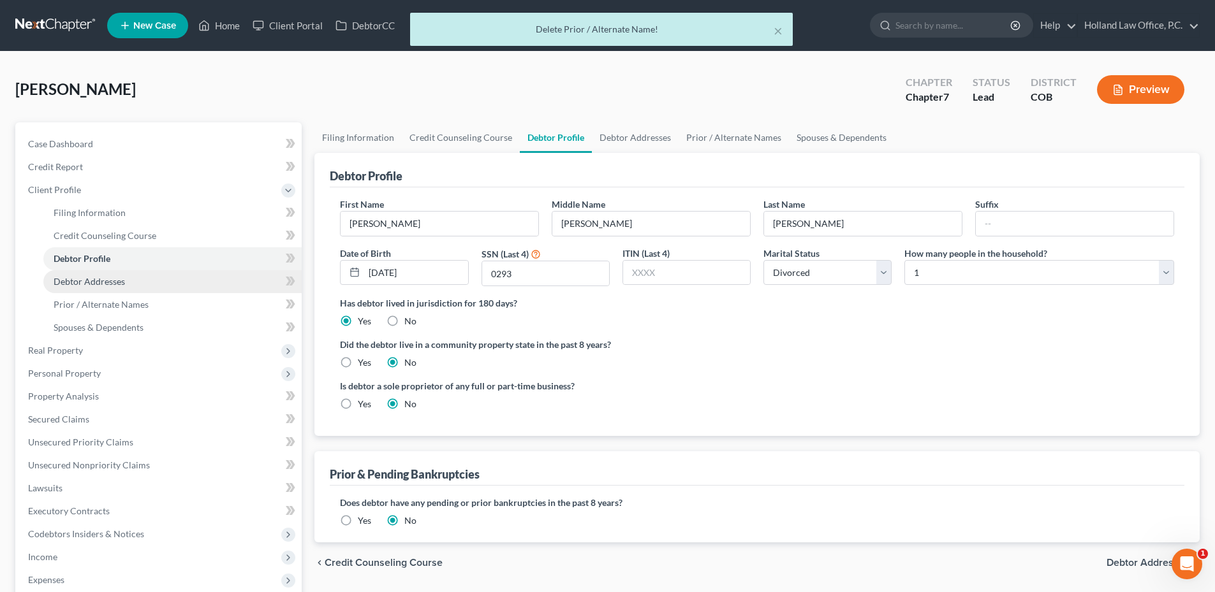
click at [96, 279] on span "Debtor Addresses" at bounding box center [89, 281] width 71 height 11
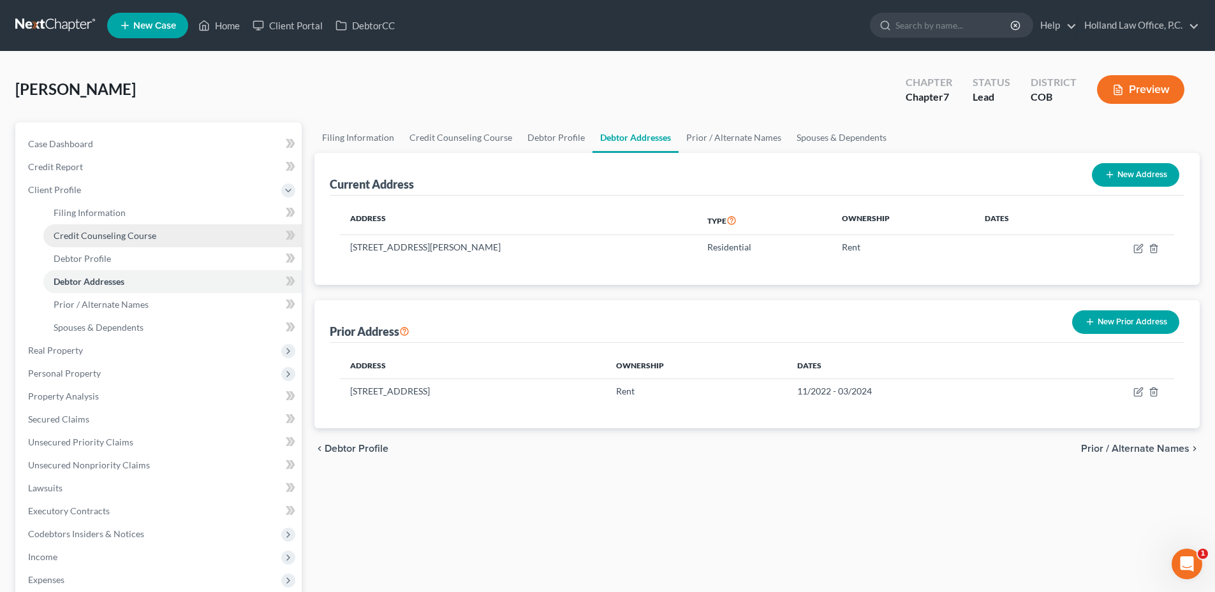
click at [133, 226] on link "Credit Counseling Course" at bounding box center [172, 235] width 258 height 23
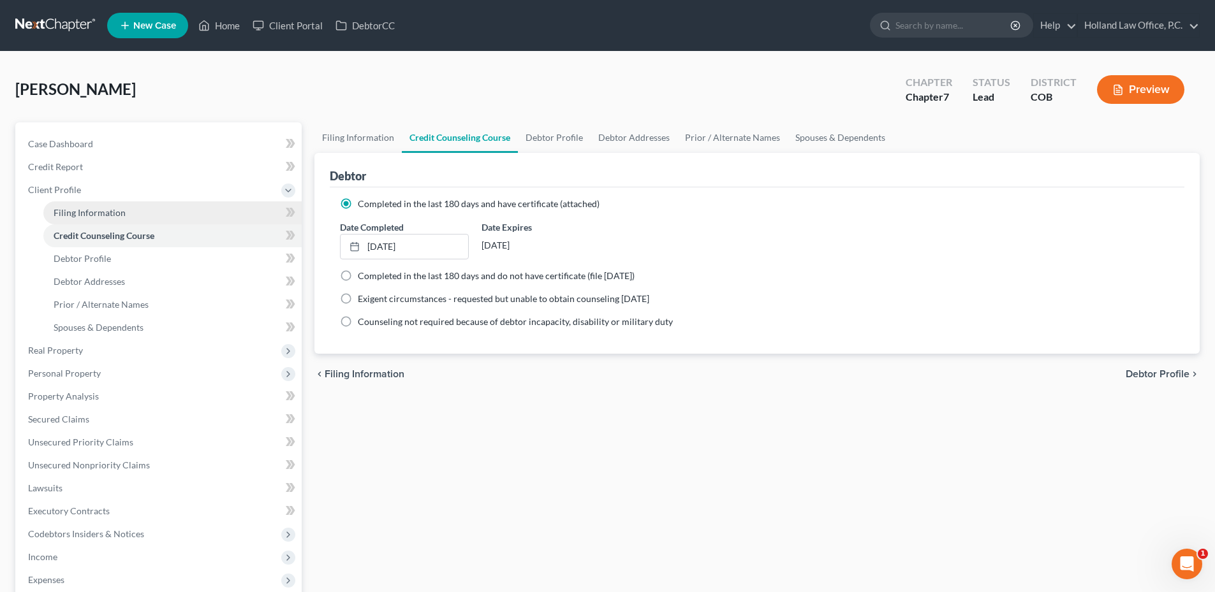
click at [129, 214] on link "Filing Information" at bounding box center [172, 213] width 258 height 23
select select "1"
select select "0"
select select "11"
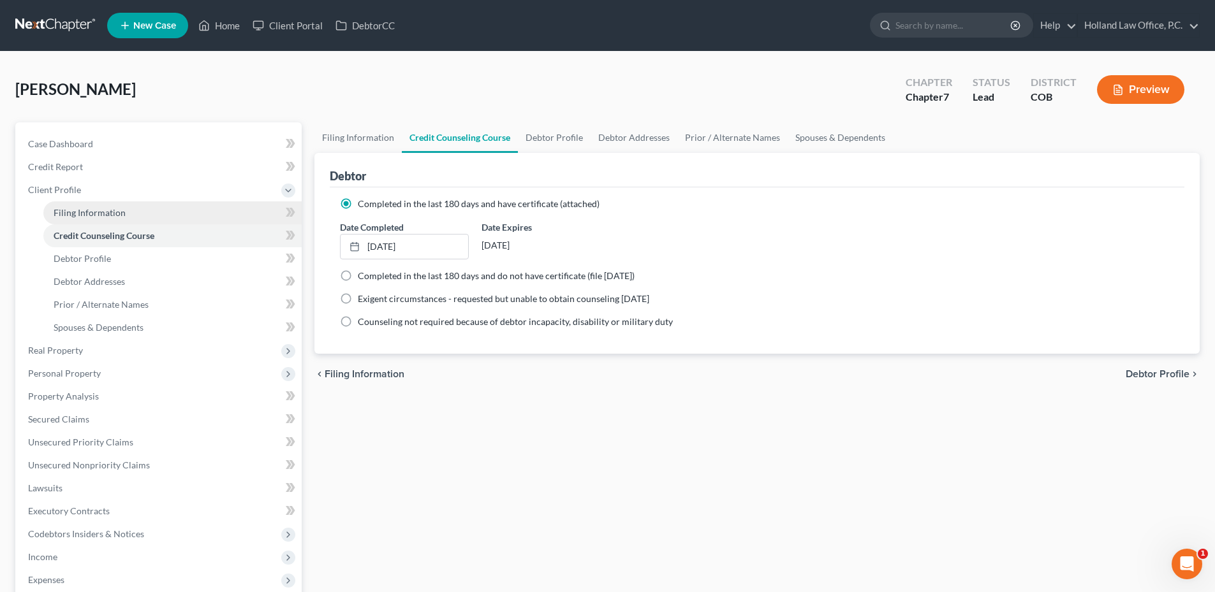
select select "0"
select select "5"
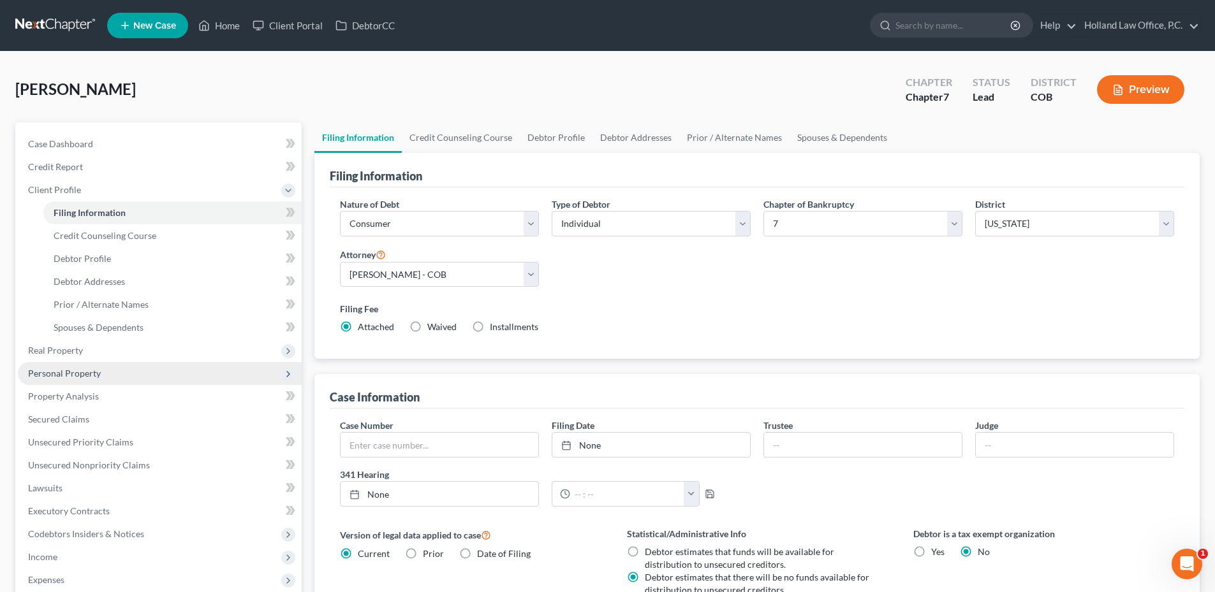
click at [92, 379] on span "Personal Property" at bounding box center [160, 373] width 284 height 23
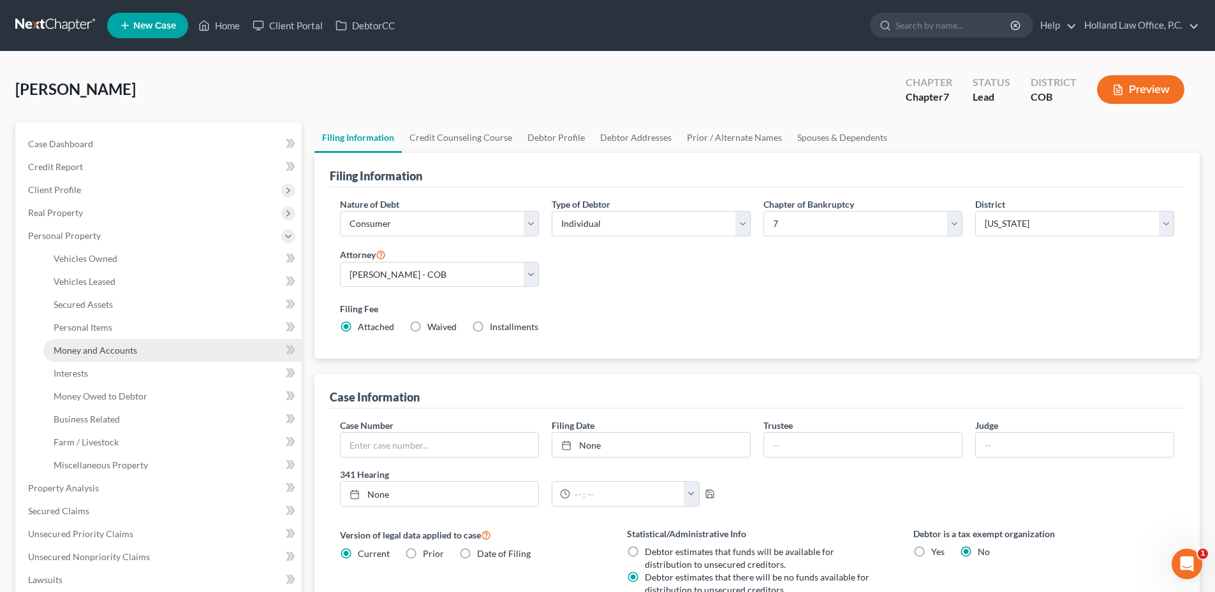
click at [103, 353] on span "Money and Accounts" at bounding box center [96, 350] width 84 height 11
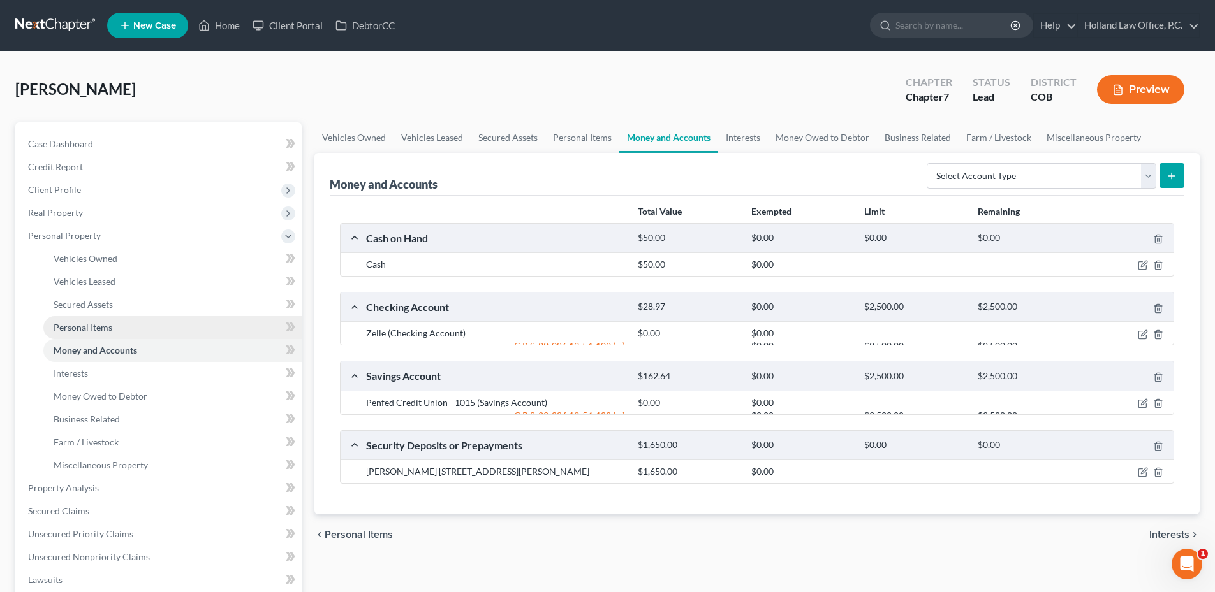
click at [105, 328] on span "Personal Items" at bounding box center [83, 327] width 59 height 11
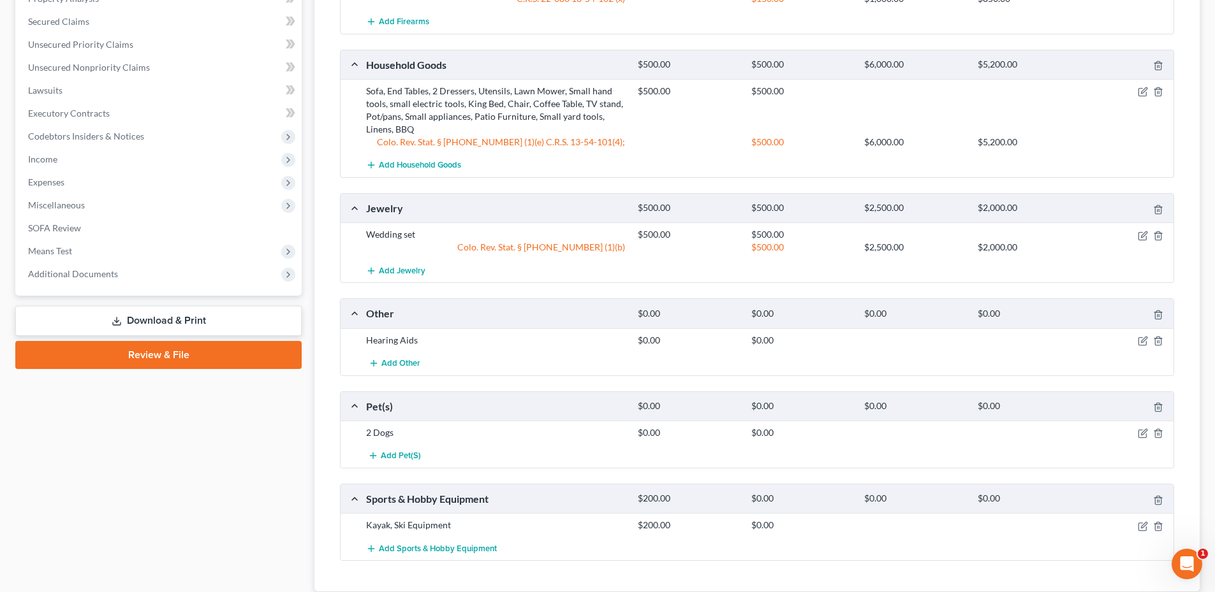
scroll to position [510, 0]
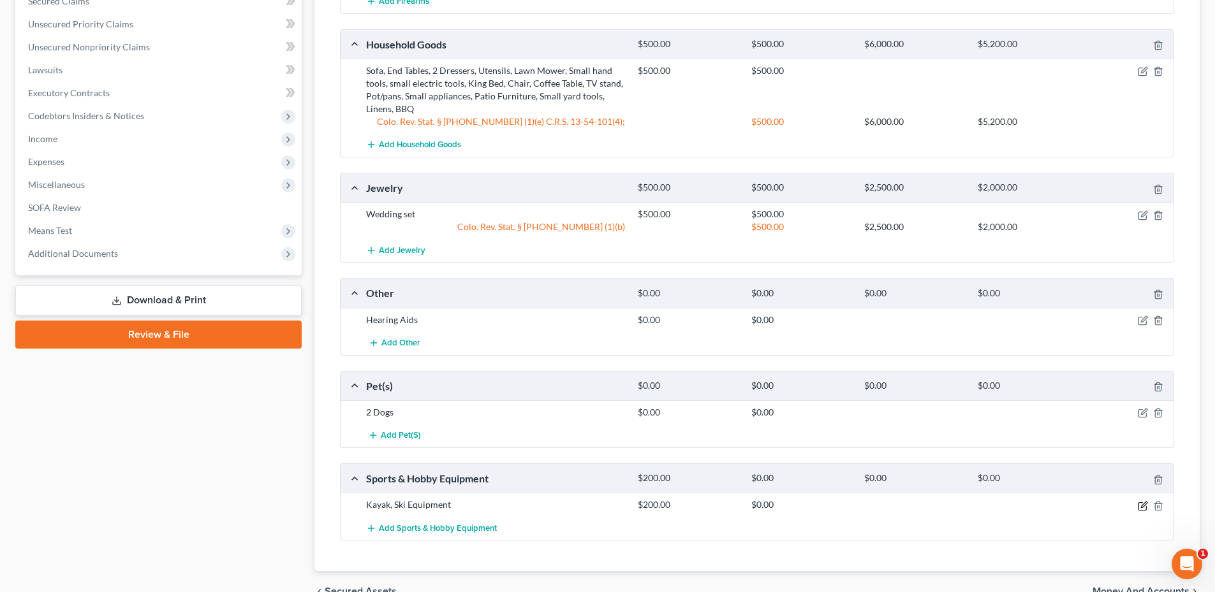
click at [1141, 508] on icon "button" at bounding box center [1144, 505] width 6 height 6
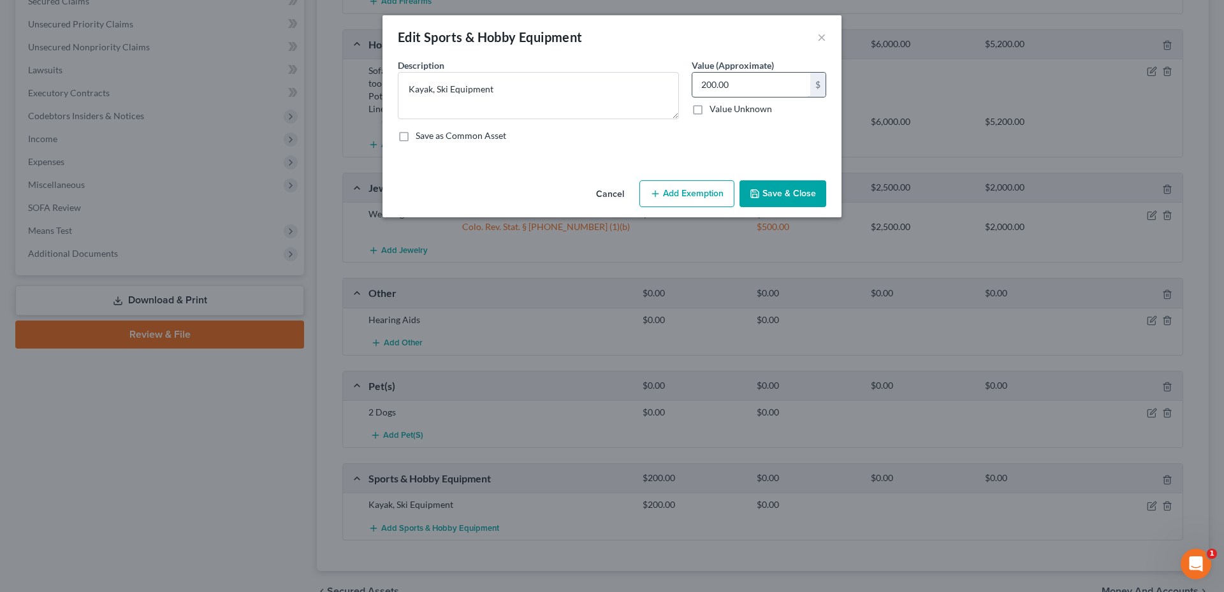
click at [754, 92] on input "200.00" at bounding box center [752, 85] width 118 height 24
type input "50.00"
click at [809, 201] on button "Save & Close" at bounding box center [783, 193] width 87 height 27
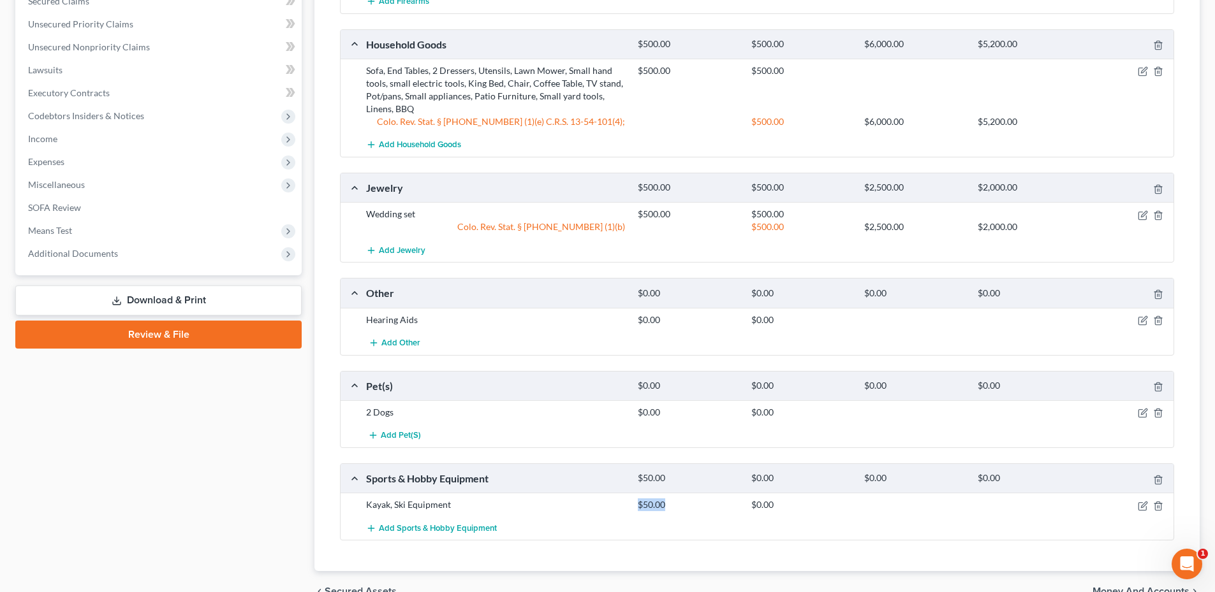
drag, startPoint x: 624, startPoint y: 505, endPoint x: 676, endPoint y: 503, distance: 52.3
click at [676, 503] on div "Kayak, Ski Equipment $50.00 $0.00" at bounding box center [767, 505] width 815 height 13
click at [676, 503] on div "$50.00" at bounding box center [687, 505] width 113 height 13
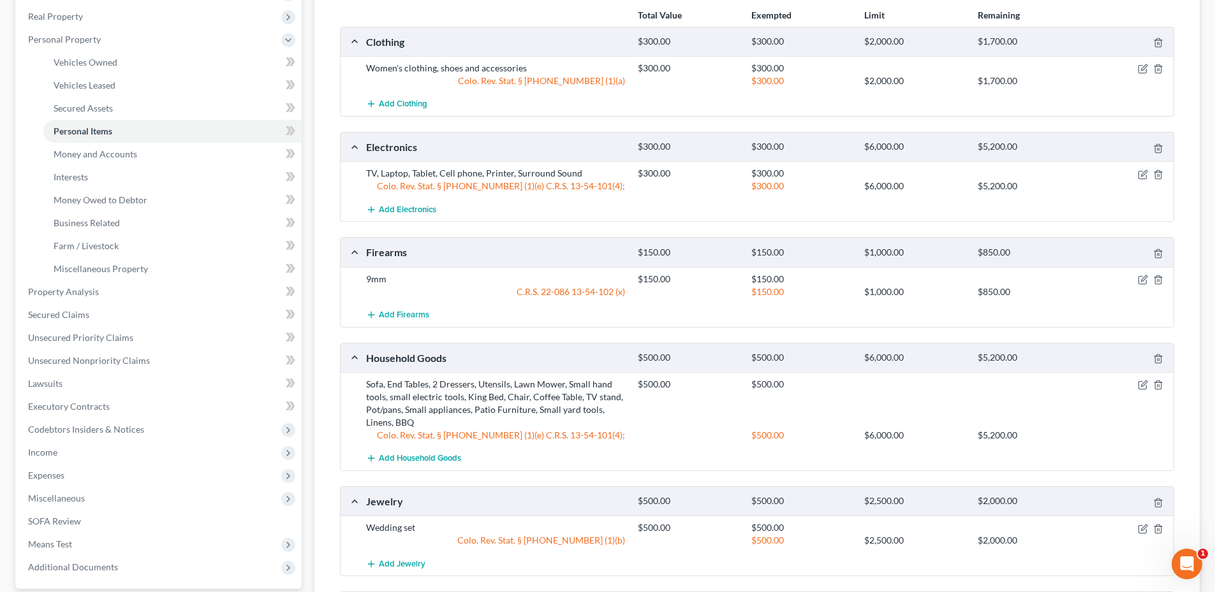
scroll to position [128, 0]
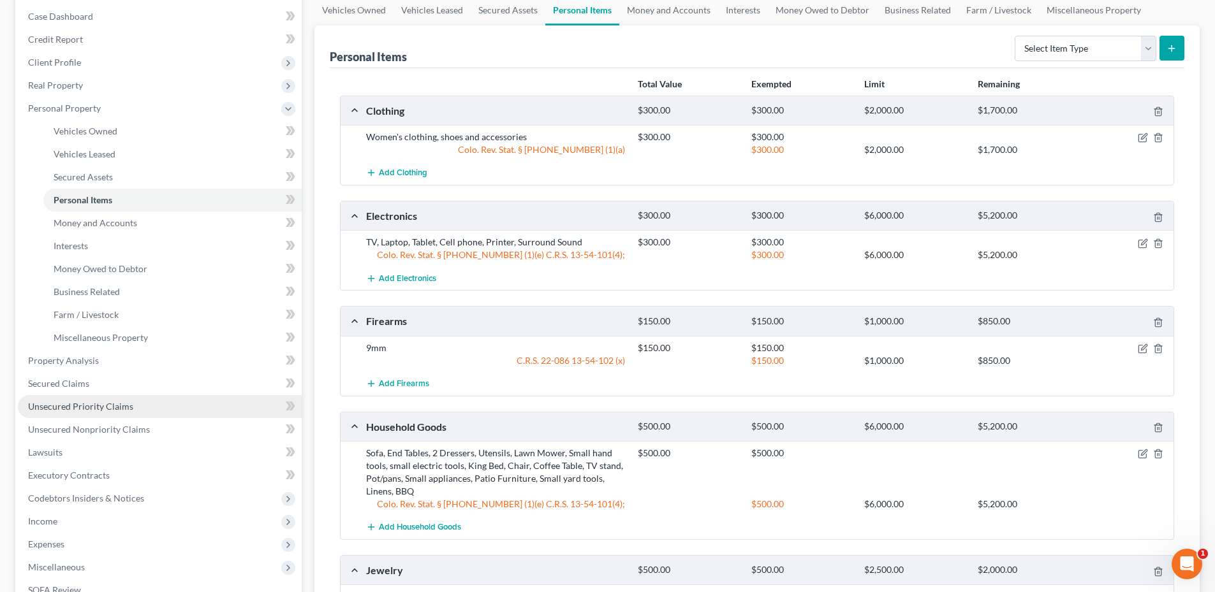
click at [108, 409] on span "Unsecured Priority Claims" at bounding box center [80, 406] width 105 height 11
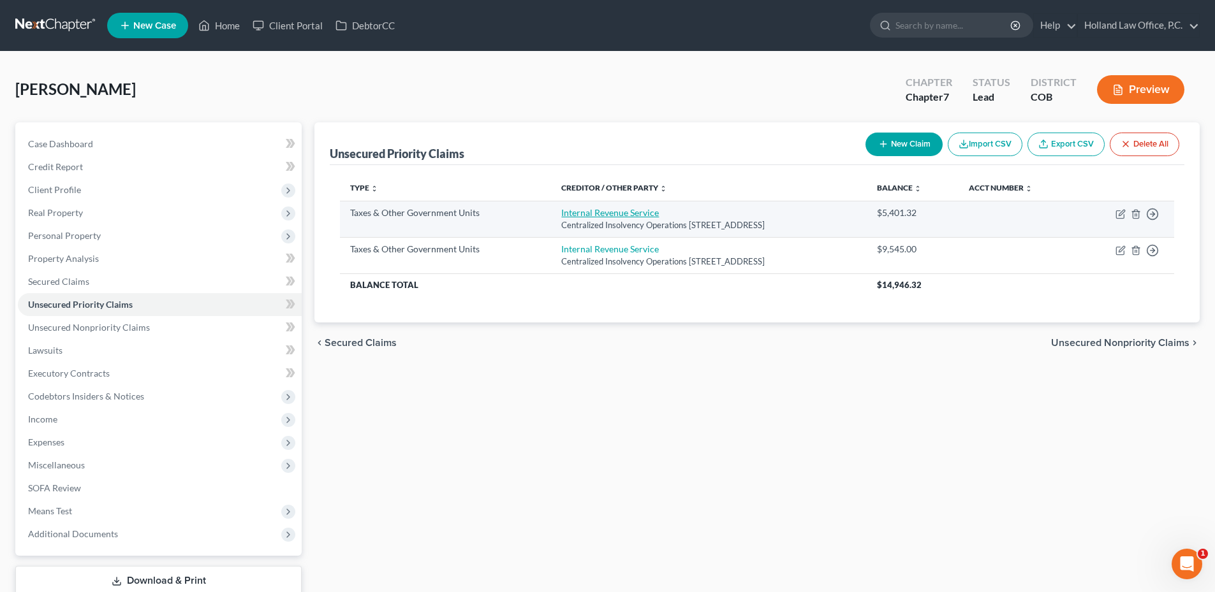
click at [590, 218] on link "Internal Revenue Service" at bounding box center [610, 212] width 98 height 11
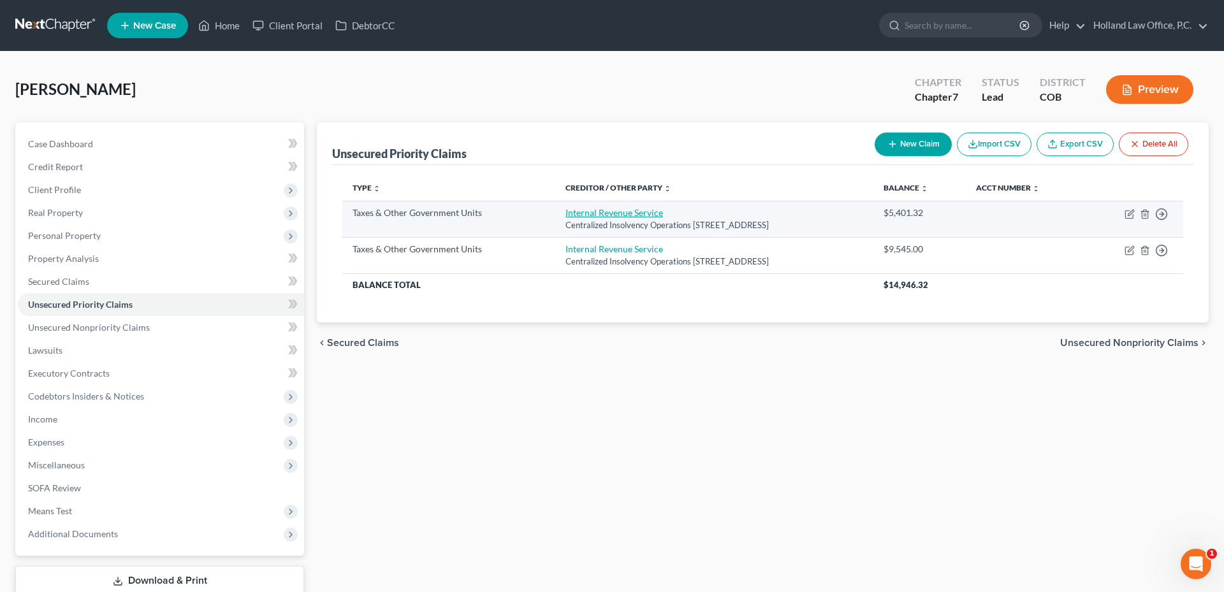
select select "0"
select select "39"
select select "0"
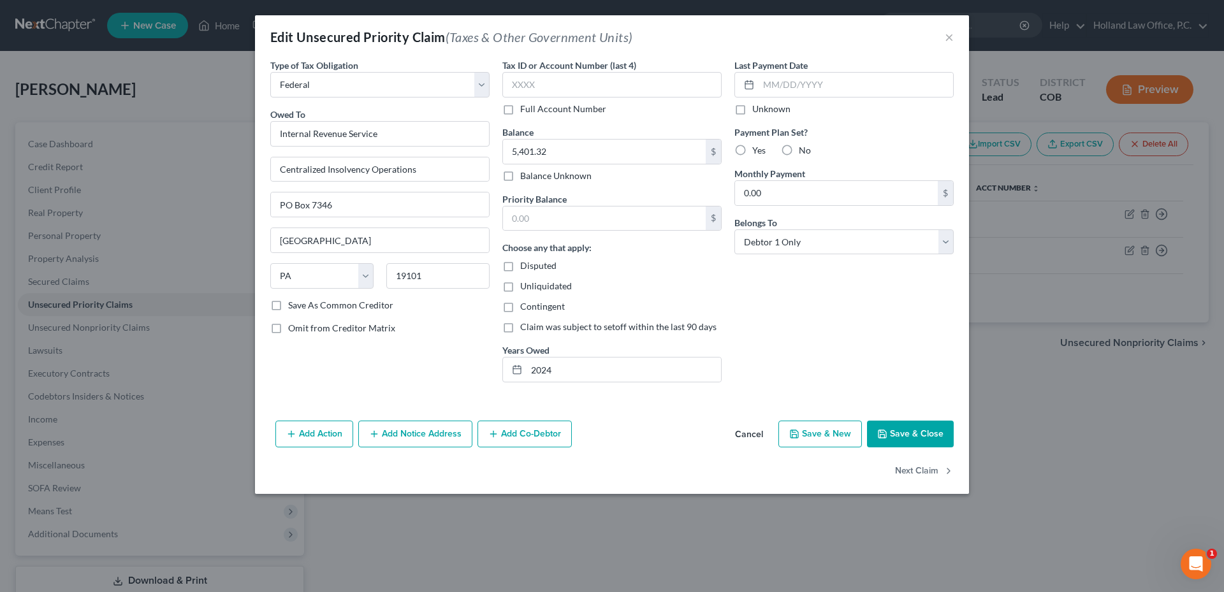
click at [923, 441] on button "Save & Close" at bounding box center [910, 434] width 87 height 27
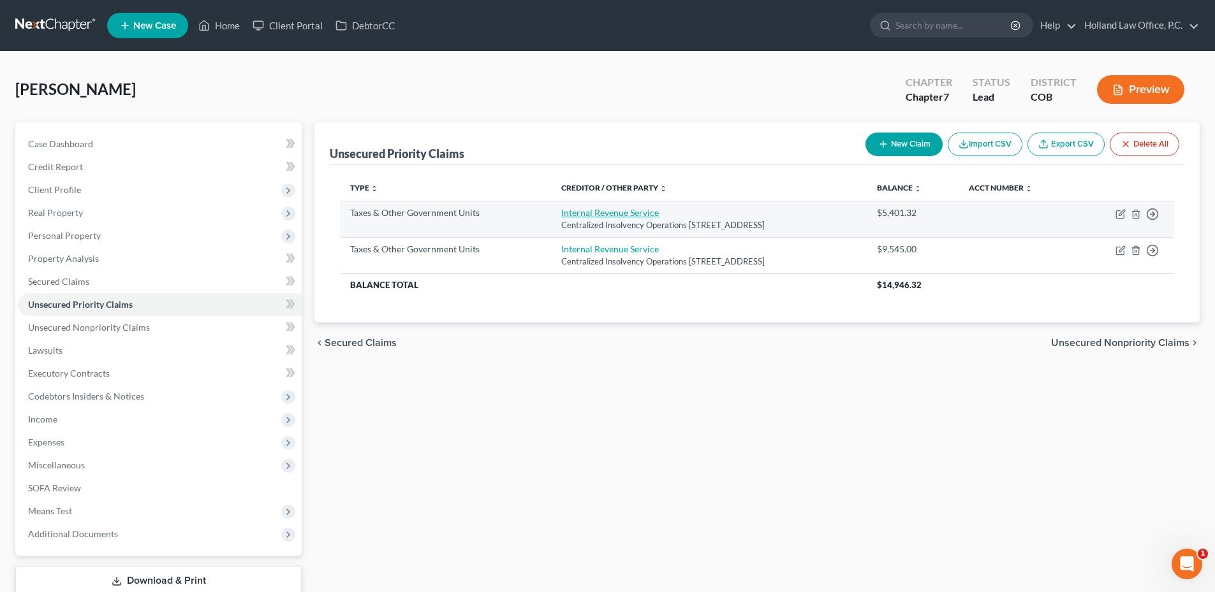
click at [582, 216] on link "Internal Revenue Service" at bounding box center [610, 212] width 98 height 11
select select "0"
select select "39"
select select "0"
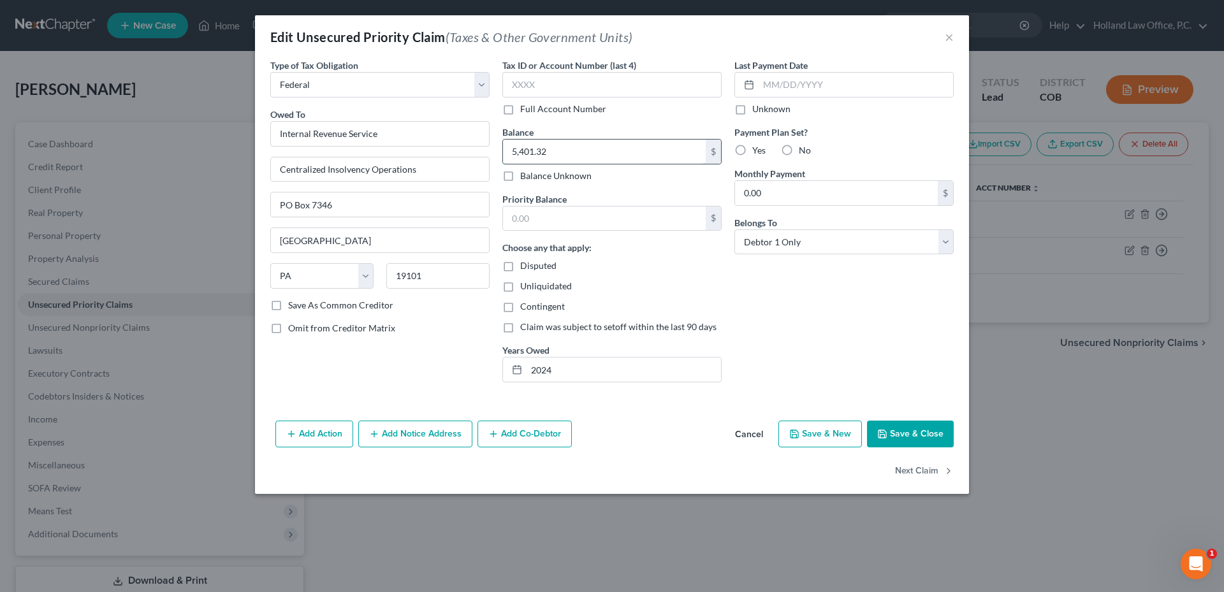
click at [553, 152] on input "5,401.32" at bounding box center [604, 152] width 203 height 24
type input "6,223.00"
click at [915, 446] on button "Save & Close" at bounding box center [910, 434] width 87 height 27
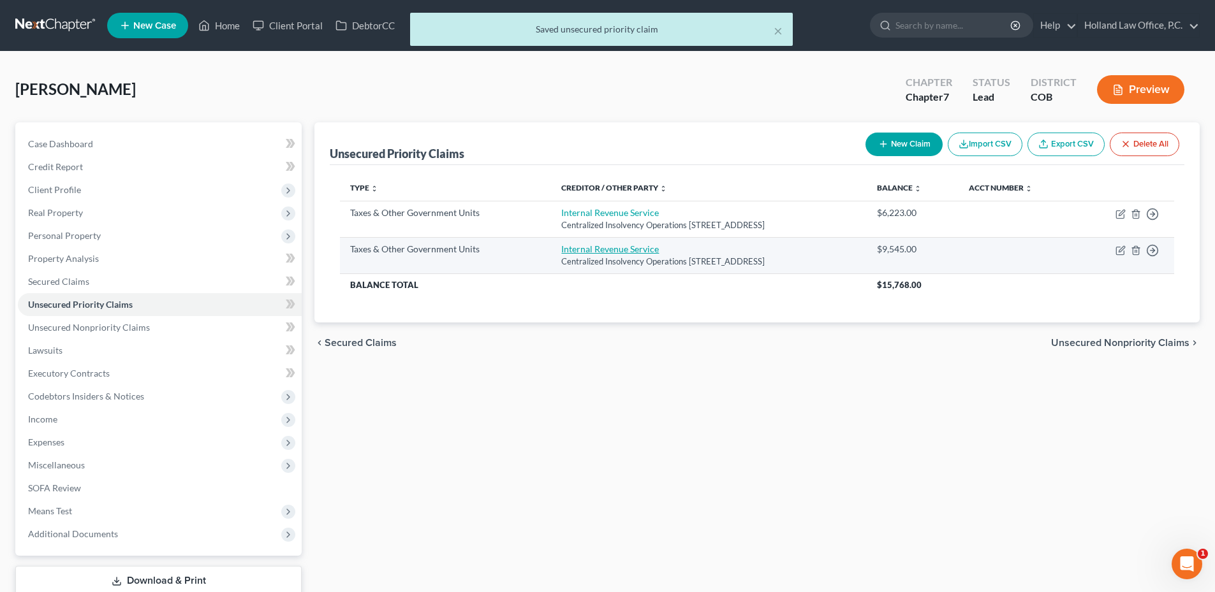
click at [584, 251] on link "Internal Revenue Service" at bounding box center [610, 249] width 98 height 11
select select "0"
select select "39"
select select "0"
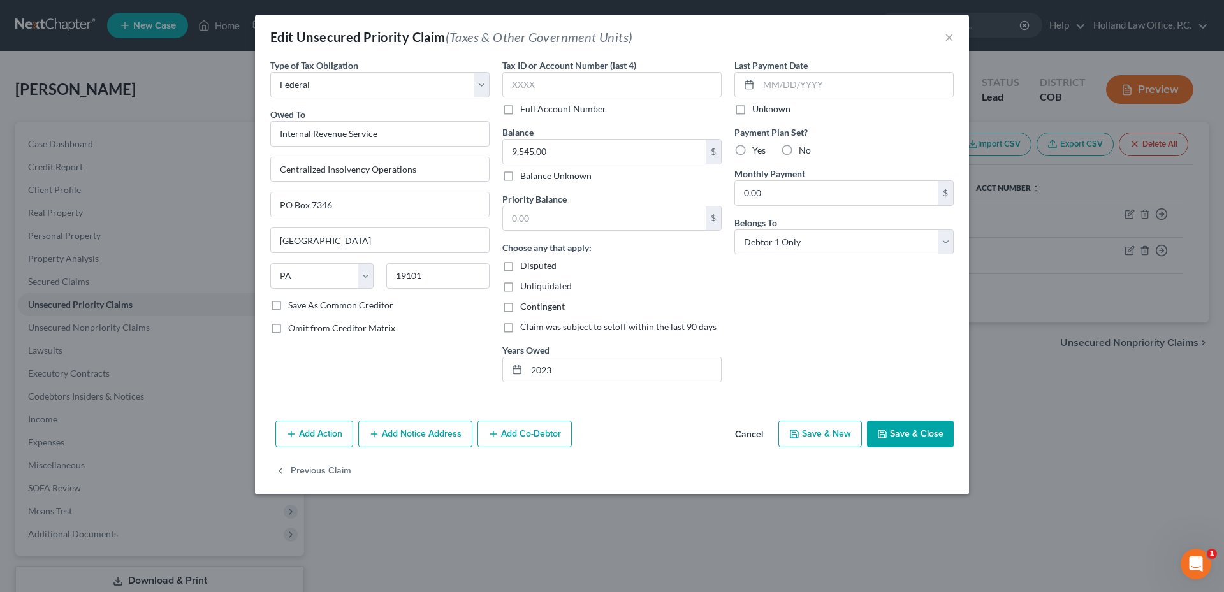
drag, startPoint x: 922, startPoint y: 435, endPoint x: 899, endPoint y: 423, distance: 26.5
click at [923, 434] on button "Save & Close" at bounding box center [910, 434] width 87 height 27
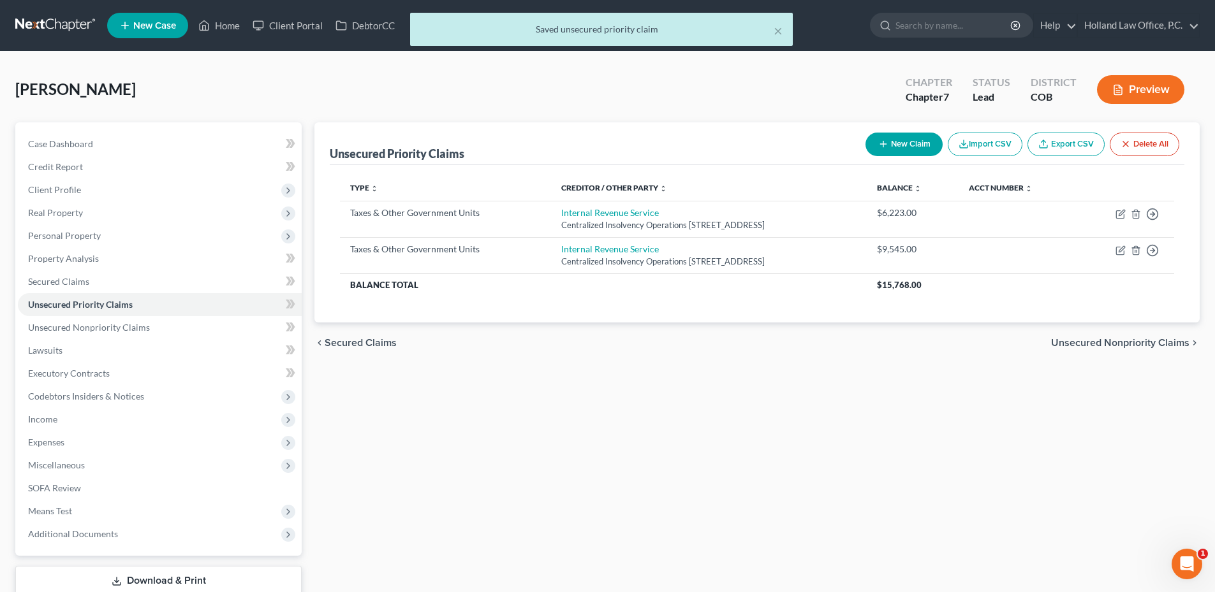
click at [913, 136] on button "New Claim" at bounding box center [903, 145] width 77 height 24
select select "0"
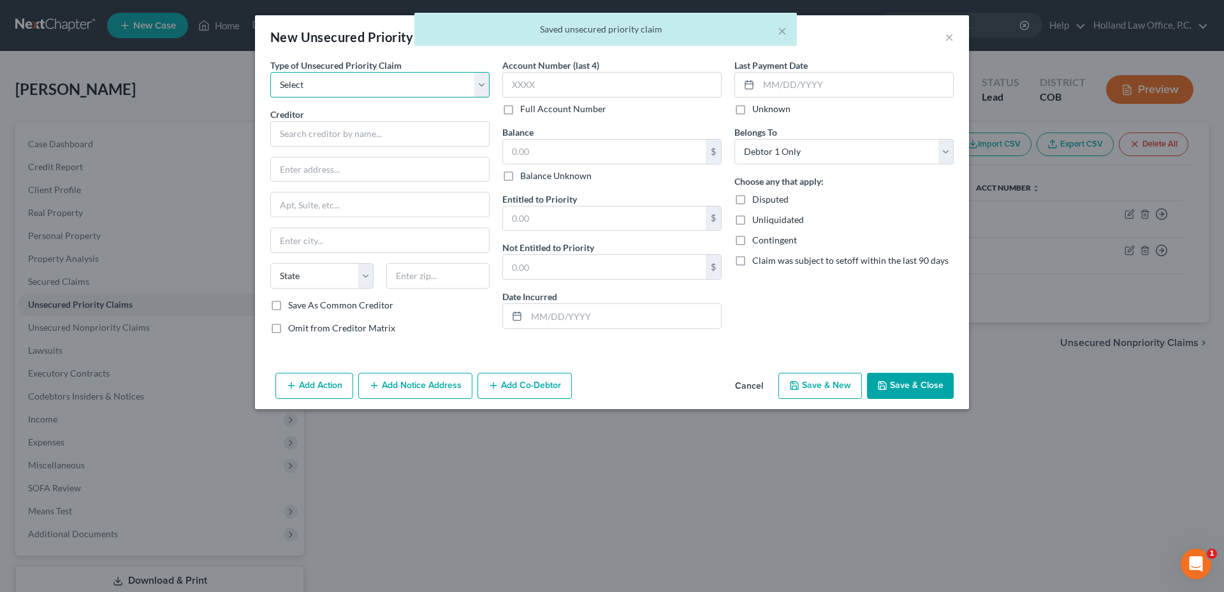
drag, startPoint x: 325, startPoint y: 86, endPoint x: 319, endPoint y: 99, distance: 14.6
click at [325, 86] on select "Select Taxes & Other Government Units Domestic Support Obligations Extensions o…" at bounding box center [379, 85] width 219 height 26
click at [270, 72] on select "Select Taxes & Other Government Units Domestic Support Obligations Extensions o…" at bounding box center [379, 85] width 219 height 26
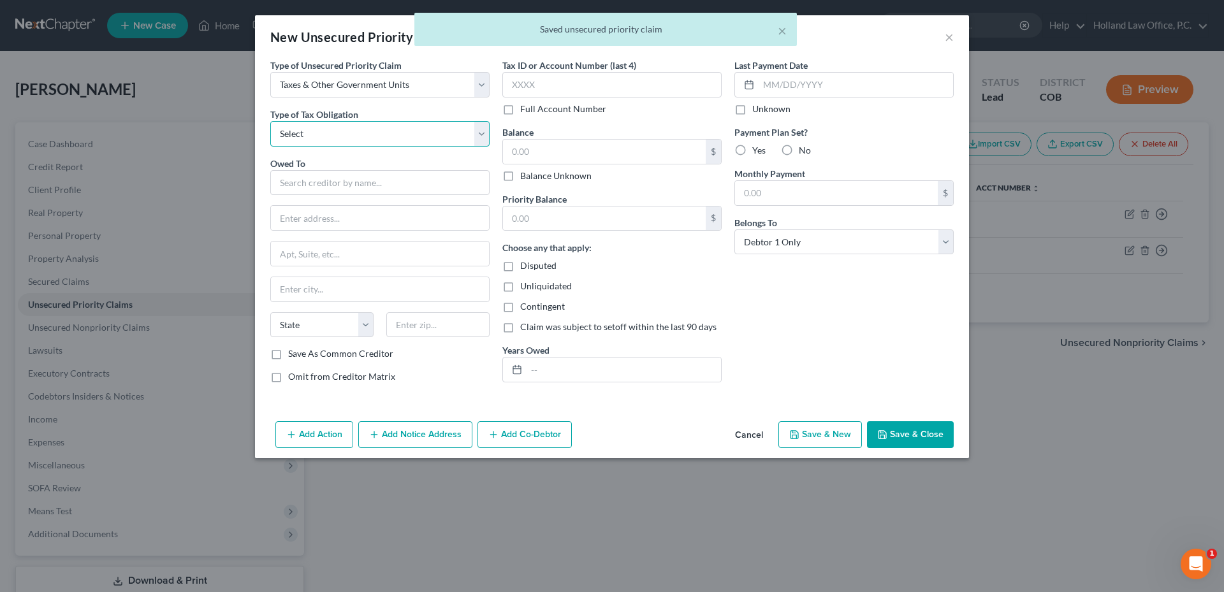
click at [320, 128] on select "Select Federal City State Franchise Tax Board Other" at bounding box center [379, 134] width 219 height 26
click at [270, 121] on select "Select Federal City State Franchise Tax Board Other" at bounding box center [379, 134] width 219 height 26
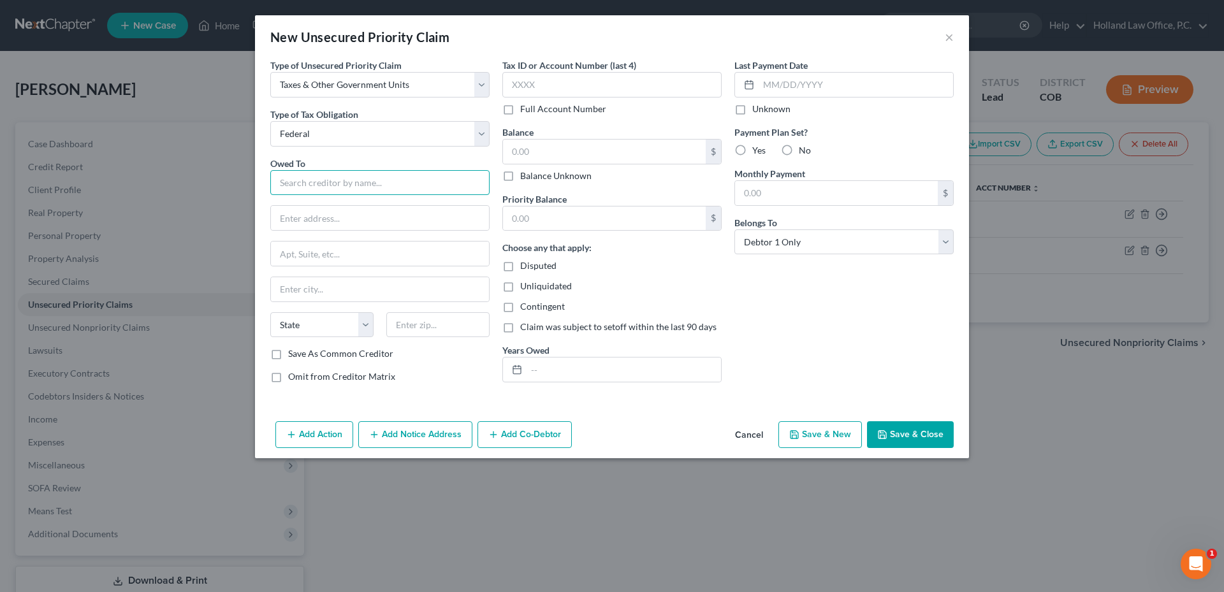
click at [311, 180] on input "text" at bounding box center [379, 183] width 219 height 26
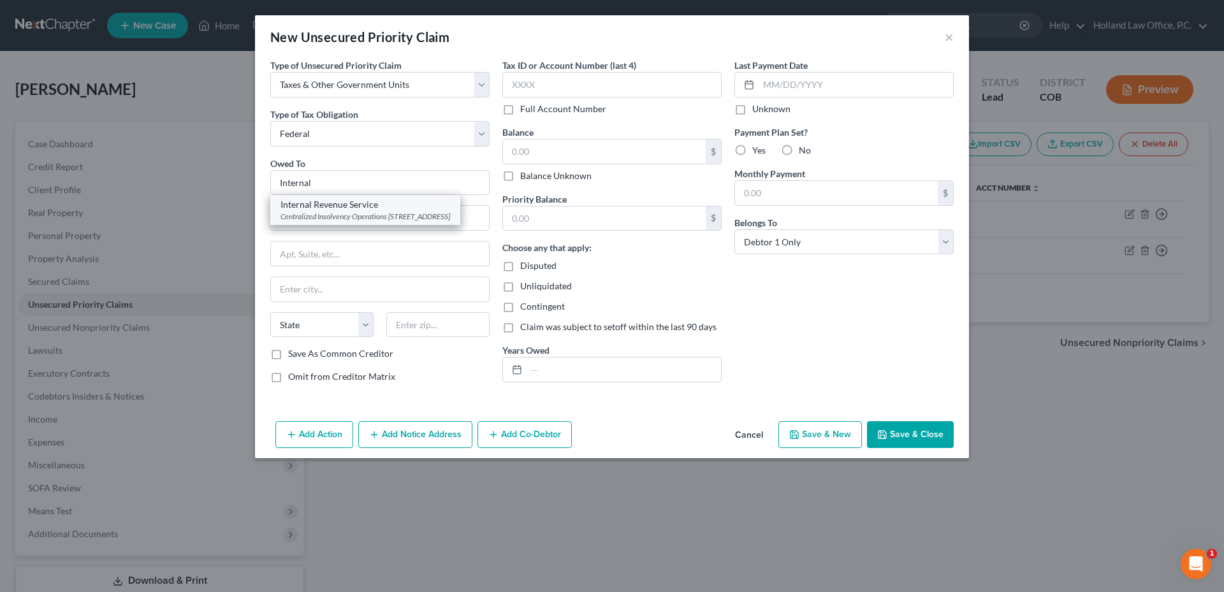
click at [384, 212] on div "Centralized Insolvency Operations [STREET_ADDRESS]" at bounding box center [366, 216] width 170 height 11
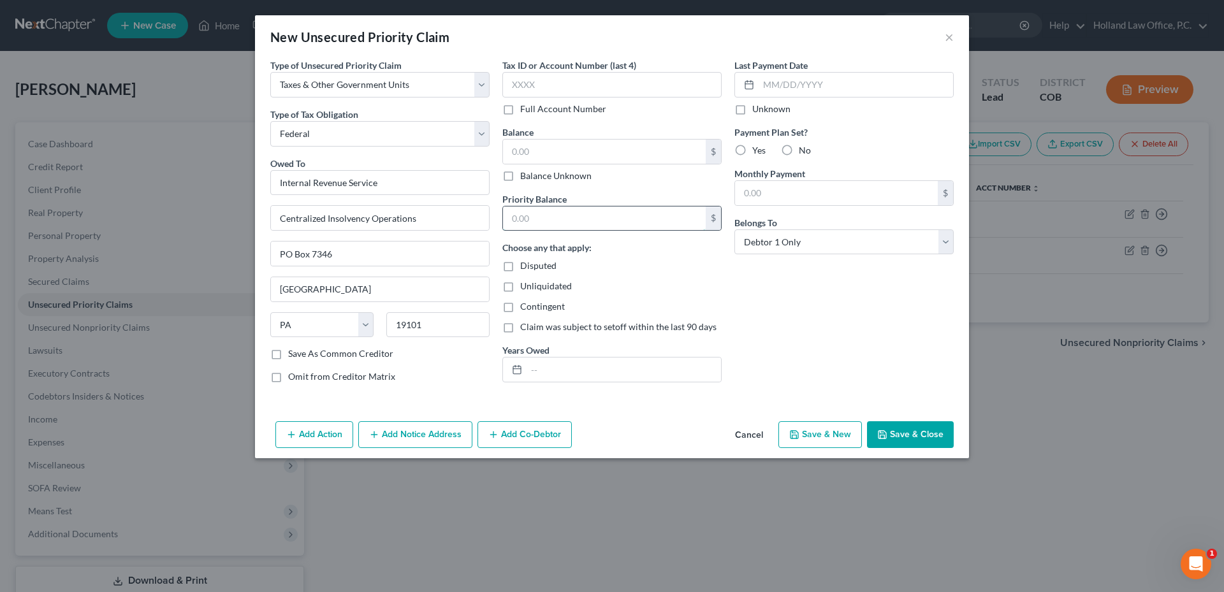
click at [538, 222] on input "text" at bounding box center [604, 219] width 203 height 24
click at [548, 369] on input "text" at bounding box center [624, 370] width 194 height 24
click at [907, 437] on button "Save & Close" at bounding box center [910, 435] width 87 height 27
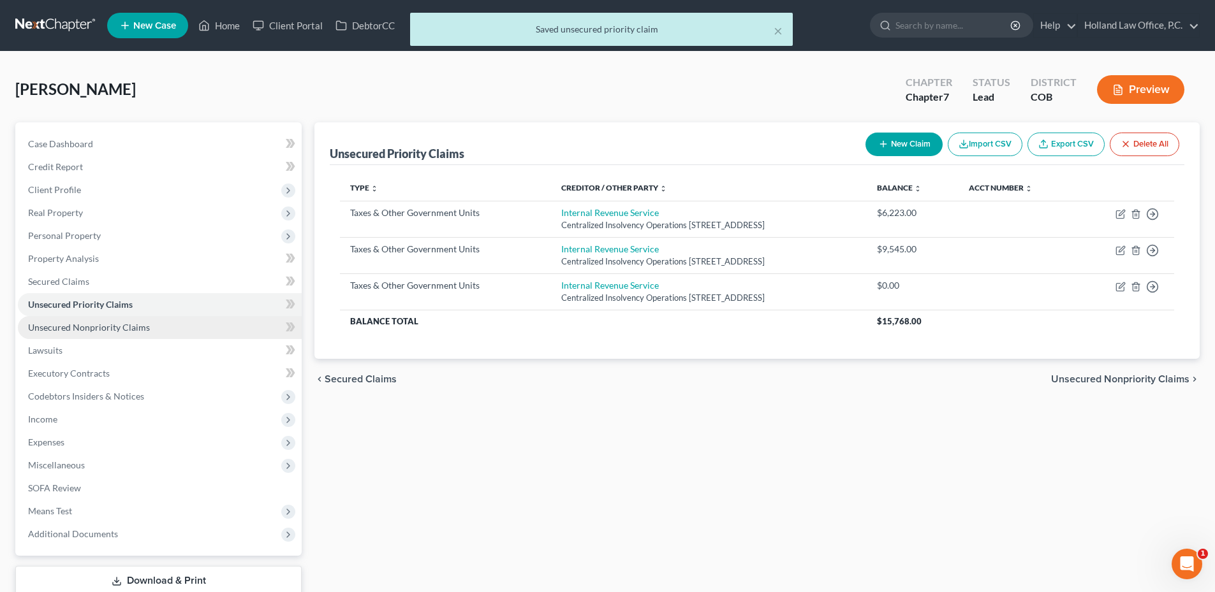
click at [109, 319] on link "Unsecured Nonpriority Claims" at bounding box center [160, 327] width 284 height 23
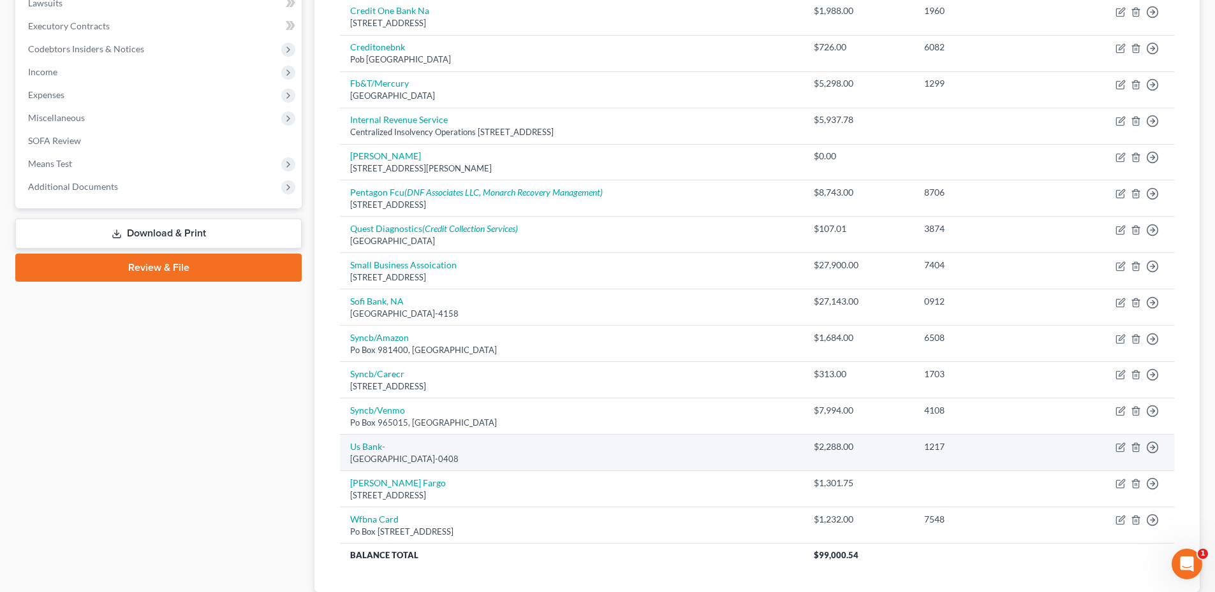
scroll to position [319, 0]
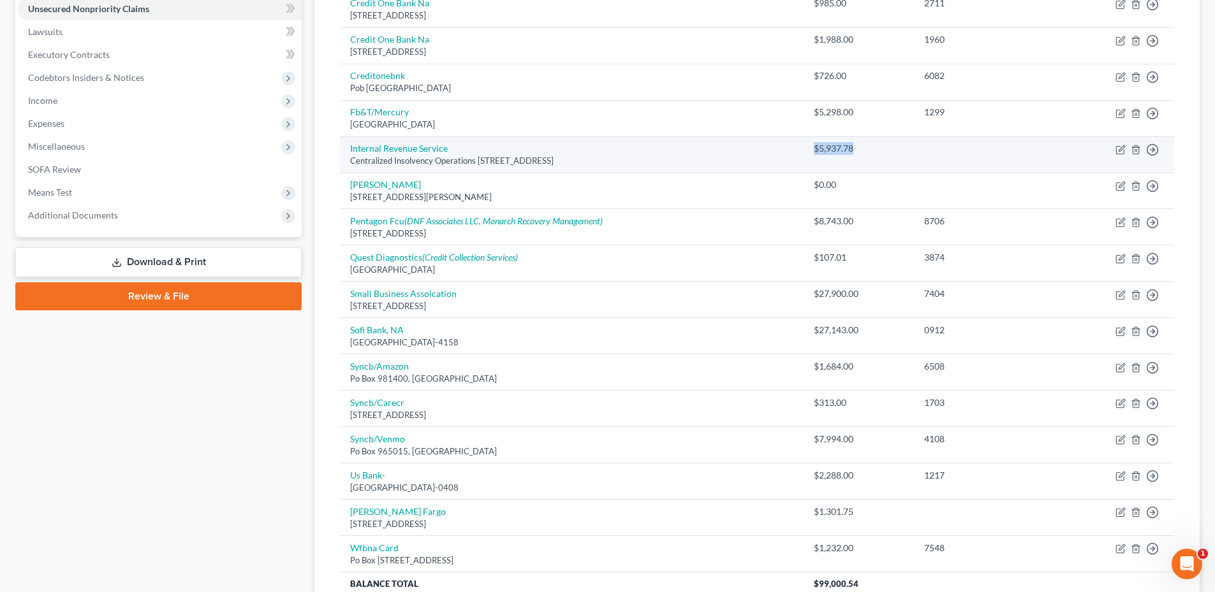
drag, startPoint x: 823, startPoint y: 149, endPoint x: 866, endPoint y: 147, distance: 43.4
click at [866, 147] on div "$5,937.78" at bounding box center [859, 148] width 90 height 13
drag, startPoint x: 866, startPoint y: 147, endPoint x: 855, endPoint y: 149, distance: 11.6
click at [863, 147] on div "$5,937.78" at bounding box center [859, 148] width 90 height 13
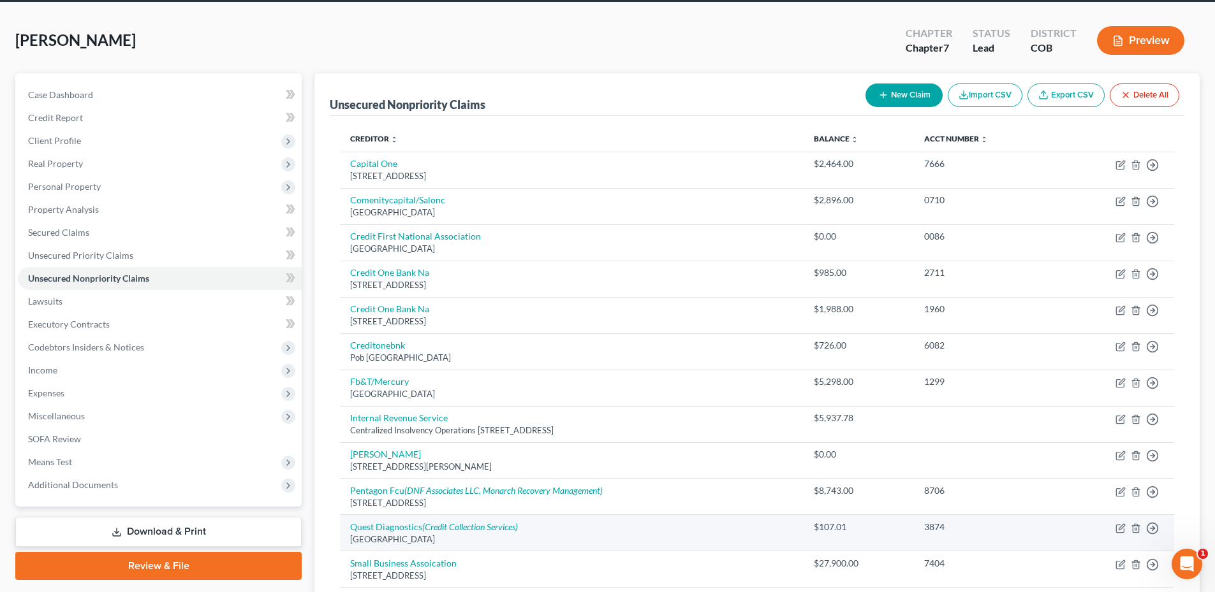
scroll to position [0, 0]
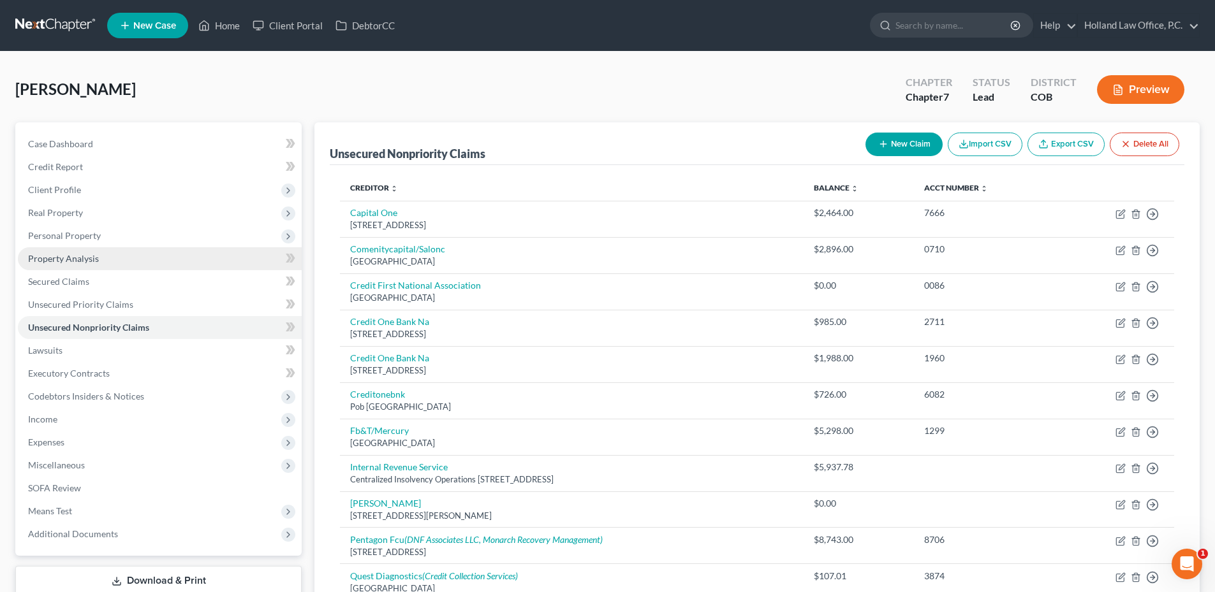
click at [72, 259] on span "Property Analysis" at bounding box center [63, 258] width 71 height 11
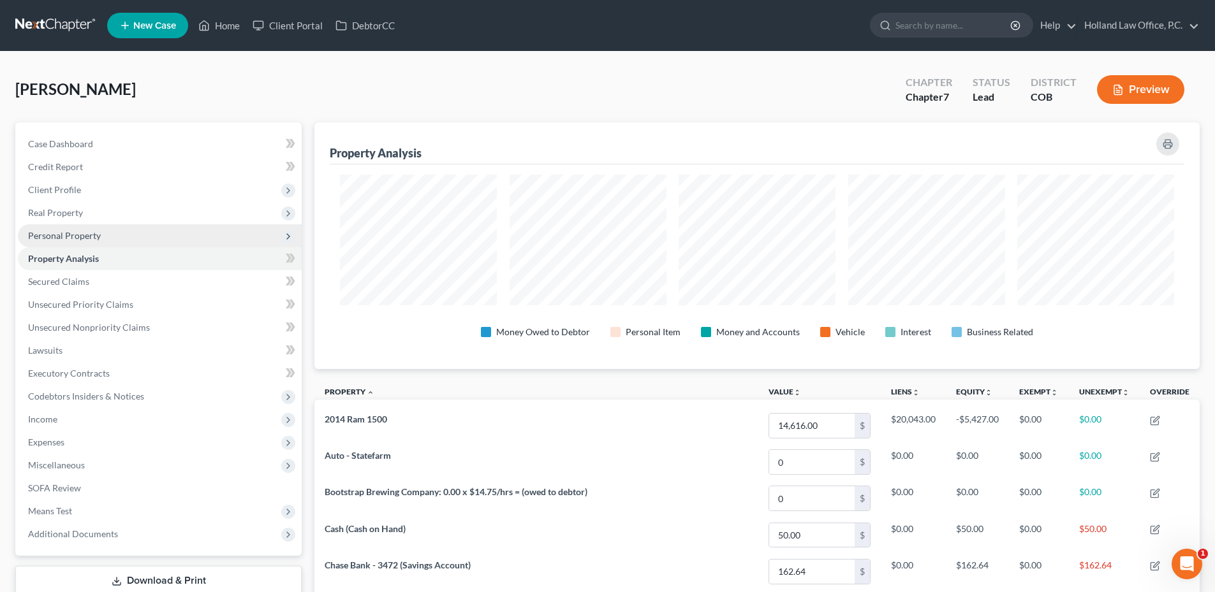
scroll to position [247, 885]
click at [84, 233] on span "Personal Property" at bounding box center [64, 235] width 73 height 11
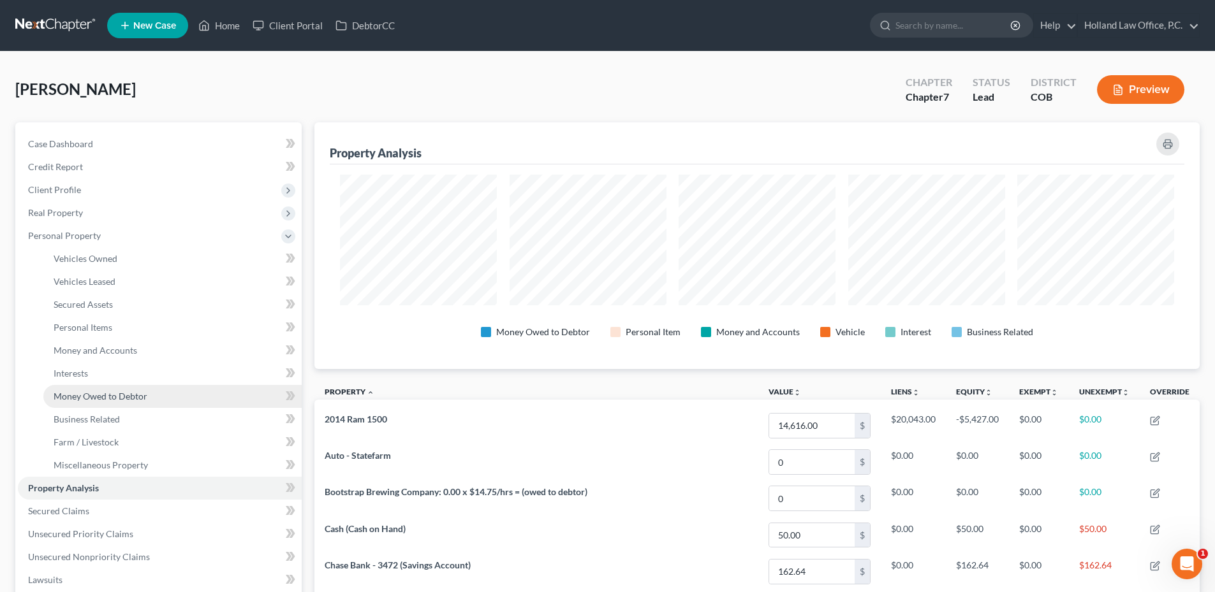
click at [118, 402] on link "Money Owed to Debtor" at bounding box center [172, 396] width 258 height 23
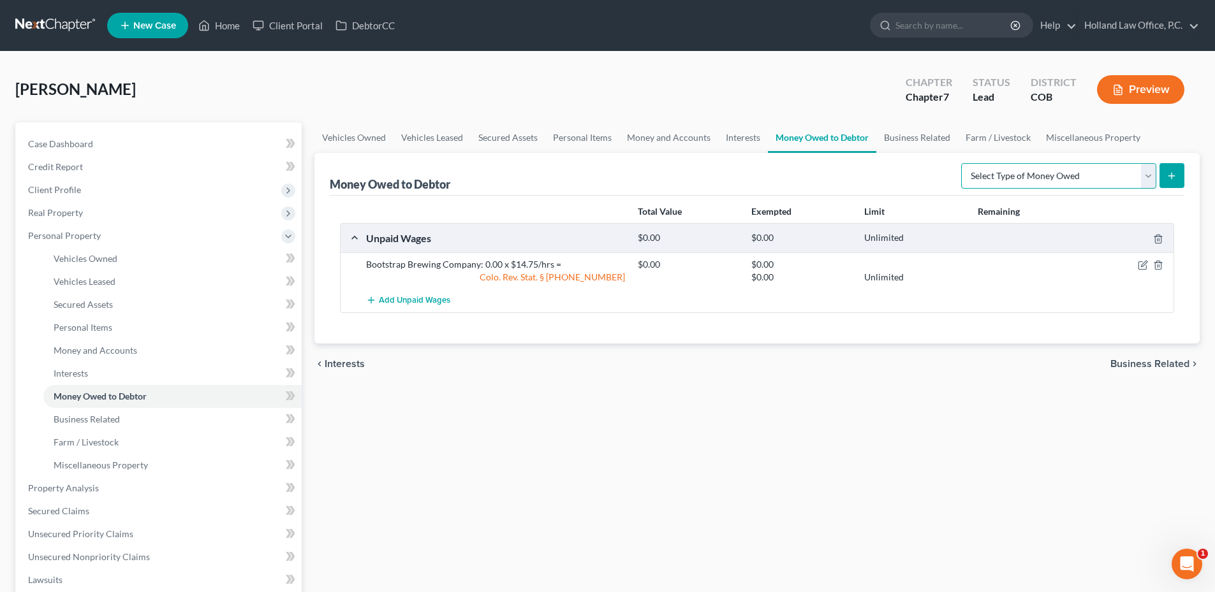
click at [1023, 174] on select "Select Type of Money Owed Accounts Receivable Alimony Child Support Claims Agai…" at bounding box center [1058, 176] width 195 height 26
click at [1194, 418] on div "Vehicles Owned Vehicles Leased Secured Assets Personal Items Money and Accounts…" at bounding box center [757, 490] width 898 height 737
click at [98, 350] on span "Money and Accounts" at bounding box center [96, 350] width 84 height 11
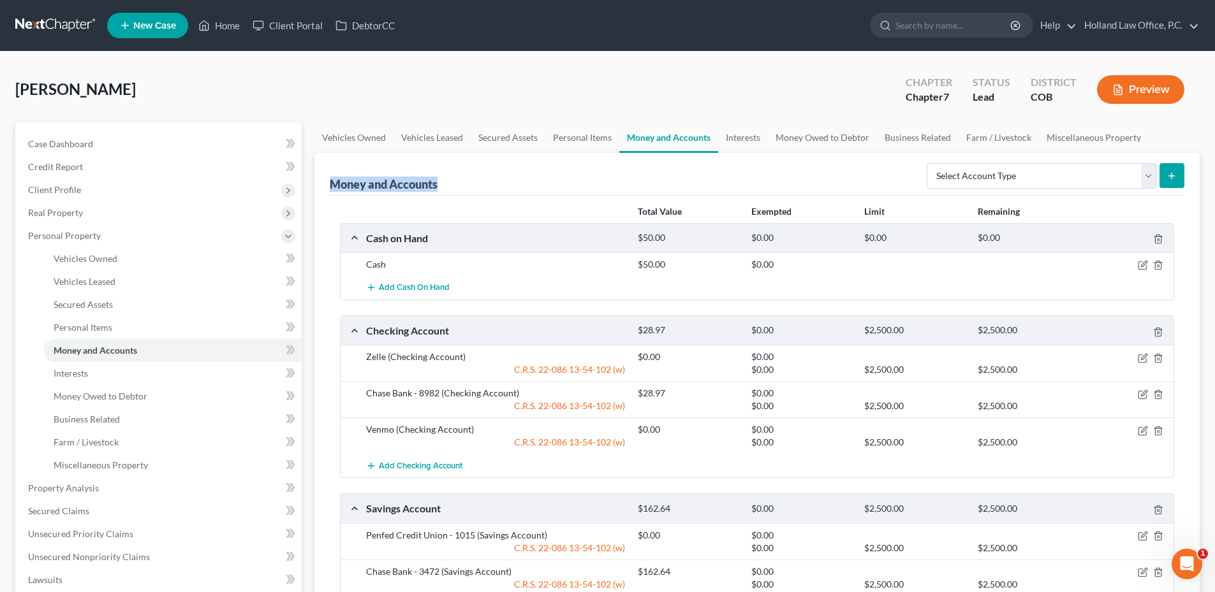
drag, startPoint x: 337, startPoint y: 182, endPoint x: 481, endPoint y: 189, distance: 144.3
click at [463, 184] on div "Money and Accounts Select Account Type Brokerage Cash on Hand Certificates of D…" at bounding box center [756, 448] width 885 height 591
drag, startPoint x: 481, startPoint y: 189, endPoint x: 573, endPoint y: 206, distance: 93.9
click at [481, 189] on div "Money and Accounts Select Account Type Brokerage Cash on Hand Certificates of D…" at bounding box center [757, 174] width 855 height 43
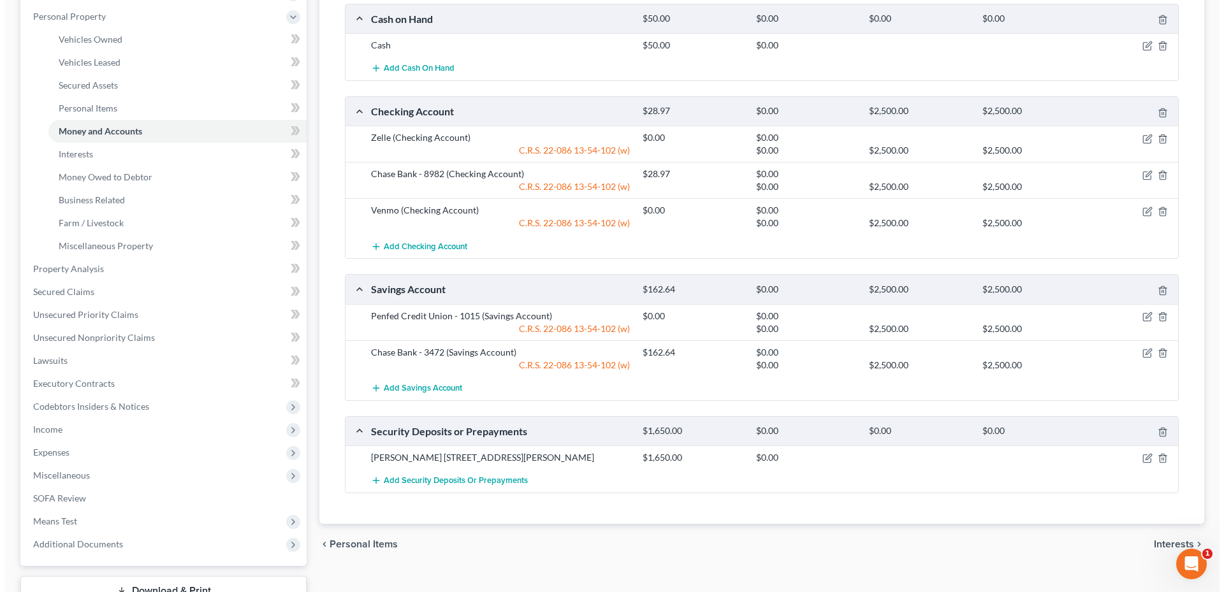
scroll to position [60, 0]
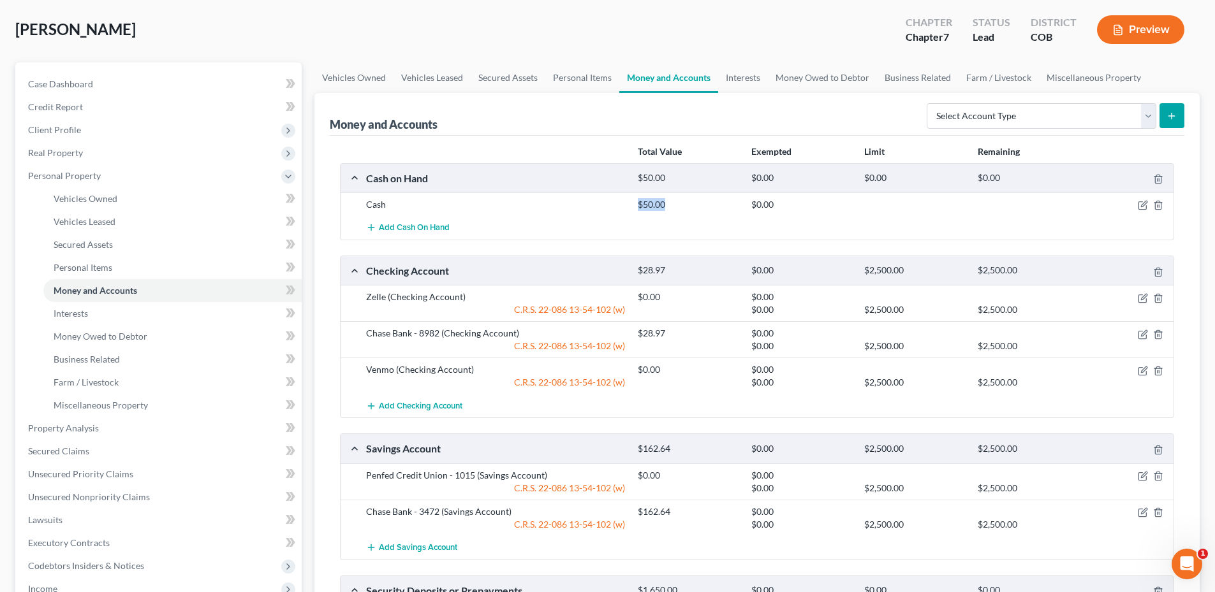
drag, startPoint x: 619, startPoint y: 203, endPoint x: 713, endPoint y: 203, distance: 94.4
click at [713, 203] on div "Cash $50.00 $0.00" at bounding box center [767, 204] width 815 height 13
click at [713, 203] on div "$50.00" at bounding box center [687, 204] width 113 height 13
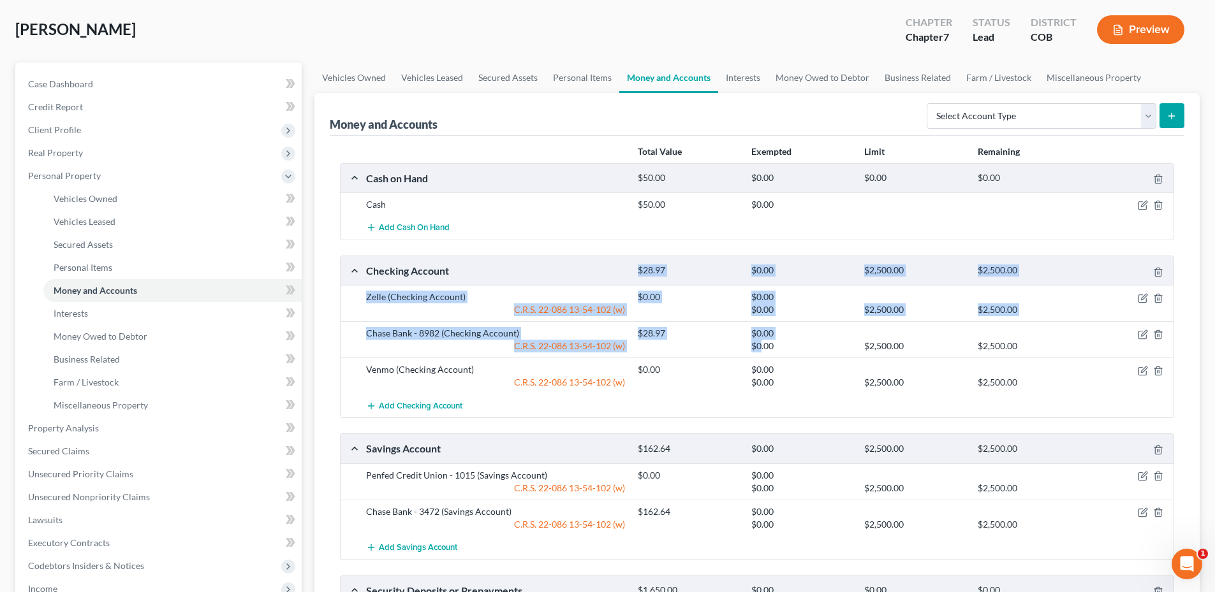
drag, startPoint x: 627, startPoint y: 281, endPoint x: 762, endPoint y: 354, distance: 153.2
click at [762, 354] on div "Checking Account $28.97 $0.00 $2,500.00 $2,500.00 Zelle (Checking Account) $0.0…" at bounding box center [757, 337] width 834 height 163
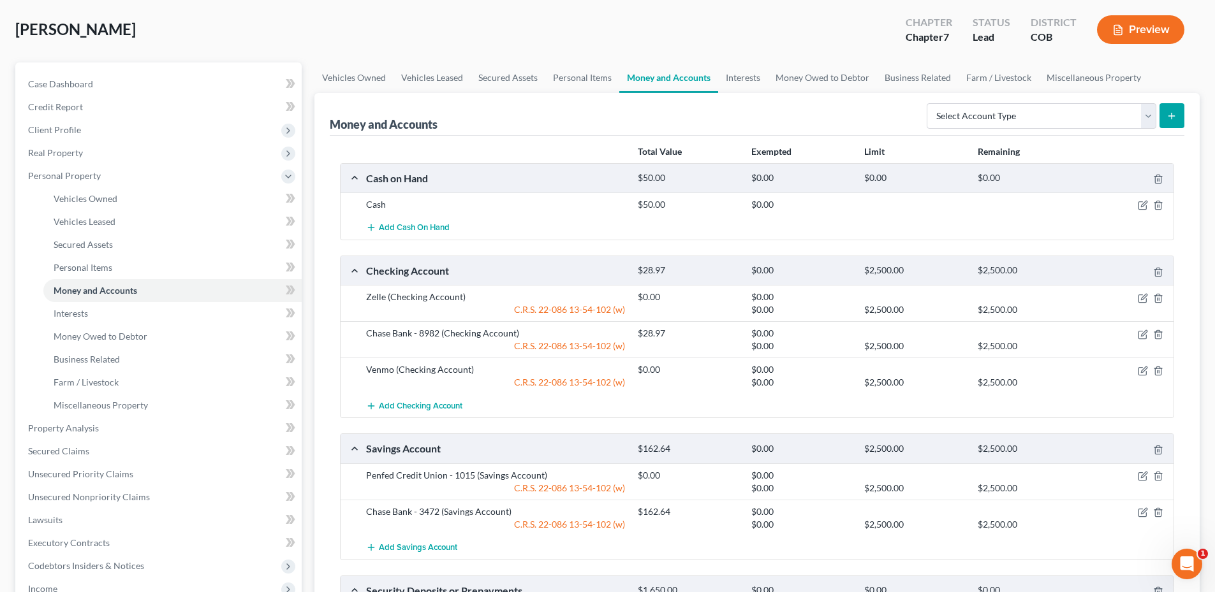
drag, startPoint x: 726, startPoint y: 365, endPoint x: 705, endPoint y: 378, distance: 24.8
click at [705, 378] on div at bounding box center [687, 382] width 113 height 13
click at [1143, 339] on icon "button" at bounding box center [1142, 335] width 8 height 8
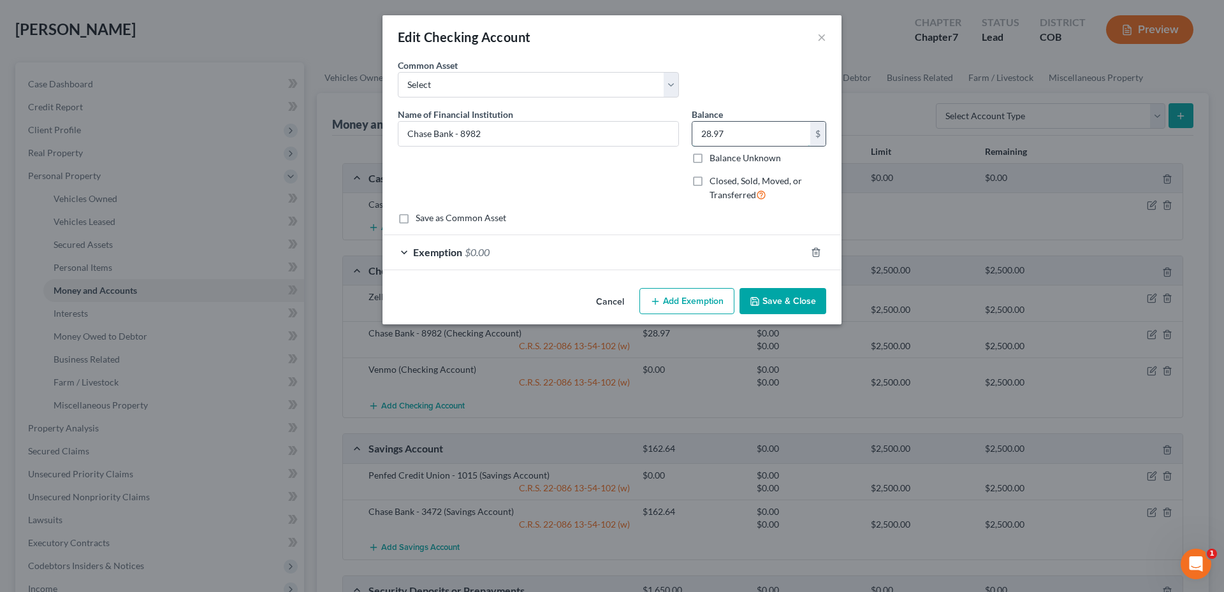
click at [732, 135] on input "28.97" at bounding box center [752, 134] width 118 height 24
click at [630, 253] on div "Exemption $0.00" at bounding box center [594, 252] width 423 height 34
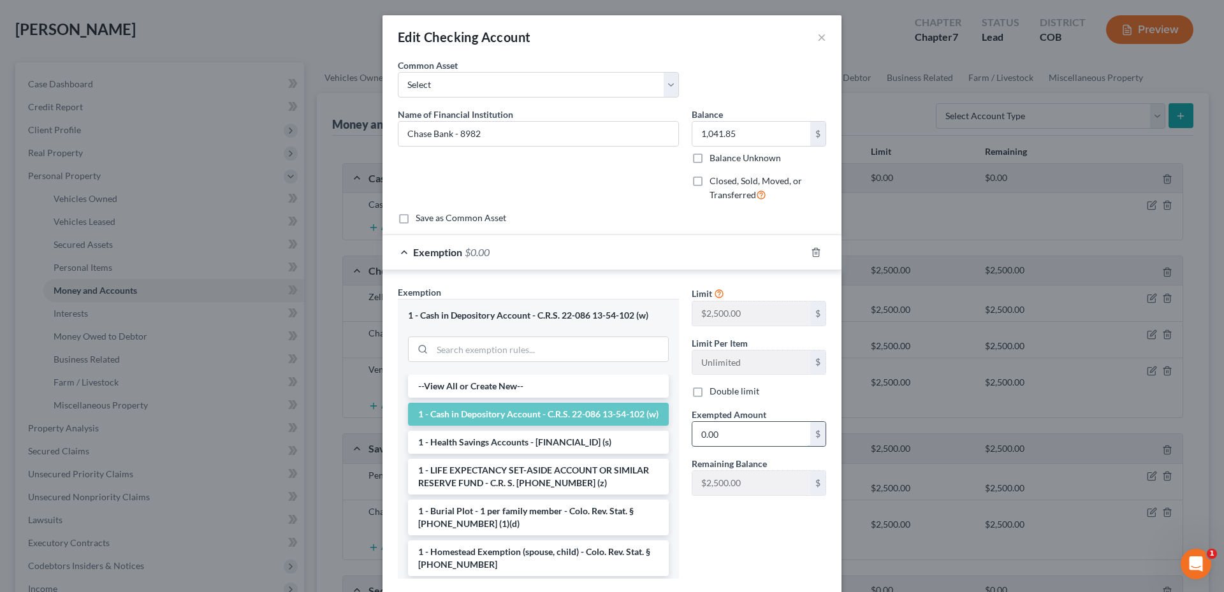
click at [724, 435] on input "0.00" at bounding box center [752, 434] width 118 height 24
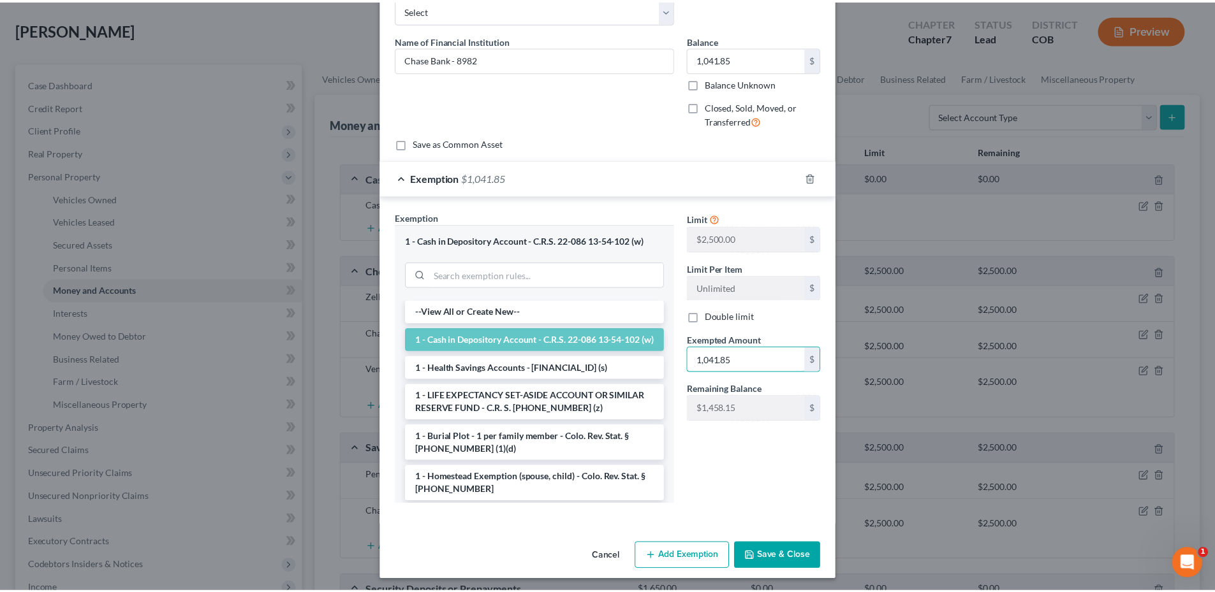
scroll to position [78, 0]
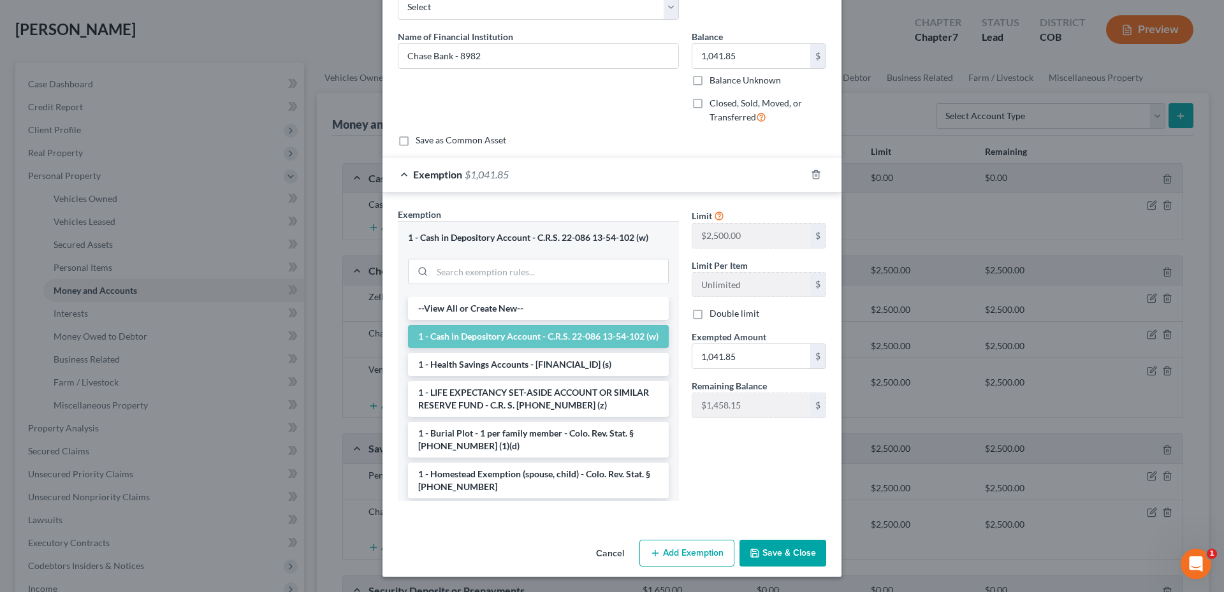
click at [788, 548] on button "Save & Close" at bounding box center [783, 553] width 87 height 27
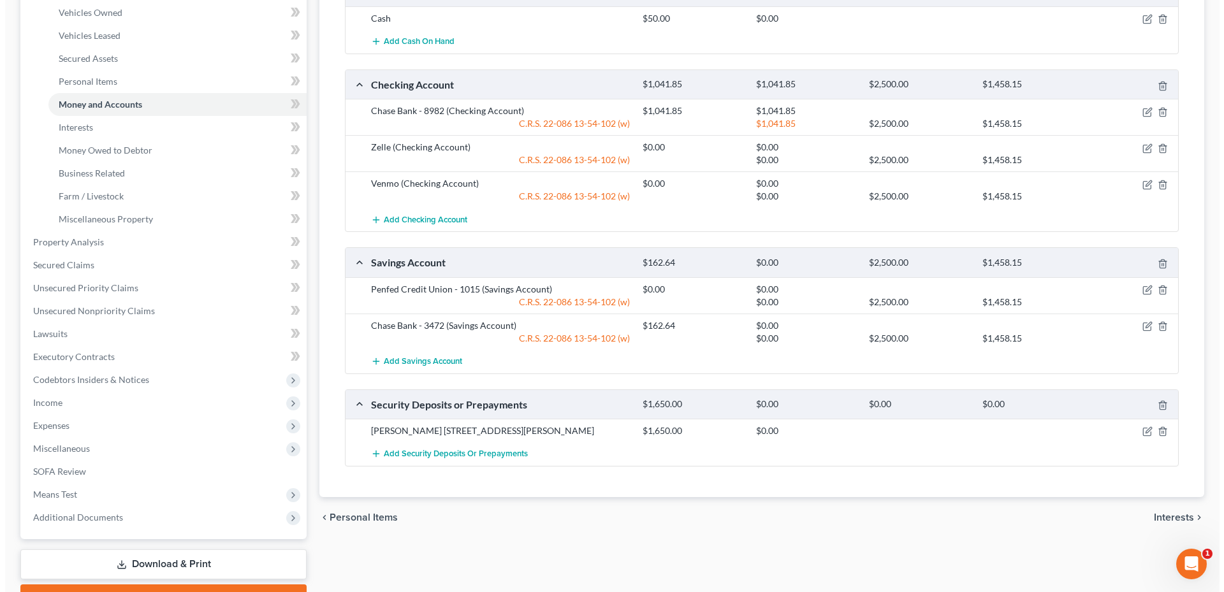
scroll to position [251, 0]
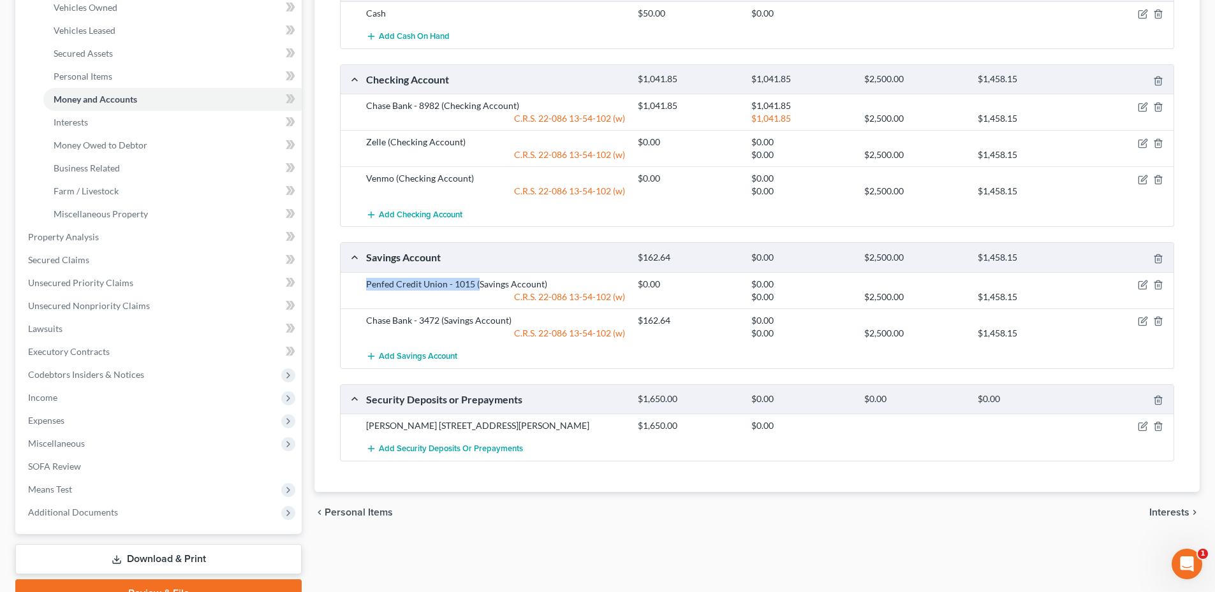
drag, startPoint x: 363, startPoint y: 282, endPoint x: 480, endPoint y: 288, distance: 116.2
click at [480, 288] on div "Penfed Credit Union - 1015 (Savings Account)" at bounding box center [496, 284] width 272 height 13
click at [1145, 289] on icon "button" at bounding box center [1142, 286] width 8 height 8
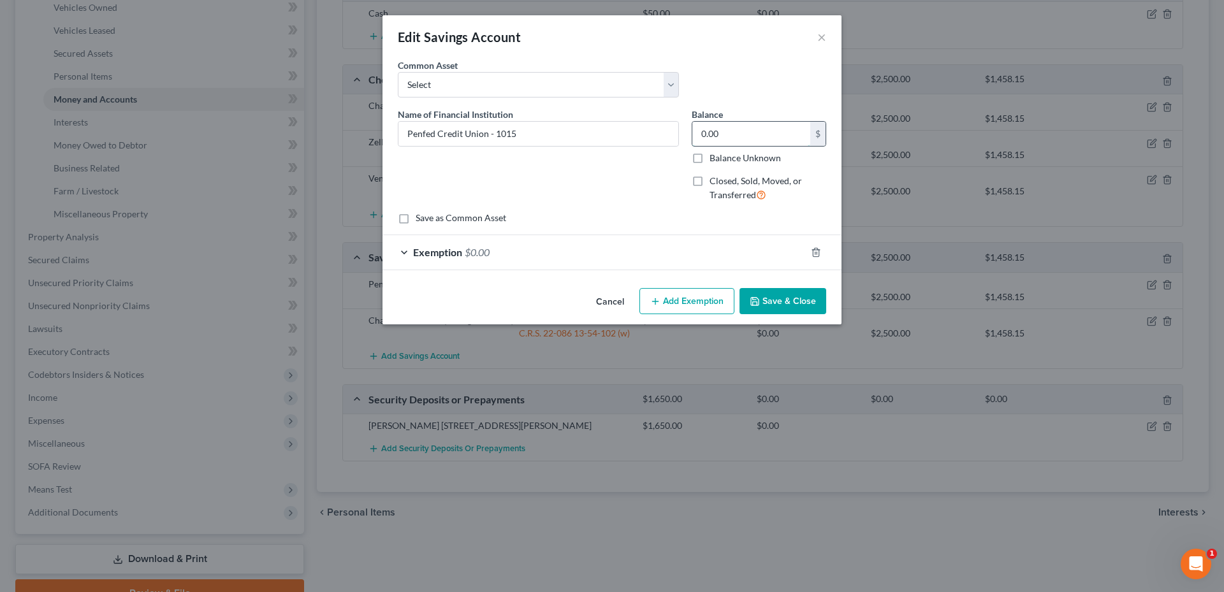
click at [728, 143] on input "0.00" at bounding box center [752, 134] width 118 height 24
click at [491, 262] on div "Exemption $0.00" at bounding box center [594, 252] width 423 height 34
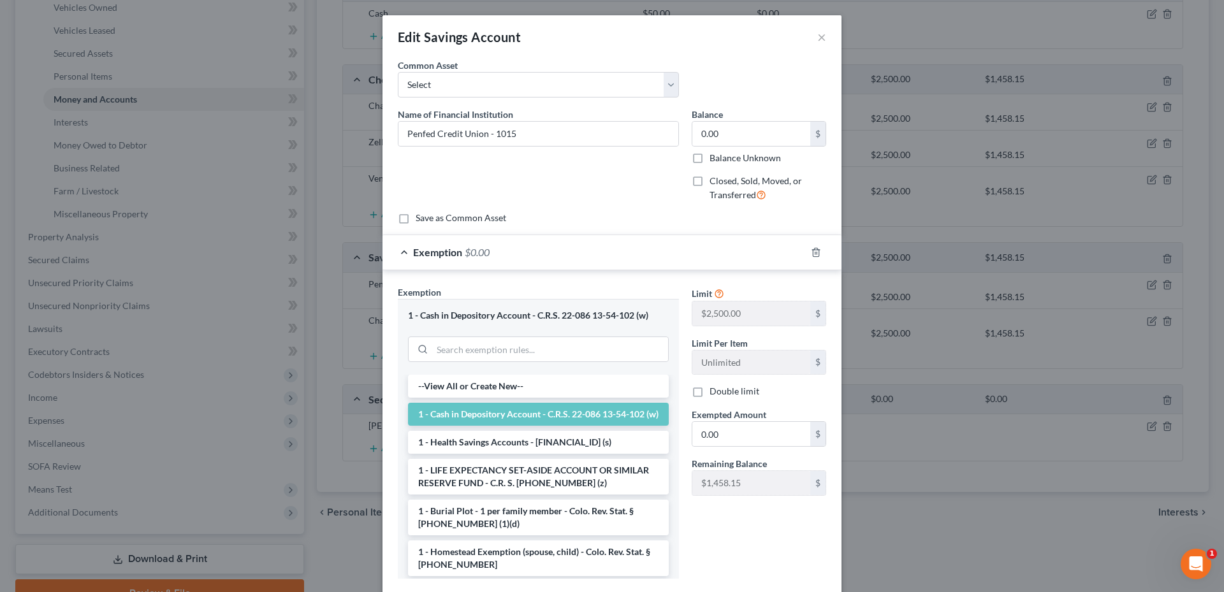
click at [710, 184] on label "Closed, Sold, Moved, or Transferred" at bounding box center [768, 188] width 117 height 27
click at [715, 183] on input "Closed, Sold, Moved, or Transferred" at bounding box center [719, 179] width 8 height 8
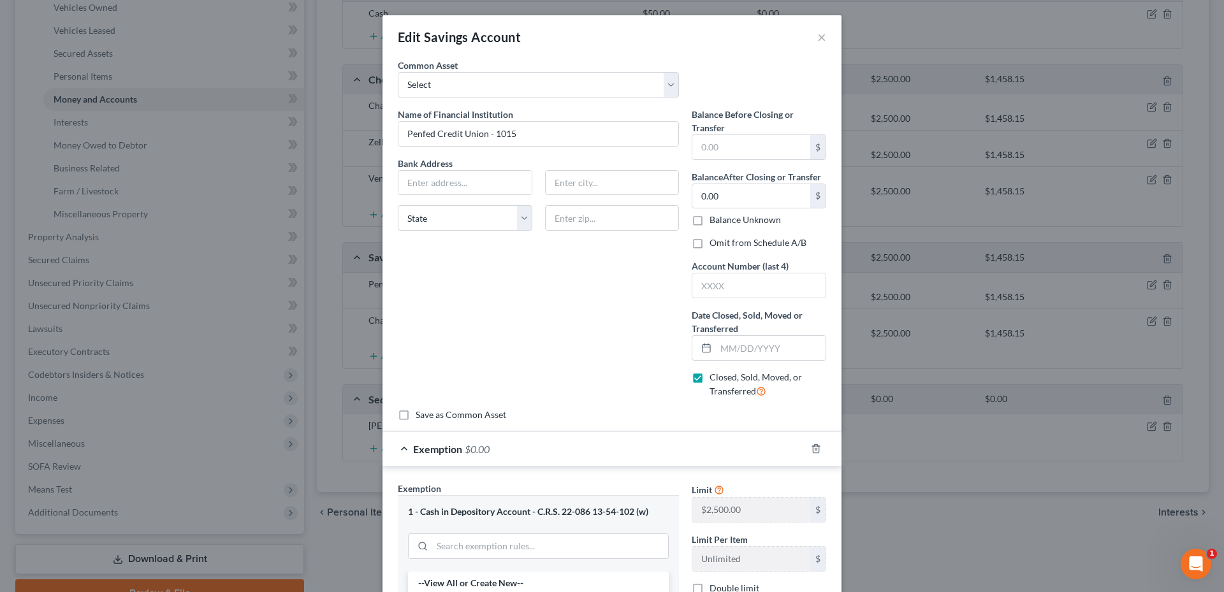
click at [710, 379] on label "Closed, Sold, Moved, or Transferred" at bounding box center [768, 384] width 117 height 27
click at [715, 379] on input "Closed, Sold, Moved, or Transferred" at bounding box center [719, 375] width 8 height 8
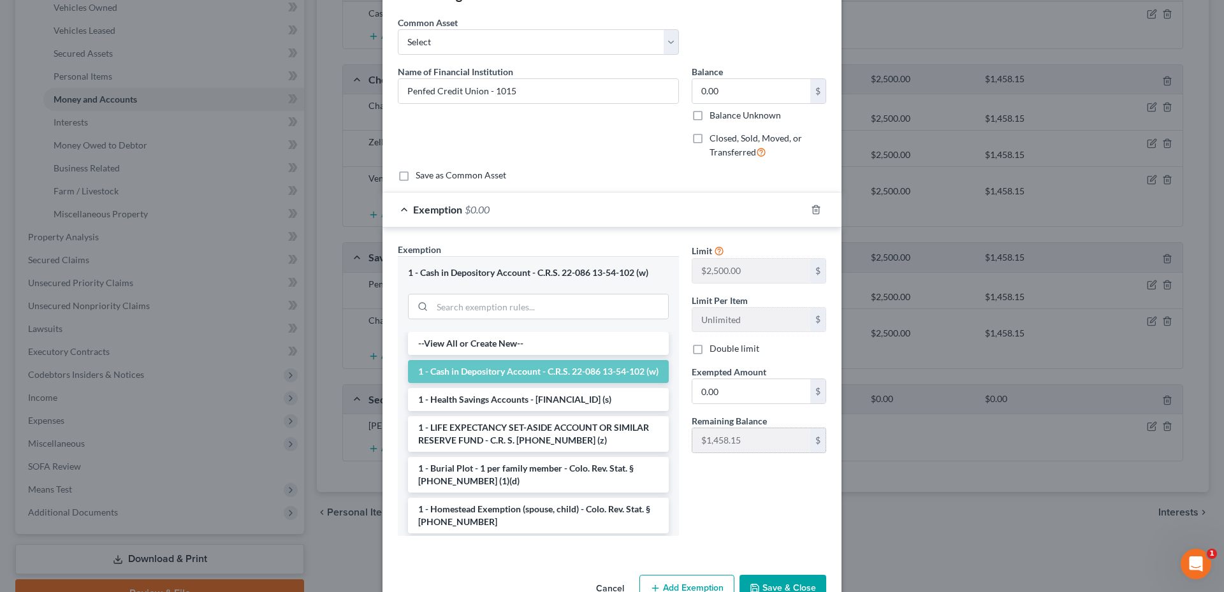
scroll to position [78, 0]
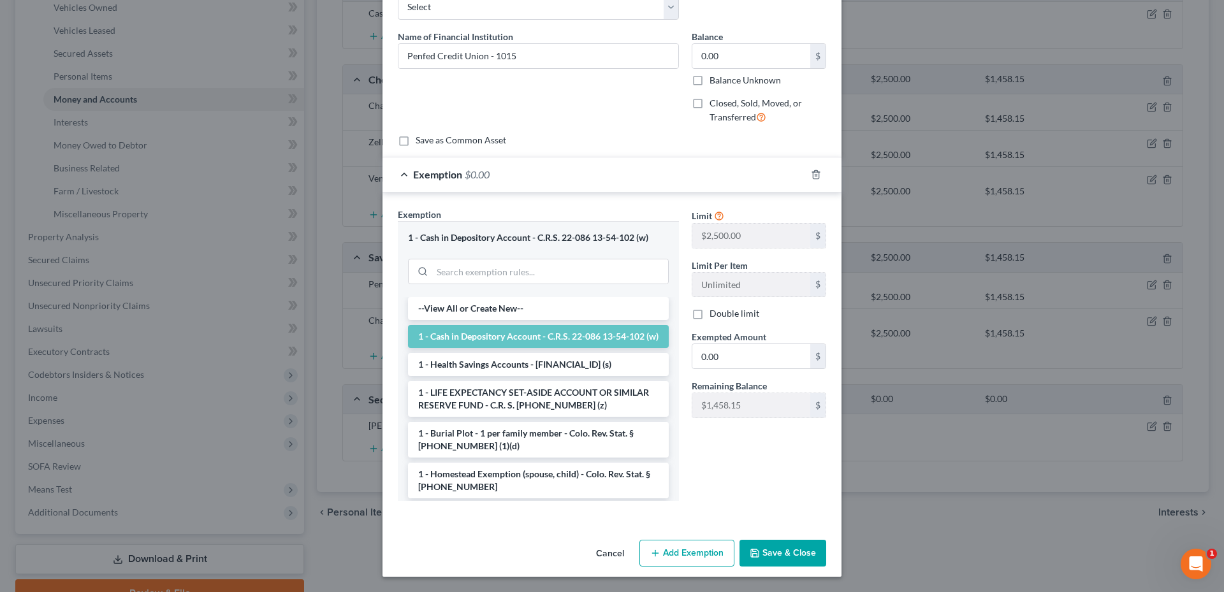
drag, startPoint x: 788, startPoint y: 549, endPoint x: 775, endPoint y: 534, distance: 20.3
click at [788, 549] on button "Save & Close" at bounding box center [783, 553] width 87 height 27
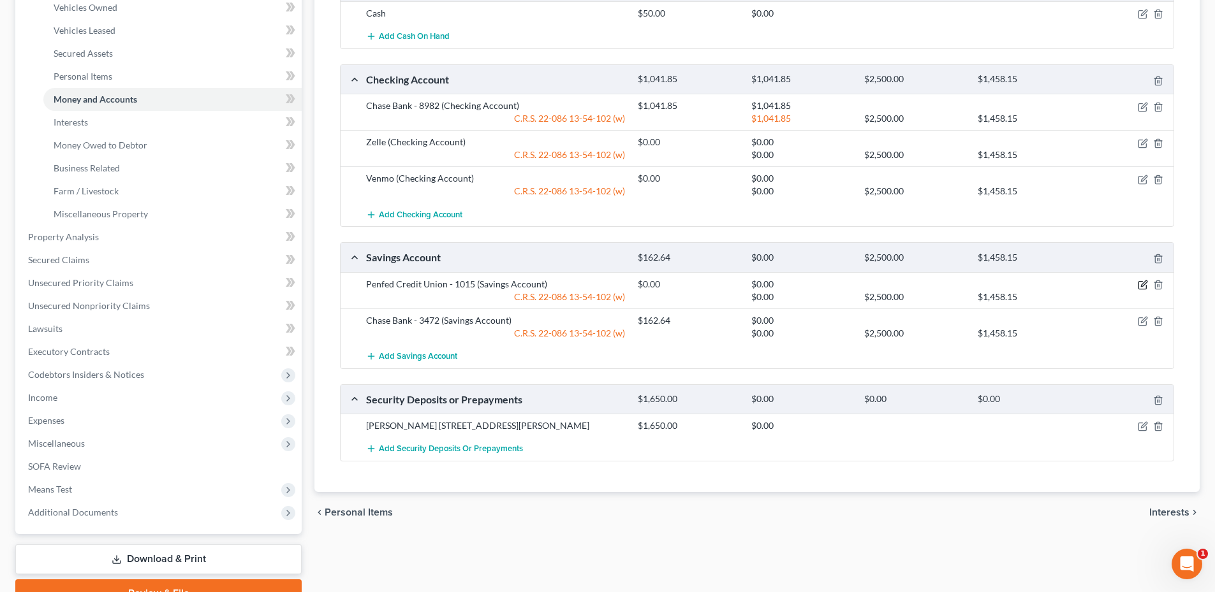
click at [1138, 284] on icon "button" at bounding box center [1142, 286] width 8 height 8
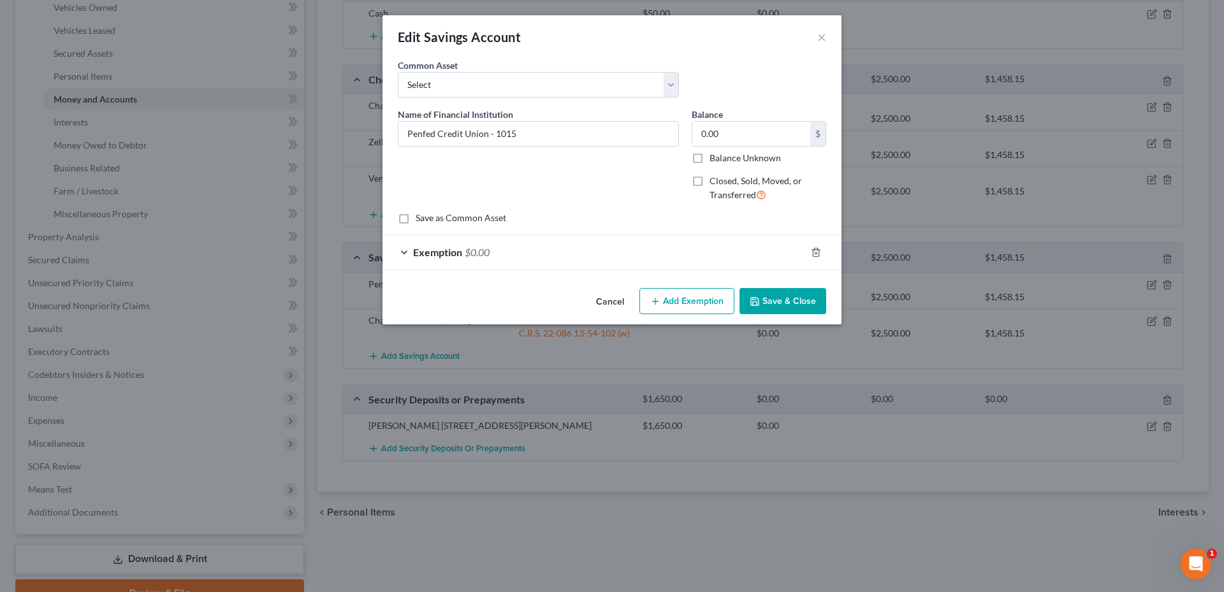
click at [578, 250] on div "Exemption $0.00" at bounding box center [594, 252] width 423 height 34
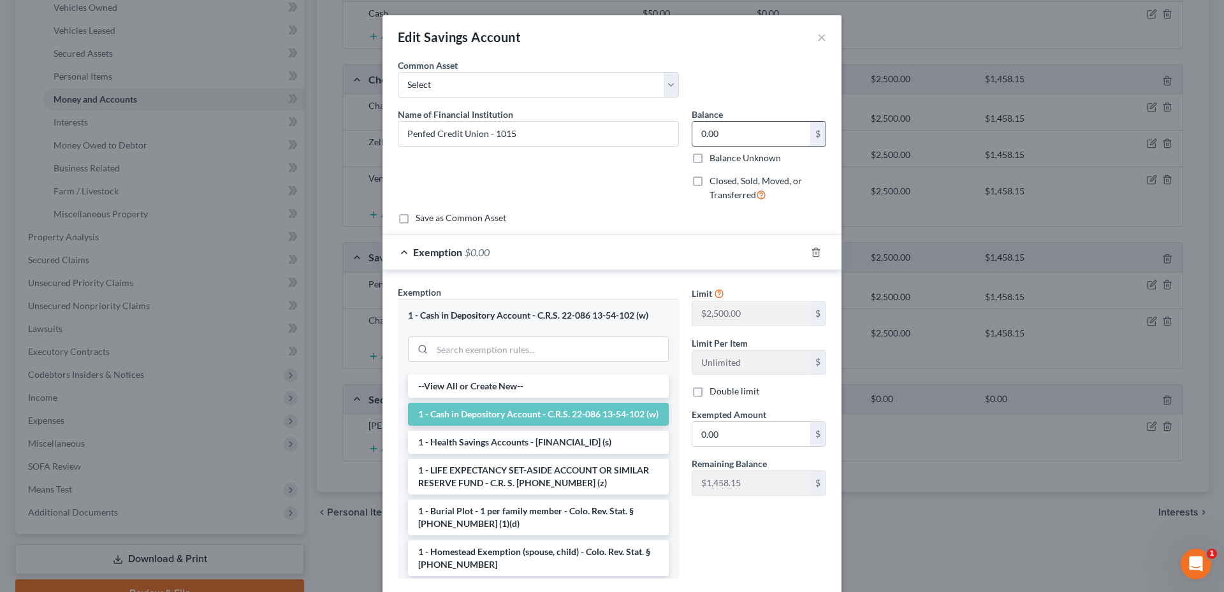
click at [747, 137] on input "0.00" at bounding box center [752, 134] width 118 height 24
click at [737, 440] on input "0.00" at bounding box center [752, 434] width 118 height 24
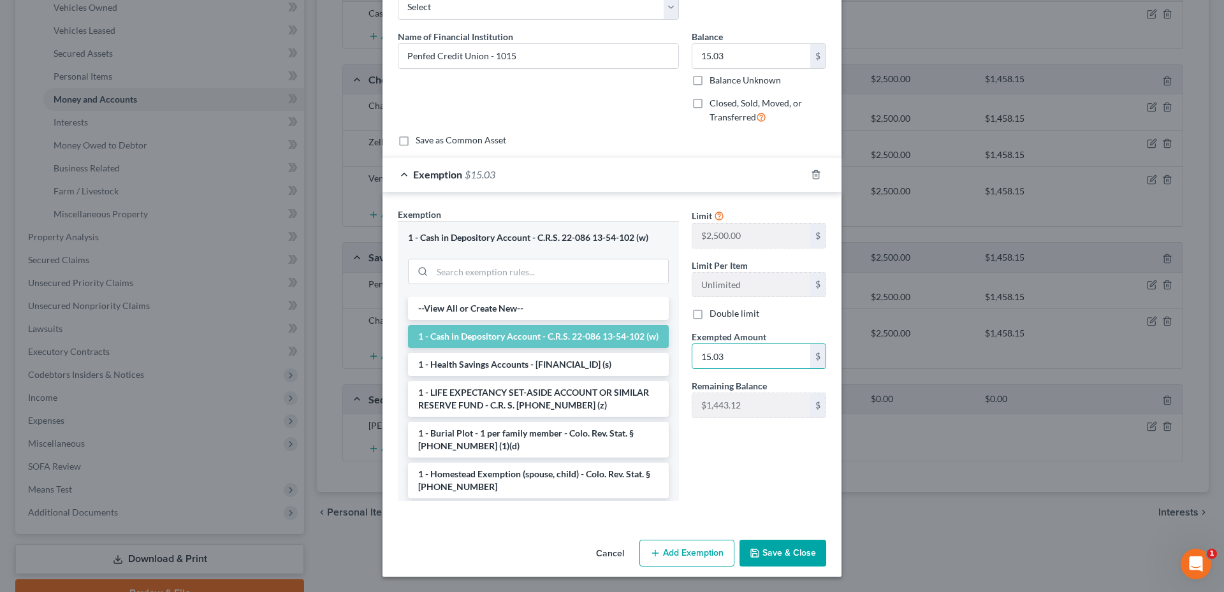
click at [789, 561] on button "Save & Close" at bounding box center [783, 553] width 87 height 27
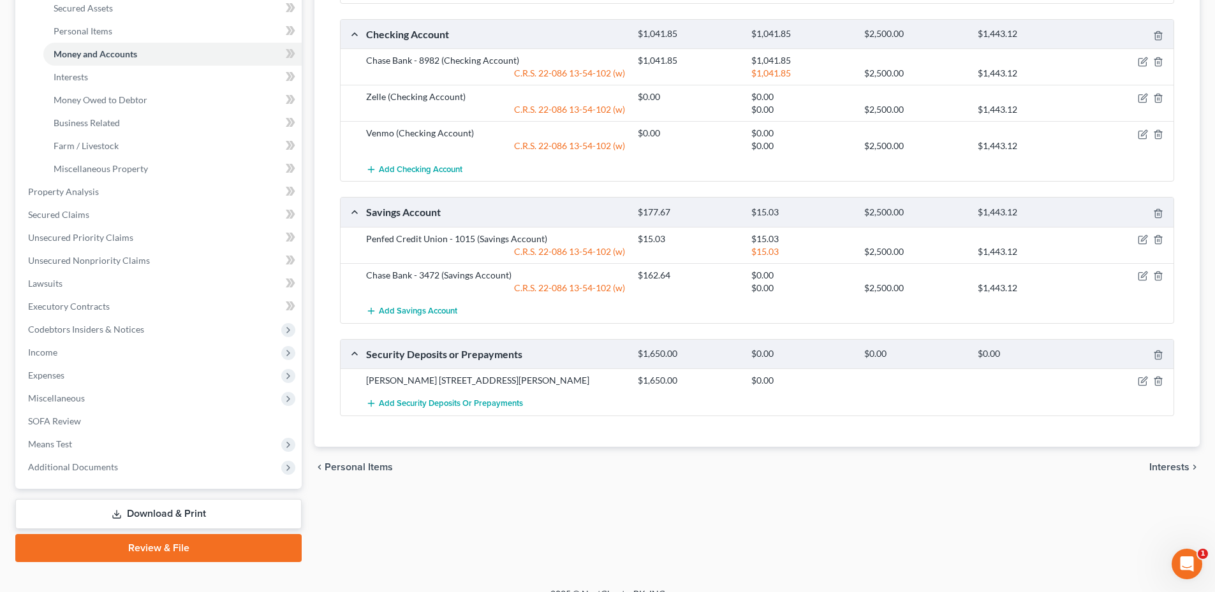
scroll to position [315, 0]
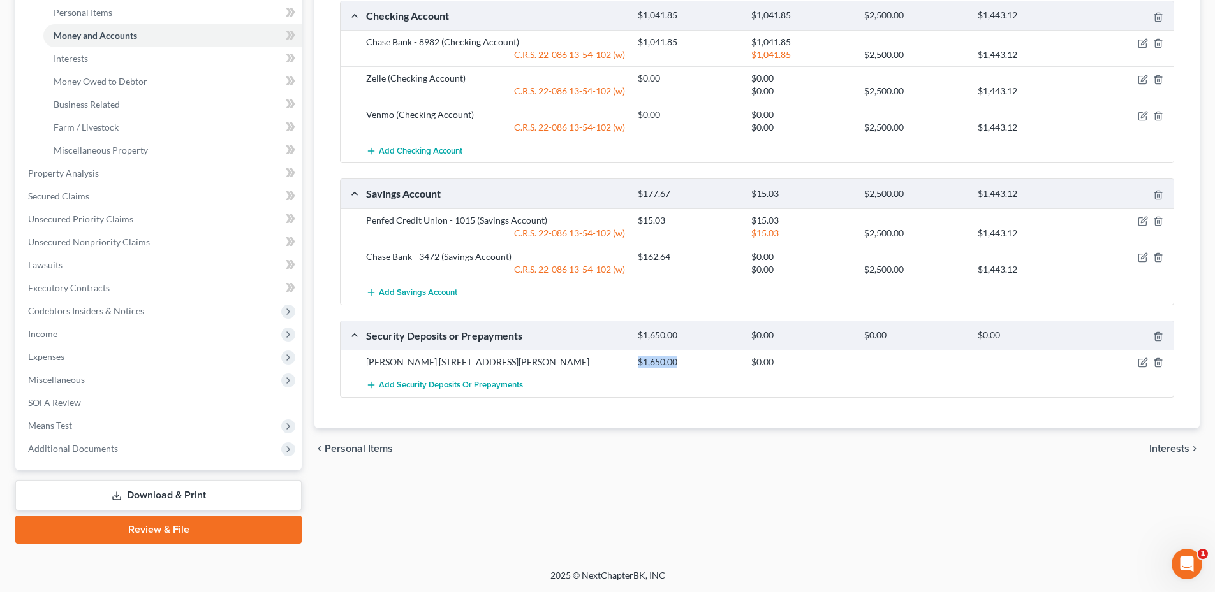
drag, startPoint x: 636, startPoint y: 365, endPoint x: 707, endPoint y: 364, distance: 71.4
click at [707, 364] on div "$1,650.00" at bounding box center [687, 362] width 113 height 13
click at [1136, 256] on div at bounding box center [1129, 257] width 91 height 13
click at [1140, 256] on icon "button" at bounding box center [1143, 258] width 10 height 10
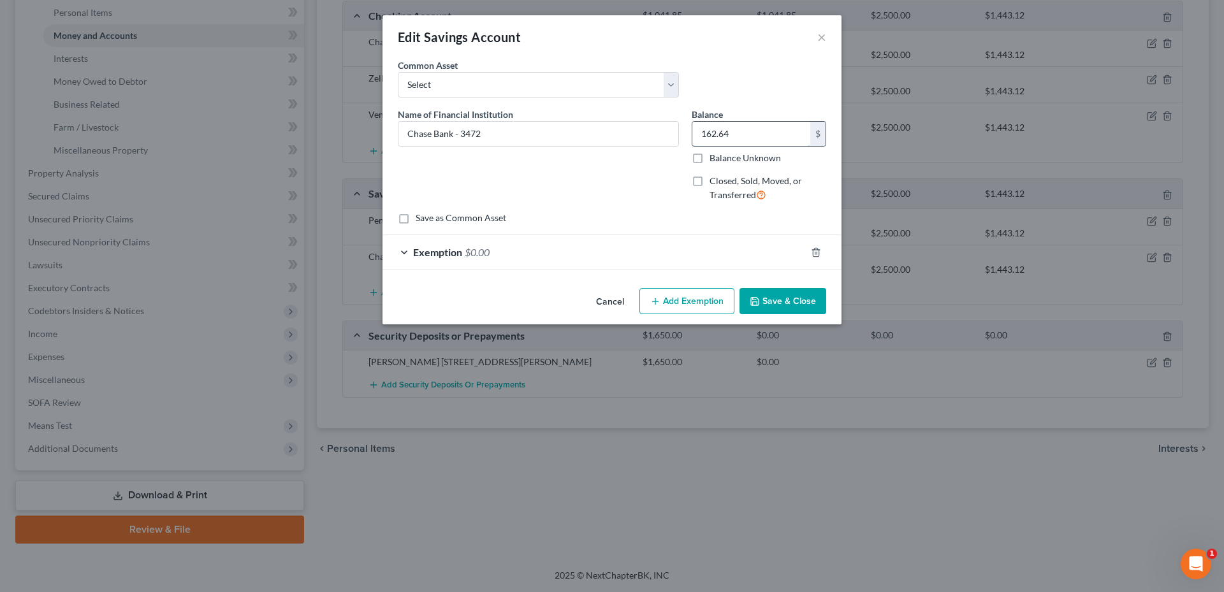
click at [754, 126] on input "162.64" at bounding box center [752, 134] width 118 height 24
click at [480, 255] on span "$0.00" at bounding box center [477, 252] width 25 height 12
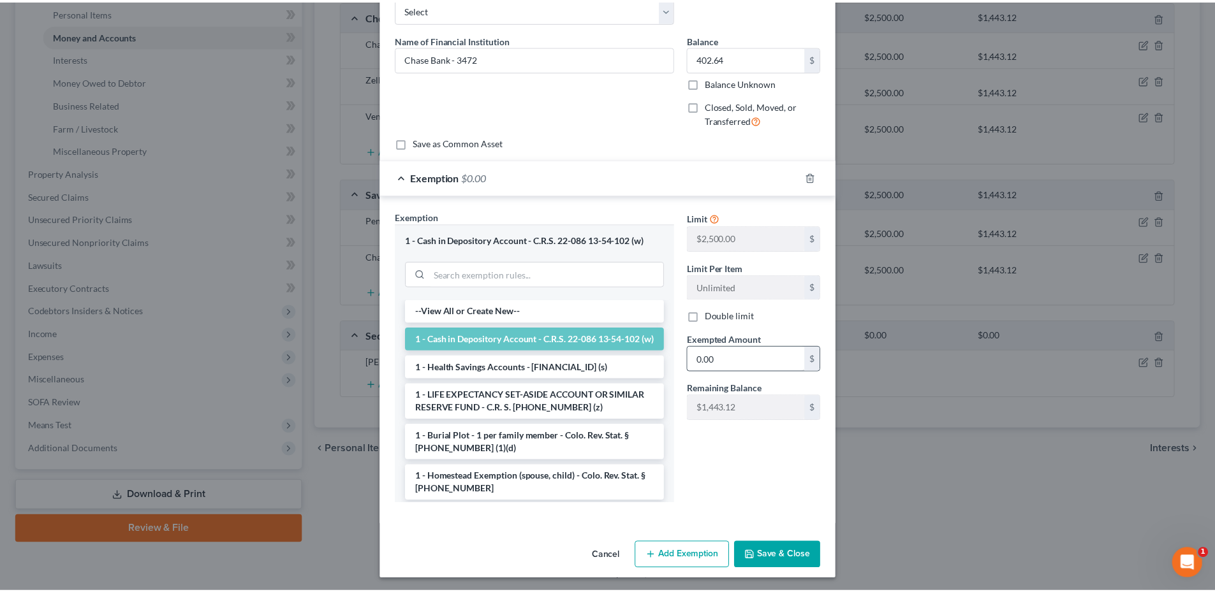
scroll to position [78, 0]
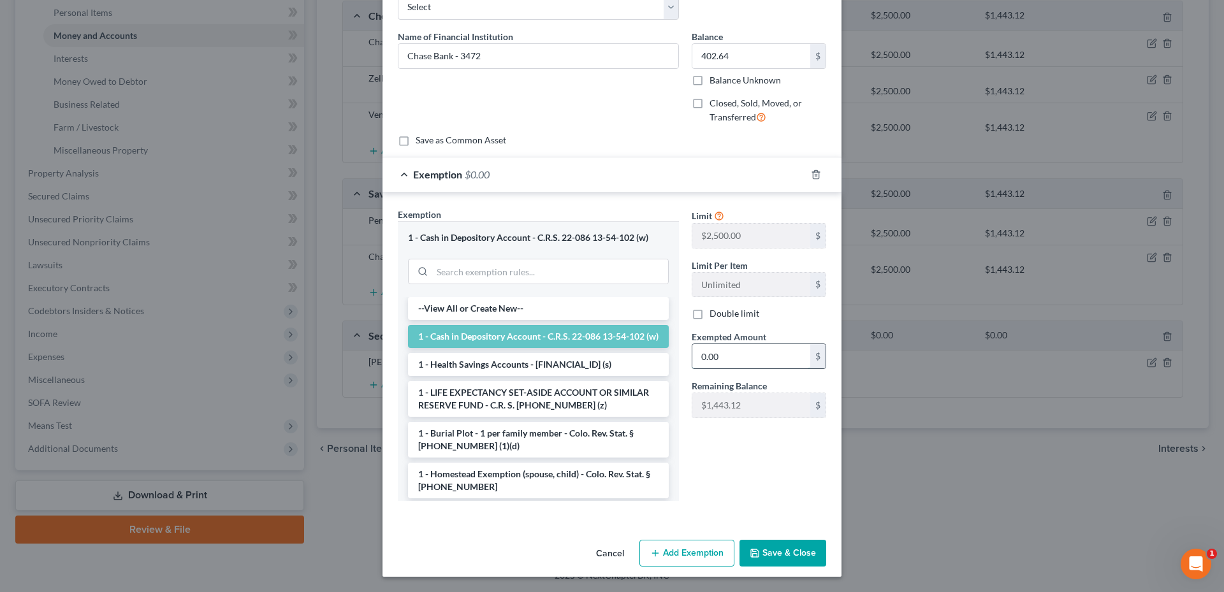
click at [735, 358] on input "0.00" at bounding box center [752, 356] width 118 height 24
click at [788, 548] on button "Save & Close" at bounding box center [783, 553] width 87 height 27
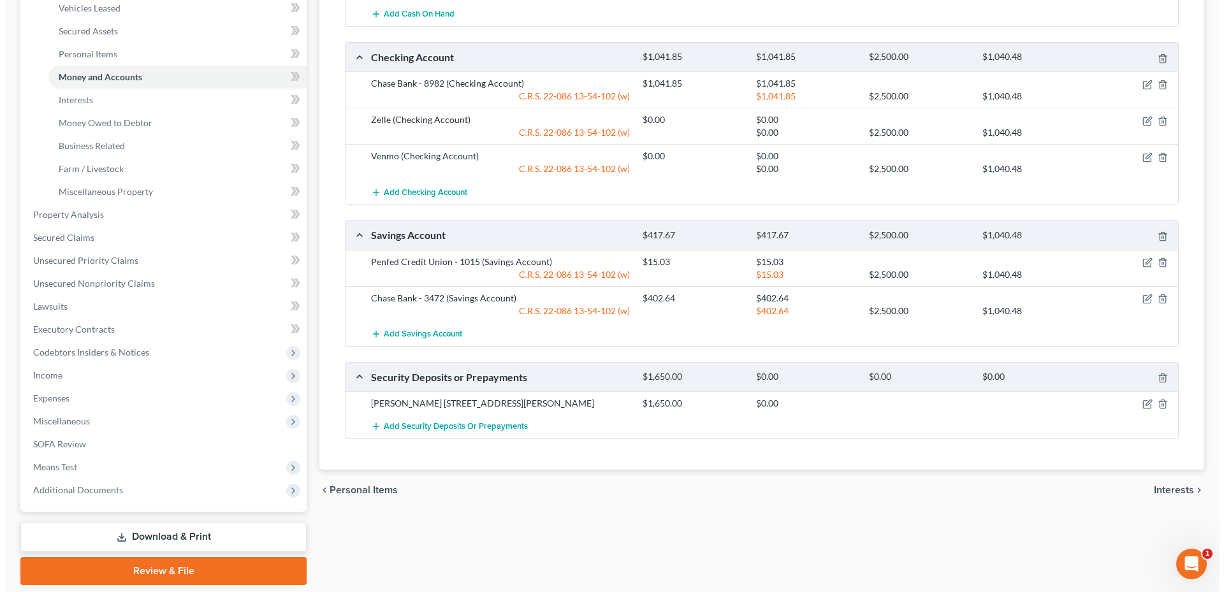
scroll to position [251, 0]
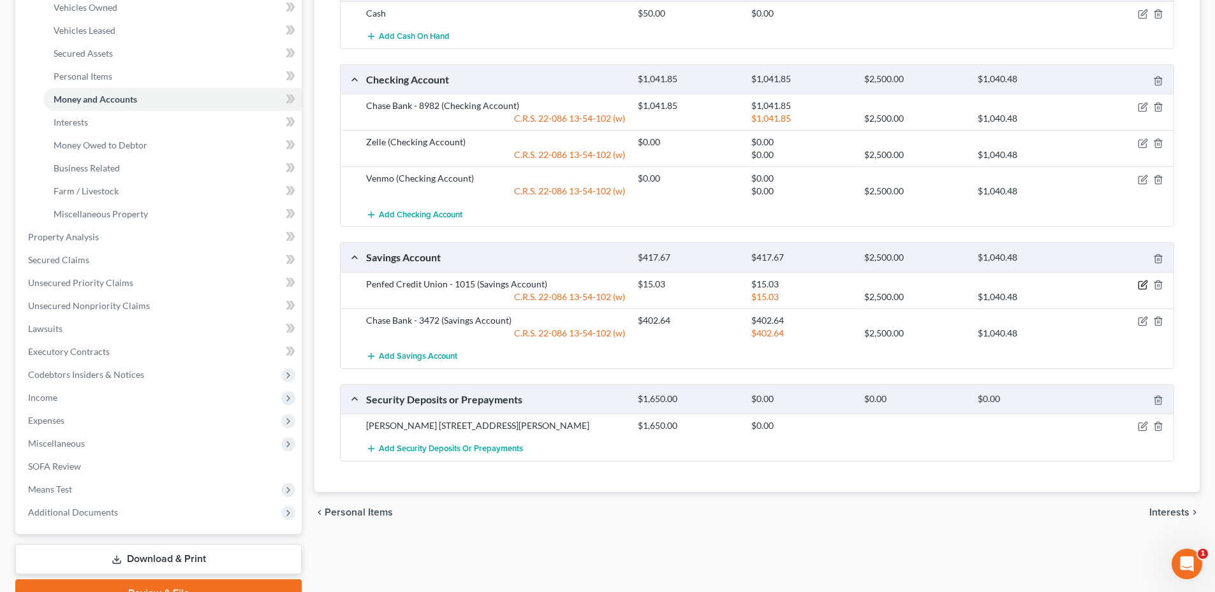
click at [1140, 284] on icon "button" at bounding box center [1143, 285] width 10 height 10
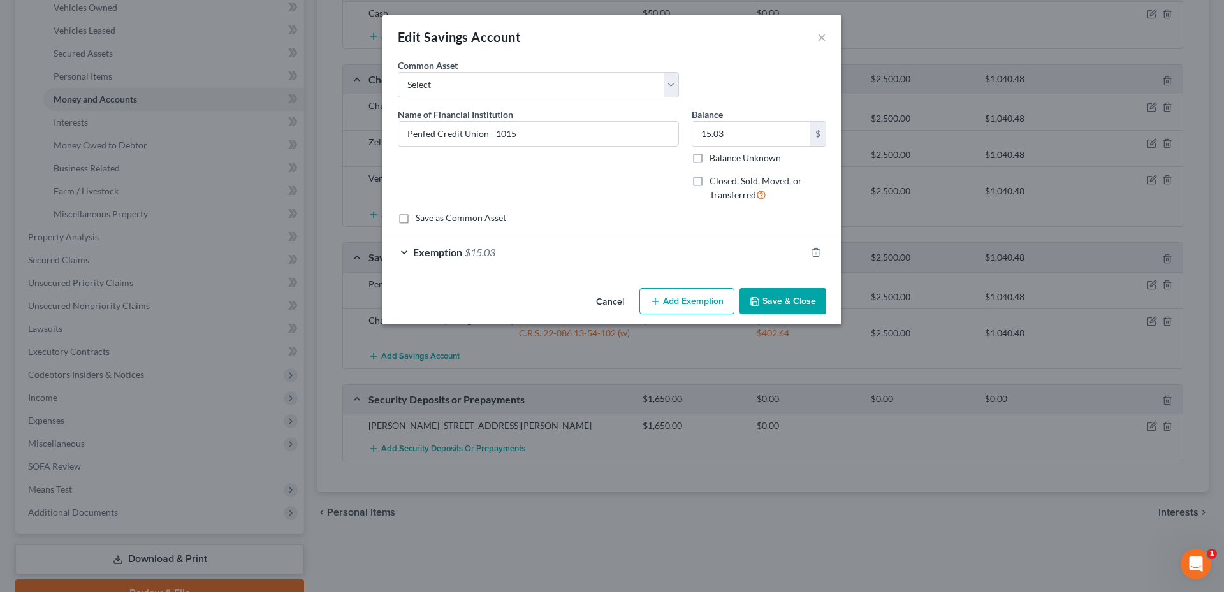
click at [722, 262] on div "Exemption $15.03" at bounding box center [594, 252] width 423 height 34
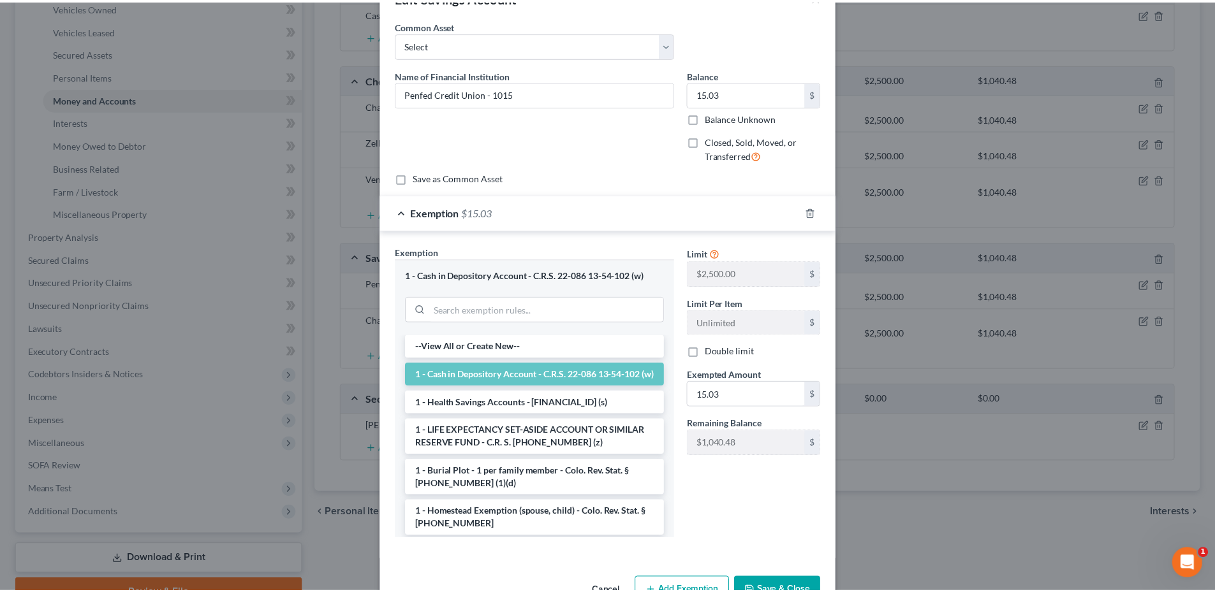
scroll to position [78, 0]
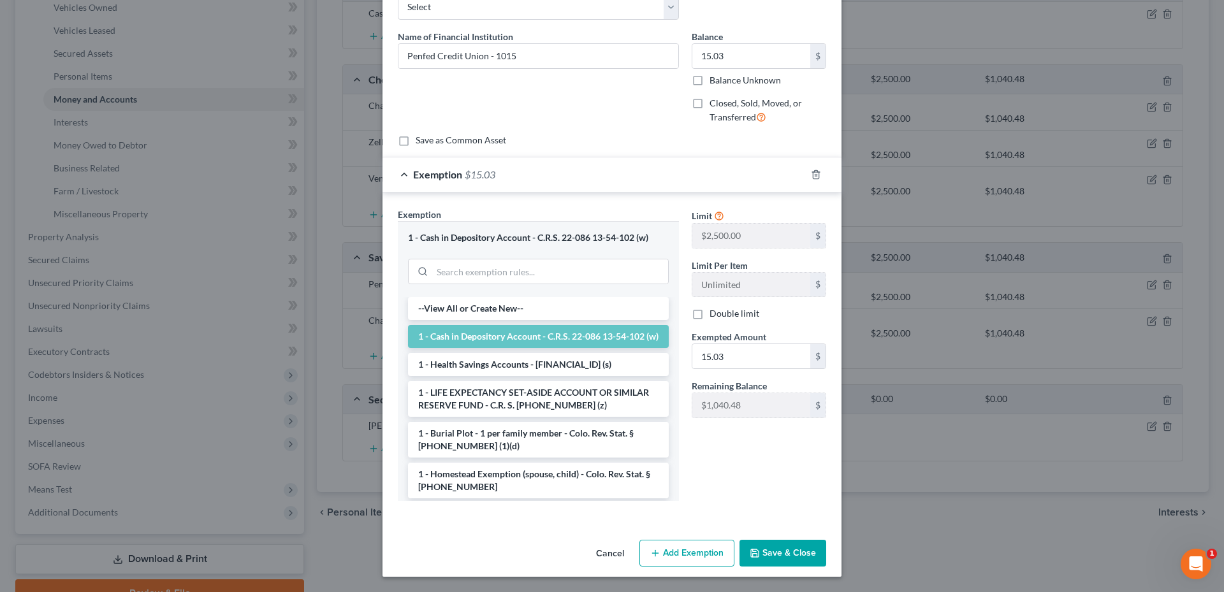
click at [788, 555] on button "Save & Close" at bounding box center [783, 553] width 87 height 27
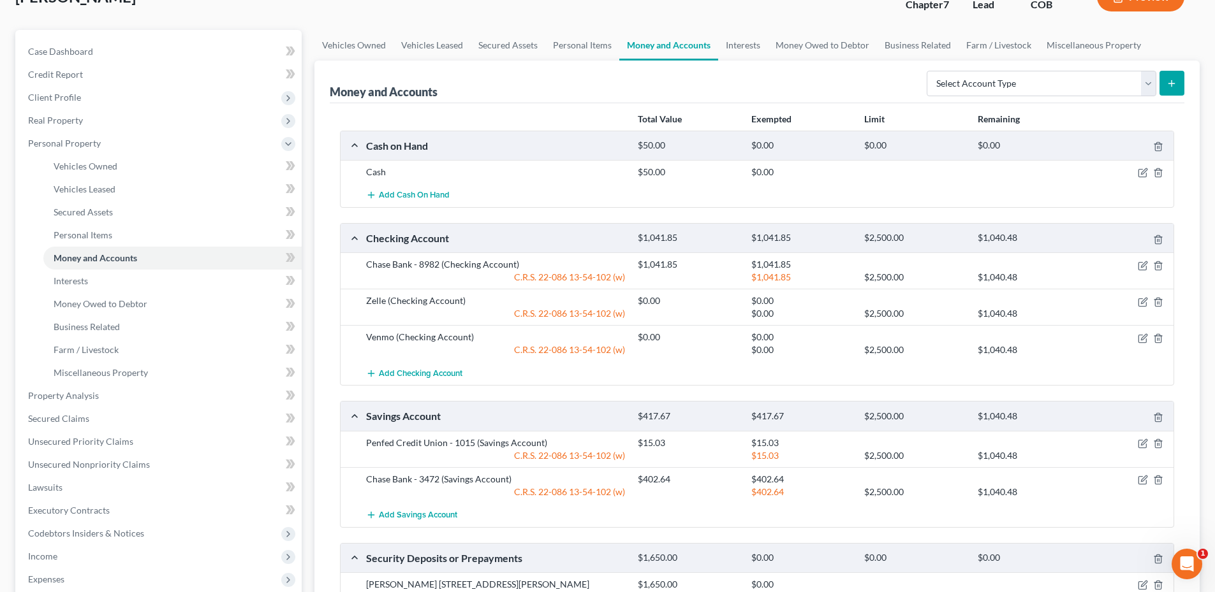
scroll to position [0, 0]
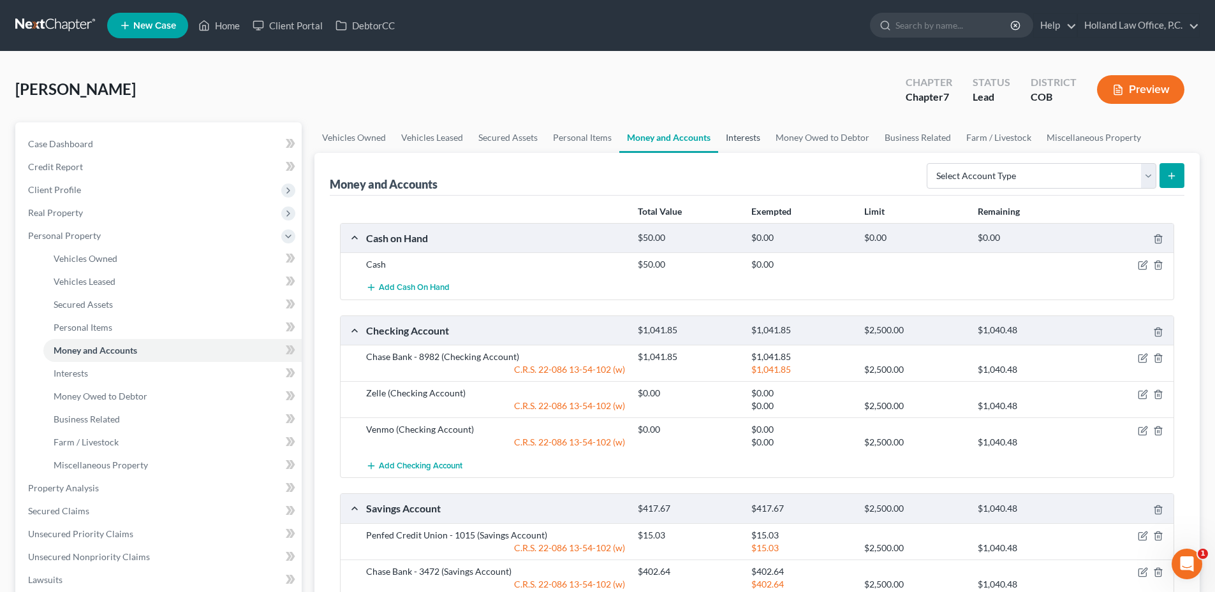
click at [728, 130] on link "Interests" at bounding box center [743, 137] width 50 height 31
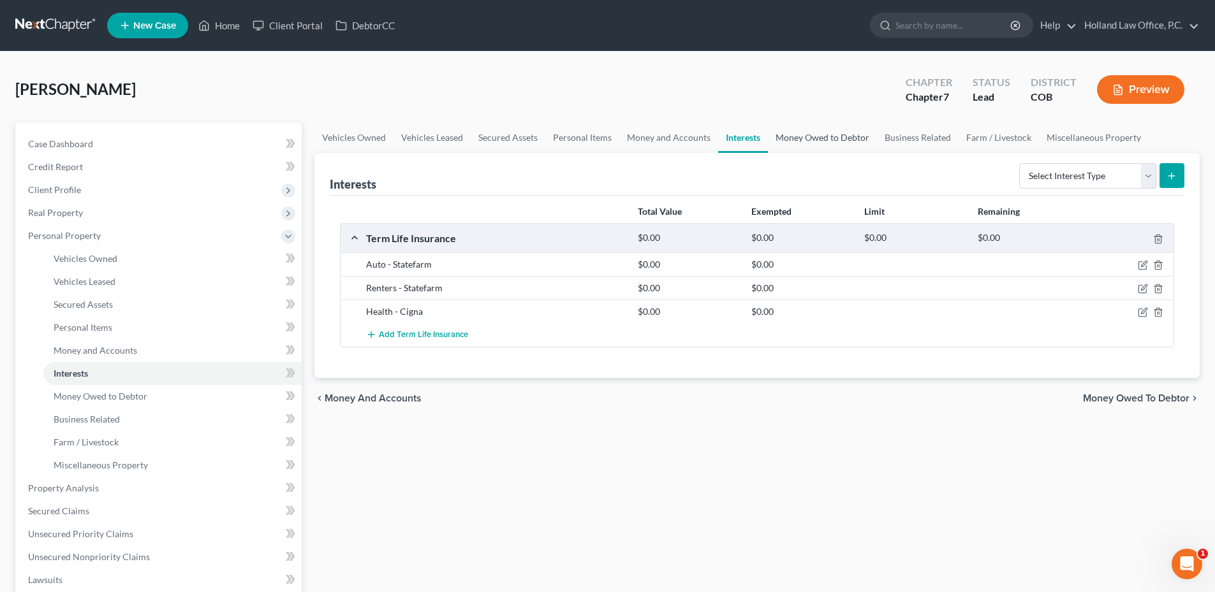
click at [819, 132] on link "Money Owed to Debtor" at bounding box center [822, 137] width 109 height 31
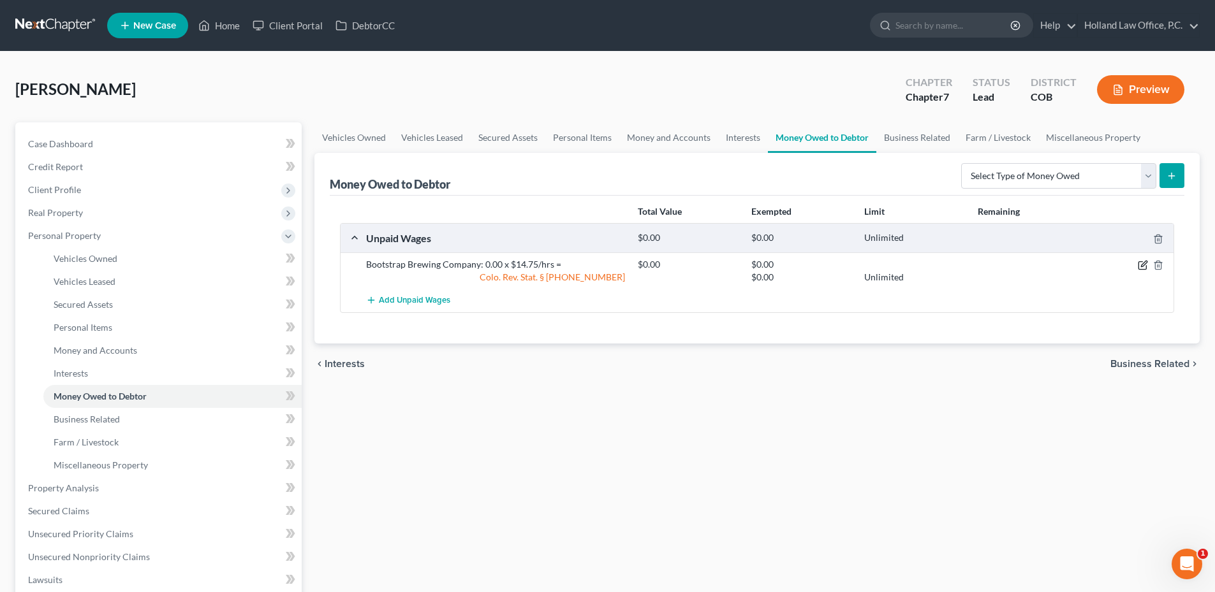
click at [1143, 262] on icon "button" at bounding box center [1143, 265] width 10 height 10
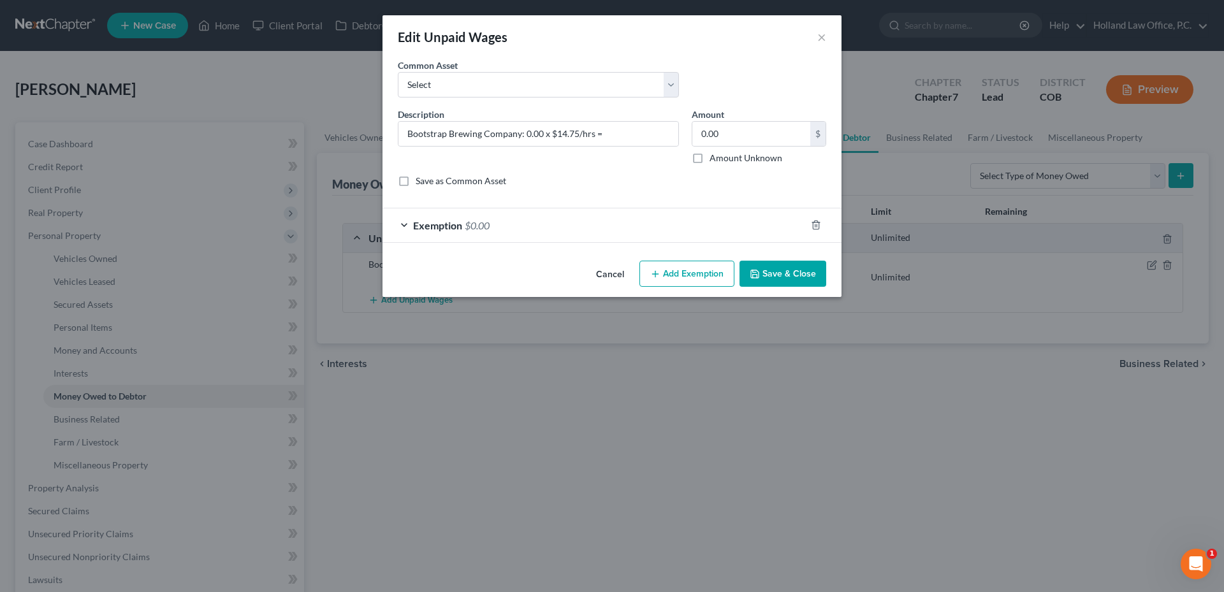
click at [631, 279] on button "Cancel" at bounding box center [610, 275] width 48 height 26
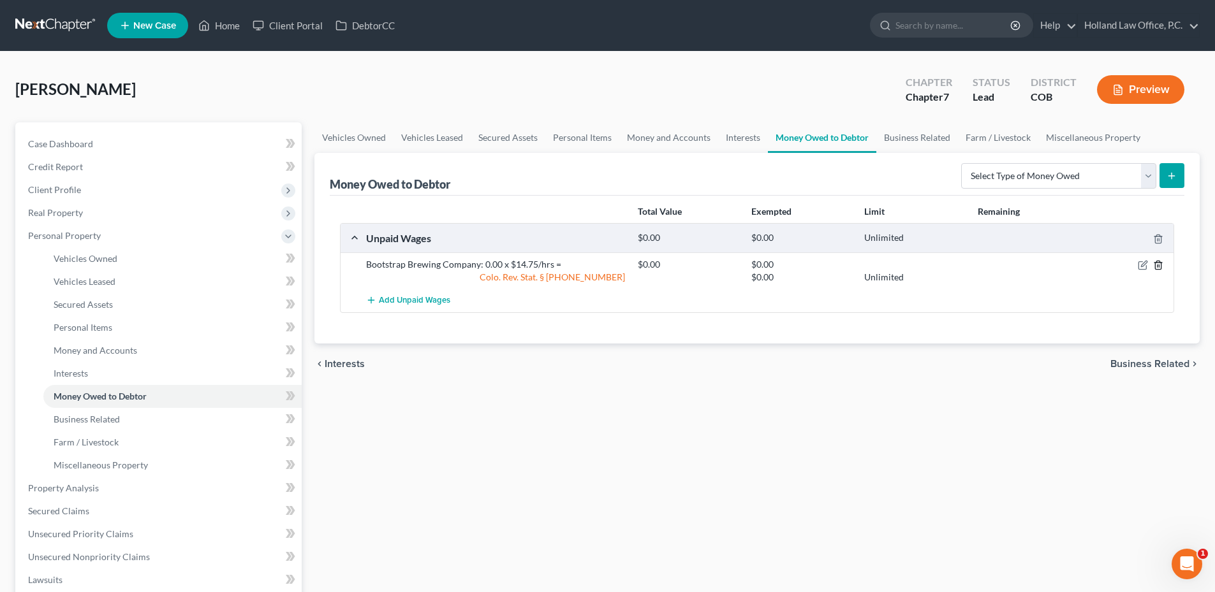
click at [1152, 264] on div at bounding box center [1129, 264] width 91 height 13
click at [1156, 265] on icon "button" at bounding box center [1158, 265] width 10 height 10
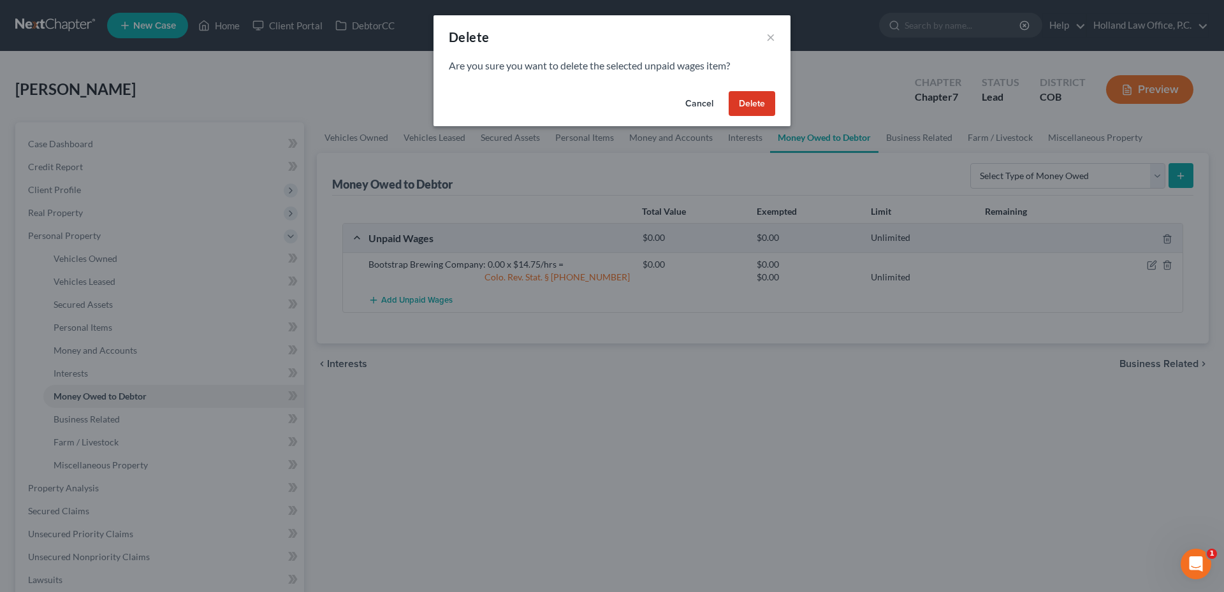
click at [755, 102] on button "Delete" at bounding box center [752, 104] width 47 height 26
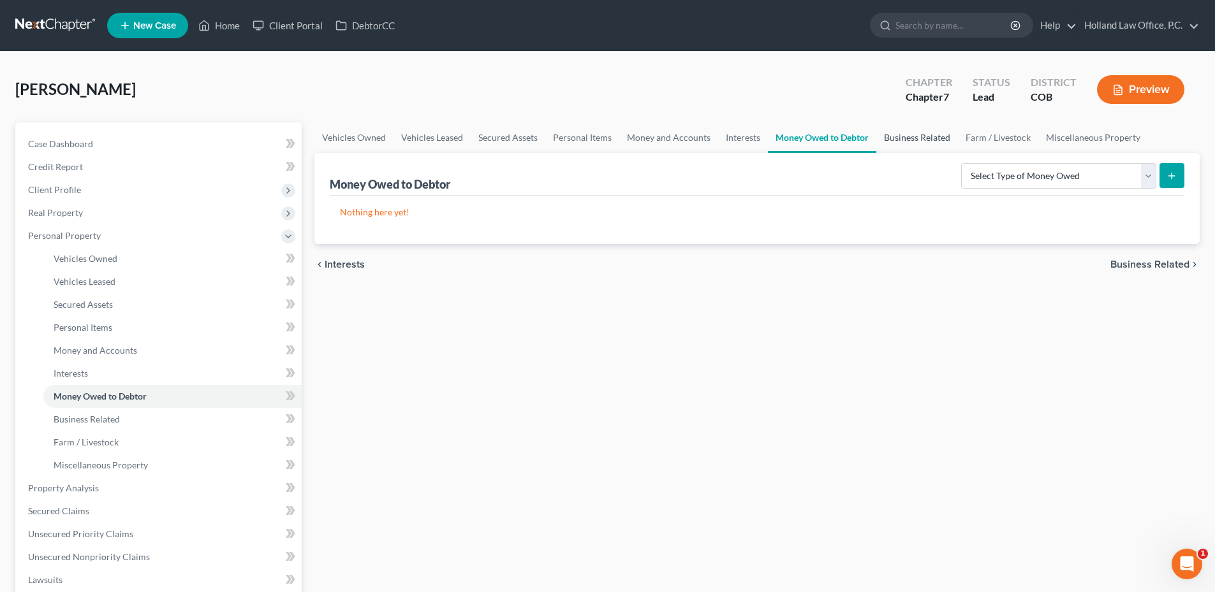
click at [911, 142] on link "Business Related" at bounding box center [917, 137] width 82 height 31
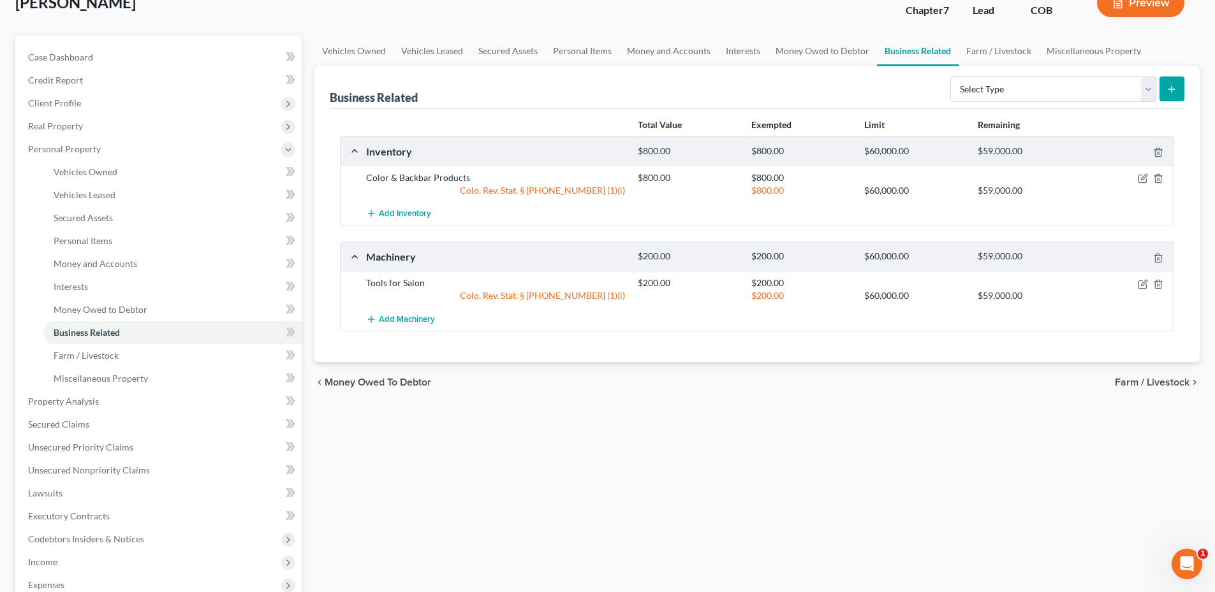
scroll to position [64, 0]
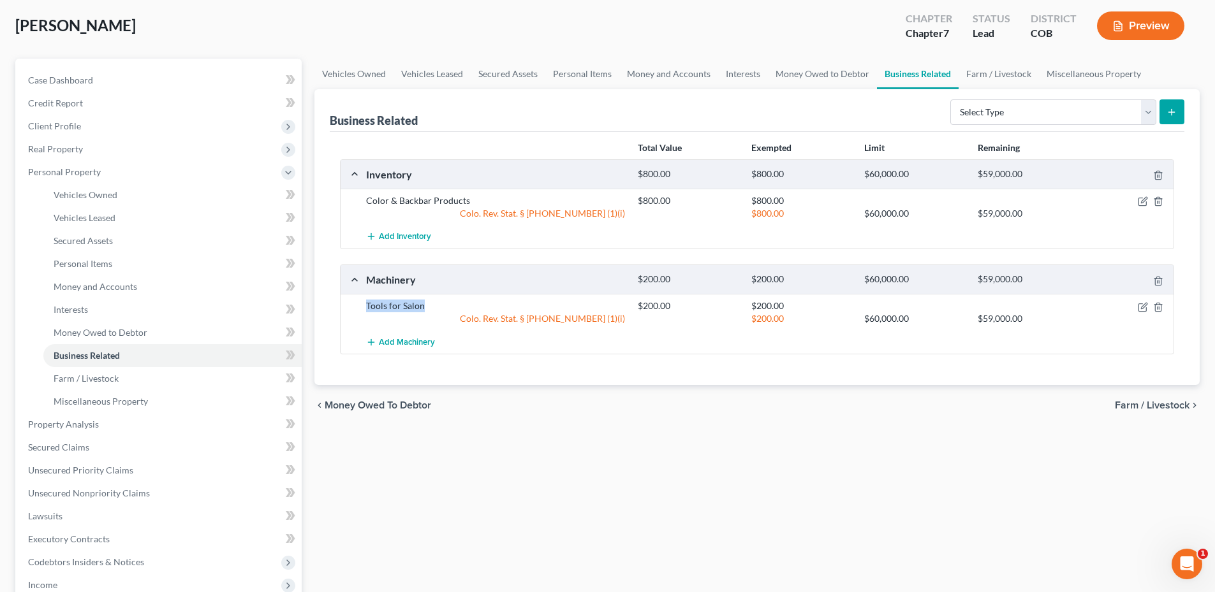
drag, startPoint x: 365, startPoint y: 309, endPoint x: 453, endPoint y: 300, distance: 87.9
click at [443, 298] on div "Tools for Salon $200.00 $200.00 Colo. Rev. Stat. § [PHONE_NUMBER] (1)(i) $200.0…" at bounding box center [757, 312] width 833 height 36
drag, startPoint x: 453, startPoint y: 300, endPoint x: 411, endPoint y: 254, distance: 61.4
click at [453, 300] on div "Tools for Salon" at bounding box center [496, 306] width 272 height 13
drag, startPoint x: 363, startPoint y: 203, endPoint x: 484, endPoint y: 196, distance: 121.4
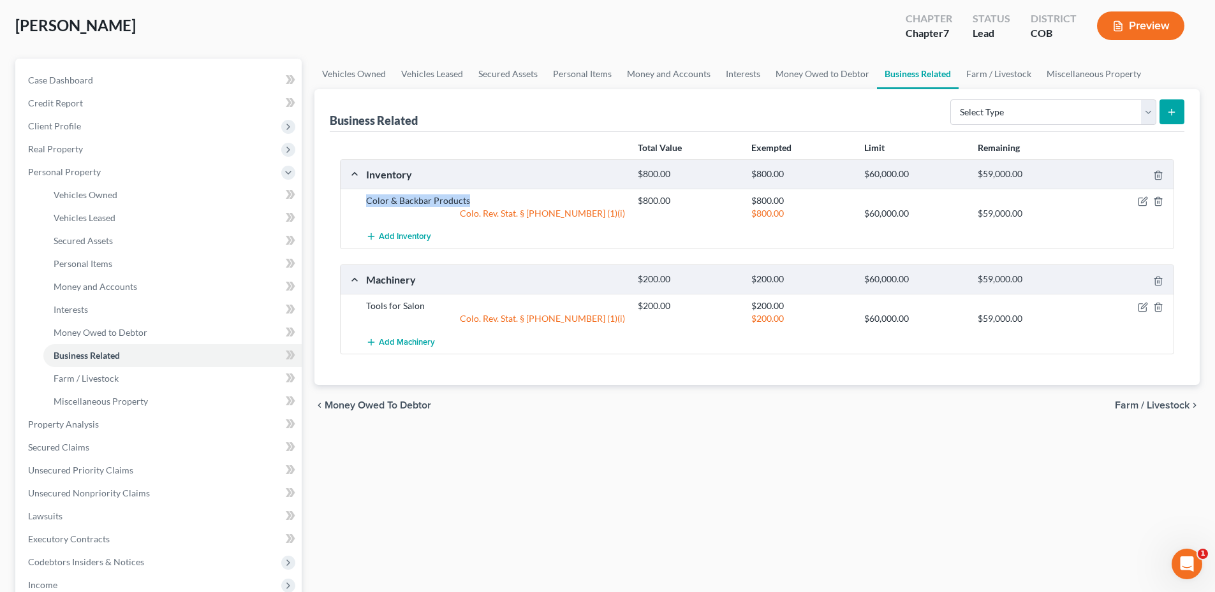
click at [484, 196] on div "Color & Backbar Products" at bounding box center [496, 200] width 272 height 13
click at [486, 196] on div "Color & Backbar Products" at bounding box center [496, 200] width 272 height 13
drag, startPoint x: 351, startPoint y: 301, endPoint x: 451, endPoint y: 297, distance: 99.6
click at [451, 297] on div "Tools for Salon $200.00 $200.00 Colo. Rev. Stat. § [PHONE_NUMBER] (1)(i) $200.0…" at bounding box center [757, 312] width 833 height 36
drag, startPoint x: 450, startPoint y: 297, endPoint x: 444, endPoint y: 302, distance: 6.8
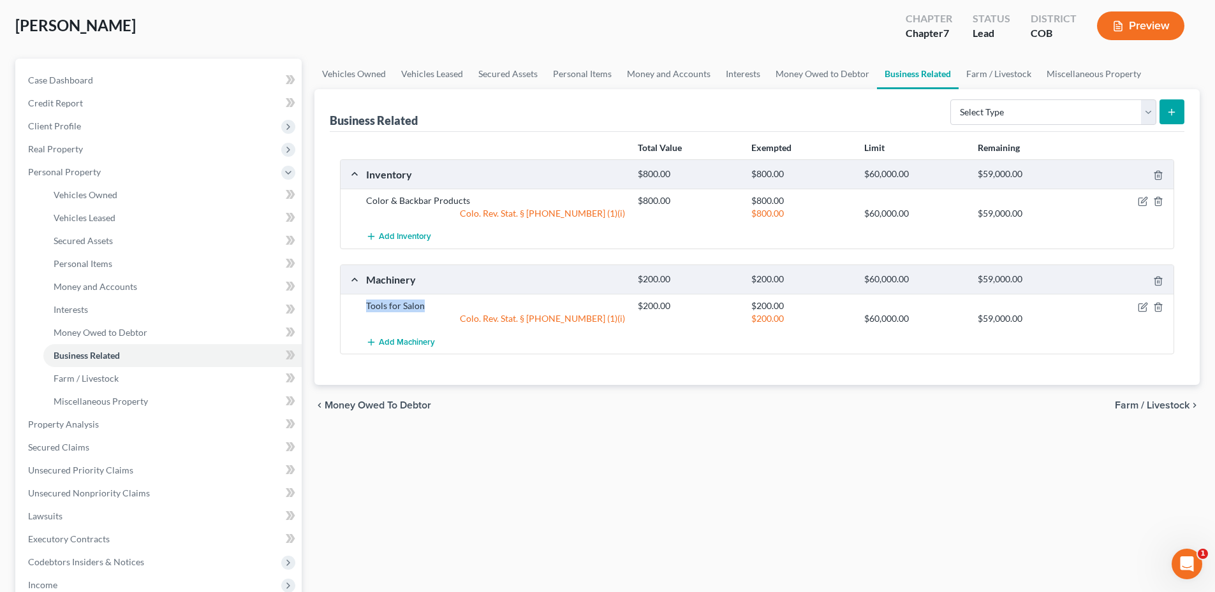
click at [444, 302] on div "Tools for Salon" at bounding box center [496, 306] width 272 height 13
click at [1141, 311] on icon "button" at bounding box center [1142, 308] width 8 height 8
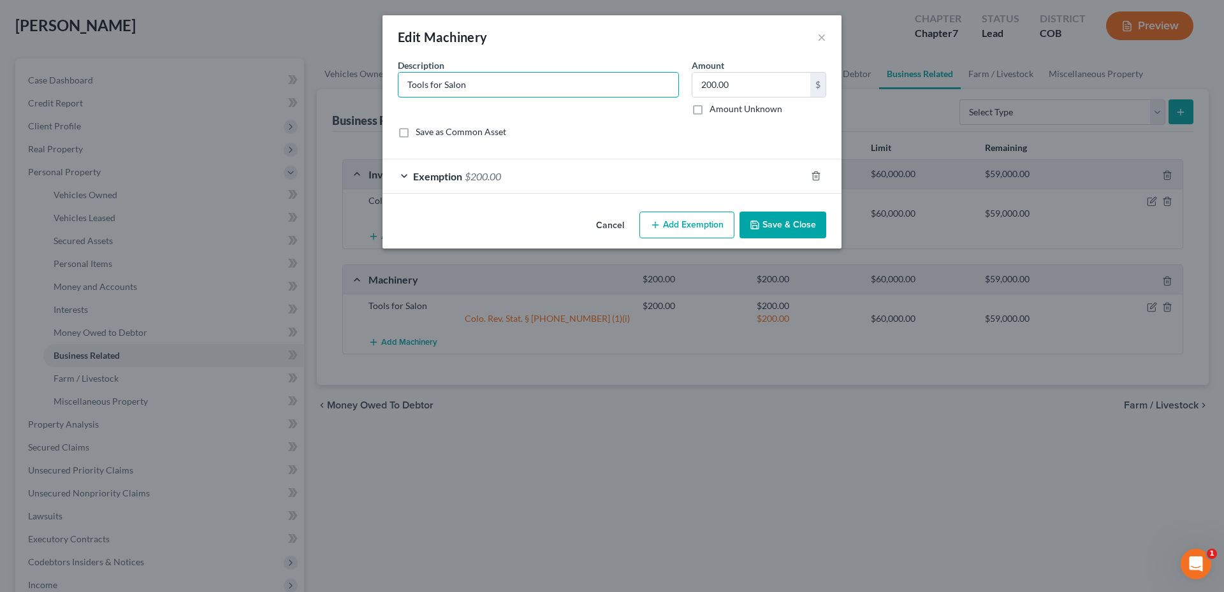
drag, startPoint x: 539, startPoint y: 80, endPoint x: 378, endPoint y: 83, distance: 161.4
click at [374, 84] on div "Edit Machinery × An exemption set must first be selected from the Filing Inform…" at bounding box center [612, 296] width 1224 height 592
click at [658, 162] on div "Exemption $200.00" at bounding box center [594, 176] width 423 height 34
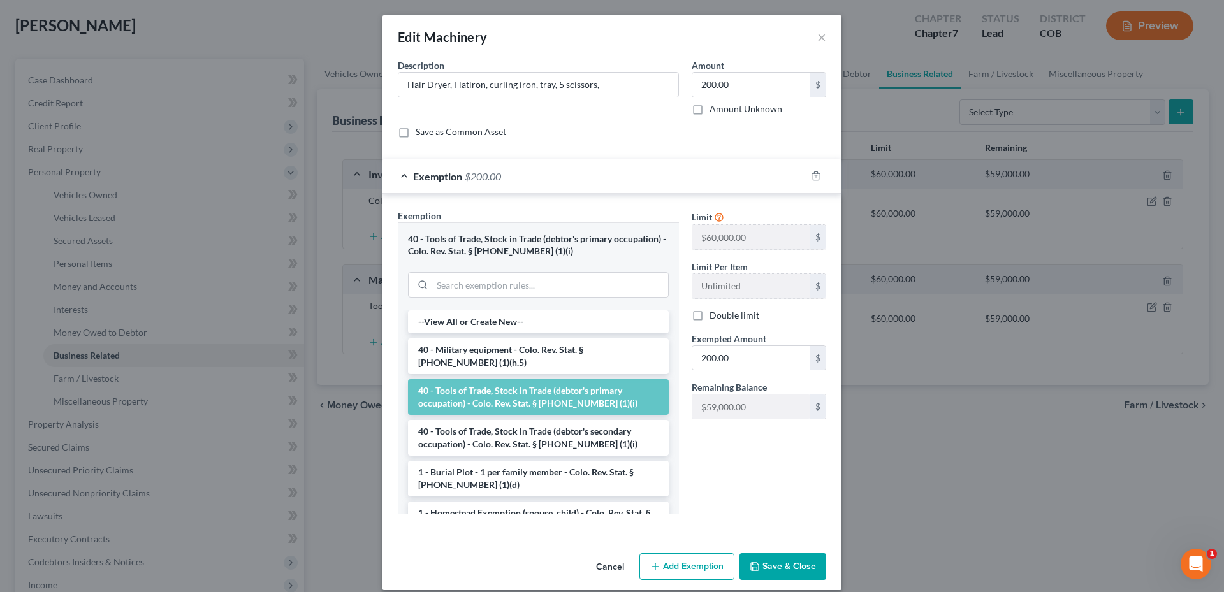
click at [793, 568] on button "Save & Close" at bounding box center [783, 567] width 87 height 27
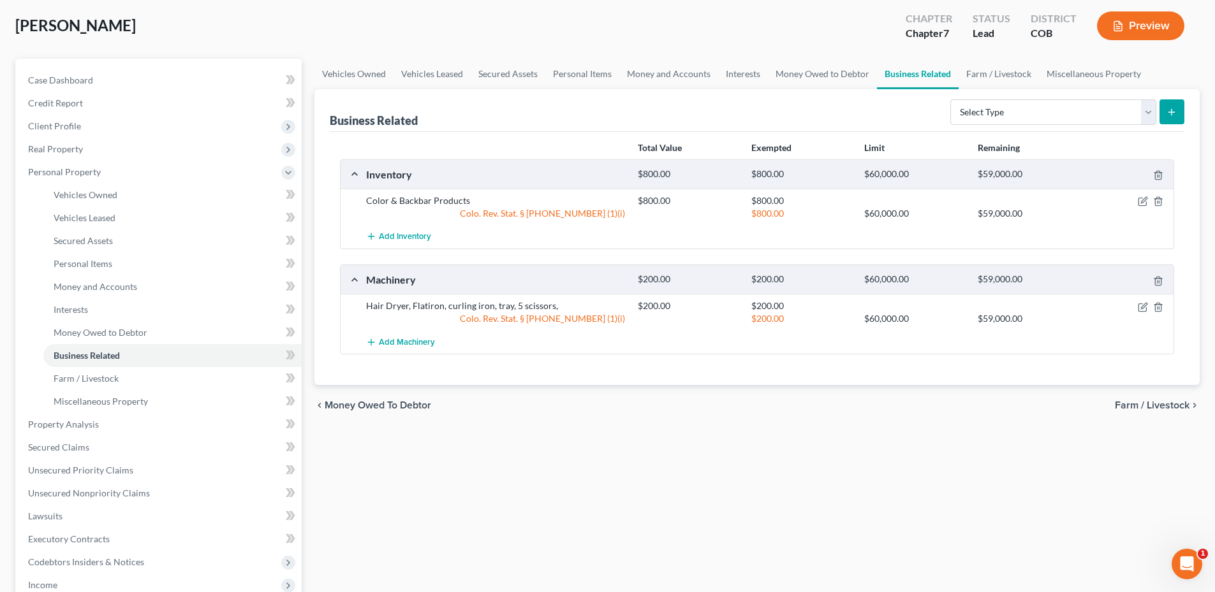
click at [830, 466] on div "Vehicles Owned Vehicles Leased Secured Assets Personal Items Money and Accounts…" at bounding box center [757, 427] width 898 height 737
click at [994, 73] on link "Farm / Livestock" at bounding box center [998, 74] width 80 height 31
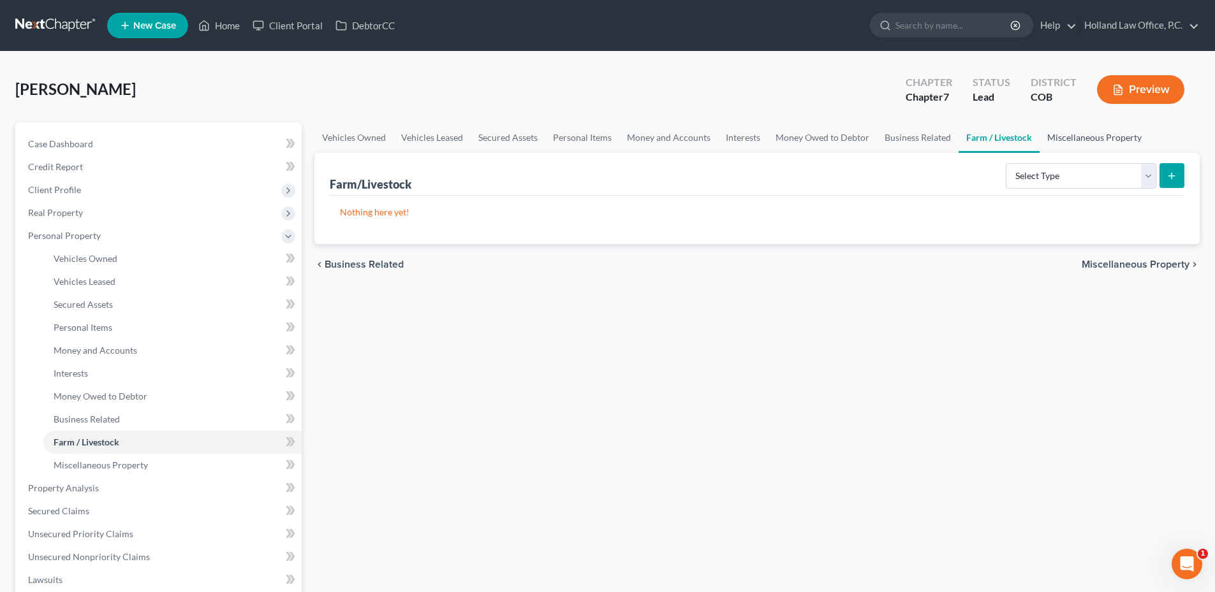
click at [1075, 139] on link "Miscellaneous Property" at bounding box center [1094, 137] width 110 height 31
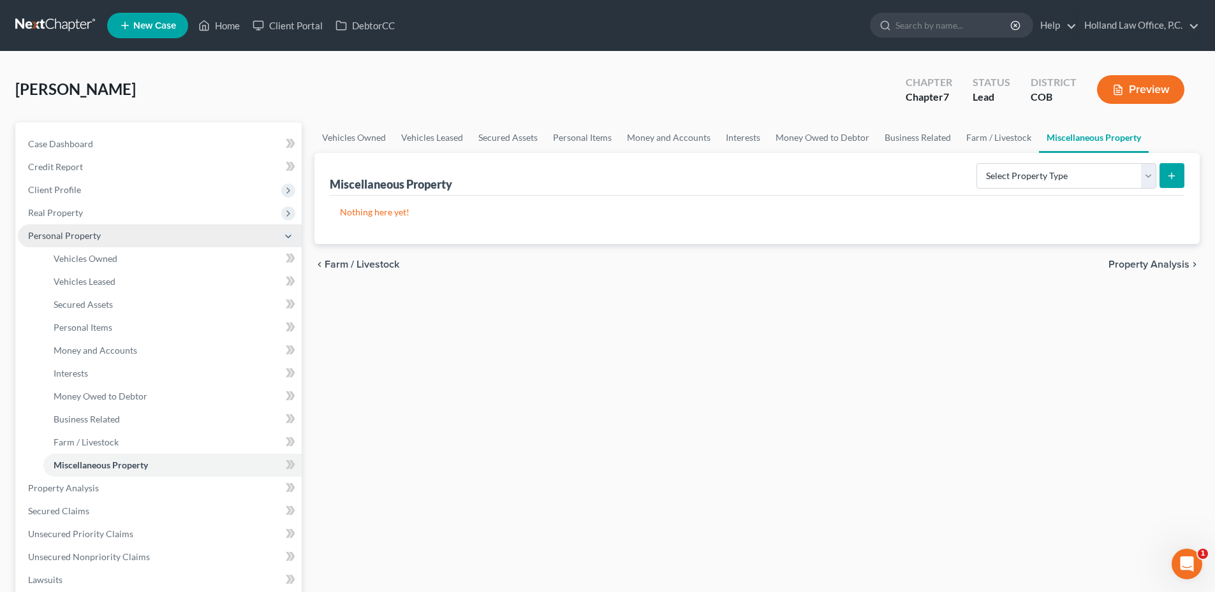
click at [47, 240] on span "Personal Property" at bounding box center [64, 235] width 73 height 11
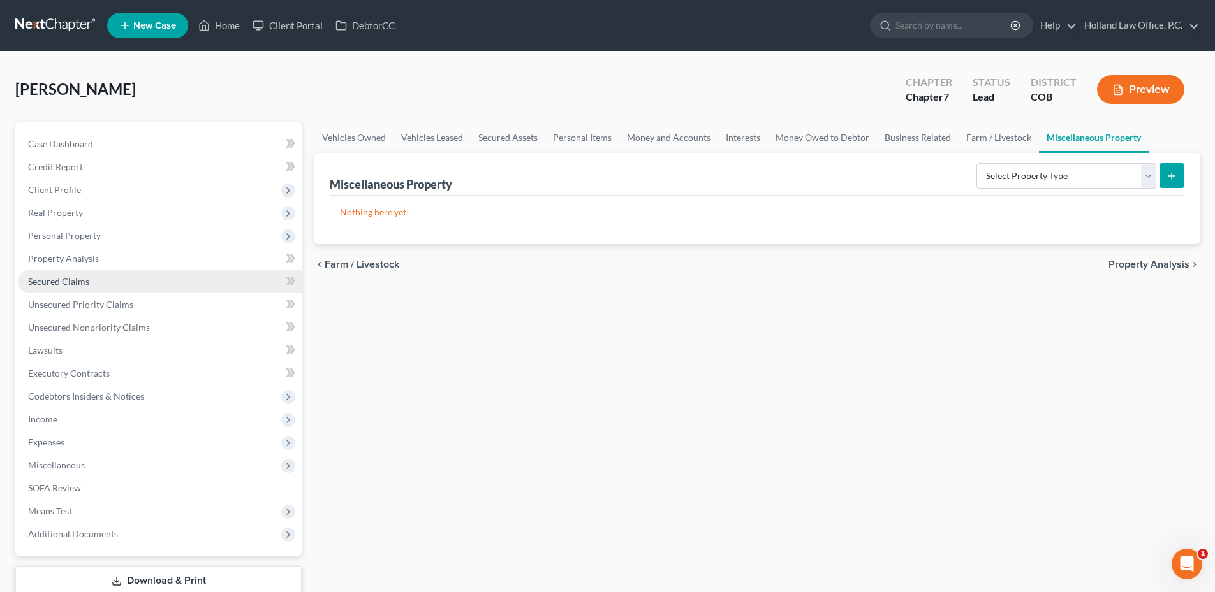
click at [64, 279] on span "Secured Claims" at bounding box center [58, 281] width 61 height 11
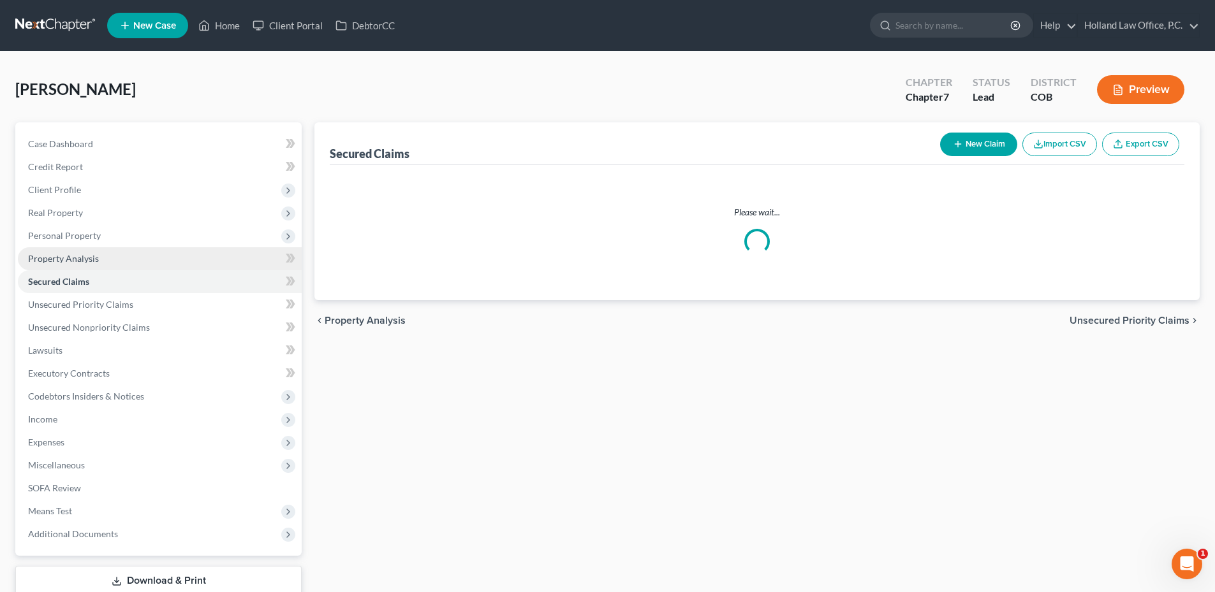
click at [79, 258] on span "Property Analysis" at bounding box center [63, 258] width 71 height 11
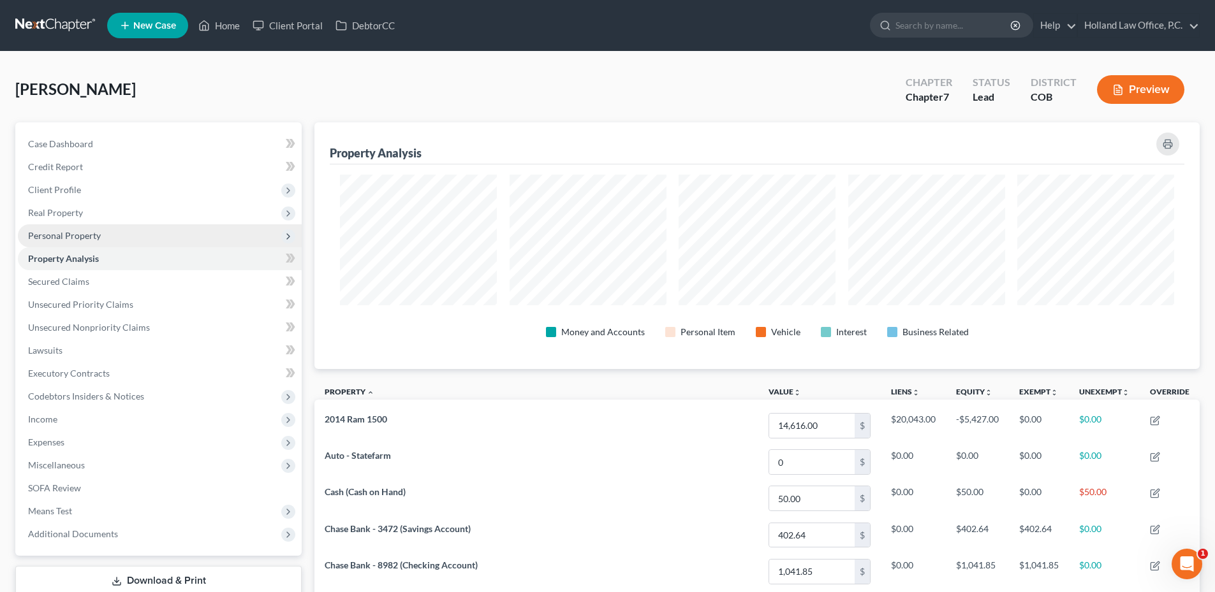
click at [92, 235] on span "Personal Property" at bounding box center [64, 235] width 73 height 11
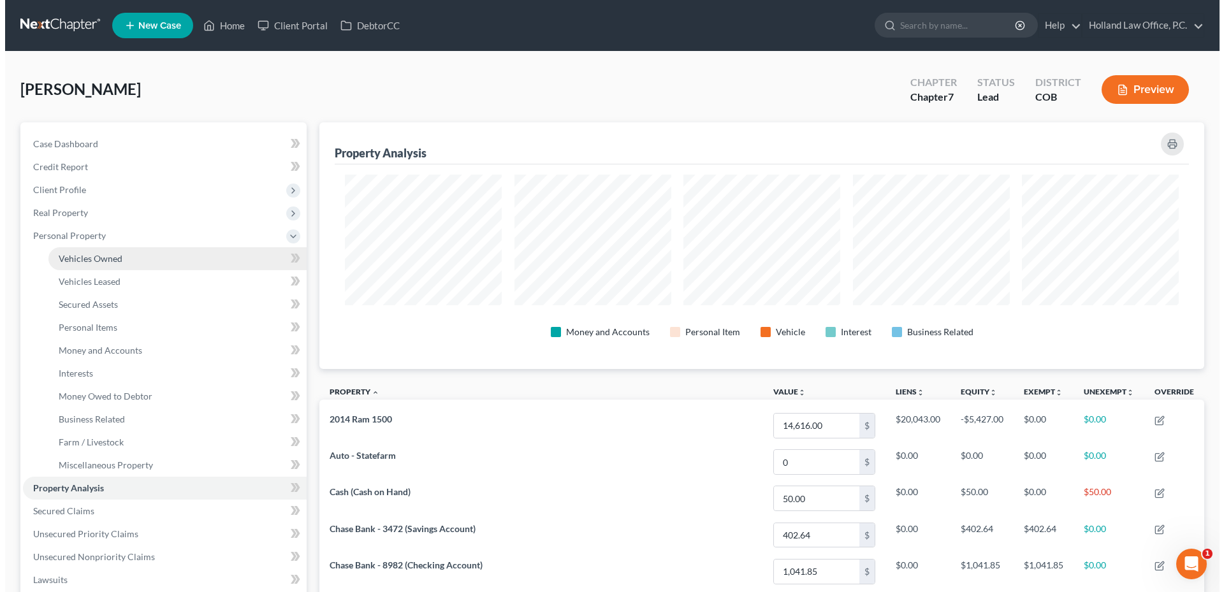
scroll to position [247, 885]
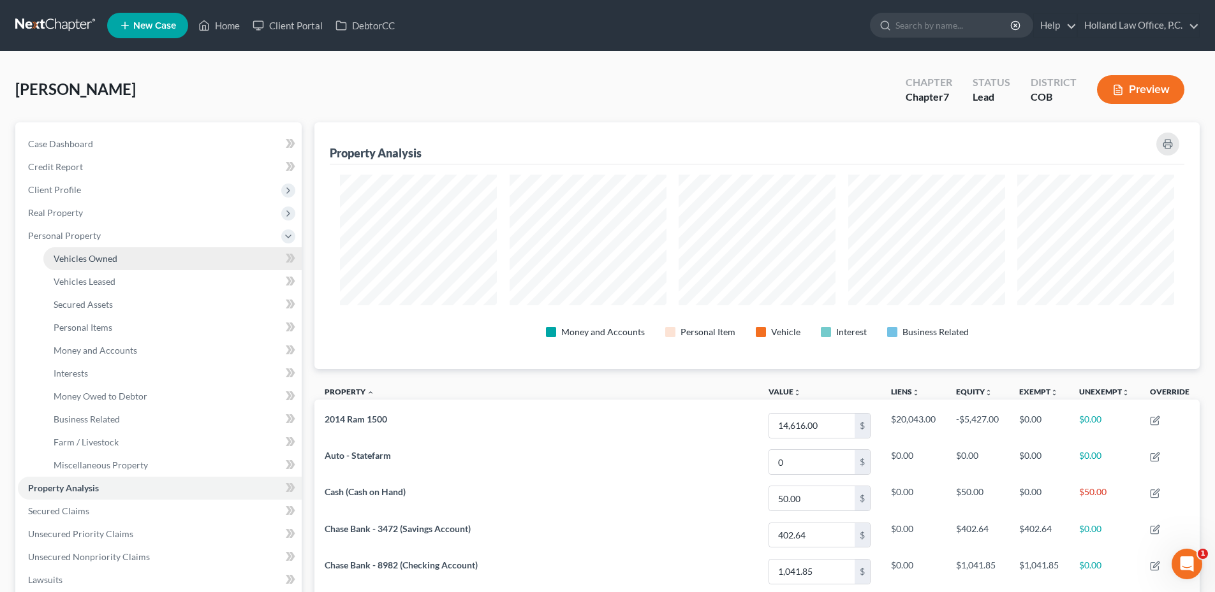
click at [81, 262] on span "Vehicles Owned" at bounding box center [86, 258] width 64 height 11
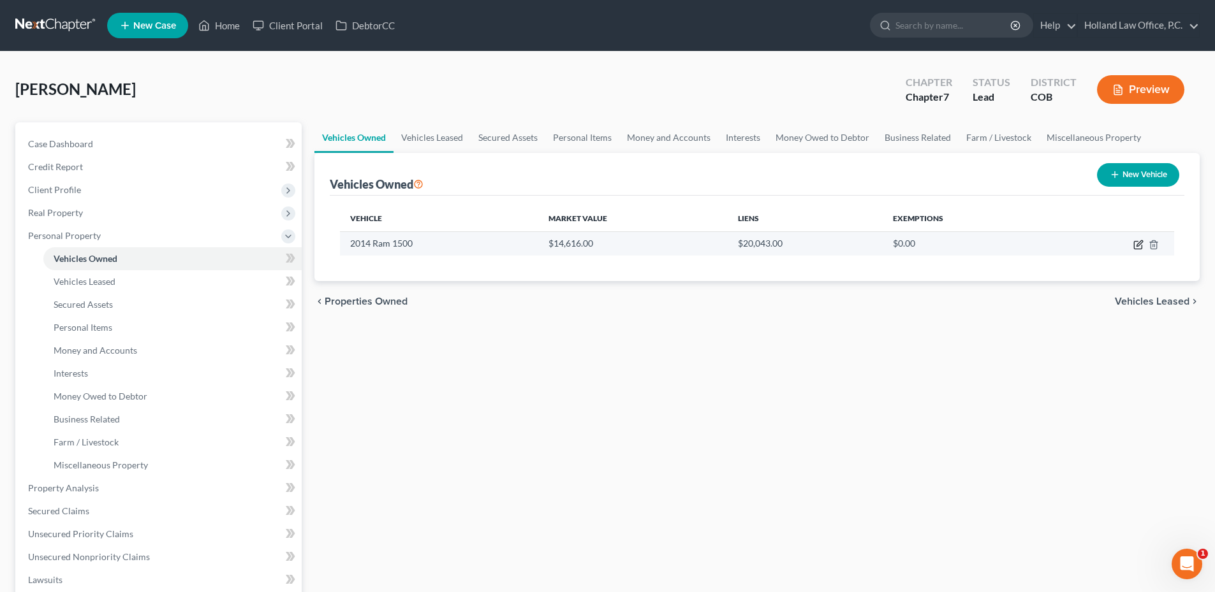
click at [1138, 247] on icon "button" at bounding box center [1138, 245] width 10 height 10
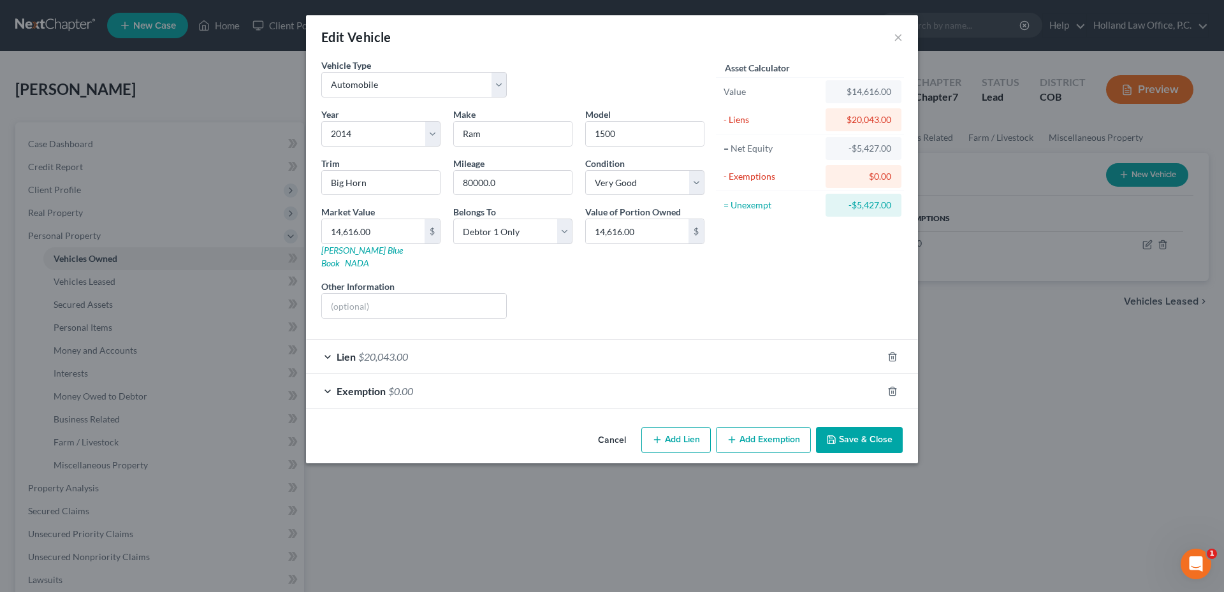
click at [480, 341] on div "Lien $20,043.00" at bounding box center [594, 357] width 576 height 34
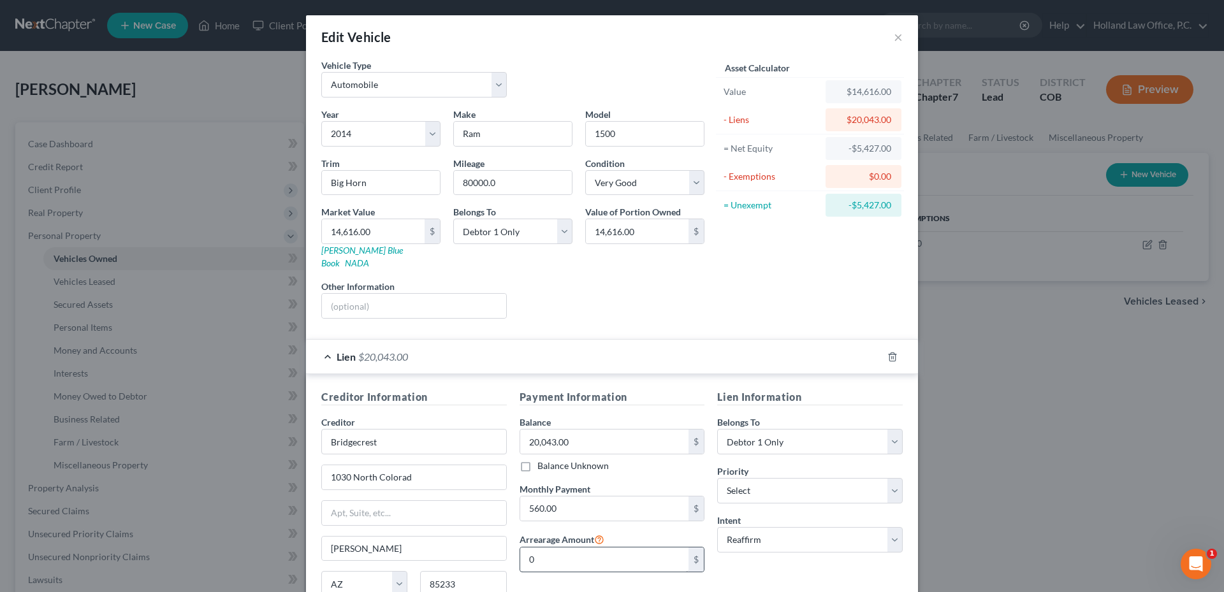
scroll to position [140, 0]
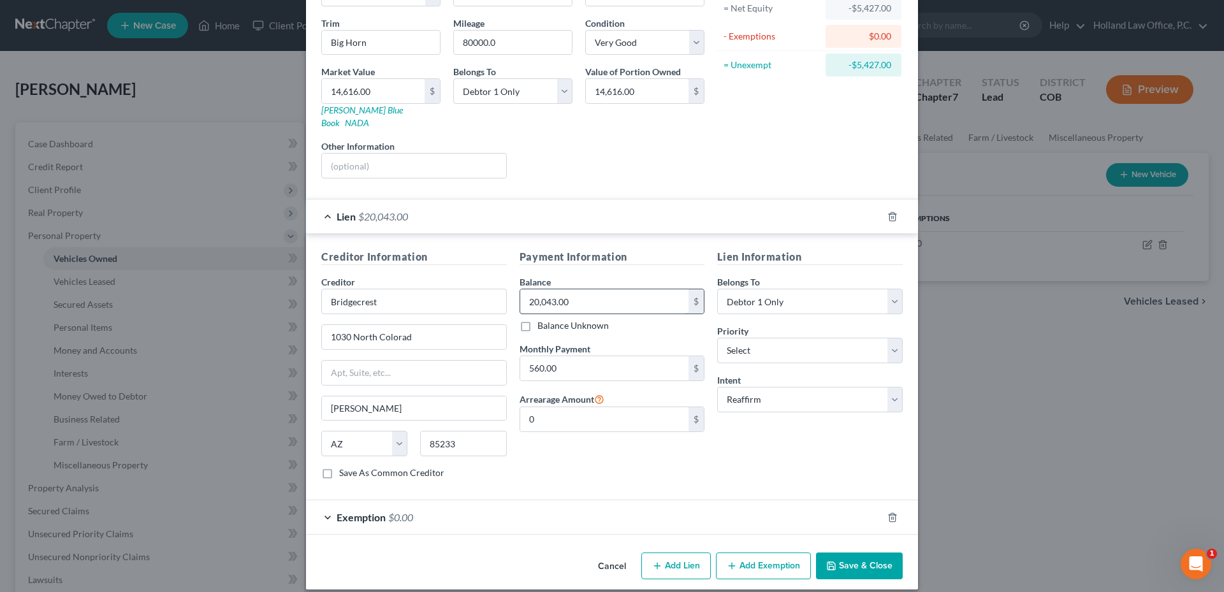
click at [586, 295] on input "20,043.00" at bounding box center [604, 302] width 169 height 24
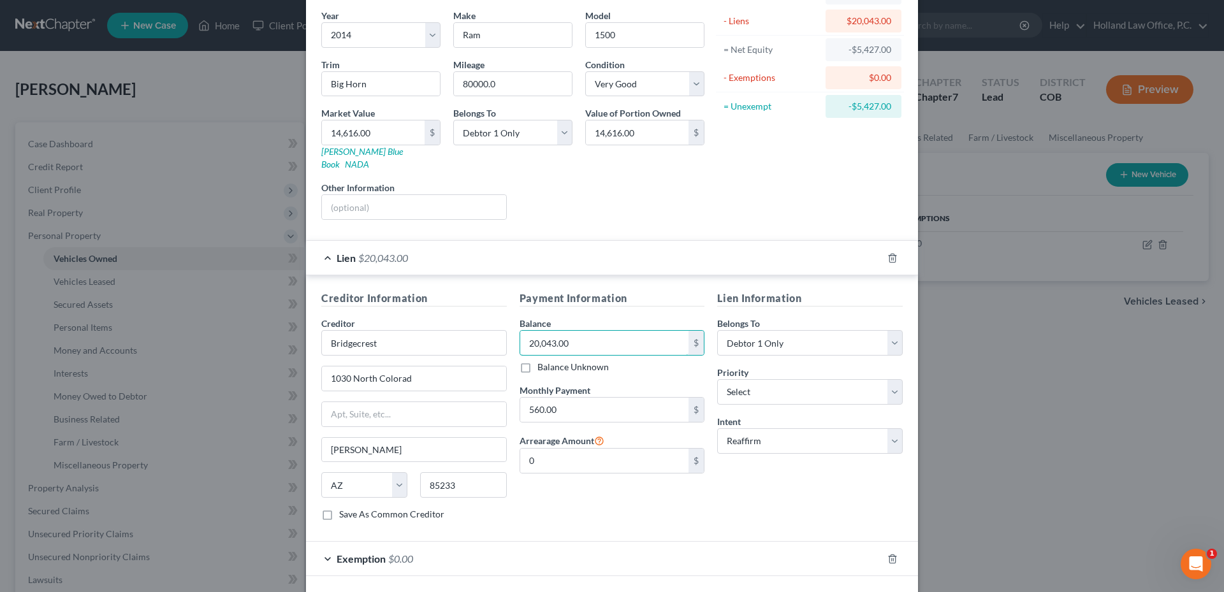
scroll to position [77, 0]
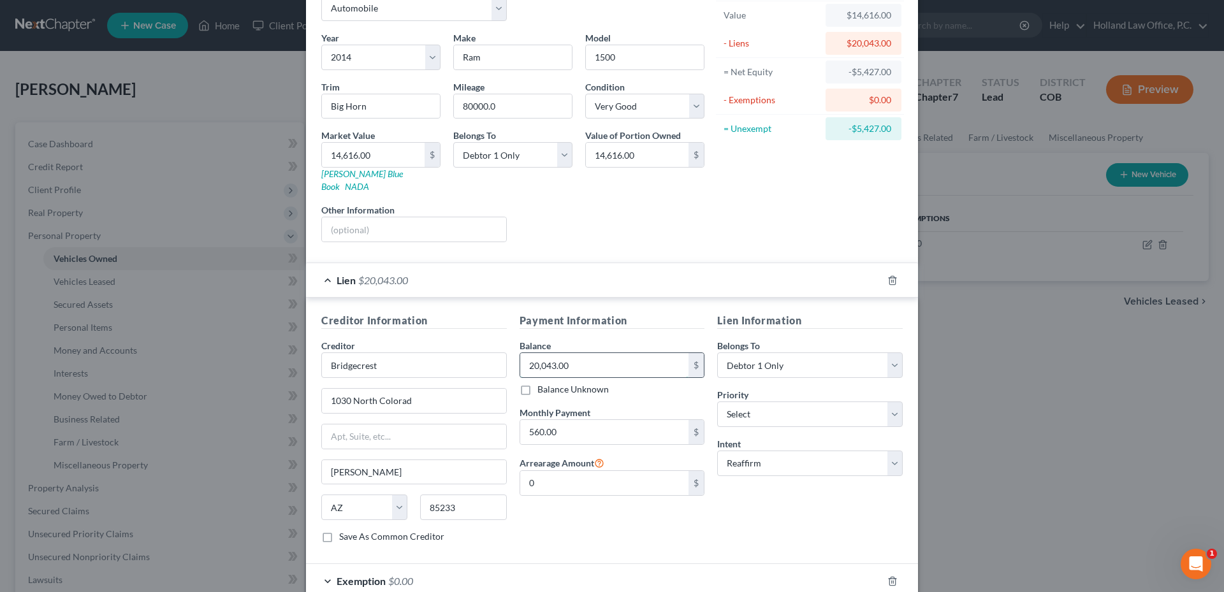
click at [589, 353] on input "20,043.00" at bounding box center [604, 365] width 169 height 24
click at [775, 451] on select "Select Surrender Redeem Reaffirm Avoid Other" at bounding box center [810, 464] width 186 height 26
drag, startPoint x: 775, startPoint y: 449, endPoint x: 769, endPoint y: 494, distance: 45.0
click at [775, 451] on select "Select Surrender Redeem Reaffirm Avoid Other" at bounding box center [810, 464] width 186 height 26
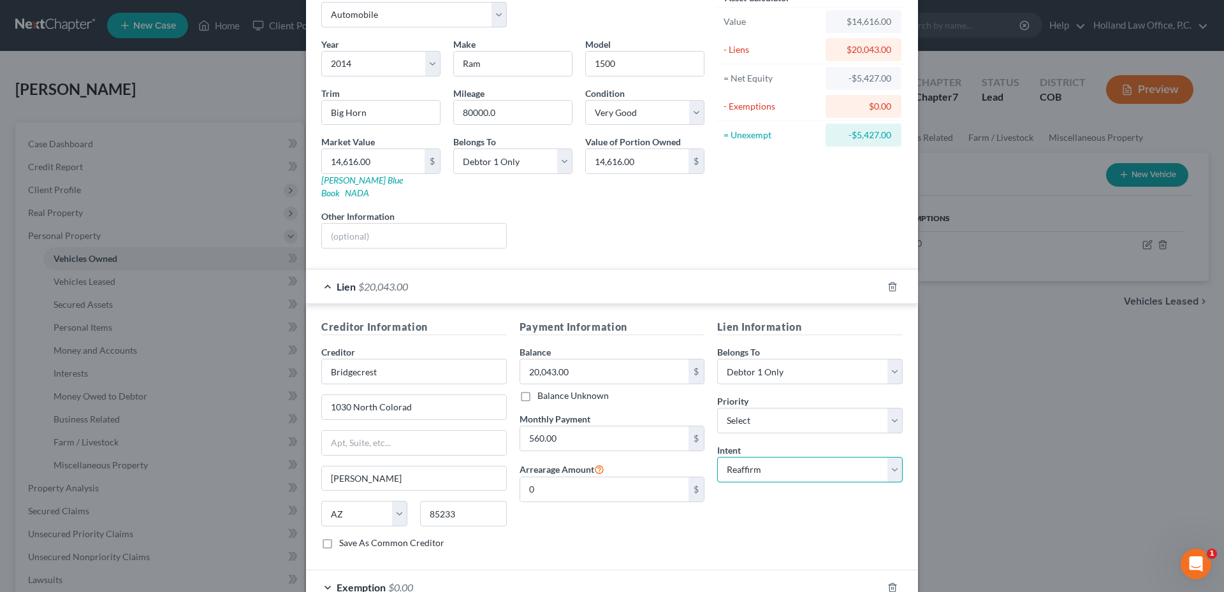
scroll to position [0, 0]
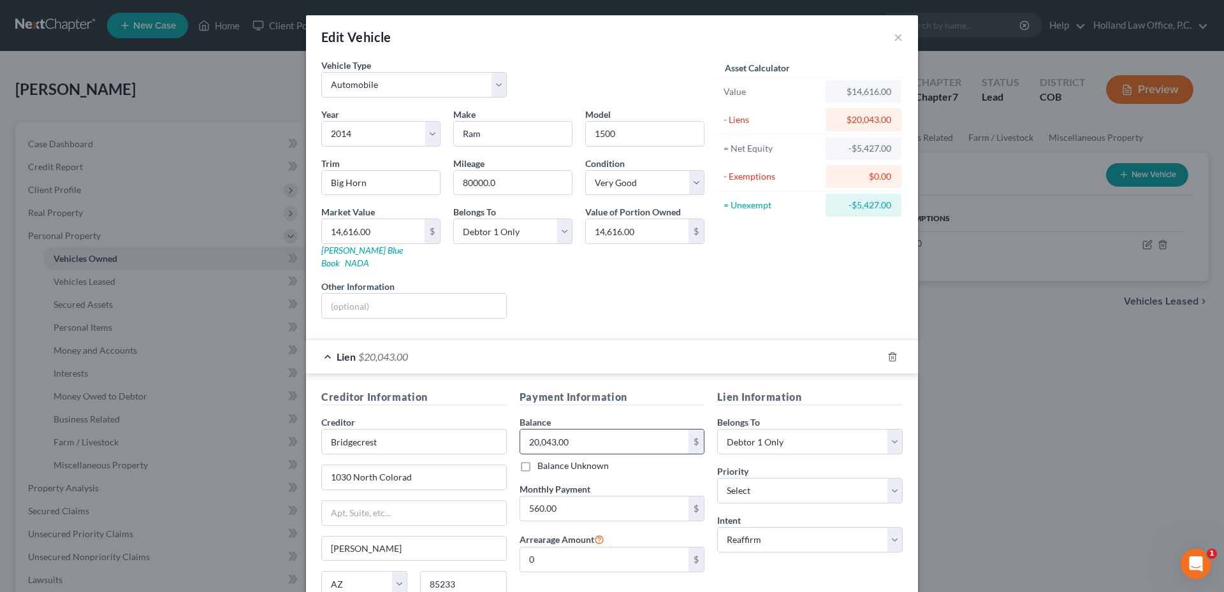
click at [575, 435] on input "20,043.00" at bounding box center [604, 442] width 169 height 24
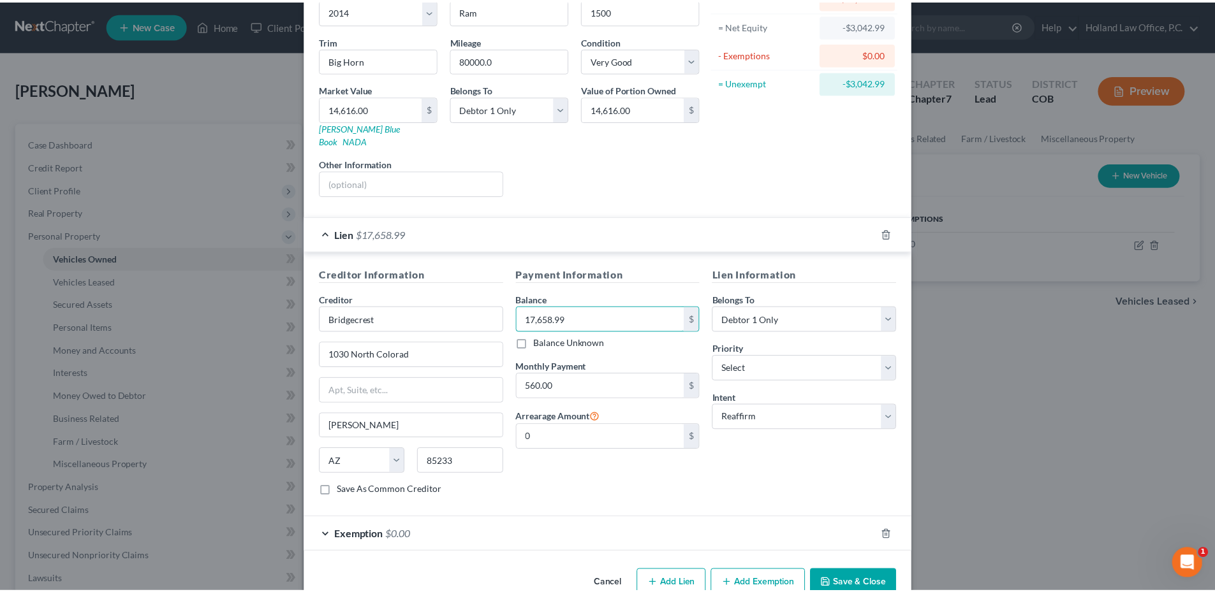
scroll to position [140, 0]
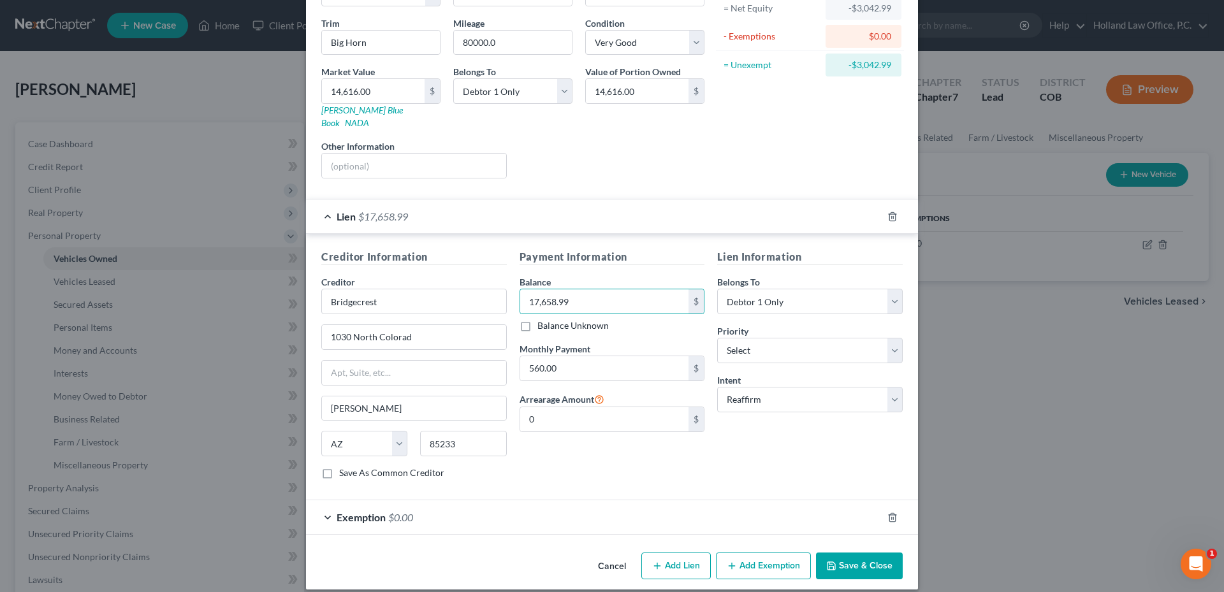
click at [840, 553] on button "Save & Close" at bounding box center [859, 566] width 87 height 27
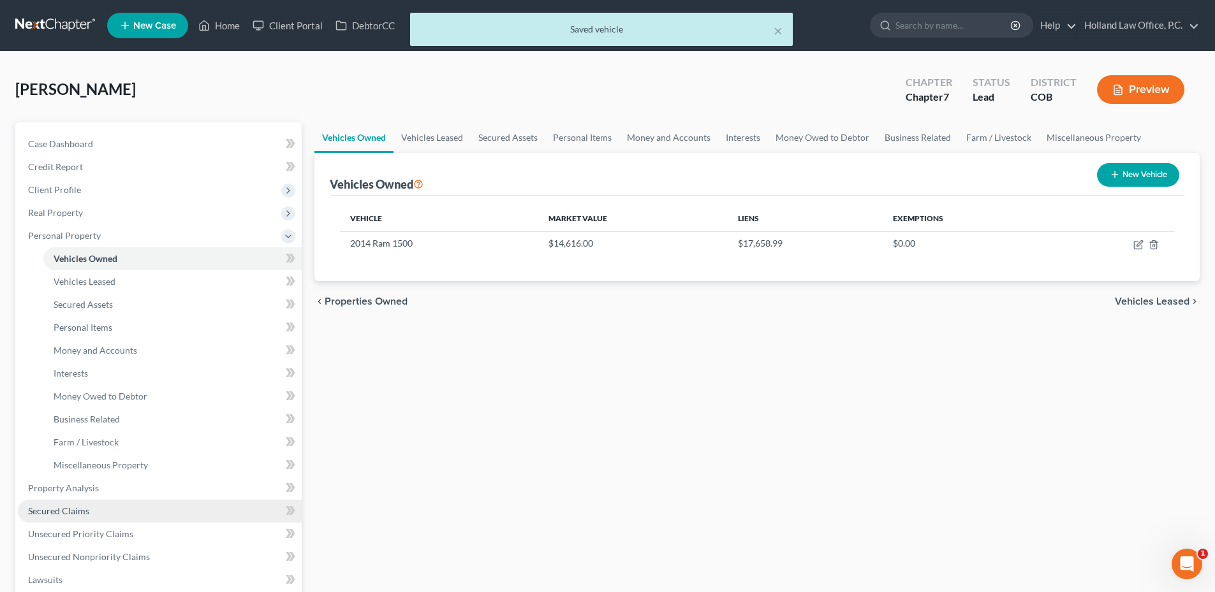
click at [70, 506] on span "Secured Claims" at bounding box center [58, 511] width 61 height 11
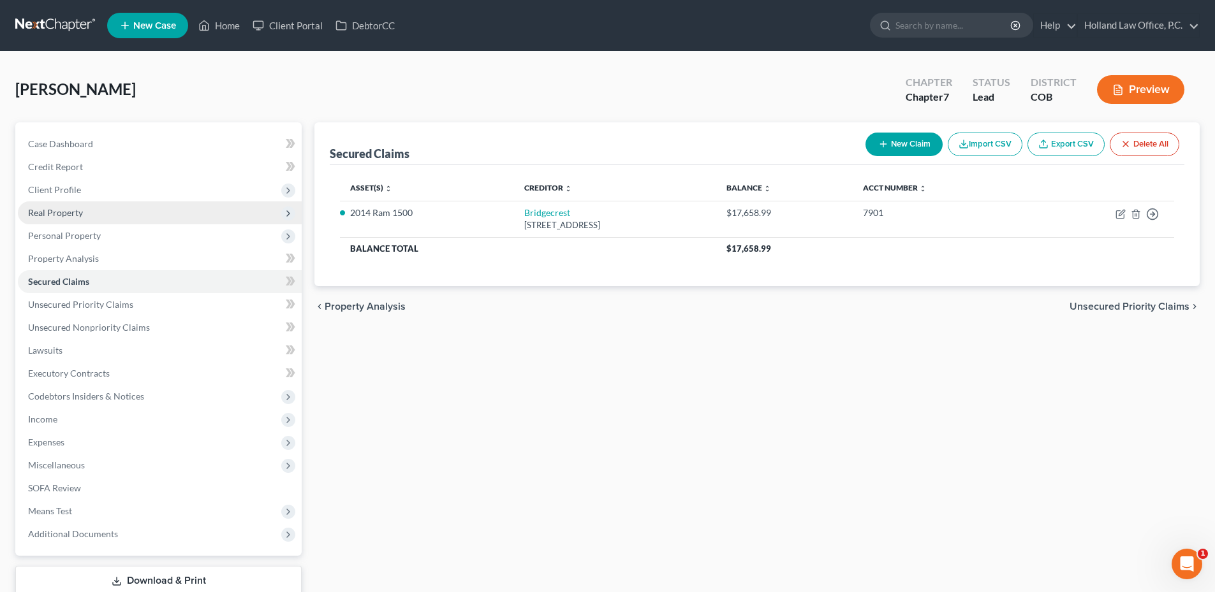
click at [91, 212] on span "Real Property" at bounding box center [160, 213] width 284 height 23
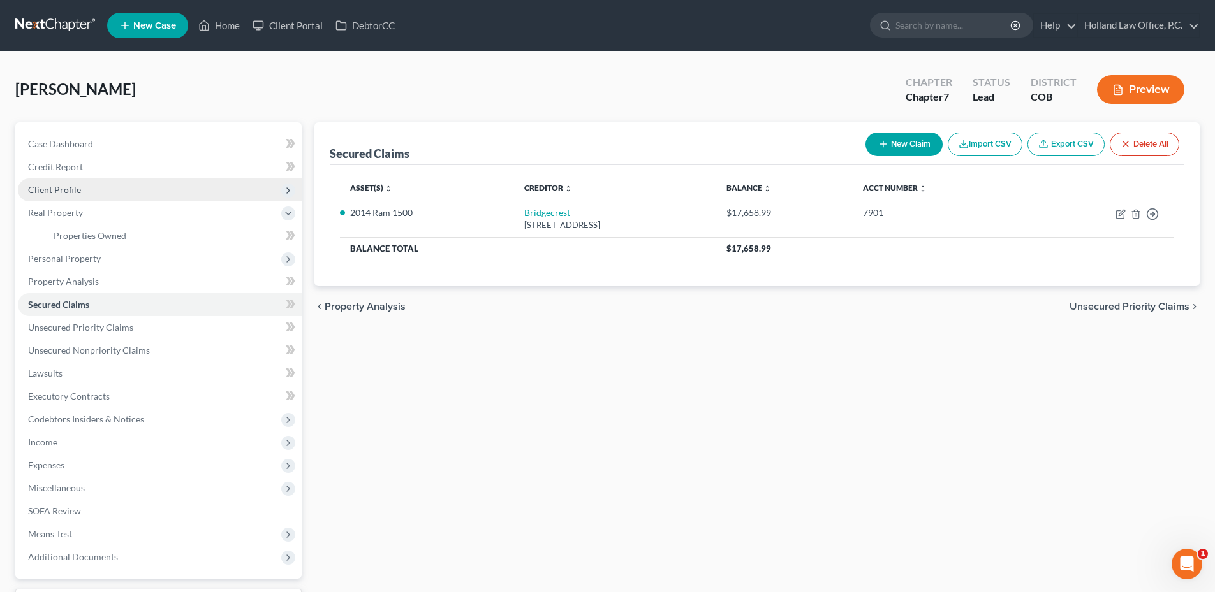
click at [87, 193] on span "Client Profile" at bounding box center [160, 190] width 284 height 23
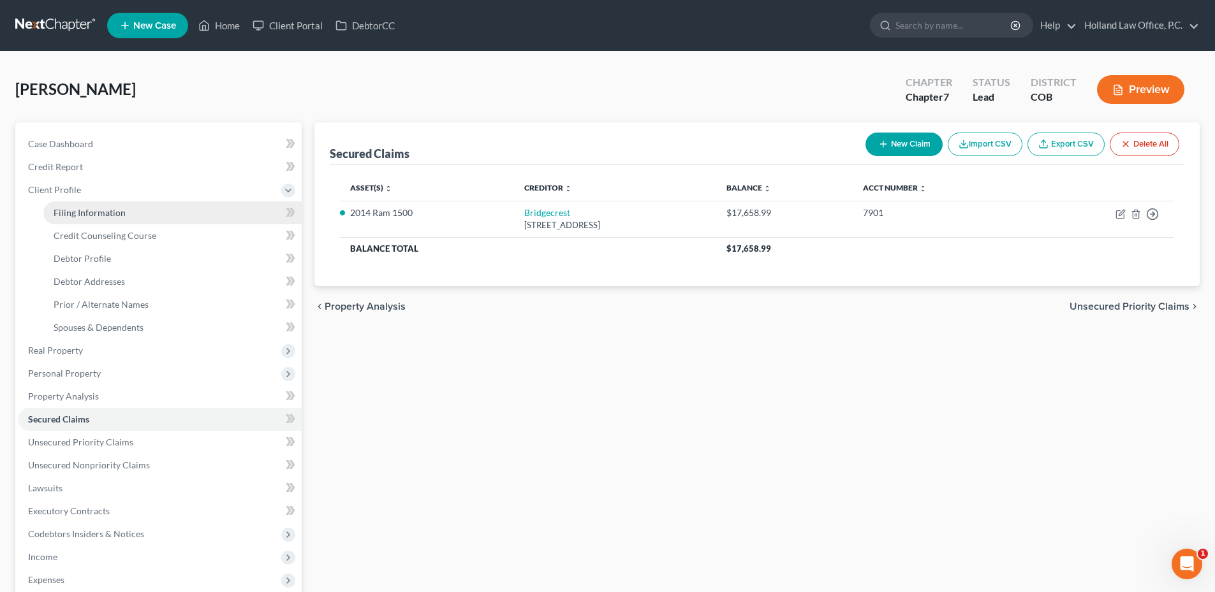
drag, startPoint x: 92, startPoint y: 215, endPoint x: 77, endPoint y: 215, distance: 14.7
click at [91, 215] on span "Filing Information" at bounding box center [90, 212] width 72 height 11
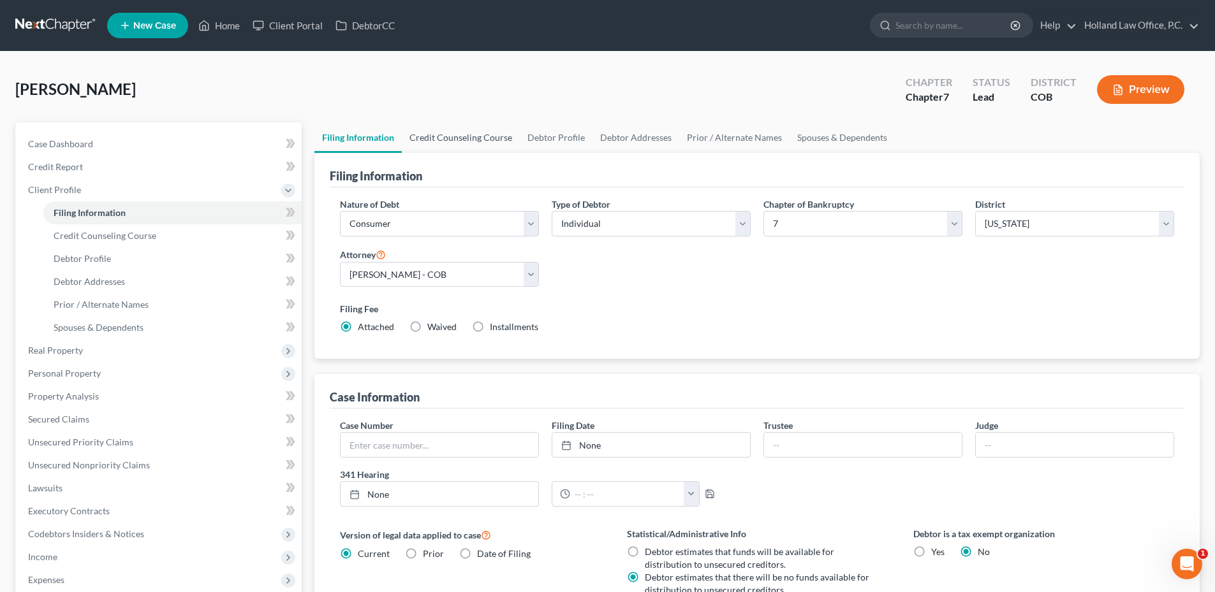
click at [443, 148] on link "Credit Counseling Course" at bounding box center [461, 137] width 118 height 31
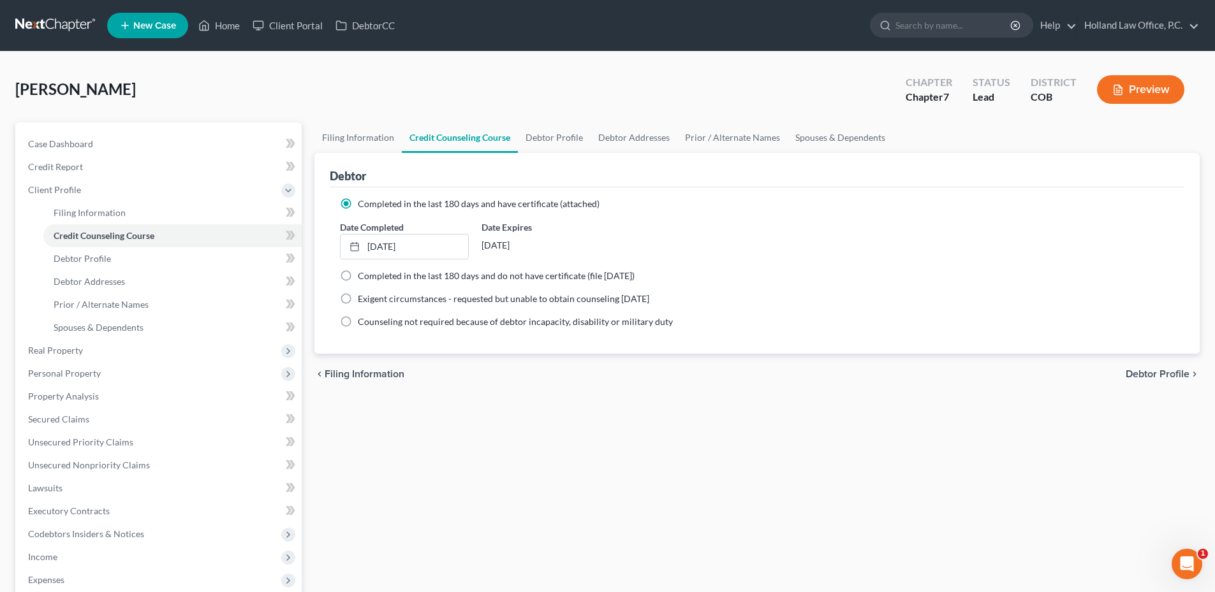
drag, startPoint x: 482, startPoint y: 244, endPoint x: 603, endPoint y: 244, distance: 120.5
click at [603, 244] on div "[DATE]" at bounding box center [545, 245] width 128 height 23
drag, startPoint x: 600, startPoint y: 244, endPoint x: 593, endPoint y: 241, distance: 7.7
click at [600, 244] on div "[DATE]" at bounding box center [545, 245] width 128 height 23
click at [564, 135] on link "Debtor Profile" at bounding box center [554, 137] width 73 height 31
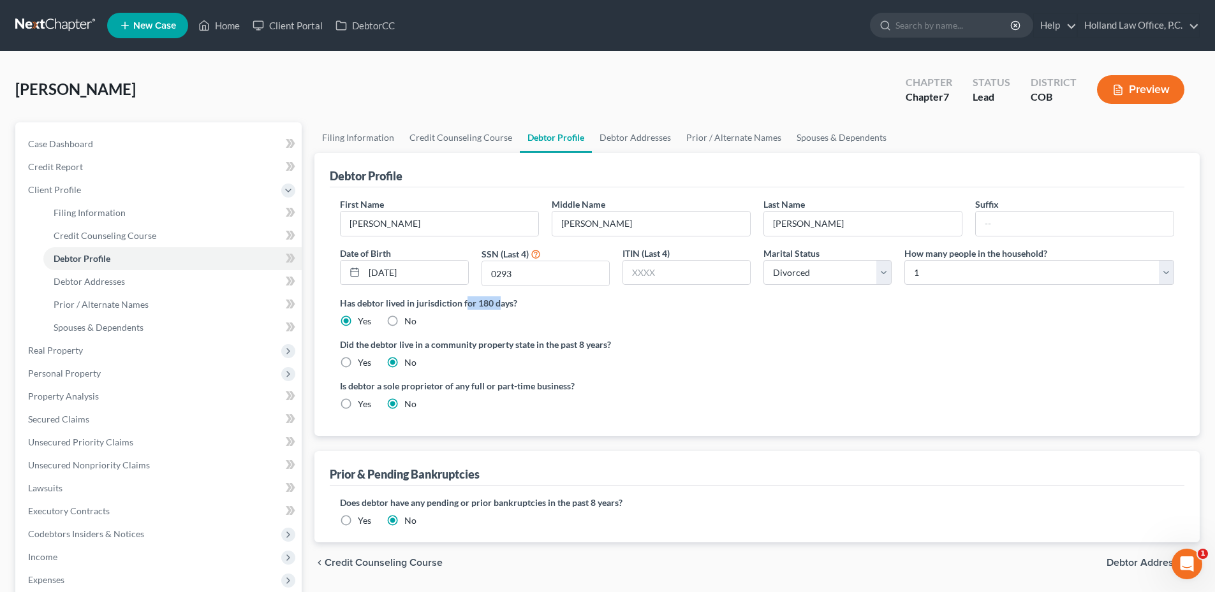
drag, startPoint x: 468, startPoint y: 306, endPoint x: 507, endPoint y: 306, distance: 38.9
click at [502, 305] on label "Has debtor lived in jurisdiction for 180 days?" at bounding box center [757, 303] width 834 height 13
click at [507, 306] on label "Has debtor lived in jurisdiction for 180 days?" at bounding box center [757, 303] width 834 height 13
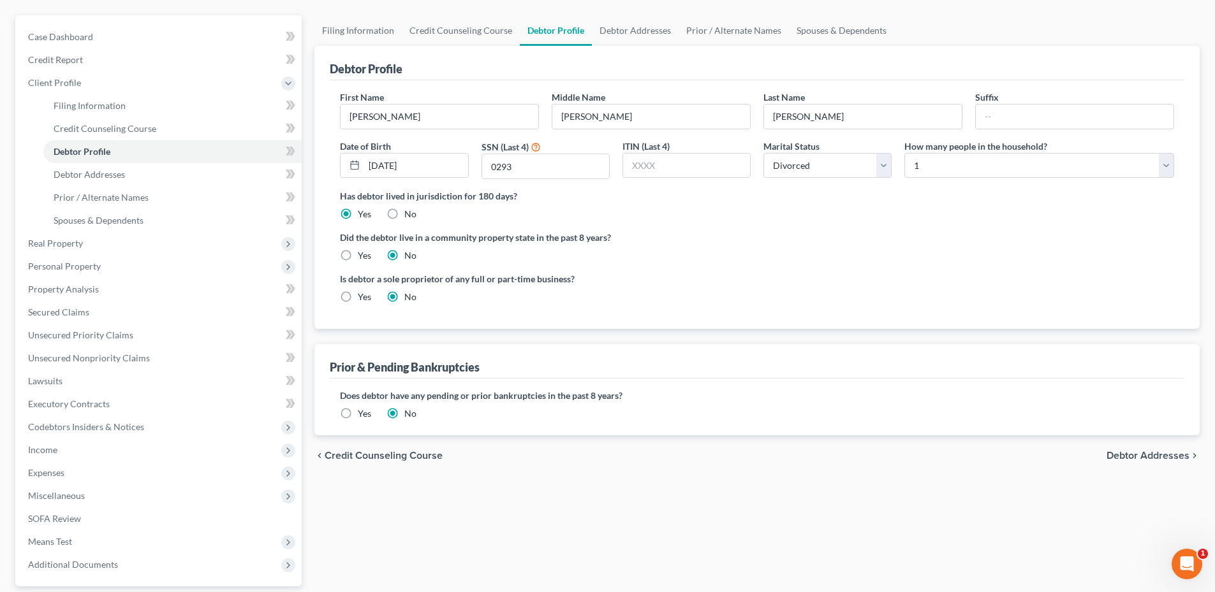
scroll to position [128, 0]
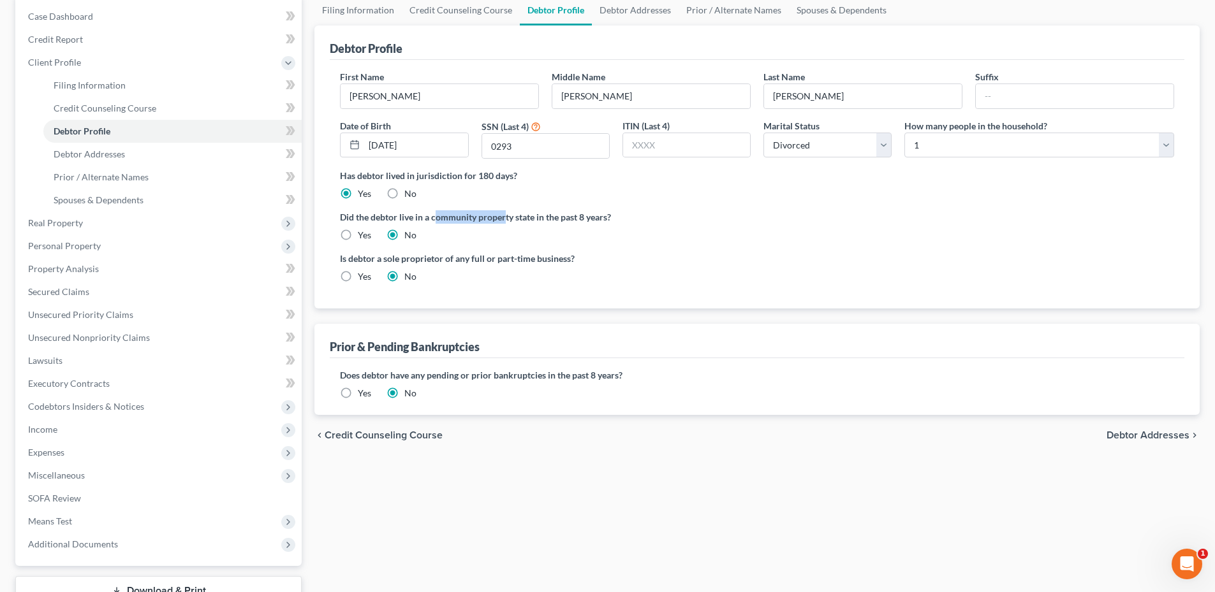
drag, startPoint x: 436, startPoint y: 217, endPoint x: 504, endPoint y: 217, distance: 68.9
click at [504, 217] on label "Did the debtor live in a community property state in the past 8 years?" at bounding box center [757, 216] width 834 height 13
drag, startPoint x: 504, startPoint y: 217, endPoint x: 589, endPoint y: 232, distance: 86.2
click at [585, 233] on div "Did the debtor live in a community property state in the past 8 years? Yes No" at bounding box center [757, 225] width 834 height 31
drag, startPoint x: 342, startPoint y: 261, endPoint x: 576, endPoint y: 263, distance: 233.4
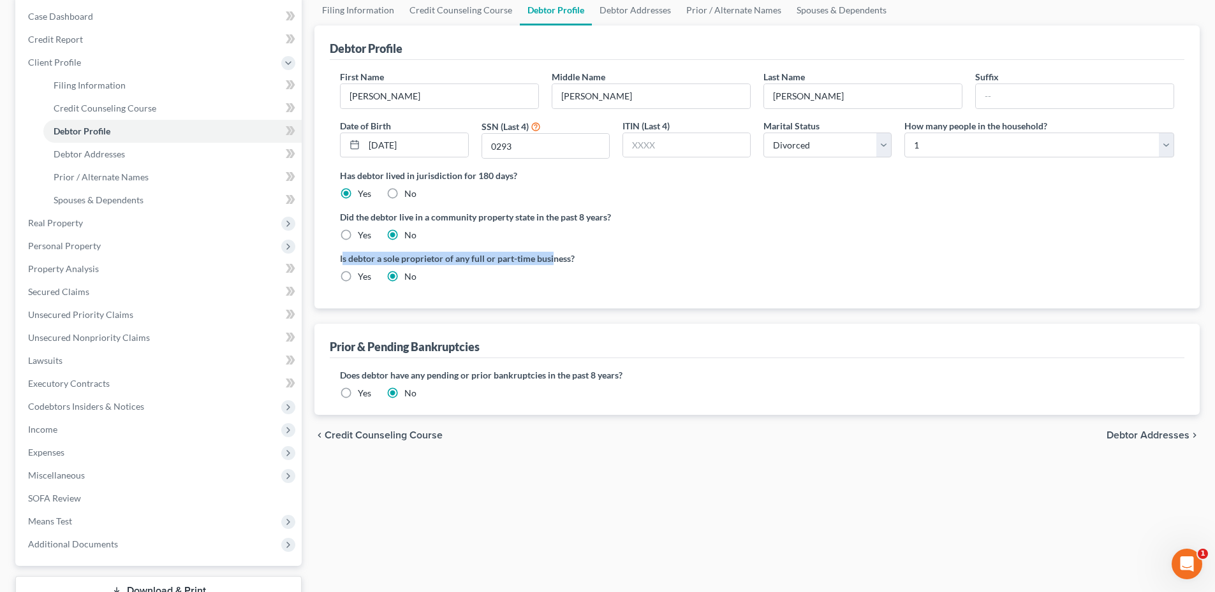
click at [558, 260] on label "Is debtor a sole proprietor of any full or part-time business?" at bounding box center [545, 258] width 411 height 13
click at [576, 263] on label "Is debtor a sole proprietor of any full or part-time business?" at bounding box center [545, 258] width 411 height 13
drag, startPoint x: 586, startPoint y: 376, endPoint x: 656, endPoint y: 370, distance: 69.7
click at [656, 370] on label "Does debtor have any pending or prior bankruptcies in the past 8 years?" at bounding box center [757, 375] width 834 height 13
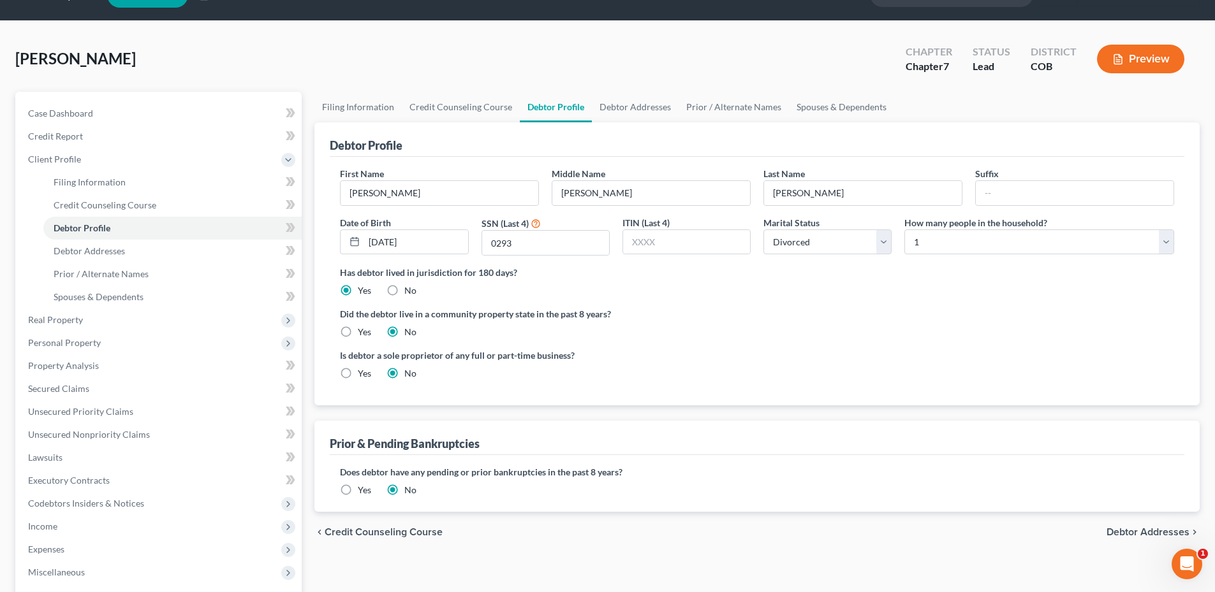
scroll to position [0, 0]
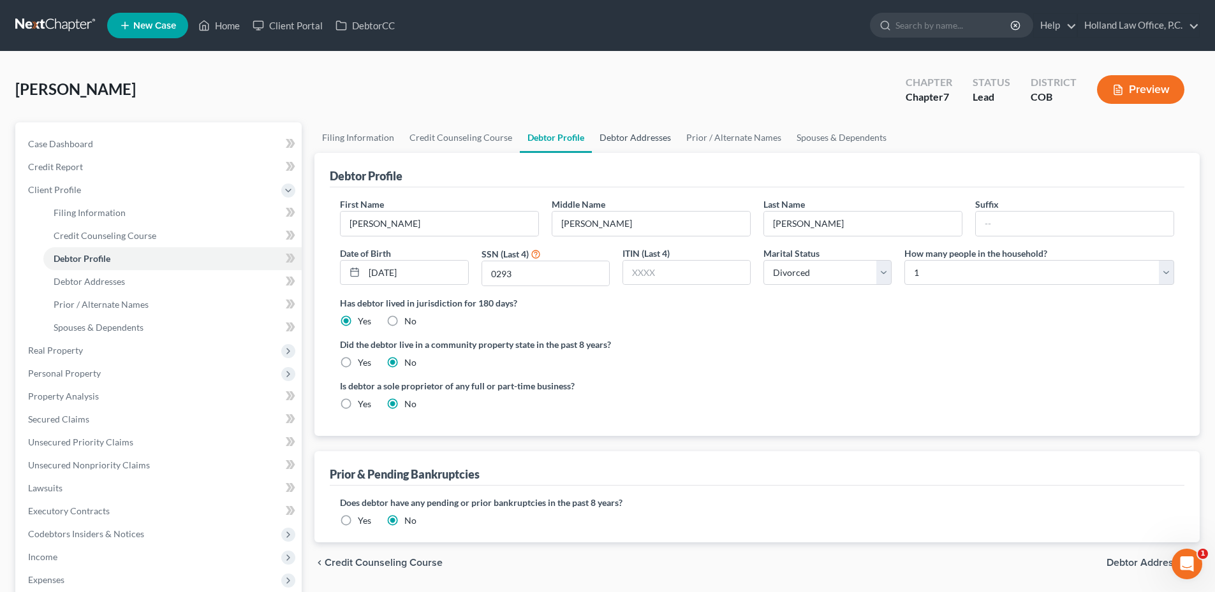
drag, startPoint x: 645, startPoint y: 137, endPoint x: 626, endPoint y: 155, distance: 26.6
click at [645, 137] on link "Debtor Addresses" at bounding box center [635, 137] width 87 height 31
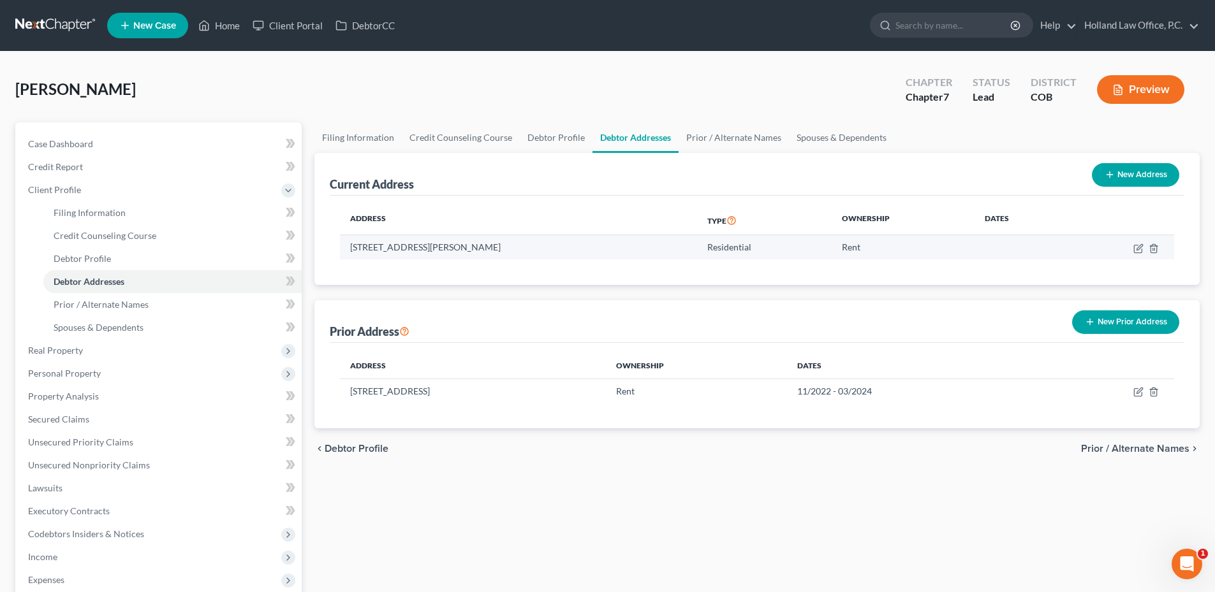
click at [1133, 251] on td at bounding box center [1120, 247] width 106 height 24
click at [1136, 251] on icon "button" at bounding box center [1138, 249] width 10 height 10
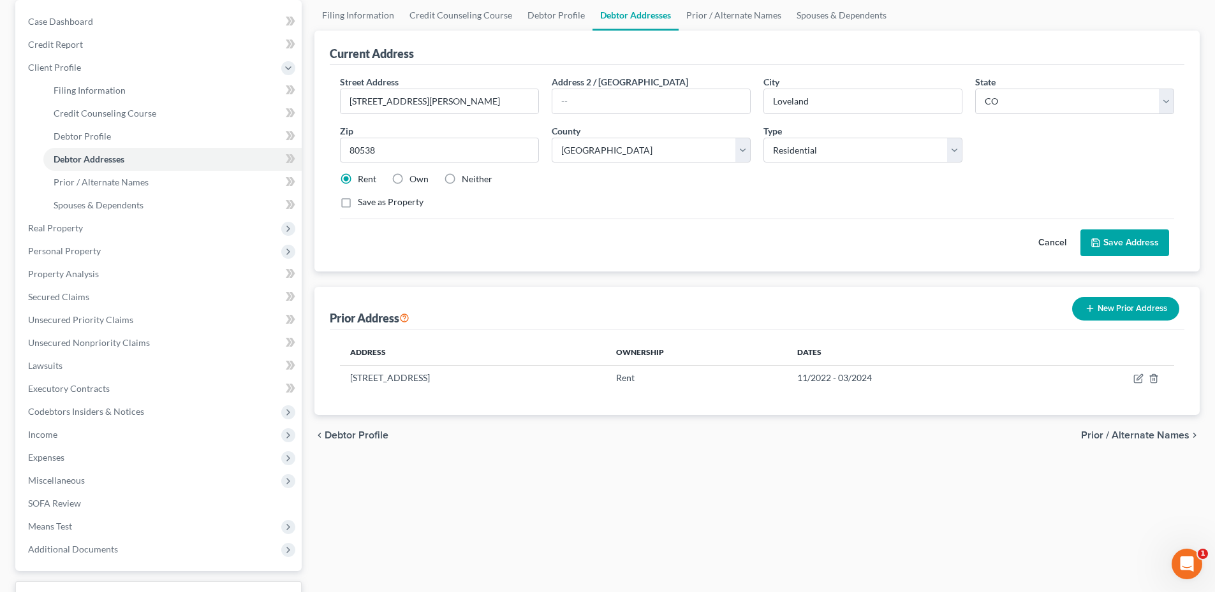
scroll to position [128, 0]
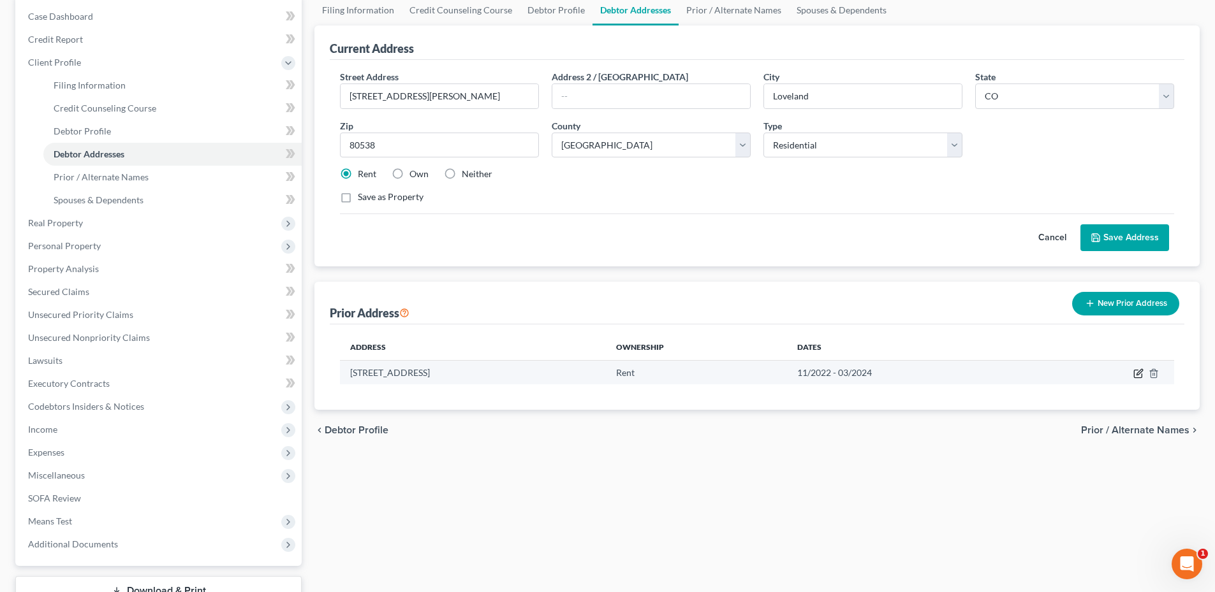
click at [1136, 373] on icon "button" at bounding box center [1138, 374] width 10 height 10
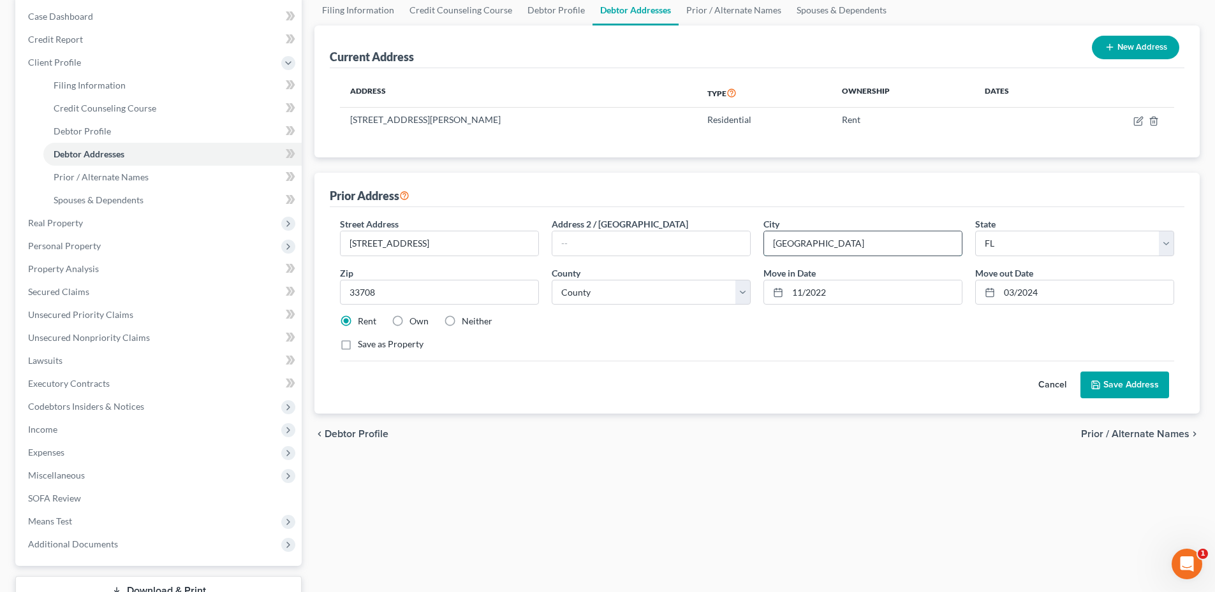
click at [856, 246] on input "[GEOGRAPHIC_DATA]" at bounding box center [863, 243] width 198 height 24
drag, startPoint x: 856, startPoint y: 246, endPoint x: 791, endPoint y: 246, distance: 65.7
click at [772, 246] on input "[GEOGRAPHIC_DATA]" at bounding box center [863, 243] width 198 height 24
click at [1131, 390] on button "Save Address" at bounding box center [1124, 385] width 89 height 27
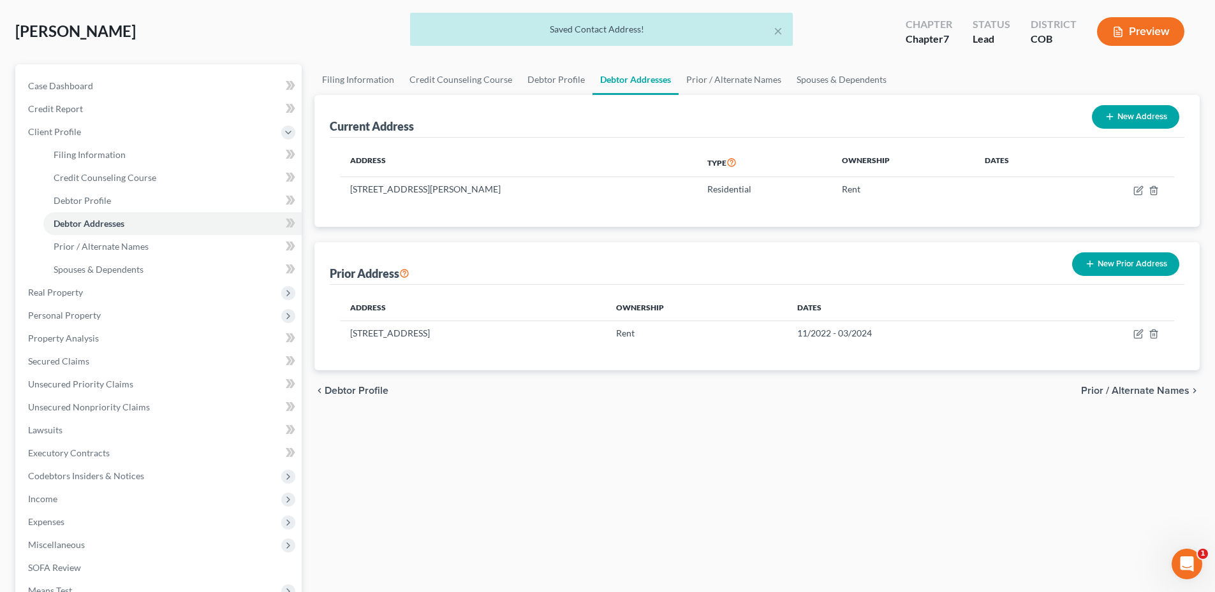
scroll to position [0, 0]
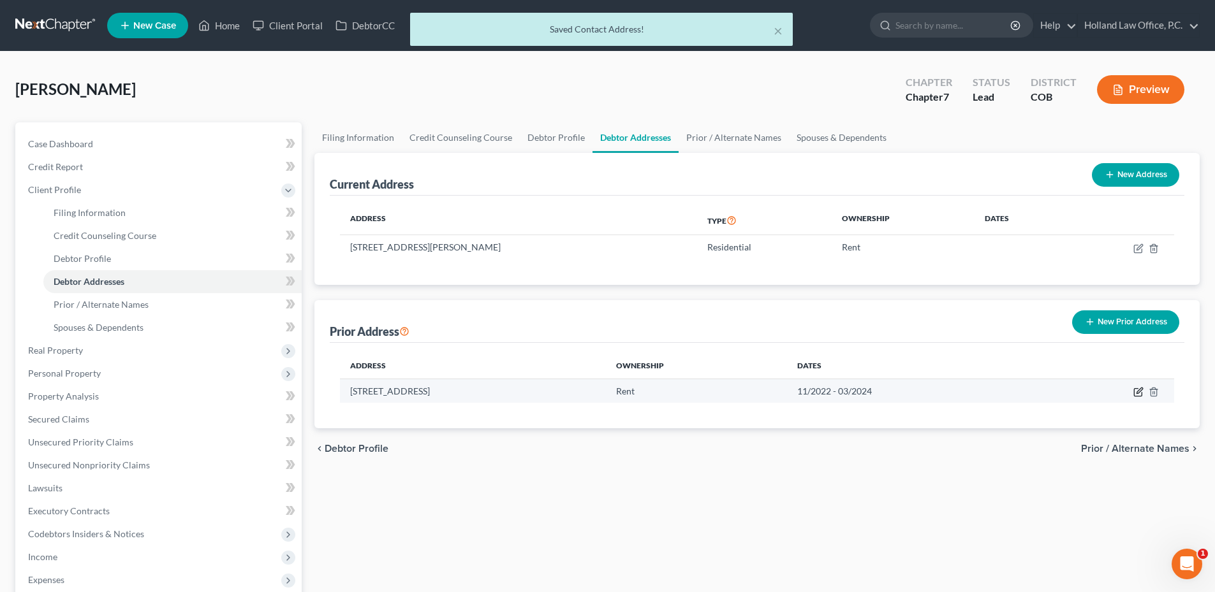
click at [1136, 393] on icon "button" at bounding box center [1139, 391] width 6 height 6
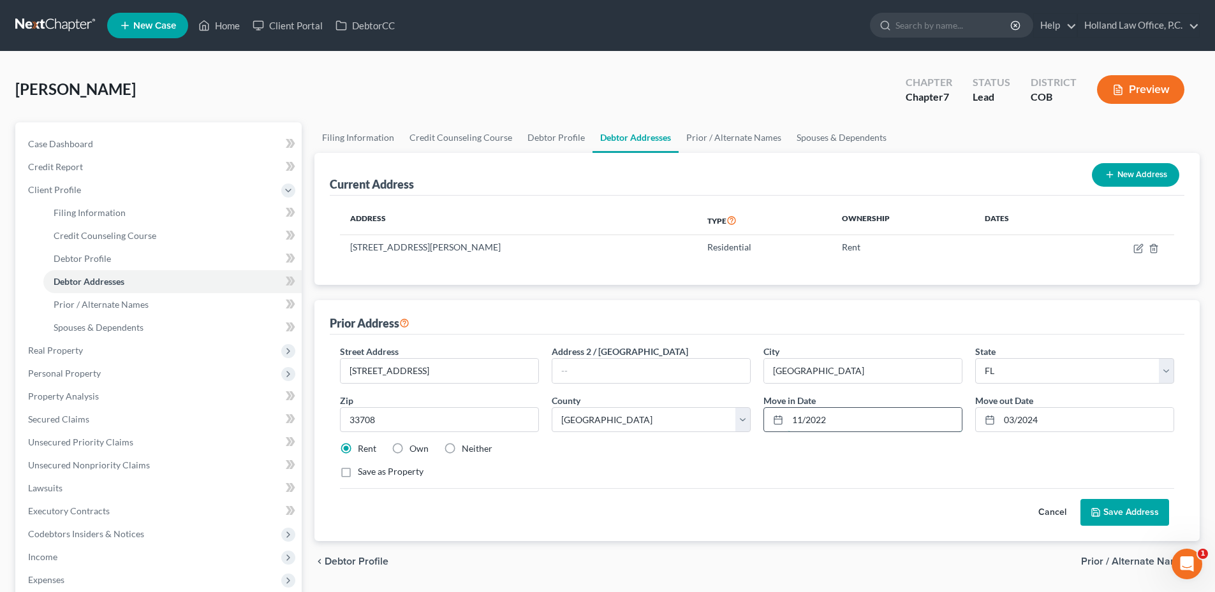
click at [796, 420] on input "11/2022" at bounding box center [875, 420] width 174 height 24
drag, startPoint x: 803, startPoint y: 420, endPoint x: 792, endPoint y: 420, distance: 11.5
click at [792, 420] on input "11/2022" at bounding box center [875, 420] width 174 height 24
click at [827, 425] on input "7/2022" at bounding box center [875, 420] width 174 height 24
click at [1011, 423] on input "03/2024" at bounding box center [1086, 420] width 174 height 24
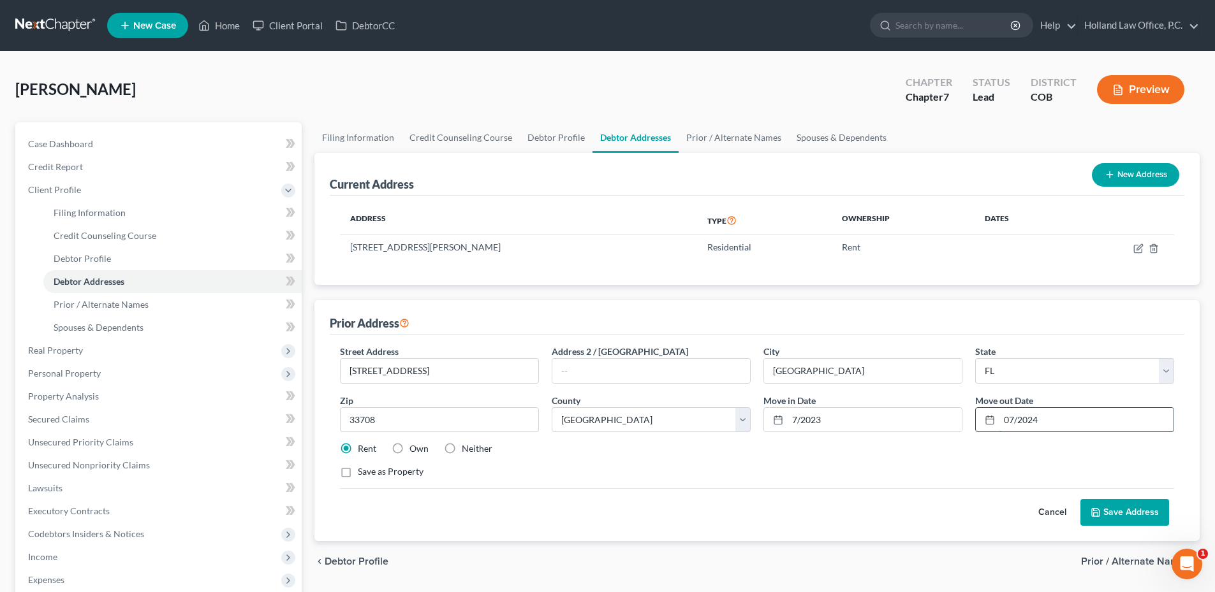
click at [1073, 415] on input "07/2024" at bounding box center [1086, 420] width 174 height 24
click at [1133, 503] on button "Save Address" at bounding box center [1124, 512] width 89 height 27
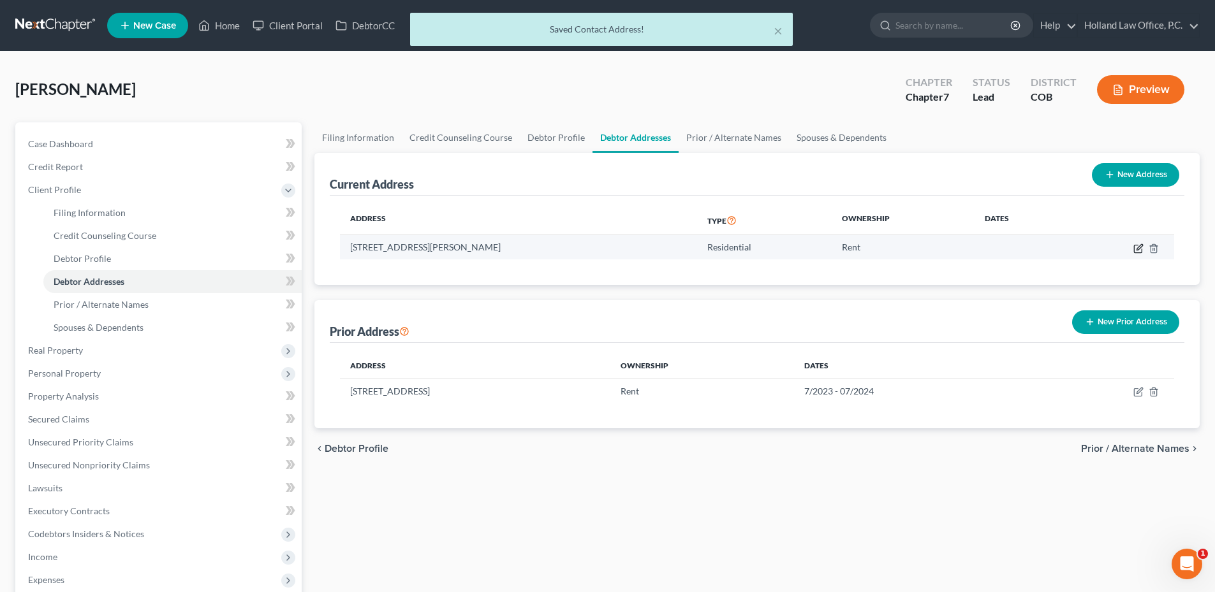
click at [1136, 248] on icon "button" at bounding box center [1138, 249] width 10 height 10
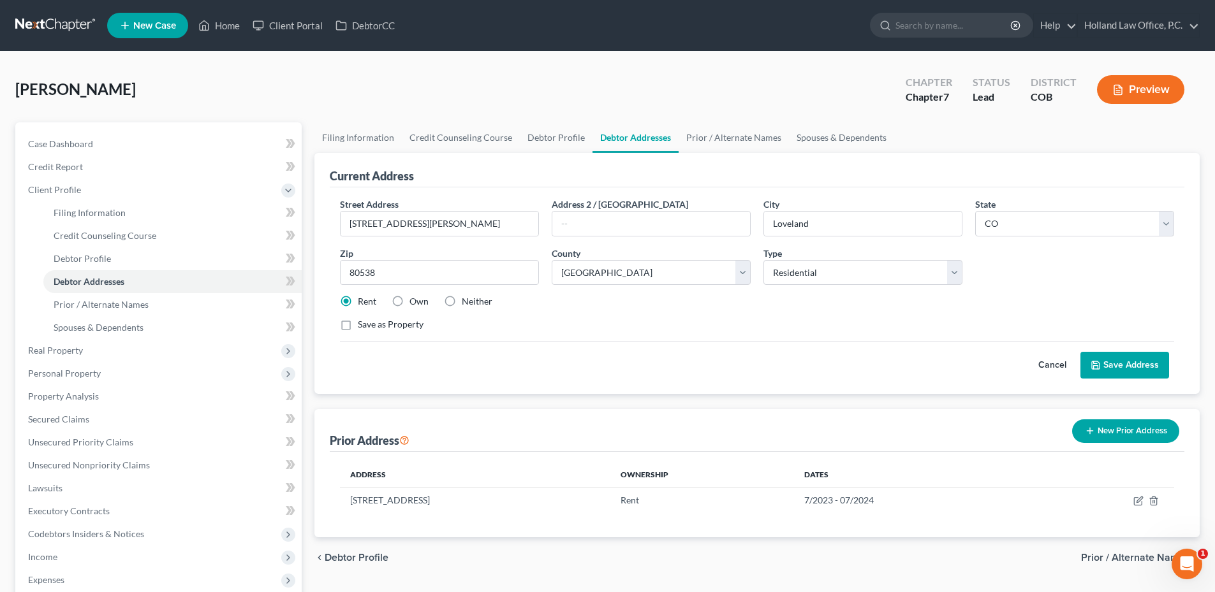
click at [1138, 367] on button "Save Address" at bounding box center [1124, 365] width 89 height 27
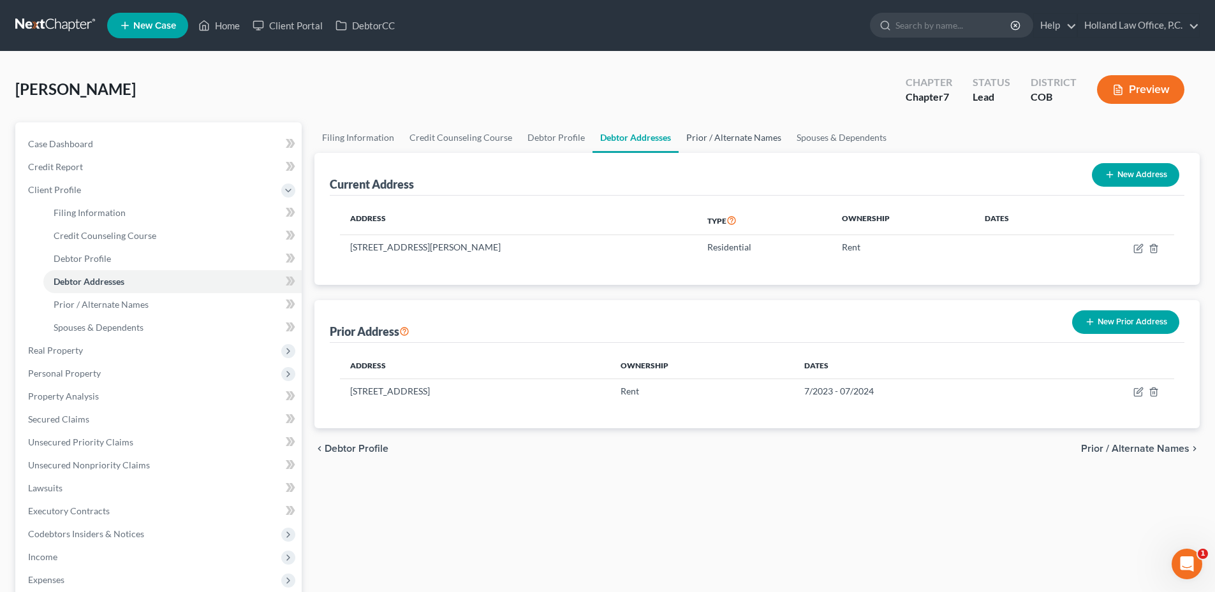
click at [732, 144] on link "Prior / Alternate Names" at bounding box center [734, 137] width 110 height 31
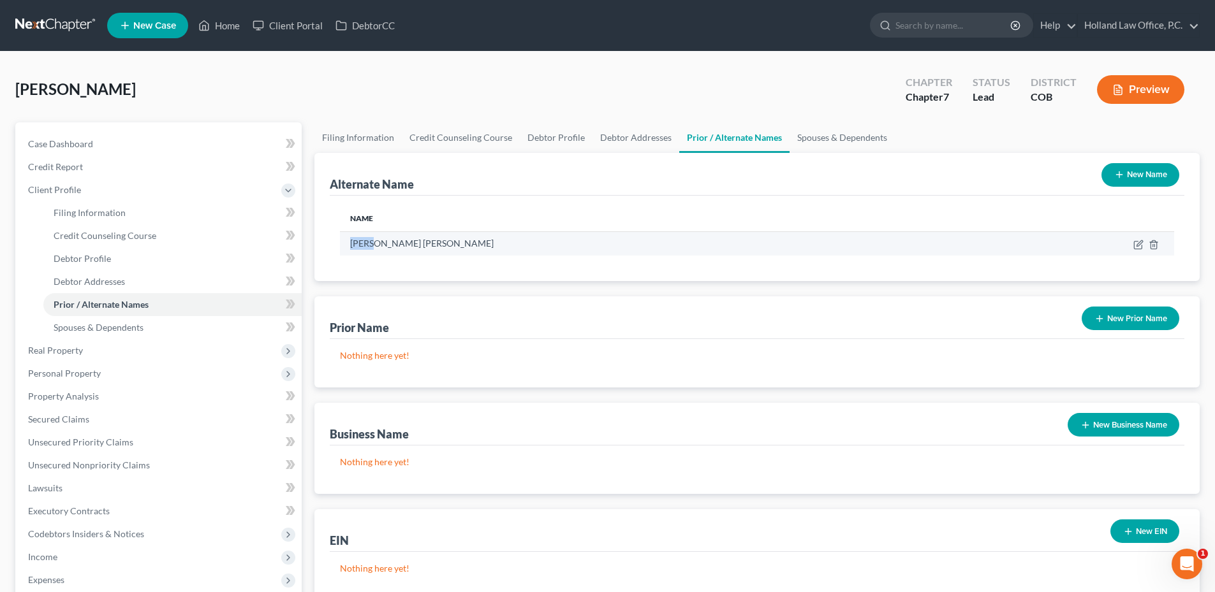
drag, startPoint x: 345, startPoint y: 246, endPoint x: 369, endPoint y: 246, distance: 24.2
click at [369, 246] on td "[PERSON_NAME] [PERSON_NAME]" at bounding box center [658, 243] width 636 height 24
drag, startPoint x: 369, startPoint y: 246, endPoint x: 369, endPoint y: 256, distance: 10.9
click at [369, 256] on div "Name [PERSON_NAME] [PERSON_NAME]" at bounding box center [757, 238] width 855 height 85
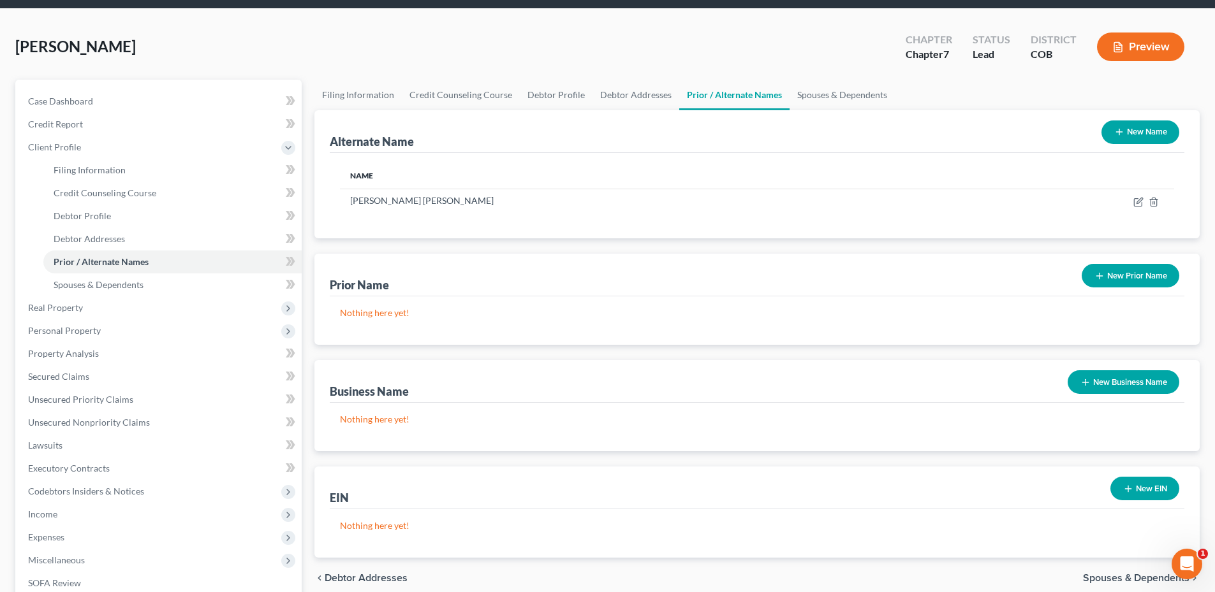
scroll to position [128, 0]
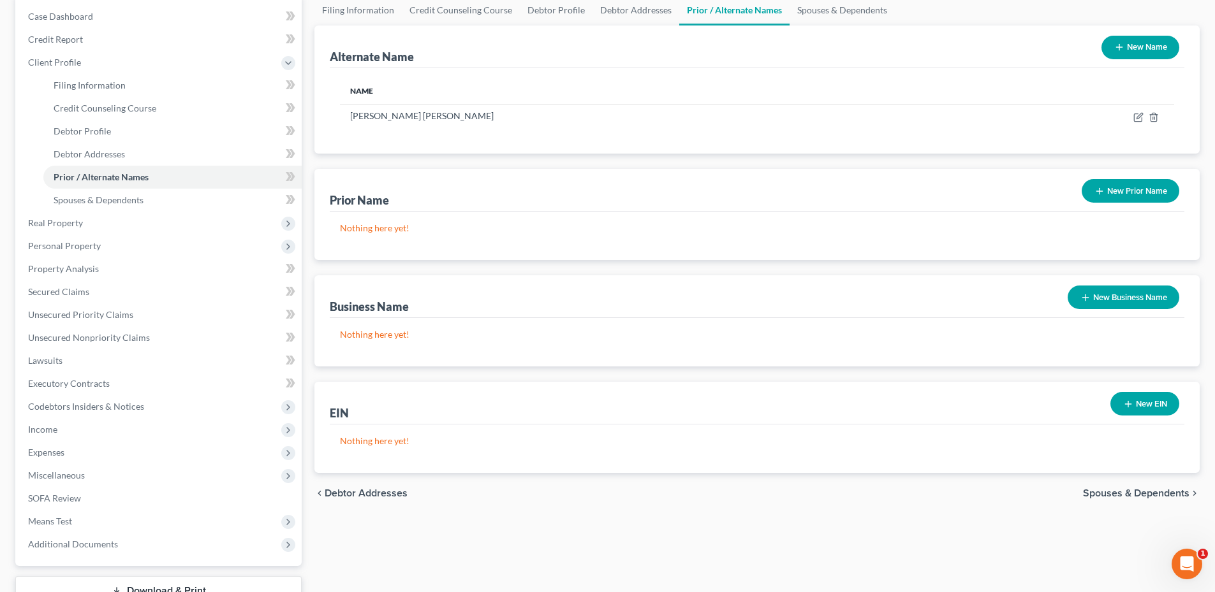
click at [1144, 187] on button "New Prior Name" at bounding box center [1131, 191] width 98 height 24
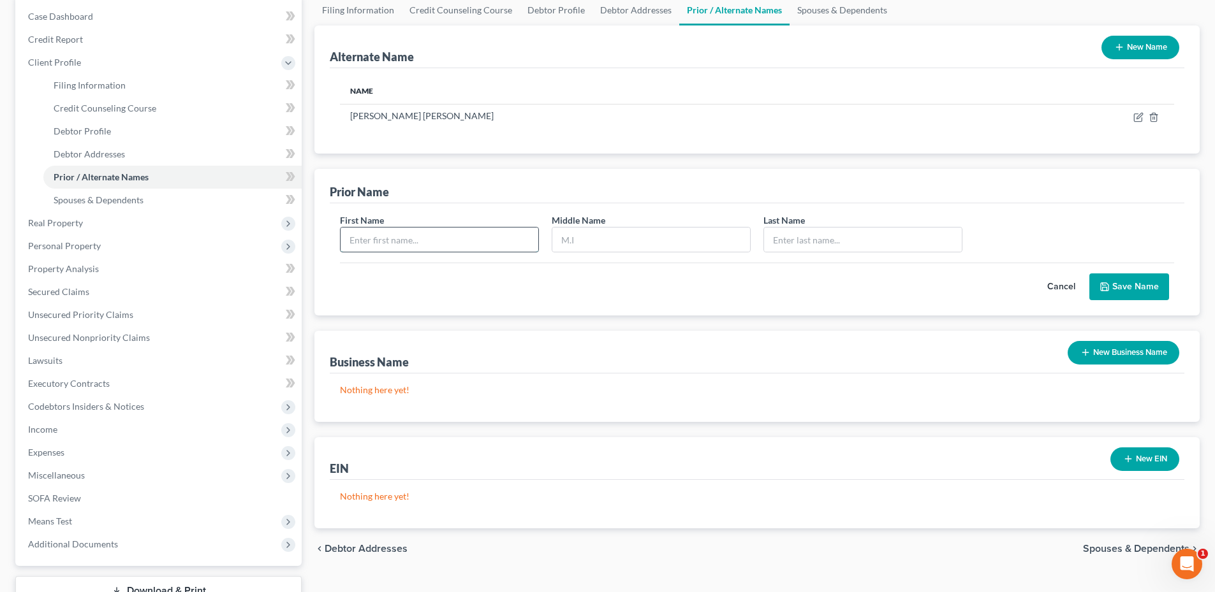
click at [463, 233] on input "text" at bounding box center [440, 240] width 198 height 24
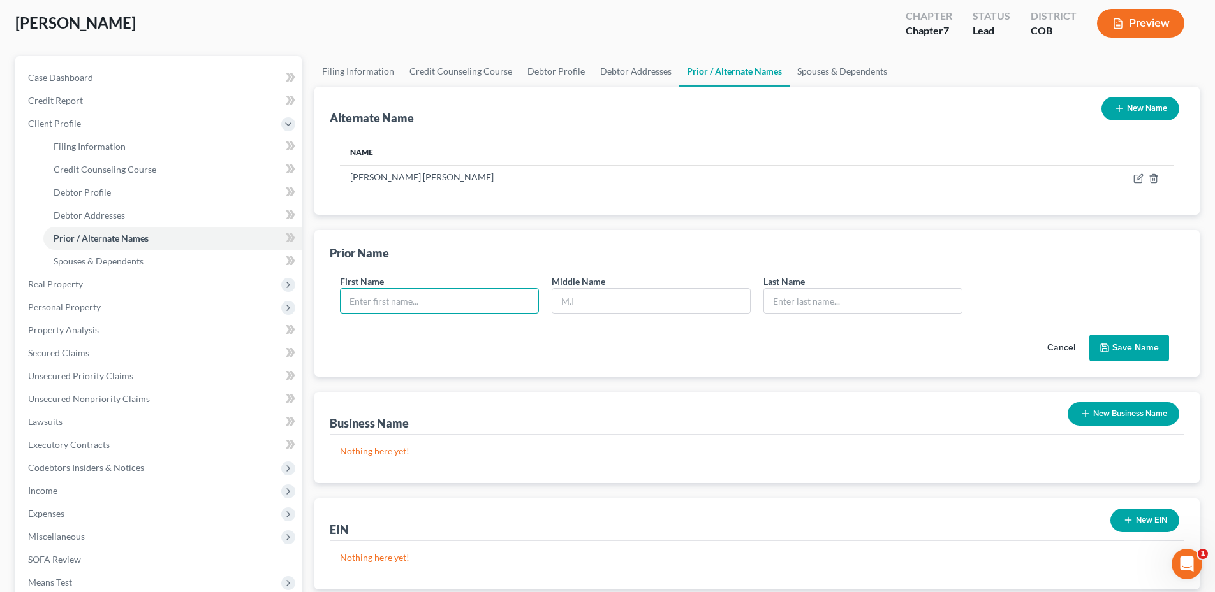
scroll to position [0, 0]
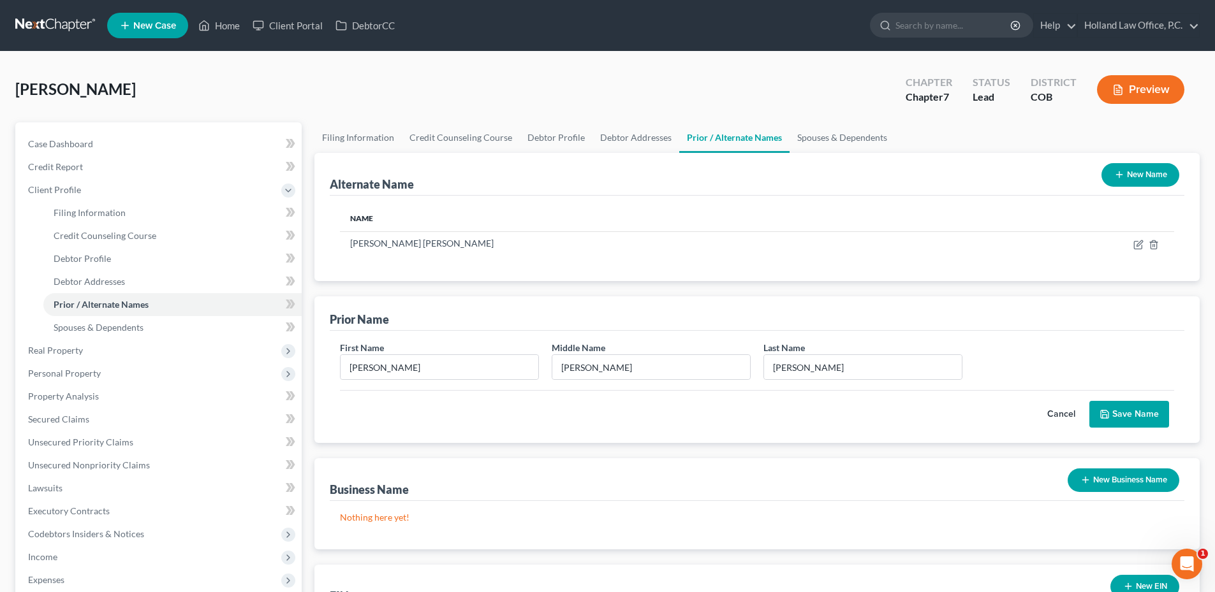
click at [1107, 415] on polyline "submit" at bounding box center [1105, 416] width 4 height 3
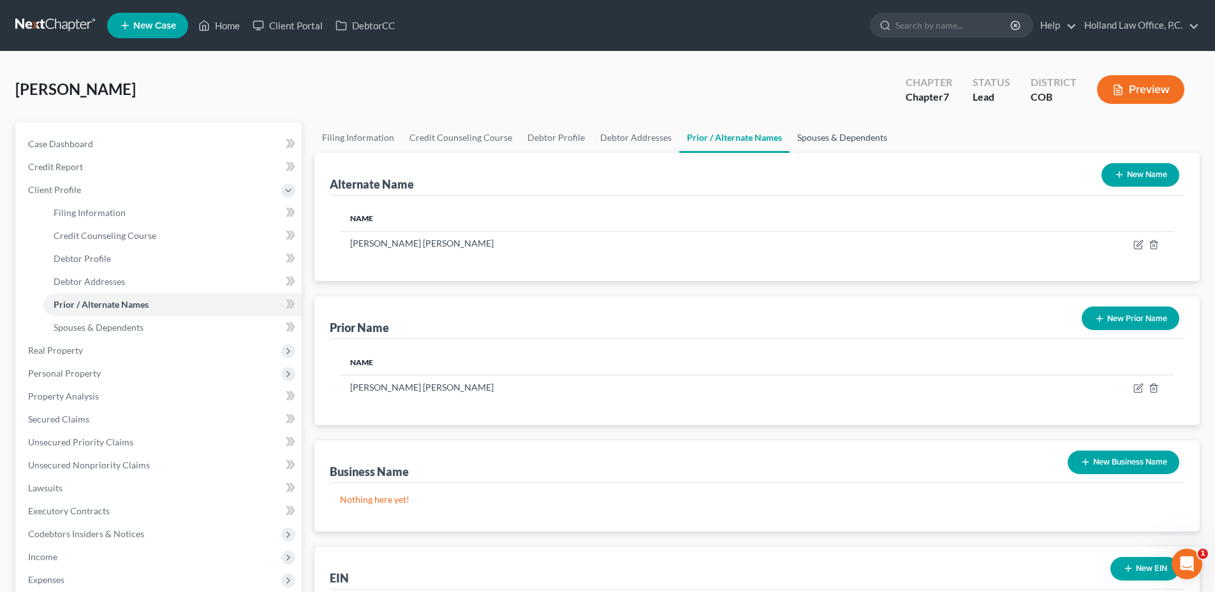
click at [826, 143] on link "Spouses & Dependents" at bounding box center [841, 137] width 105 height 31
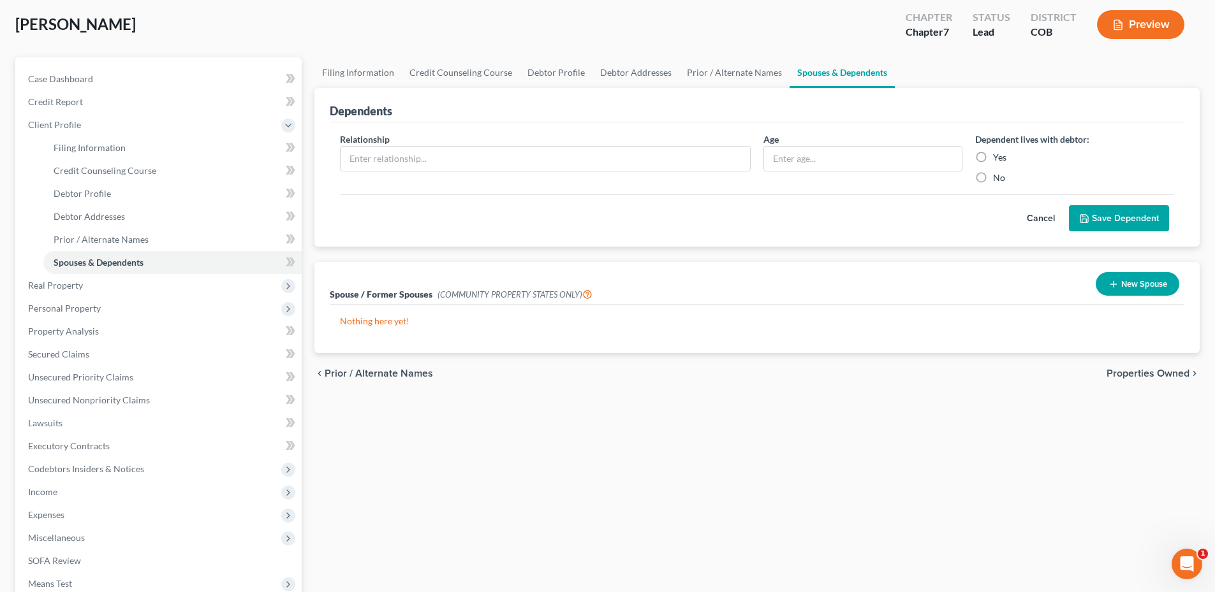
scroll to position [128, 0]
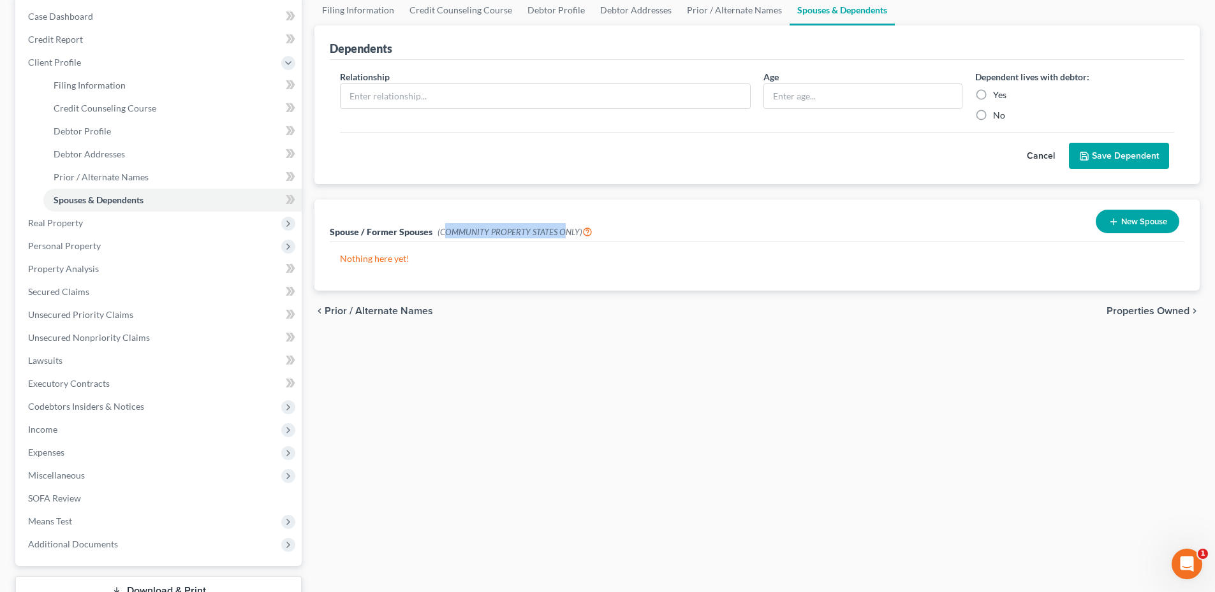
drag, startPoint x: 443, startPoint y: 231, endPoint x: 561, endPoint y: 227, distance: 118.0
click at [561, 227] on span "(COMMUNITY PROPERTY STATES ONLY)" at bounding box center [514, 232] width 155 height 10
drag, startPoint x: 561, startPoint y: 227, endPoint x: 621, endPoint y: 246, distance: 63.5
click at [561, 227] on span "(COMMUNITY PROPERTY STATES ONLY)" at bounding box center [514, 232] width 155 height 10
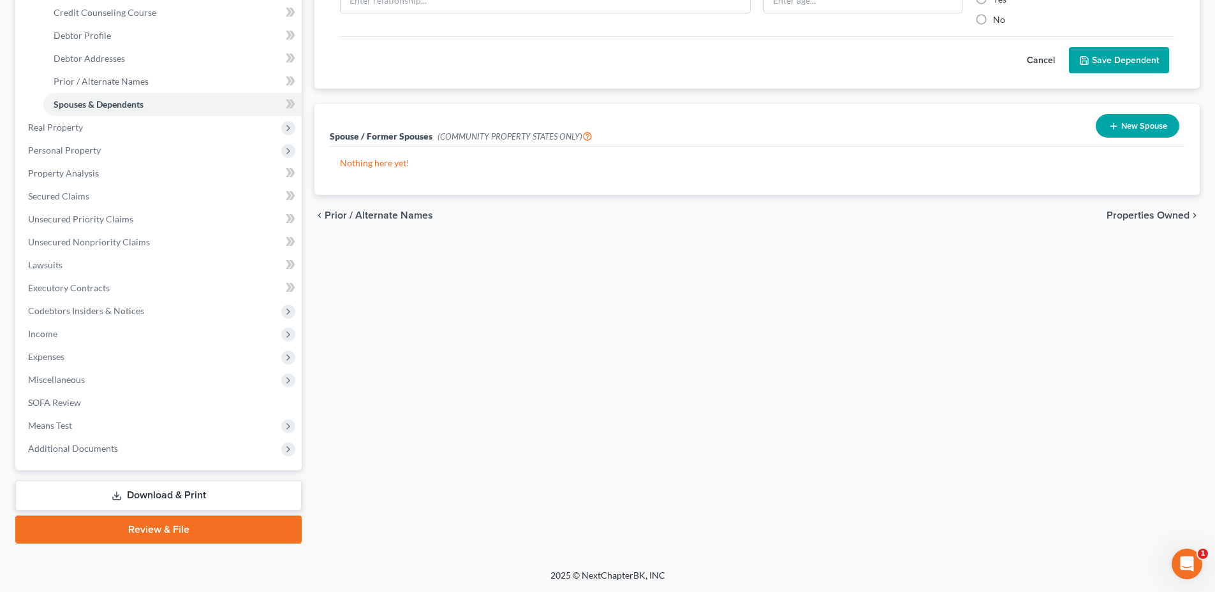
scroll to position [0, 0]
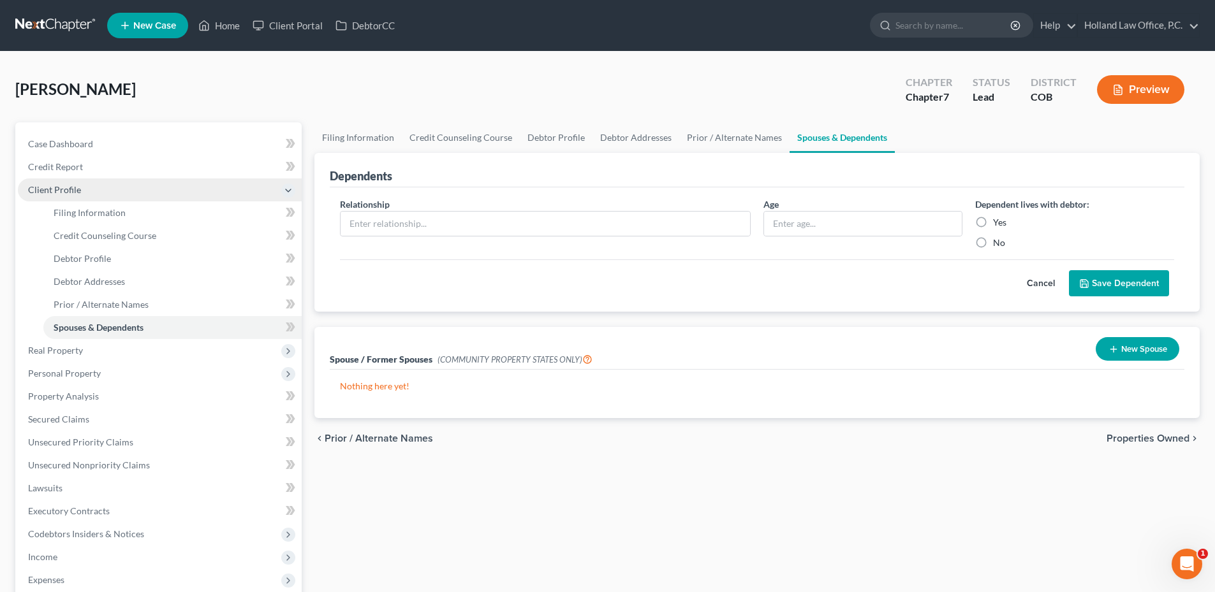
click at [38, 189] on span "Client Profile" at bounding box center [54, 189] width 53 height 11
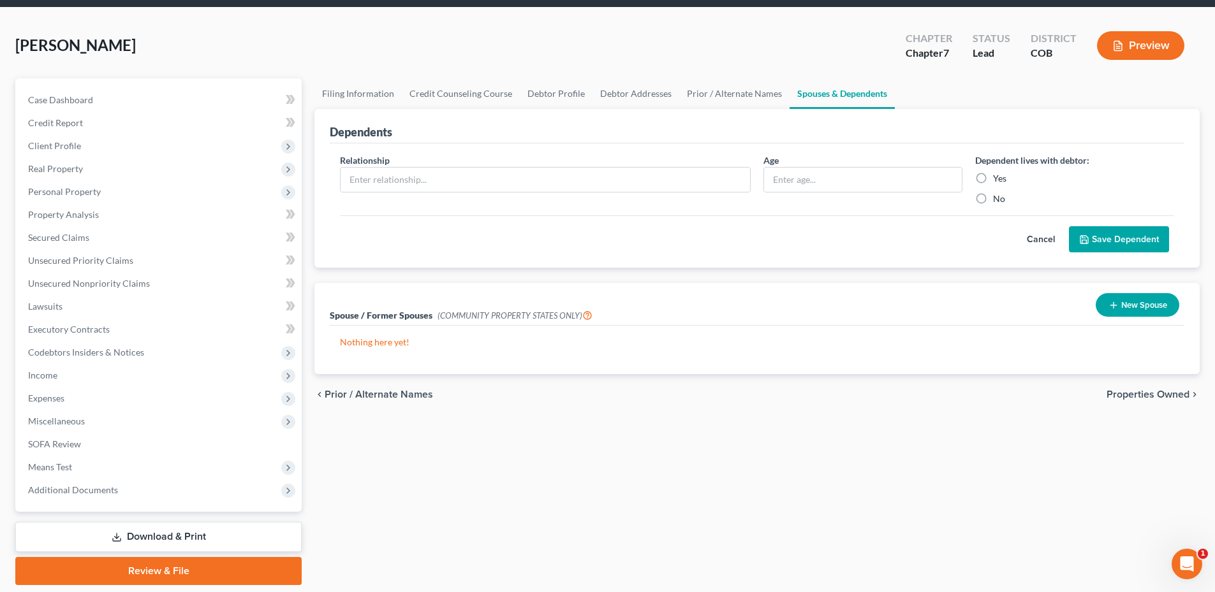
scroll to position [85, 0]
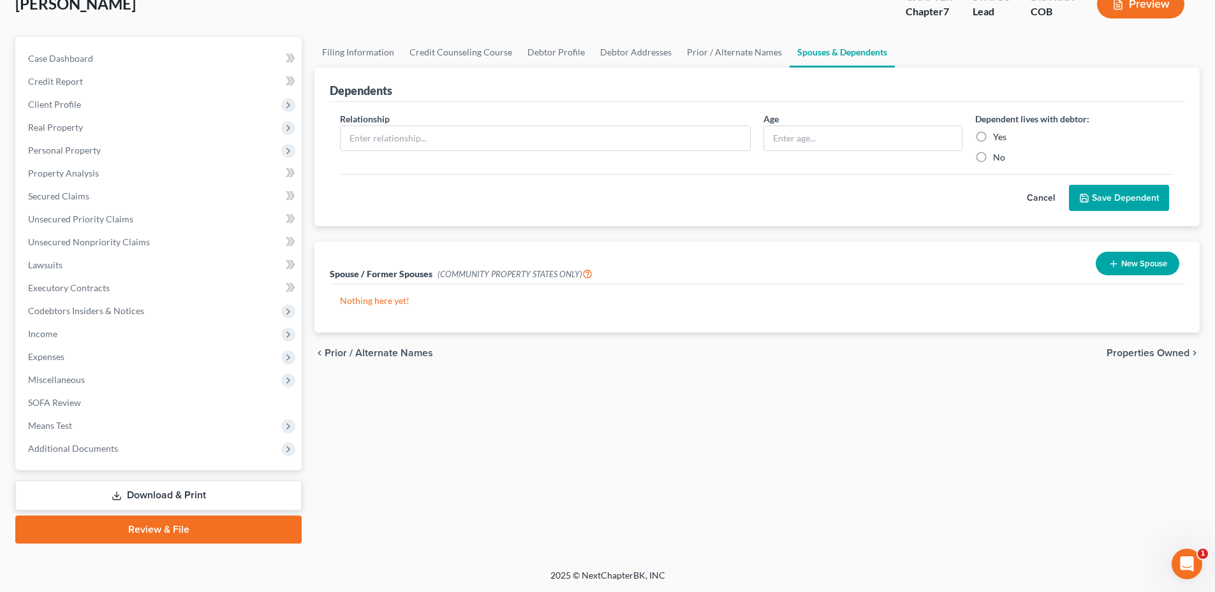
click at [121, 476] on div "Case Dashboard Payments Invoices Payments Payments Credit Report Client Profile" at bounding box center [158, 290] width 299 height 507
click at [124, 486] on link "Download & Print" at bounding box center [158, 496] width 286 height 30
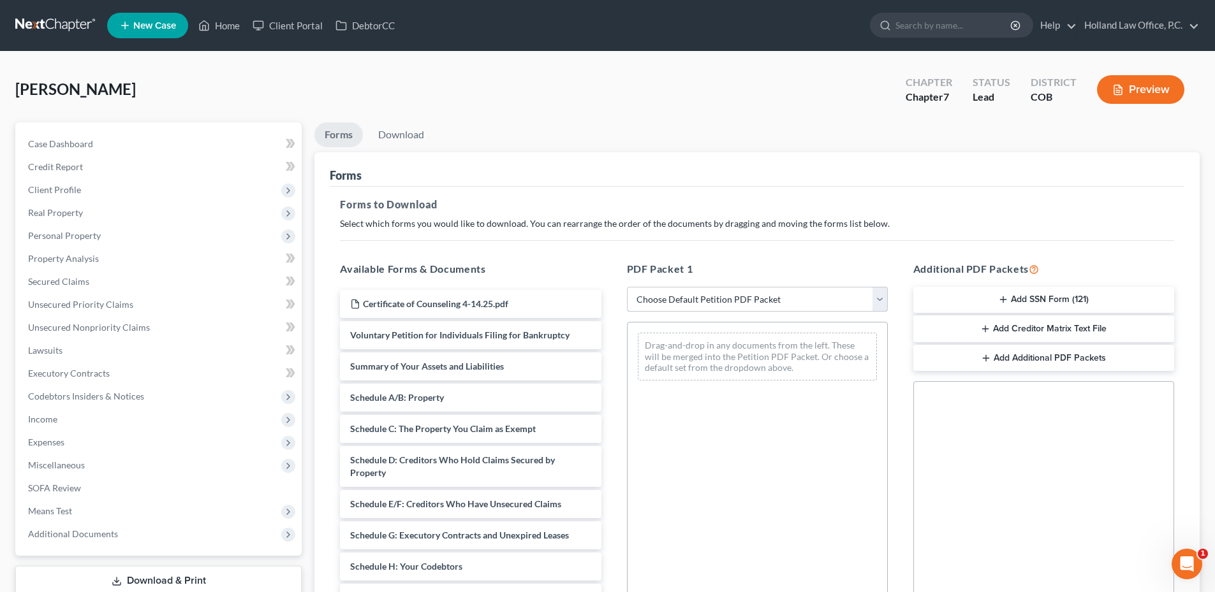
drag, startPoint x: 708, startPoint y: 293, endPoint x: 693, endPoint y: 277, distance: 22.1
click at [708, 293] on select "Choose Default Petition PDF Packet Complete Bankruptcy Petition (all forms and …" at bounding box center [757, 300] width 261 height 26
click at [627, 287] on select "Choose Default Petition PDF Packet Complete Bankruptcy Petition (all forms and …" at bounding box center [757, 300] width 261 height 26
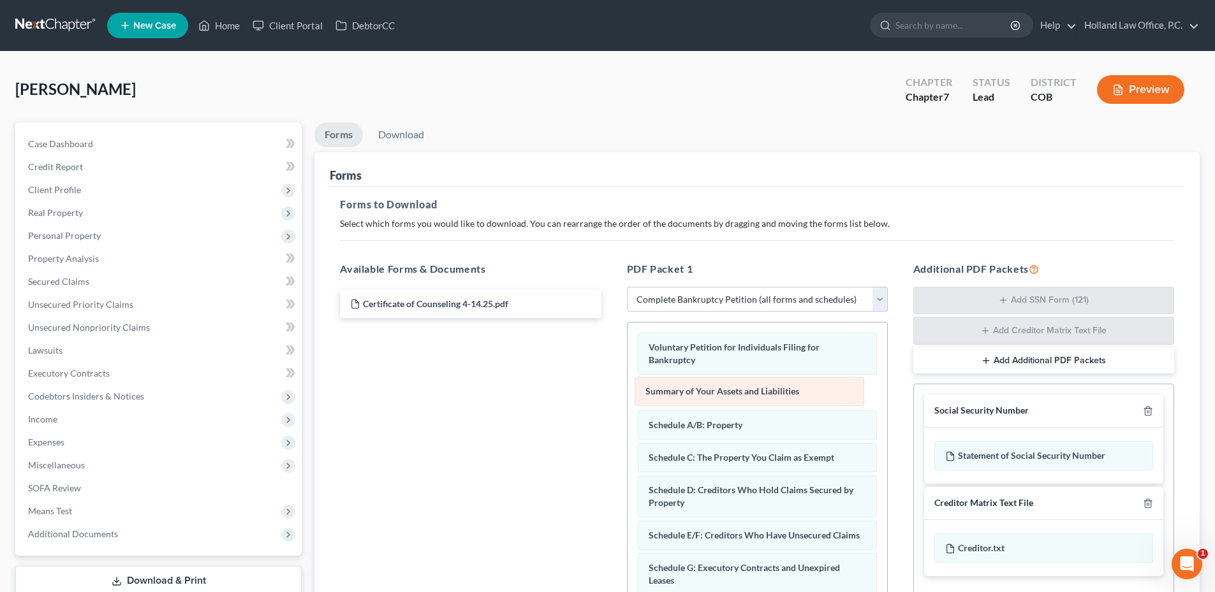
drag, startPoint x: 781, startPoint y: 397, endPoint x: 483, endPoint y: 362, distance: 299.2
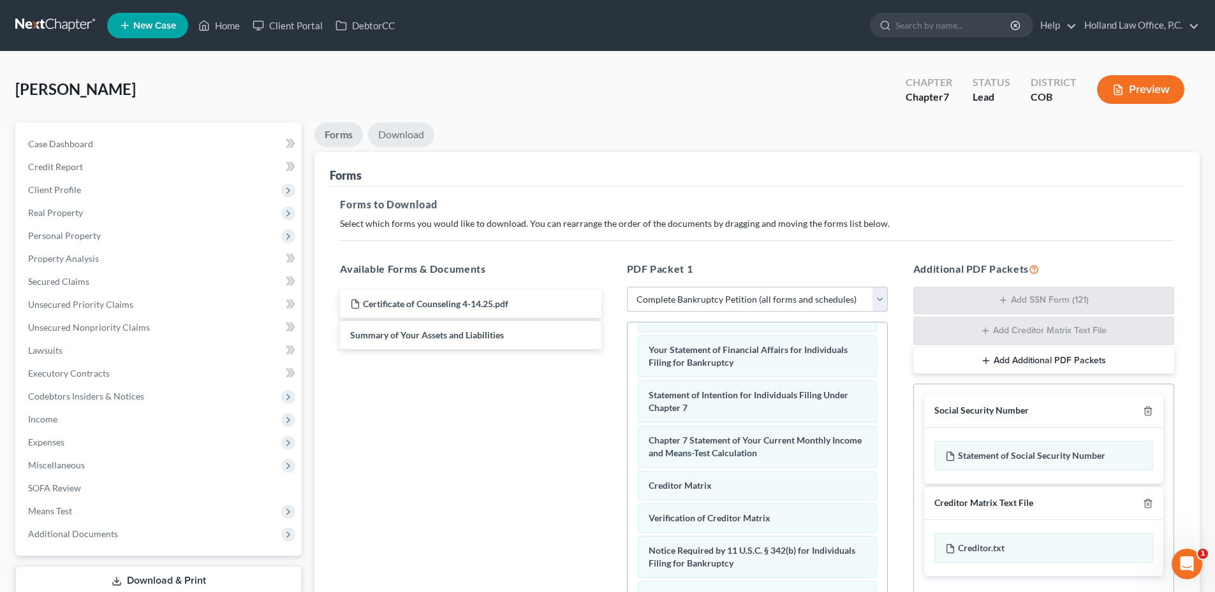
click at [396, 131] on link "Download" at bounding box center [401, 134] width 66 height 25
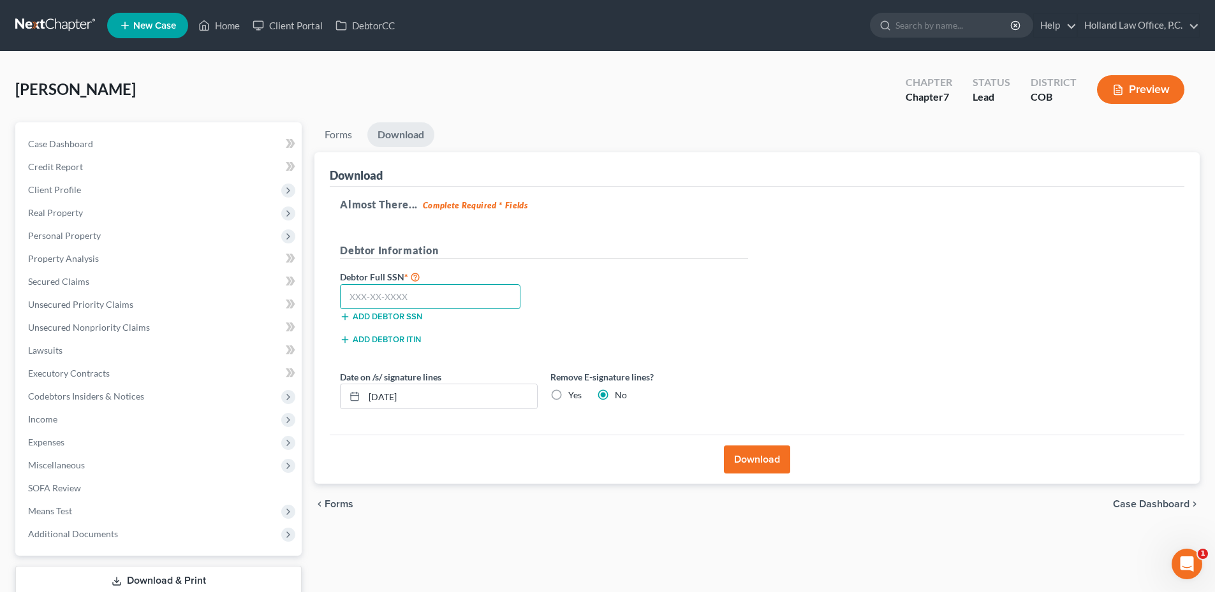
click at [404, 299] on input "text" at bounding box center [430, 297] width 180 height 26
click at [573, 392] on label "Yes" at bounding box center [574, 395] width 13 height 13
click at [573, 392] on input "Yes" at bounding box center [577, 393] width 8 height 8
click at [774, 460] on button "Download" at bounding box center [757, 460] width 66 height 28
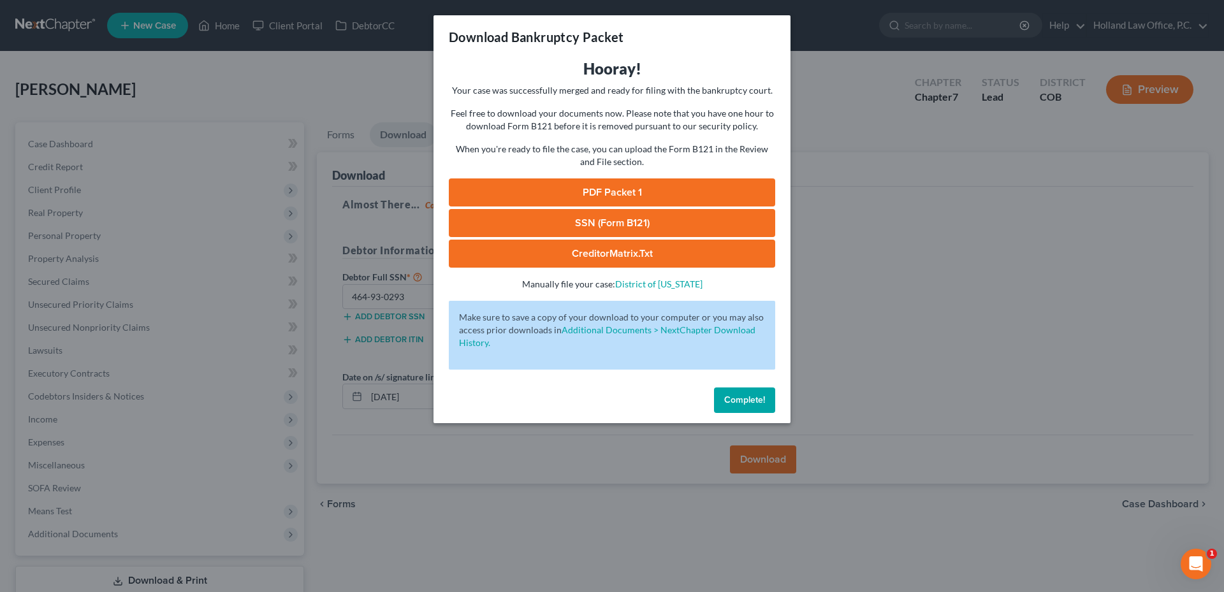
click at [638, 224] on link "SSN (Form B121)" at bounding box center [612, 223] width 326 height 28
click at [584, 179] on link "PDF Packet 1" at bounding box center [612, 193] width 326 height 28
click at [745, 396] on span "Complete!" at bounding box center [744, 400] width 41 height 11
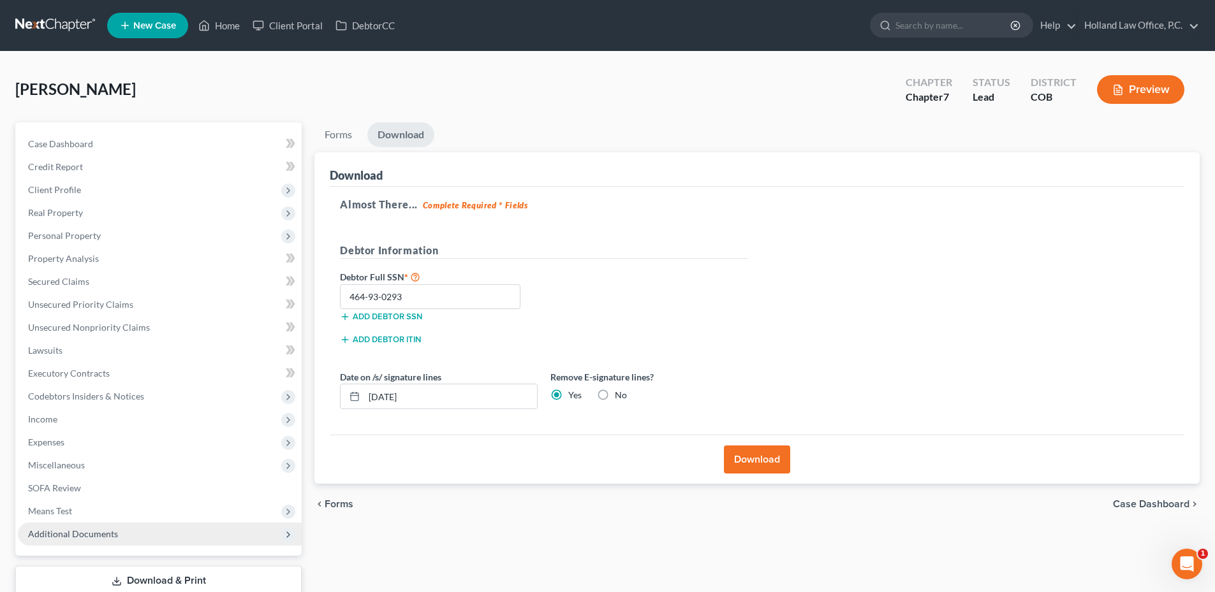
click at [102, 527] on span "Additional Documents" at bounding box center [160, 534] width 284 height 23
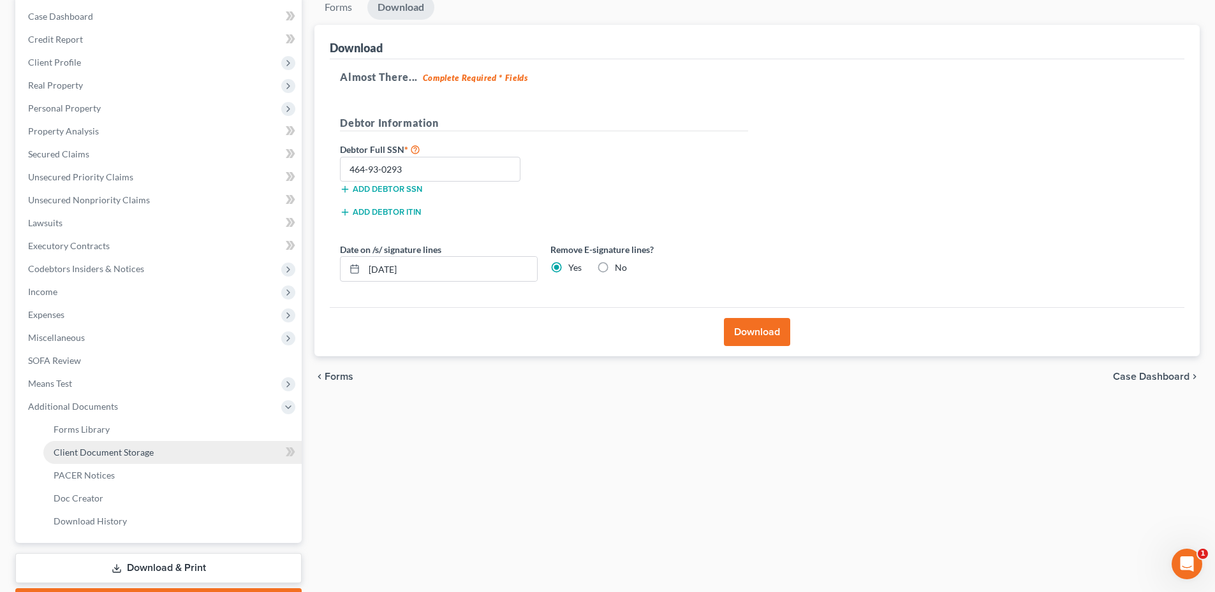
click at [128, 453] on span "Client Document Storage" at bounding box center [104, 452] width 100 height 11
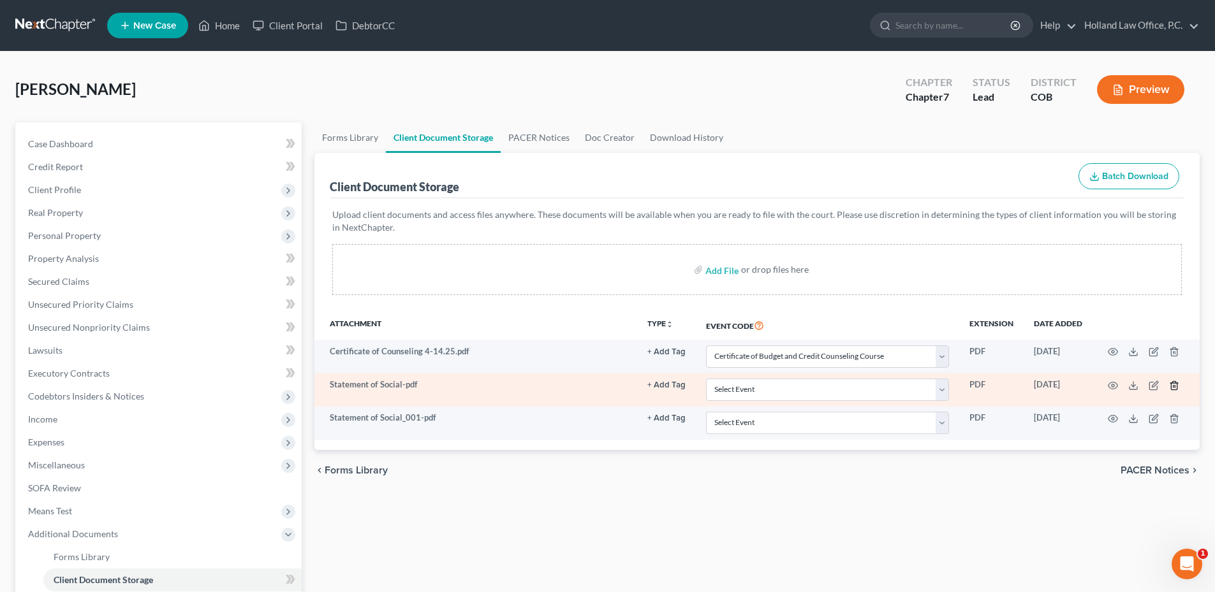
click at [1170, 384] on icon "button" at bounding box center [1174, 386] width 10 height 10
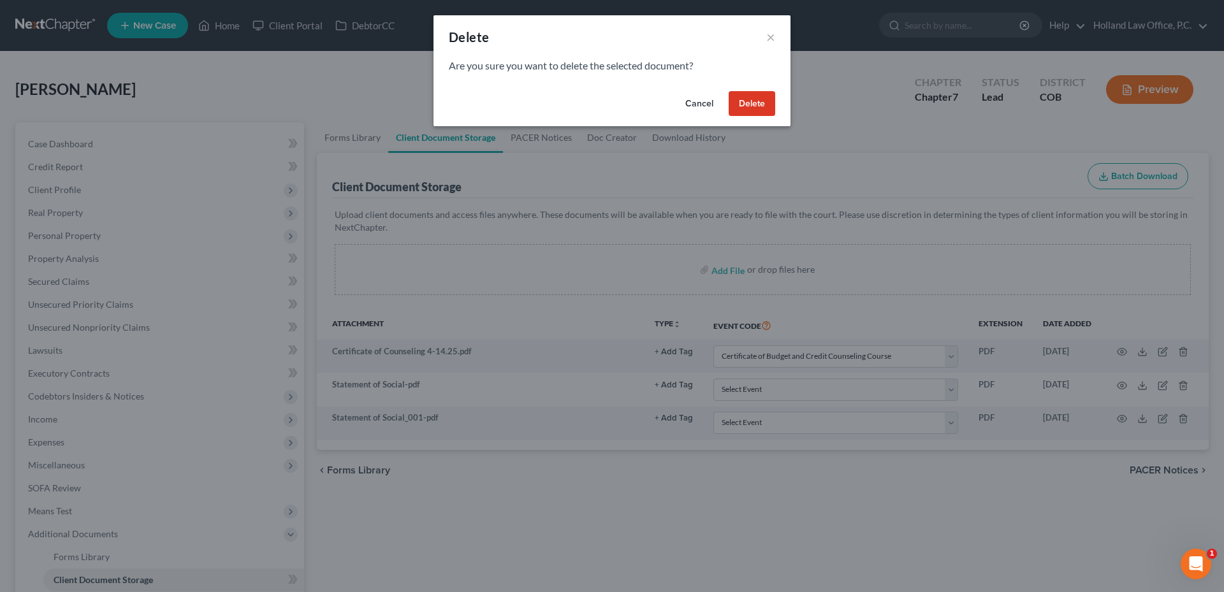
click at [752, 94] on button "Delete" at bounding box center [752, 104] width 47 height 26
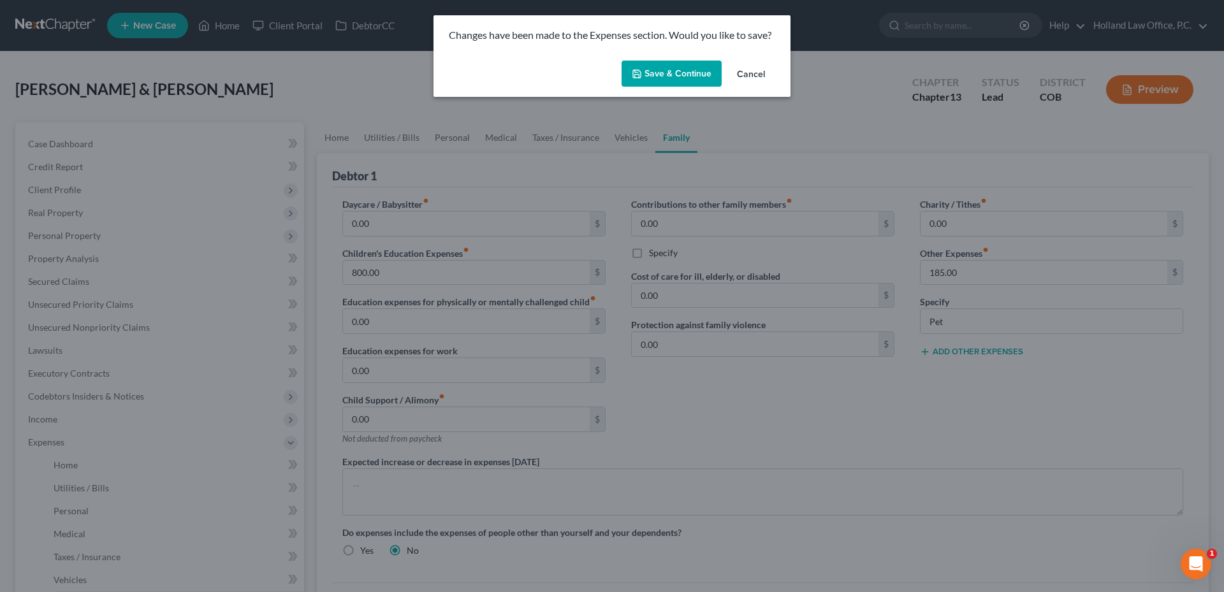
click at [659, 78] on button "Save & Continue" at bounding box center [672, 74] width 100 height 27
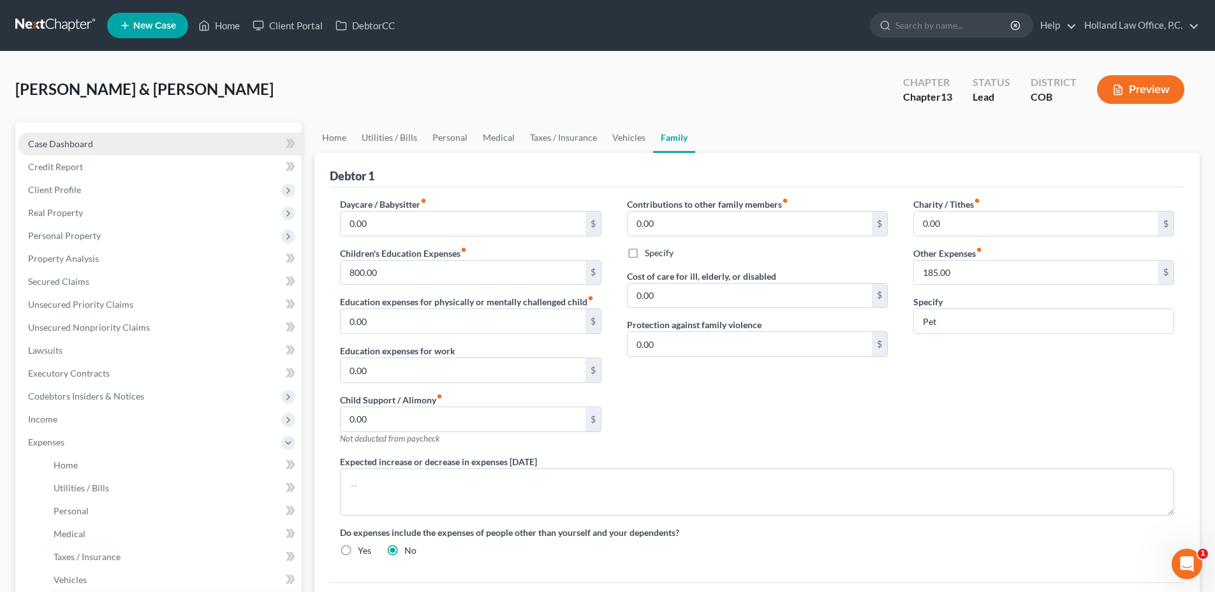
click at [121, 149] on link "Case Dashboard" at bounding box center [160, 144] width 284 height 23
